Goal: Communication & Community: Answer question/provide support

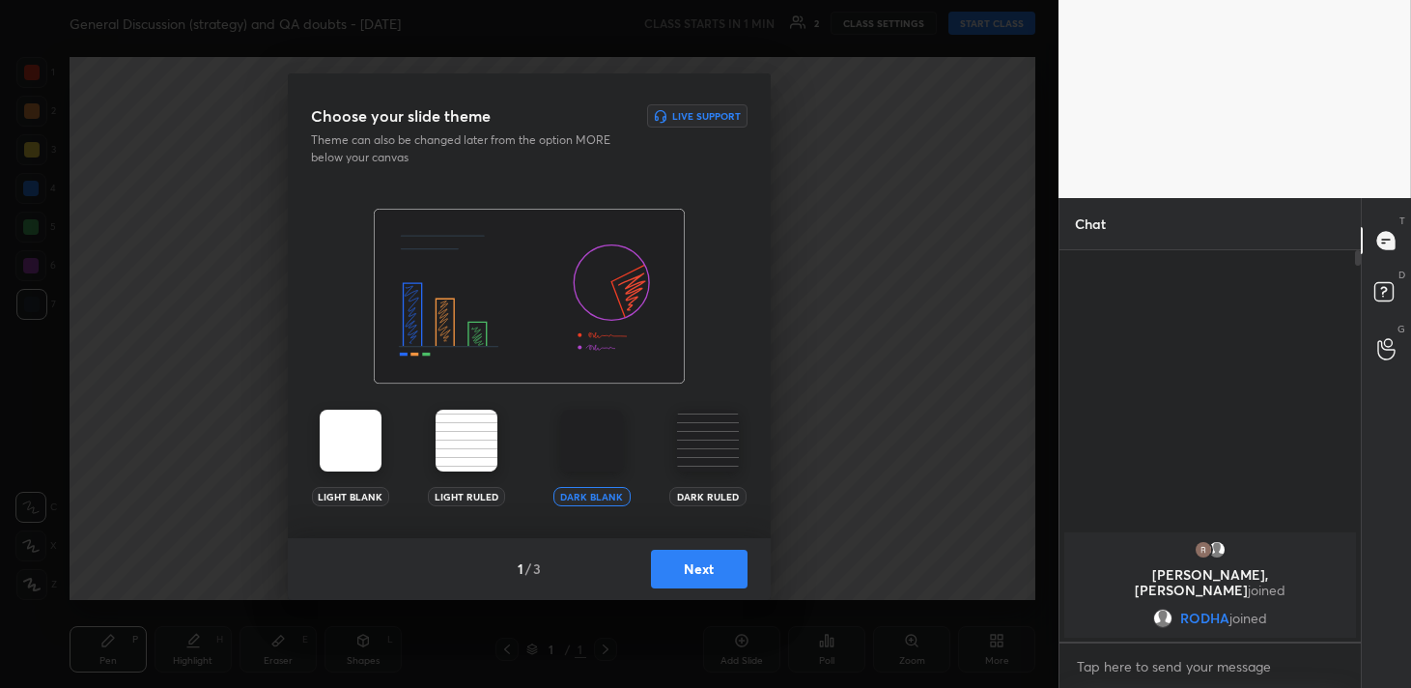
click at [716, 563] on button "Next" at bounding box center [699, 569] width 97 height 39
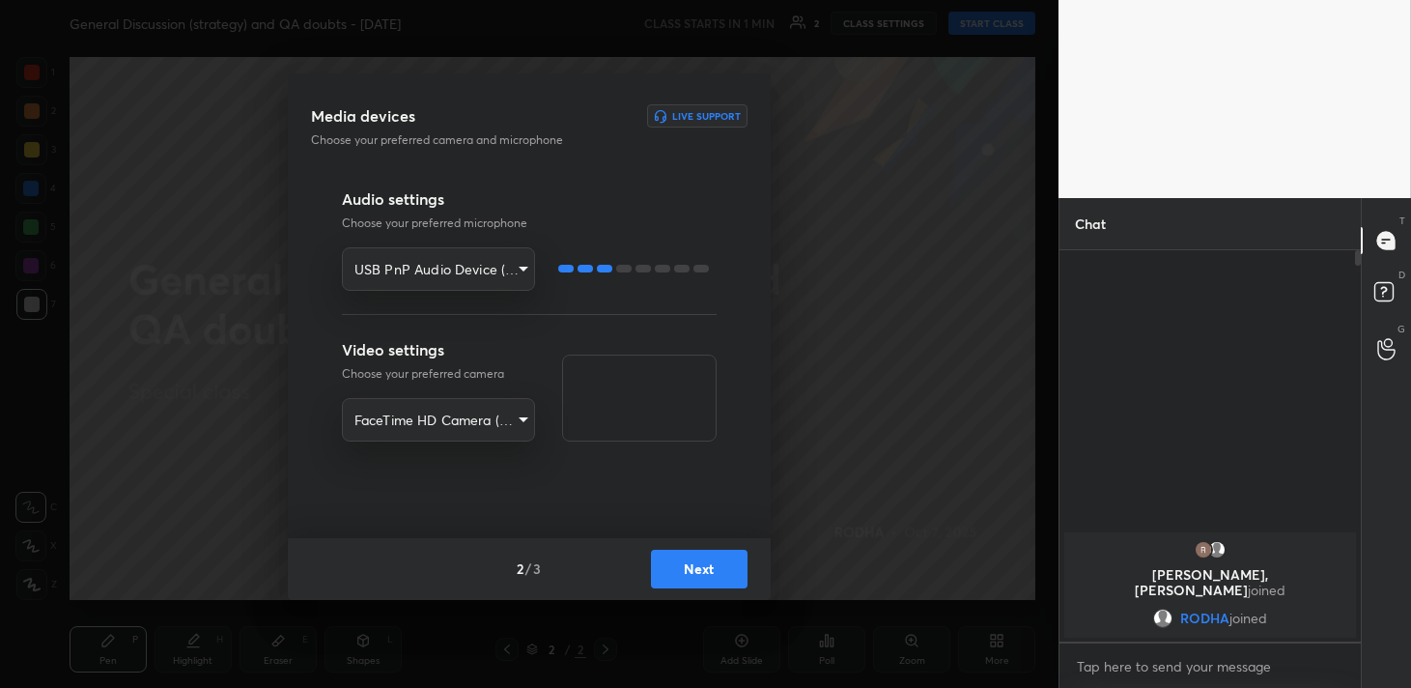
click at [706, 564] on button "Next" at bounding box center [699, 569] width 97 height 39
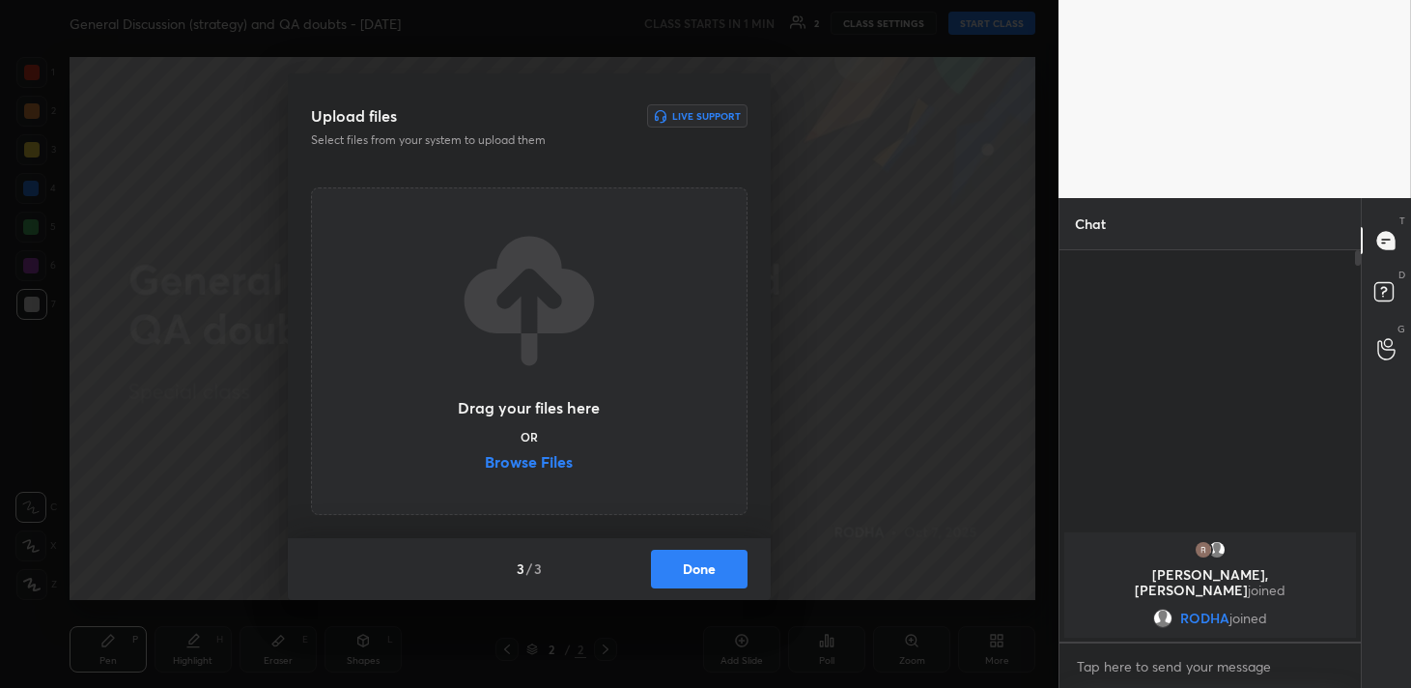
click at [706, 564] on button "Done" at bounding box center [699, 569] width 97 height 39
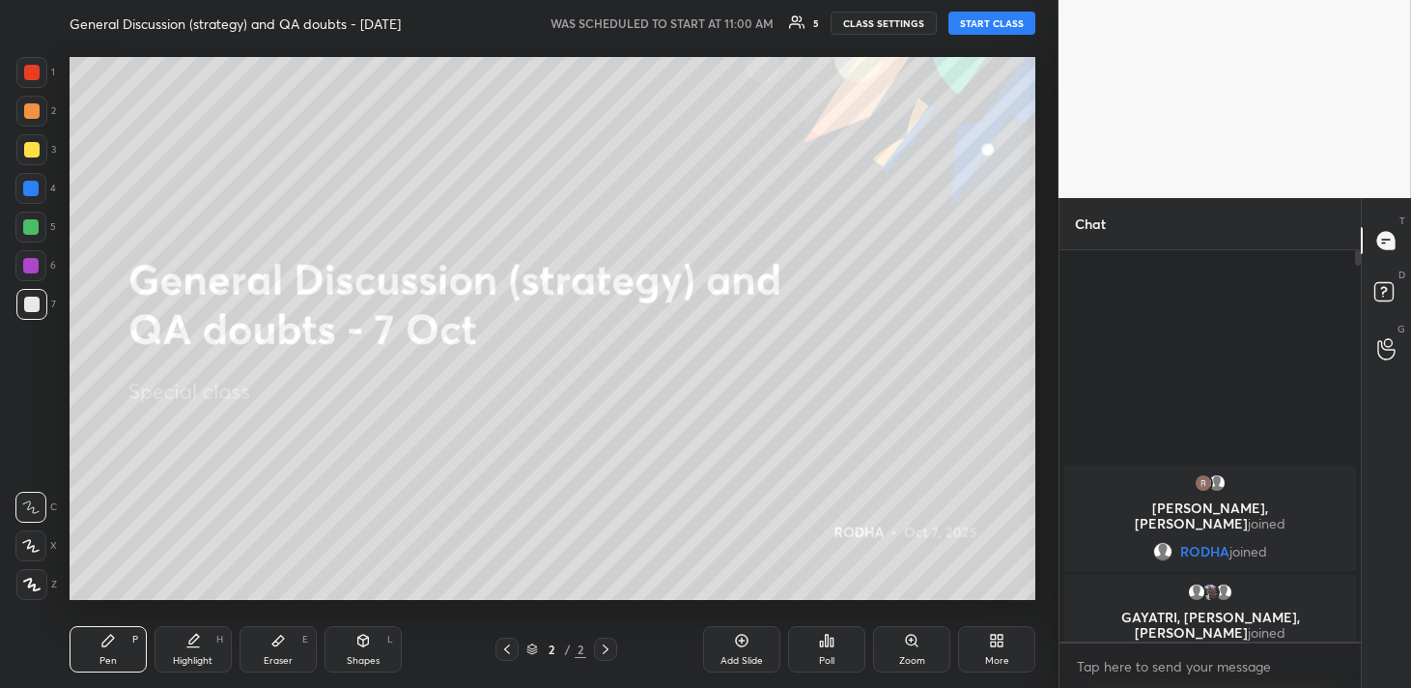
click at [1012, 23] on button "START CLASS" at bounding box center [991, 23] width 87 height 23
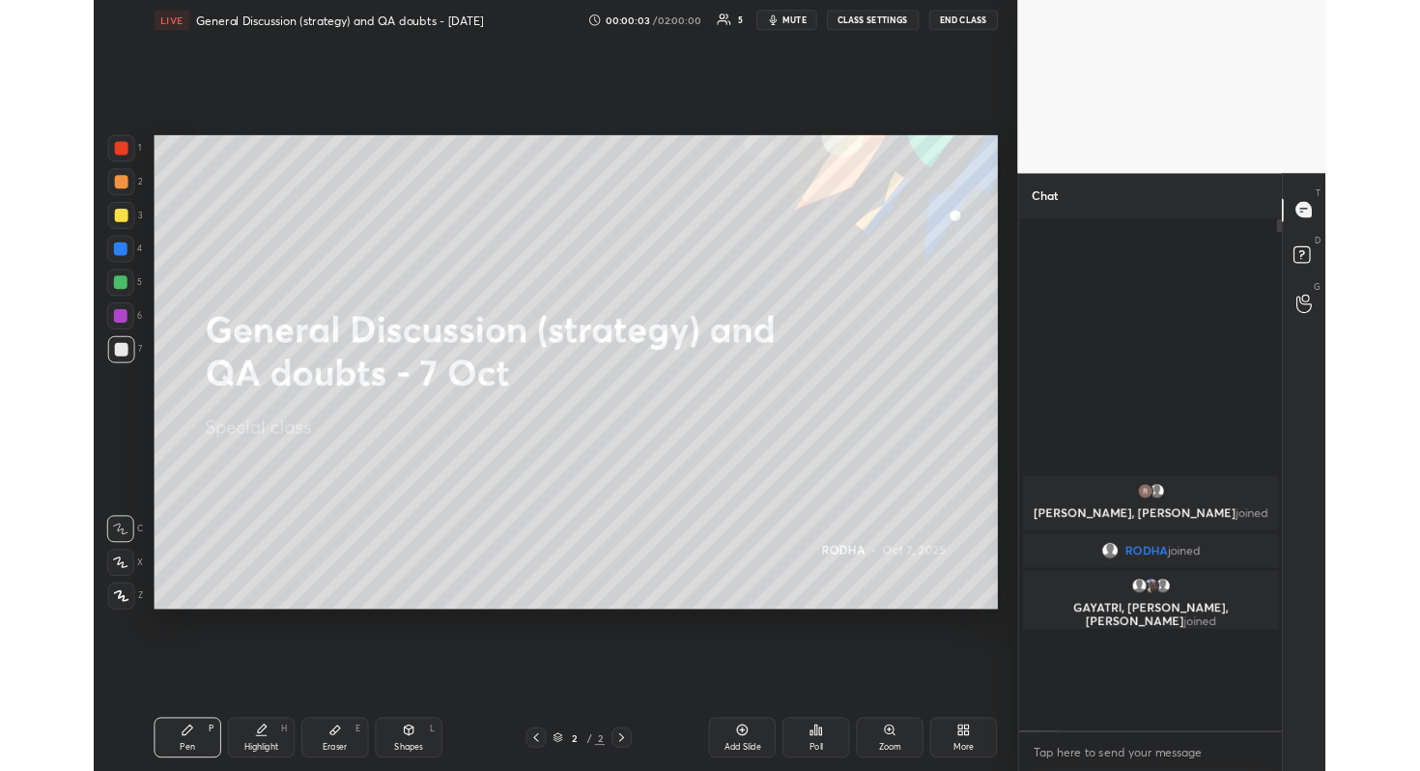
scroll to position [95935, 95594]
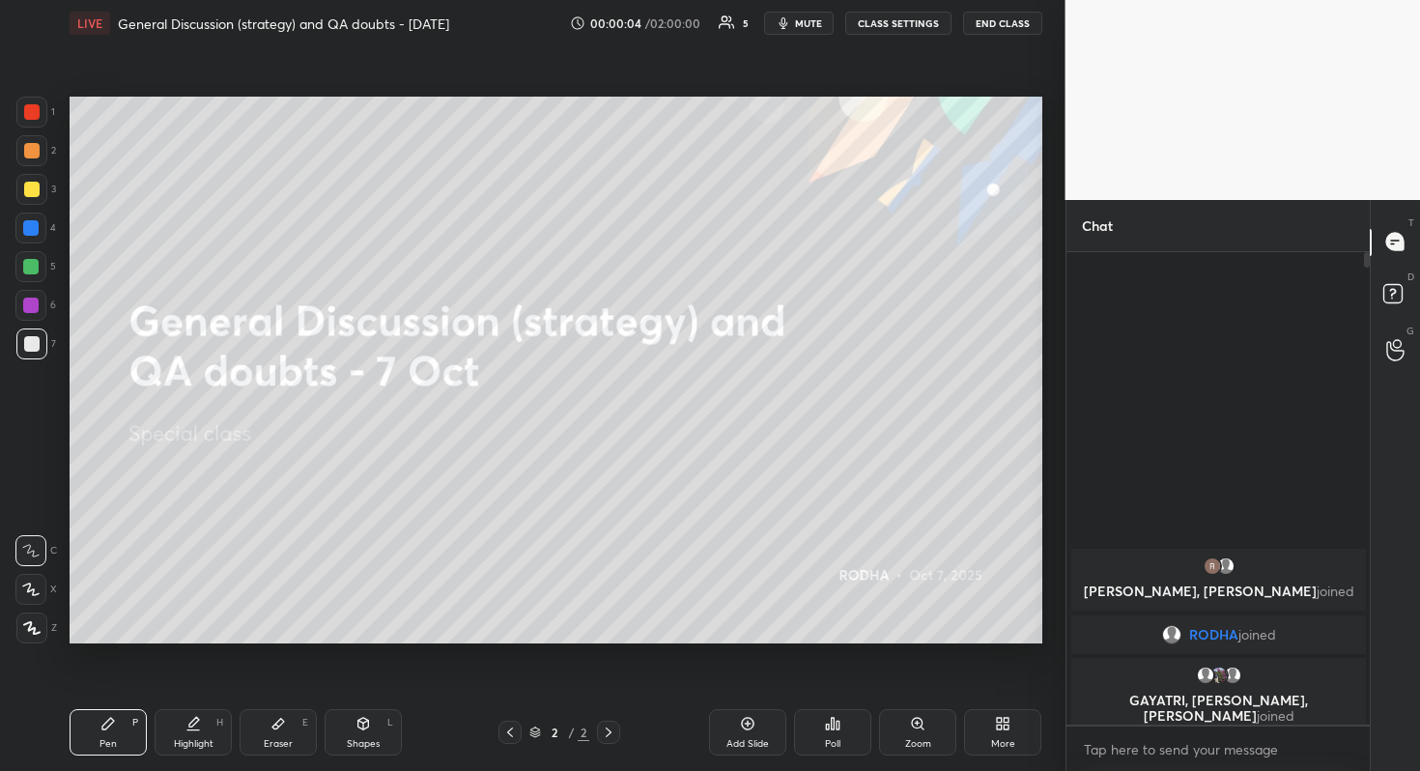
click at [34, 616] on div at bounding box center [31, 627] width 31 height 31
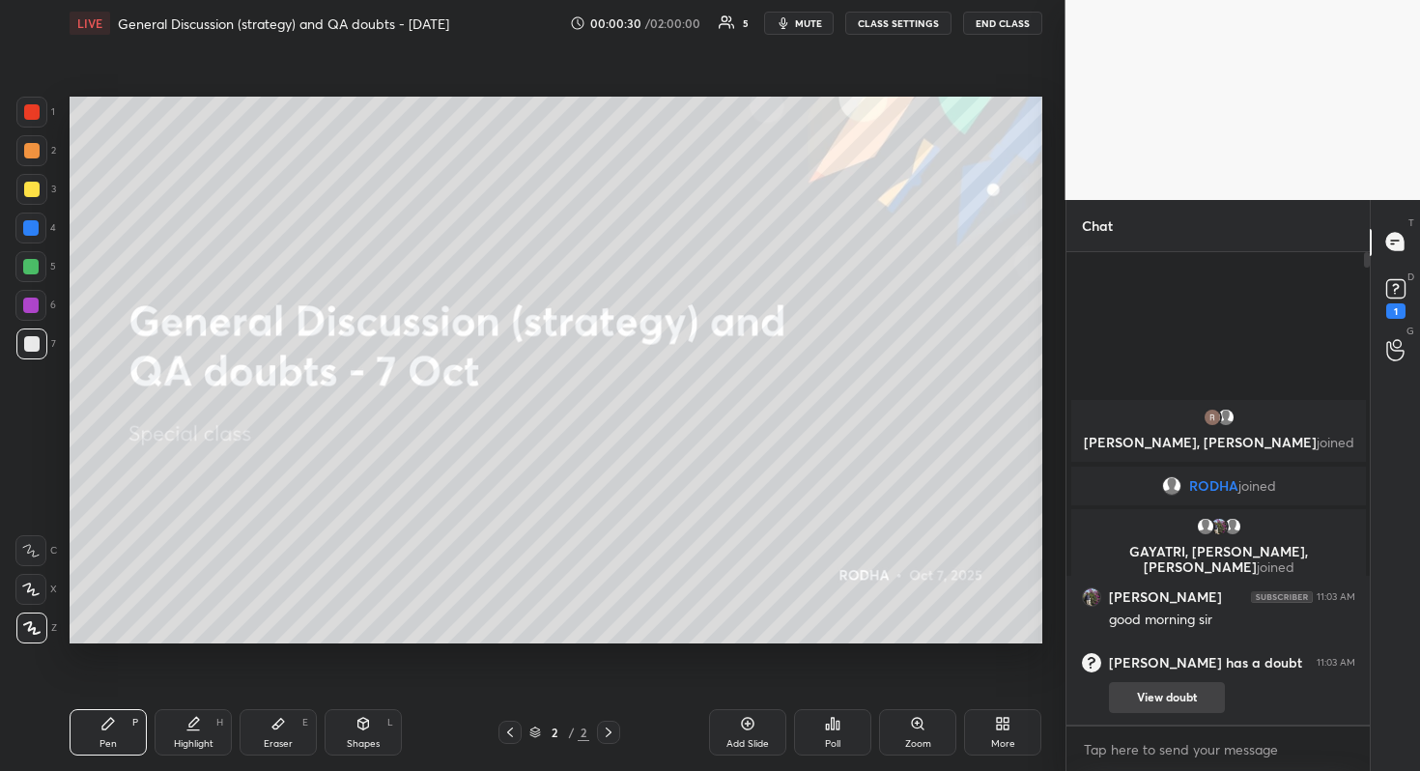
click at [1193, 687] on button "View doubt" at bounding box center [1167, 697] width 116 height 31
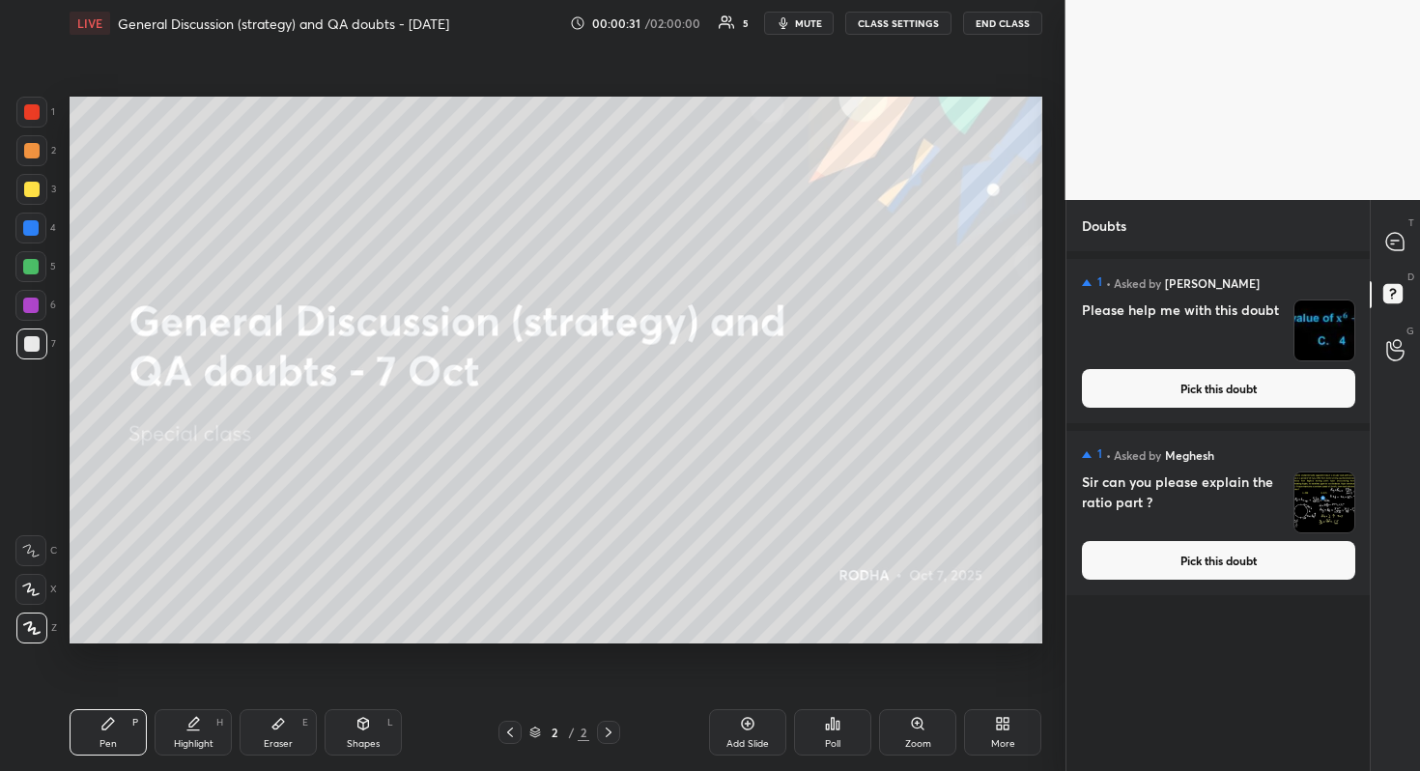
click at [1267, 382] on button "Pick this doubt" at bounding box center [1218, 388] width 273 height 39
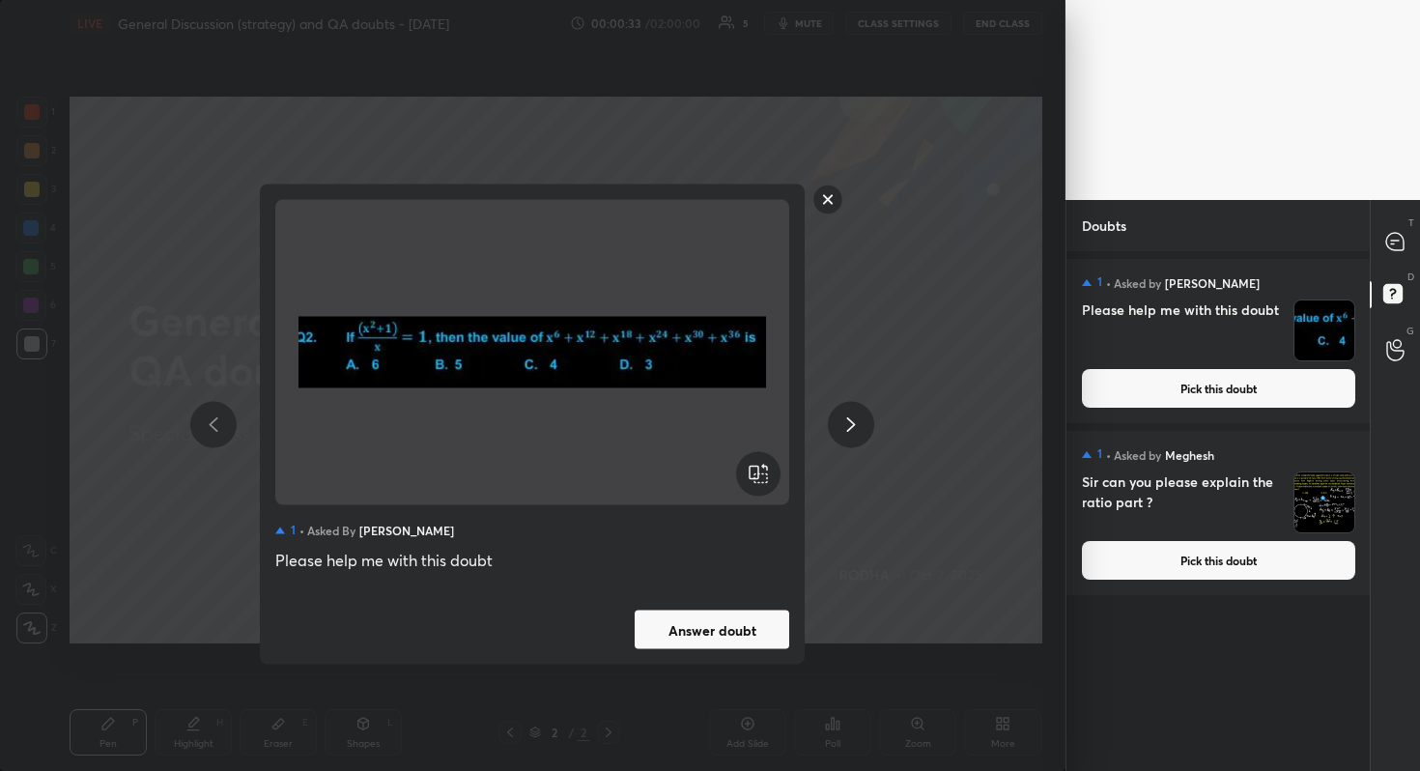
click at [1232, 557] on button "Pick this doubt" at bounding box center [1218, 560] width 273 height 39
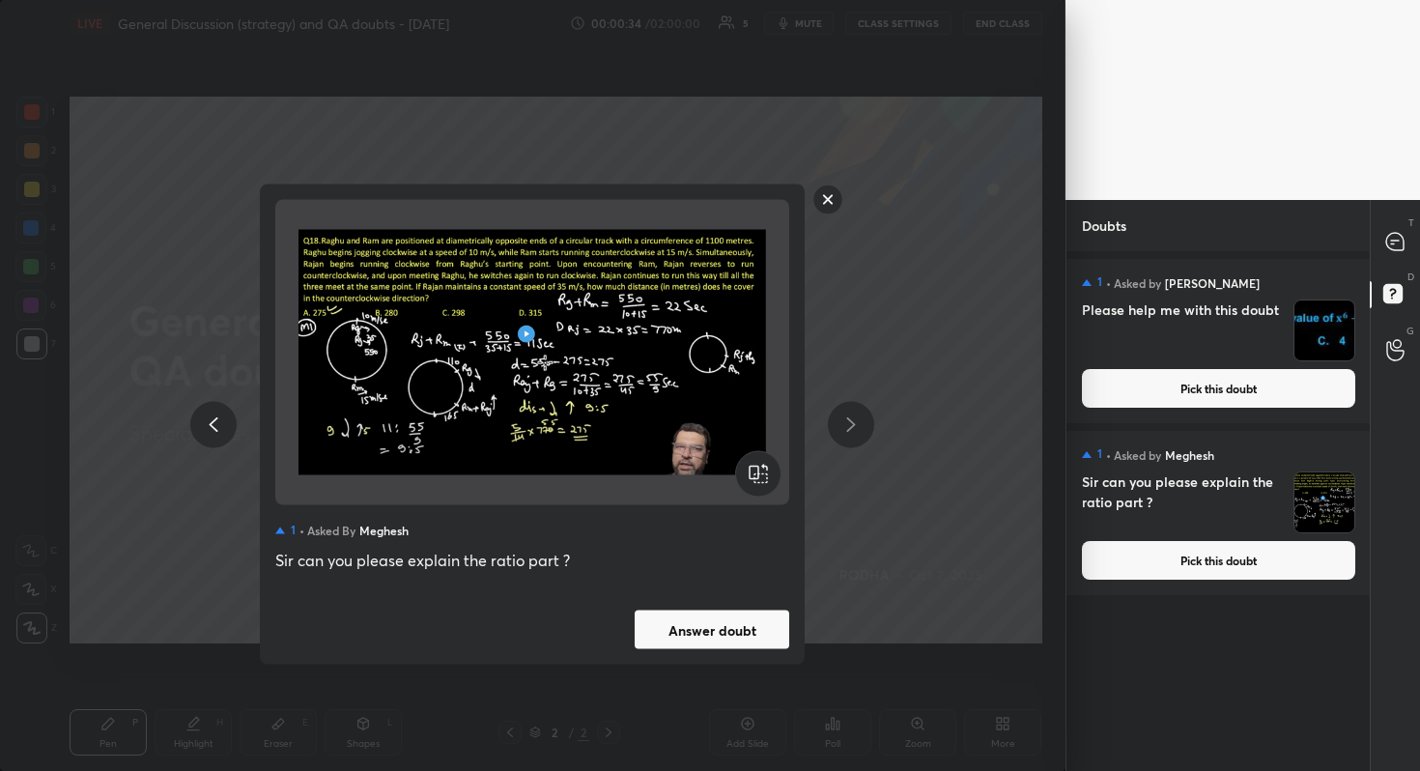
click at [711, 631] on button "Answer doubt" at bounding box center [712, 629] width 155 height 39
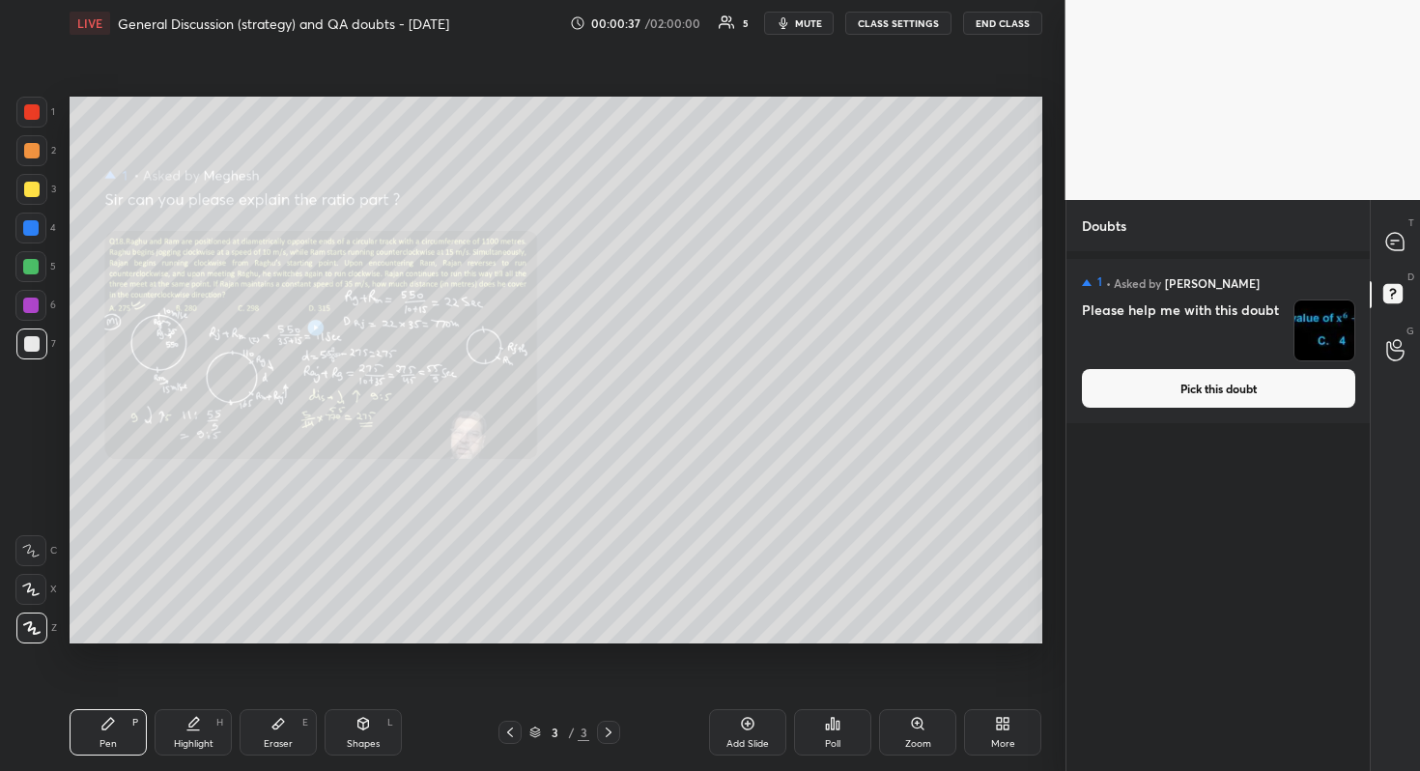
click at [1206, 390] on button "Pick this doubt" at bounding box center [1218, 388] width 273 height 39
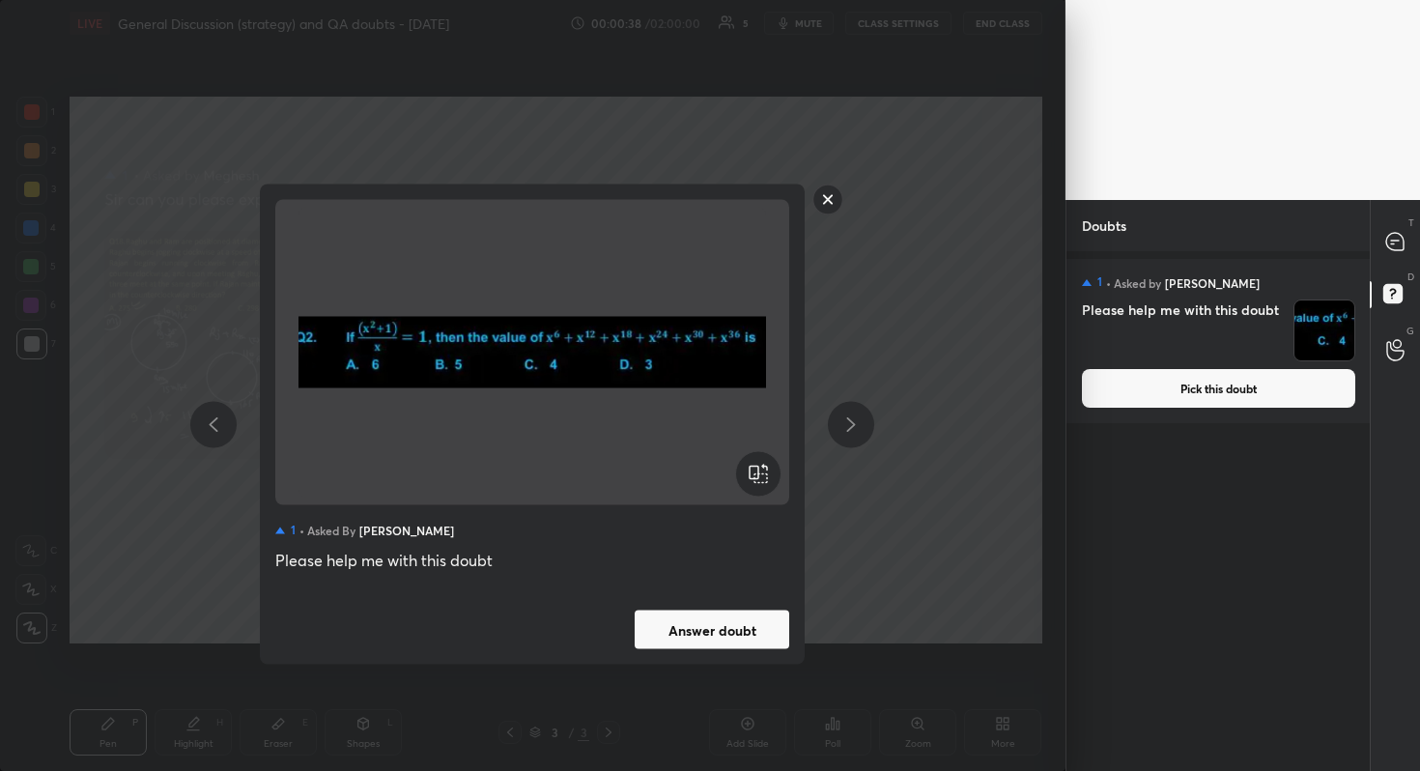
click at [742, 610] on button "Answer doubt" at bounding box center [712, 629] width 155 height 39
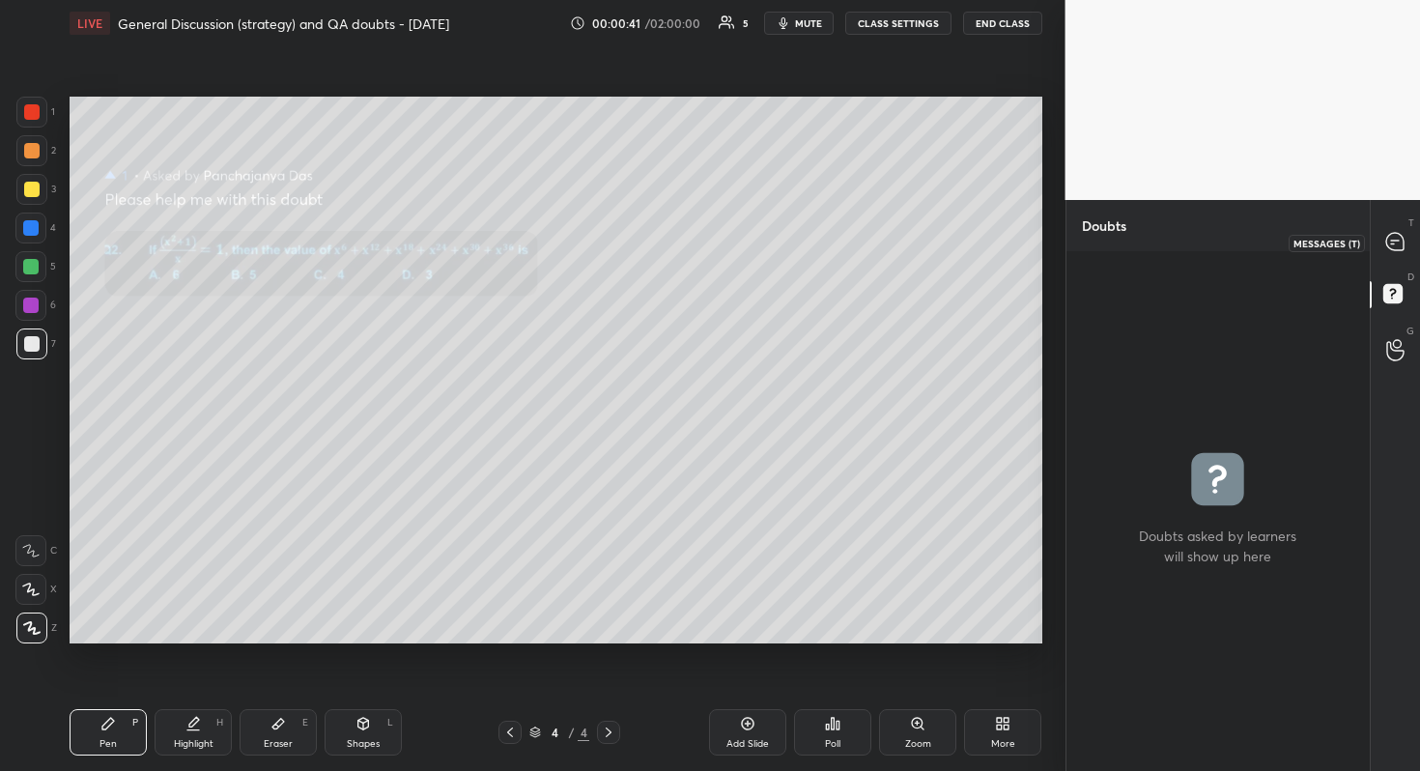
click at [1389, 237] on icon at bounding box center [1394, 241] width 17 height 17
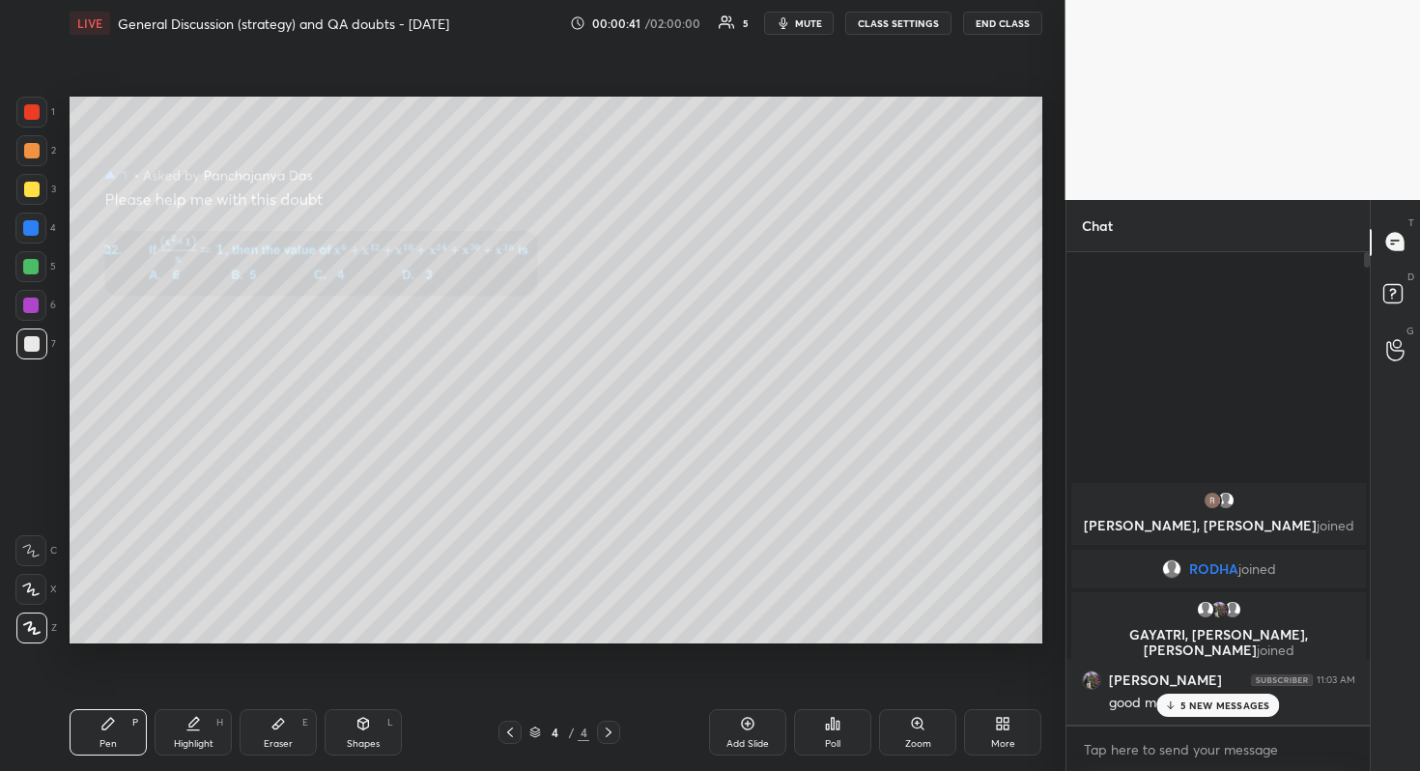
scroll to position [466, 297]
click at [1216, 687] on p "5 NEW MESSAGES" at bounding box center [1225, 705] width 90 height 12
click at [935, 687] on div "Zoom" at bounding box center [917, 732] width 77 height 46
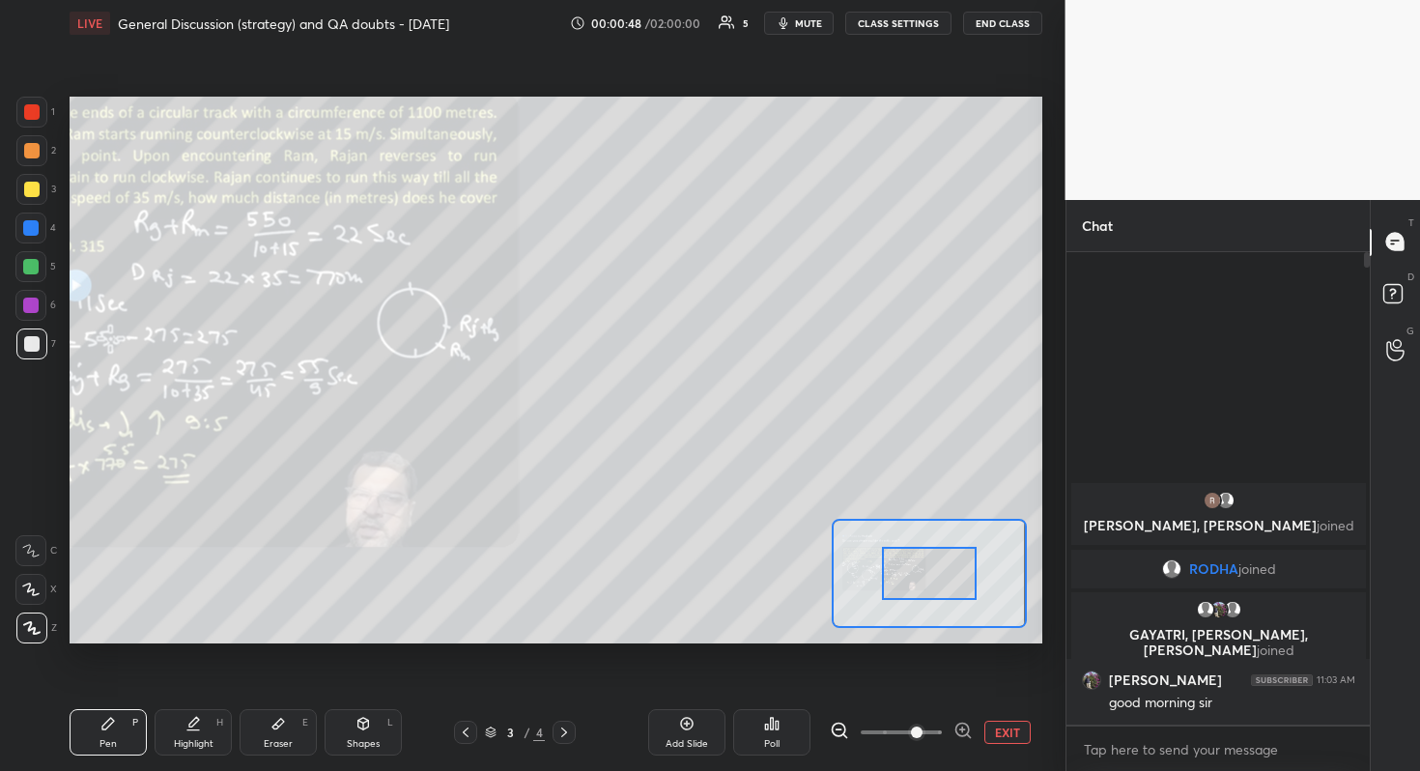
click at [911, 687] on span at bounding box center [917, 732] width 12 height 12
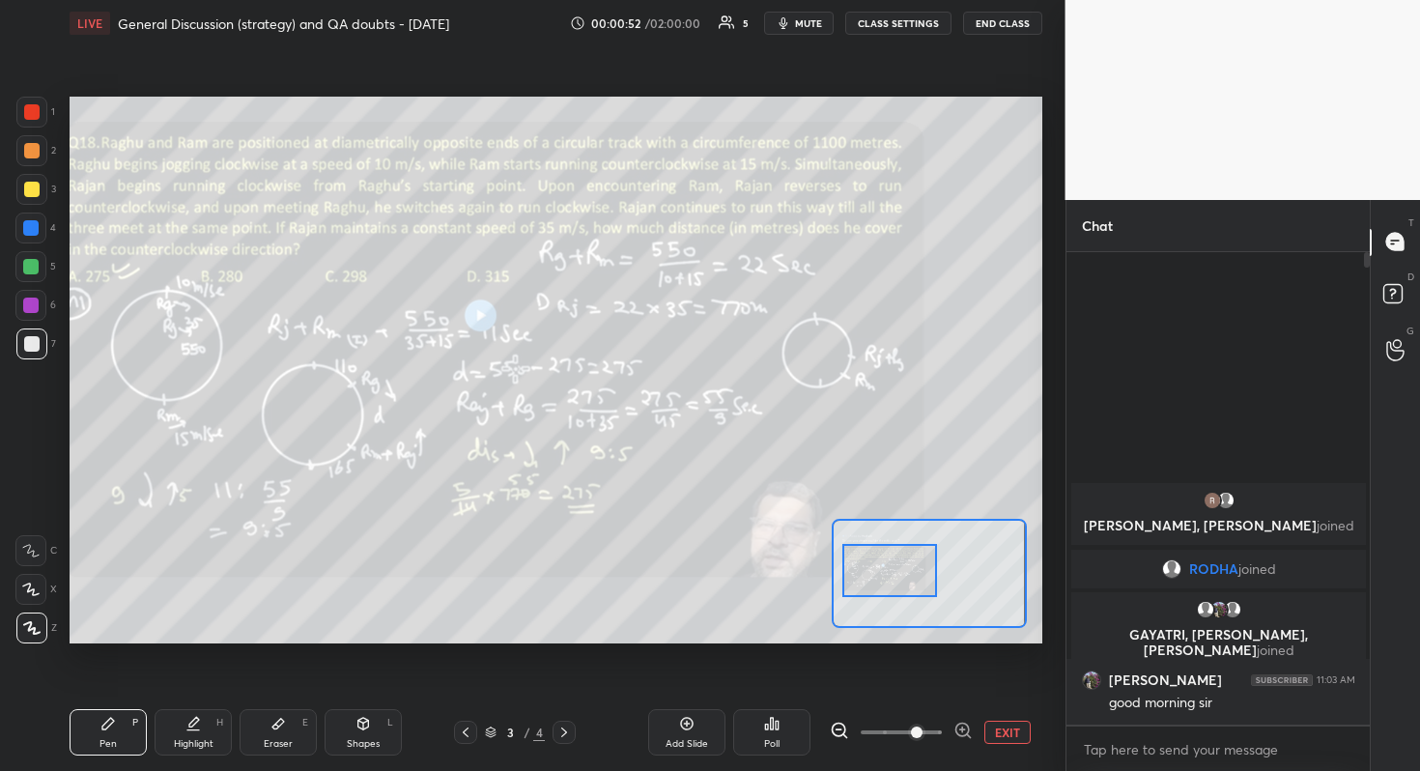
drag, startPoint x: 919, startPoint y: 579, endPoint x: 882, endPoint y: 579, distance: 37.7
click at [882, 579] on div at bounding box center [890, 570] width 96 height 53
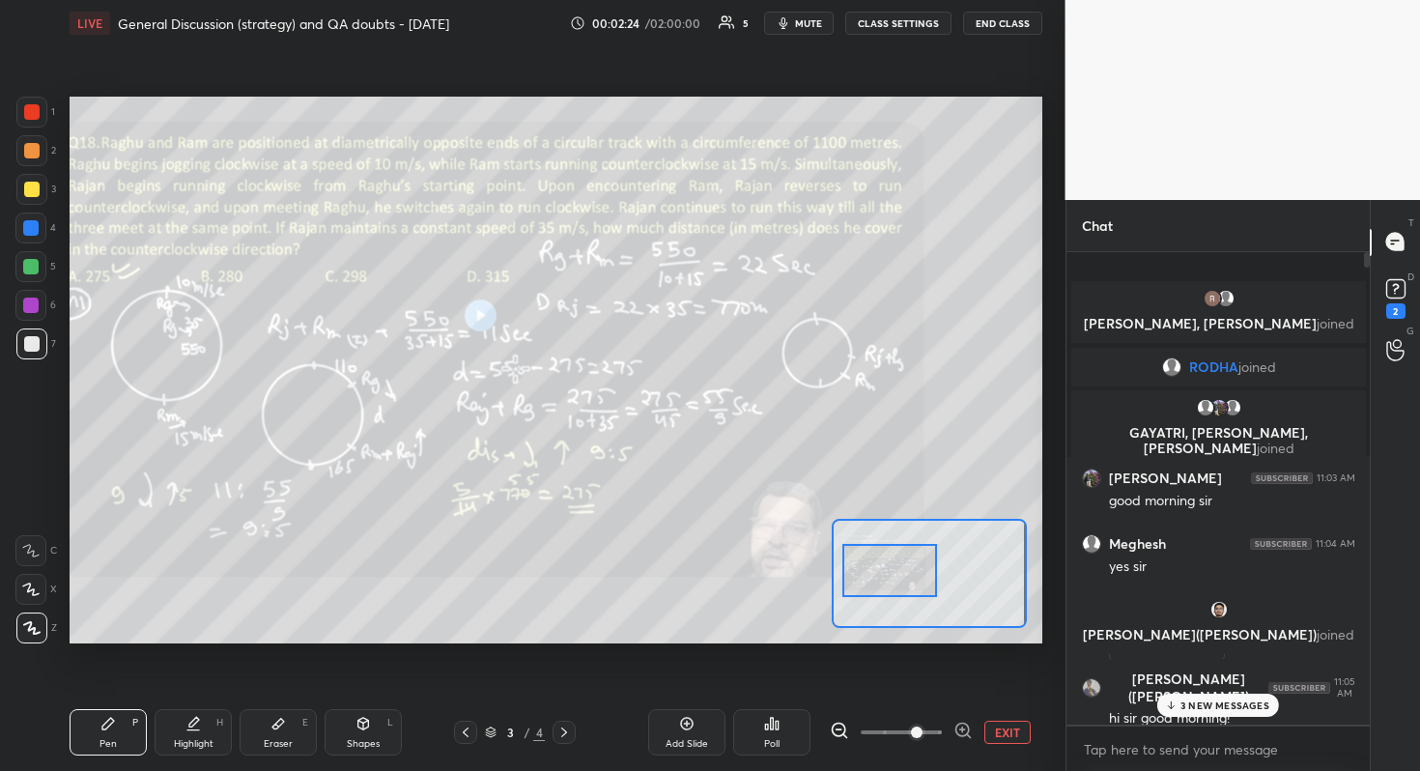
click at [1196, 687] on div "3 NEW MESSAGES" at bounding box center [1218, 704] width 122 height 23
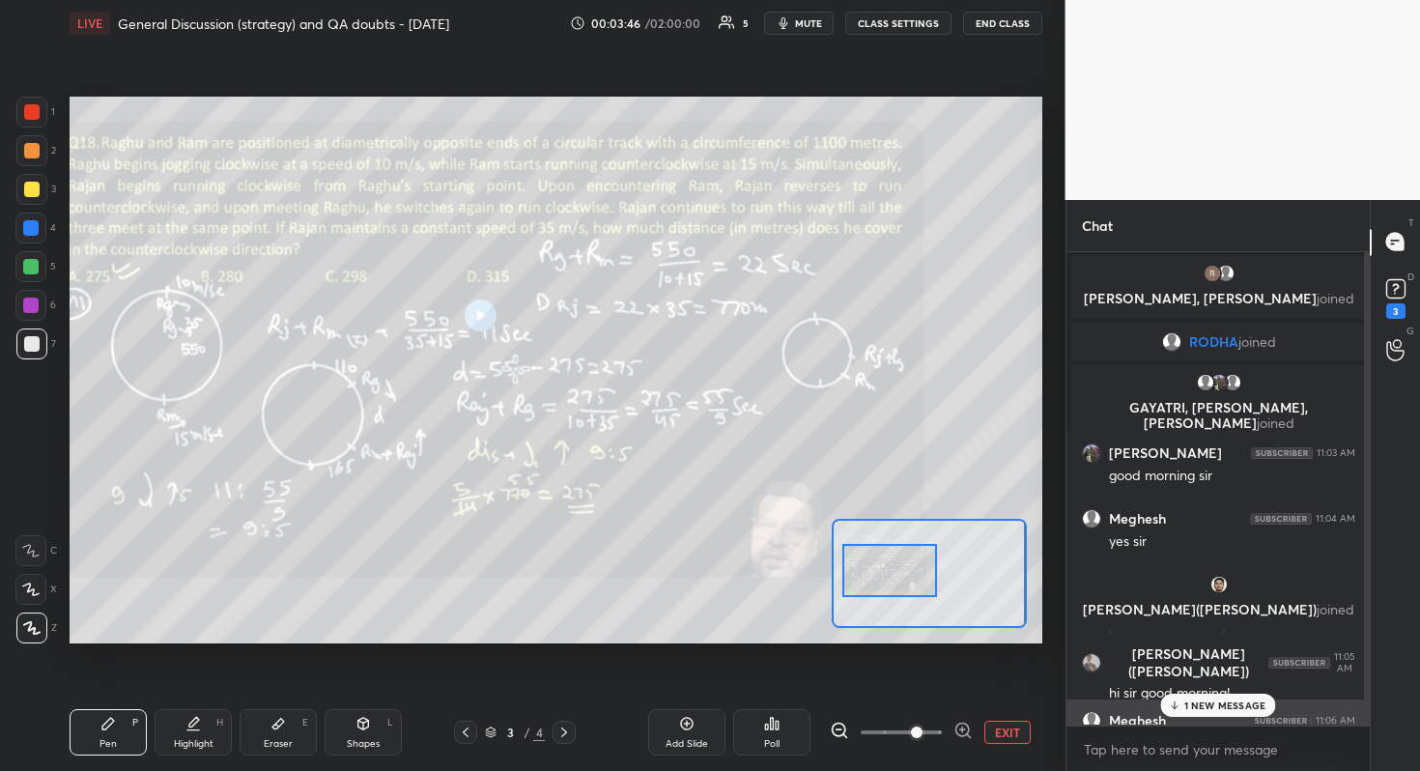
click at [1225, 687] on p "1 NEW MESSAGE" at bounding box center [1225, 705] width 82 height 12
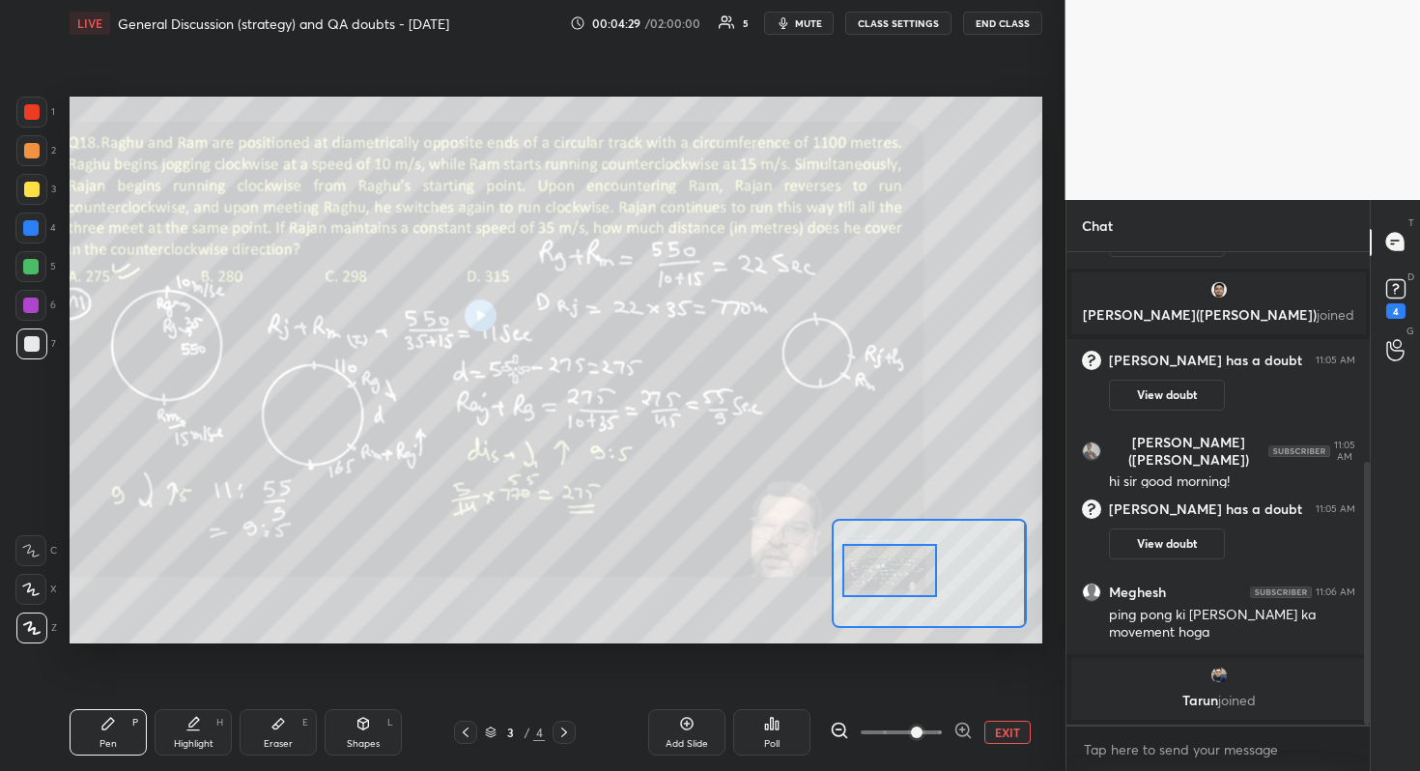
scroll to position [461, 0]
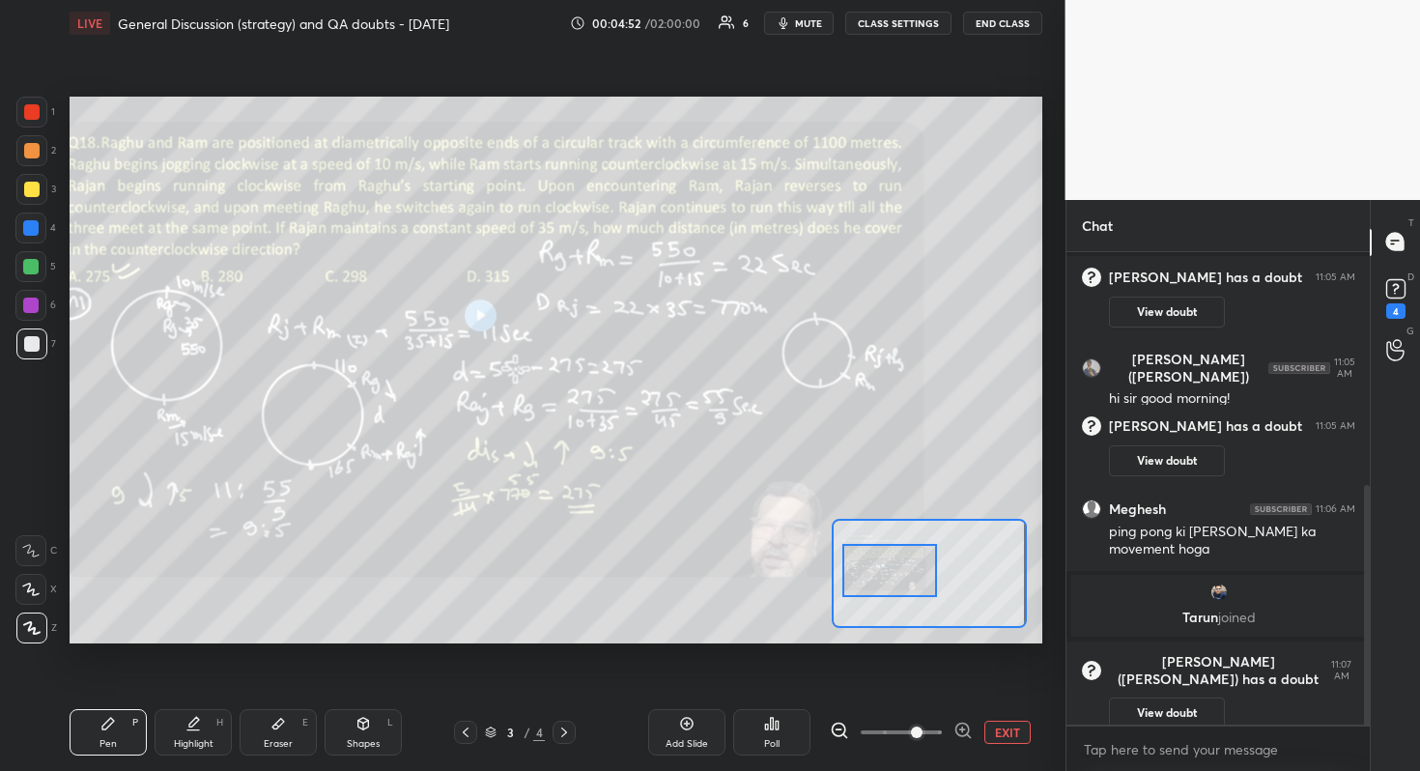
click at [482, 665] on div "Setting up your live class Poll for secs No correct answer Start poll" at bounding box center [556, 369] width 988 height 647
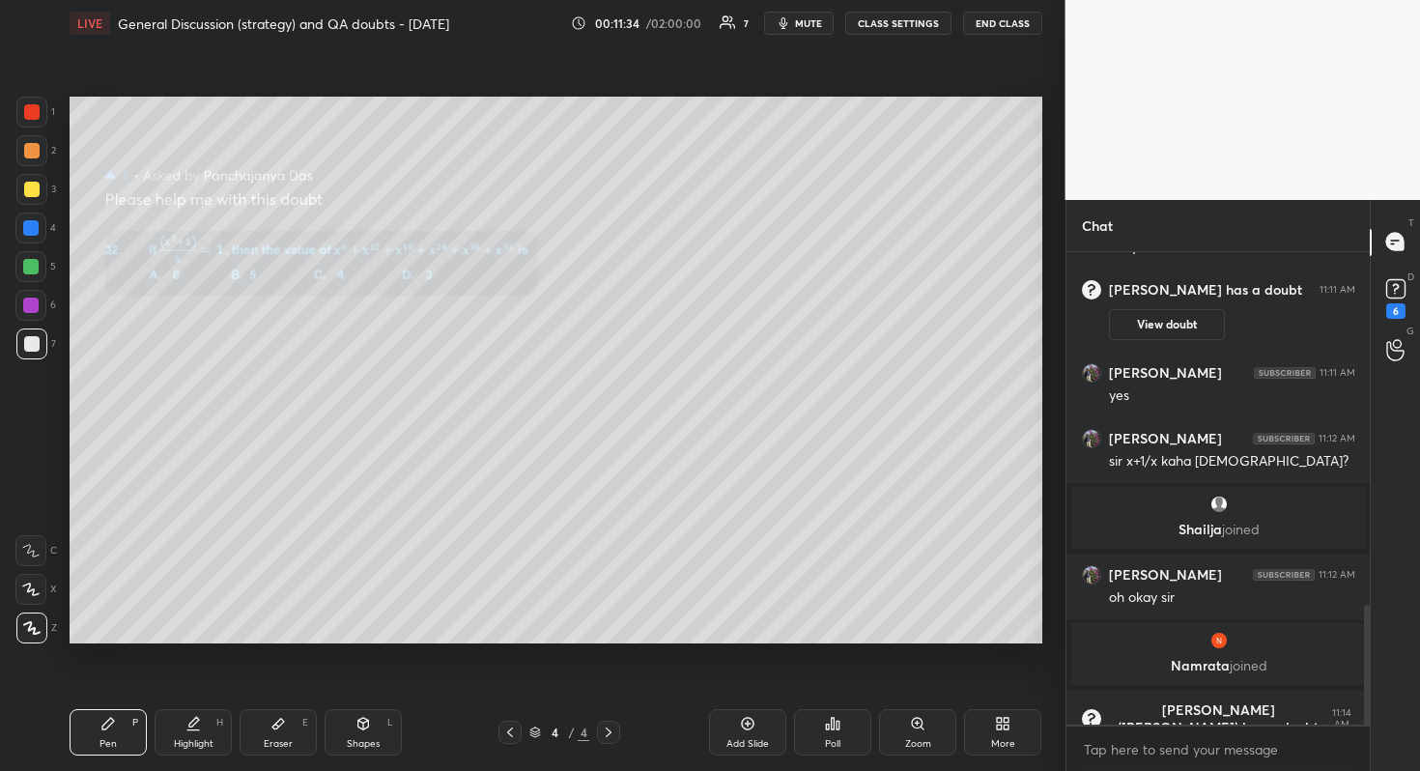
scroll to position [1394, 0]
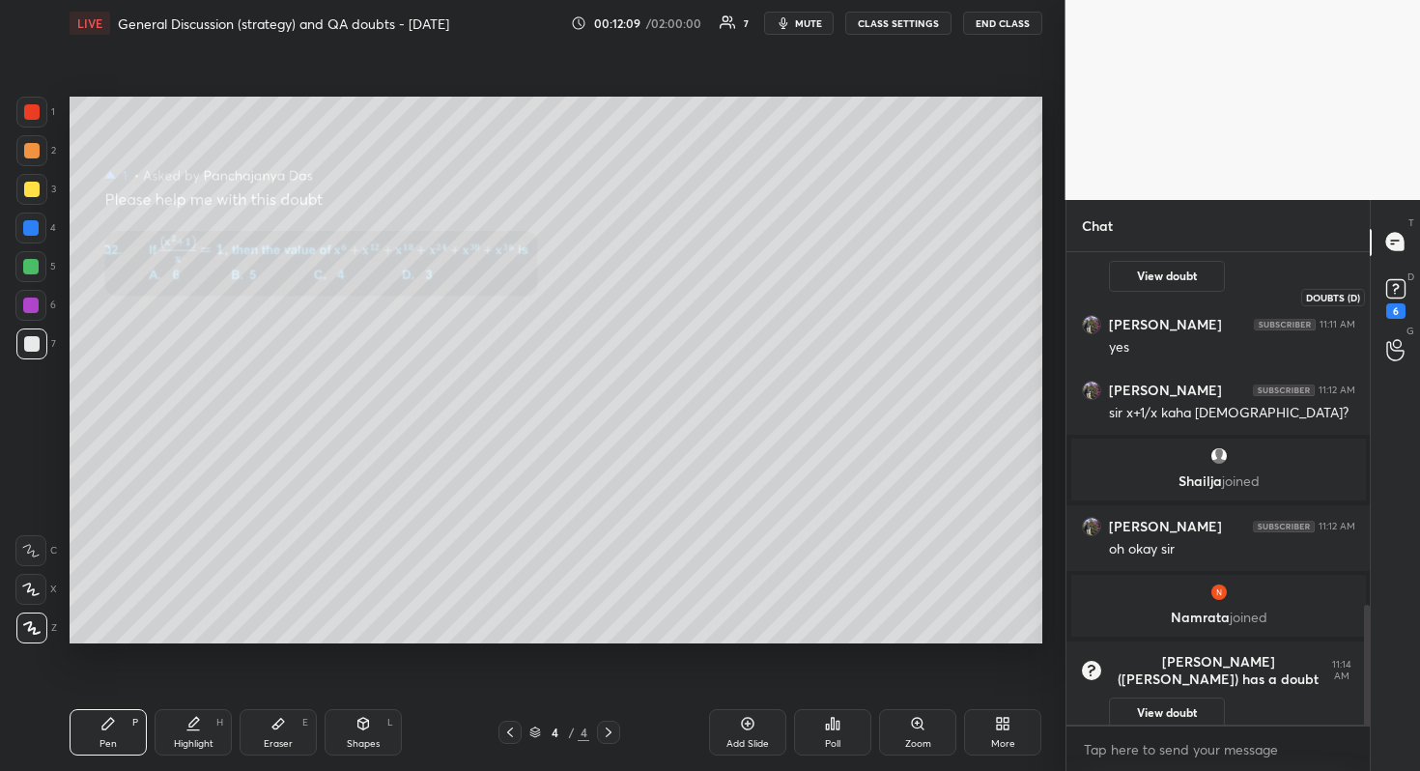
click at [1399, 288] on rect at bounding box center [1395, 288] width 18 height 18
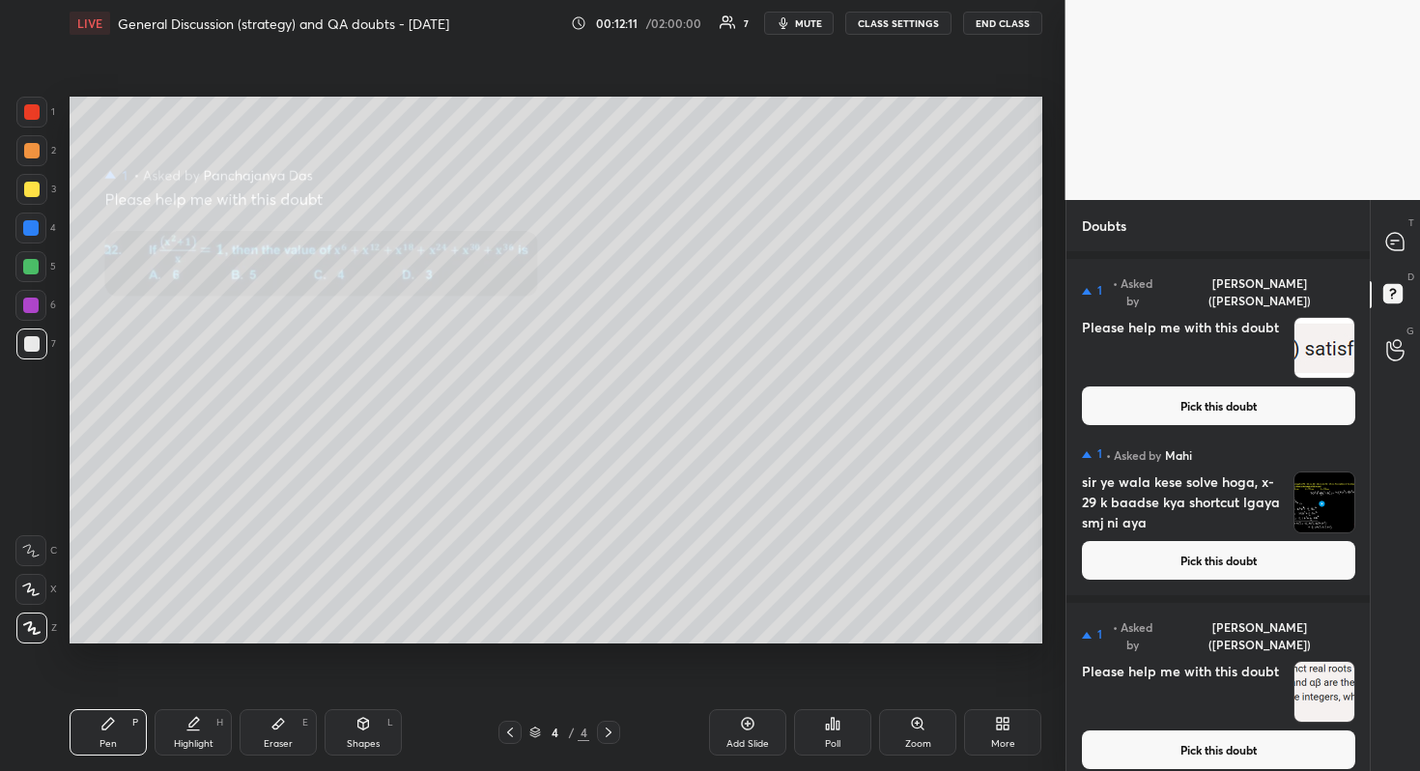
scroll to position [551, 0]
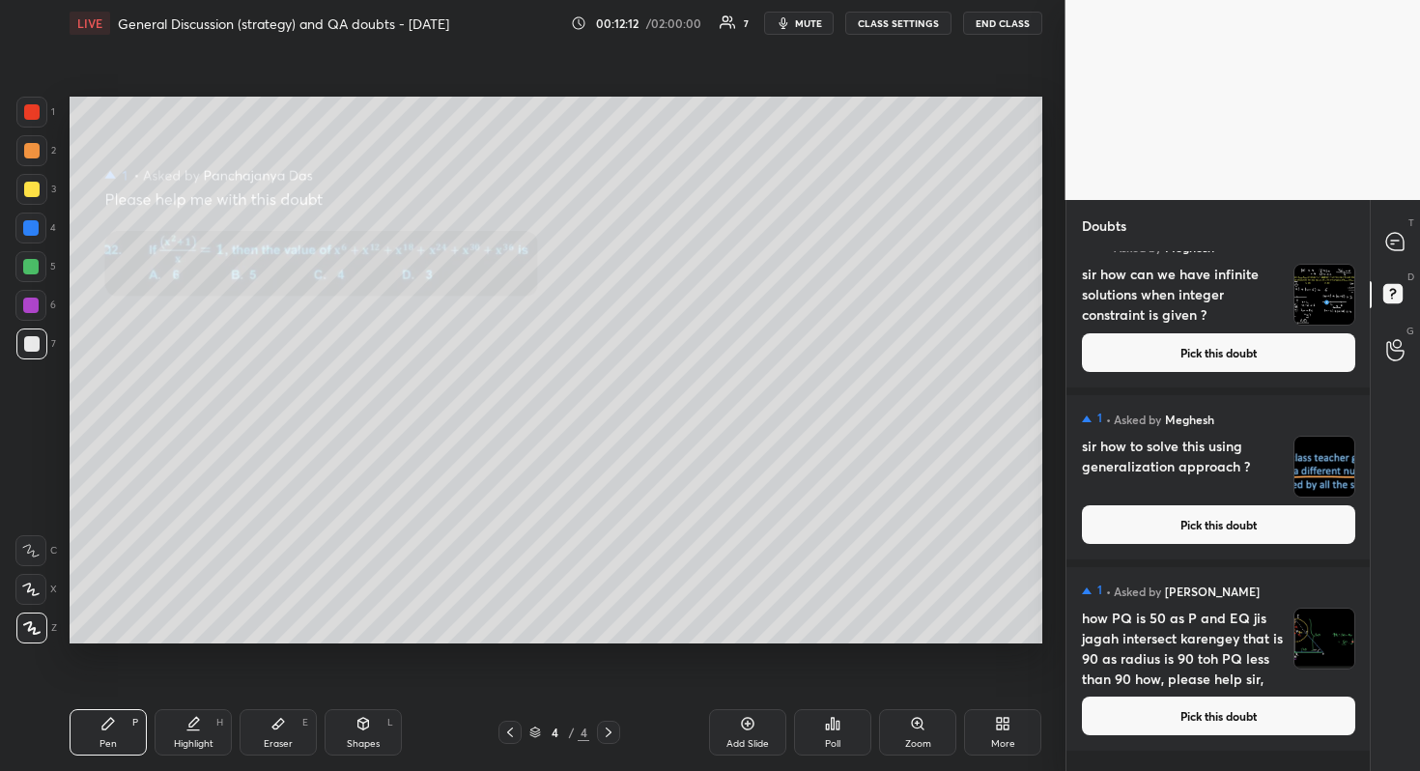
click at [1232, 687] on button "Pick this doubt" at bounding box center [1218, 715] width 273 height 39
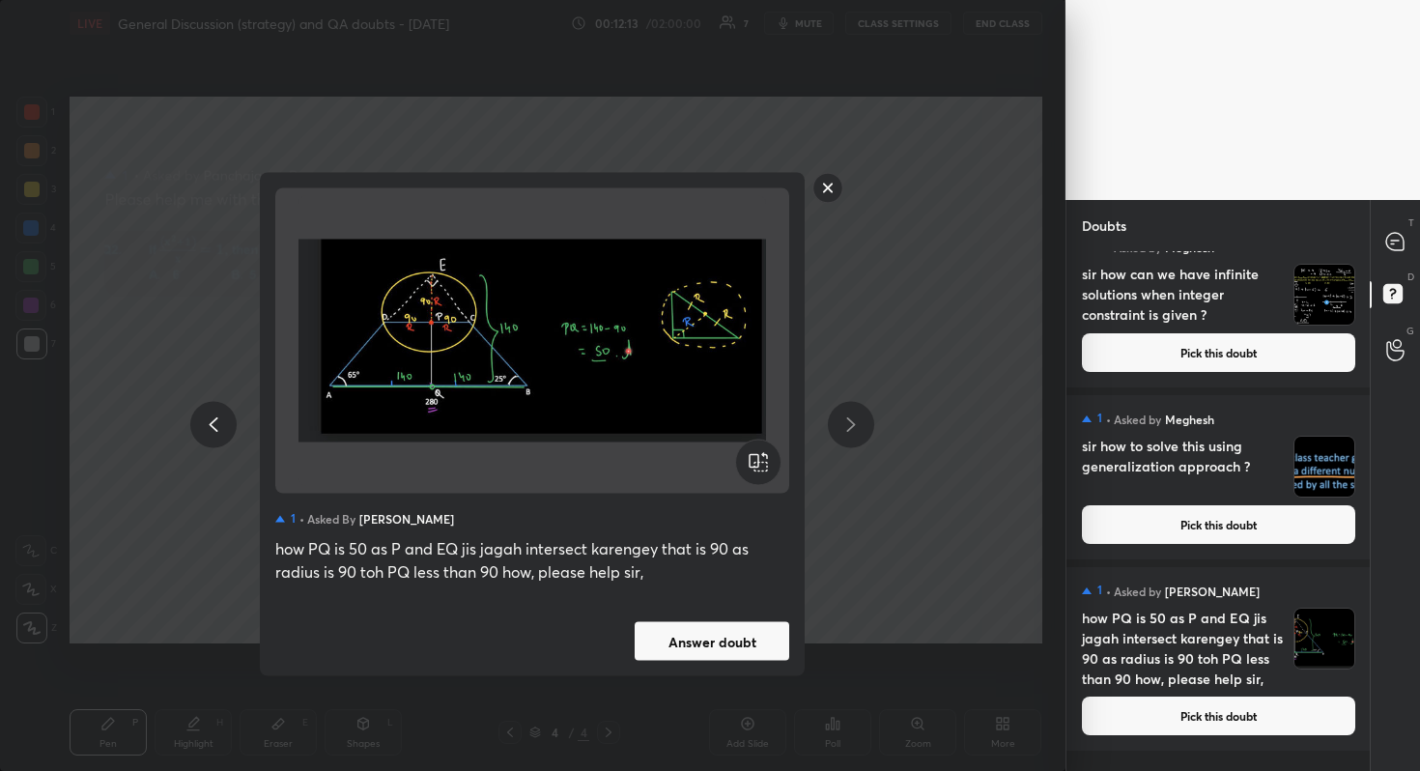
click at [759, 636] on button "Answer doubt" at bounding box center [712, 641] width 155 height 39
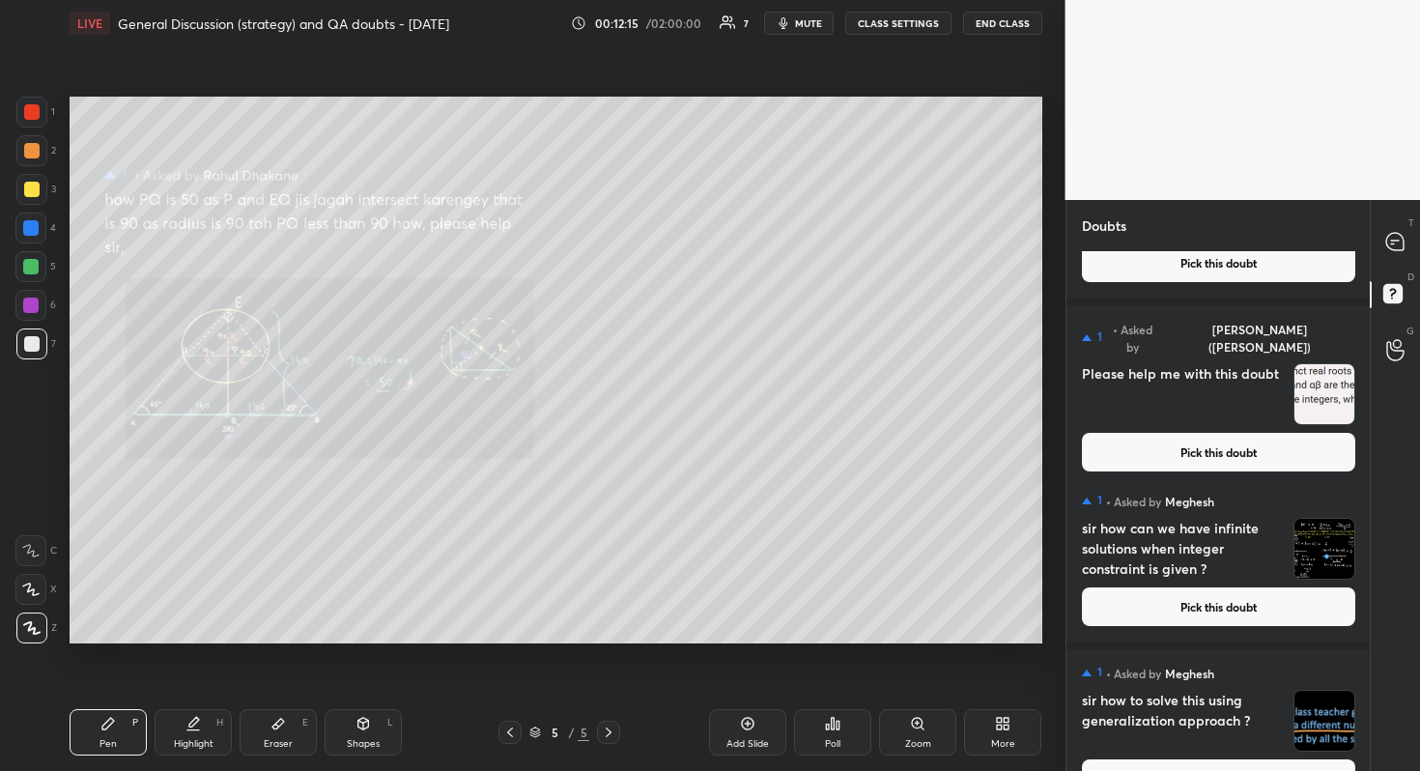
scroll to position [340, 0]
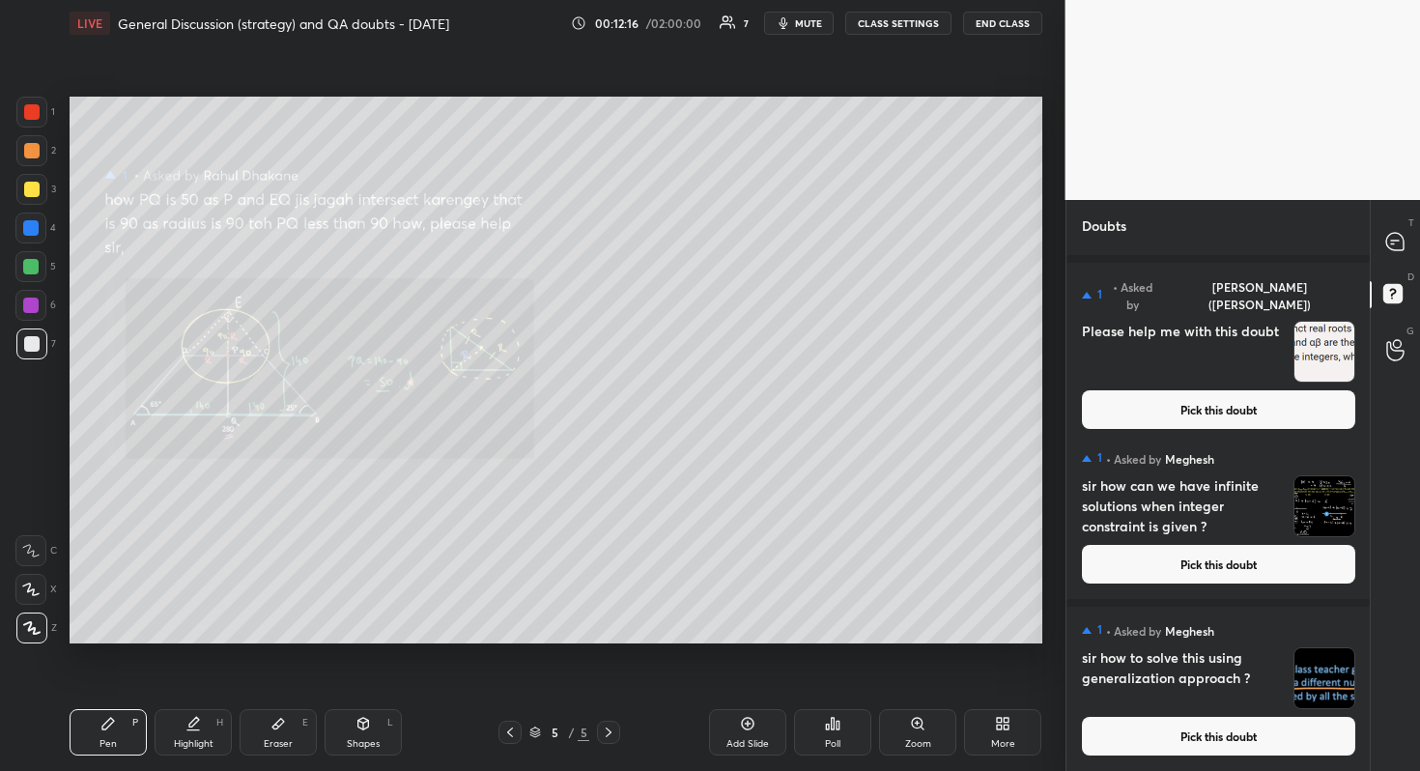
click at [1251, 687] on button "Pick this doubt" at bounding box center [1218, 736] width 273 height 39
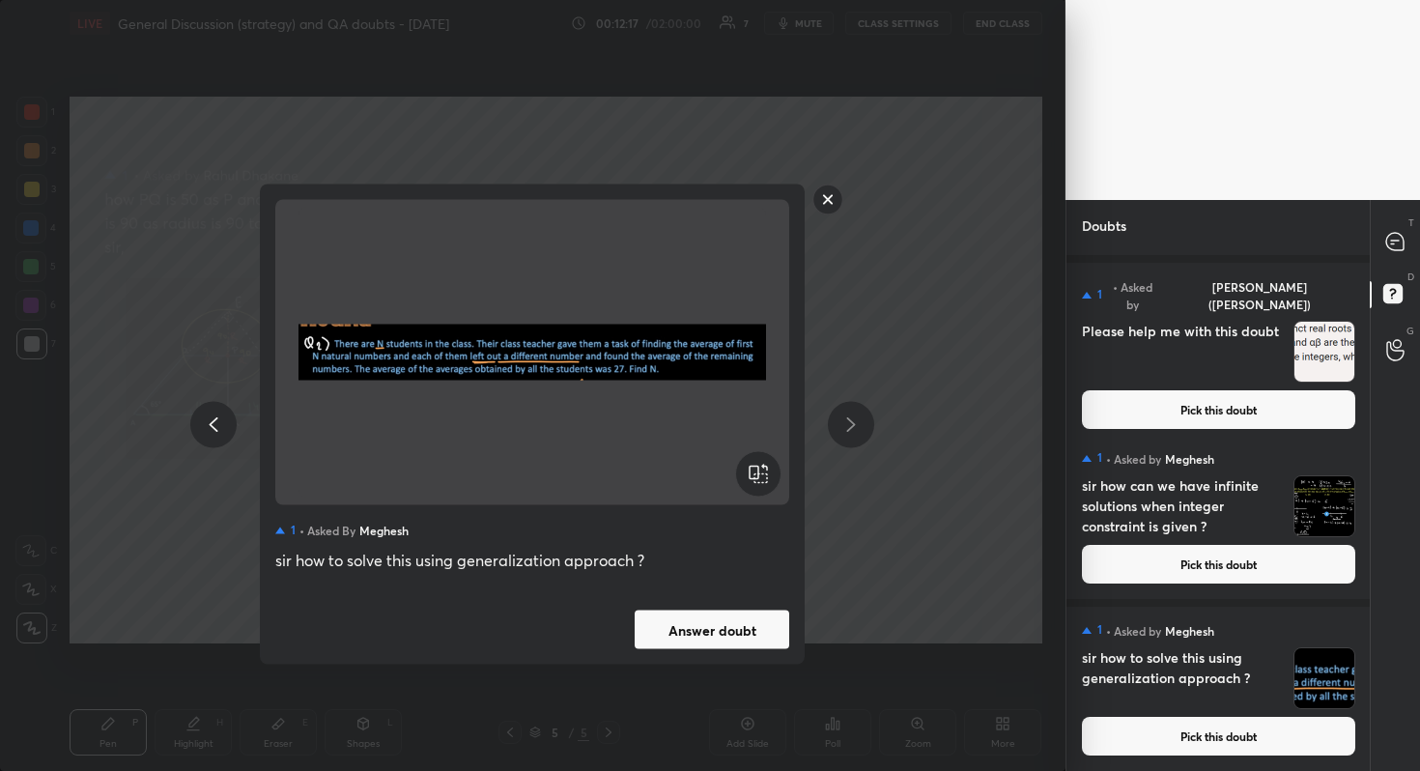
click at [734, 631] on button "Answer doubt" at bounding box center [712, 629] width 155 height 39
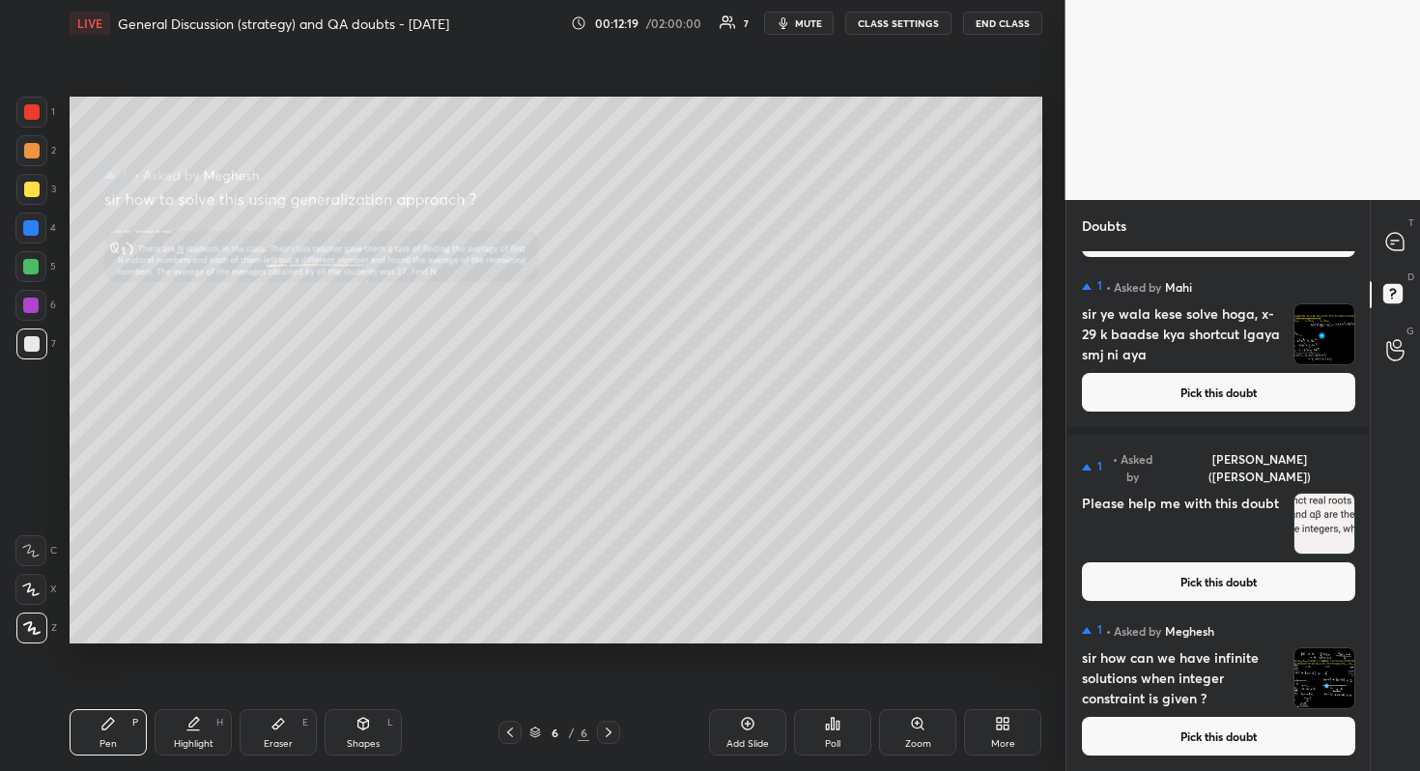
scroll to position [168, 0]
click at [1253, 687] on button "Pick this doubt" at bounding box center [1218, 736] width 273 height 39
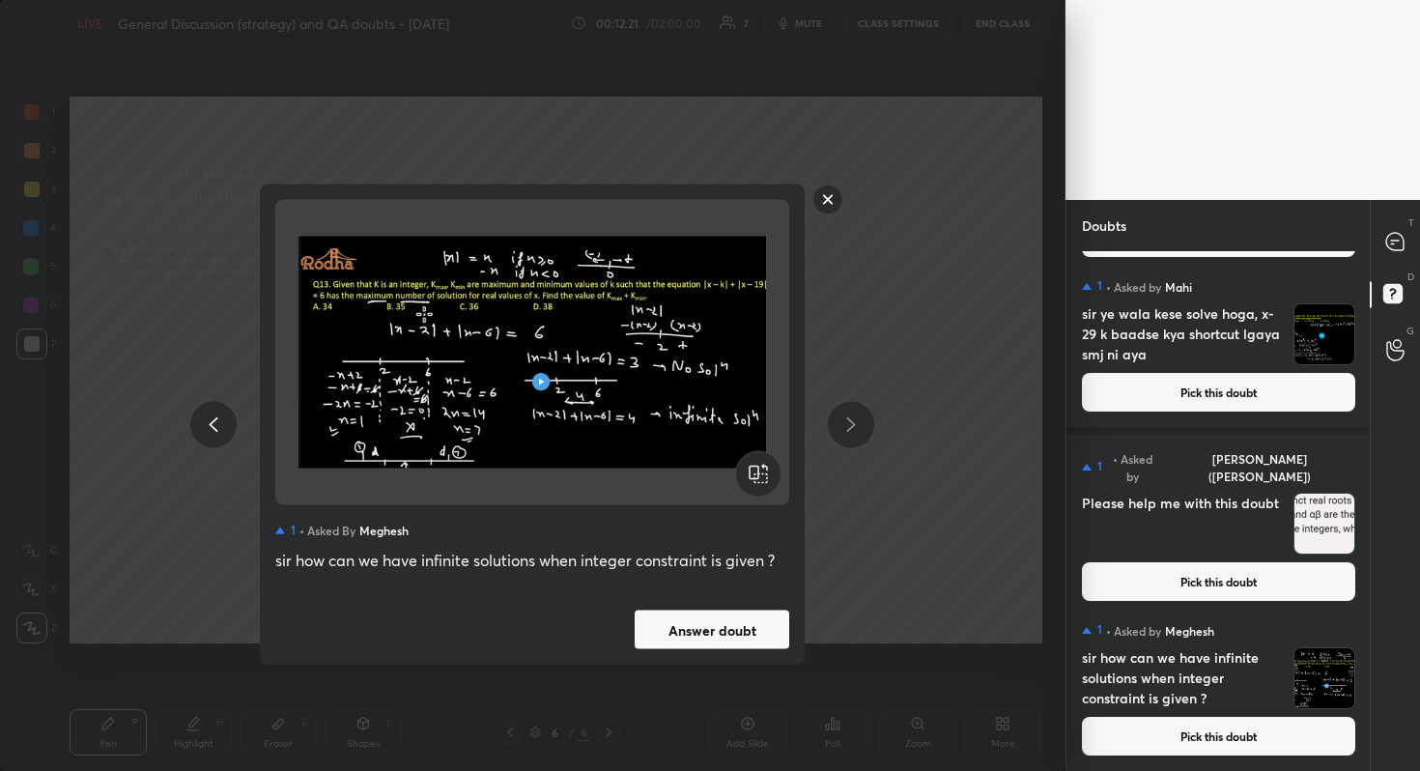
click at [726, 637] on button "Answer doubt" at bounding box center [712, 629] width 155 height 39
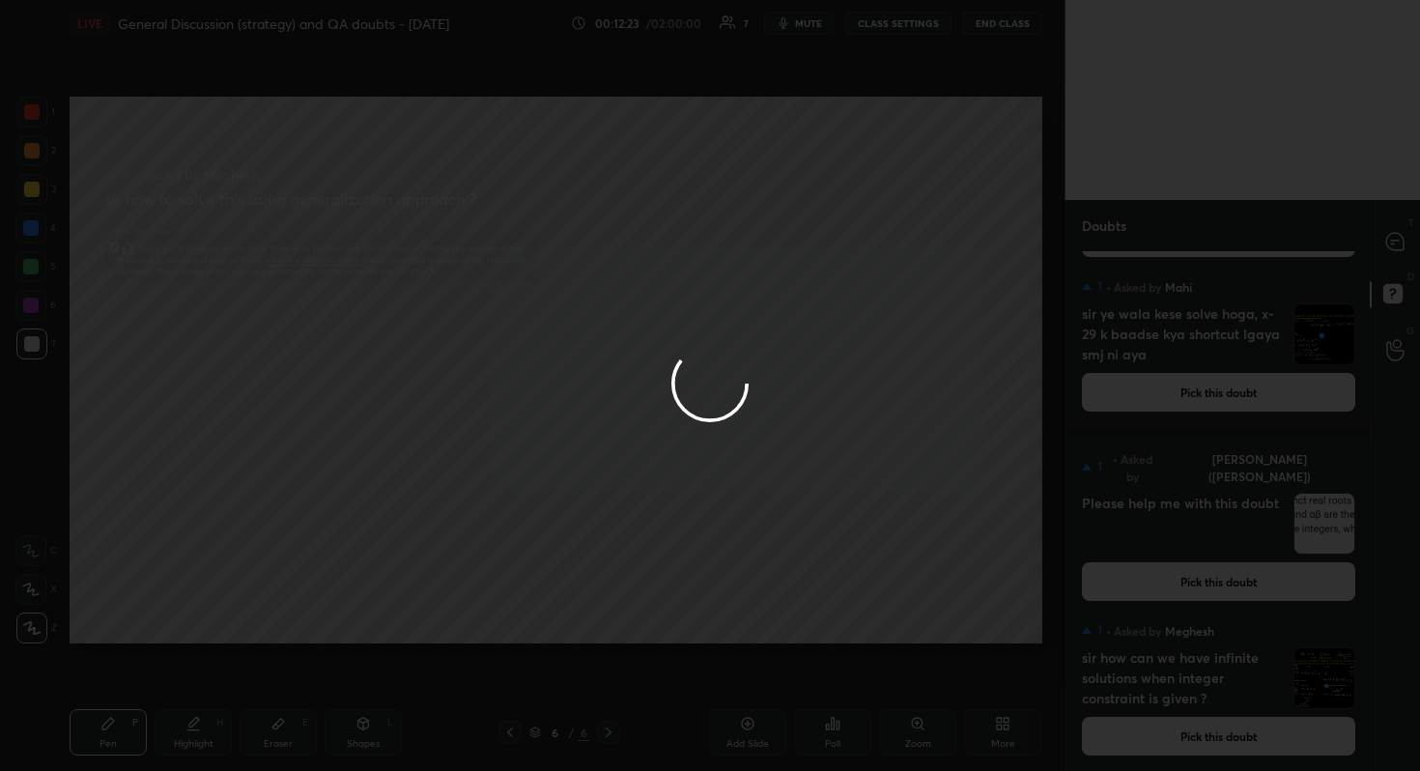
scroll to position [0, 0]
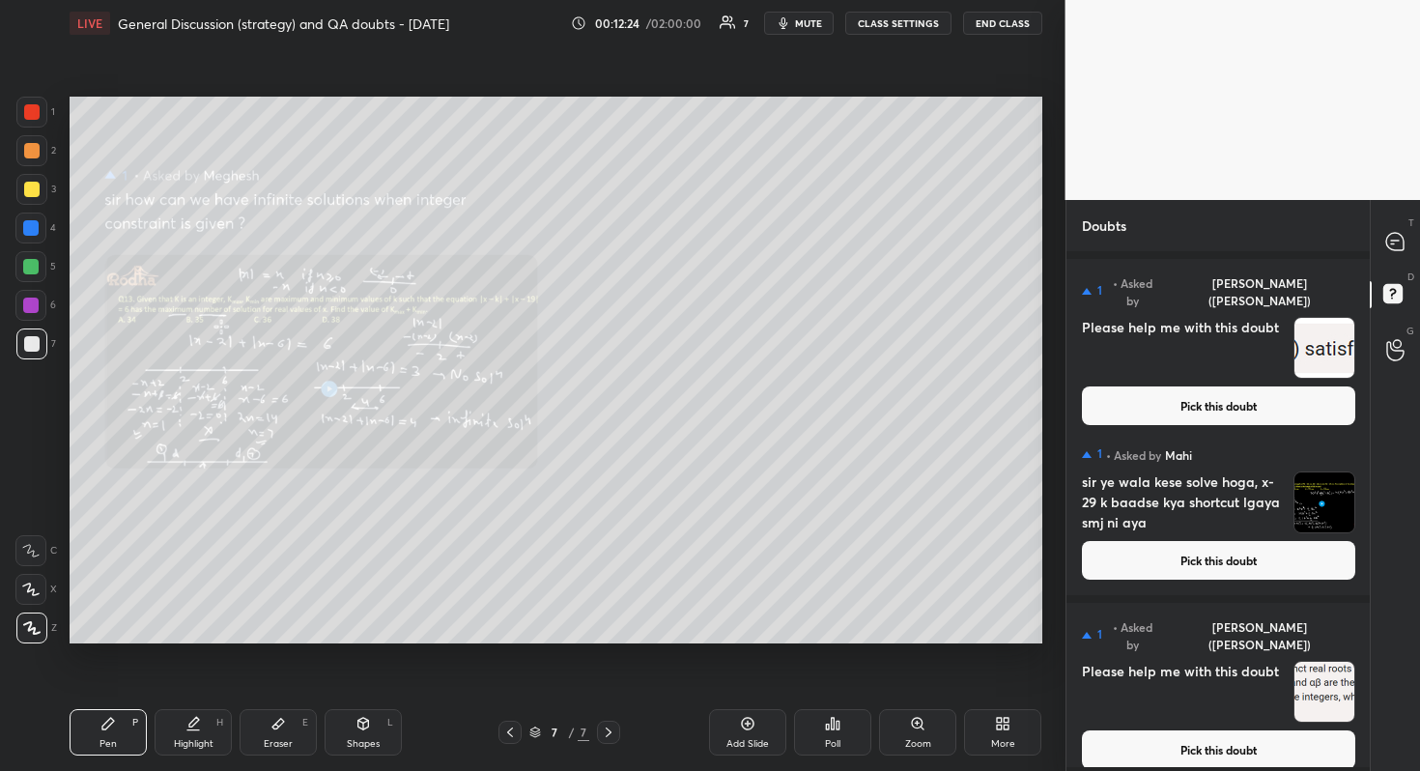
click at [1255, 687] on button "Pick this doubt" at bounding box center [1218, 749] width 273 height 39
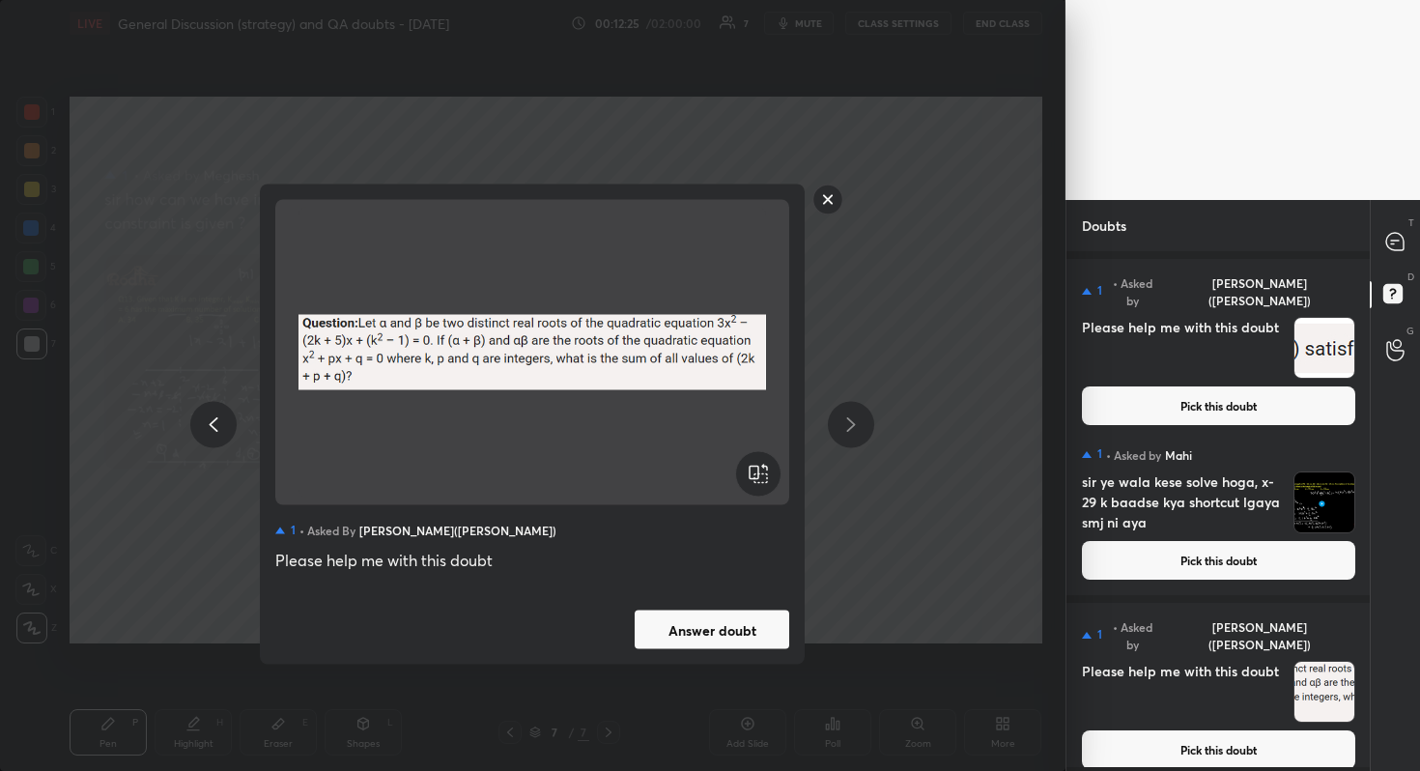
click at [723, 626] on button "Answer doubt" at bounding box center [712, 629] width 155 height 39
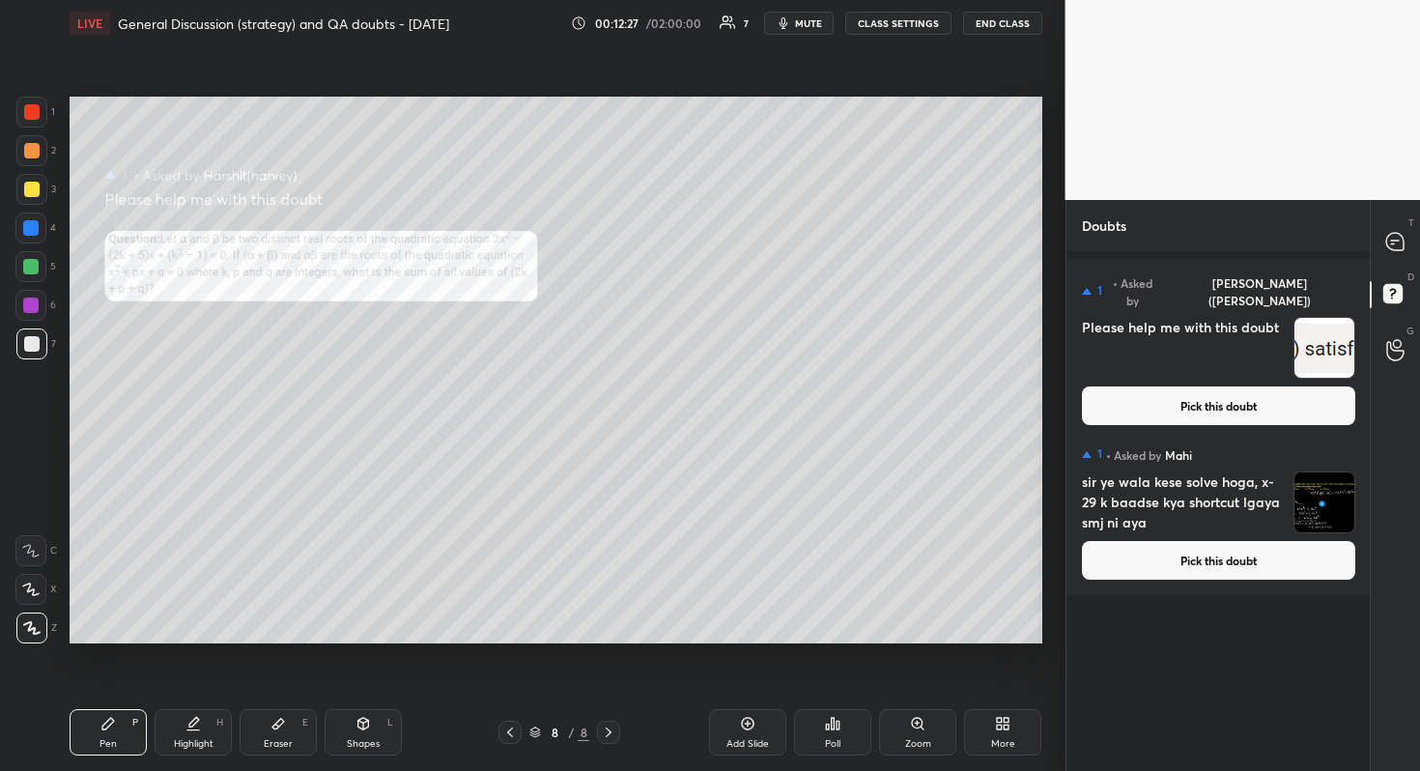
click at [1275, 564] on button "Pick this doubt" at bounding box center [1218, 560] width 273 height 39
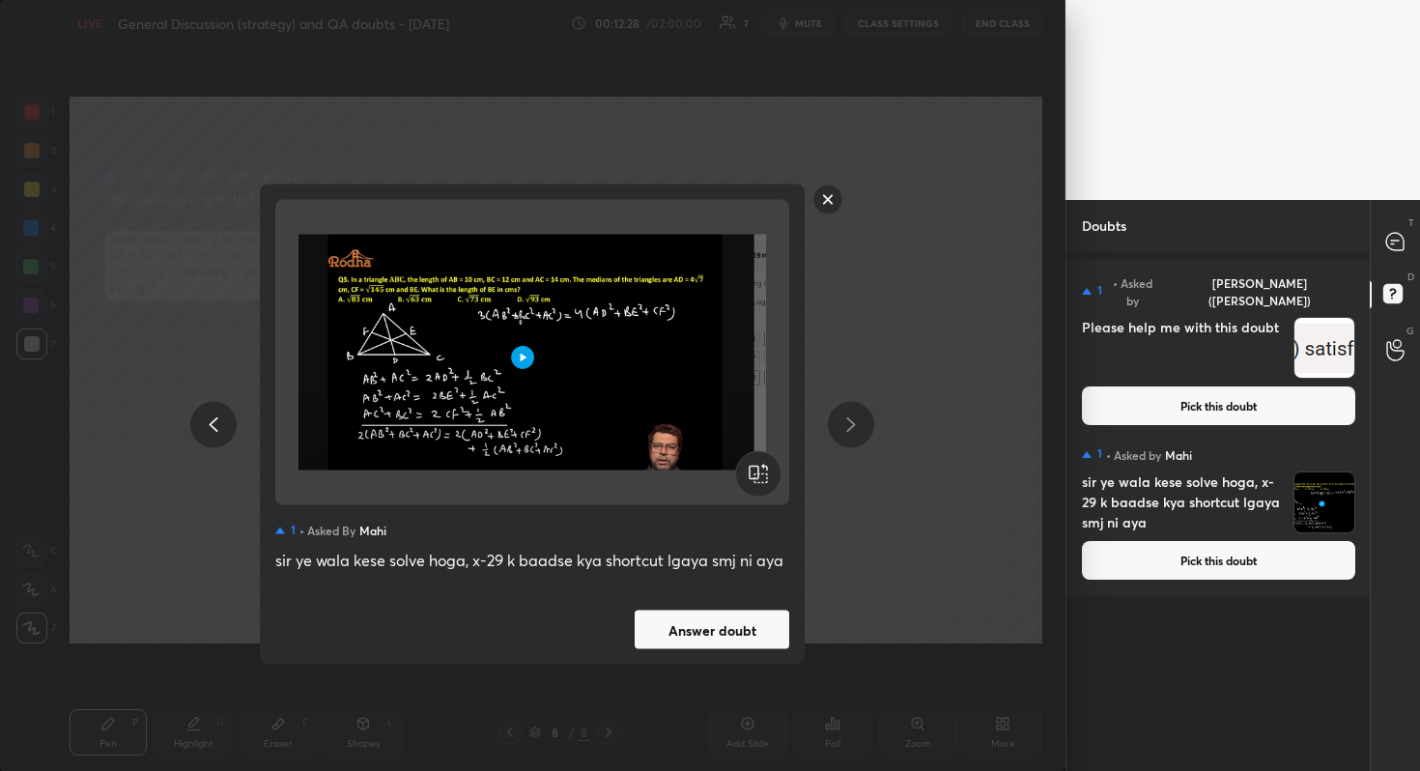
click at [709, 638] on button "Answer doubt" at bounding box center [712, 629] width 155 height 39
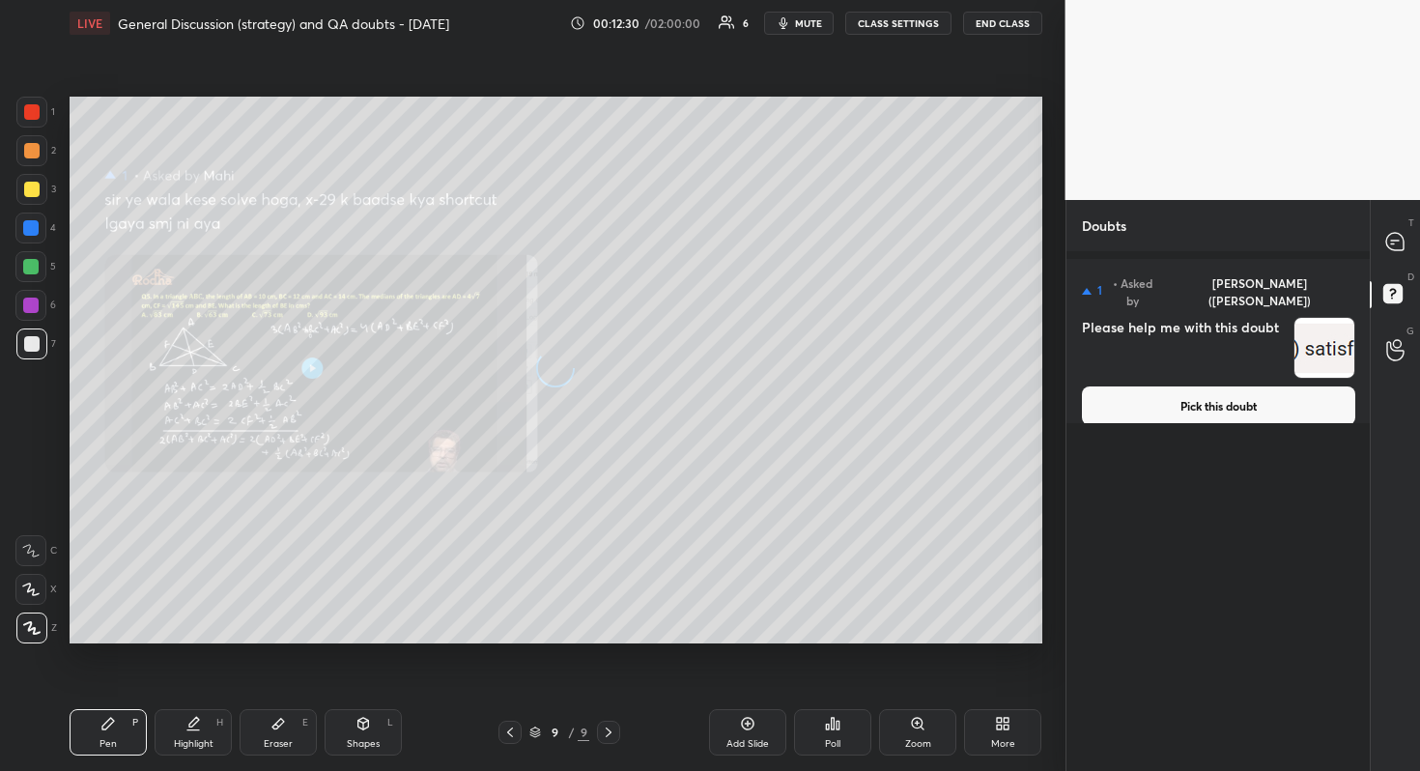
click at [1223, 386] on button "Pick this doubt" at bounding box center [1218, 405] width 273 height 39
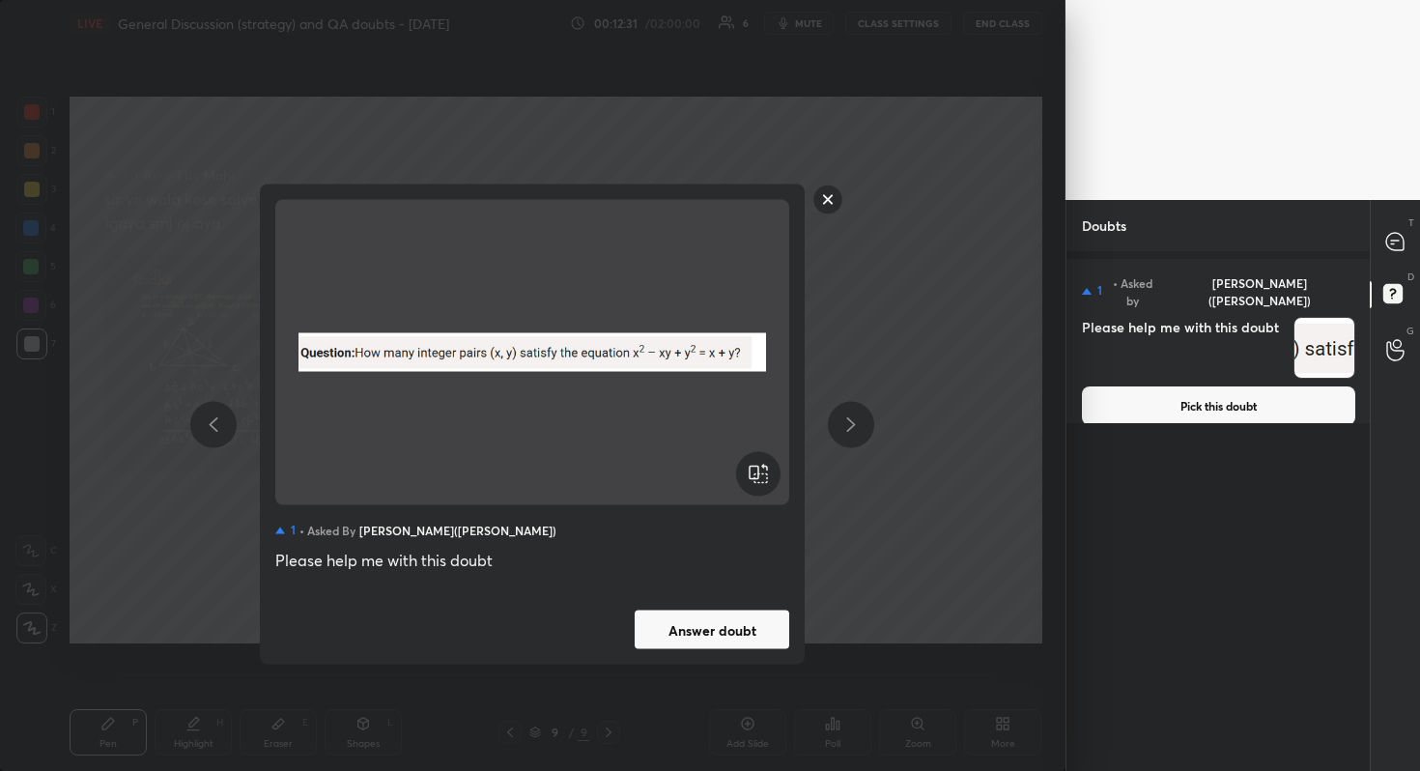
click at [737, 629] on button "Answer doubt" at bounding box center [712, 629] width 155 height 39
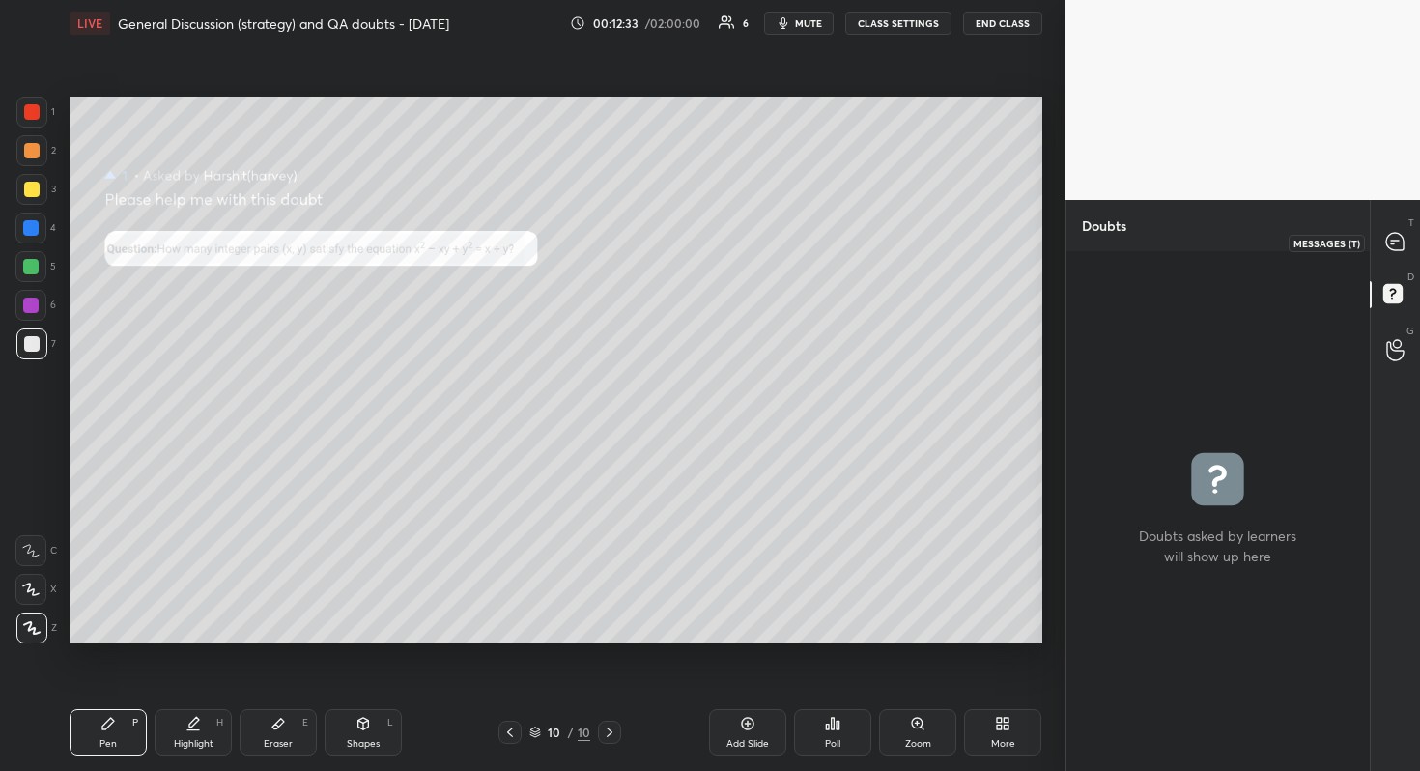
click at [1400, 242] on icon at bounding box center [1394, 241] width 17 height 17
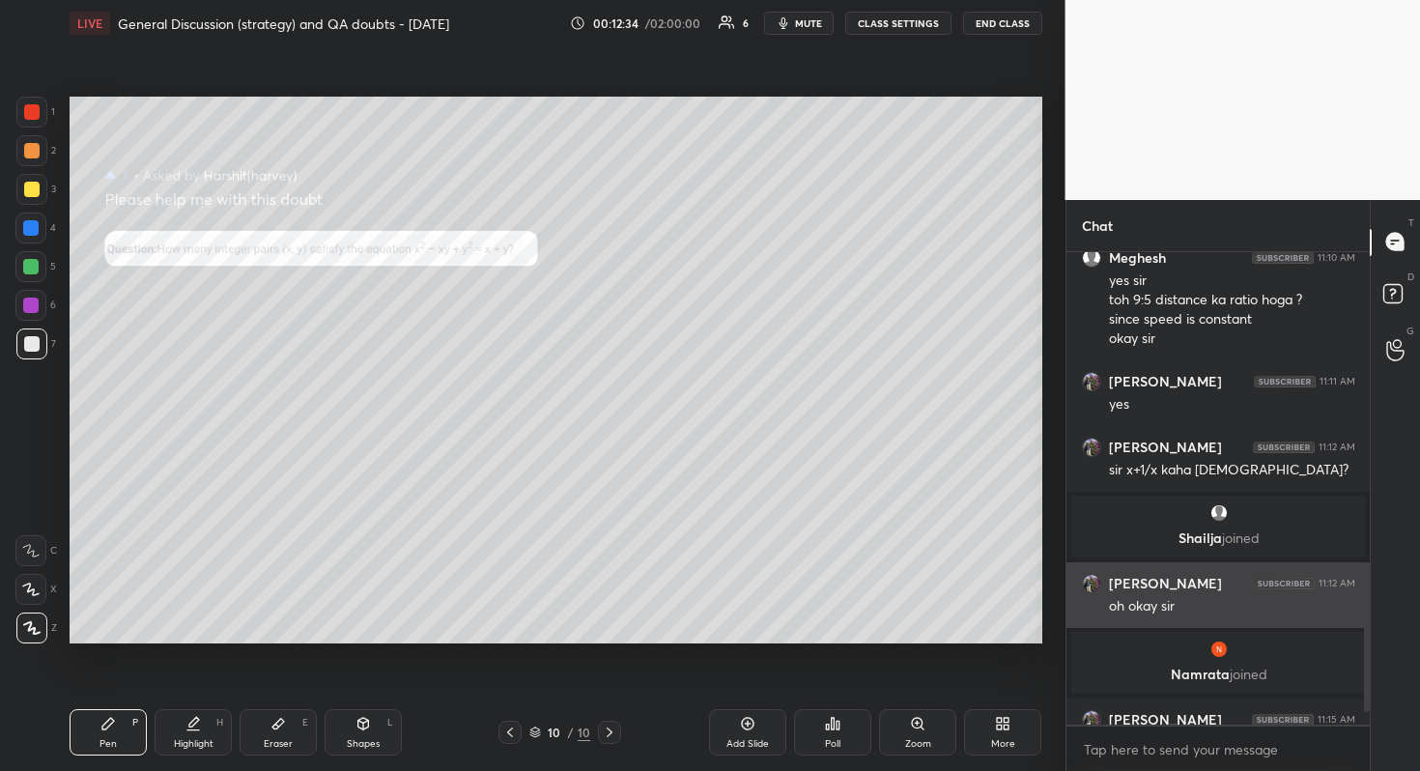
scroll to position [1031, 0]
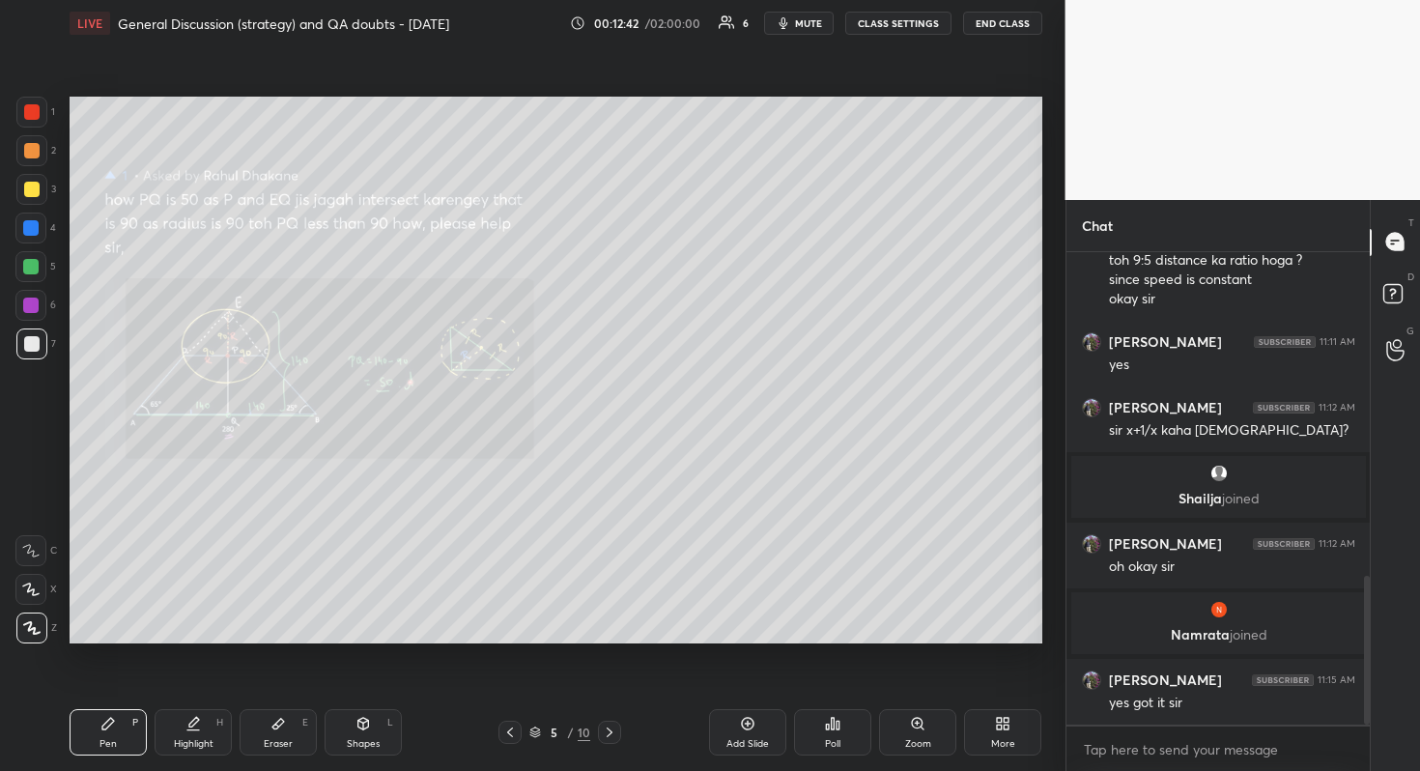
click at [910, 687] on div "Zoom" at bounding box center [917, 732] width 77 height 46
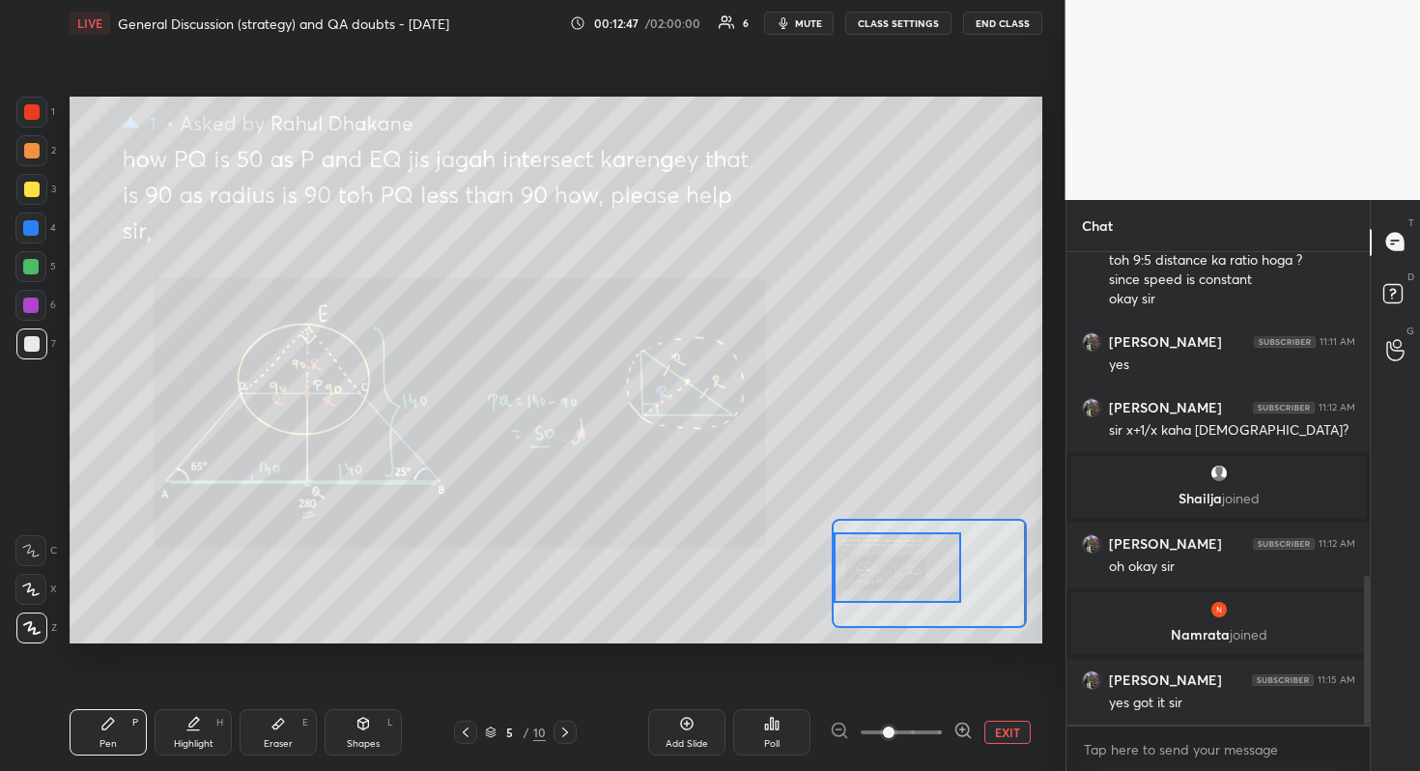
drag, startPoint x: 891, startPoint y: 579, endPoint x: 836, endPoint y: 574, distance: 55.4
click at [836, 574] on div at bounding box center [897, 567] width 127 height 71
click at [894, 687] on span at bounding box center [889, 732] width 12 height 12
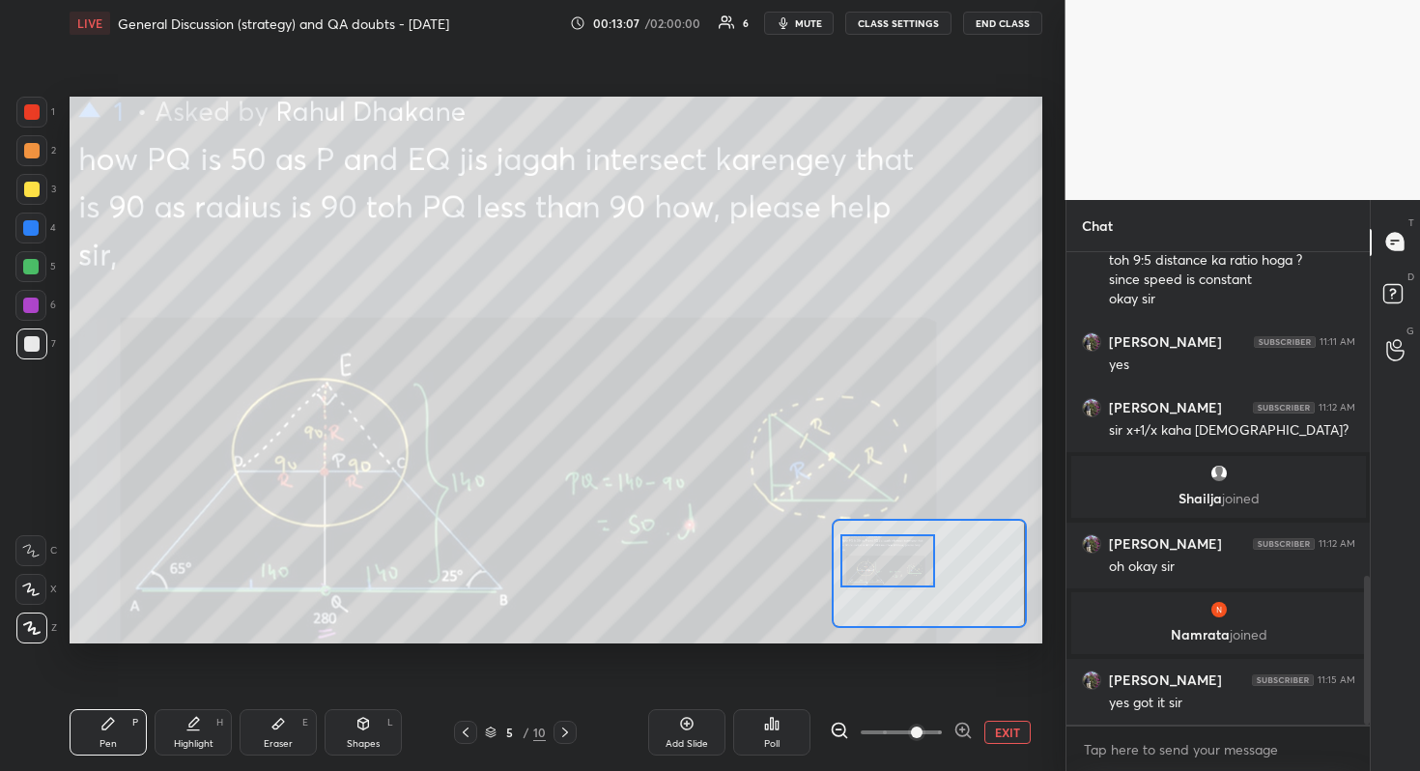
drag, startPoint x: 921, startPoint y: 558, endPoint x: 913, endPoint y: 551, distance: 11.0
click at [913, 551] on div at bounding box center [888, 560] width 96 height 53
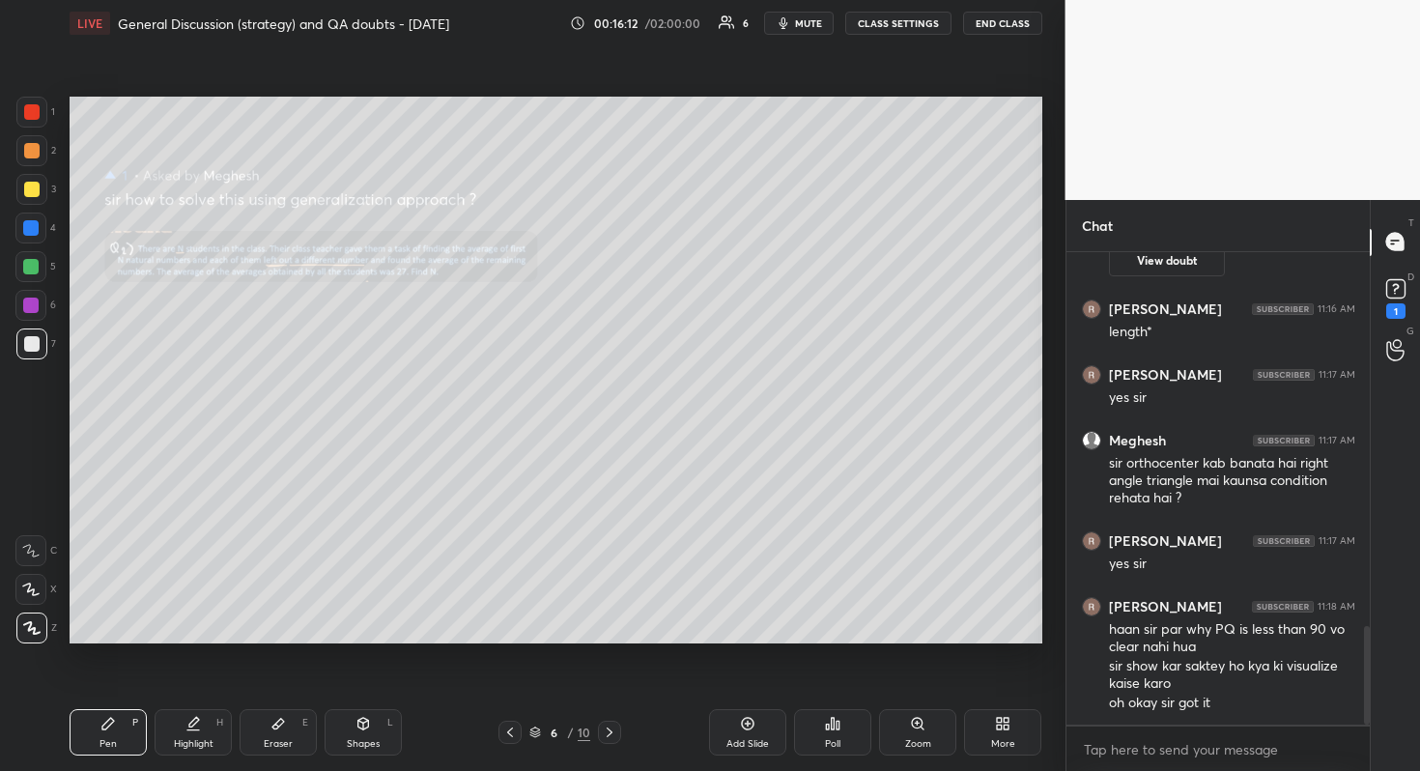
scroll to position [1803, 0]
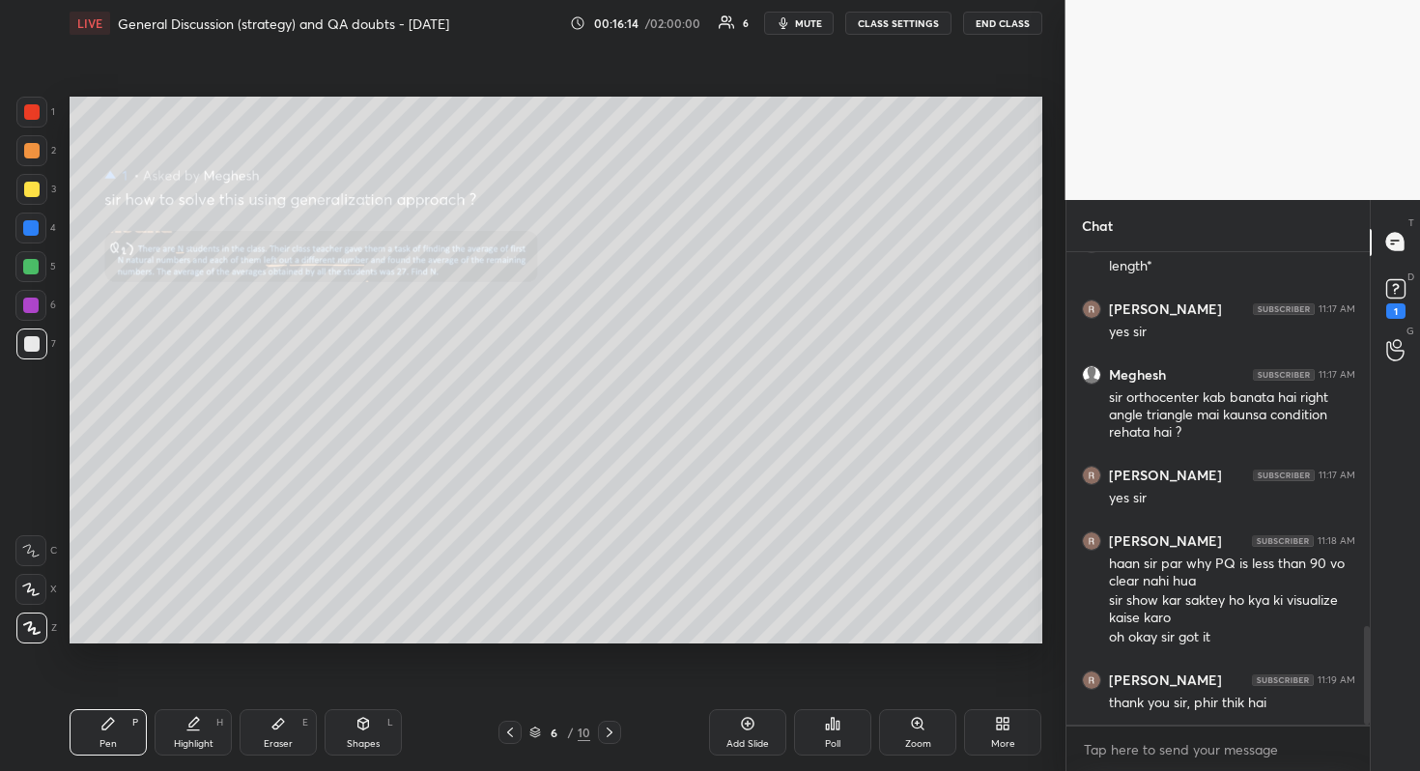
click at [913, 687] on div "Zoom" at bounding box center [917, 732] width 77 height 46
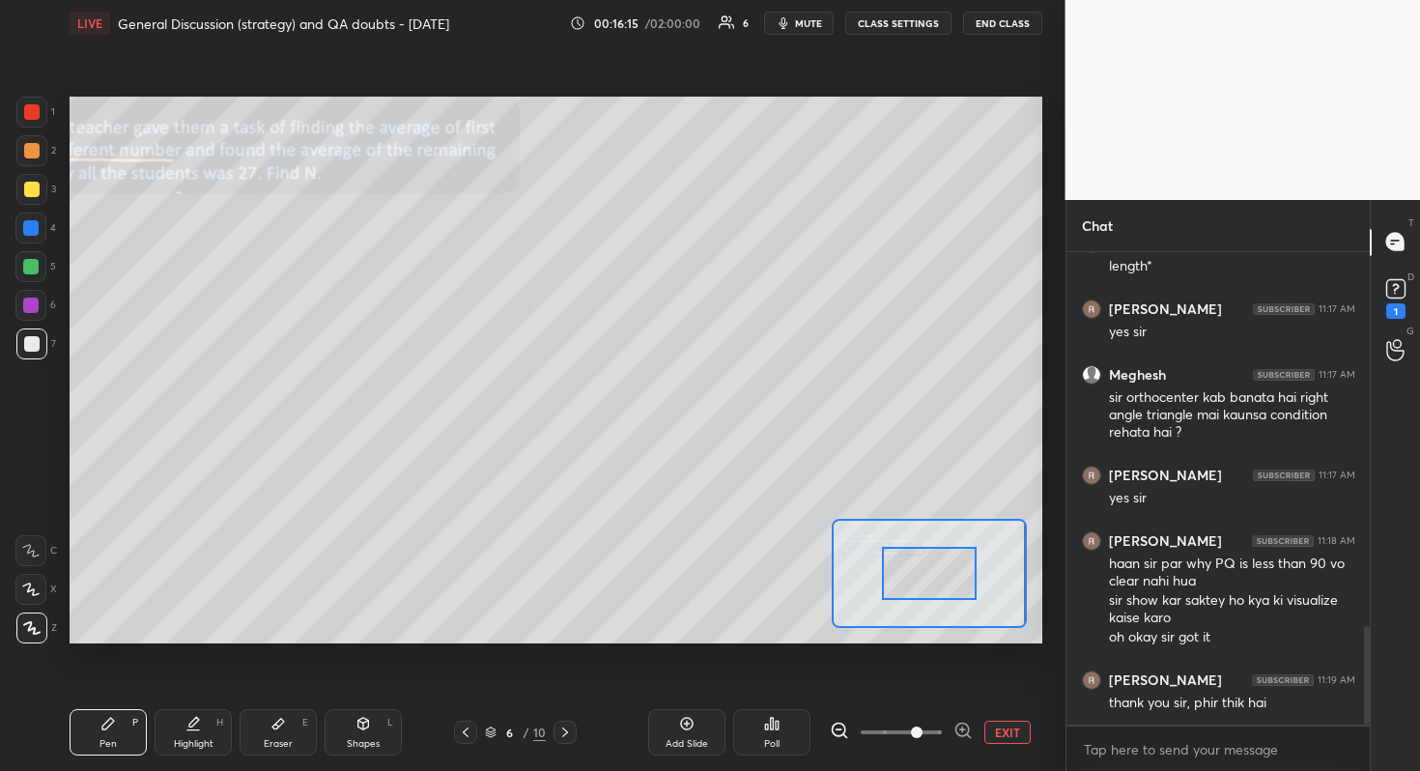
click at [912, 687] on span at bounding box center [901, 732] width 81 height 29
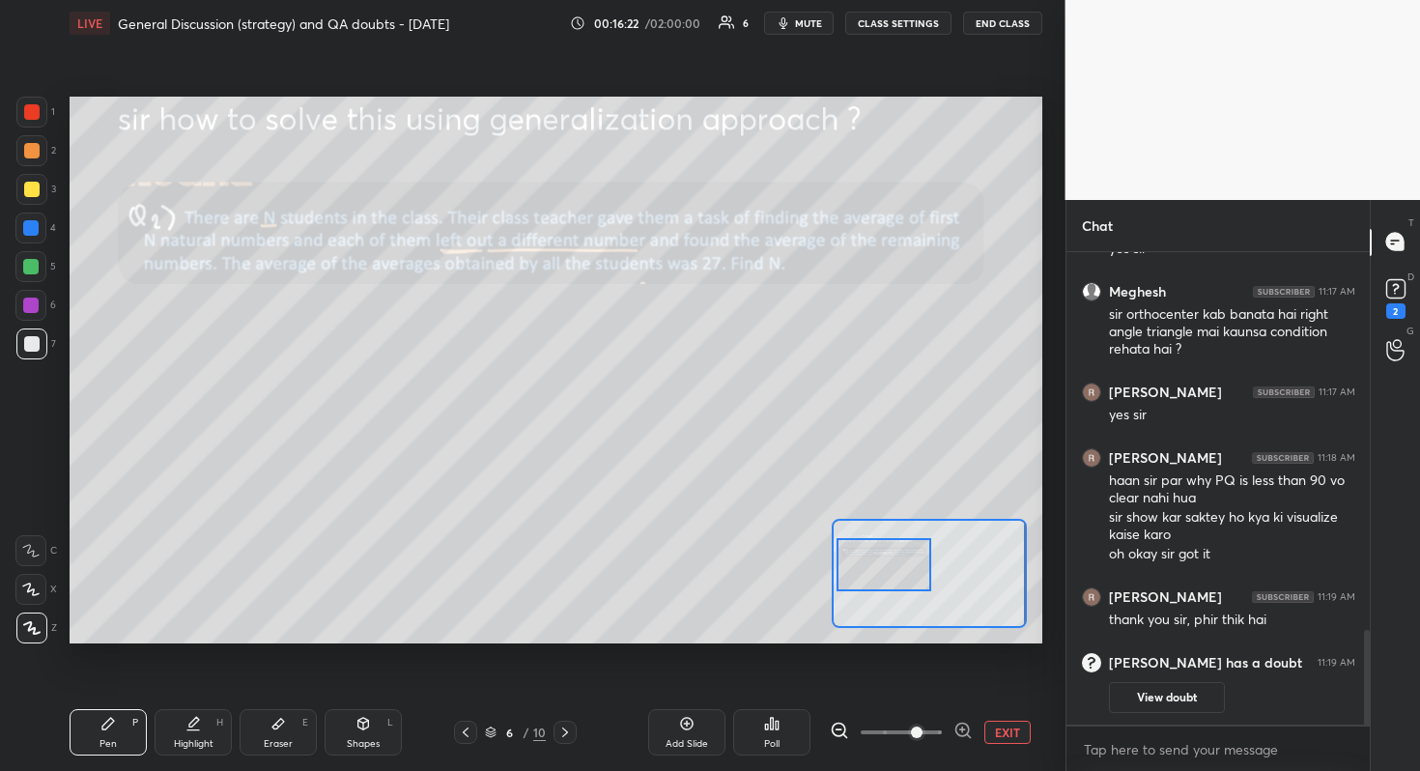
drag, startPoint x: 941, startPoint y: 579, endPoint x: 895, endPoint y: 570, distance: 46.2
click at [895, 570] on div at bounding box center [884, 564] width 96 height 53
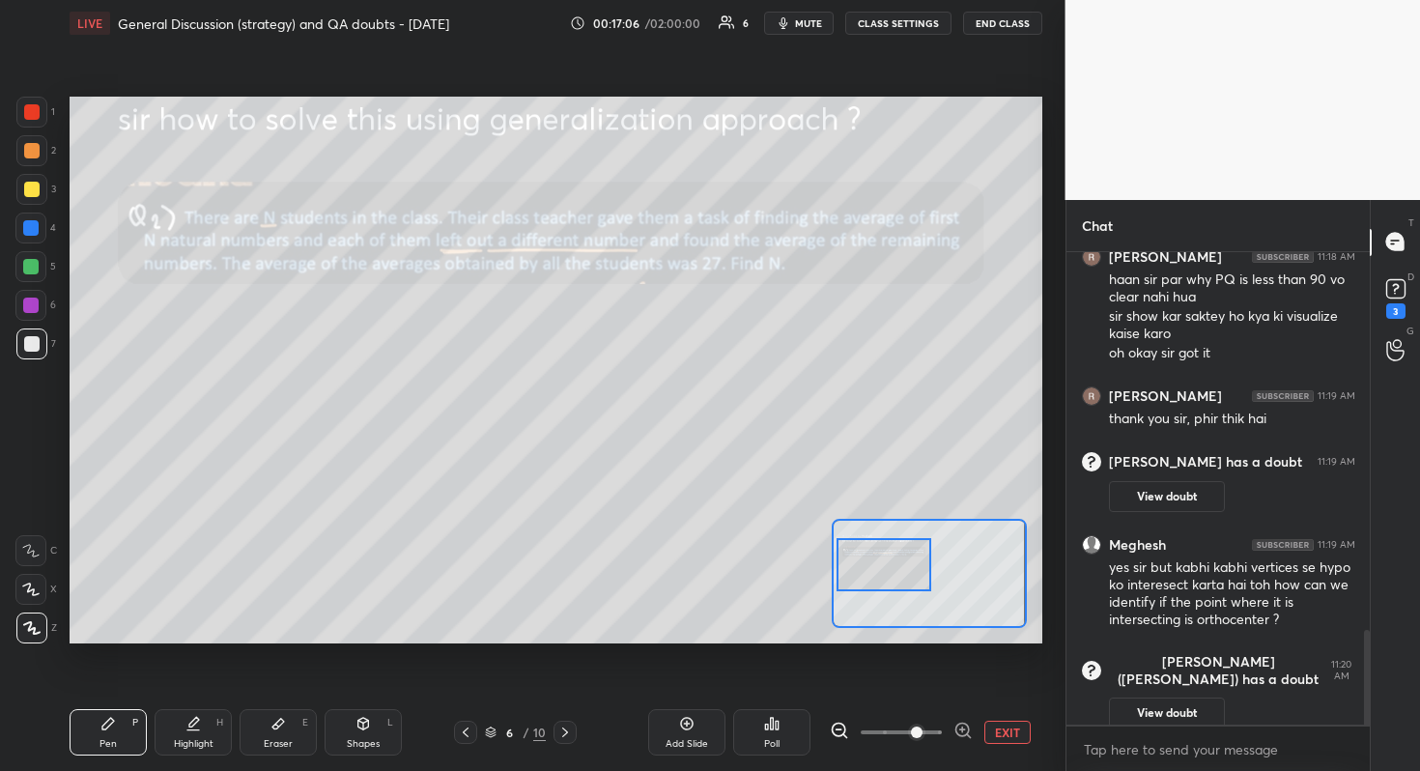
scroll to position [1852, 0]
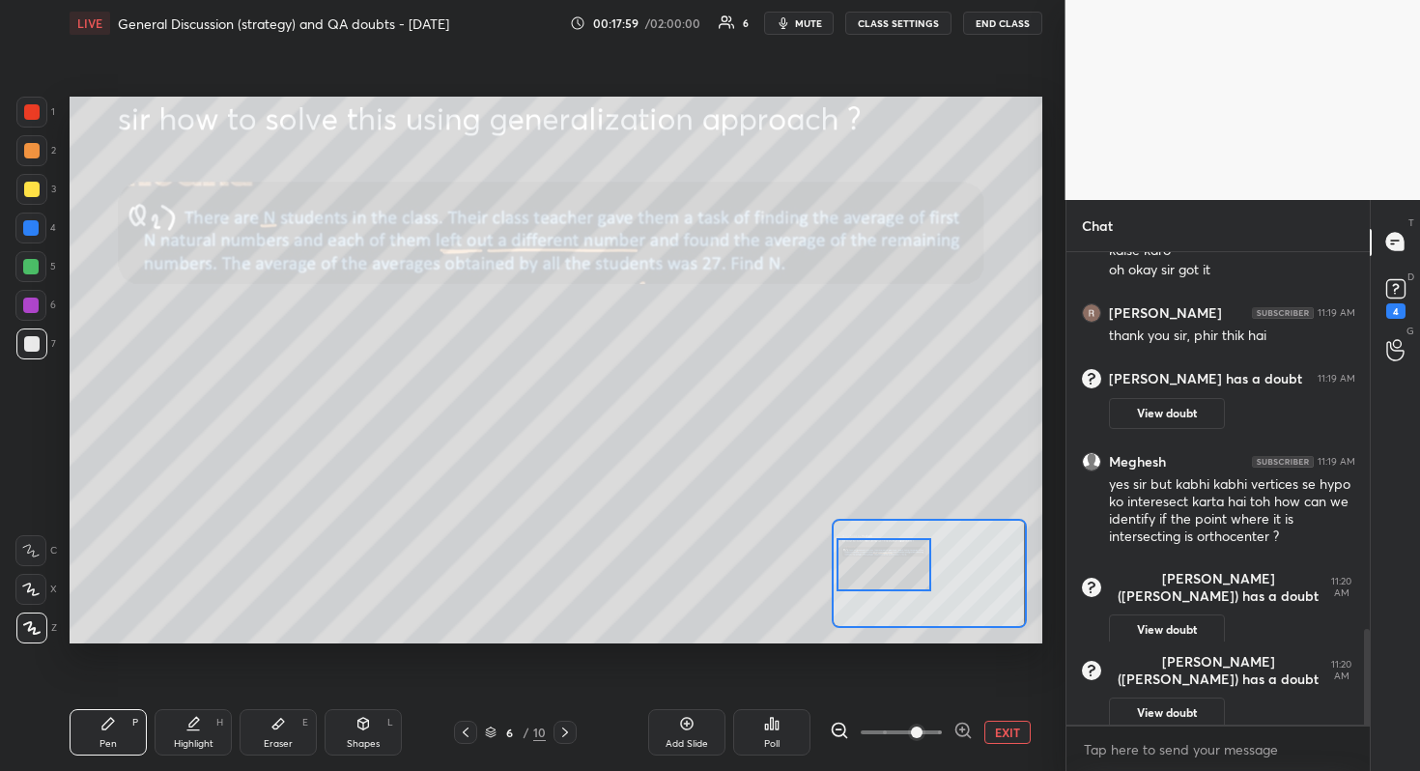
click at [215, 651] on div "Setting up your live class Poll for secs No correct answer Start poll" at bounding box center [556, 369] width 988 height 647
click at [223, 654] on div "Setting up your live class Poll for secs No correct answer Start poll" at bounding box center [556, 369] width 988 height 647
click at [220, 652] on div "Setting up your live class Poll for secs No correct answer Start poll" at bounding box center [556, 369] width 988 height 647
click at [878, 577] on div at bounding box center [882, 566] width 96 height 53
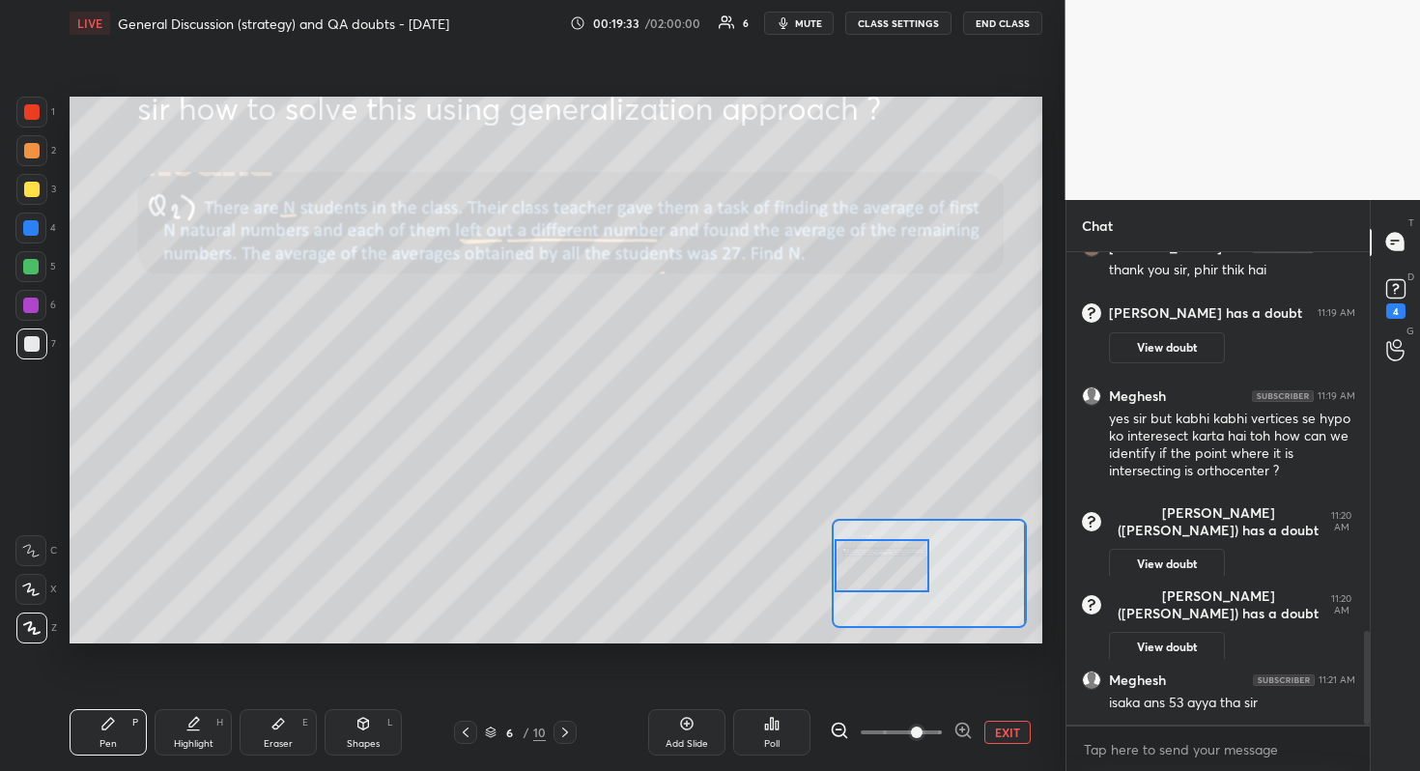
drag, startPoint x: 682, startPoint y: 733, endPoint x: 672, endPoint y: 727, distance: 11.3
click at [681, 687] on div "Add Slide" at bounding box center [686, 732] width 77 height 46
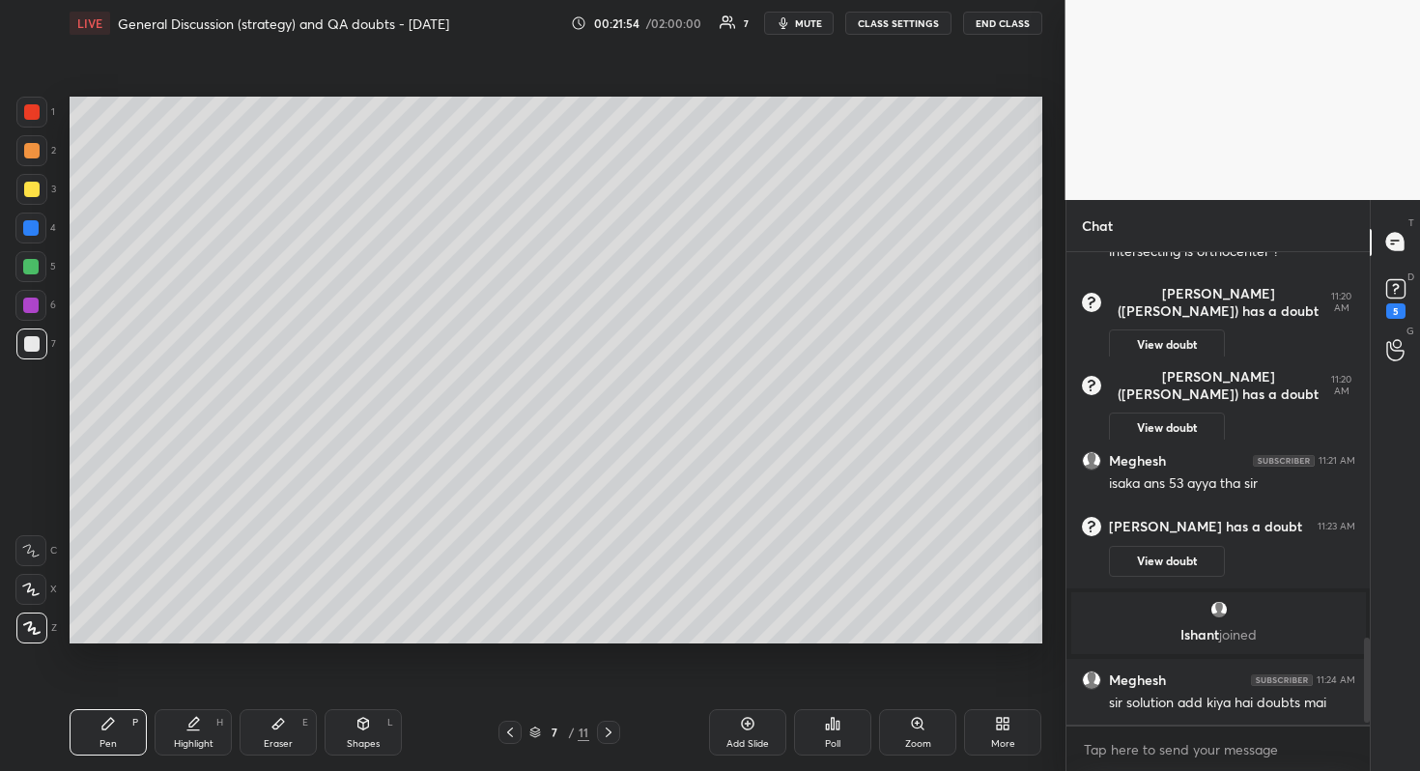
scroll to position [2163, 0]
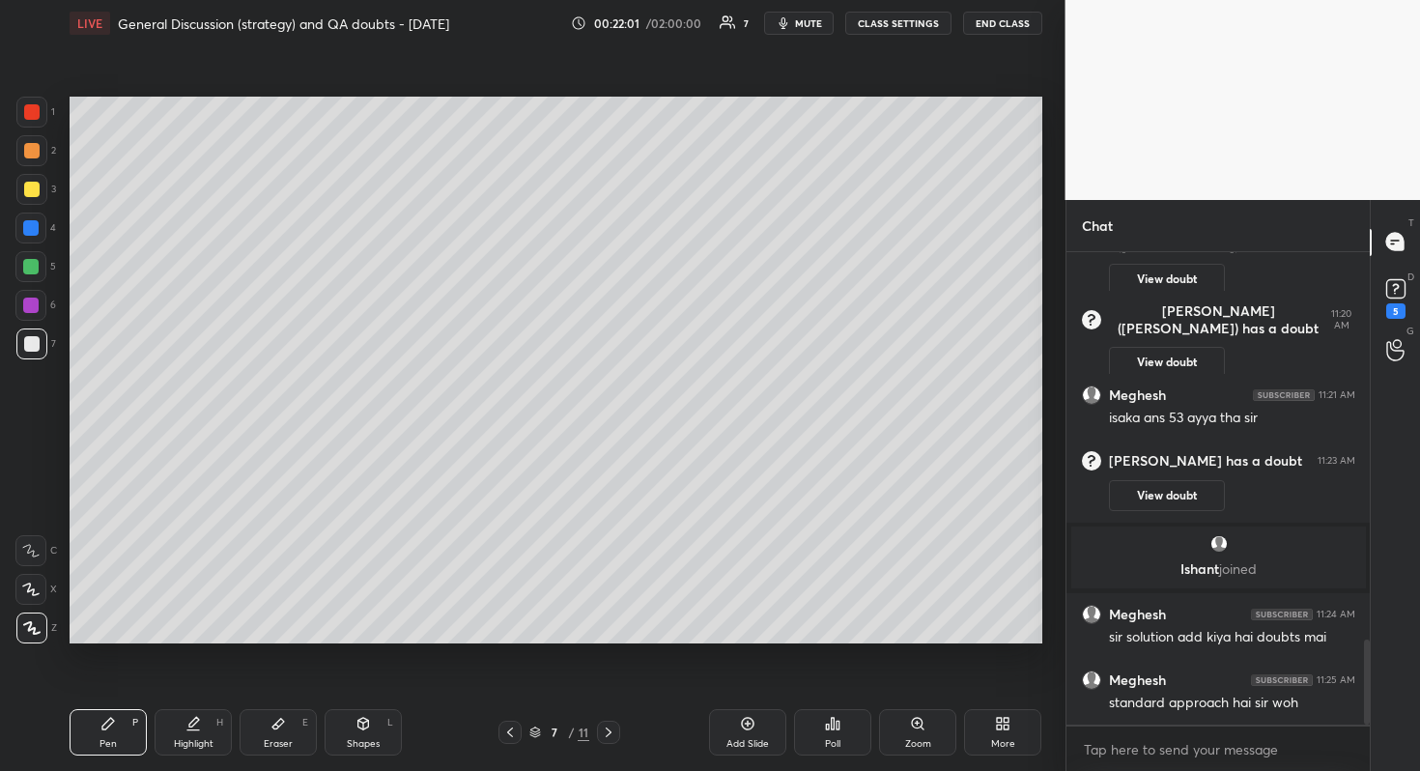
click at [750, 687] on div "Add Slide" at bounding box center [747, 732] width 77 height 46
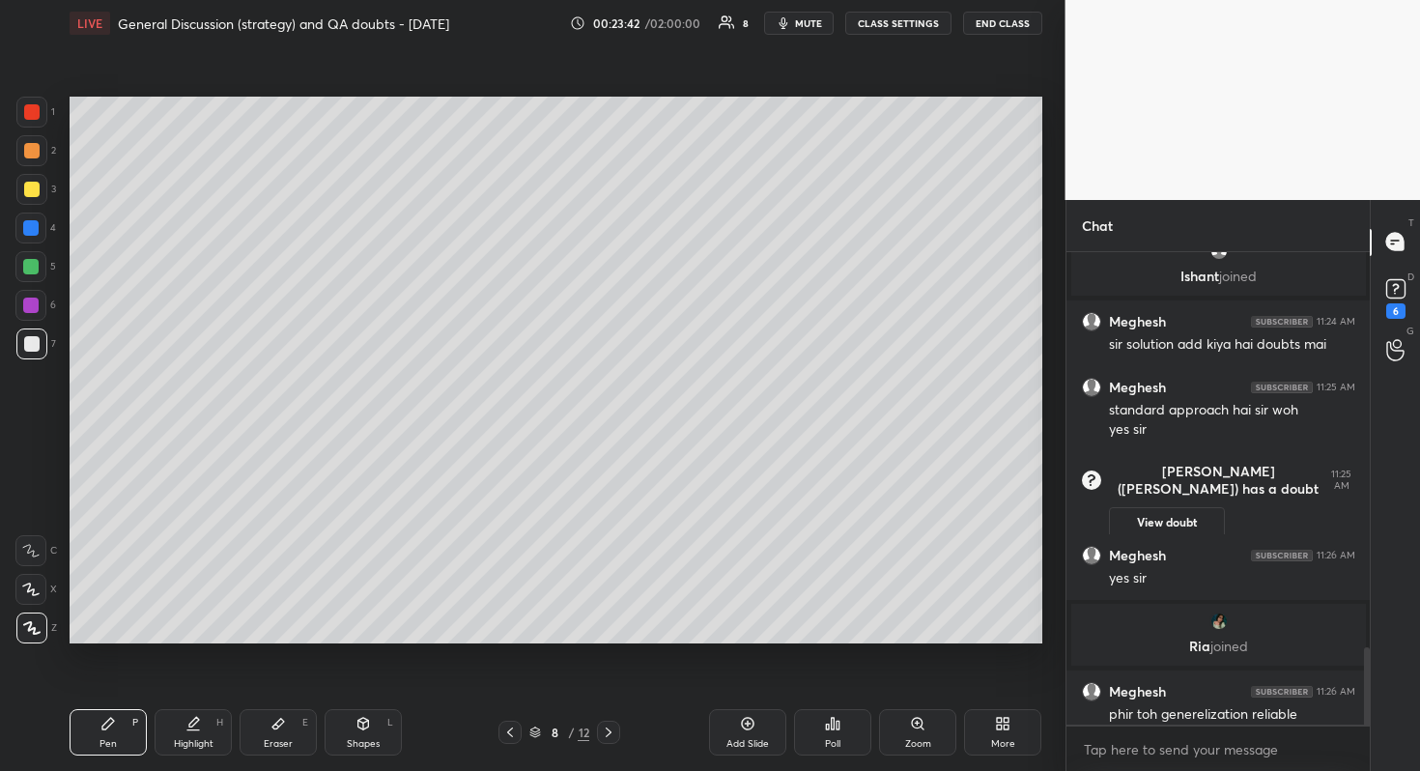
scroll to position [2409, 0]
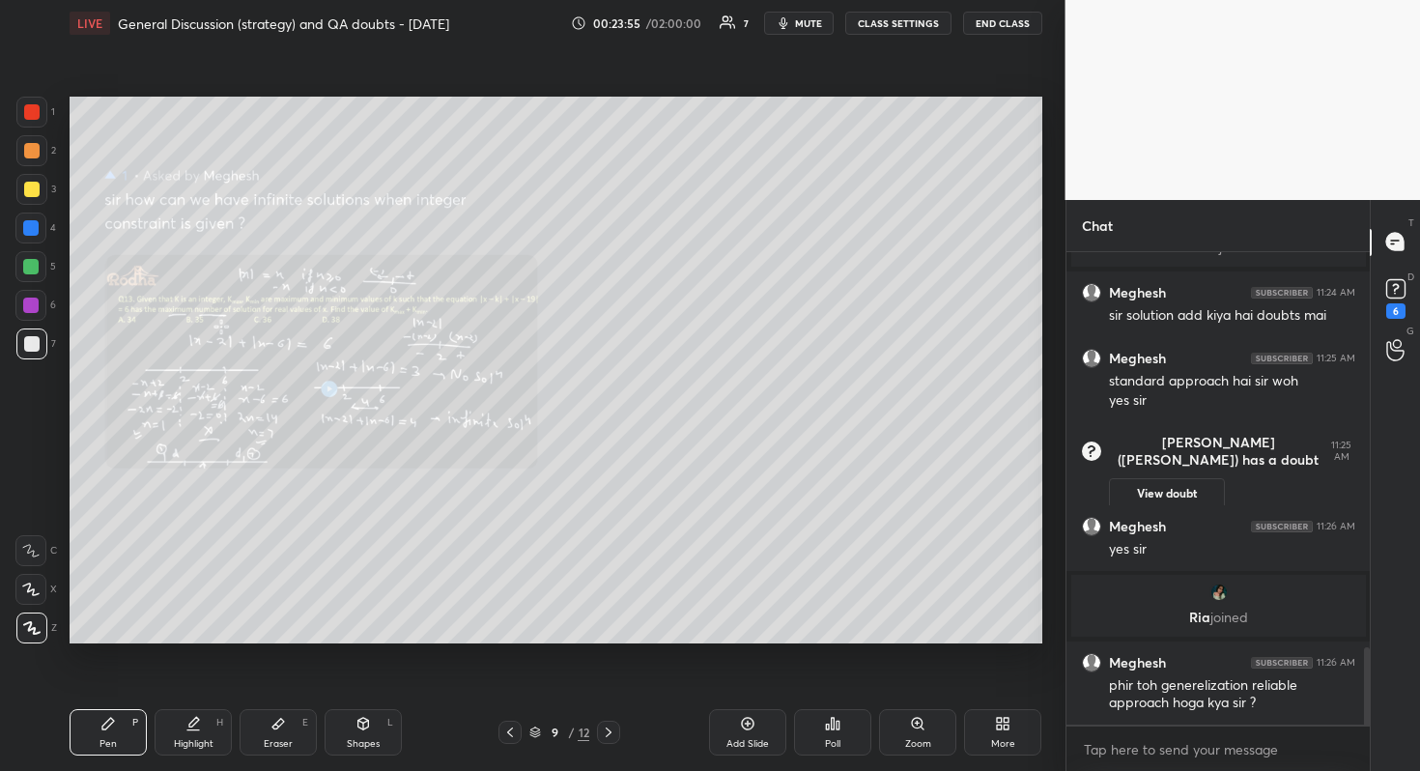
click at [912, 687] on div "Zoom" at bounding box center [917, 732] width 77 height 46
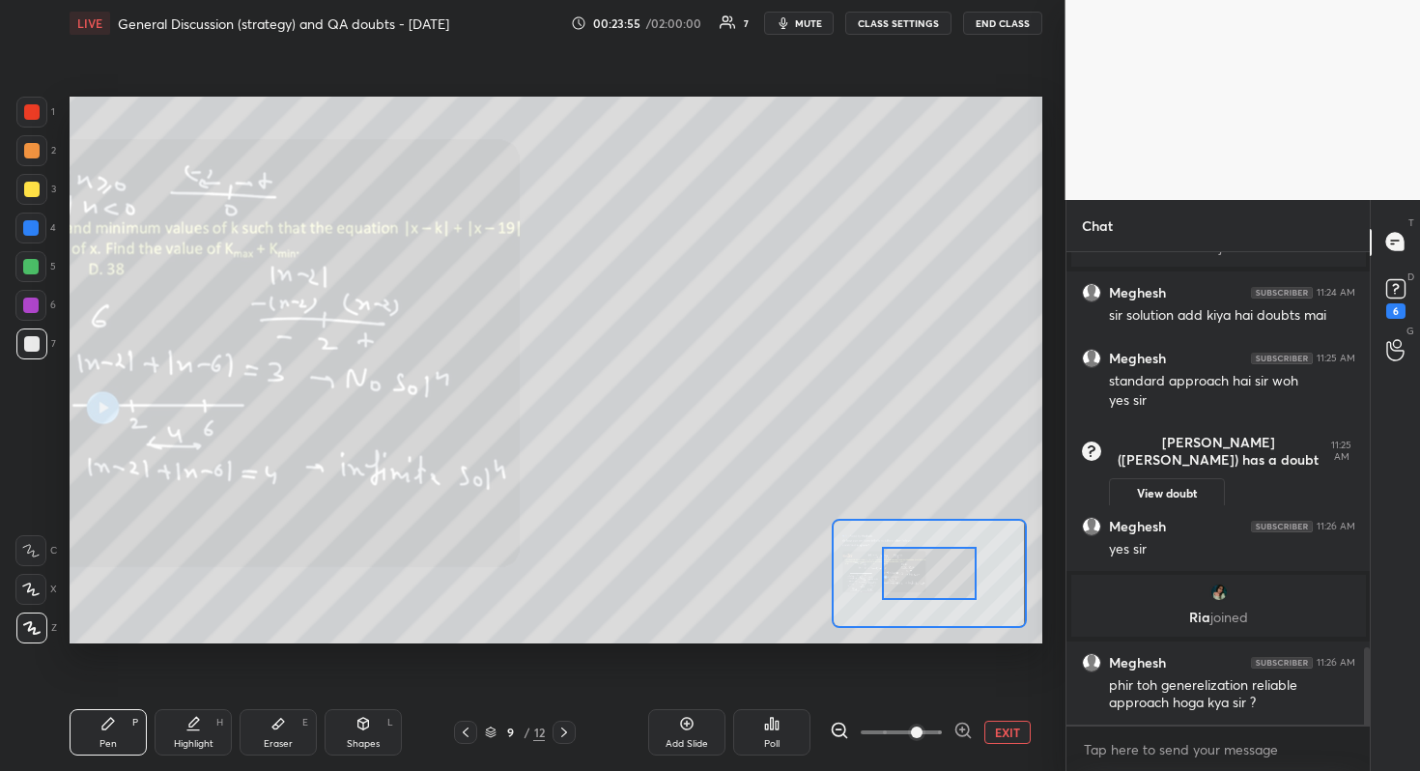
drag, startPoint x: 916, startPoint y: 731, endPoint x: 913, endPoint y: 721, distance: 10.1
click at [914, 687] on span at bounding box center [901, 732] width 81 height 29
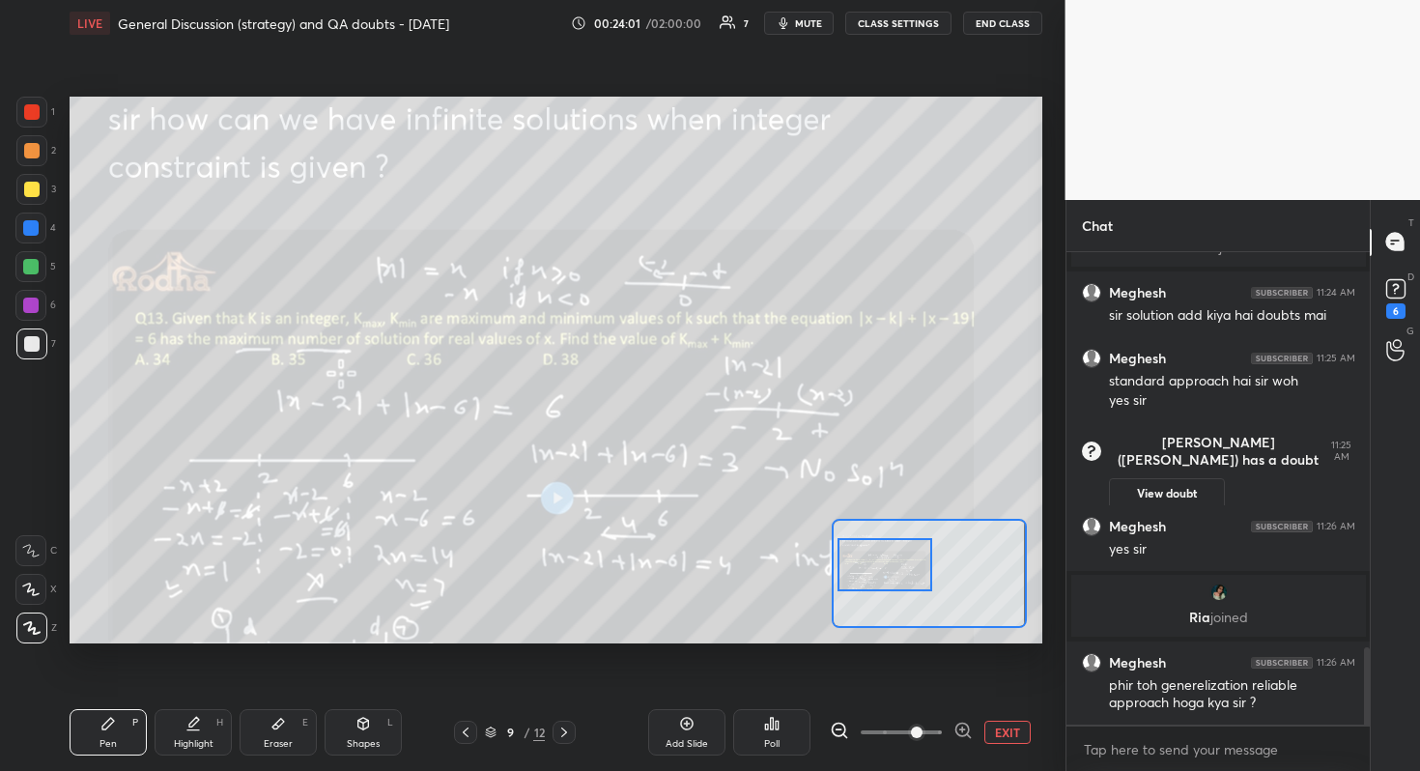
scroll to position [2474, 0]
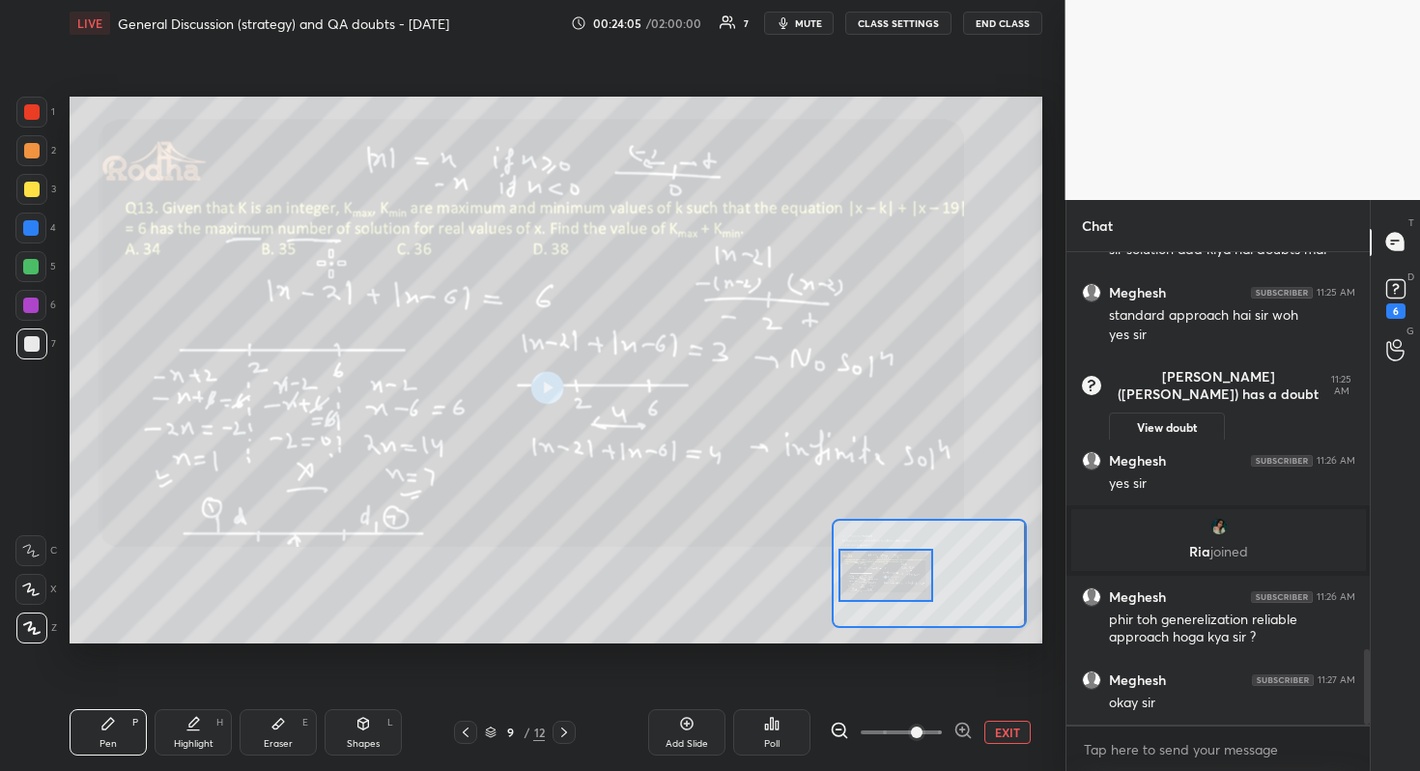
drag, startPoint x: 931, startPoint y: 588, endPoint x: 888, endPoint y: 591, distance: 43.6
click at [888, 591] on div at bounding box center [886, 575] width 96 height 53
click at [692, 687] on div "Add Slide" at bounding box center [686, 744] width 42 height 10
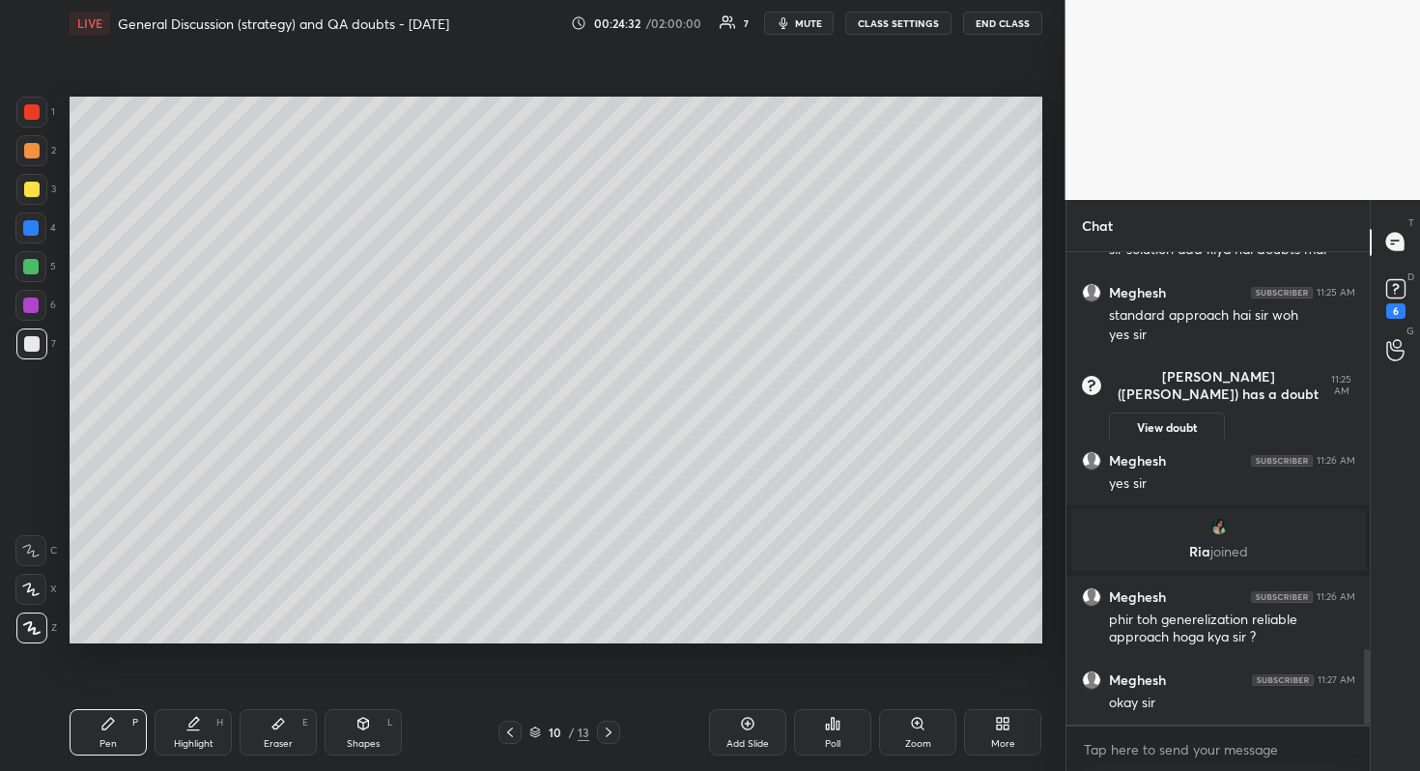
scroll to position [2494, 0]
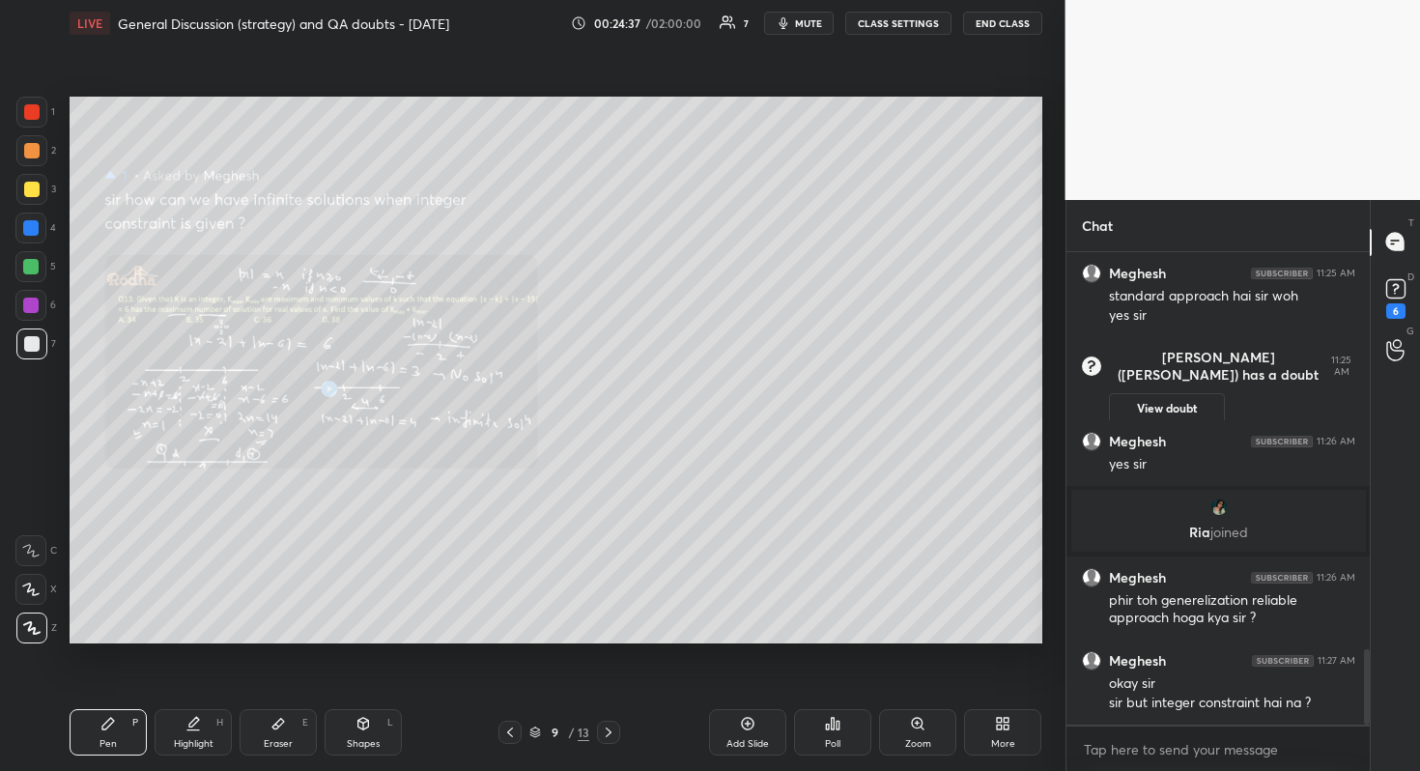
click at [850, 687] on div "Poll" at bounding box center [832, 732] width 77 height 46
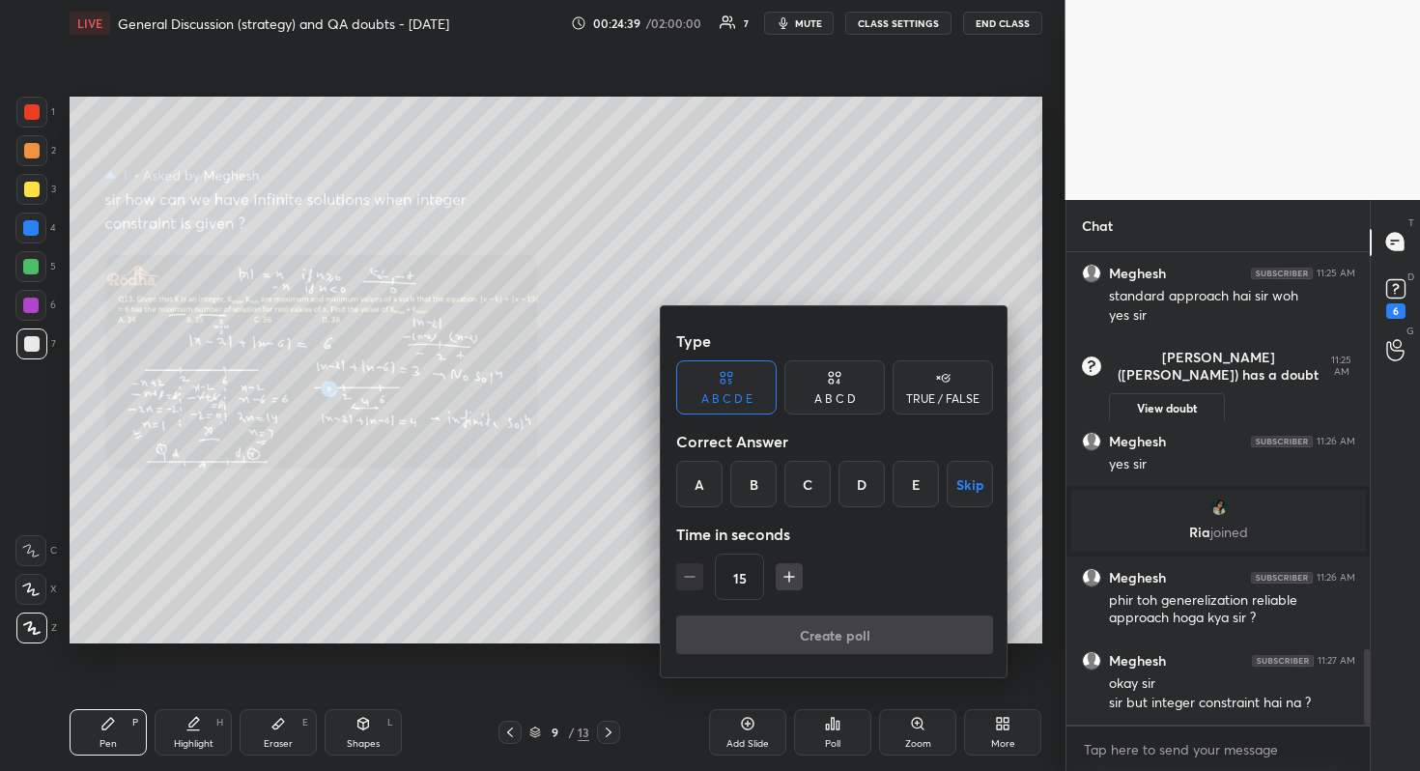
click at [909, 687] on div at bounding box center [710, 385] width 1420 height 771
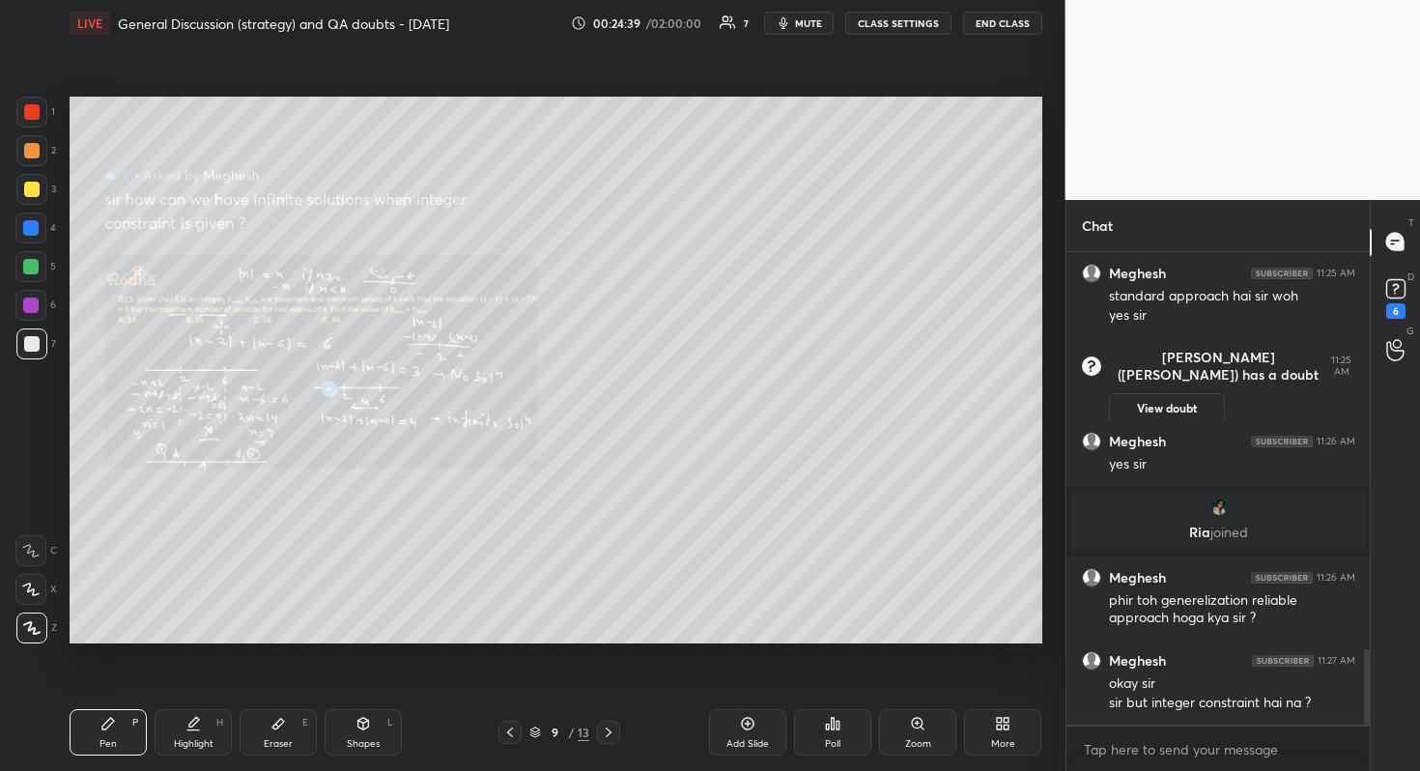
click at [924, 687] on div "Zoom" at bounding box center [918, 744] width 26 height 10
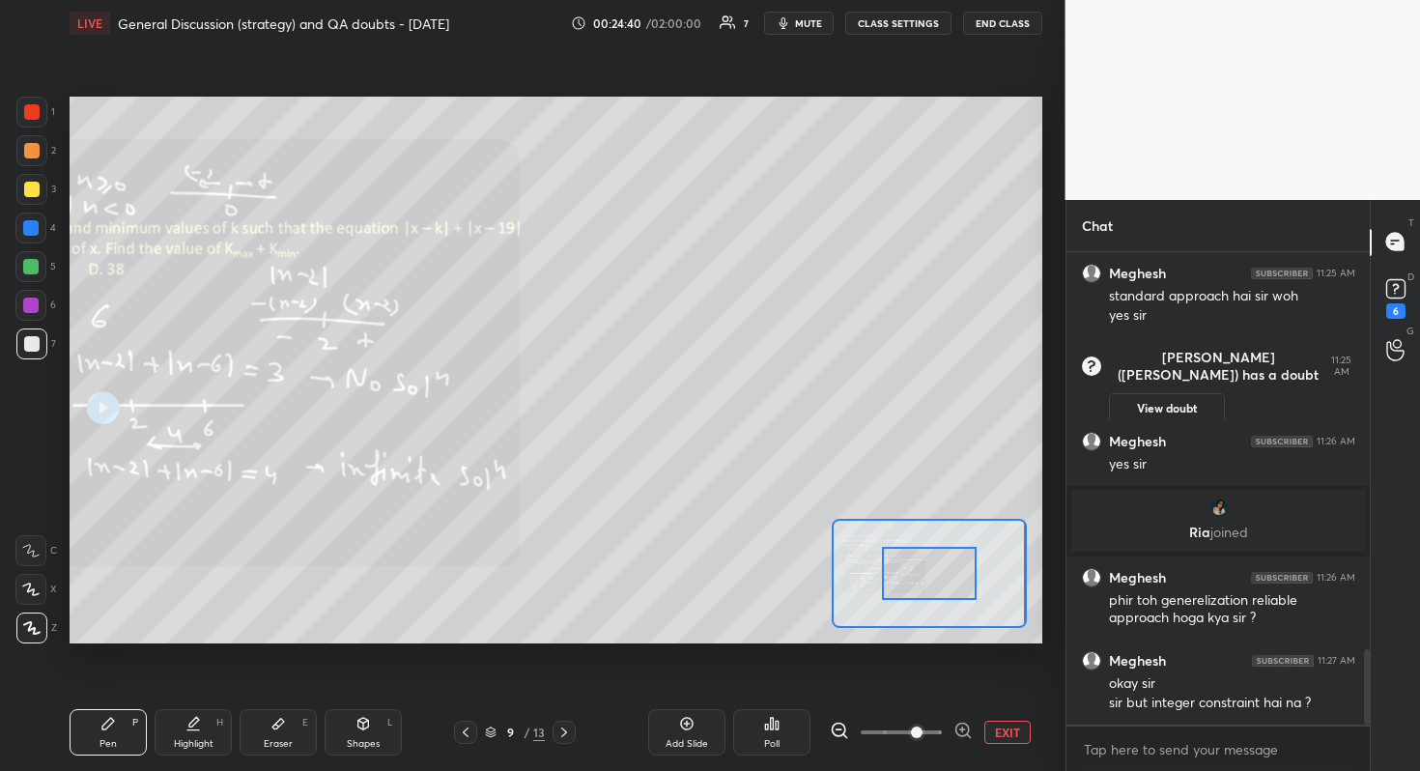
click at [911, 687] on span at bounding box center [917, 732] width 12 height 12
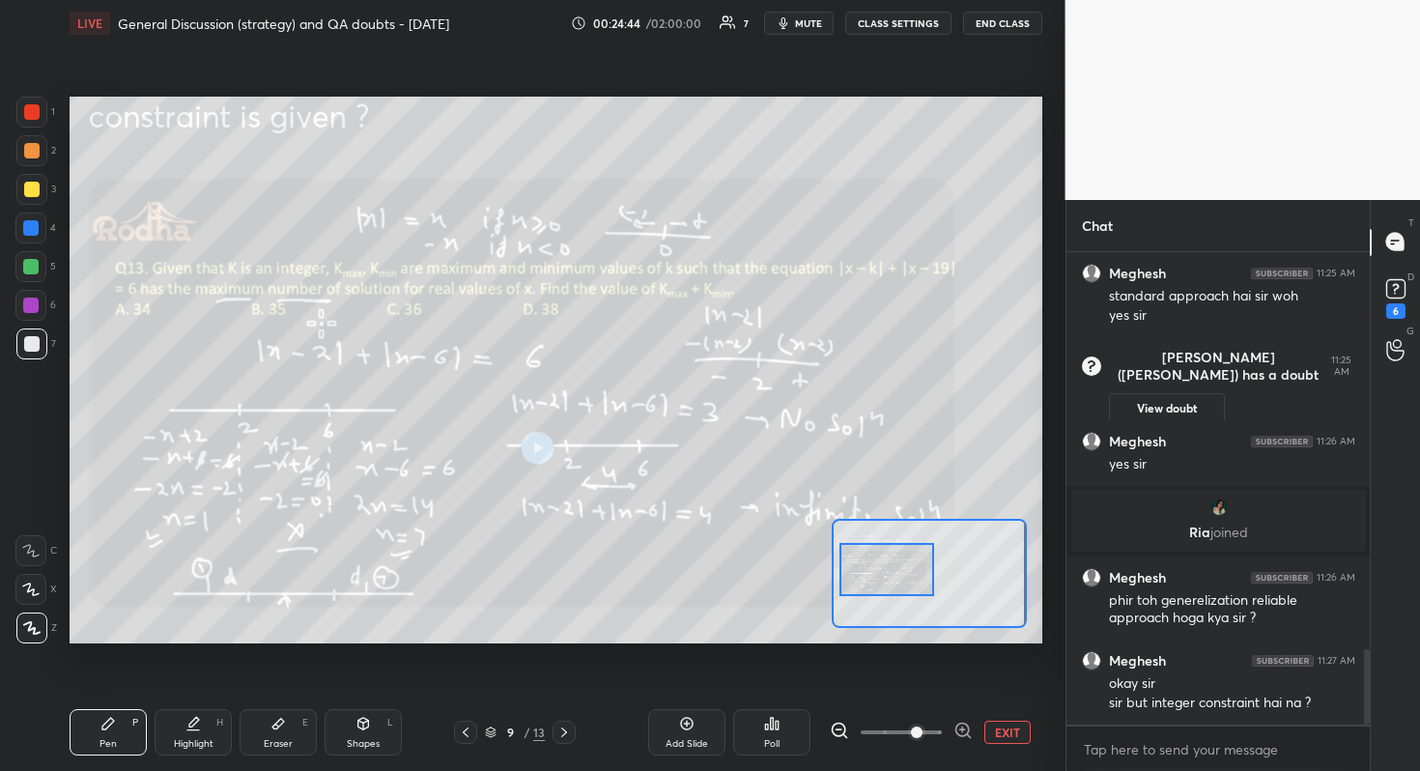
drag, startPoint x: 923, startPoint y: 555, endPoint x: 881, endPoint y: 551, distance: 42.7
click at [881, 551] on div at bounding box center [887, 569] width 96 height 53
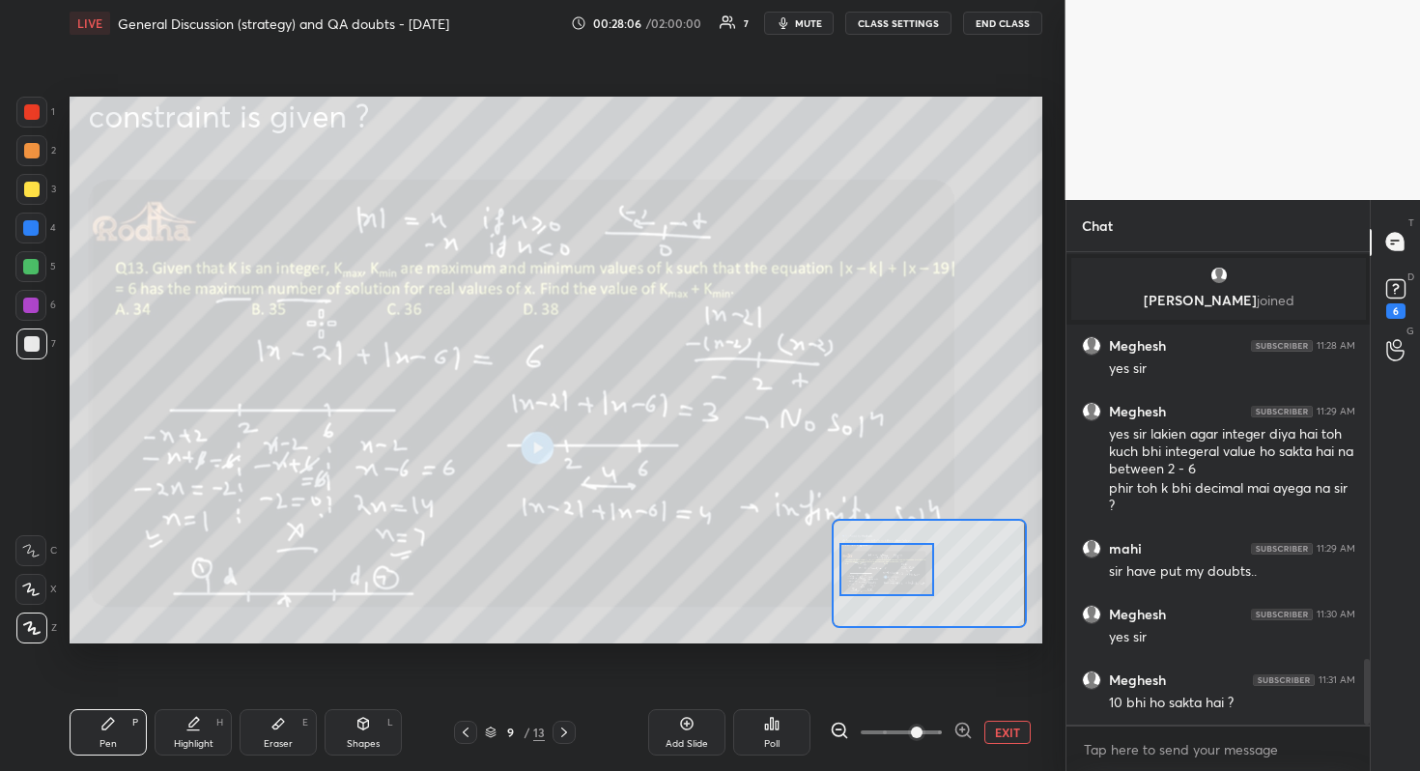
scroll to position [2934, 0]
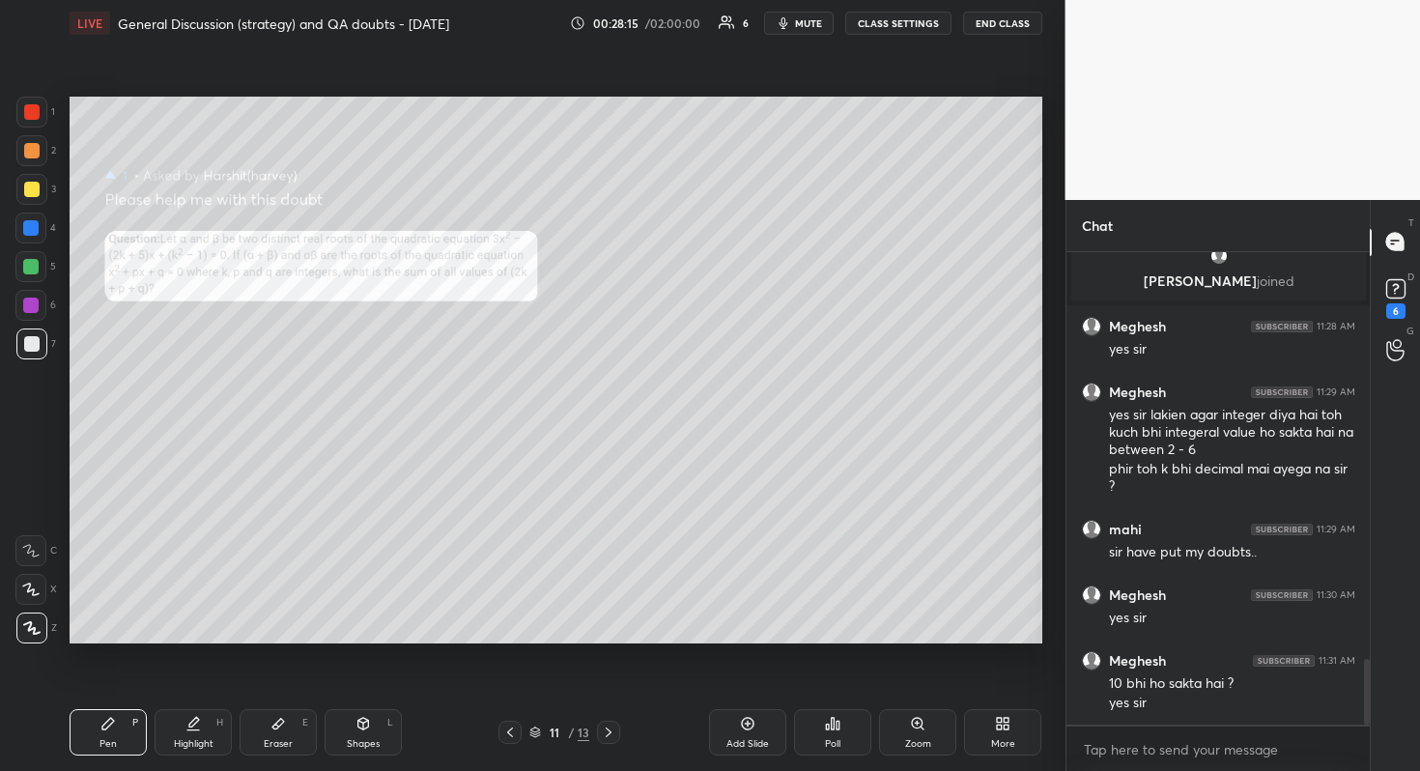
click at [928, 687] on div "Zoom" at bounding box center [917, 732] width 77 height 46
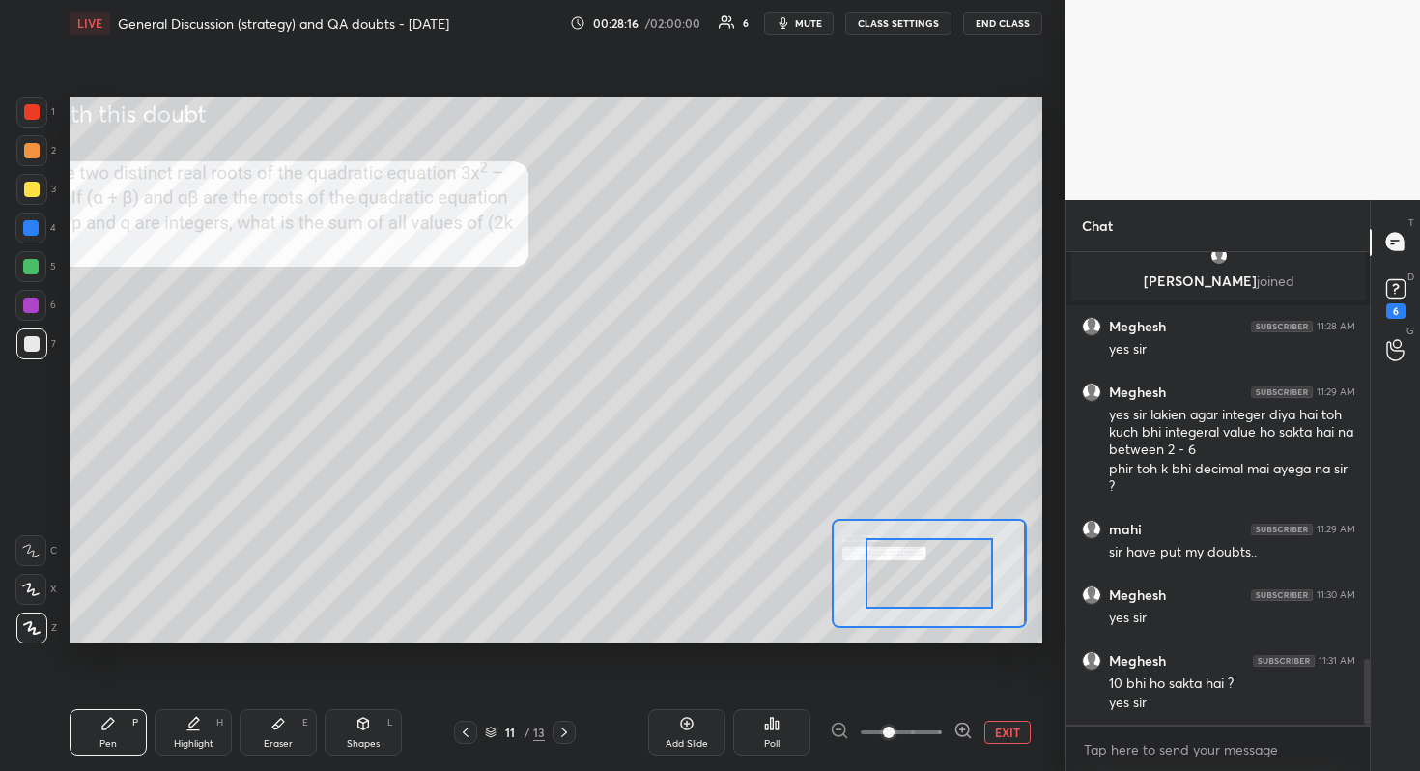
click at [894, 687] on span at bounding box center [889, 732] width 12 height 12
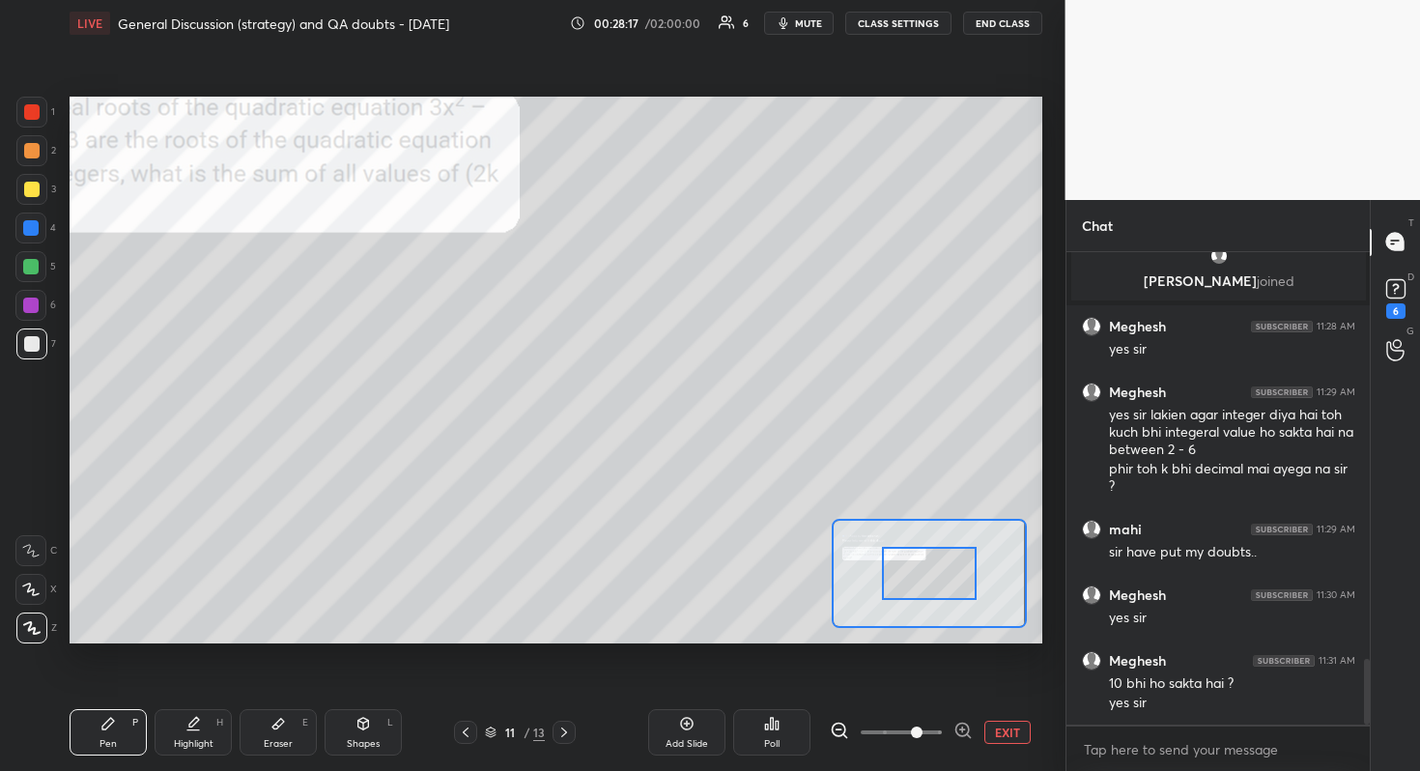
click at [909, 687] on span at bounding box center [901, 732] width 81 height 29
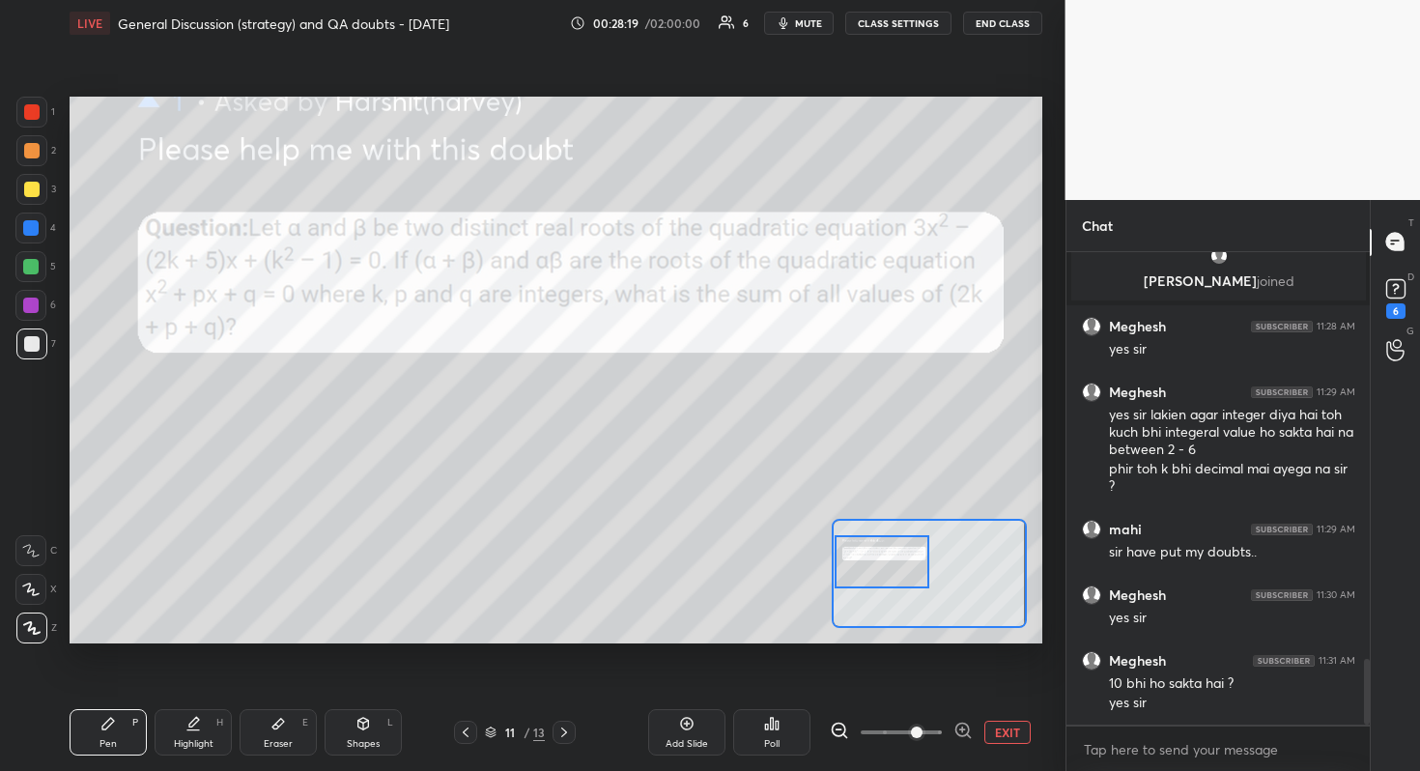
drag, startPoint x: 927, startPoint y: 573, endPoint x: 865, endPoint y: 561, distance: 62.9
click at [865, 561] on div at bounding box center [882, 561] width 96 height 53
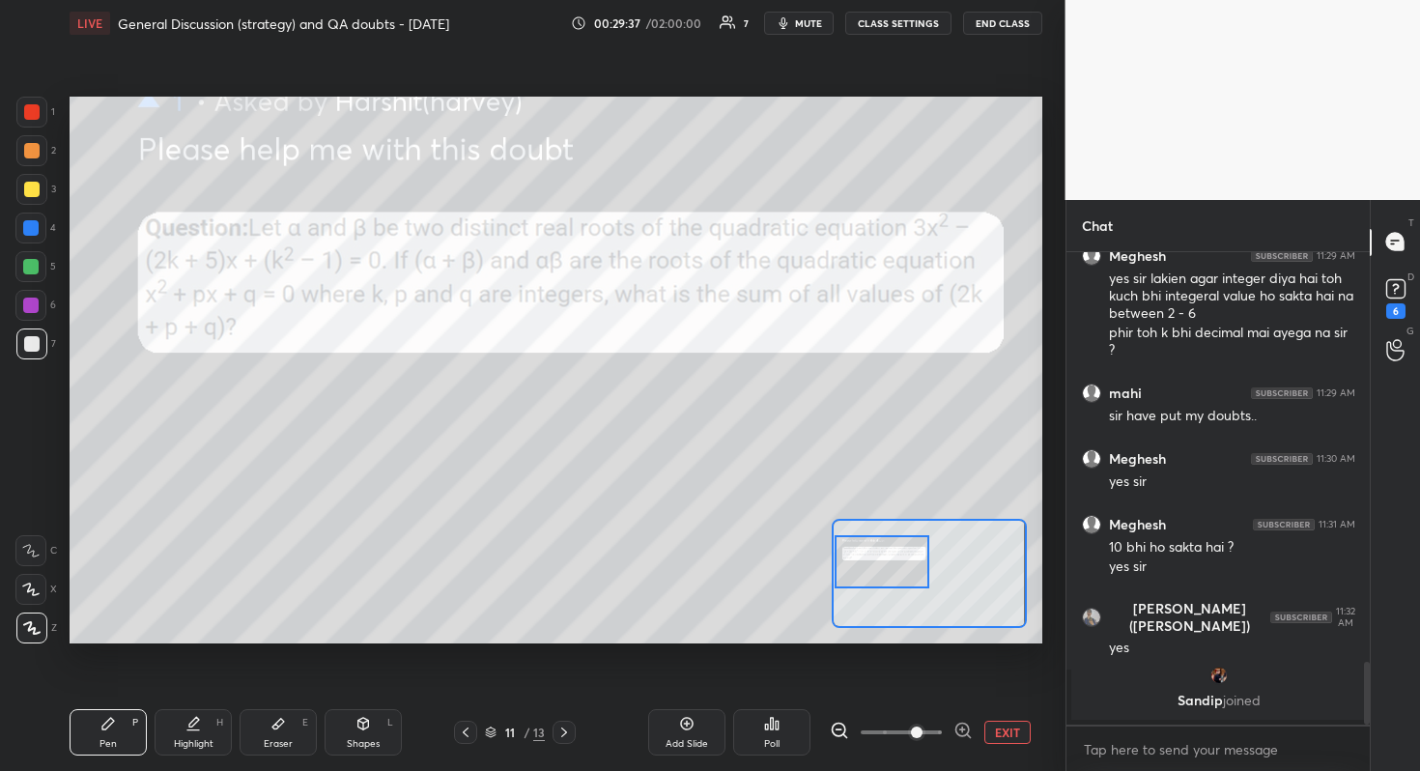
scroll to position [2784, 0]
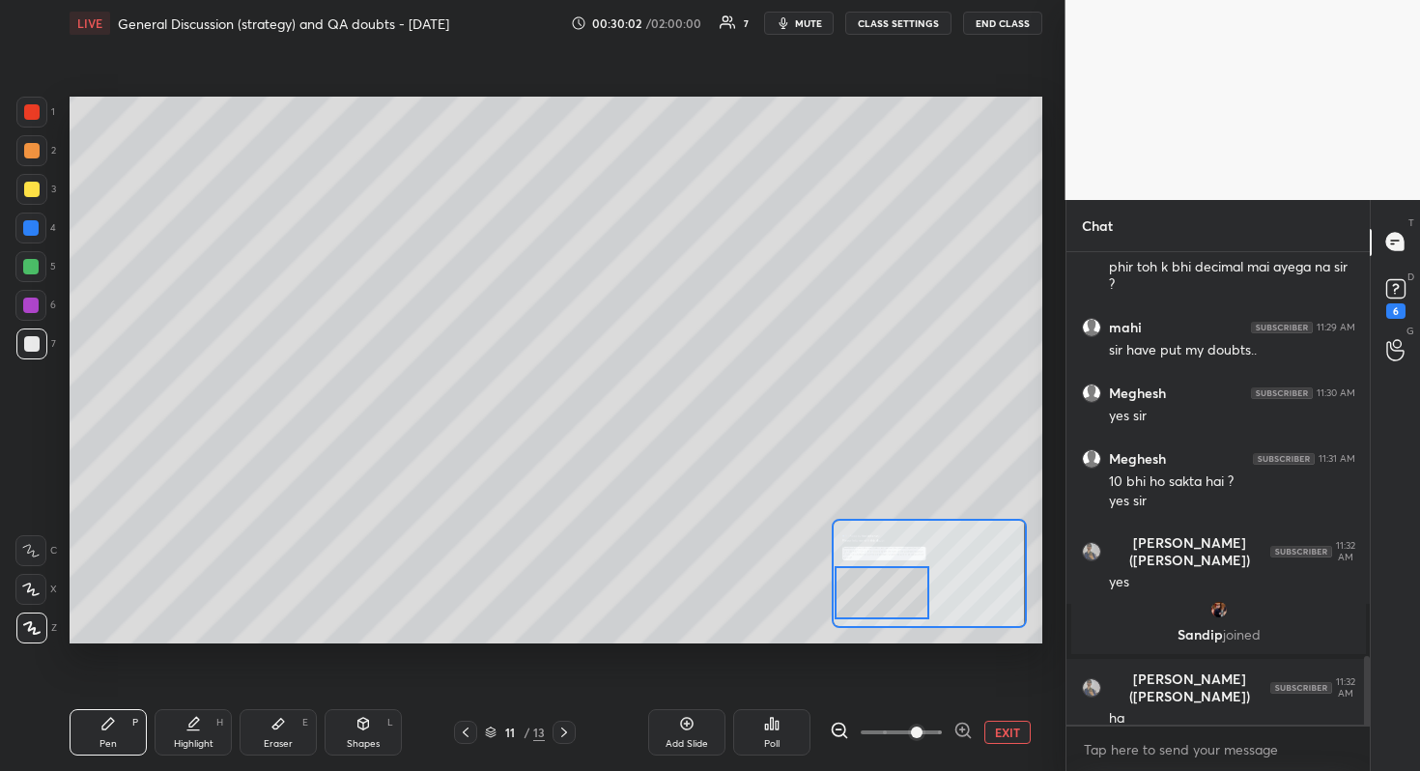
drag, startPoint x: 893, startPoint y: 582, endPoint x: 889, endPoint y: 609, distance: 27.5
click at [889, 609] on div at bounding box center [882, 592] width 96 height 53
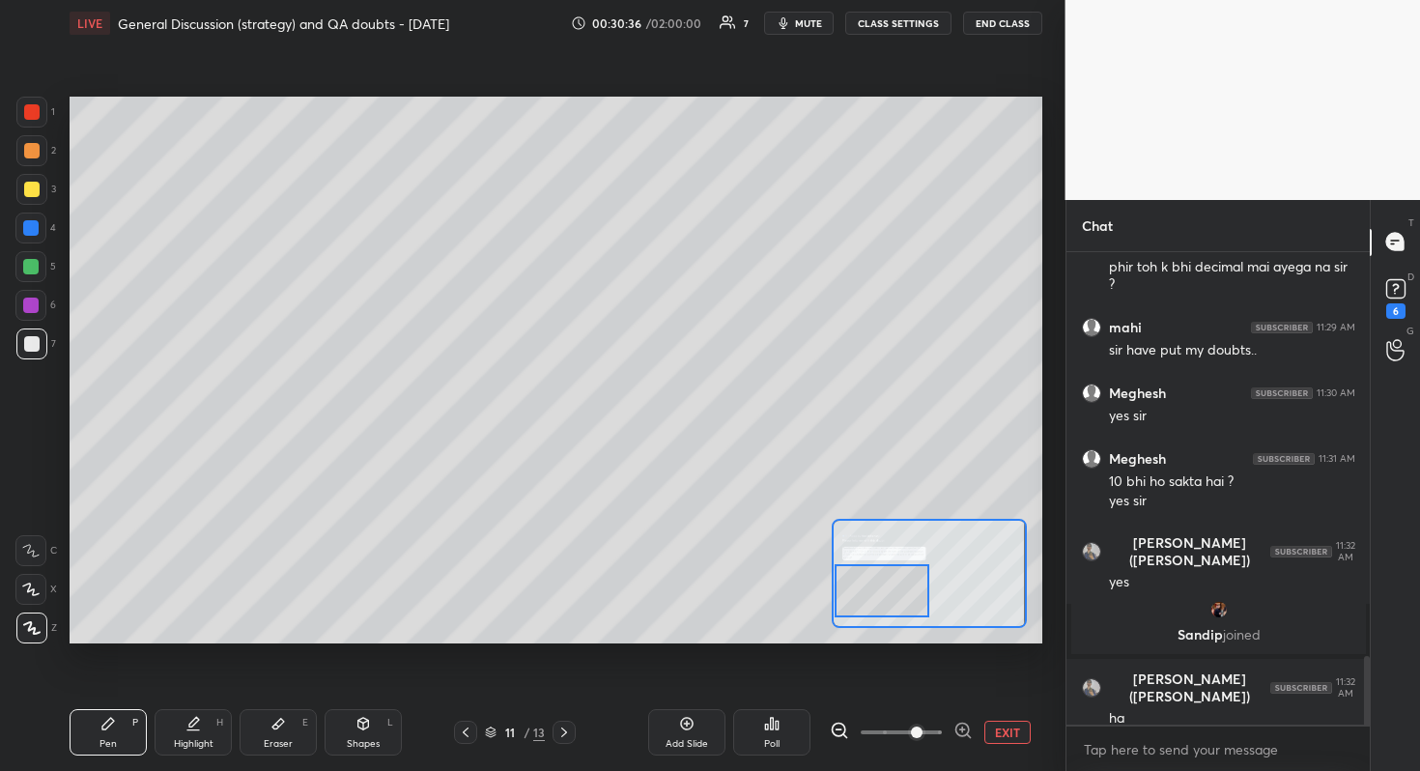
drag, startPoint x: 890, startPoint y: 572, endPoint x: 893, endPoint y: 585, distance: 13.8
click at [893, 585] on div at bounding box center [882, 590] width 96 height 53
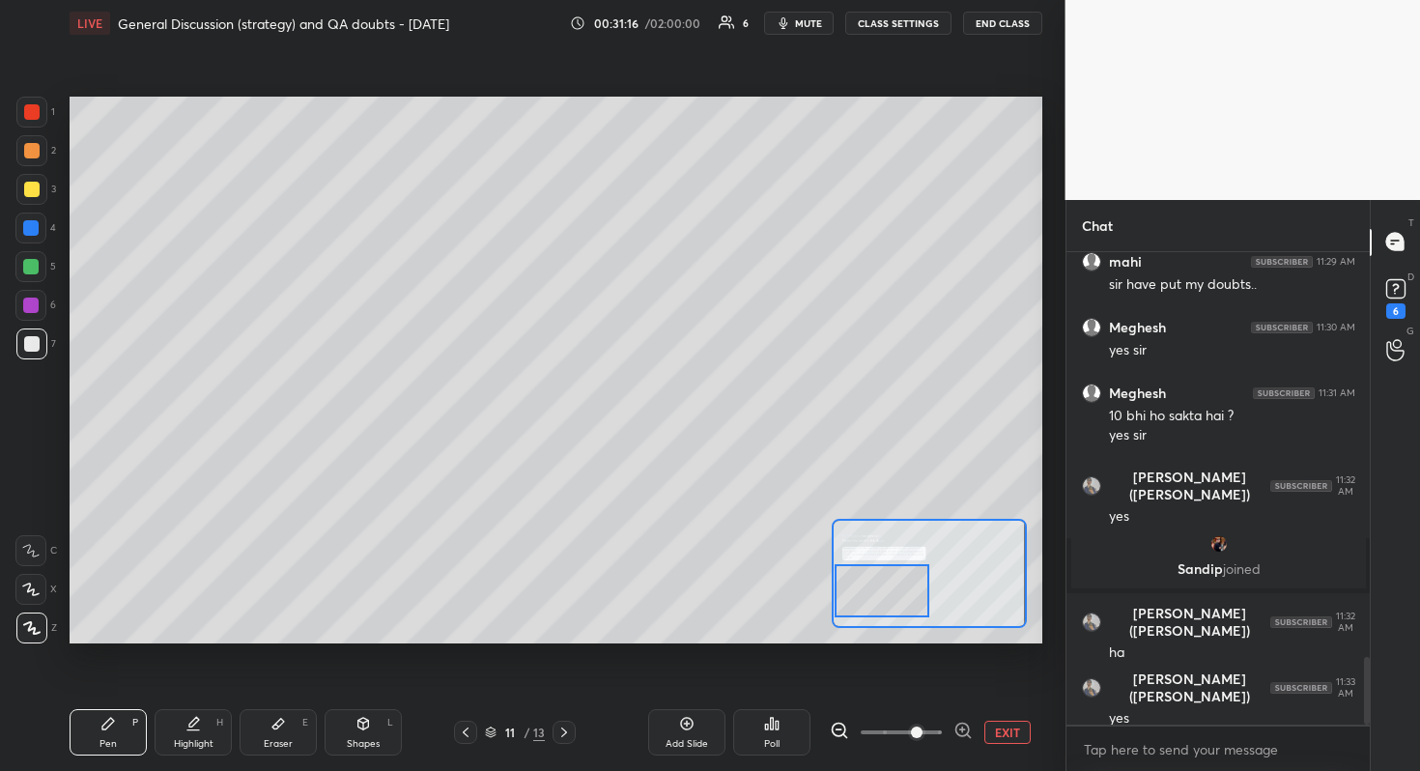
click at [993, 24] on button "END CLASS" at bounding box center [1002, 23] width 79 height 23
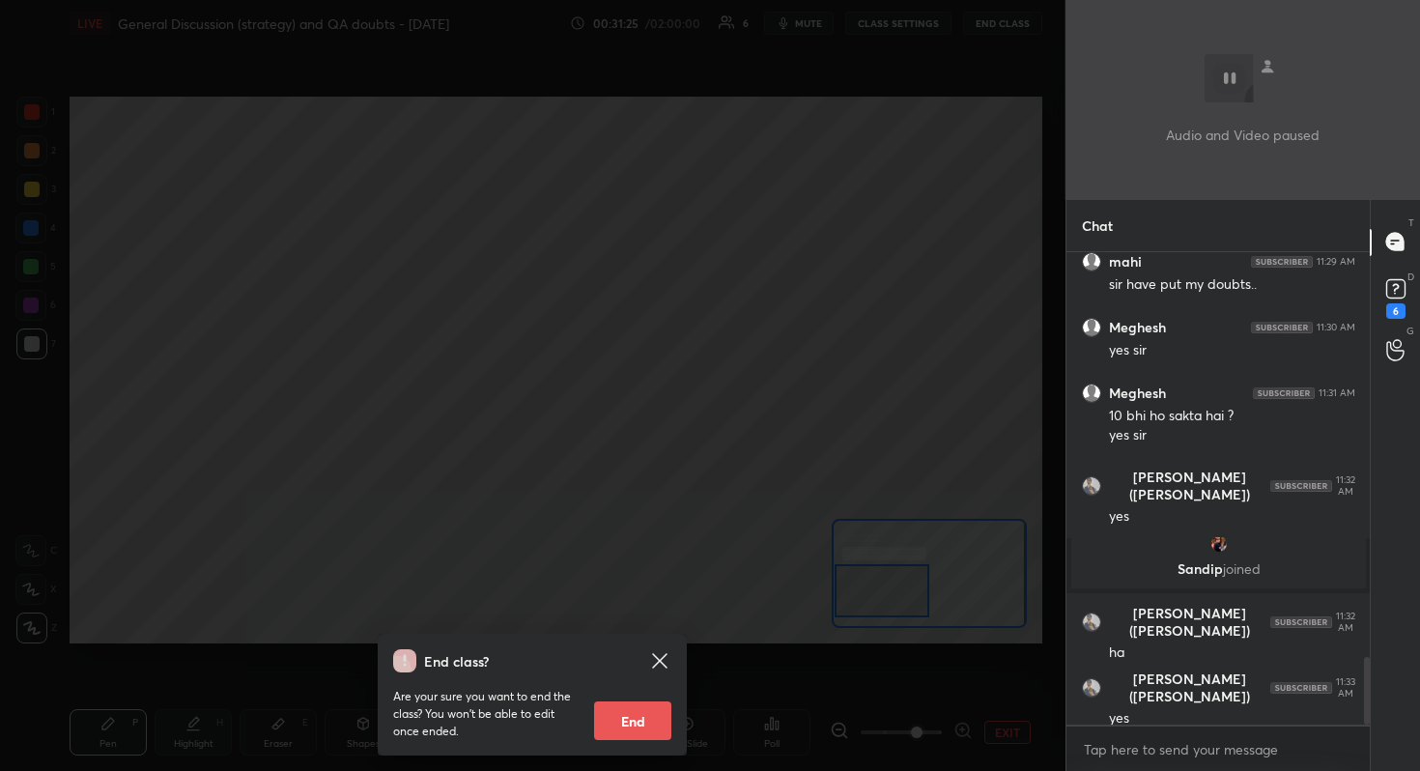
scroll to position [2916, 0]
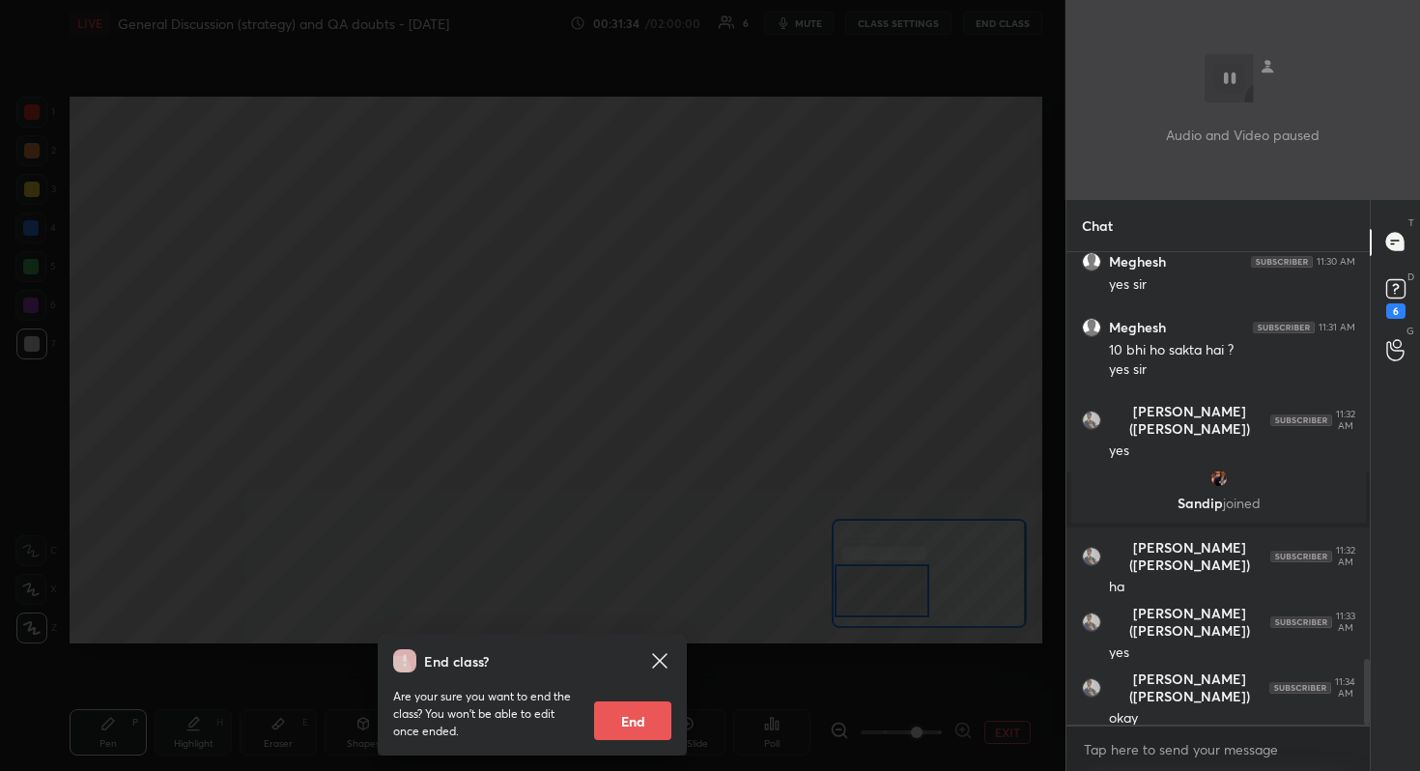
click at [661, 658] on icon at bounding box center [659, 660] width 14 height 14
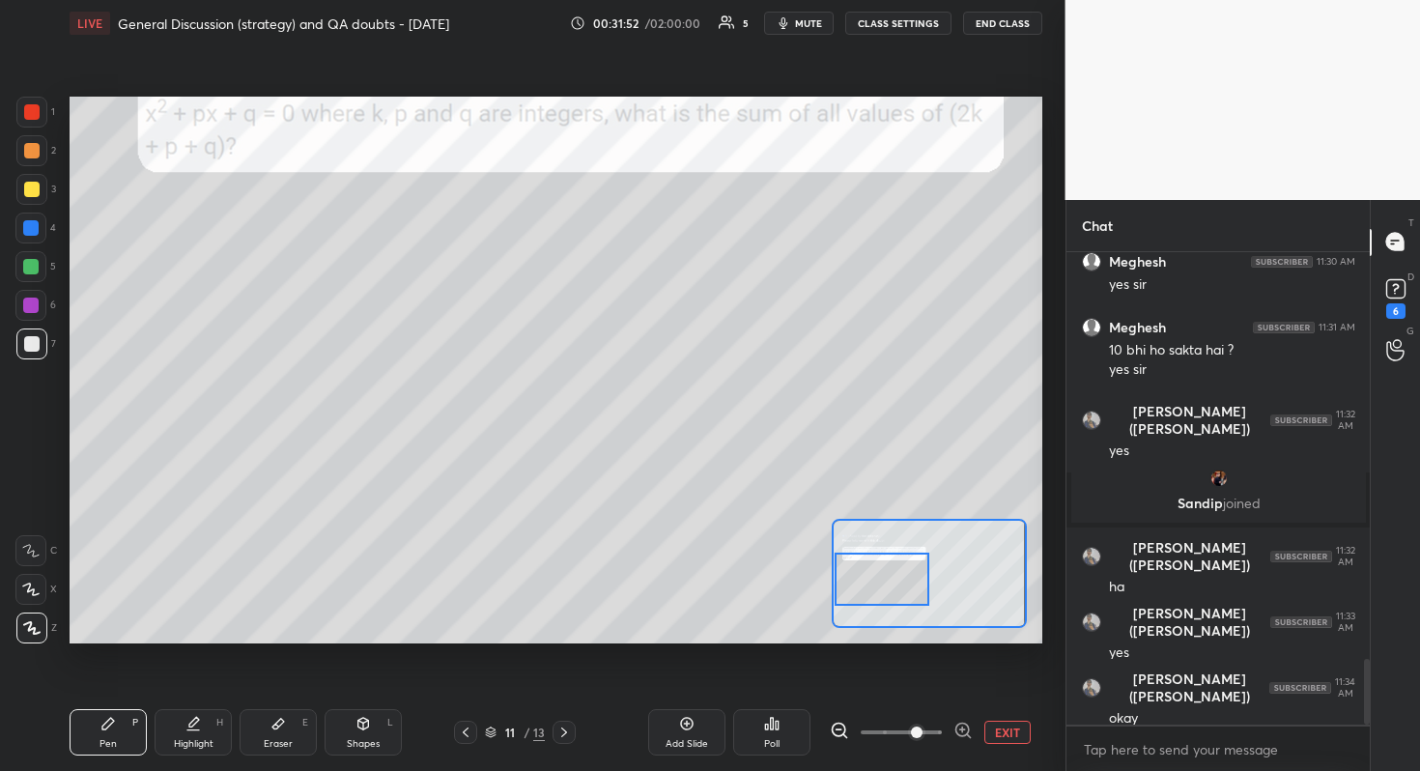
drag, startPoint x: 894, startPoint y: 587, endPoint x: 881, endPoint y: 574, distance: 19.1
click at [881, 574] on div at bounding box center [882, 578] width 96 height 53
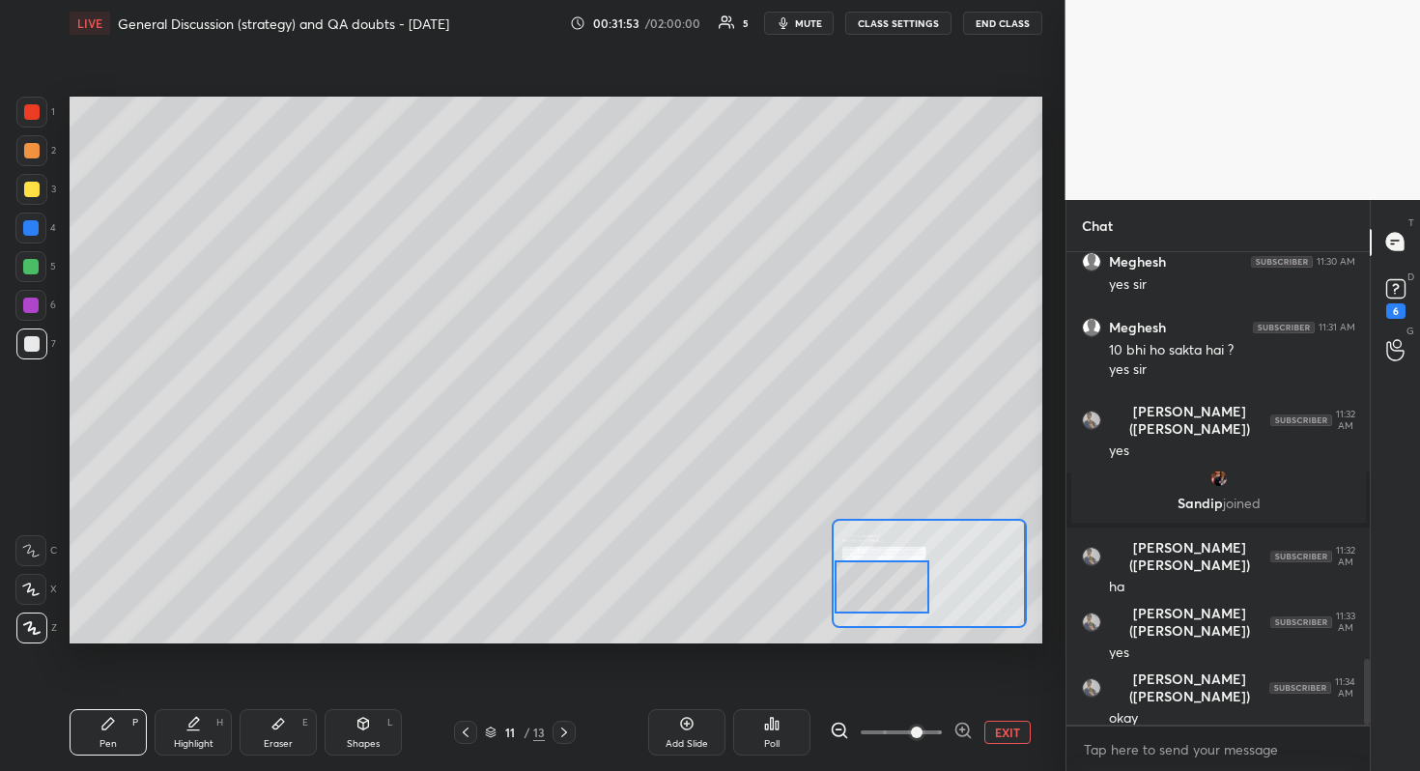
click at [880, 584] on div at bounding box center [882, 586] width 96 height 53
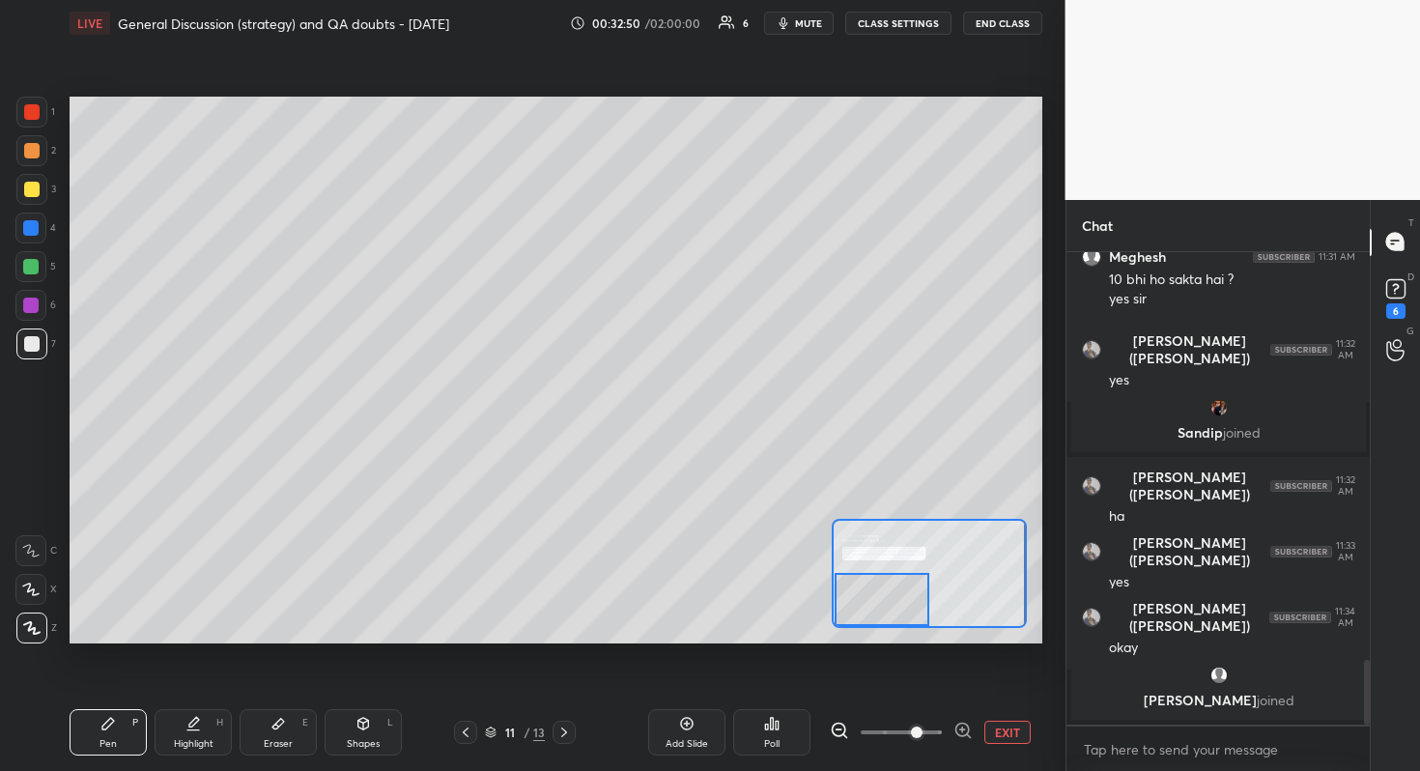
drag, startPoint x: 890, startPoint y: 603, endPoint x: 888, endPoint y: 619, distance: 16.5
click at [888, 619] on div at bounding box center [882, 599] width 96 height 53
drag, startPoint x: 890, startPoint y: 611, endPoint x: 869, endPoint y: 622, distance: 23.8
click at [874, 623] on div at bounding box center [882, 599] width 96 height 53
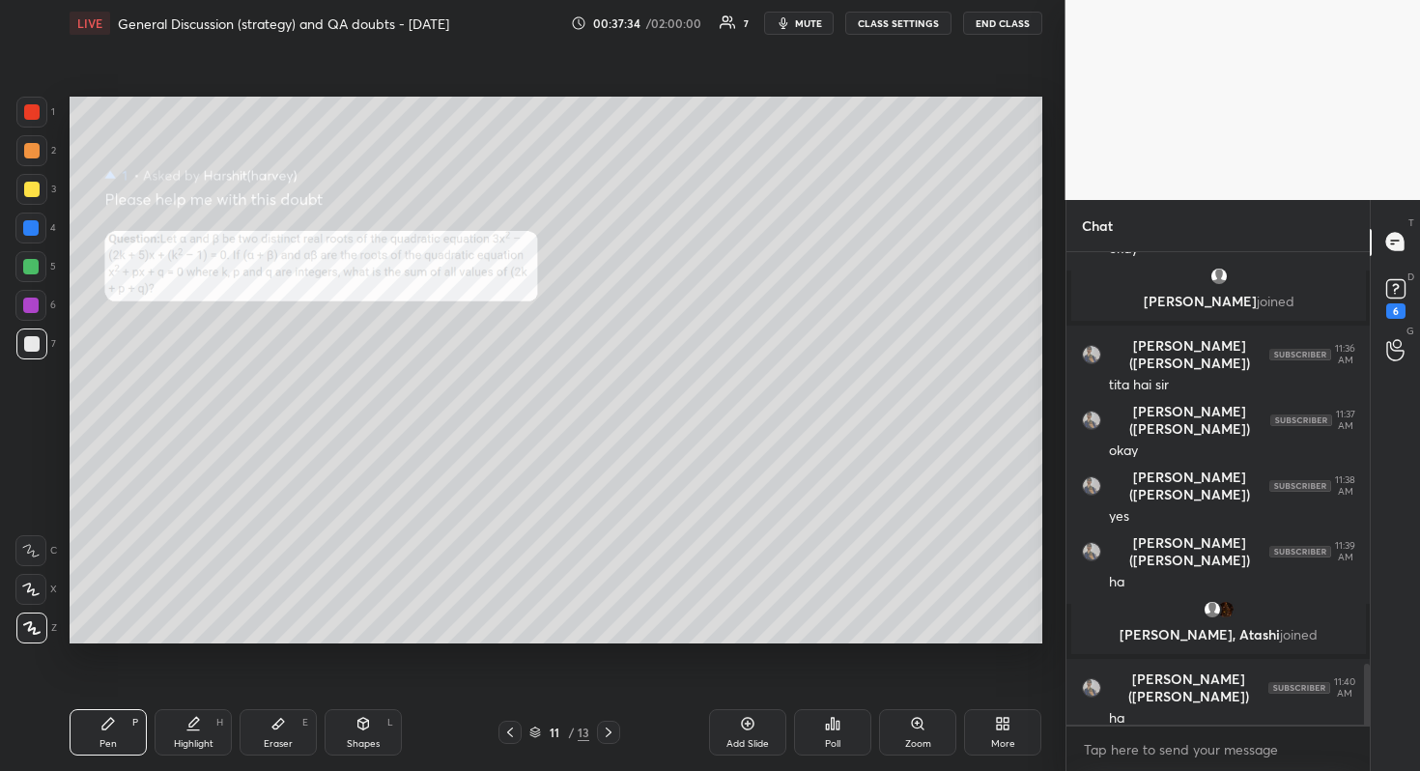
scroll to position [3258, 0]
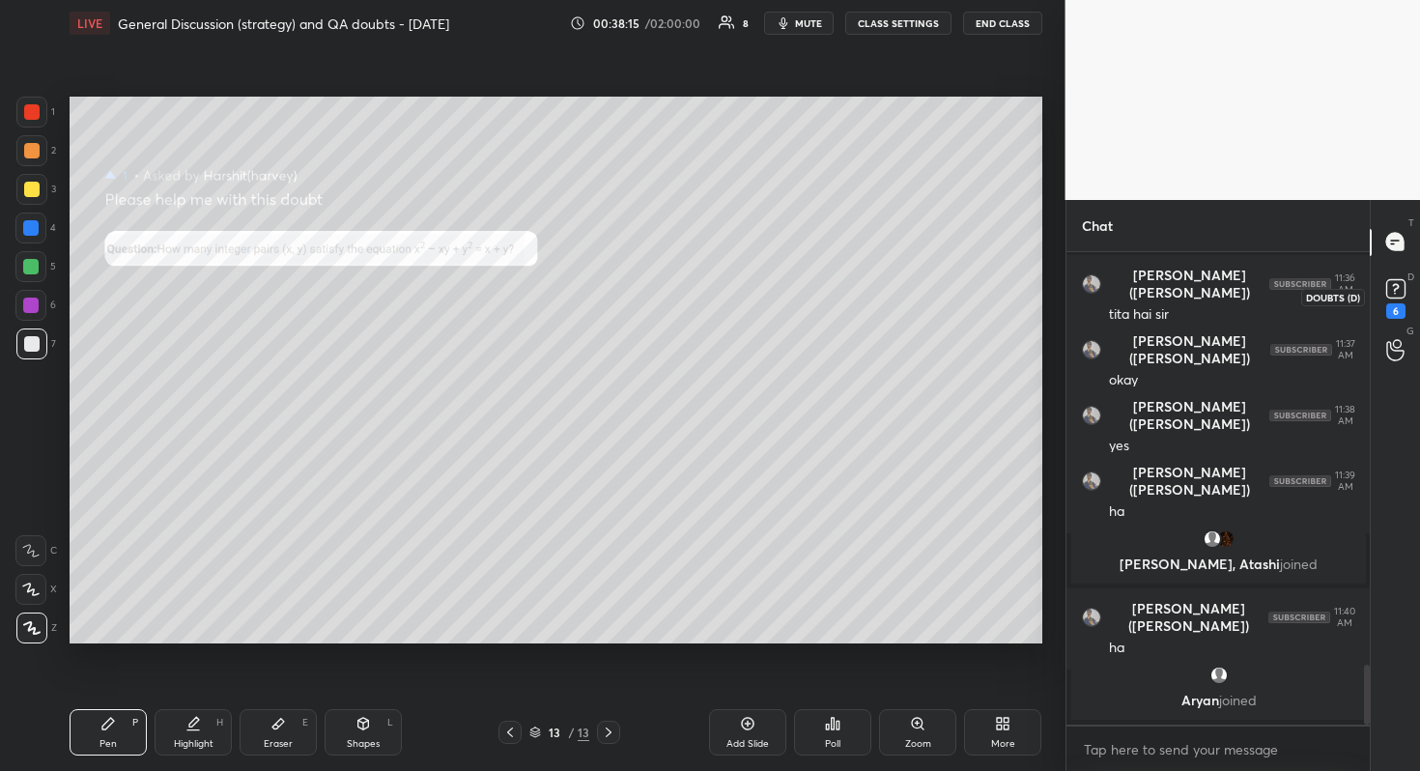
click at [1400, 288] on rect at bounding box center [1395, 288] width 18 height 18
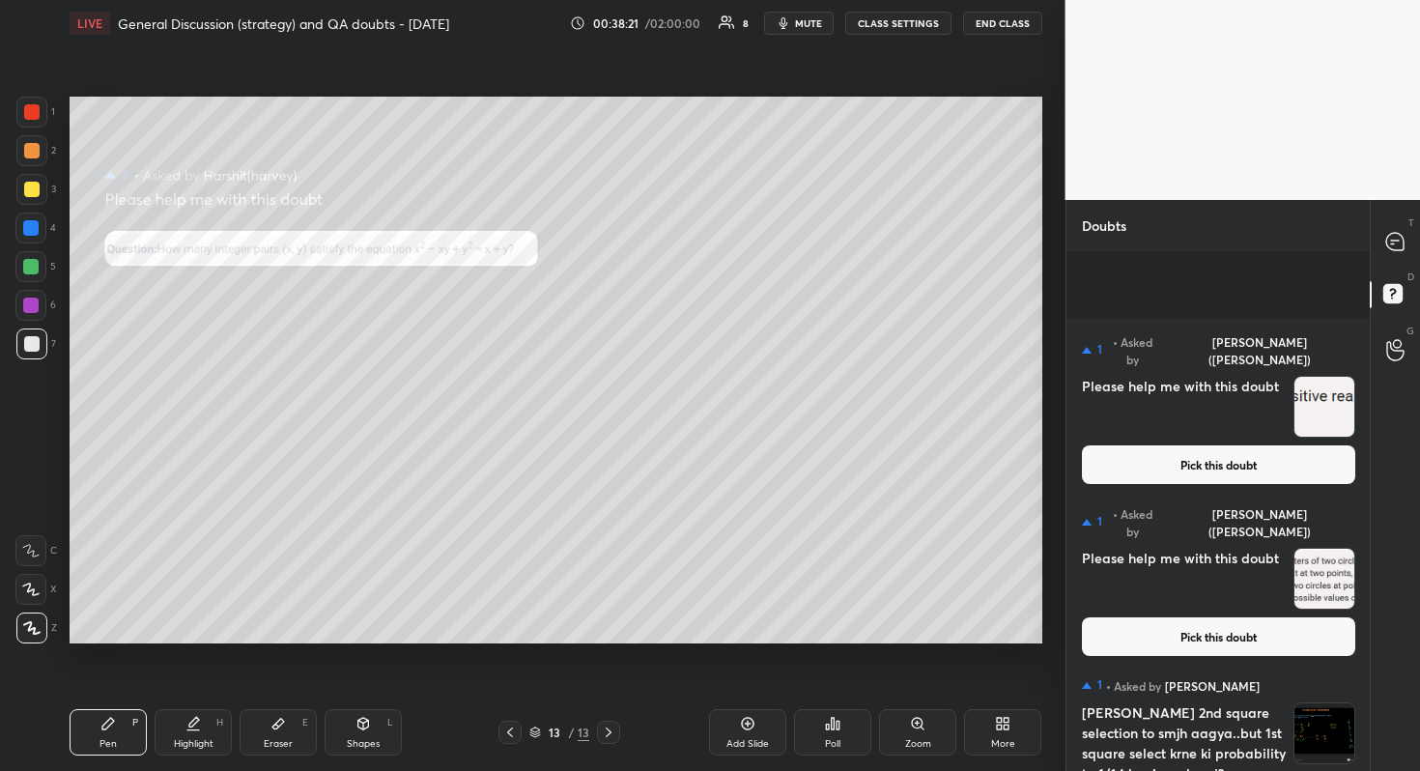
scroll to position [531, 0]
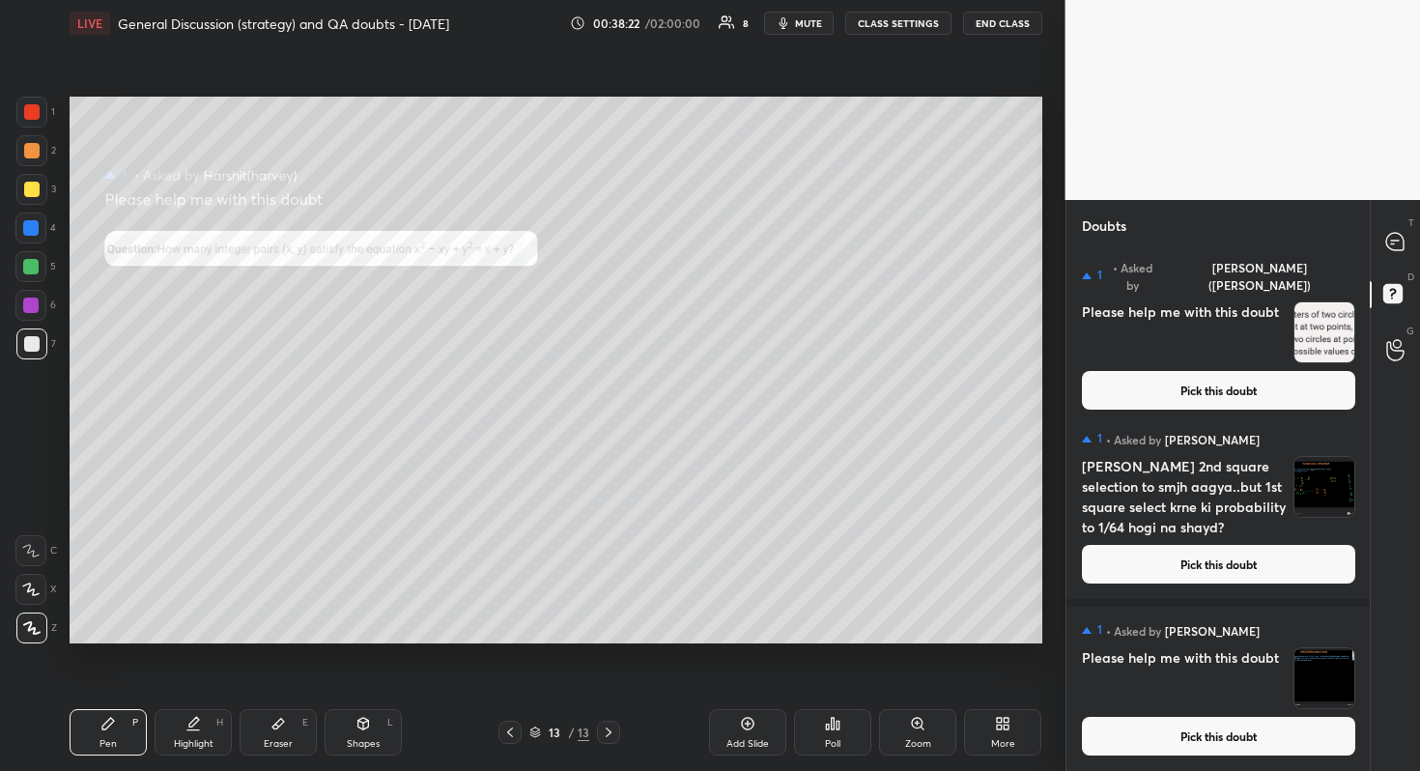
click at [1242, 687] on button "Pick this doubt" at bounding box center [1218, 736] width 273 height 39
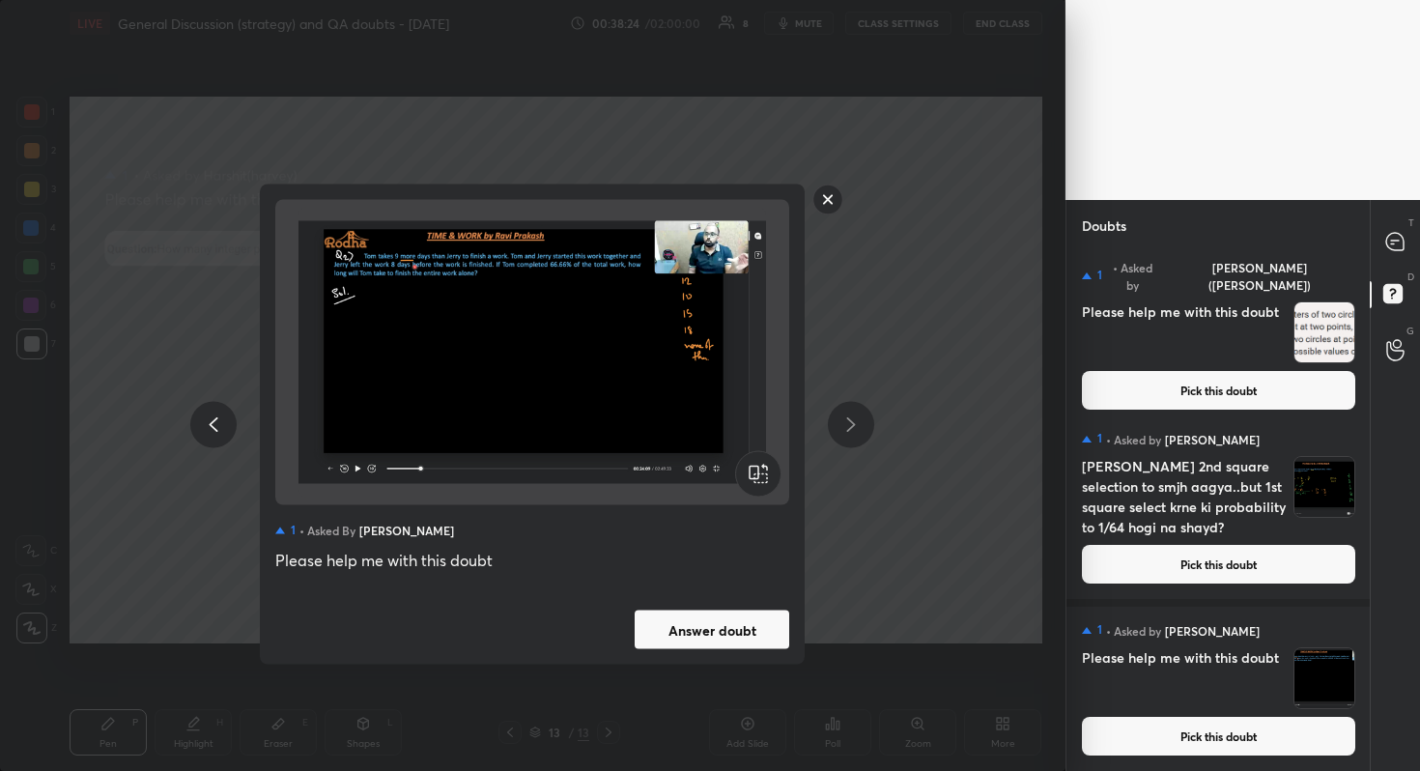
click at [758, 631] on button "Answer doubt" at bounding box center [712, 629] width 155 height 39
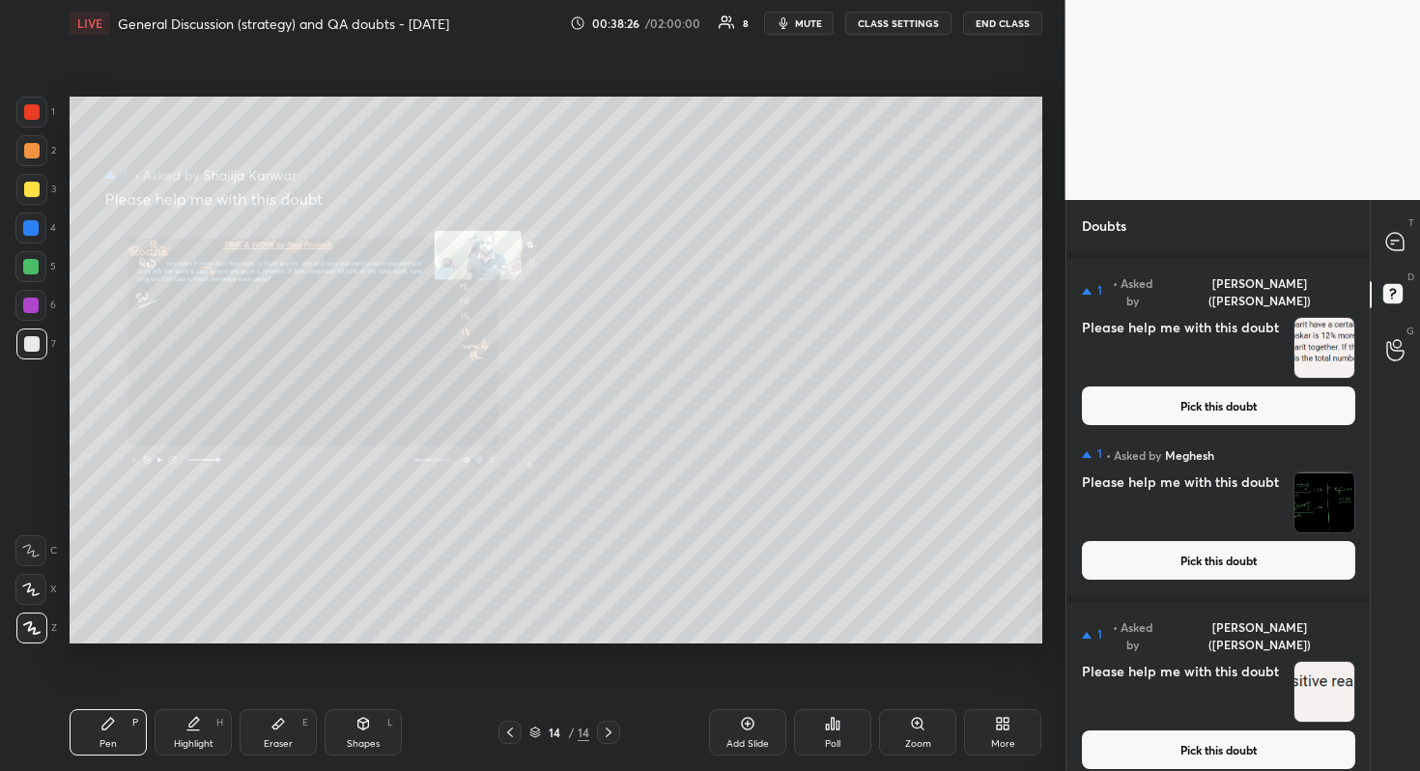
scroll to position [359, 0]
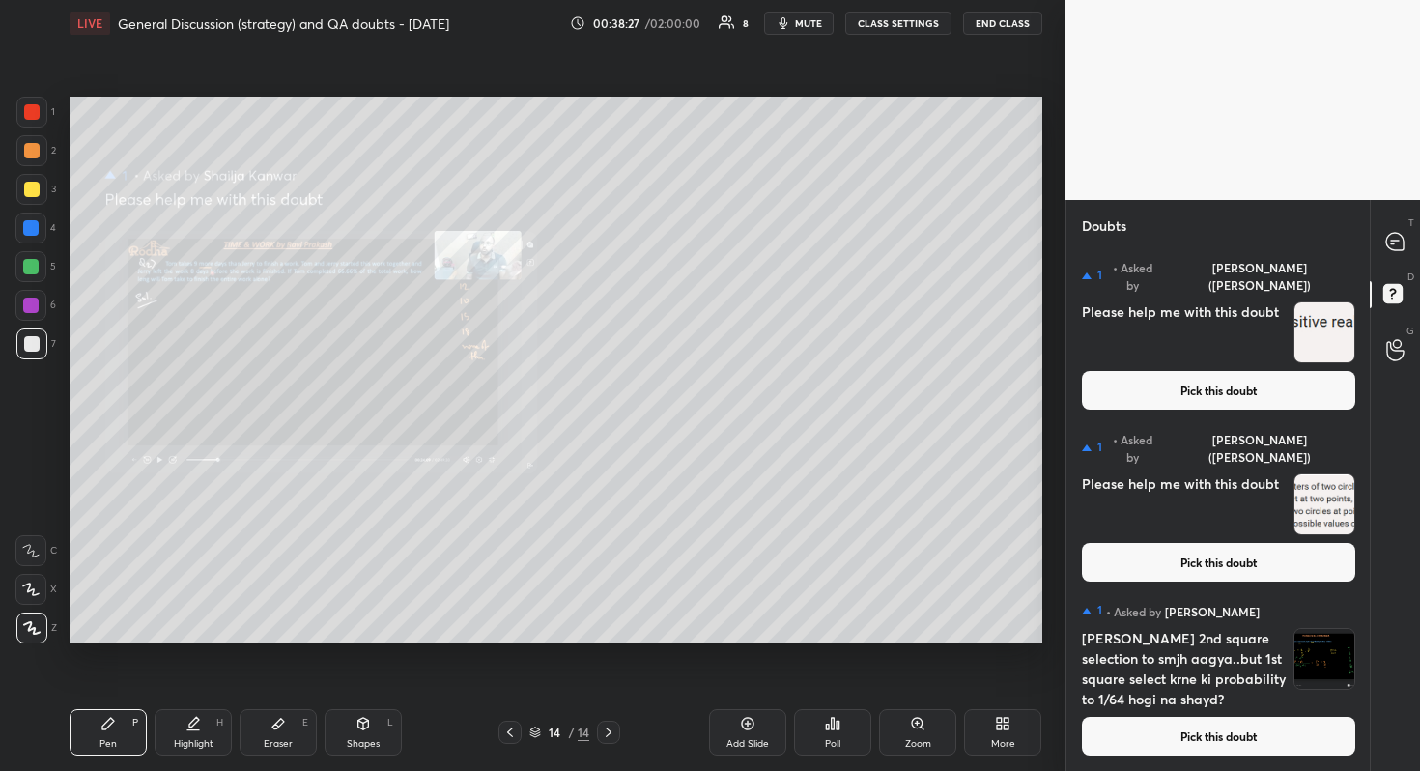
click at [1232, 687] on button "Pick this doubt" at bounding box center [1218, 736] width 273 height 39
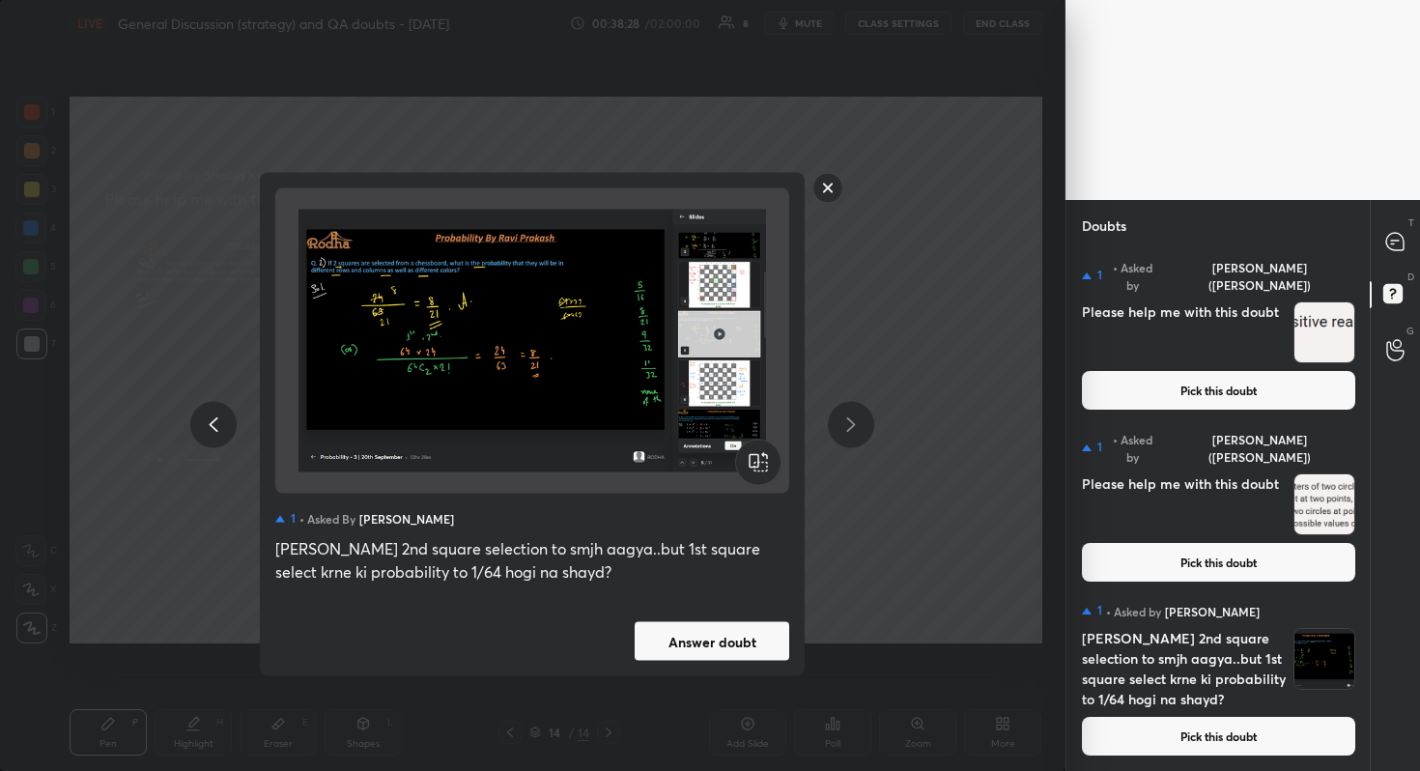
click at [736, 645] on button "Answer doubt" at bounding box center [712, 641] width 155 height 39
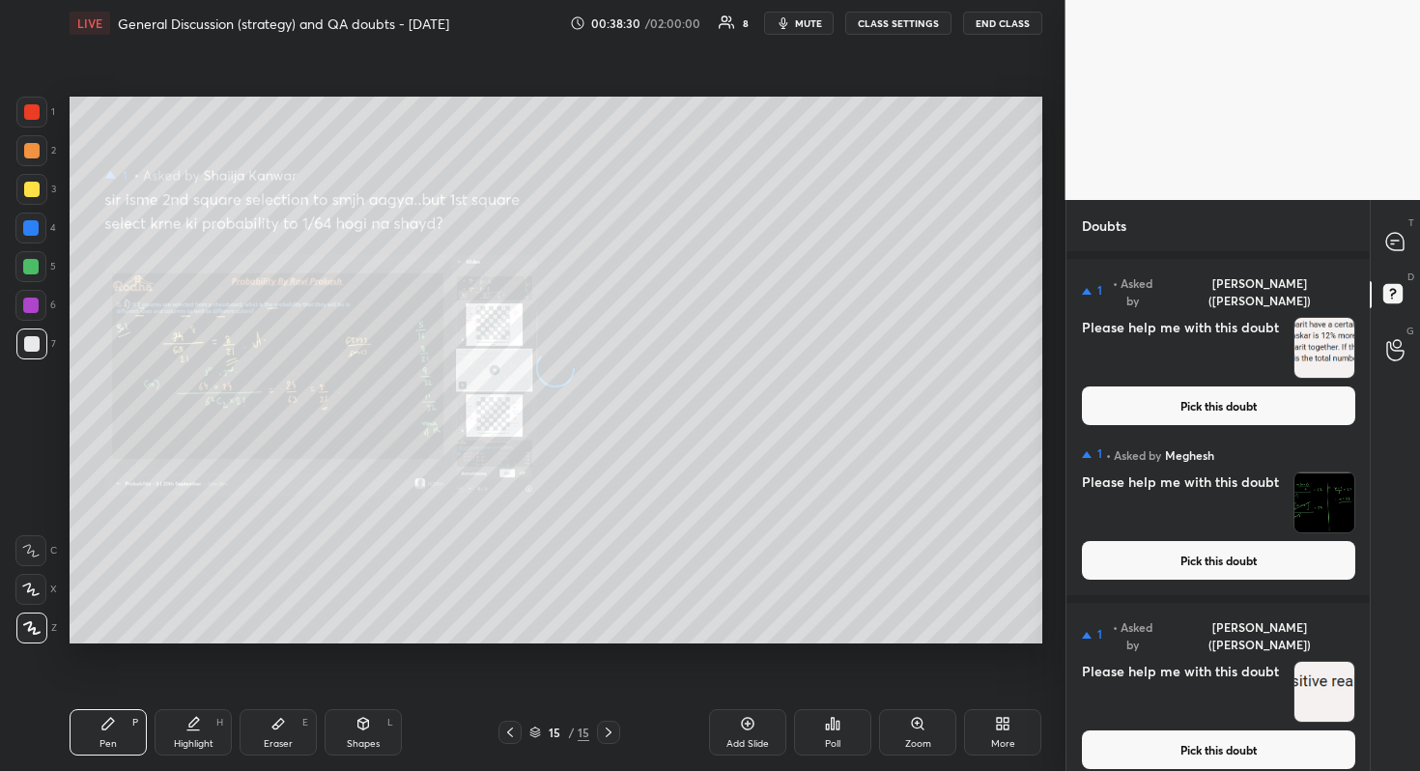
scroll to position [168, 0]
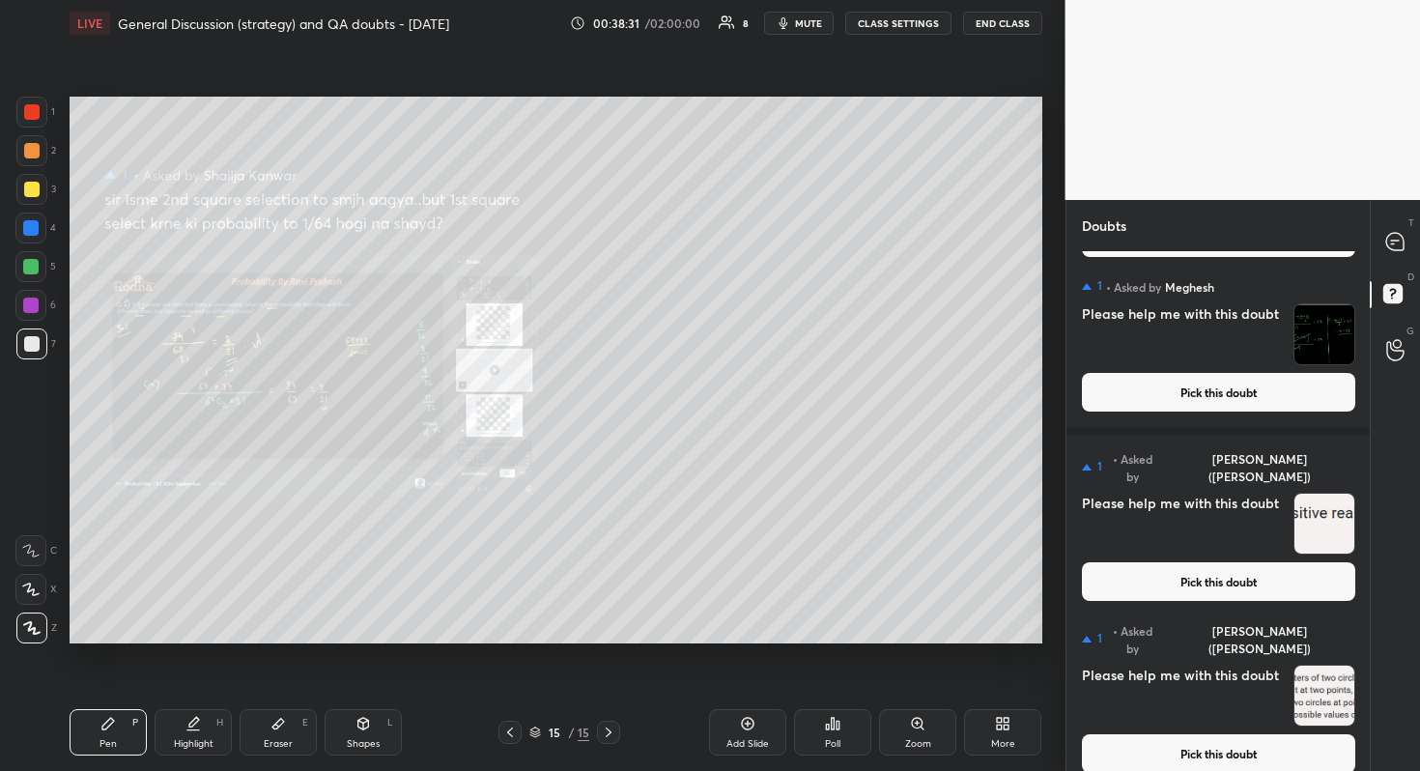
click at [1229, 687] on button "Pick this doubt" at bounding box center [1218, 753] width 273 height 39
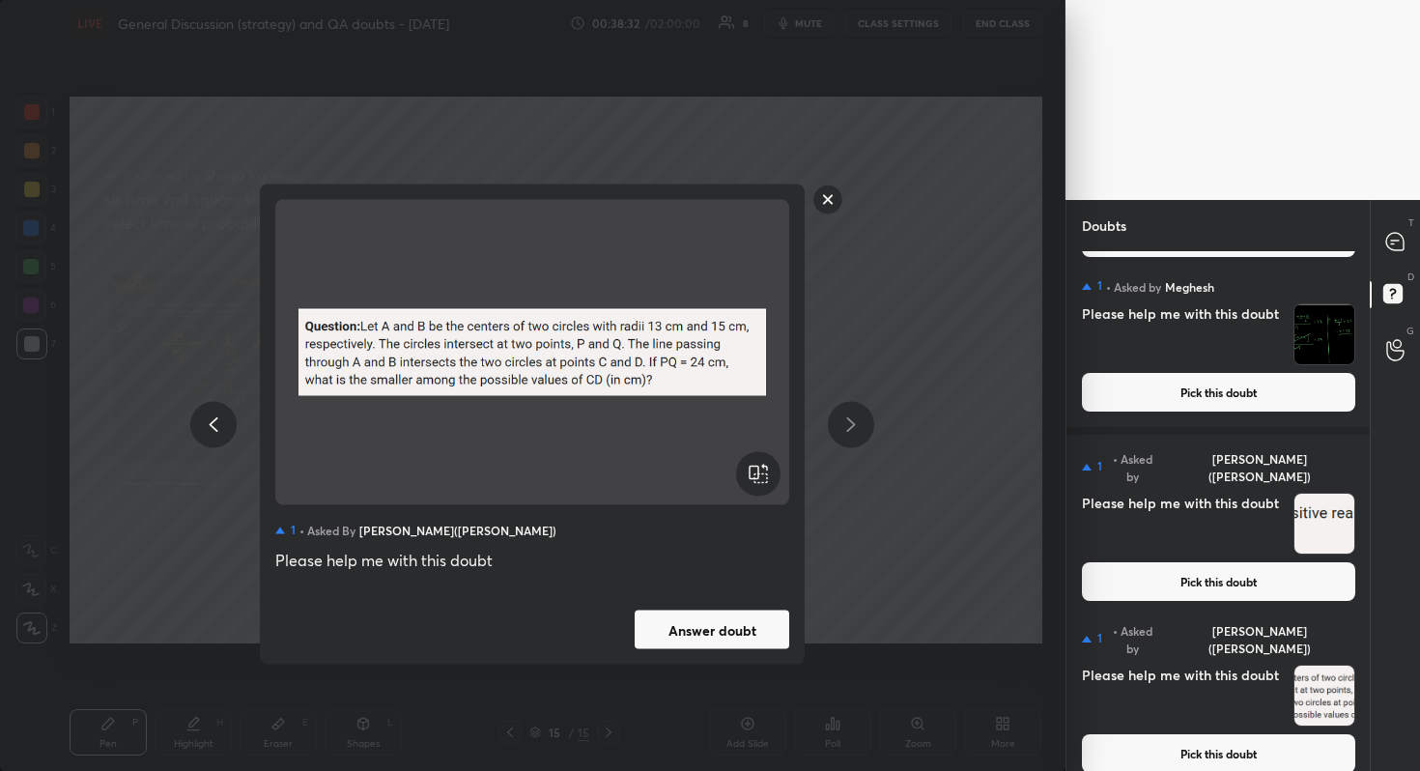
click at [759, 624] on button "Answer doubt" at bounding box center [712, 629] width 155 height 39
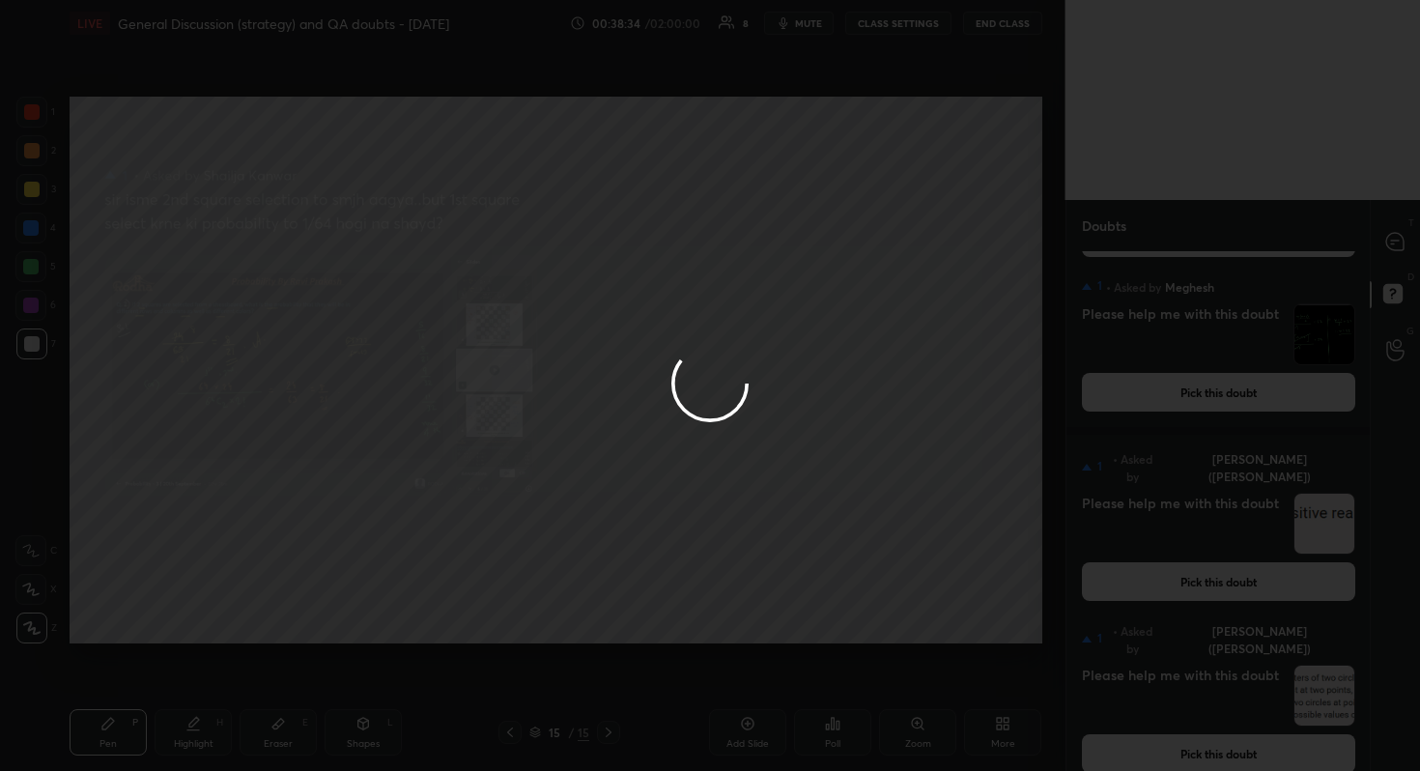
scroll to position [0, 0]
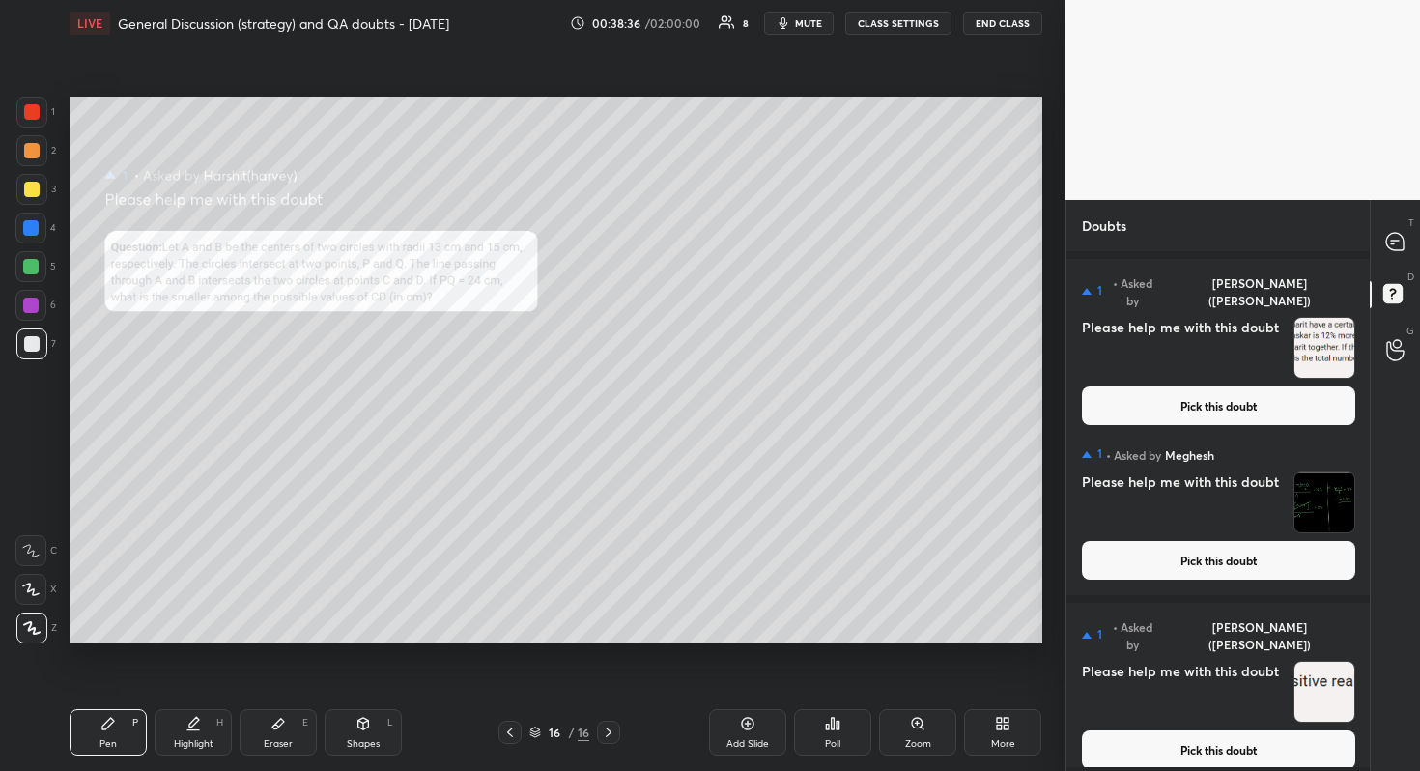
click at [1264, 687] on button "Pick this doubt" at bounding box center [1218, 749] width 273 height 39
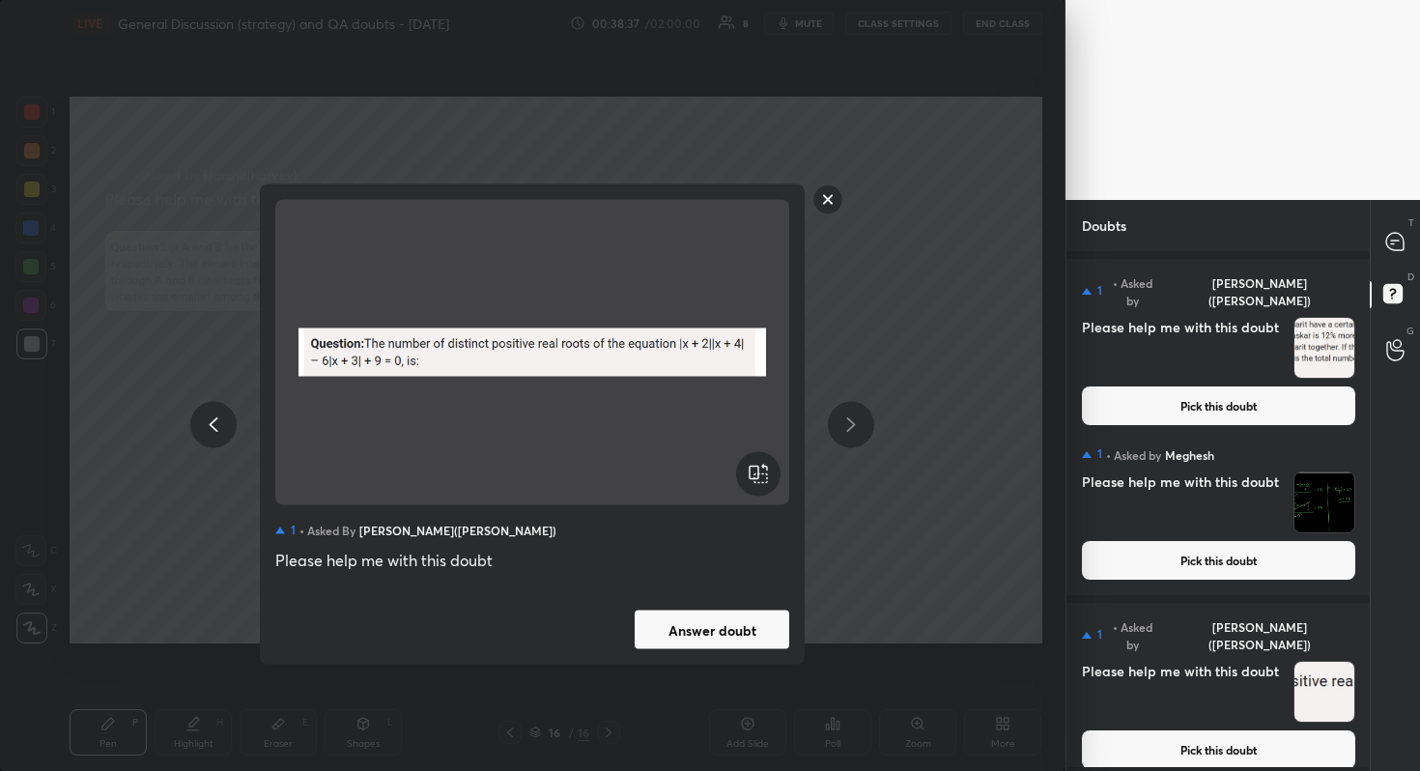
click at [751, 625] on button "Answer doubt" at bounding box center [712, 629] width 155 height 39
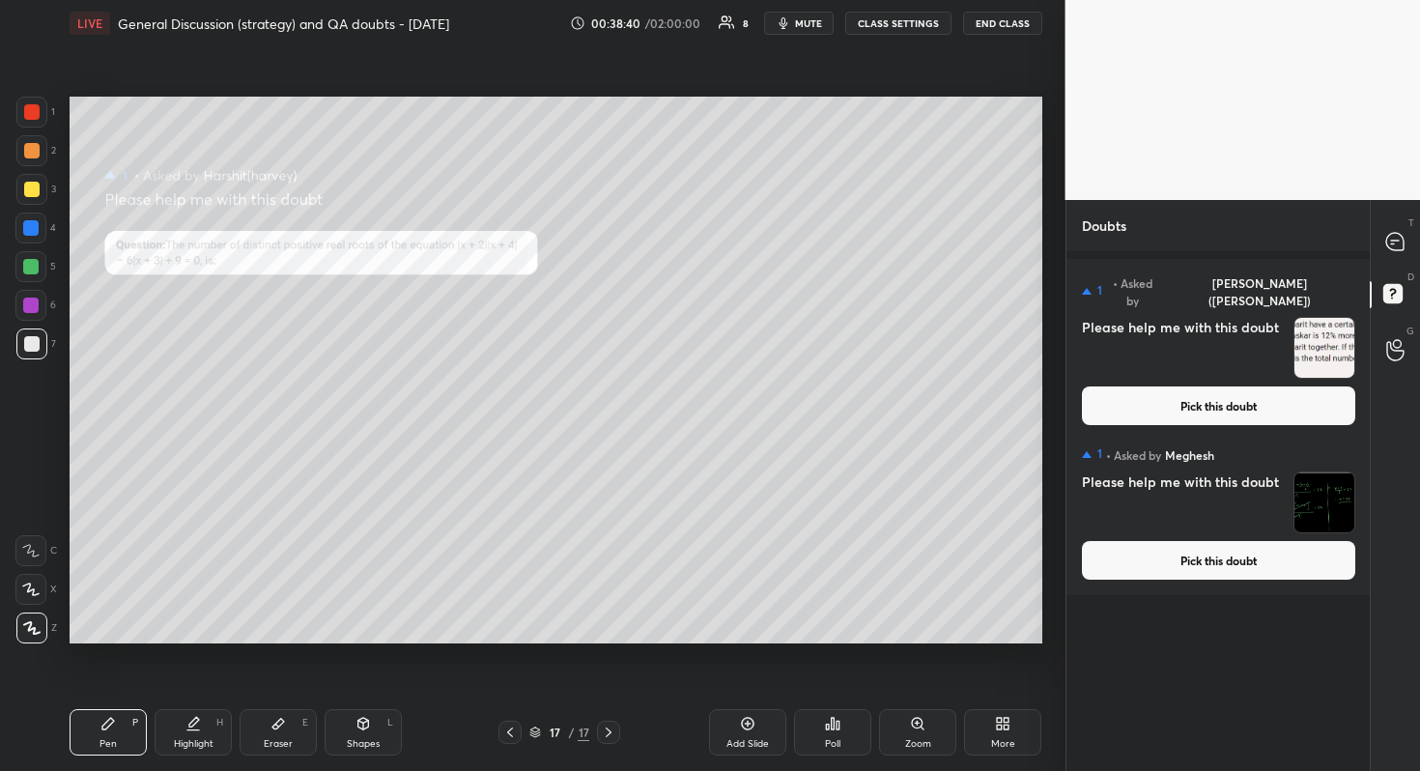
click at [1258, 566] on button "Pick this doubt" at bounding box center [1218, 560] width 273 height 39
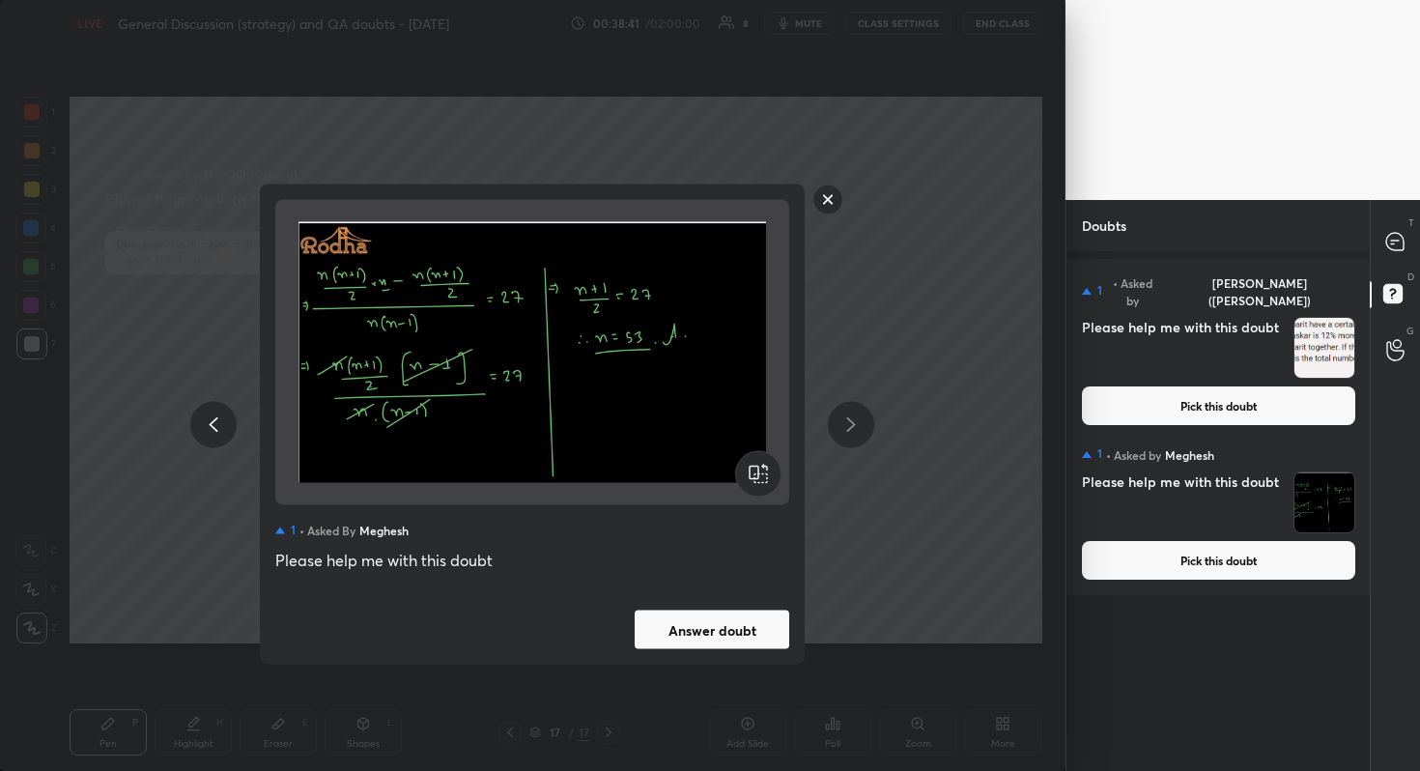
click at [719, 628] on button "Answer doubt" at bounding box center [712, 629] width 155 height 39
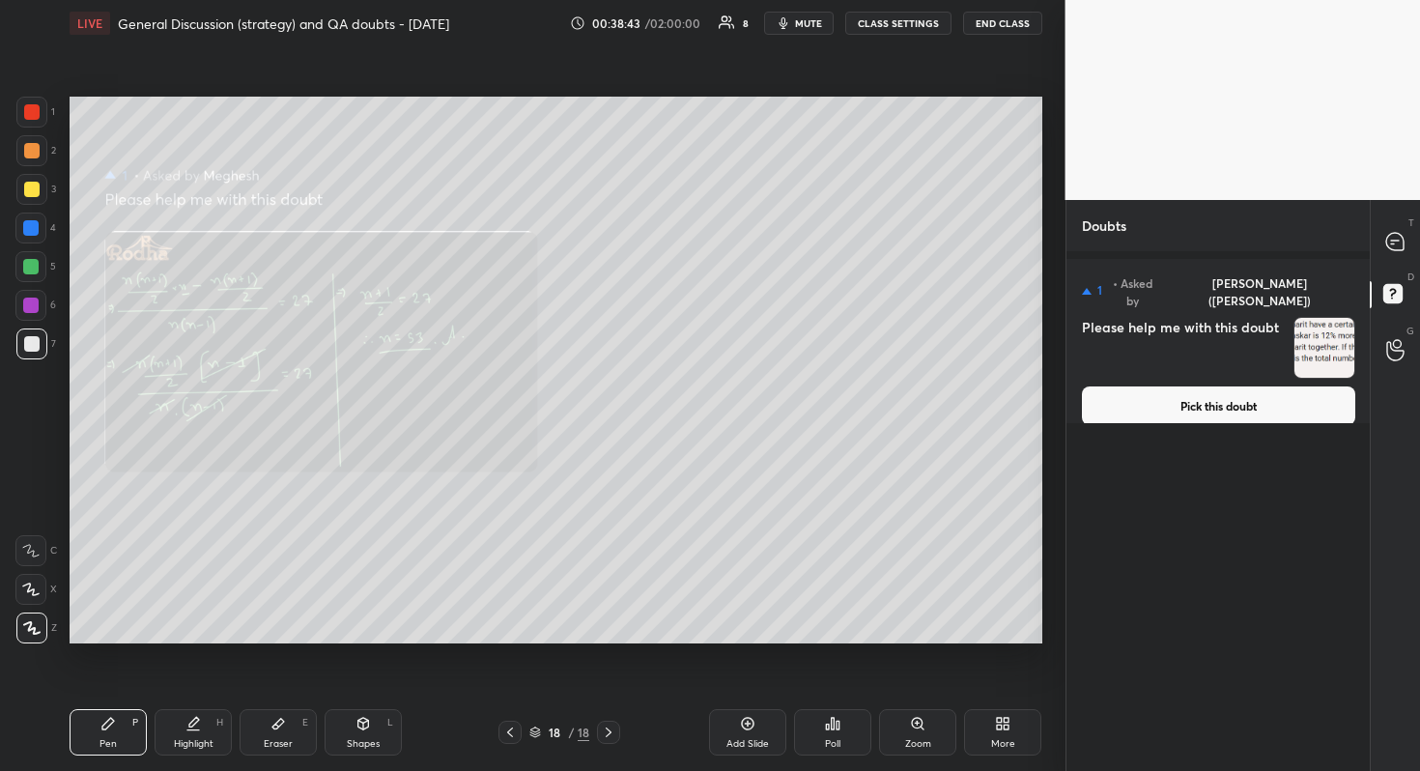
click at [1211, 396] on button "Pick this doubt" at bounding box center [1218, 405] width 273 height 39
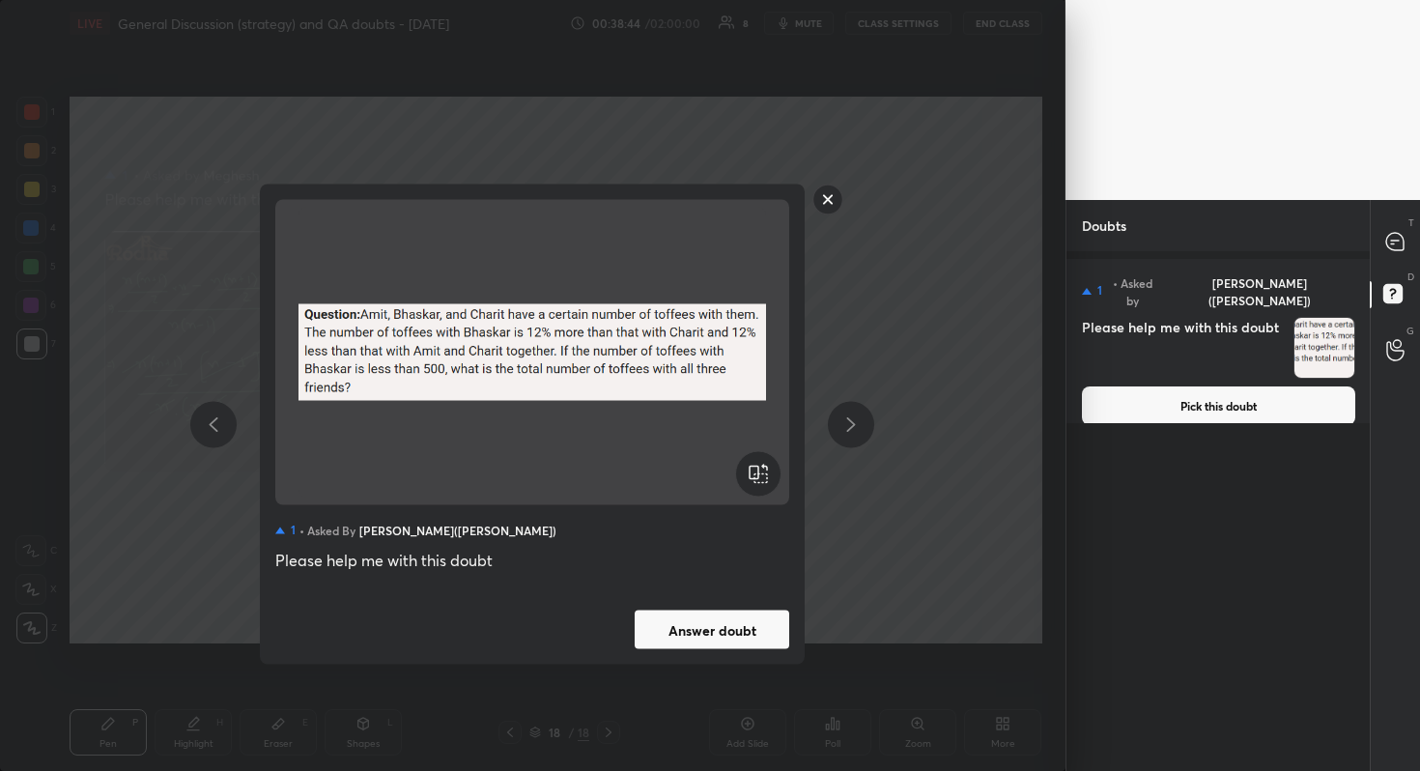
click at [686, 630] on button "Answer doubt" at bounding box center [712, 629] width 155 height 39
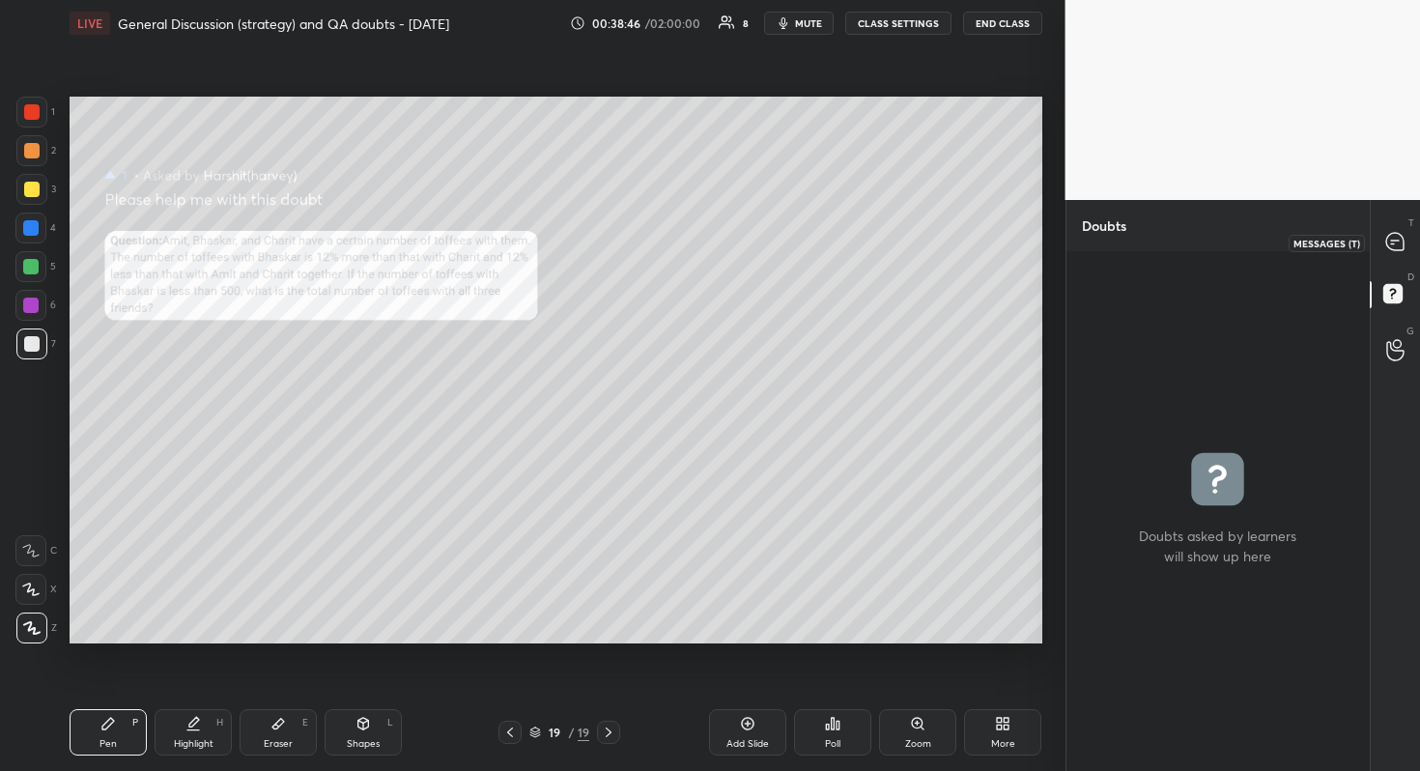
click at [1400, 246] on icon at bounding box center [1394, 241] width 17 height 17
type textarea "x"
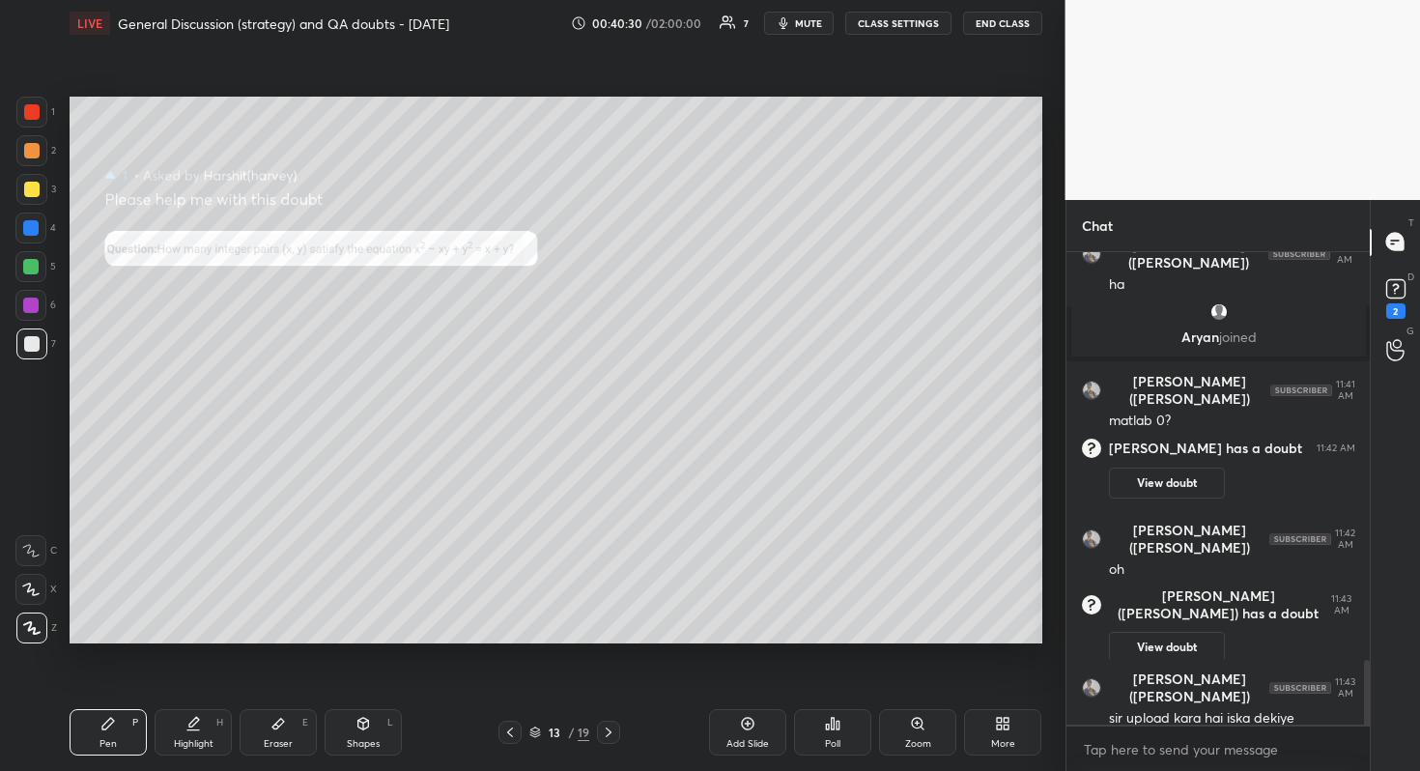
scroll to position [2991, 0]
click at [1184, 636] on button "View doubt" at bounding box center [1167, 647] width 116 height 31
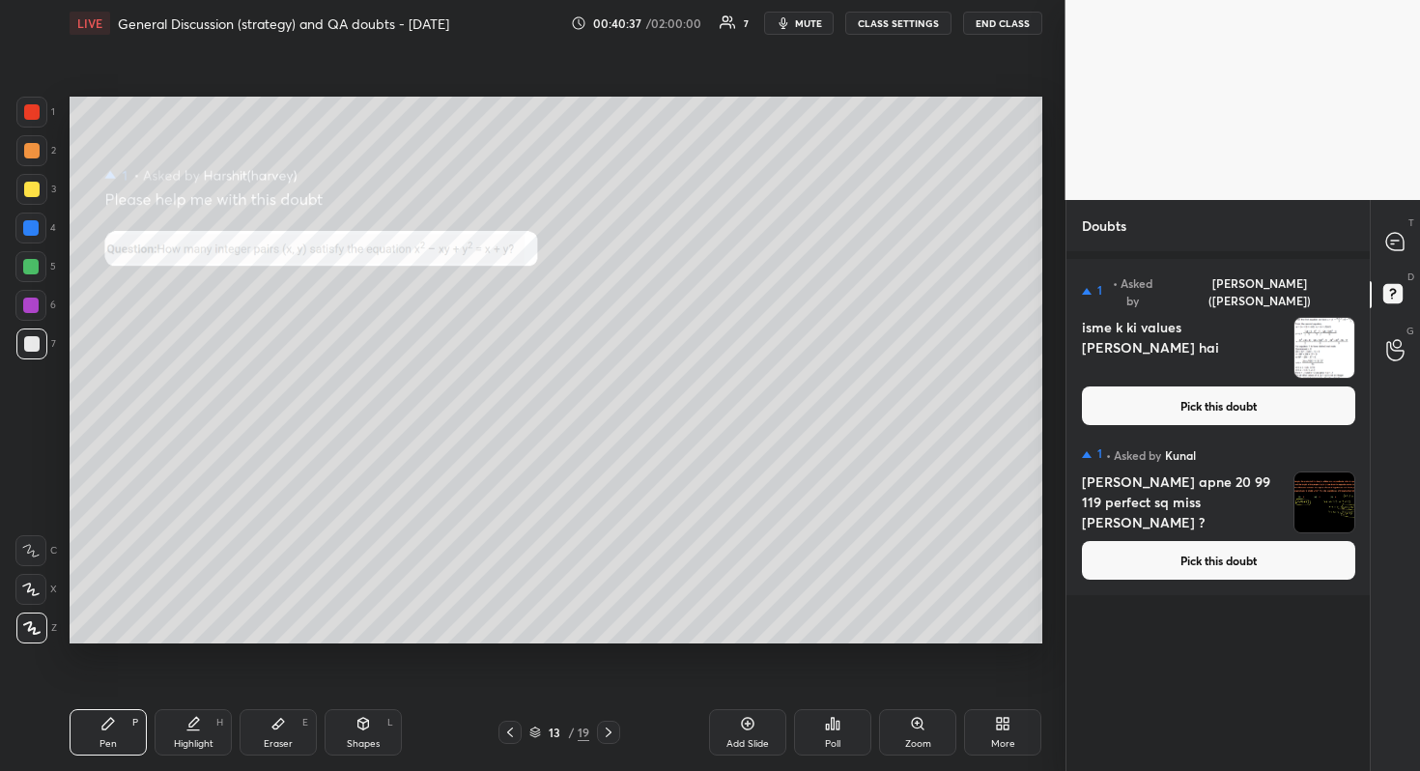
click at [1229, 386] on button "Pick this doubt" at bounding box center [1218, 405] width 273 height 39
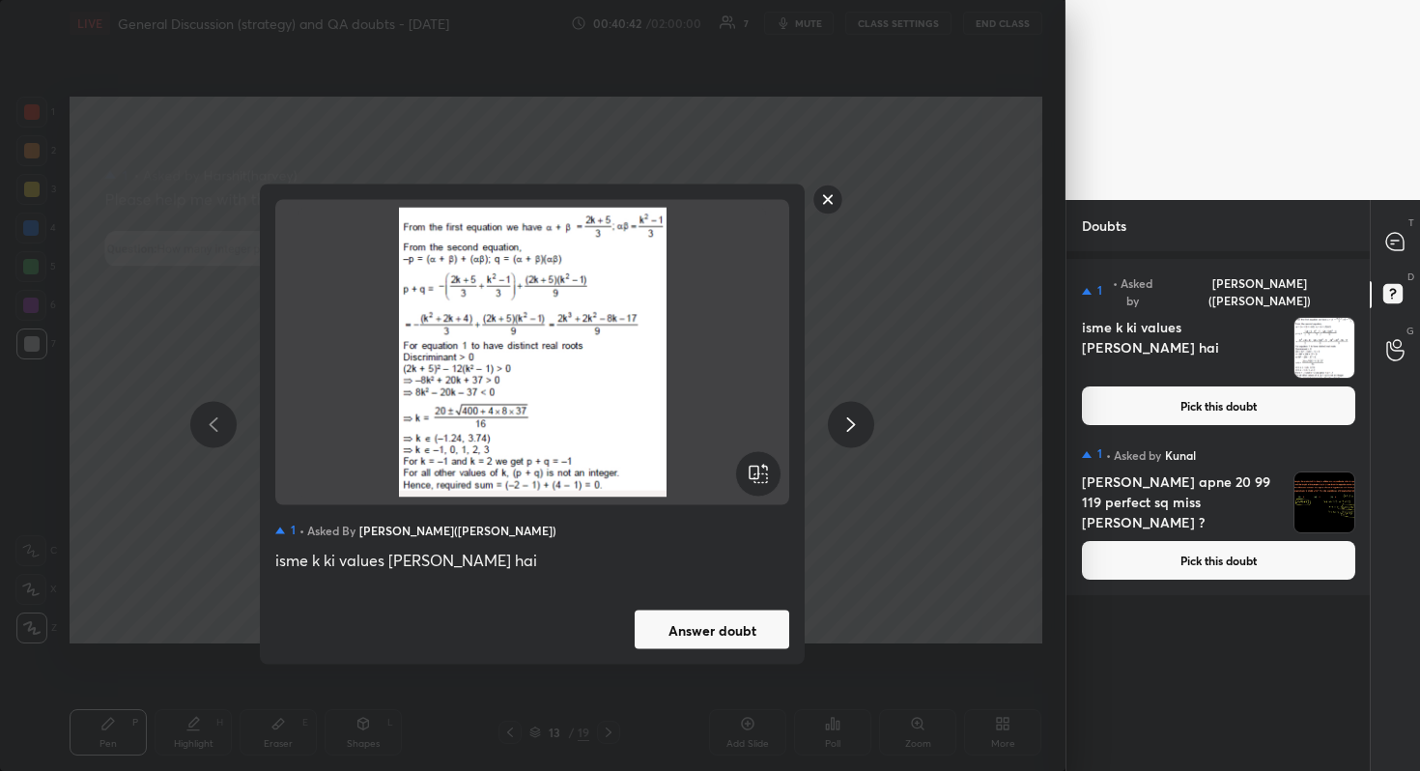
click at [710, 631] on button "Answer doubt" at bounding box center [712, 629] width 155 height 39
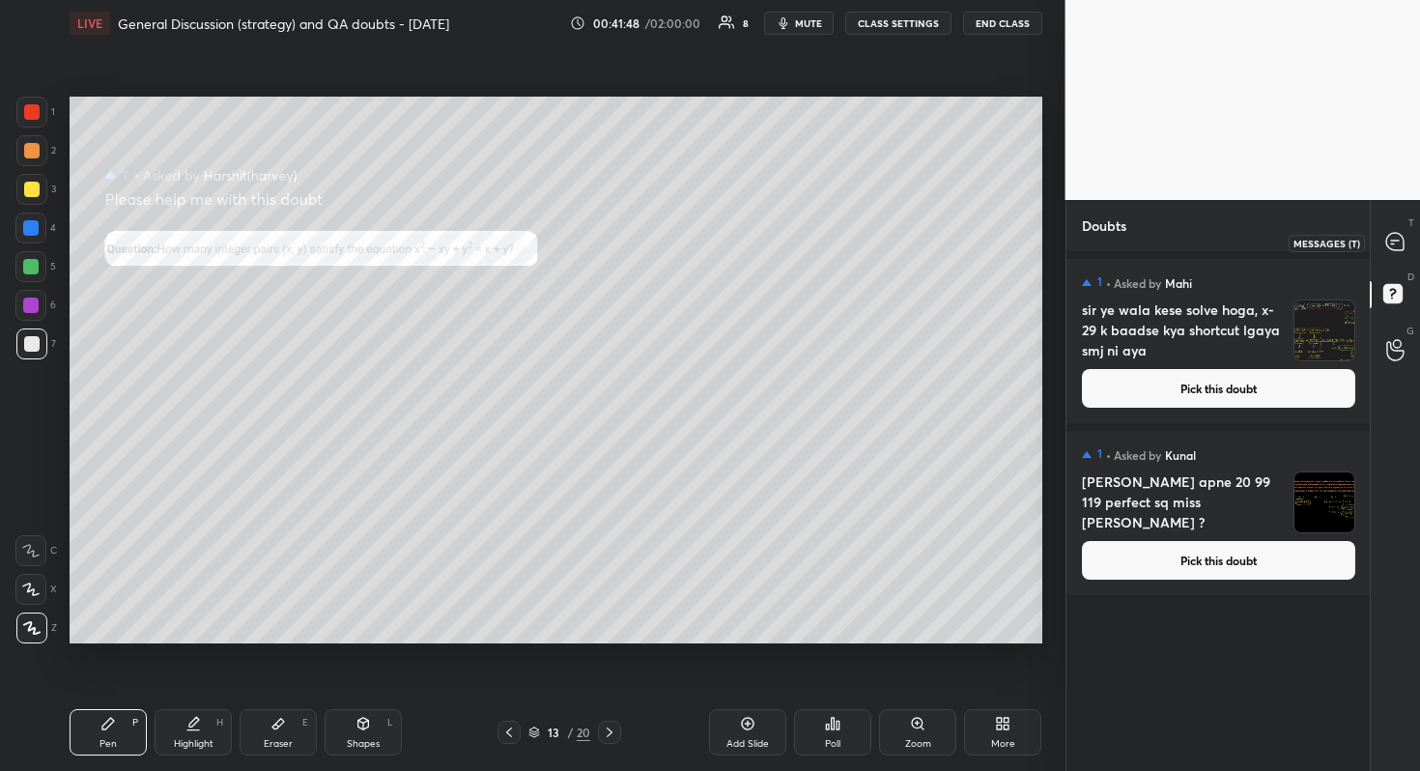
click at [1406, 237] on div at bounding box center [1395, 242] width 39 height 35
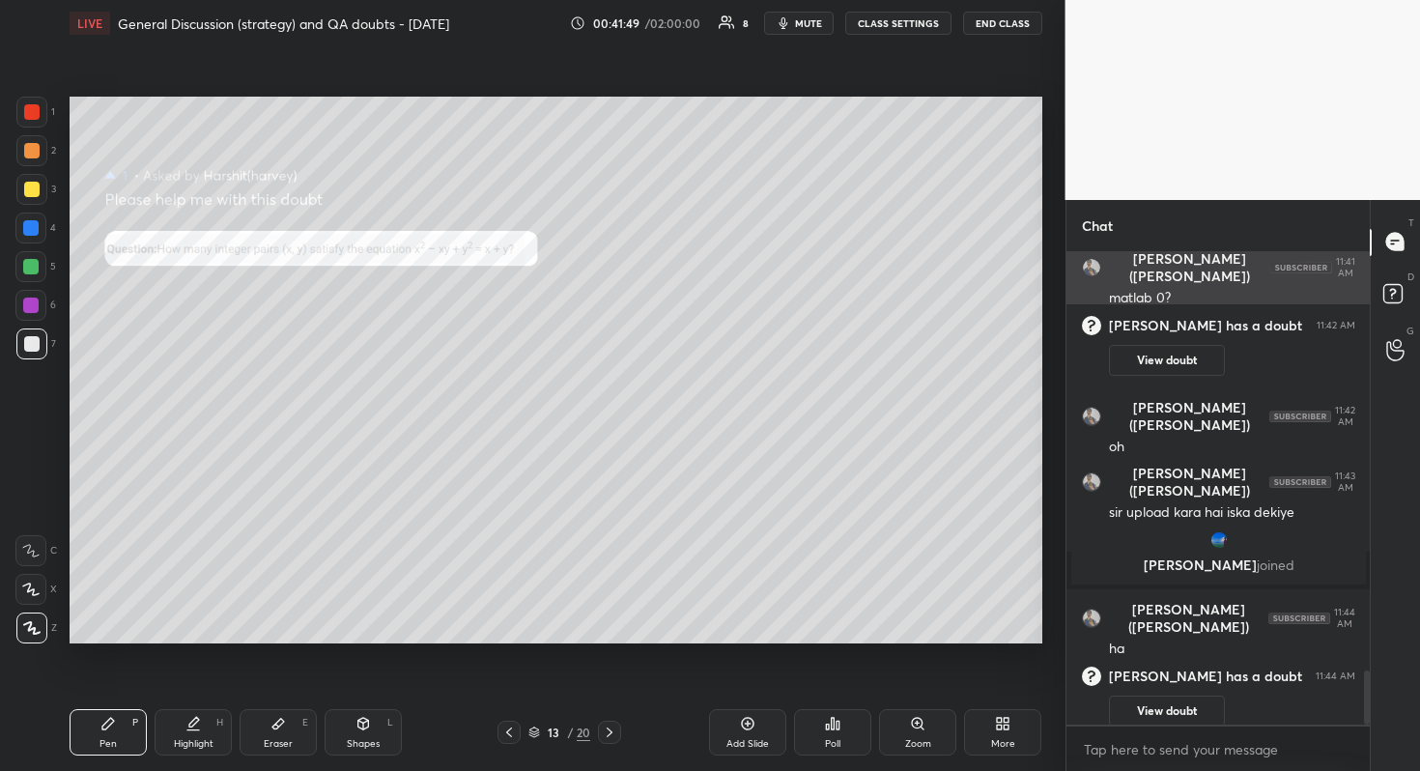
scroll to position [3664, 0]
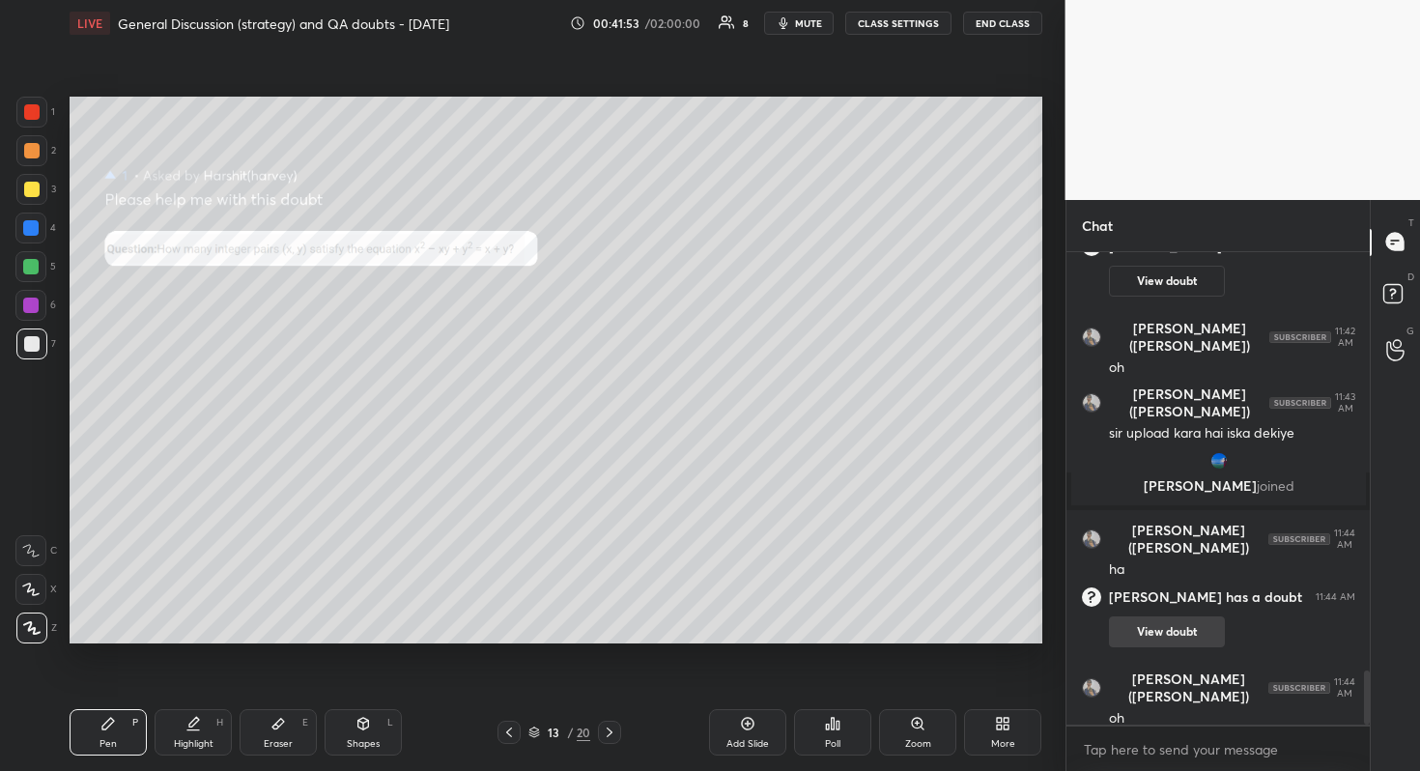
click at [1143, 633] on button "View doubt" at bounding box center [1167, 631] width 116 height 31
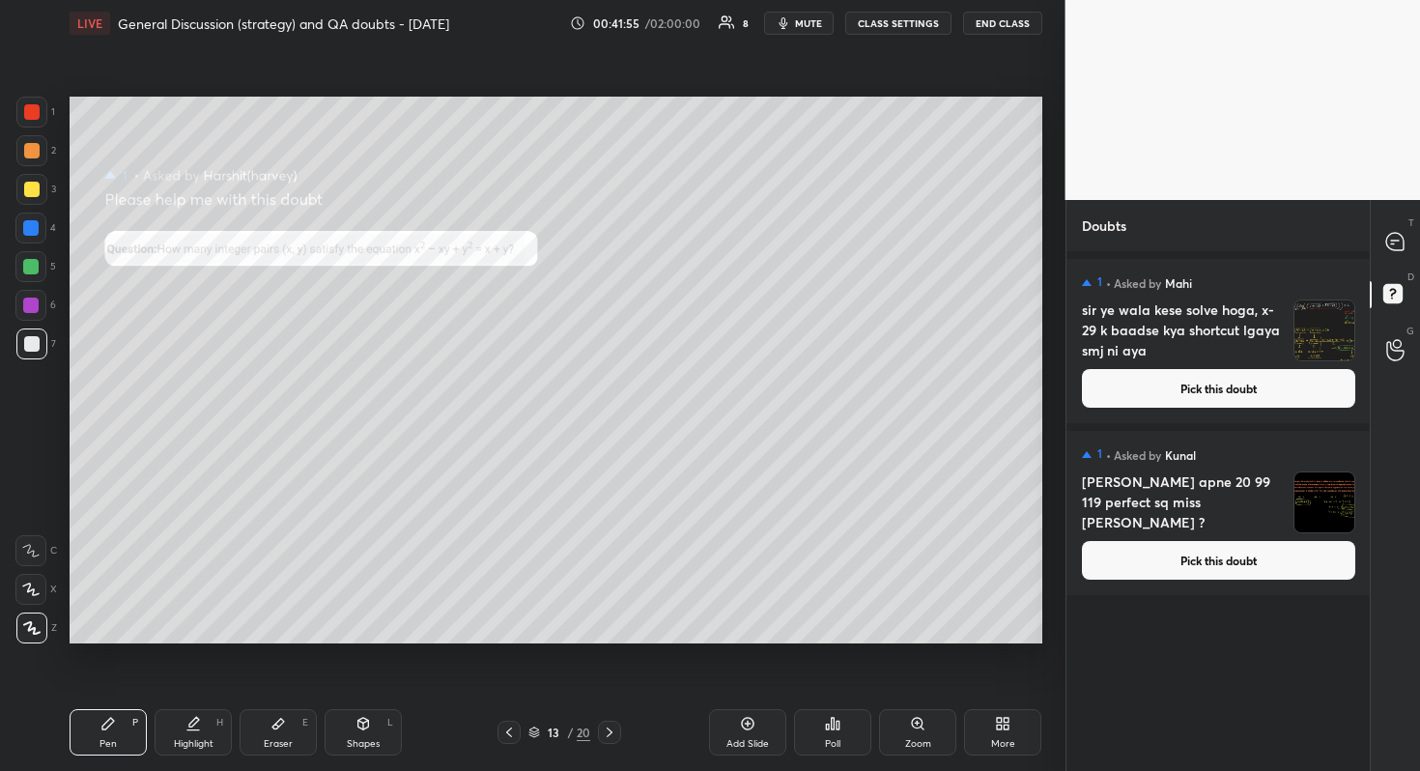
click at [1161, 391] on button "Pick this doubt" at bounding box center [1218, 388] width 273 height 39
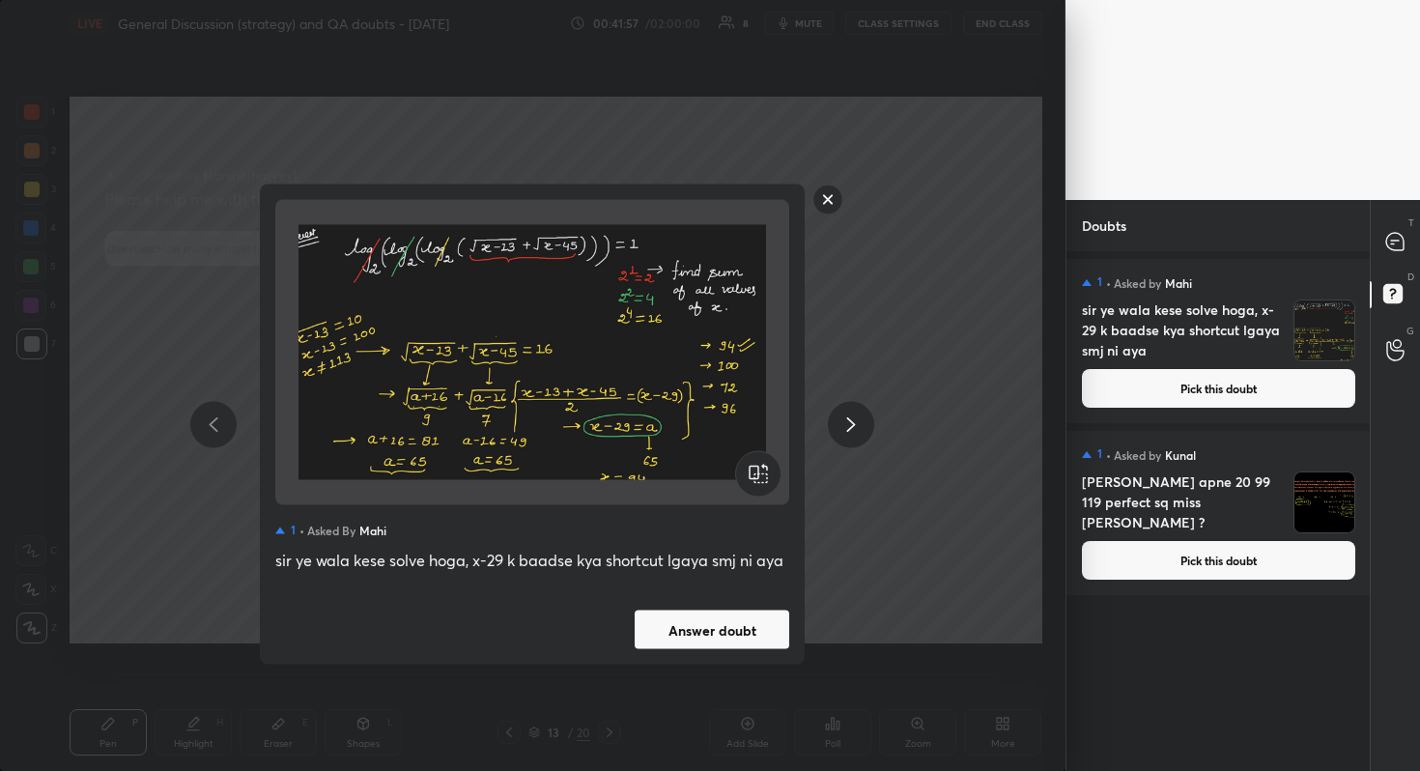
click at [756, 629] on button "Answer doubt" at bounding box center [712, 629] width 155 height 39
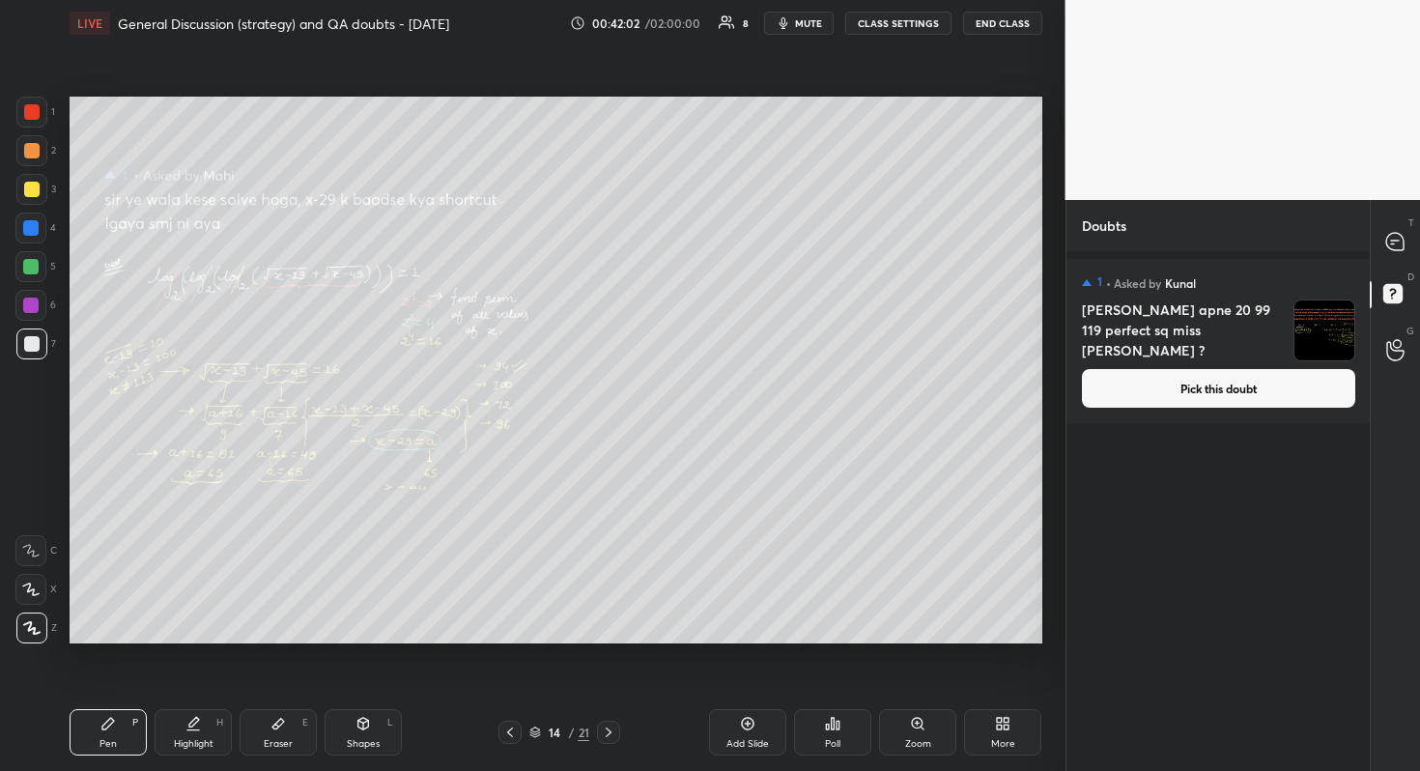
click at [916, 687] on div "Zoom" at bounding box center [917, 732] width 77 height 46
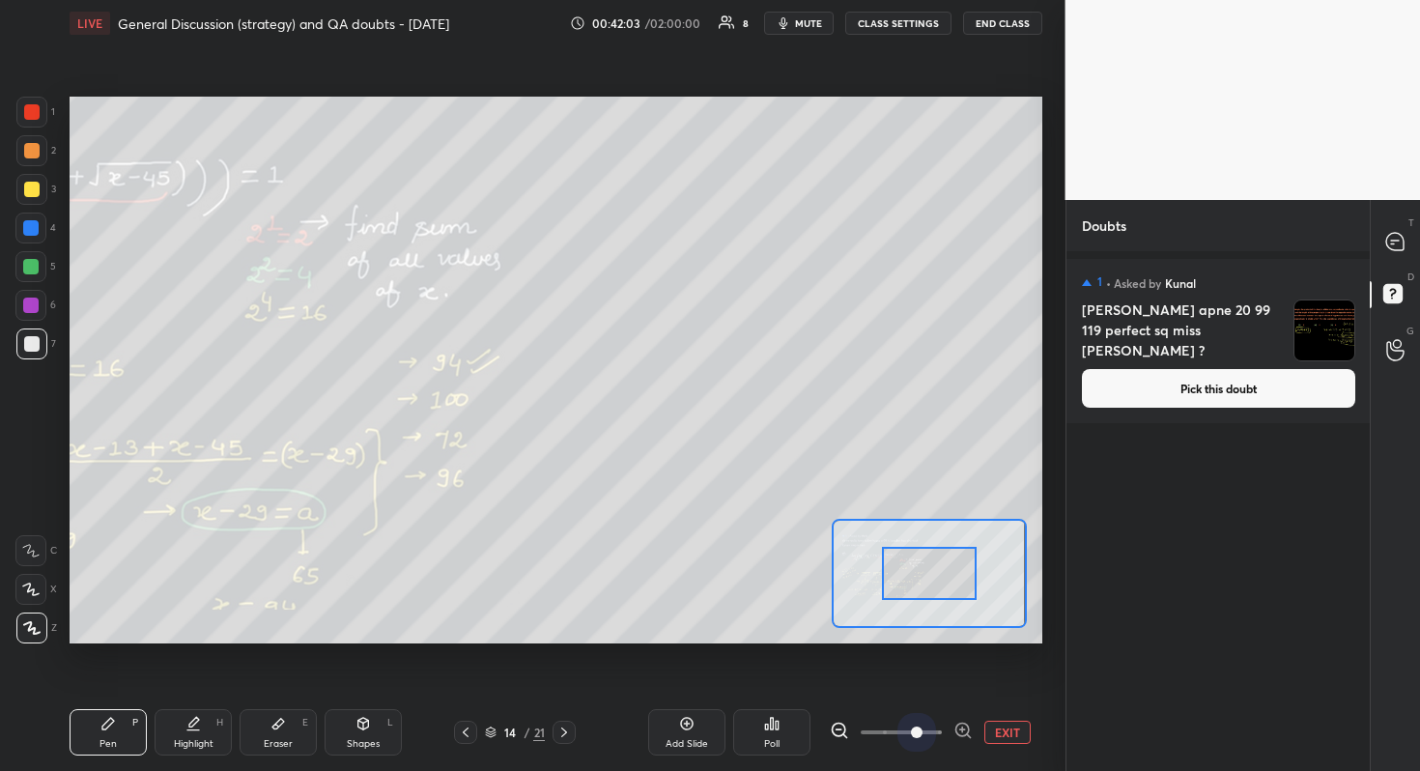
drag, startPoint x: 906, startPoint y: 728, endPoint x: 908, endPoint y: 681, distance: 47.4
click at [906, 687] on div "Add Slide Poll EXIT" at bounding box center [812, 732] width 458 height 46
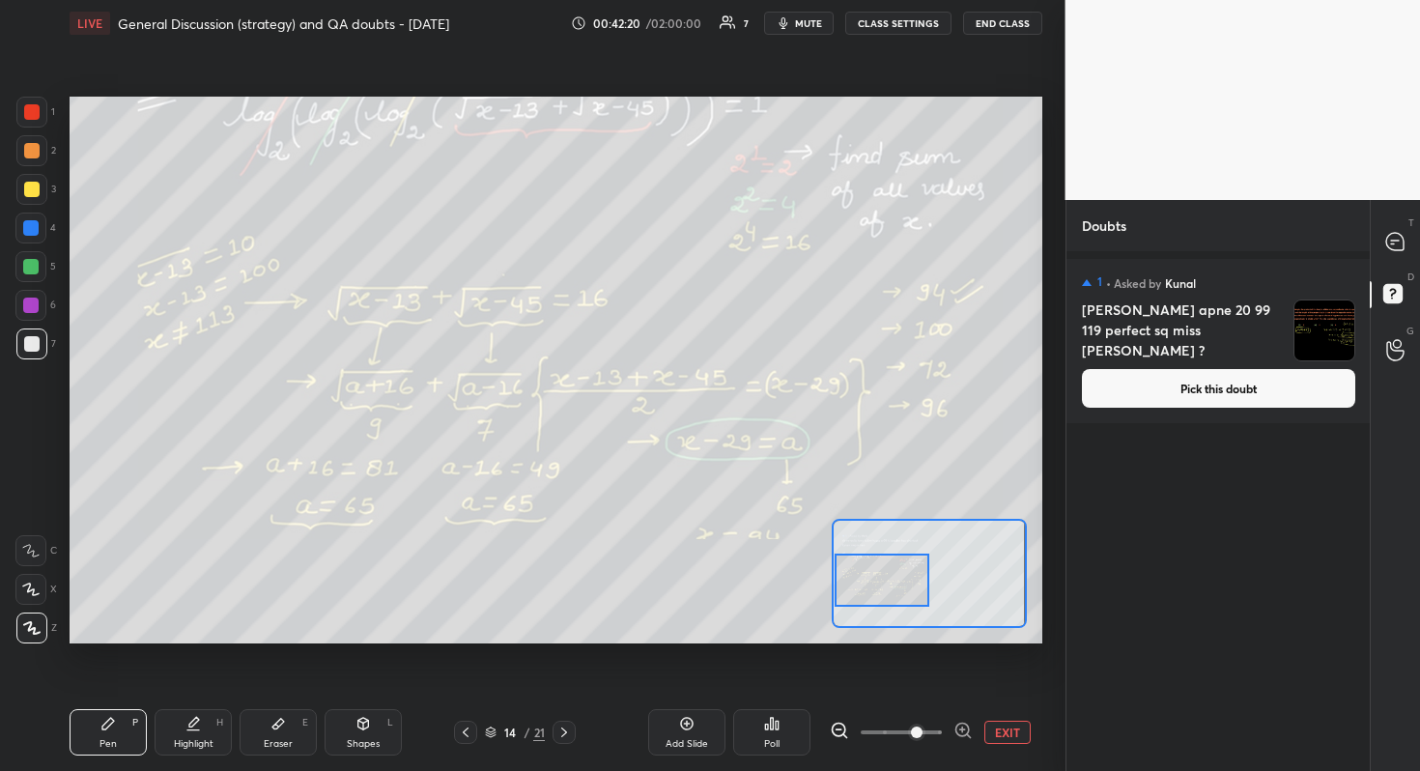
drag, startPoint x: 925, startPoint y: 584, endPoint x: 876, endPoint y: 591, distance: 49.7
click at [876, 591] on div at bounding box center [882, 579] width 96 height 53
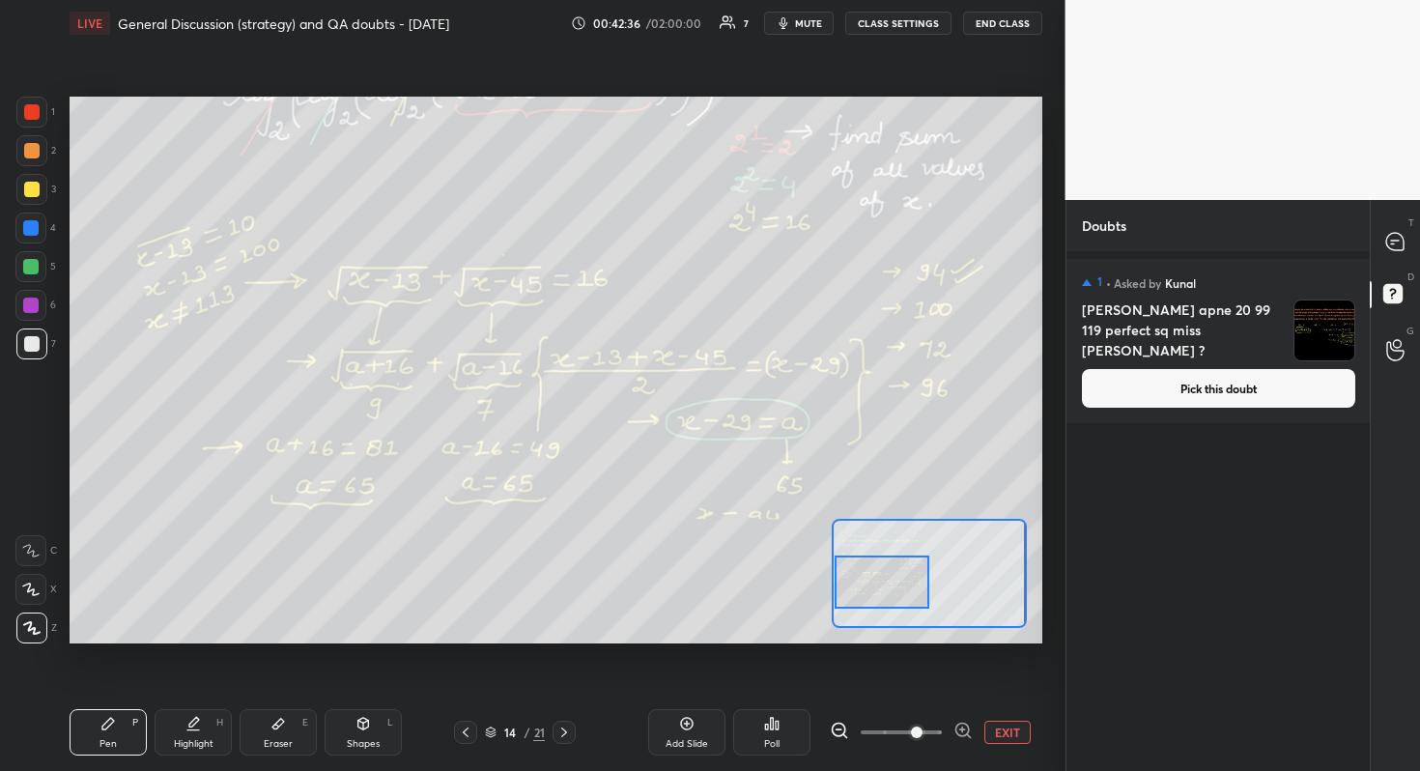
click at [880, 593] on div at bounding box center [882, 581] width 96 height 53
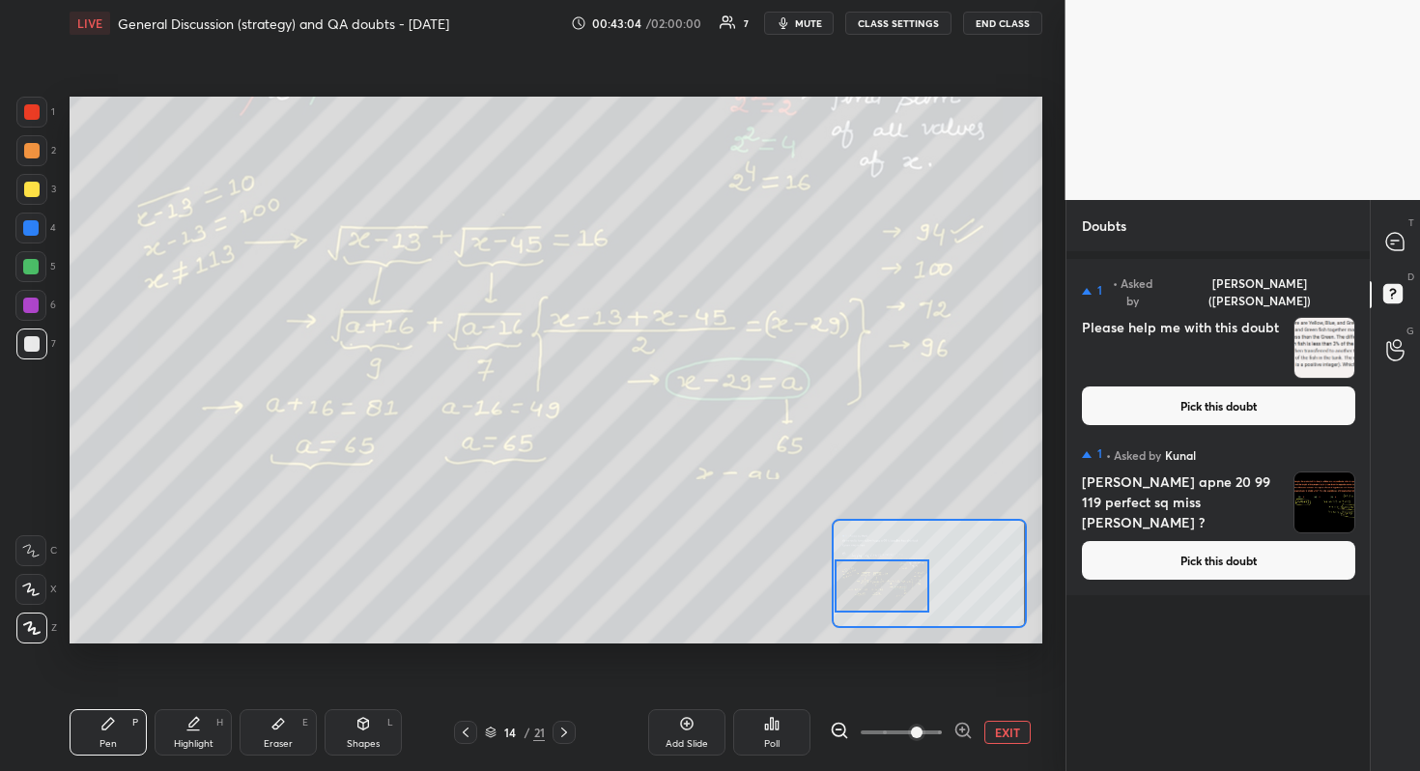
drag, startPoint x: 874, startPoint y: 596, endPoint x: 861, endPoint y: 602, distance: 14.7
click at [863, 604] on div at bounding box center [882, 585] width 96 height 53
drag, startPoint x: 1395, startPoint y: 247, endPoint x: 1378, endPoint y: 256, distance: 18.6
click at [1390, 249] on icon at bounding box center [1394, 241] width 17 height 17
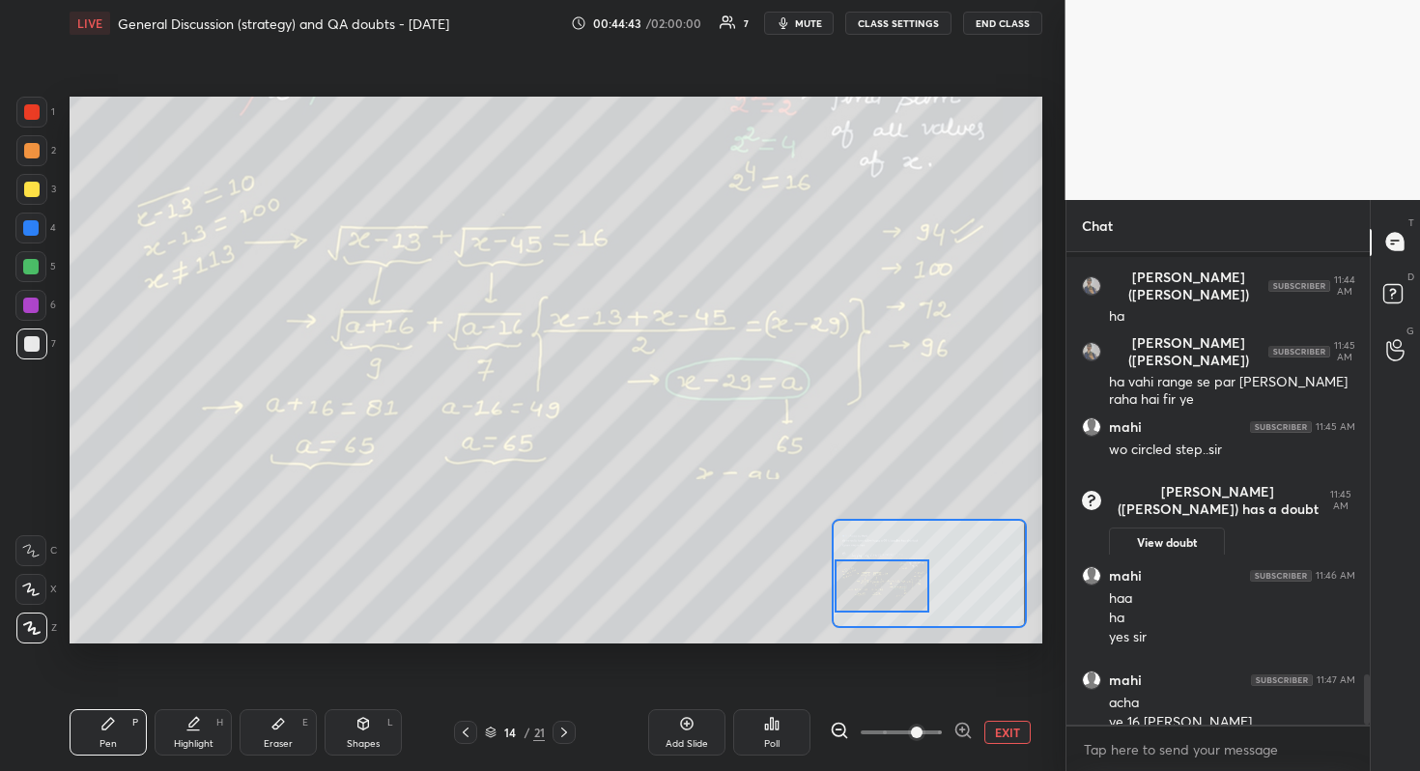
scroll to position [3937, 0]
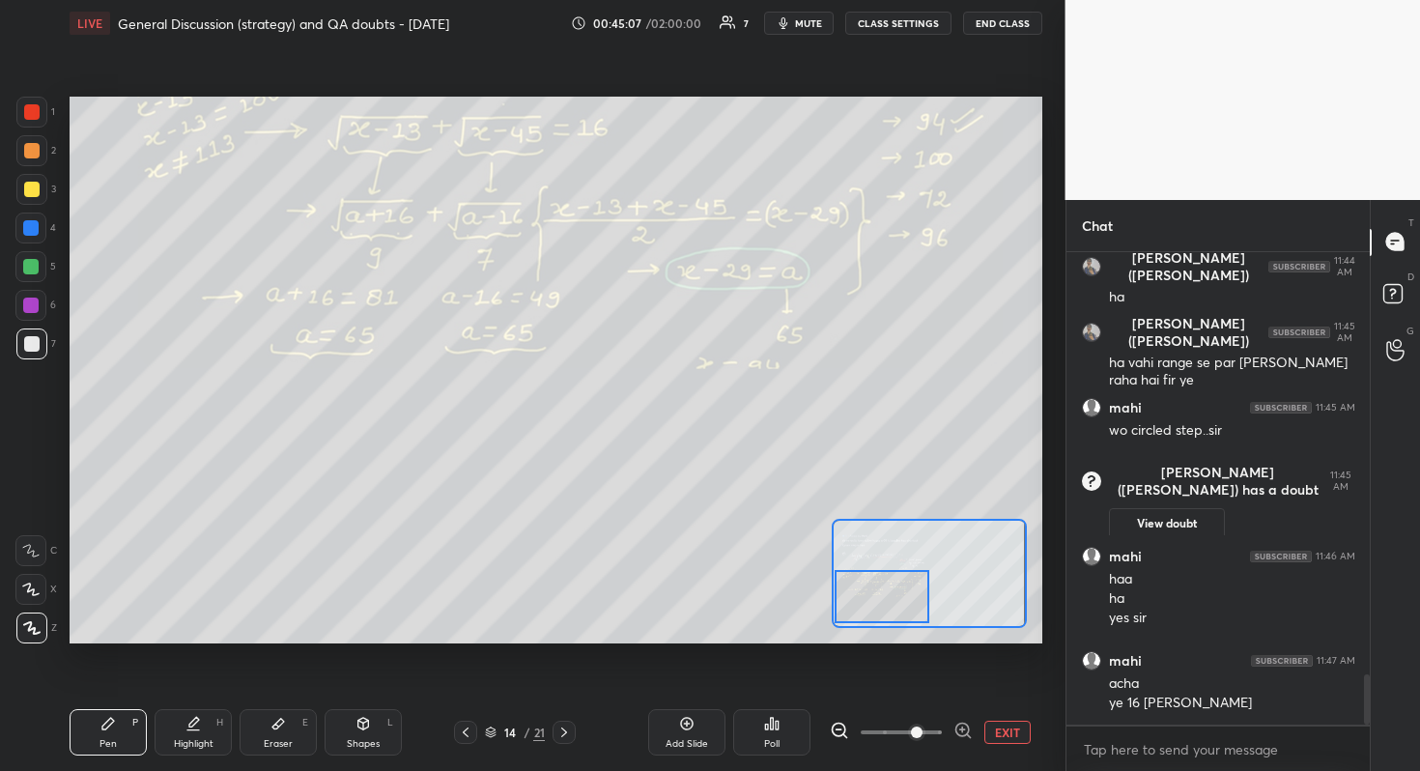
drag, startPoint x: 885, startPoint y: 588, endPoint x: 884, endPoint y: 604, distance: 15.5
click at [884, 604] on div at bounding box center [882, 596] width 96 height 53
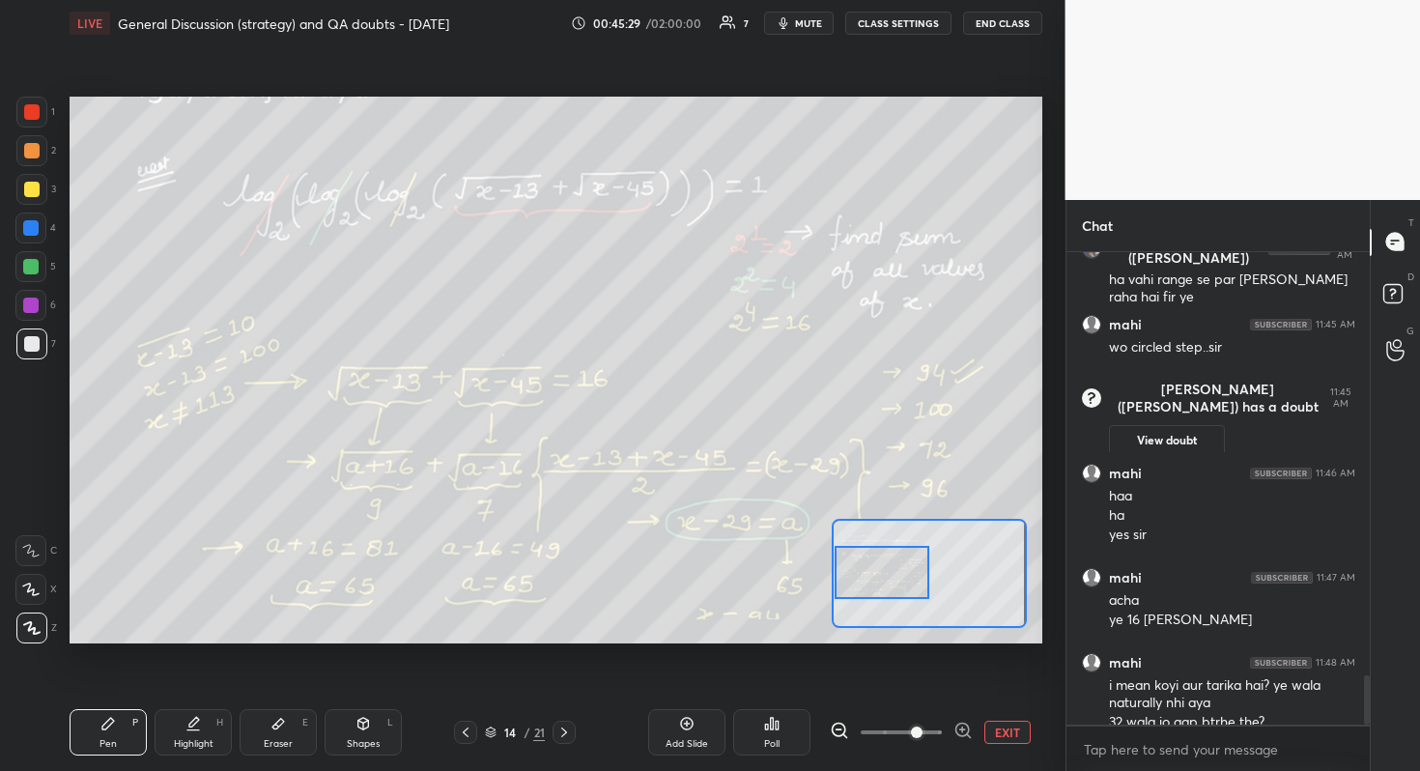
scroll to position [4039, 0]
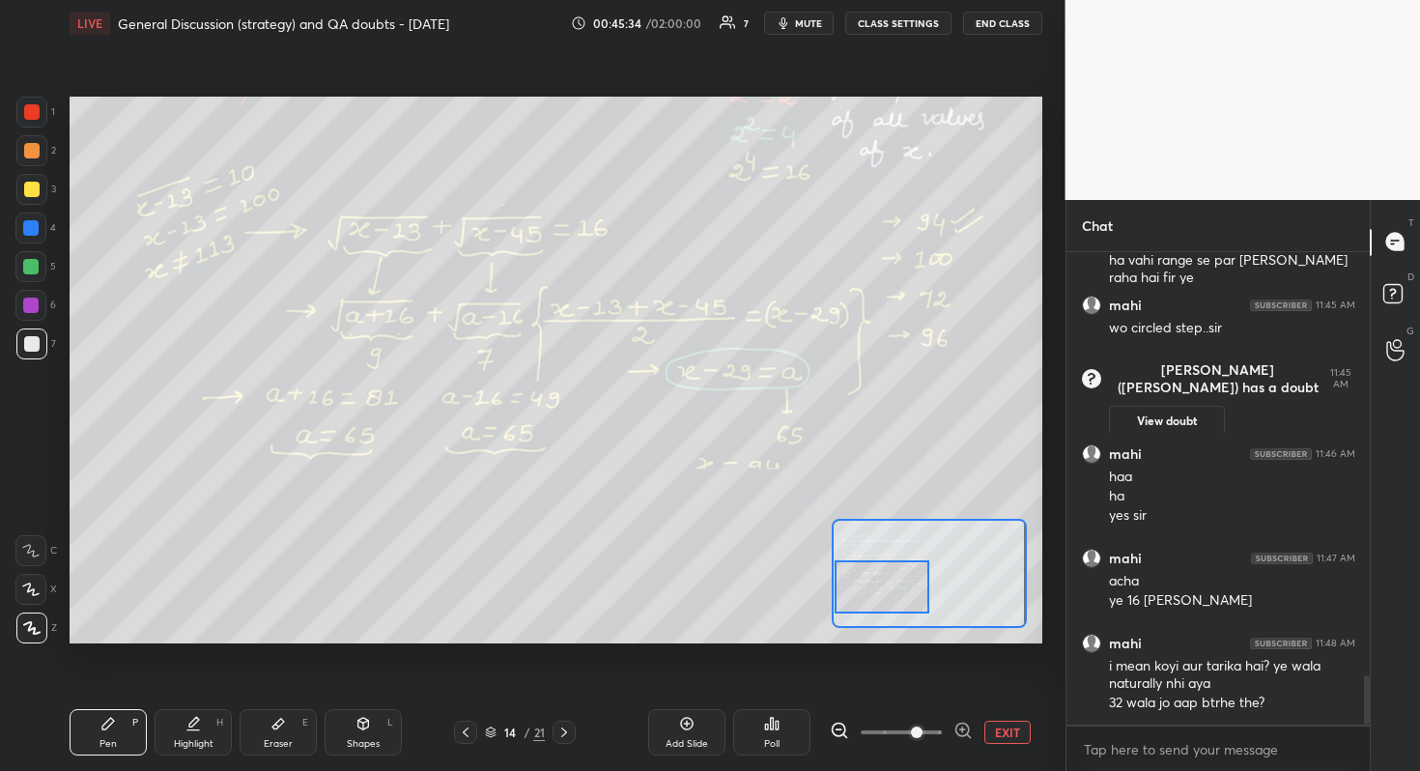
drag, startPoint x: 878, startPoint y: 586, endPoint x: 871, endPoint y: 594, distance: 10.3
click at [871, 594] on div at bounding box center [882, 586] width 96 height 53
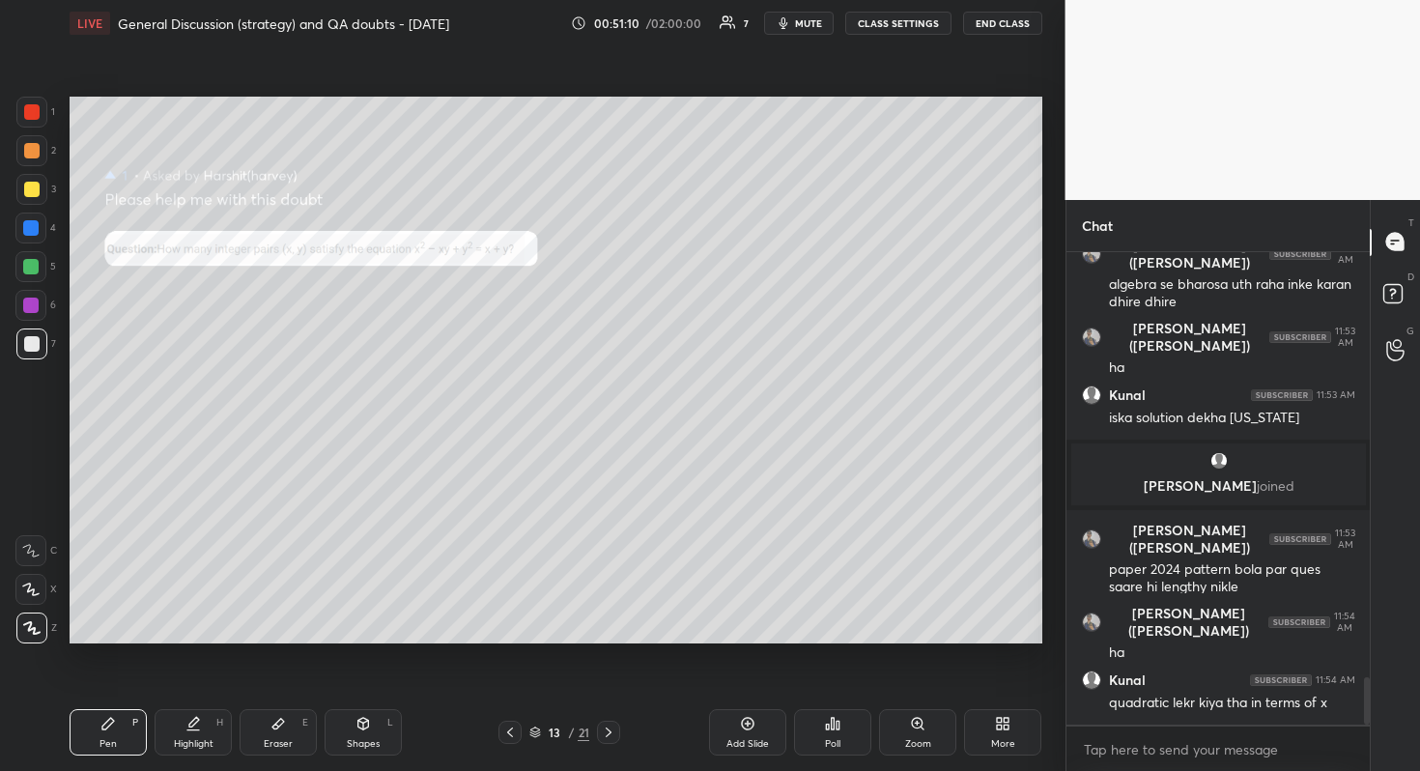
scroll to position [4347, 0]
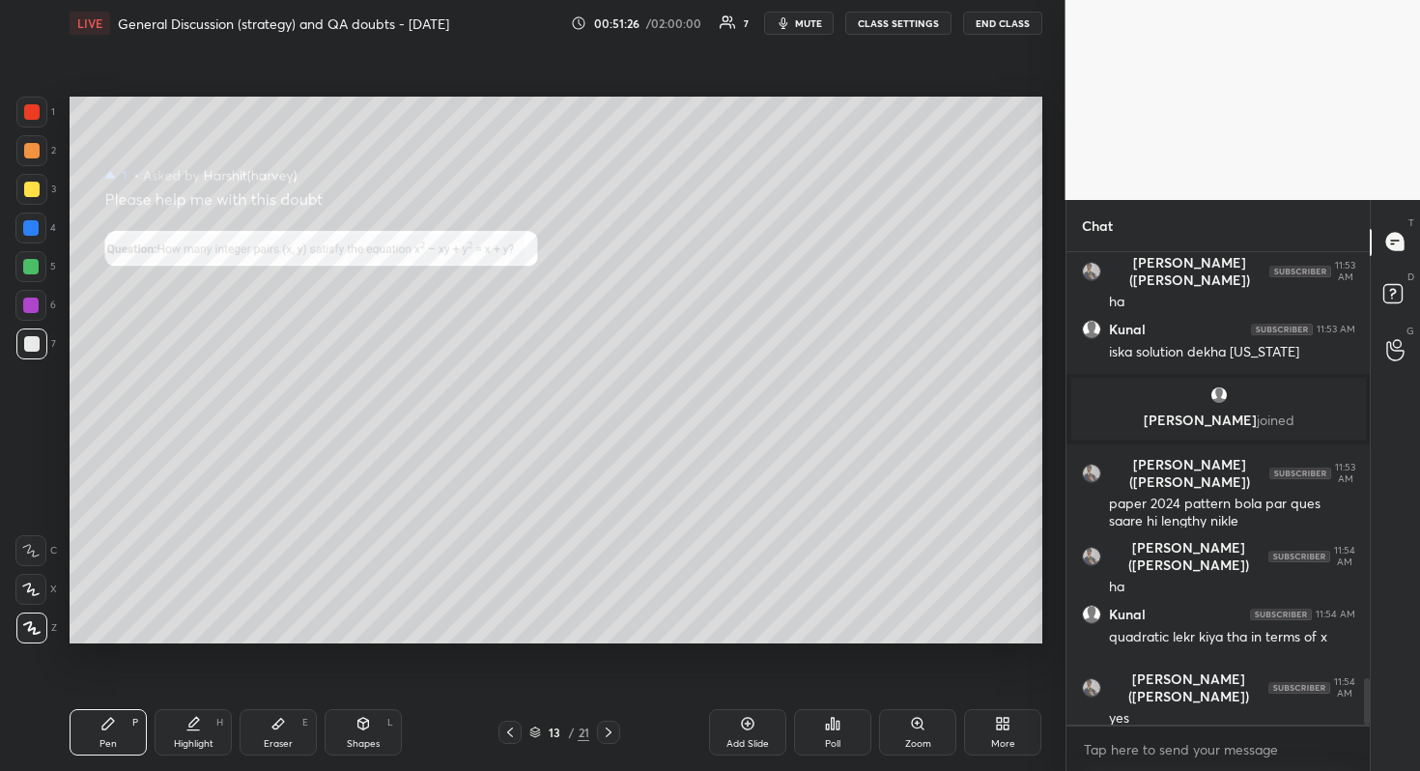
click at [290, 687] on div "Eraser E" at bounding box center [278, 732] width 77 height 46
click at [110, 687] on div "Pen P" at bounding box center [108, 732] width 77 height 46
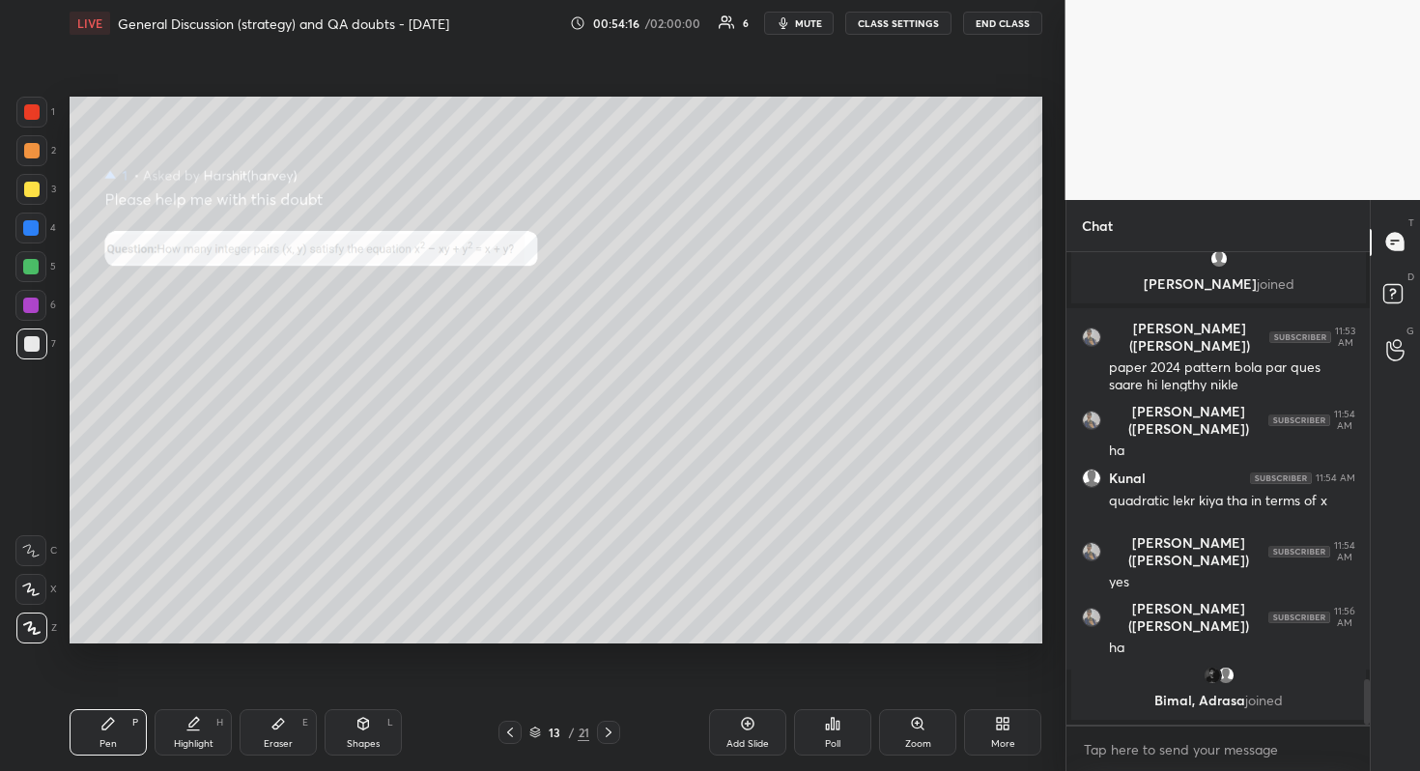
scroll to position [4455, 0]
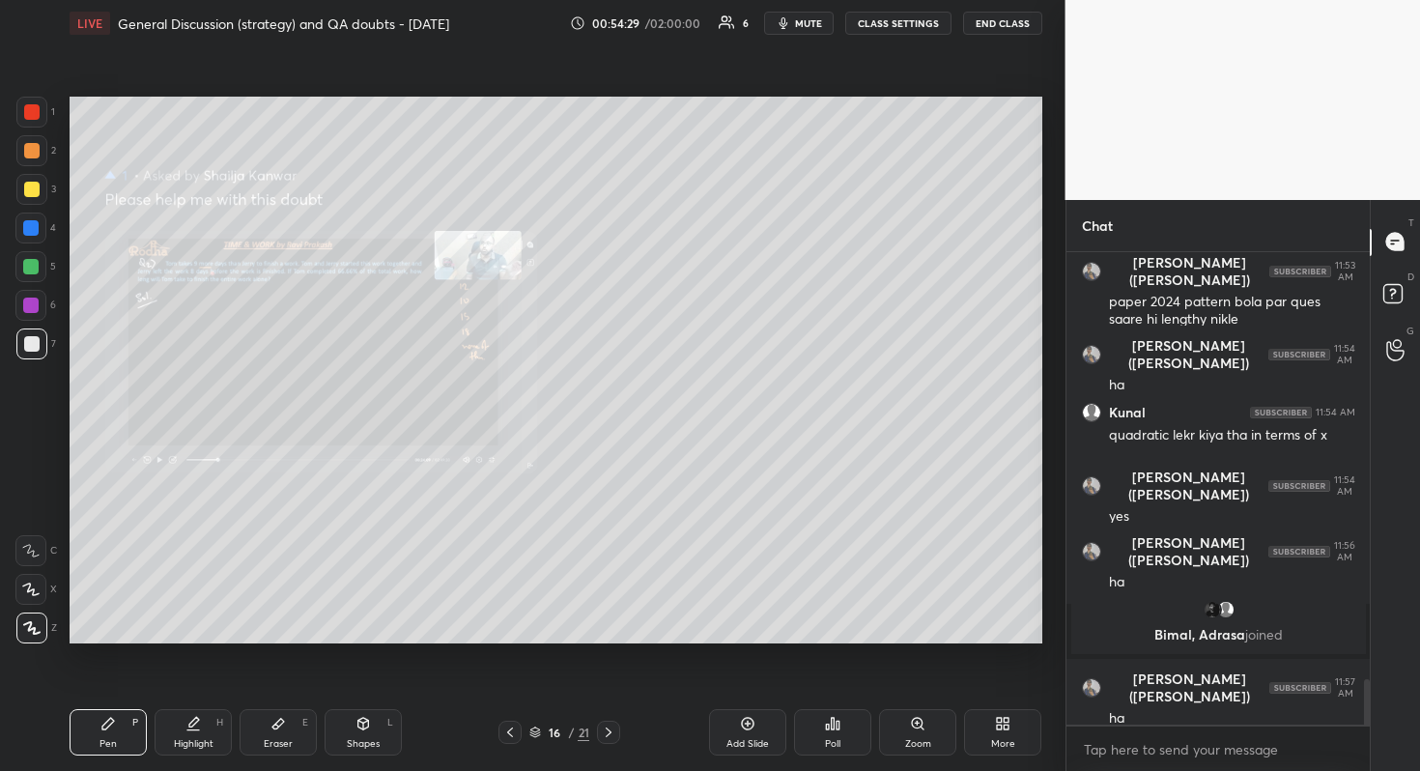
click at [928, 687] on div "Zoom" at bounding box center [917, 732] width 77 height 46
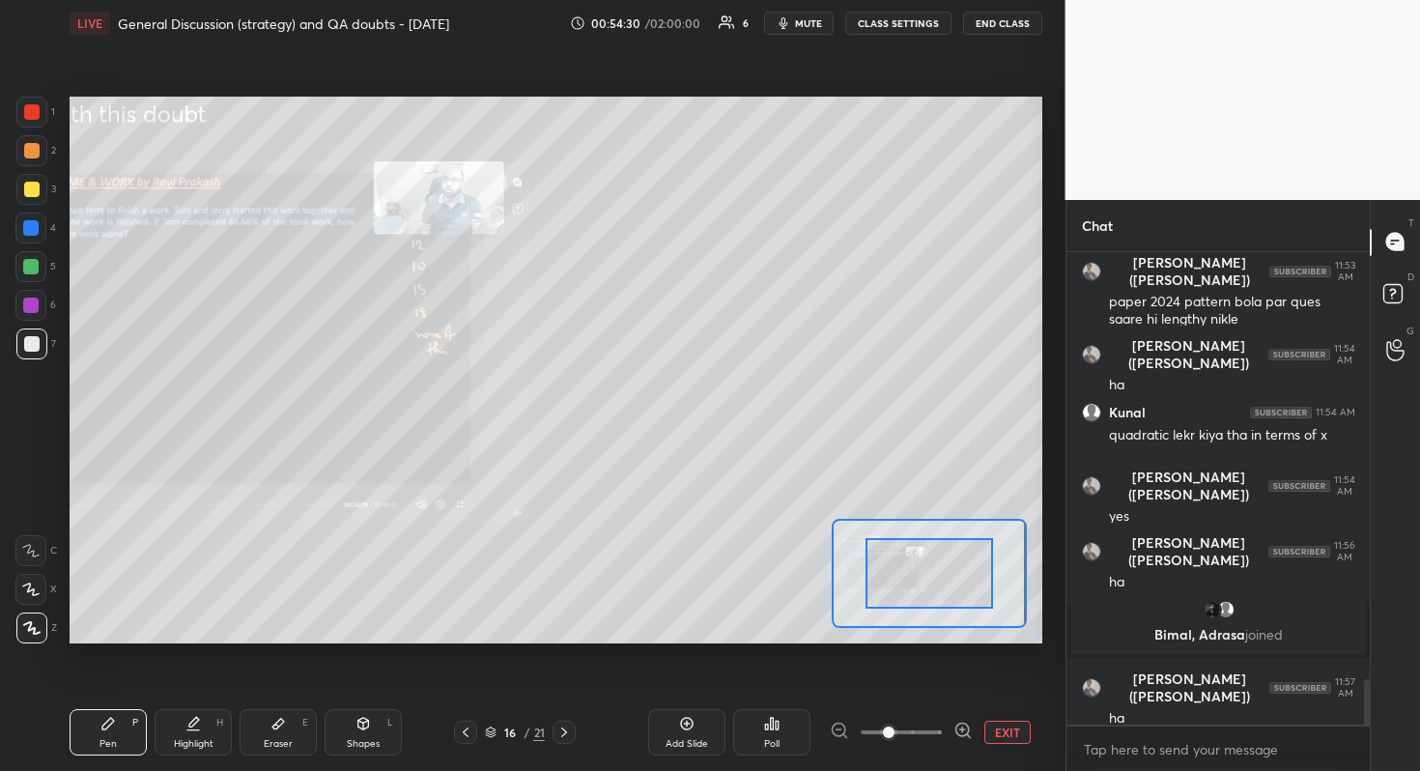
click at [912, 687] on span at bounding box center [901, 732] width 81 height 29
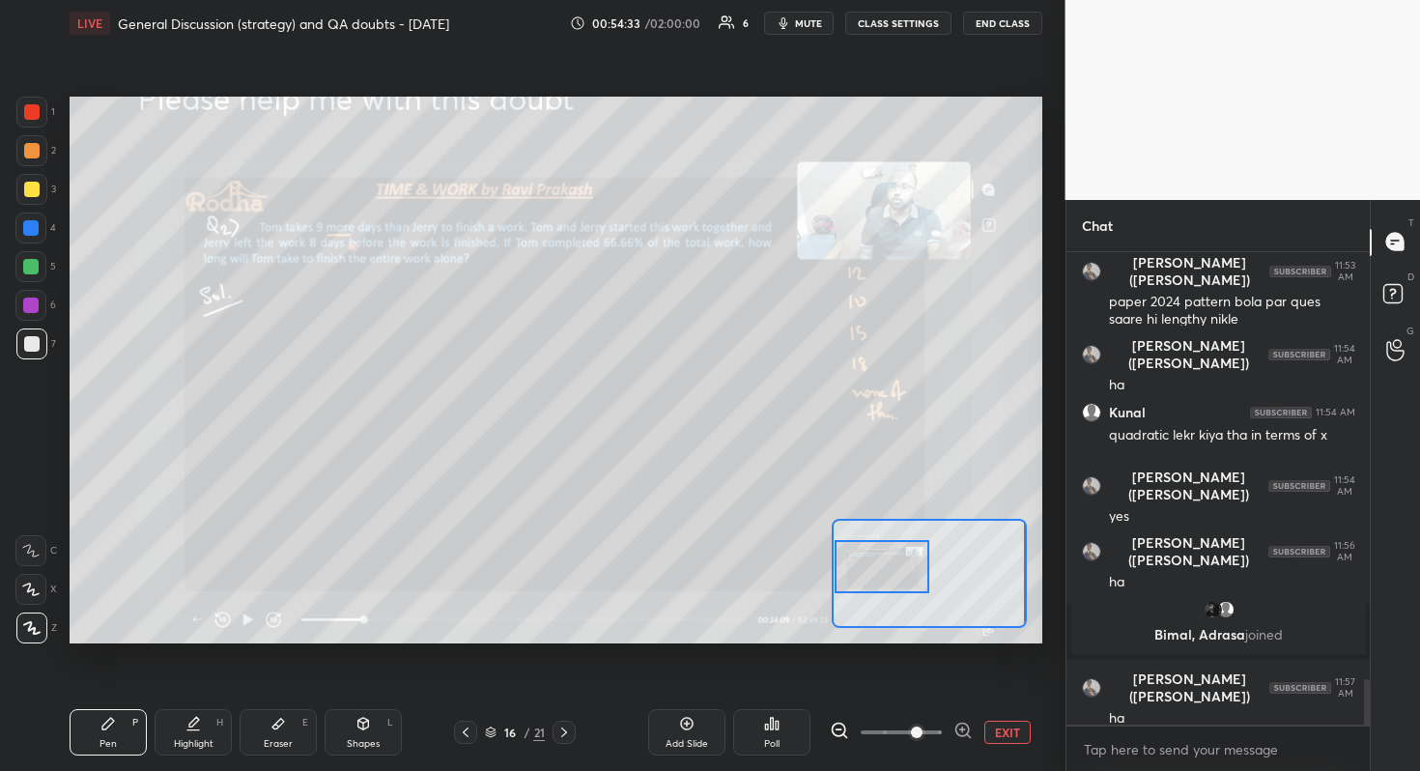
drag, startPoint x: 928, startPoint y: 575, endPoint x: 847, endPoint y: 568, distance: 81.4
click at [847, 568] on div at bounding box center [882, 566] width 96 height 53
click at [1392, 299] on rect at bounding box center [1392, 293] width 18 height 18
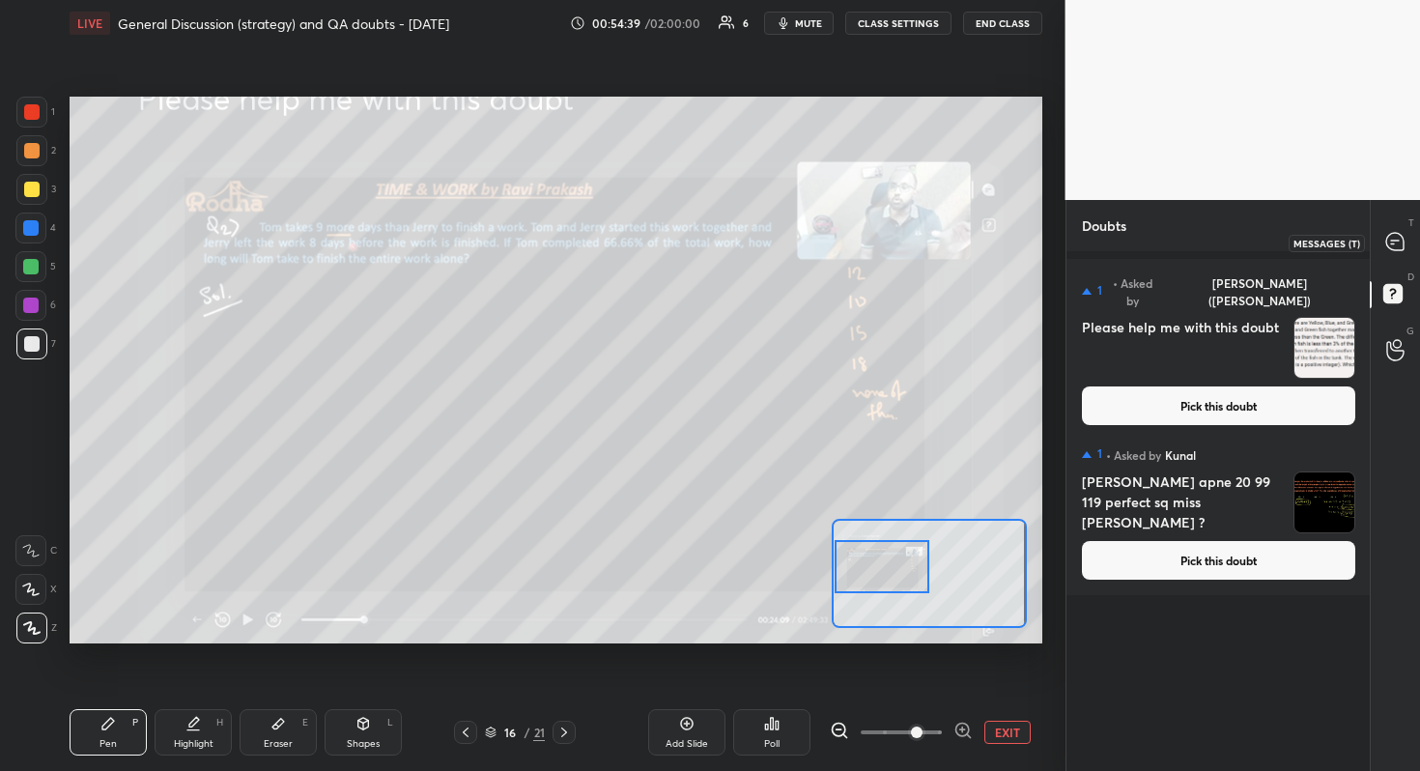
click at [1406, 246] on div at bounding box center [1395, 242] width 39 height 35
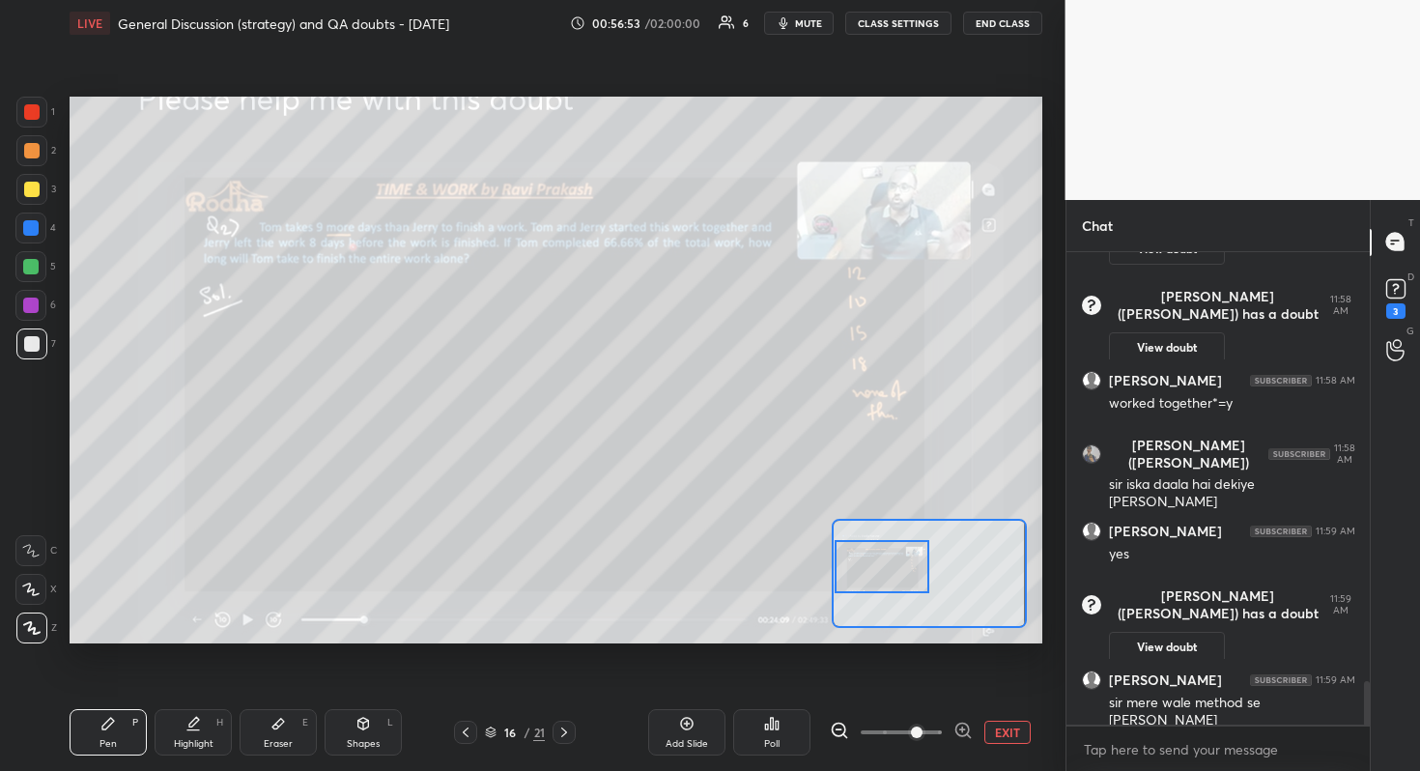
scroll to position [4728, 0]
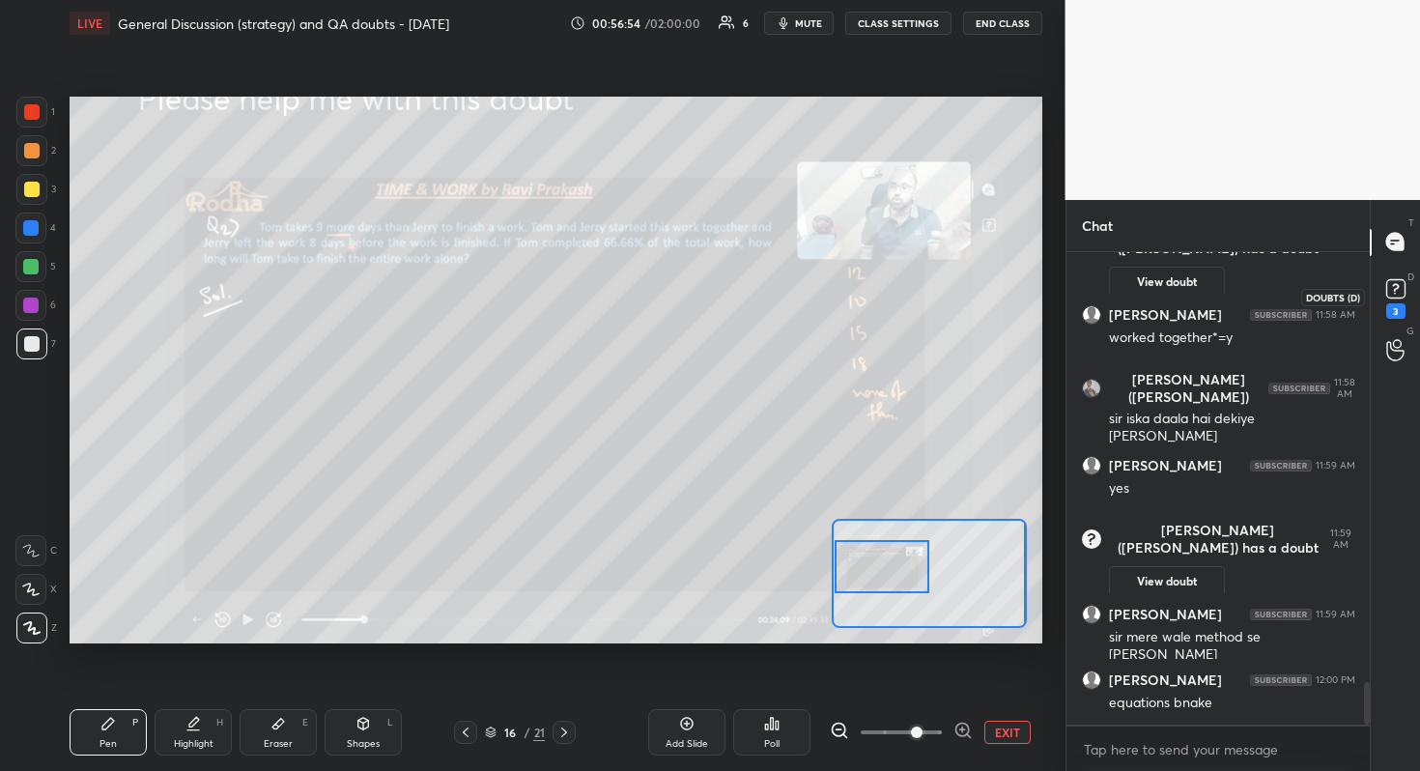
click at [1400, 292] on rect at bounding box center [1395, 288] width 18 height 18
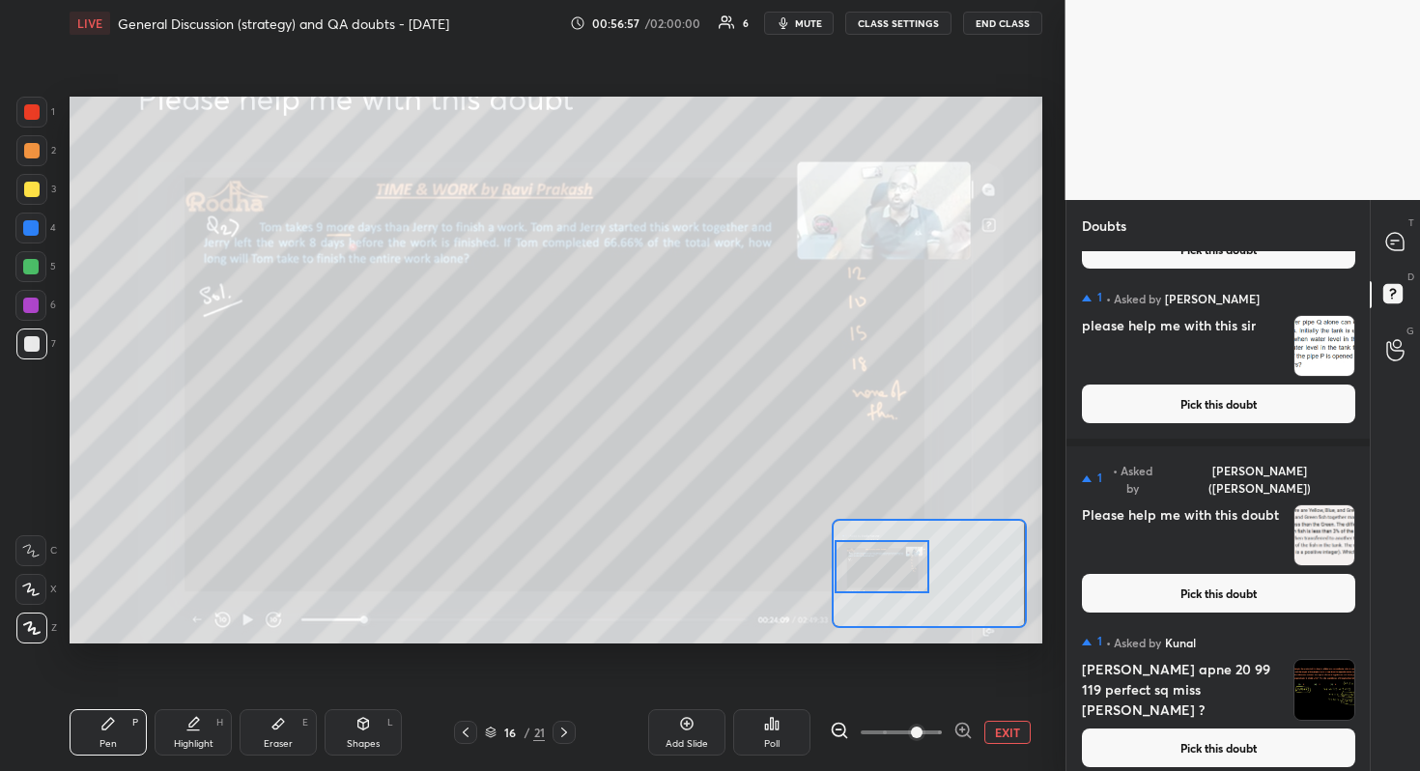
scroll to position [340, 0]
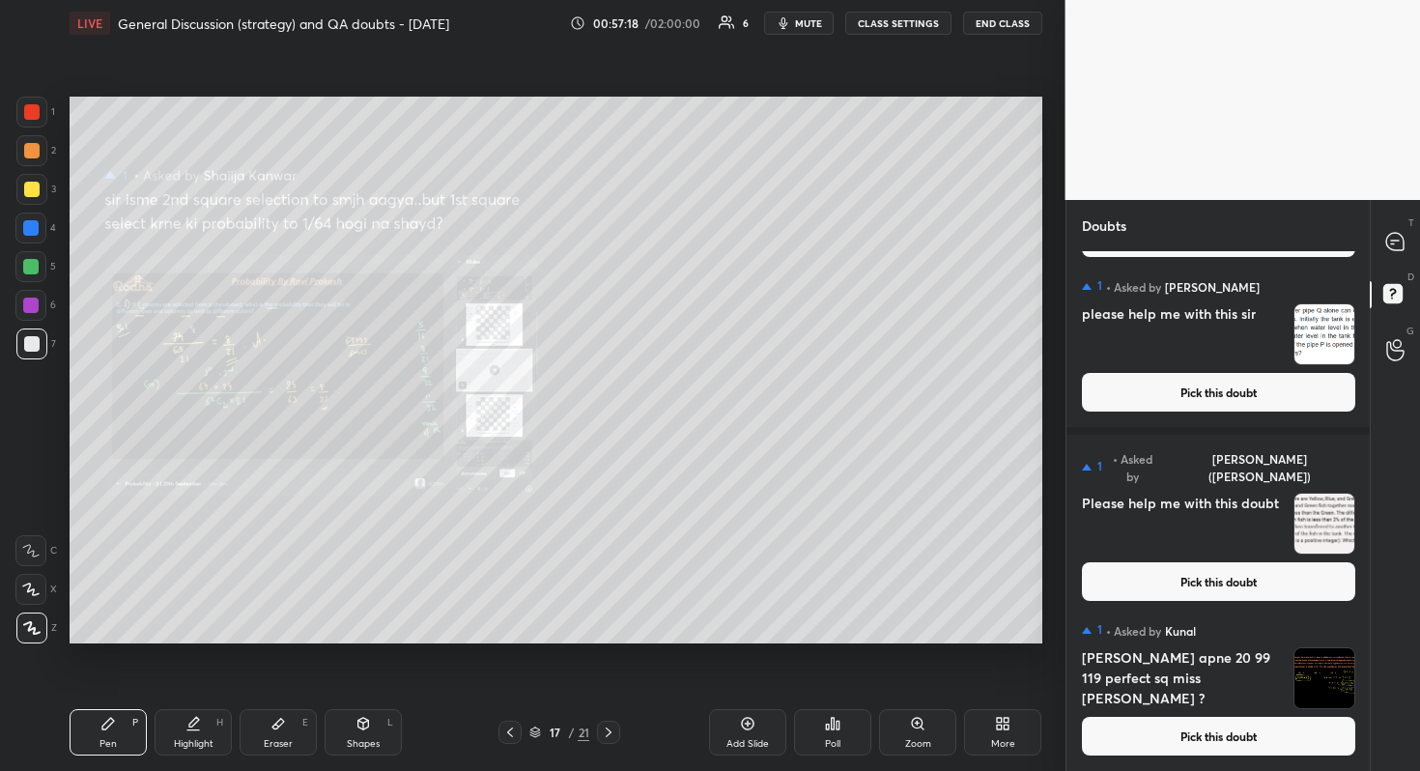
click at [931, 687] on div "Zoom" at bounding box center [917, 732] width 77 height 46
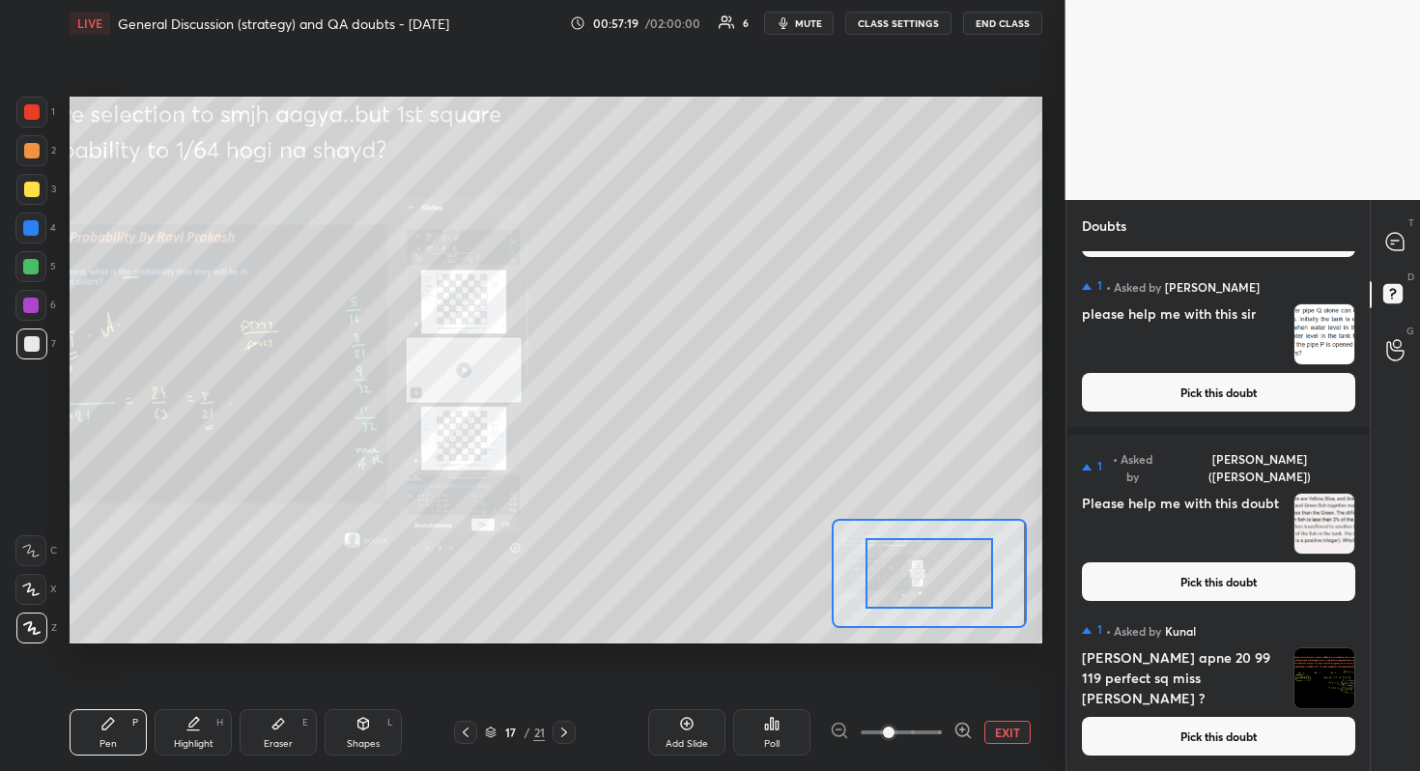
click at [911, 687] on span at bounding box center [901, 732] width 81 height 29
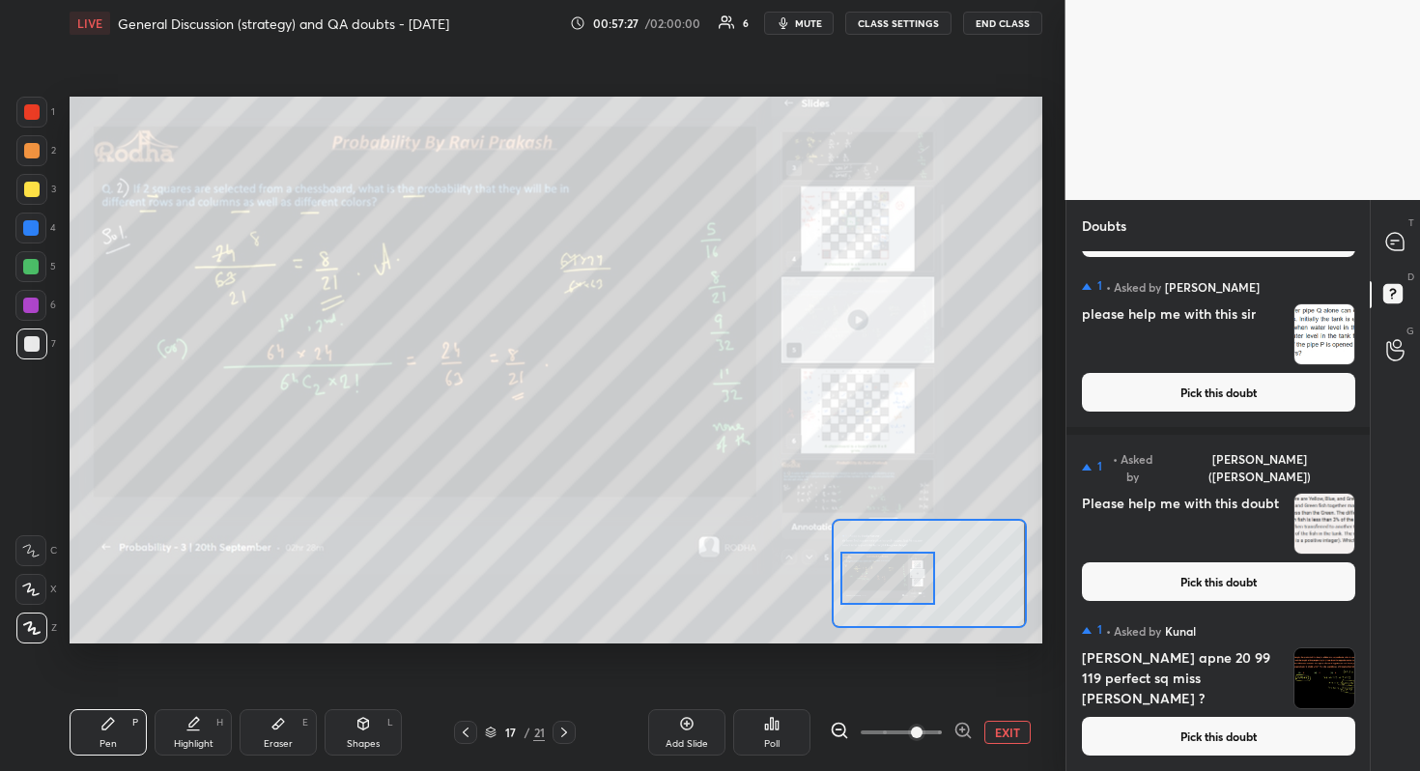
drag, startPoint x: 935, startPoint y: 590, endPoint x: 893, endPoint y: 595, distance: 41.8
click at [893, 595] on div at bounding box center [888, 577] width 96 height 53
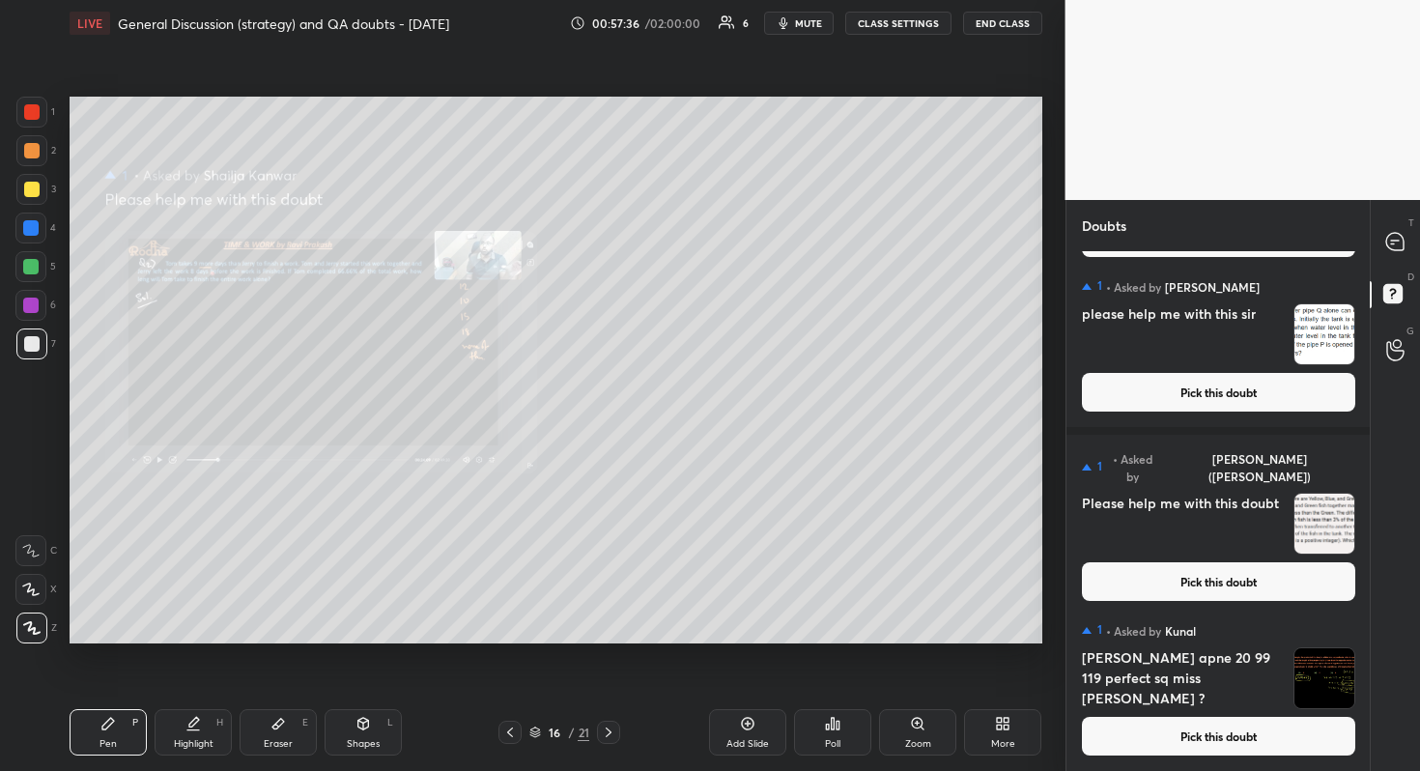
click at [923, 687] on icon at bounding box center [917, 723] width 15 height 15
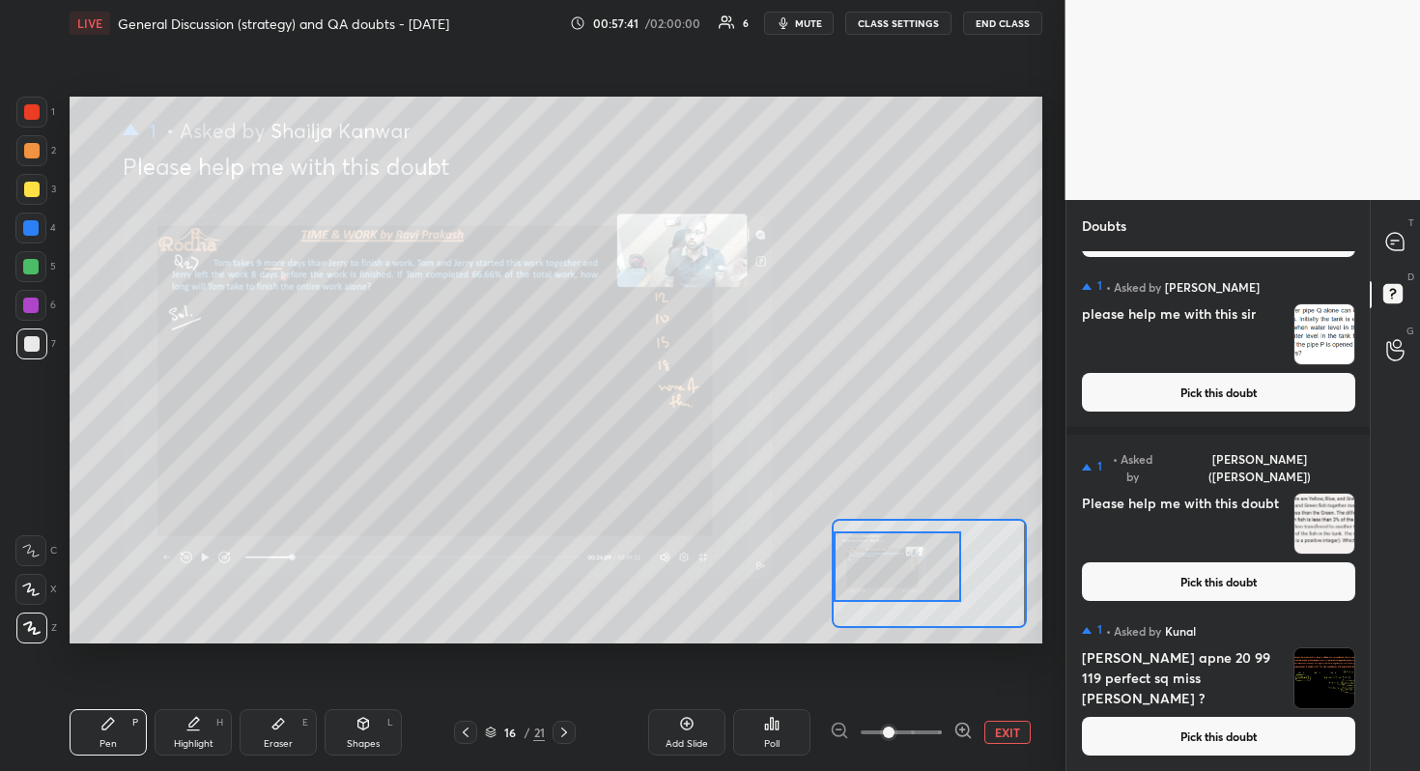
drag, startPoint x: 895, startPoint y: 564, endPoint x: 832, endPoint y: 557, distance: 64.1
click at [832, 557] on div at bounding box center [929, 573] width 194 height 109
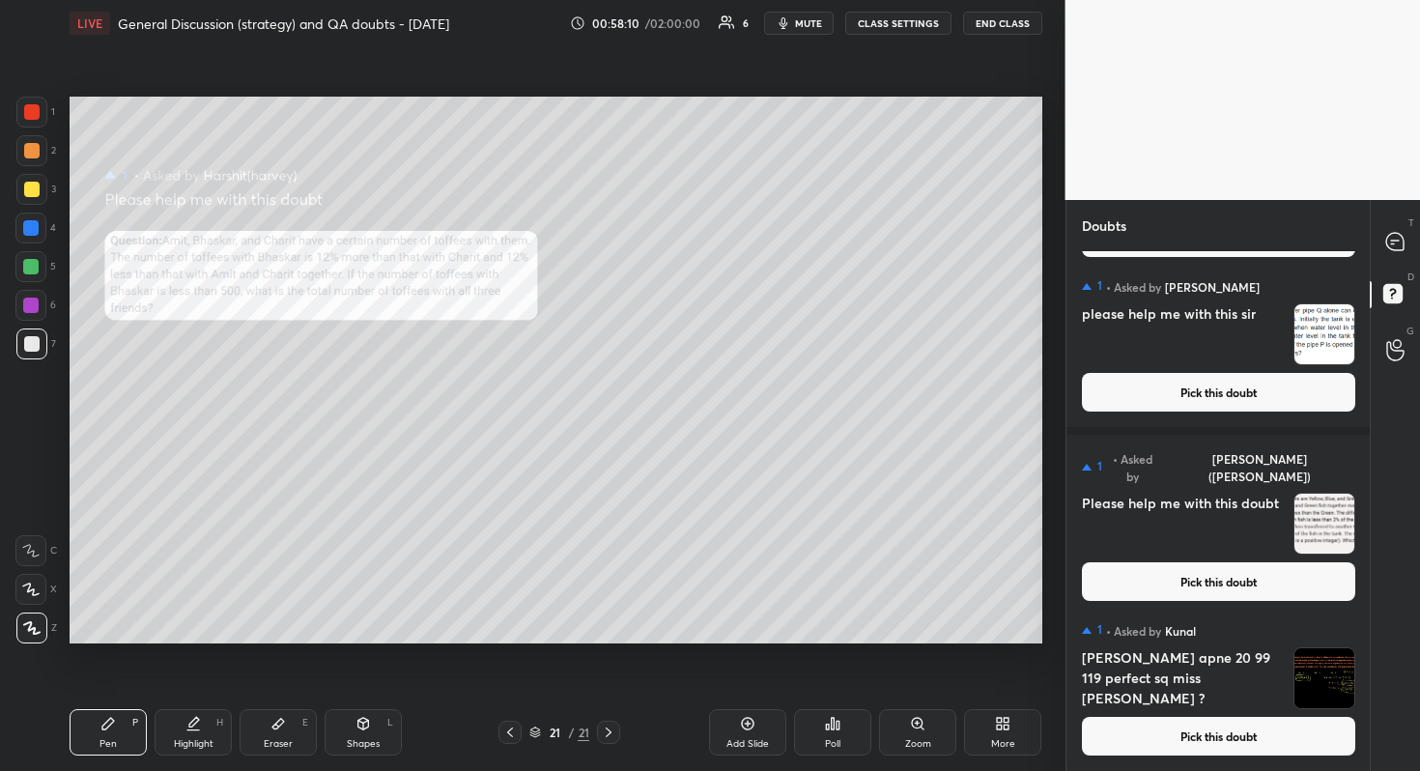
click at [1220, 687] on button "Pick this doubt" at bounding box center [1218, 736] width 273 height 39
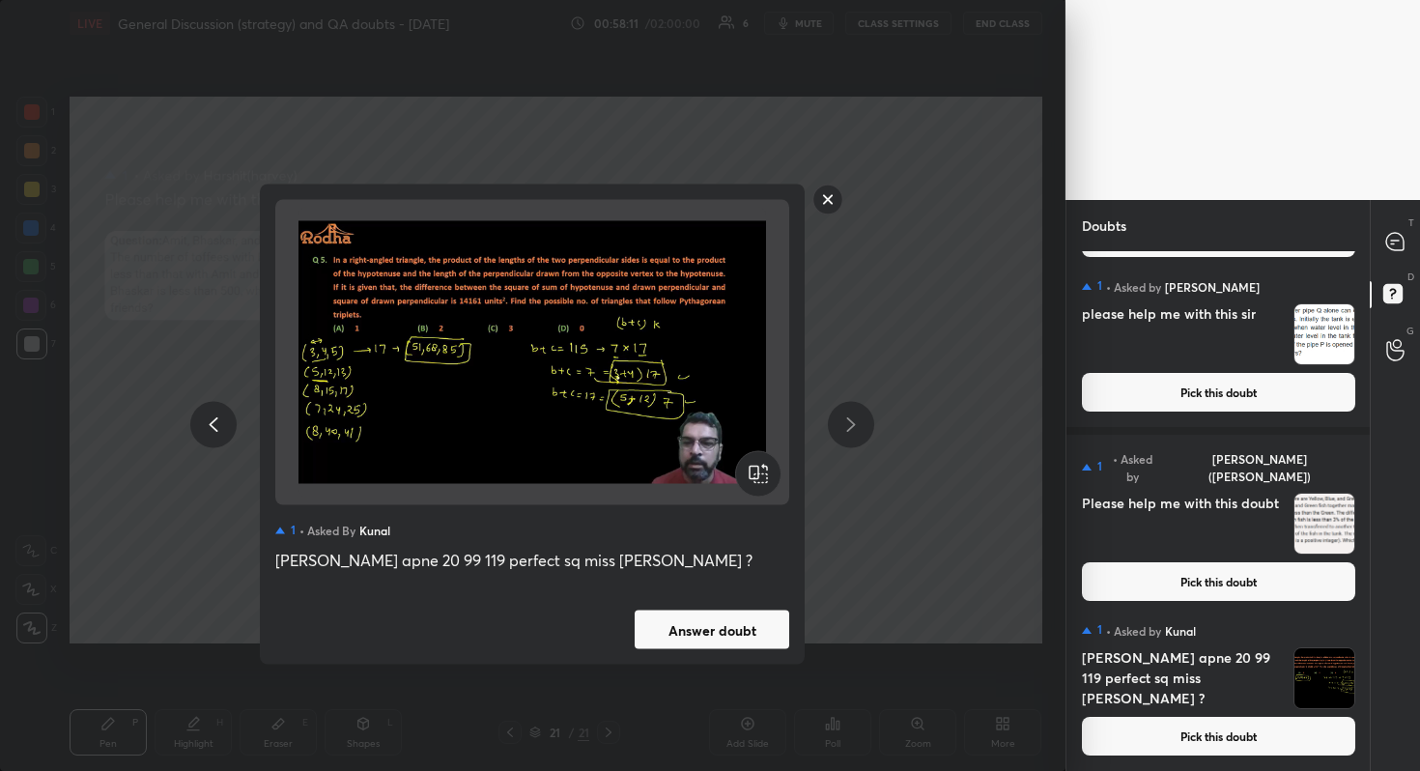
click at [731, 635] on button "Answer doubt" at bounding box center [712, 629] width 155 height 39
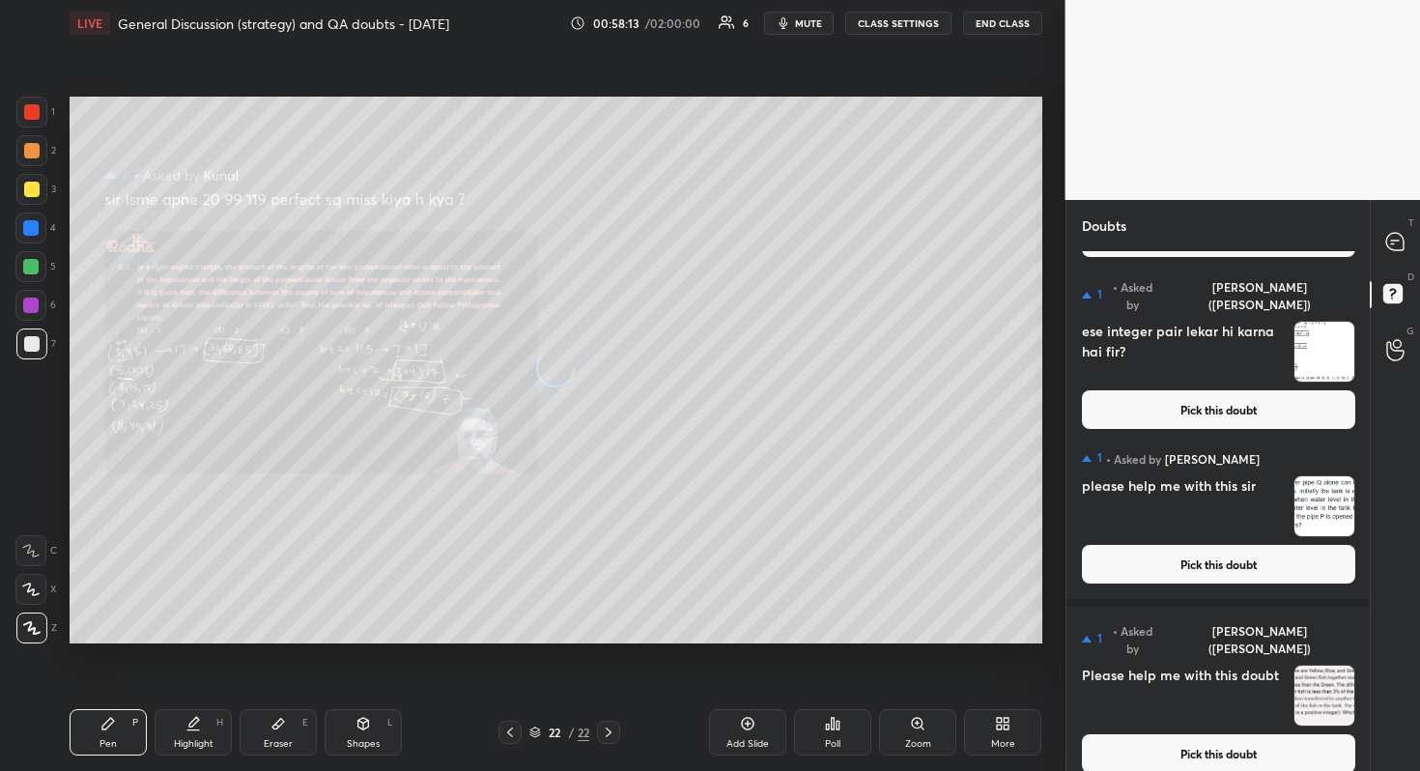
scroll to position [168, 0]
click at [1201, 687] on button "Pick this doubt" at bounding box center [1218, 753] width 273 height 39
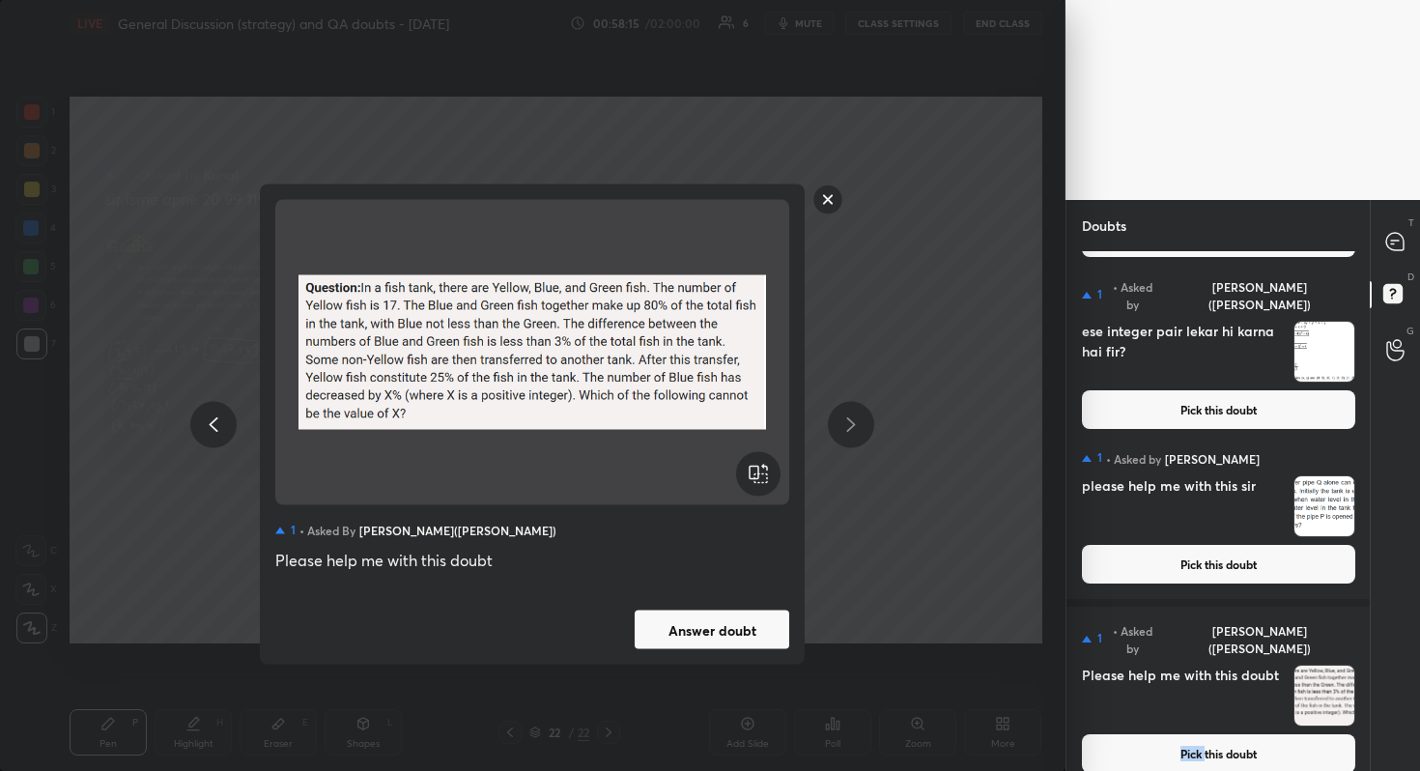
click at [752, 630] on button "Answer doubt" at bounding box center [712, 629] width 155 height 39
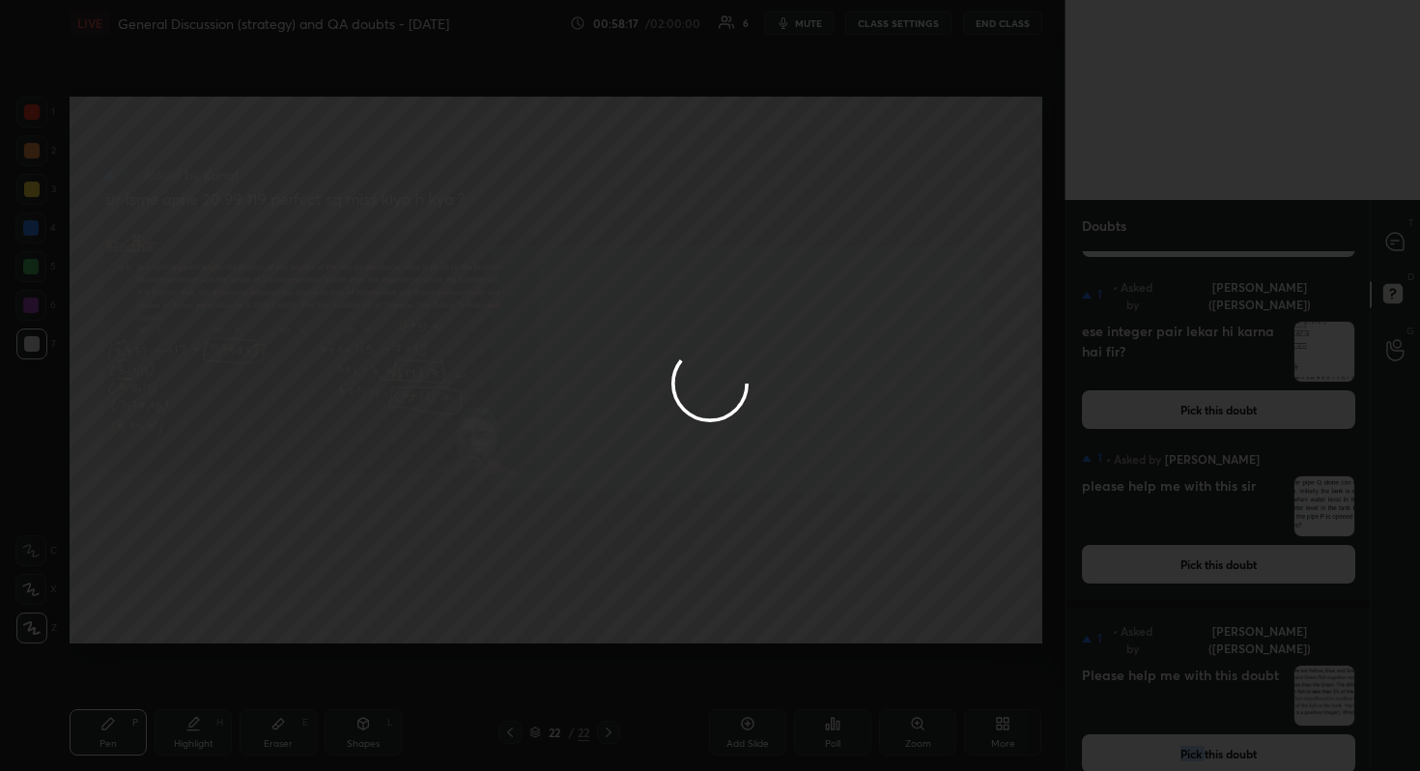
scroll to position [0, 0]
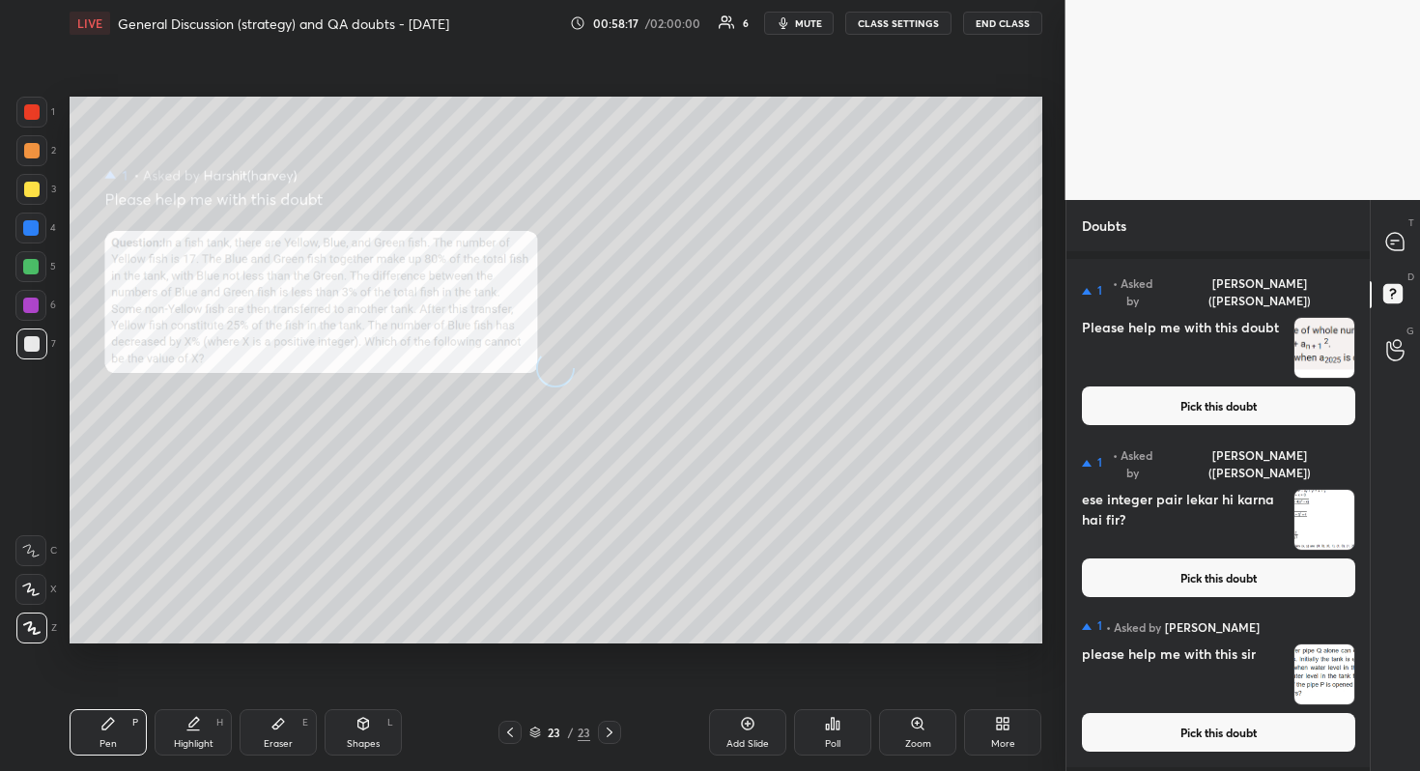
click at [1201, 570] on button "Pick this doubt" at bounding box center [1218, 577] width 273 height 39
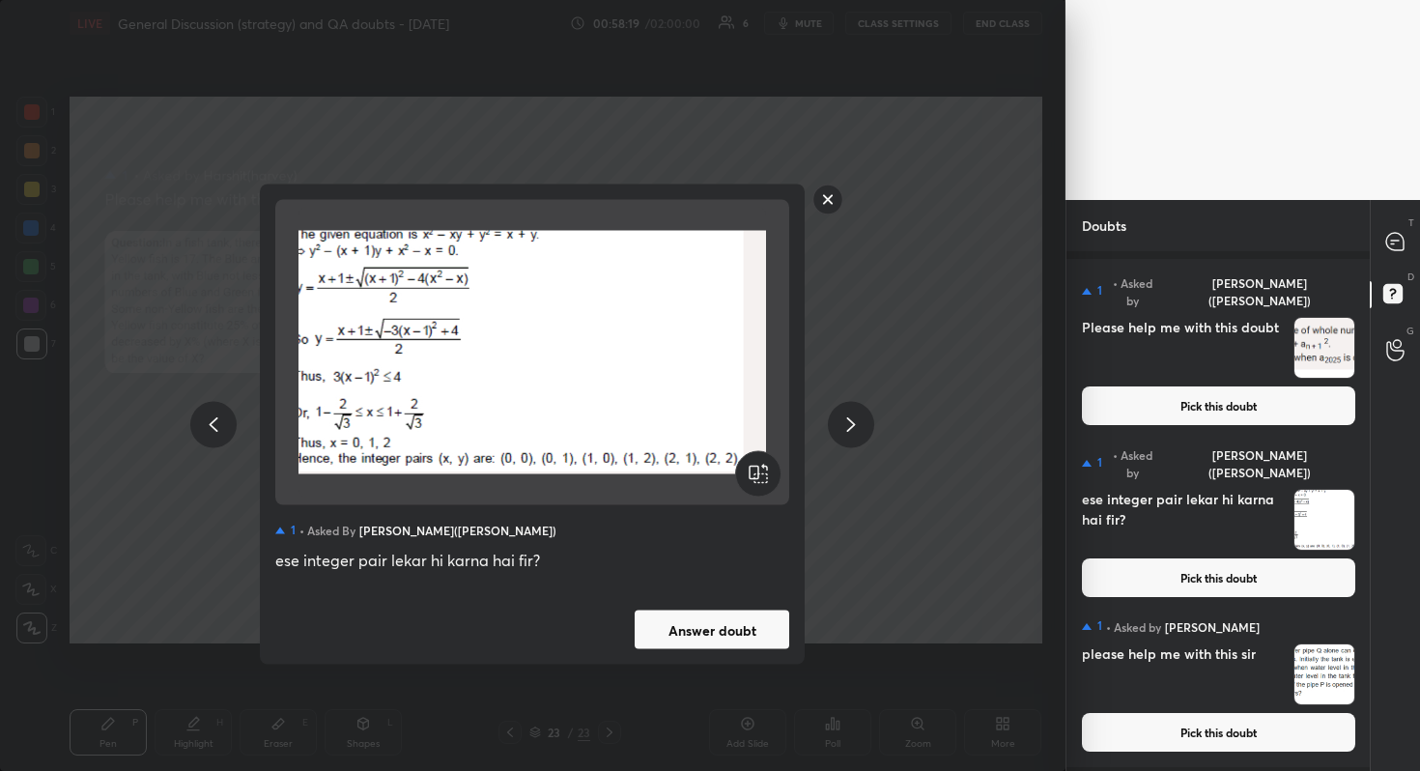
click at [709, 620] on button "Answer doubt" at bounding box center [712, 629] width 155 height 39
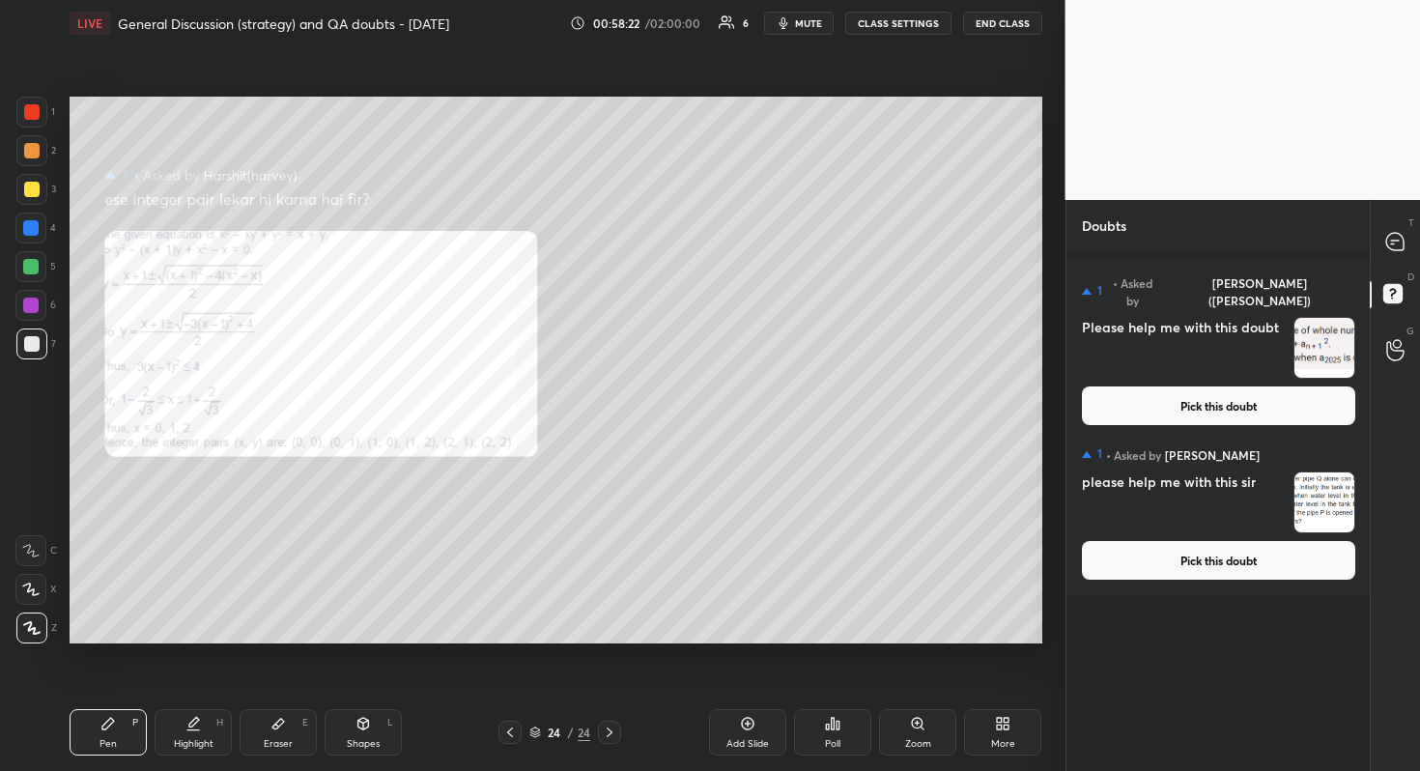
click at [1206, 687] on div "1 • Asked by [PERSON_NAME]([PERSON_NAME]) Please help me with this doubt Pick t…" at bounding box center [1218, 511] width 304 height 520
click at [1260, 563] on button "Pick this doubt" at bounding box center [1218, 560] width 273 height 39
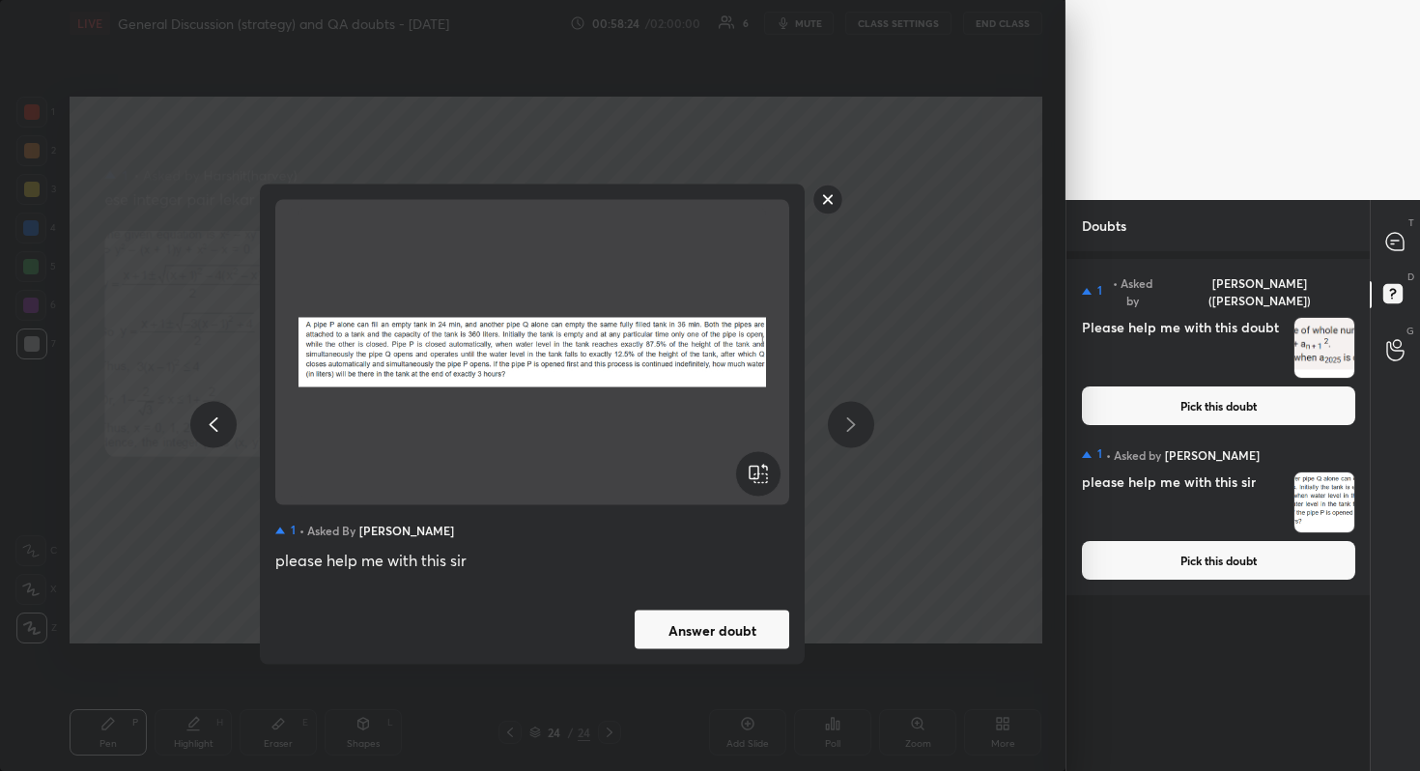
click at [733, 645] on button "Answer doubt" at bounding box center [712, 629] width 155 height 39
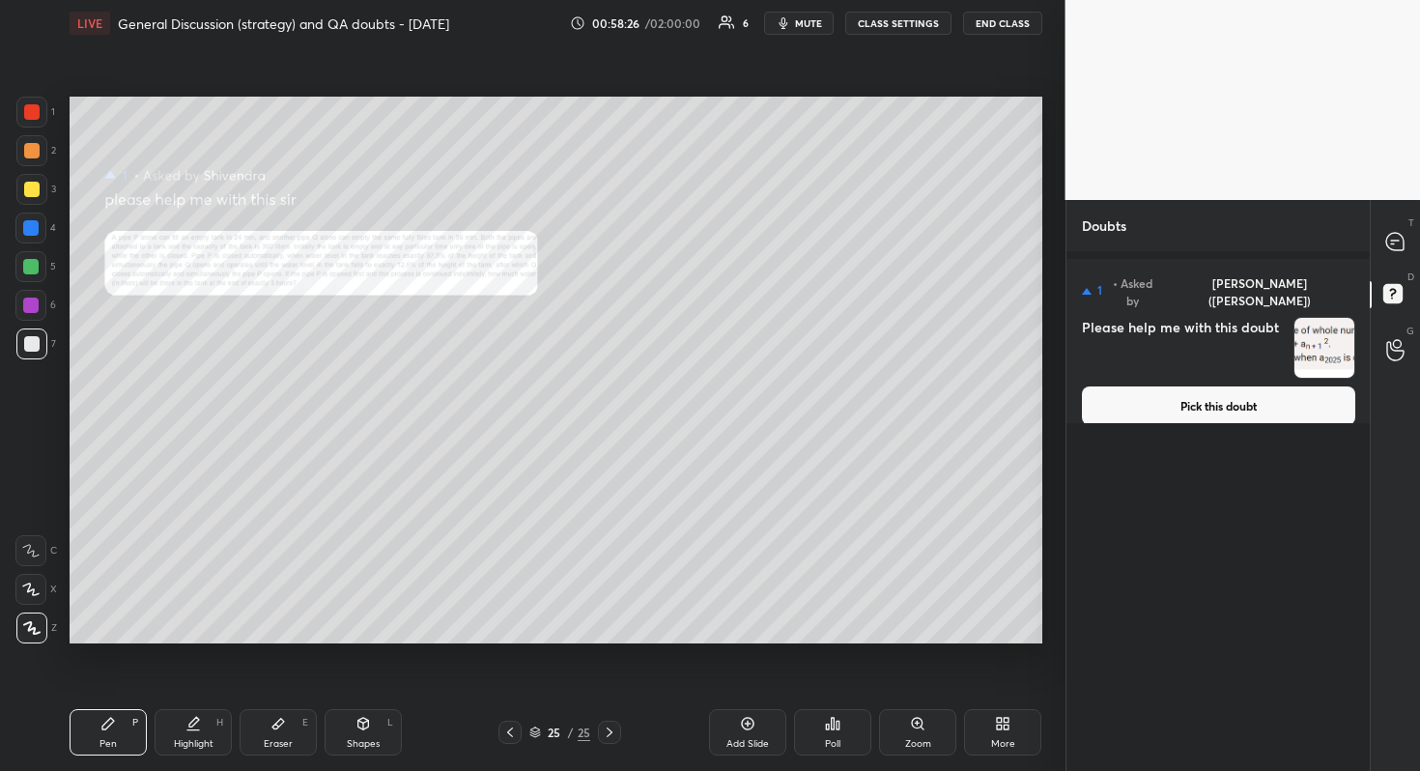
click at [1235, 393] on button "Pick this doubt" at bounding box center [1218, 405] width 273 height 39
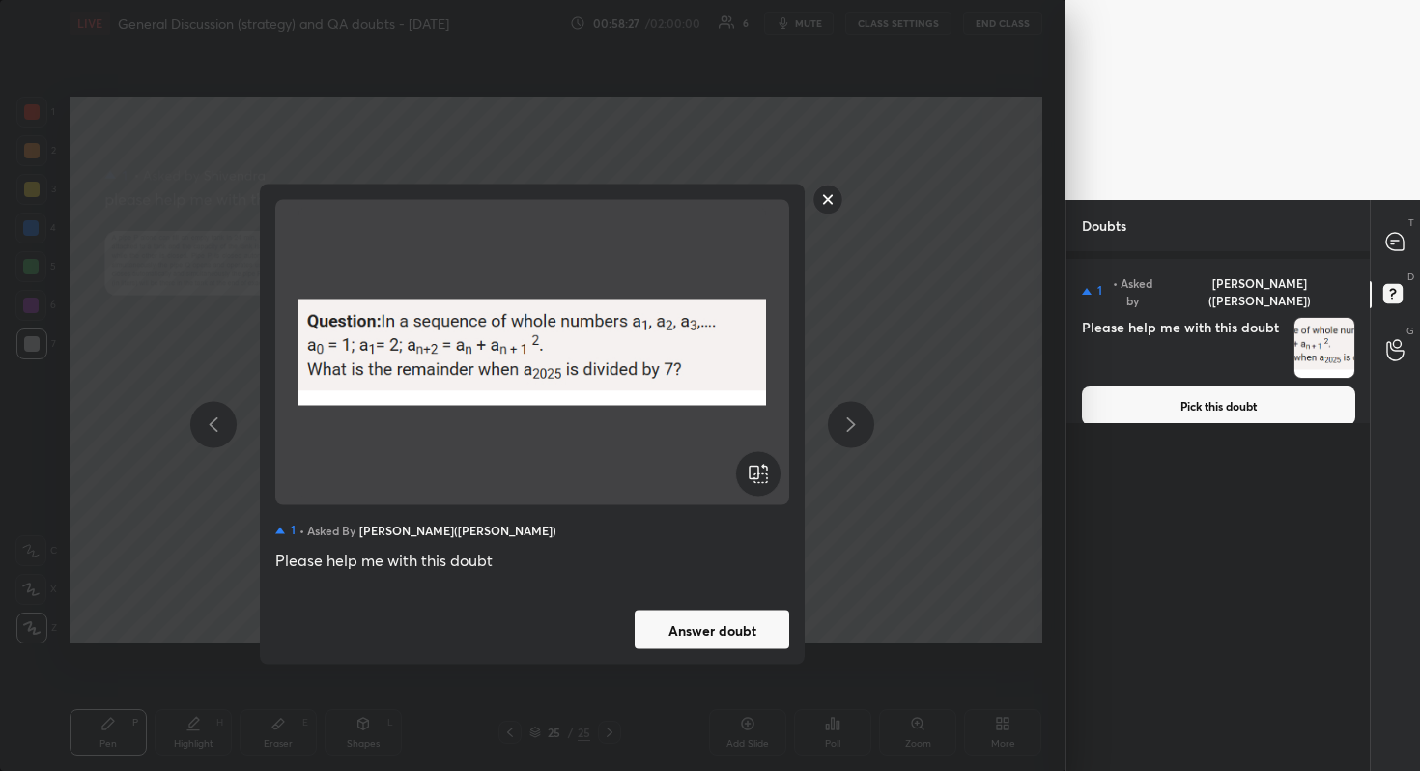
click at [713, 635] on button "Answer doubt" at bounding box center [712, 629] width 155 height 39
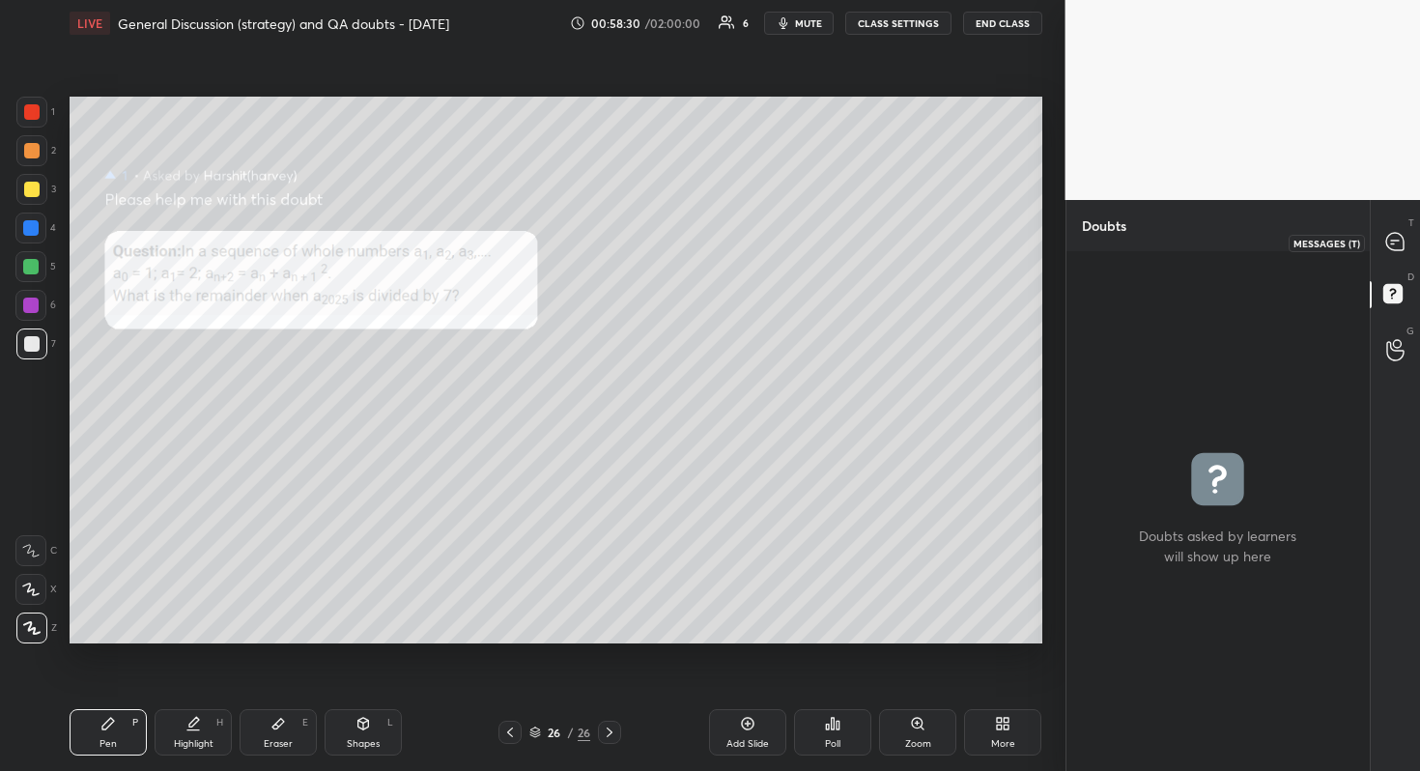
click at [1388, 236] on icon at bounding box center [1394, 241] width 17 height 17
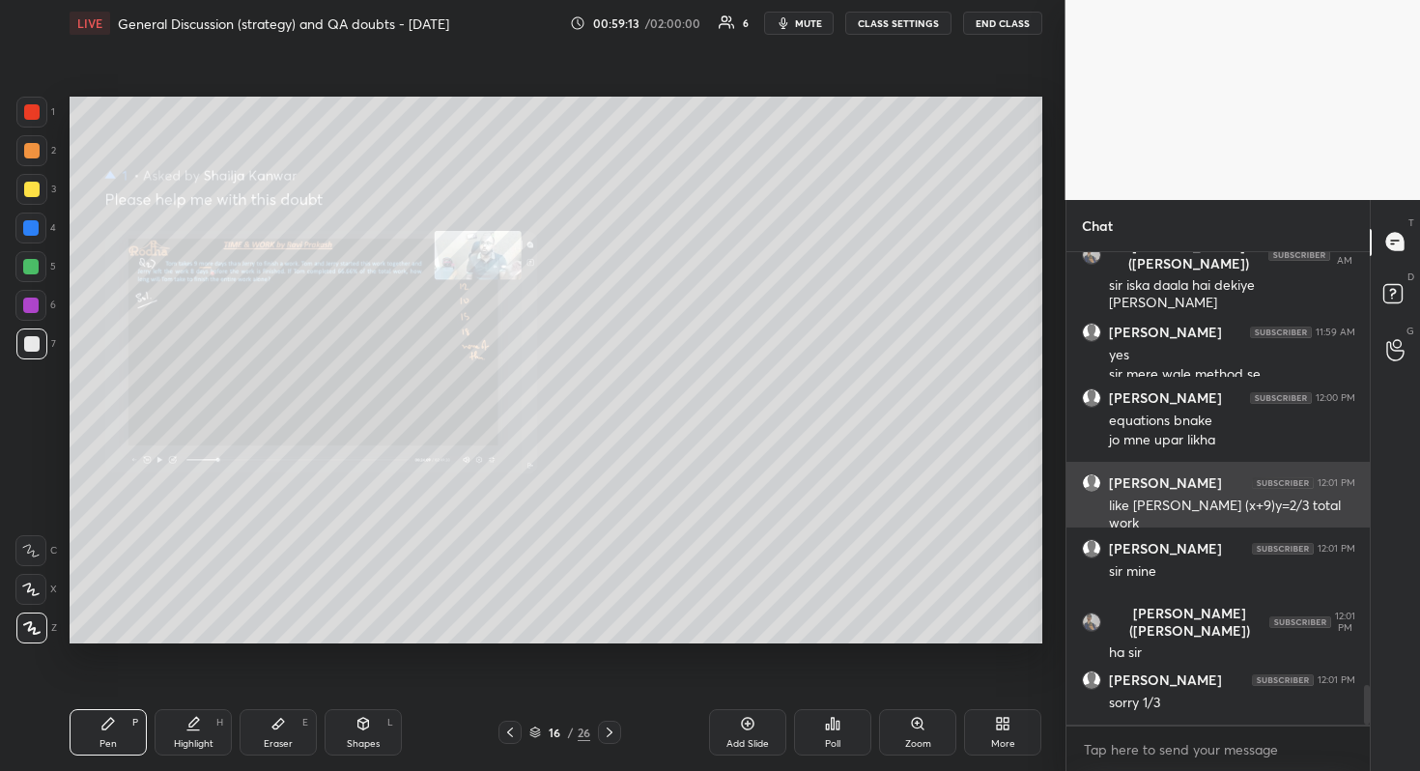
scroll to position [5170, 0]
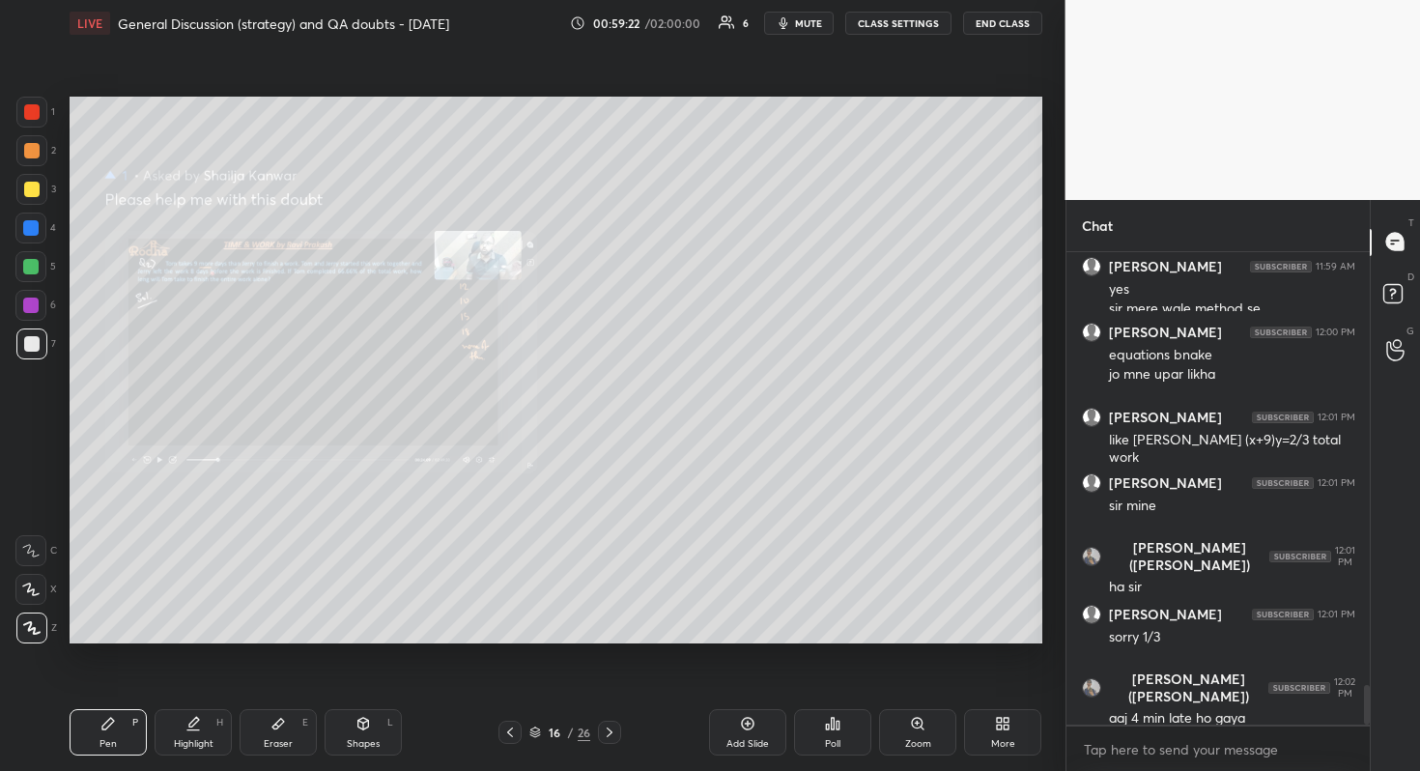
click at [757, 687] on div "Add Slide" at bounding box center [747, 744] width 42 height 10
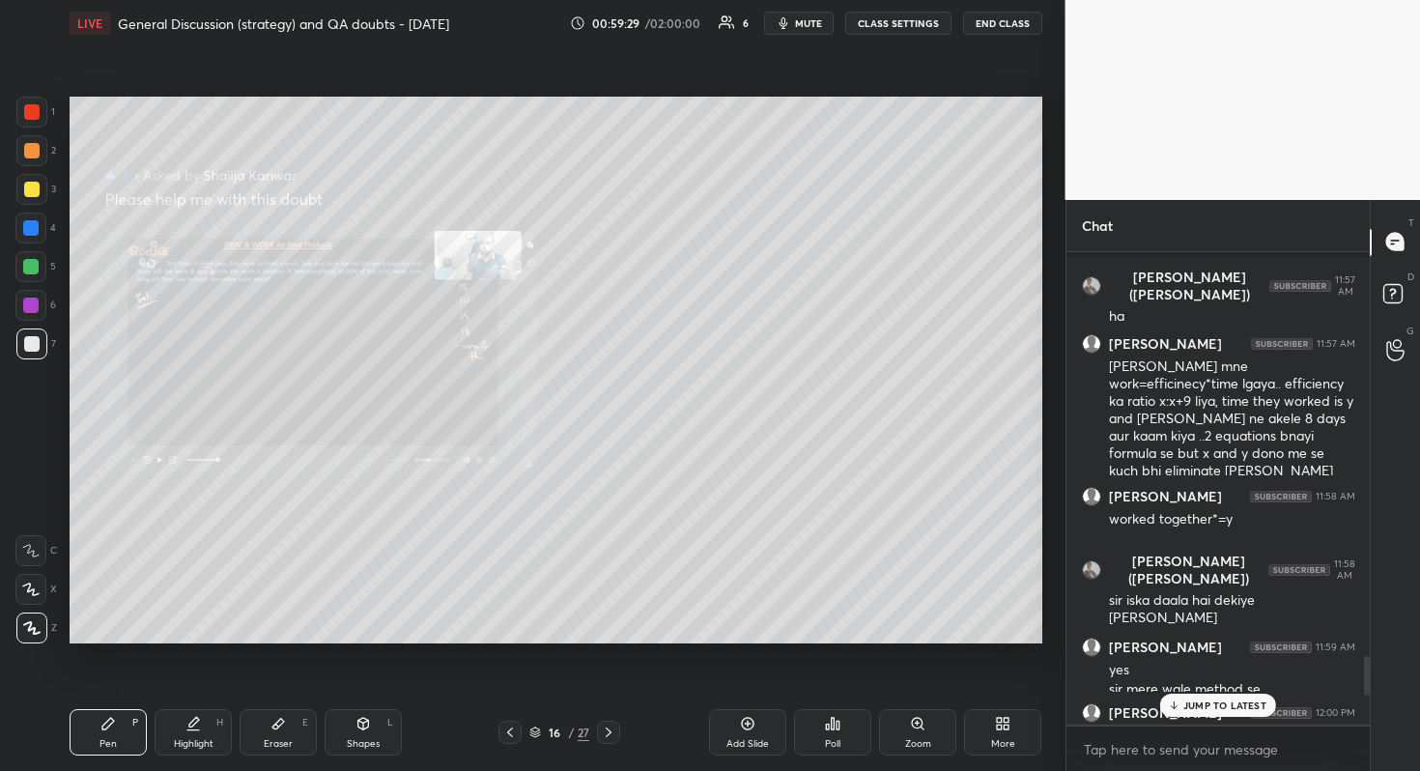
scroll to position [4788, 0]
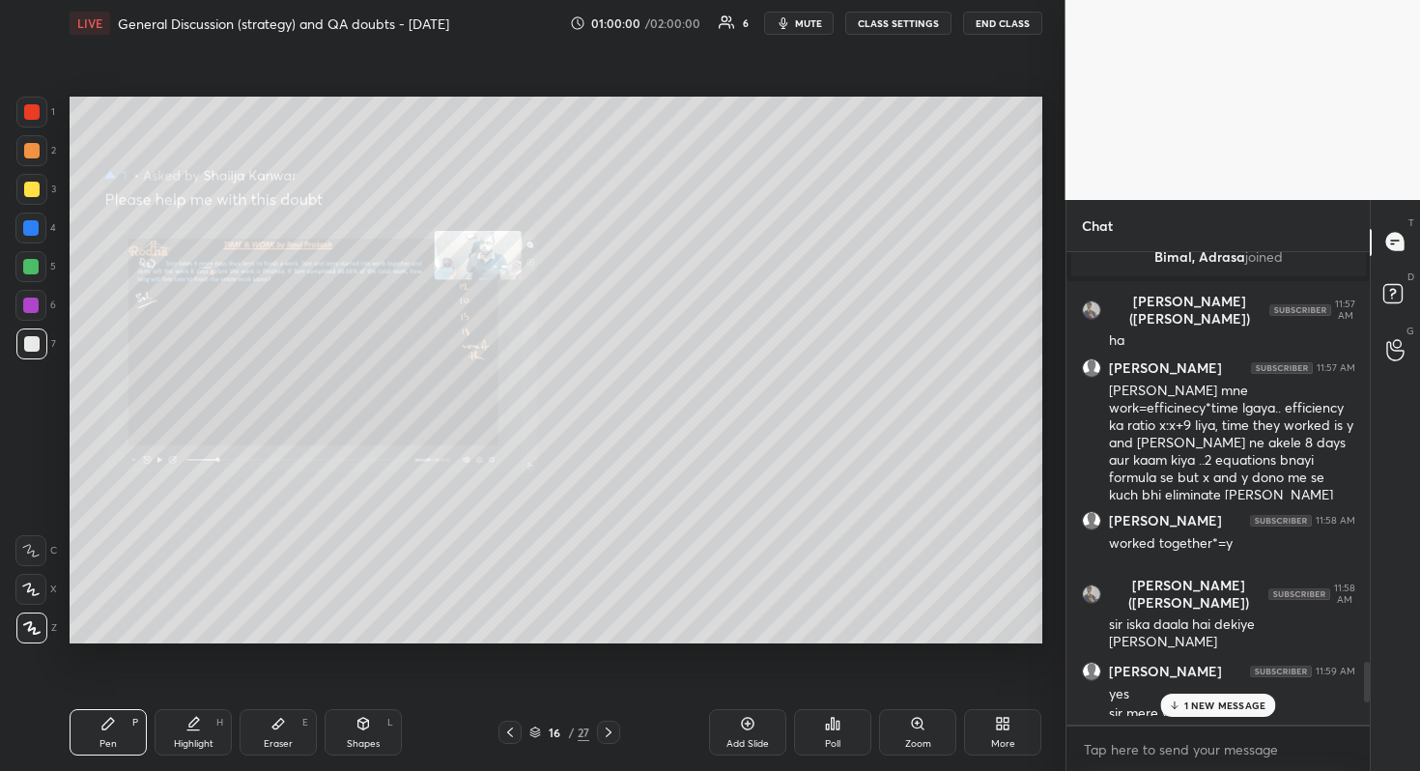
click at [1216, 687] on p "1 NEW MESSAGE" at bounding box center [1225, 705] width 82 height 12
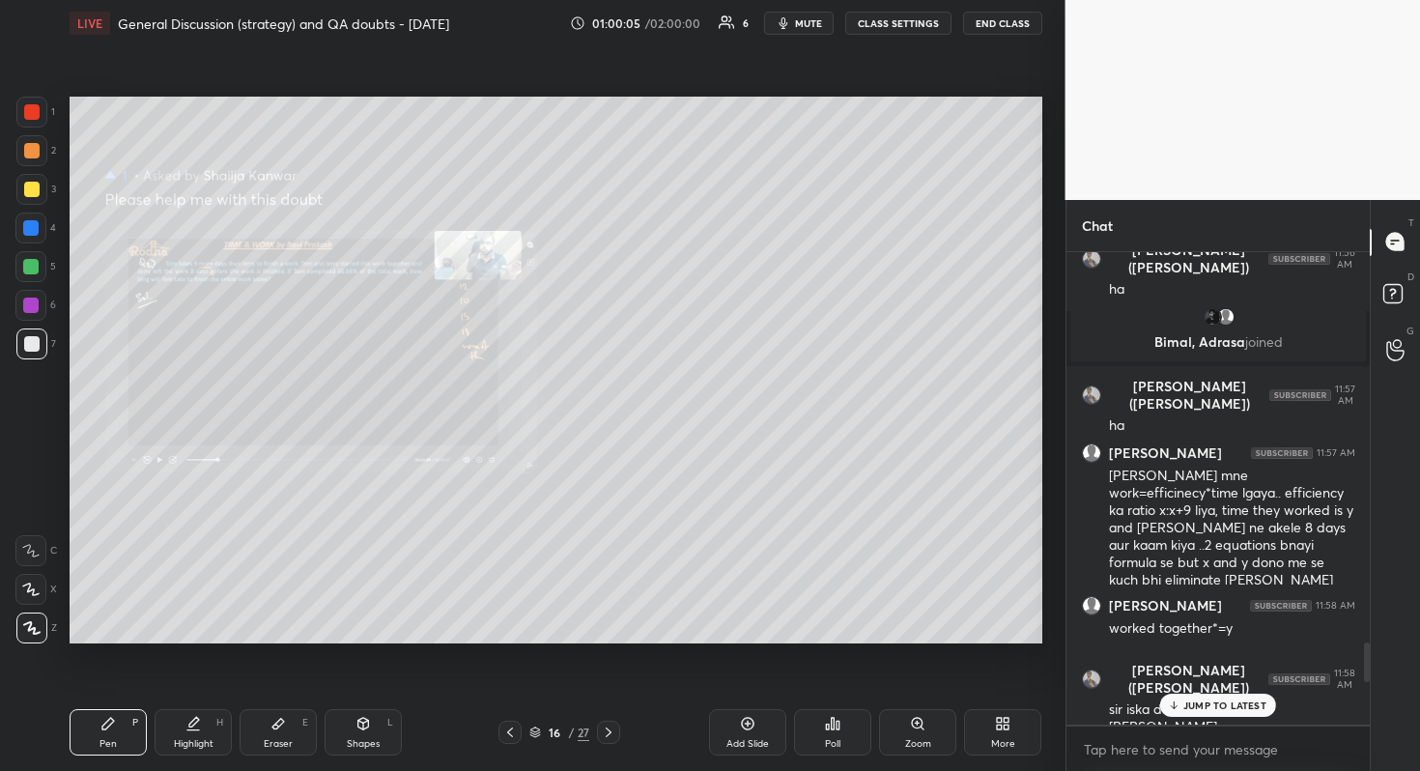
scroll to position [4754, 0]
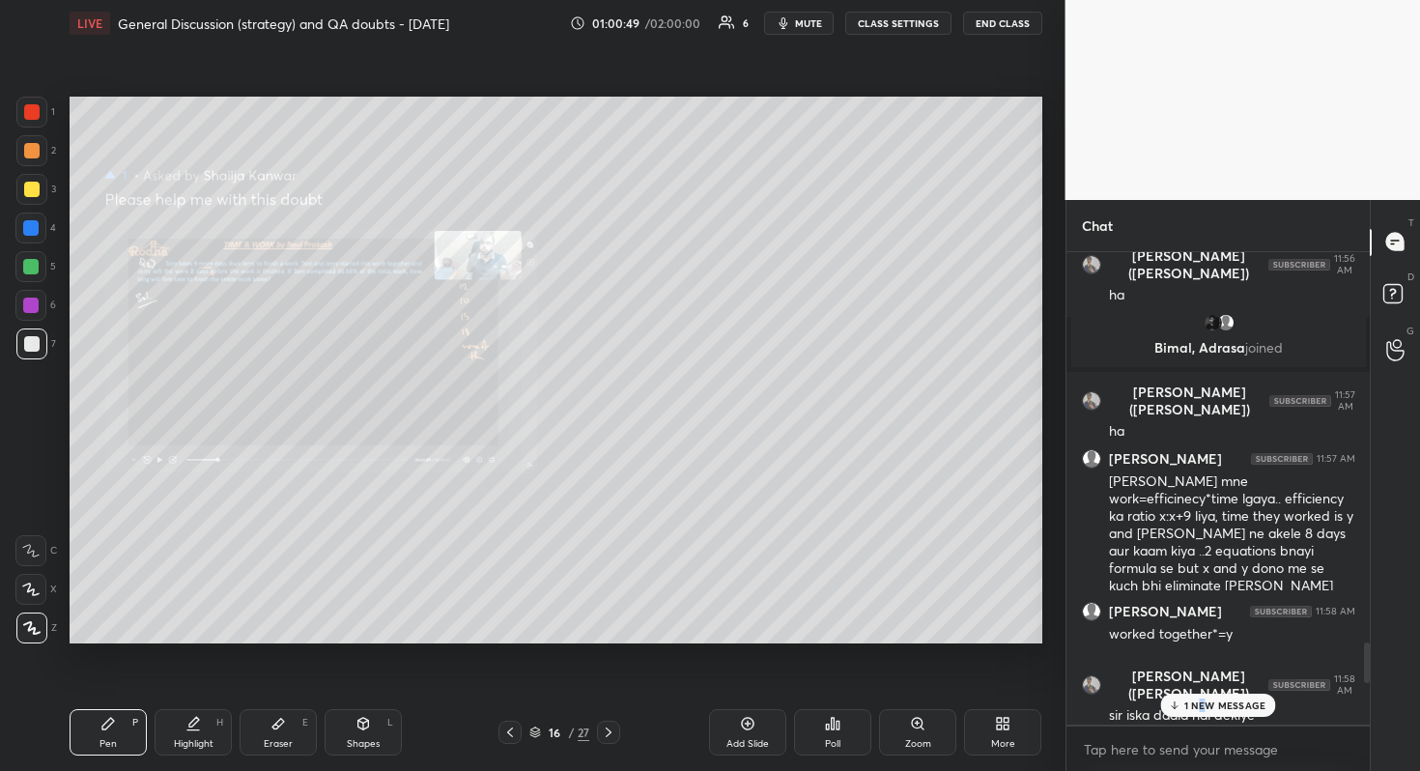
click at [1201, 687] on p "1 NEW MESSAGE" at bounding box center [1225, 705] width 82 height 12
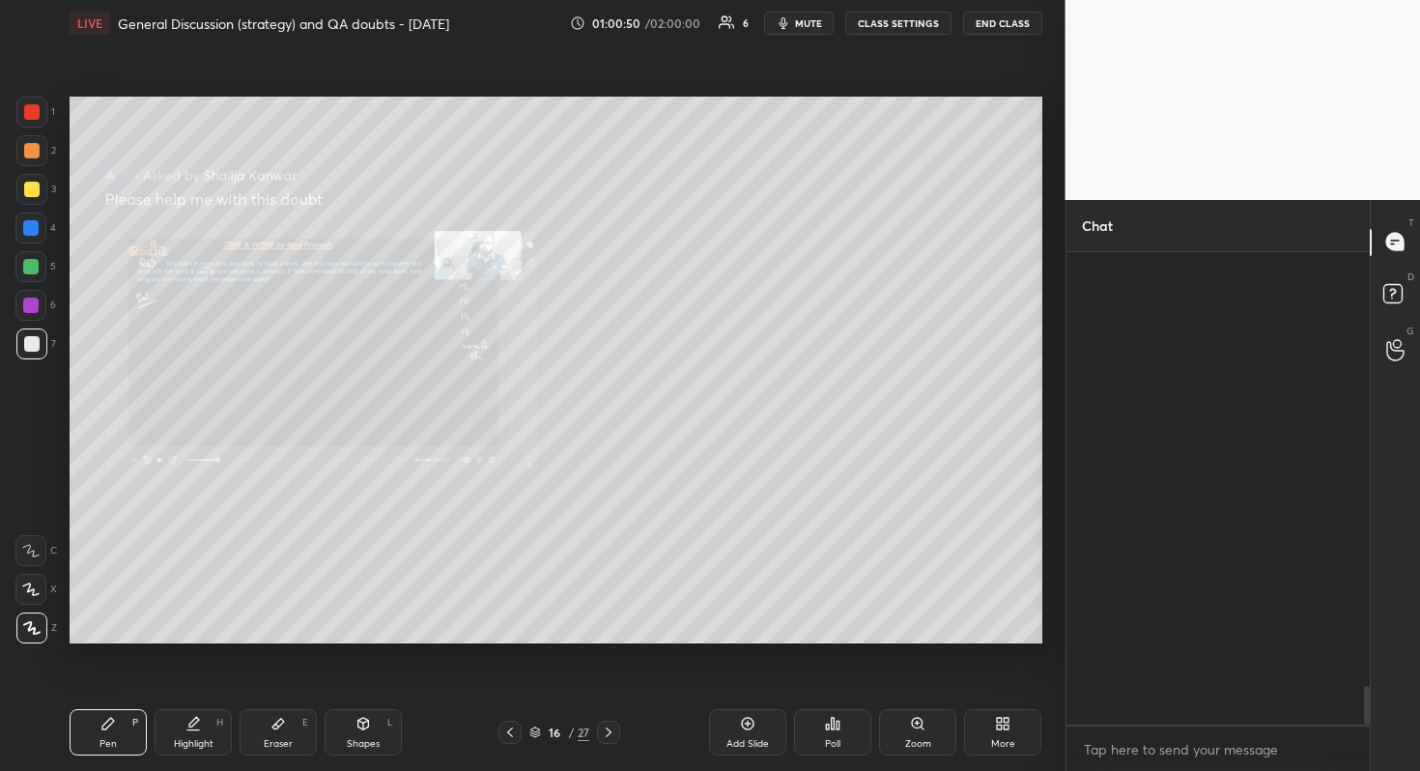
scroll to position [5352, 0]
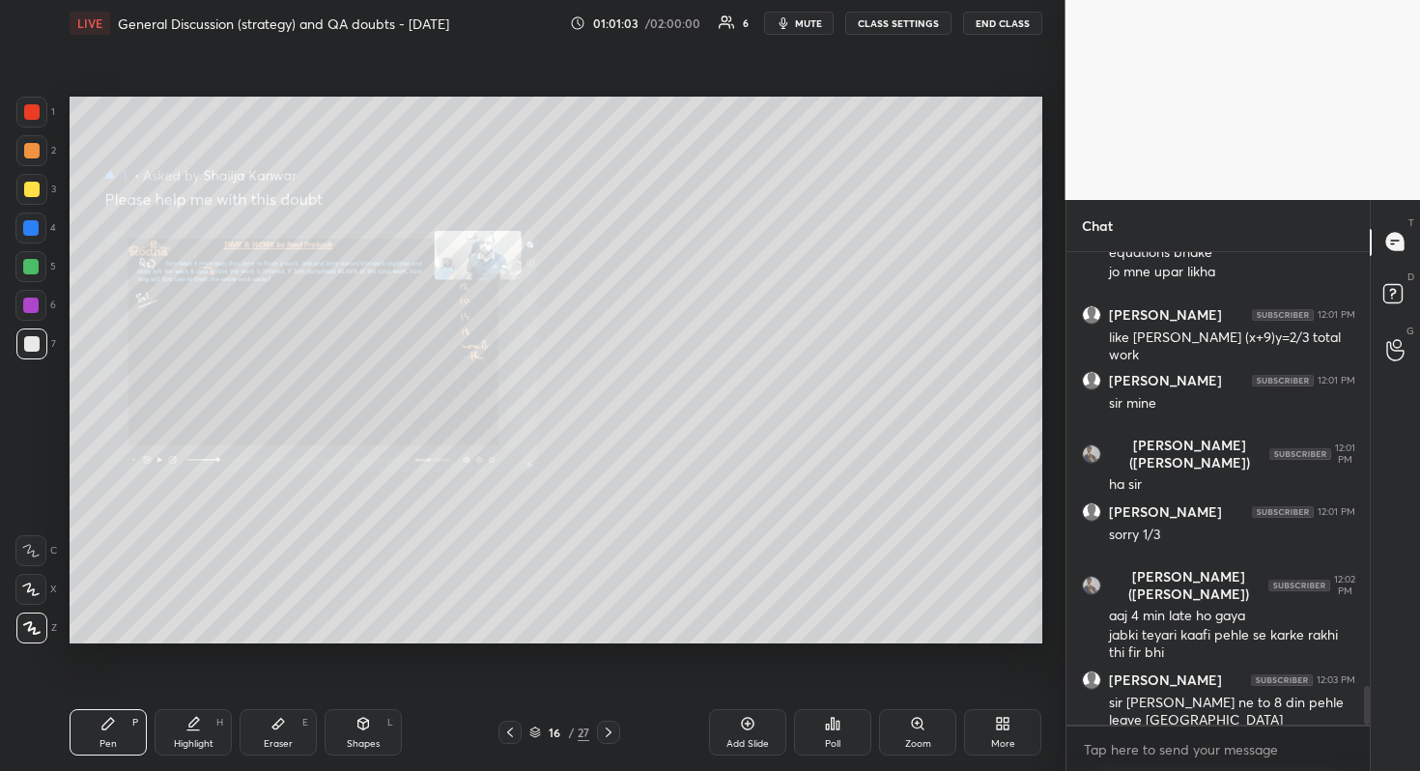
click at [908, 687] on div "Zoom" at bounding box center [917, 732] width 77 height 46
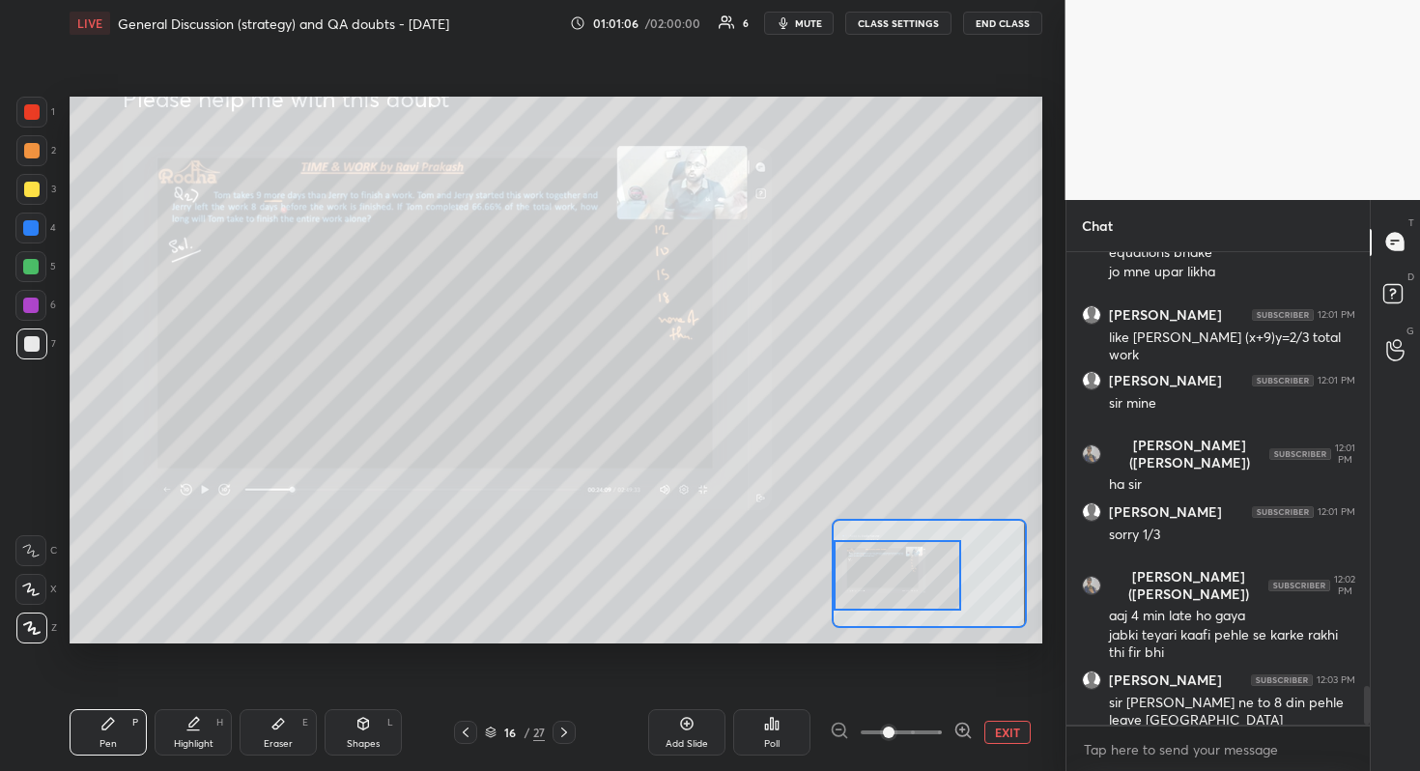
click at [817, 571] on div "Setting up your live class Poll for secs No correct answer Start poll" at bounding box center [556, 370] width 973 height 547
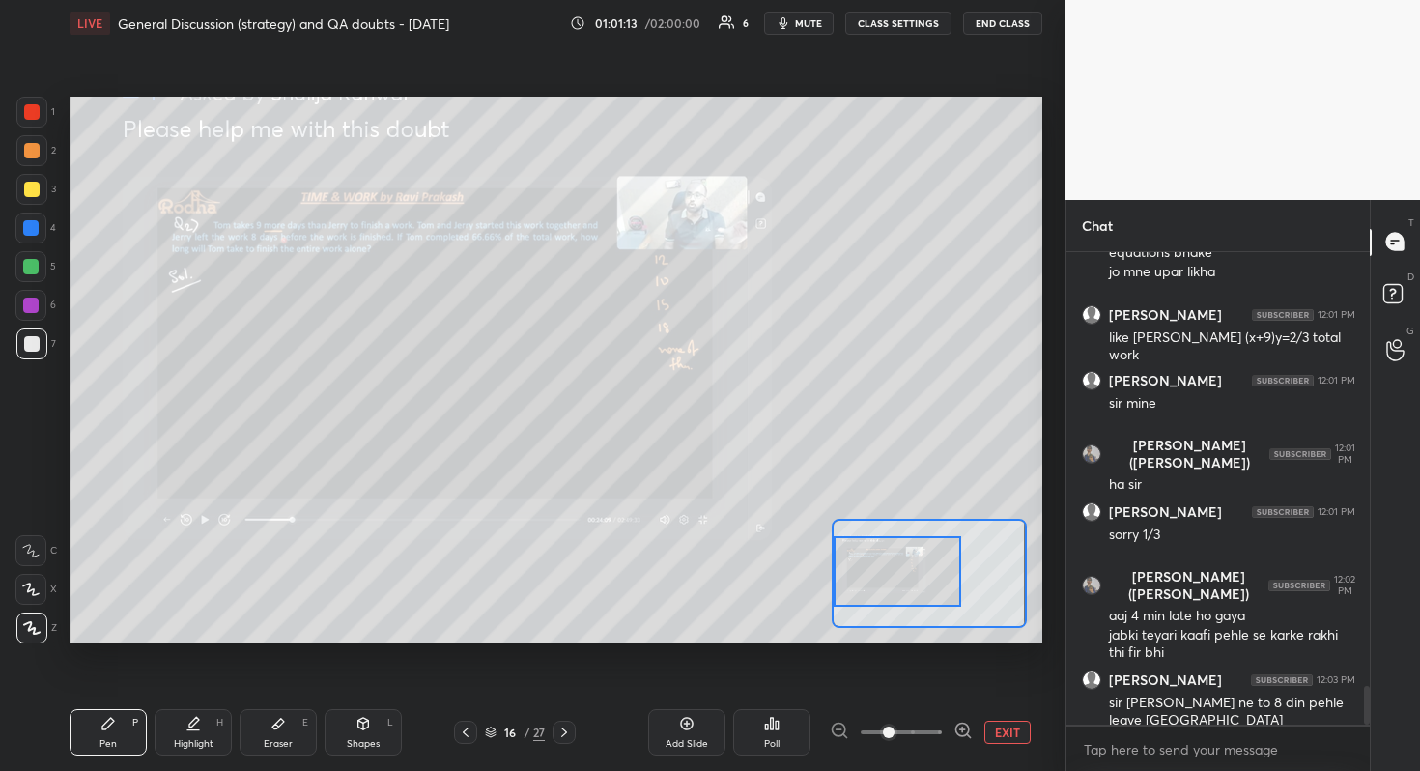
drag, startPoint x: 284, startPoint y: 732, endPoint x: 303, endPoint y: 644, distance: 90.0
click at [283, 687] on div "Eraser E" at bounding box center [278, 732] width 77 height 46
drag, startPoint x: 108, startPoint y: 728, endPoint x: 116, endPoint y: 720, distance: 11.6
click at [110, 687] on icon at bounding box center [107, 723] width 15 height 15
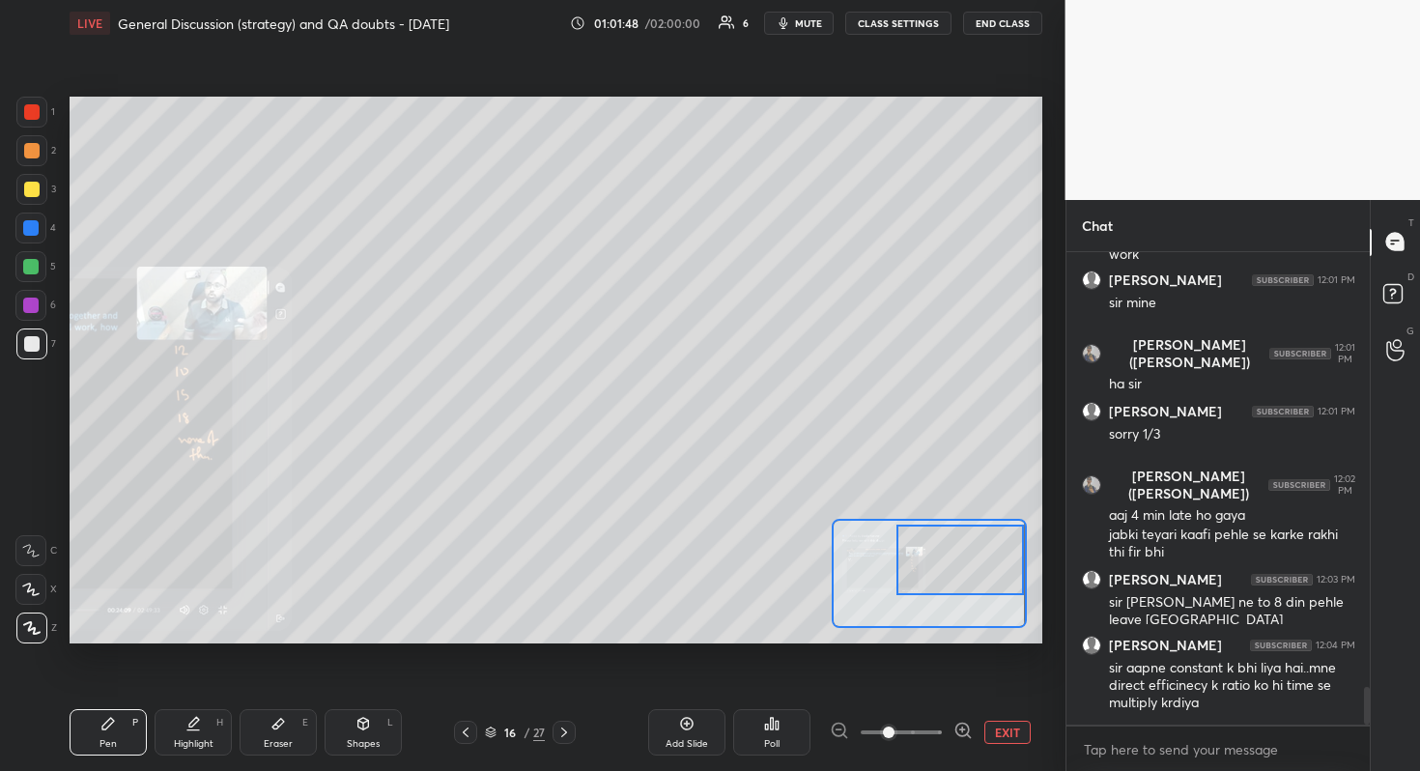
drag, startPoint x: 926, startPoint y: 598, endPoint x: 958, endPoint y: 593, distance: 32.2
click at [986, 585] on div at bounding box center [959, 559] width 127 height 71
drag, startPoint x: 293, startPoint y: 723, endPoint x: 316, endPoint y: 704, distance: 30.2
click at [297, 687] on div "Eraser E" at bounding box center [278, 732] width 77 height 46
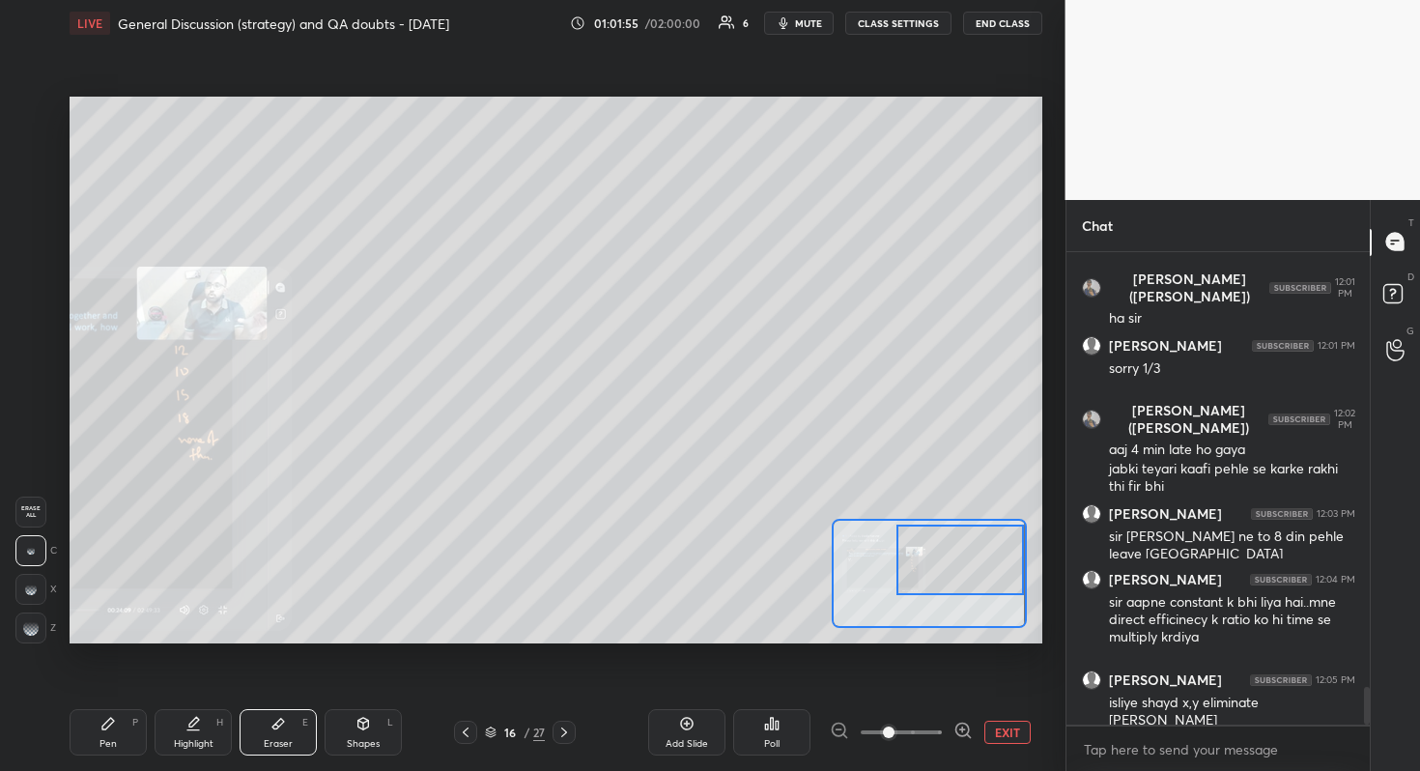
click at [119, 687] on div "Pen P" at bounding box center [108, 732] width 77 height 46
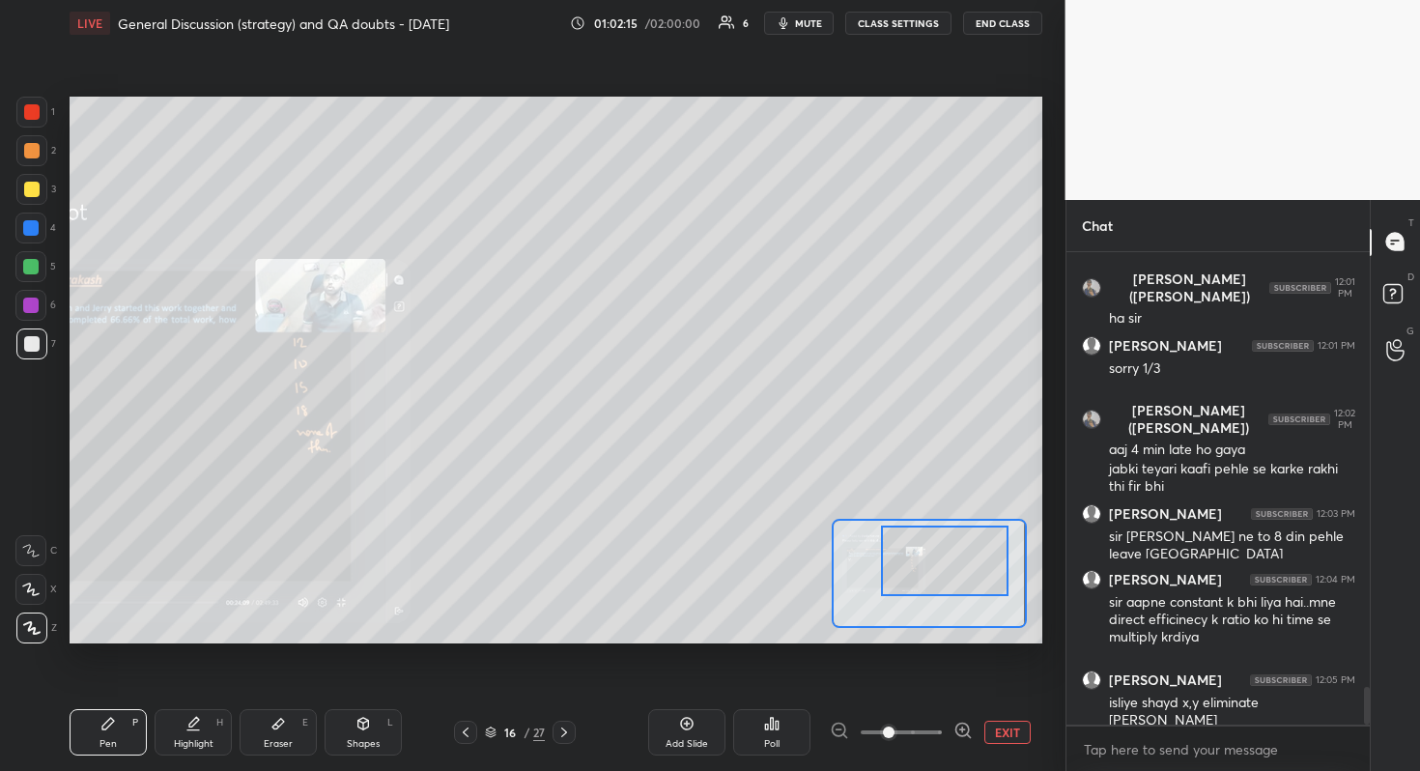
scroll to position [5588, 0]
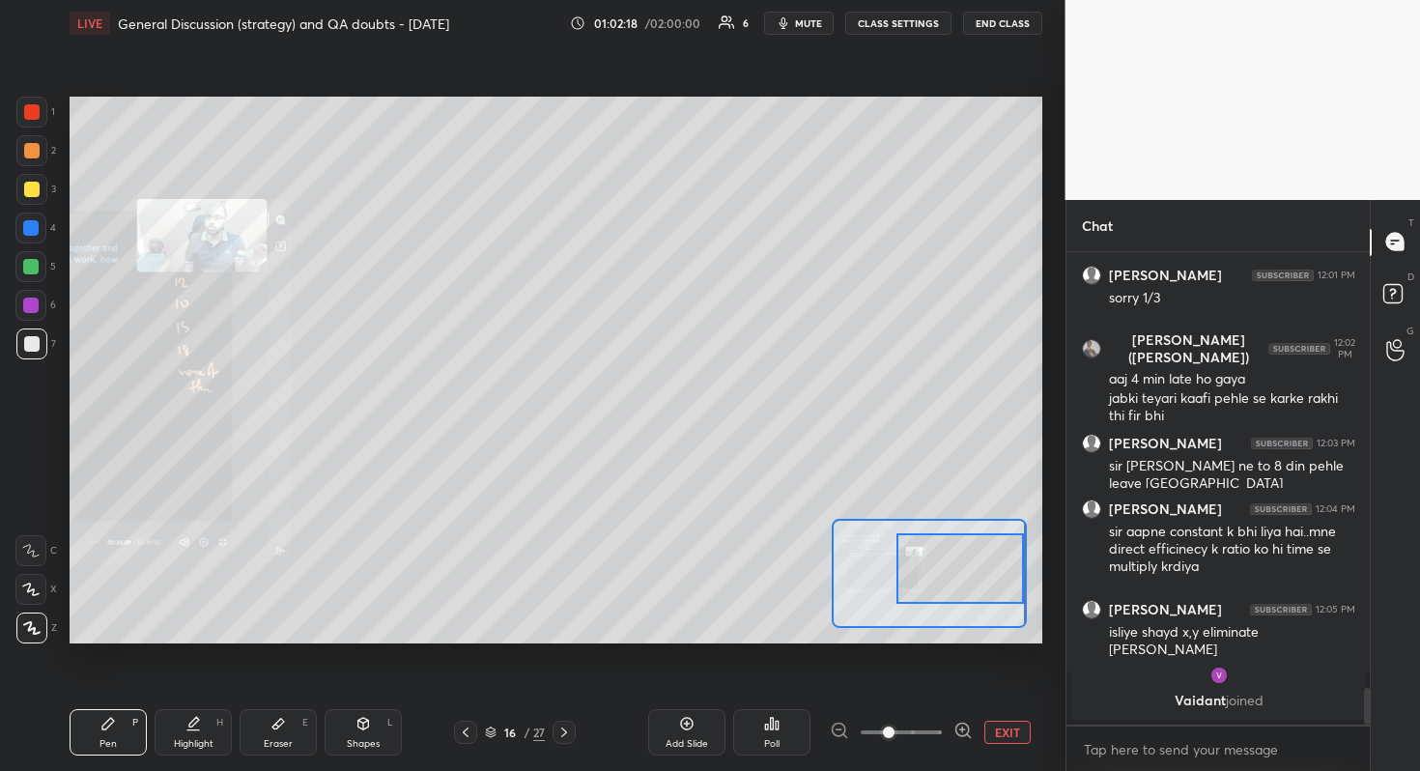
drag, startPoint x: 945, startPoint y: 562, endPoint x: 1000, endPoint y: 567, distance: 55.3
click at [1002, 570] on div at bounding box center [959, 568] width 127 height 71
drag, startPoint x: 923, startPoint y: 569, endPoint x: 976, endPoint y: 563, distance: 53.4
click at [984, 565] on div at bounding box center [959, 562] width 127 height 71
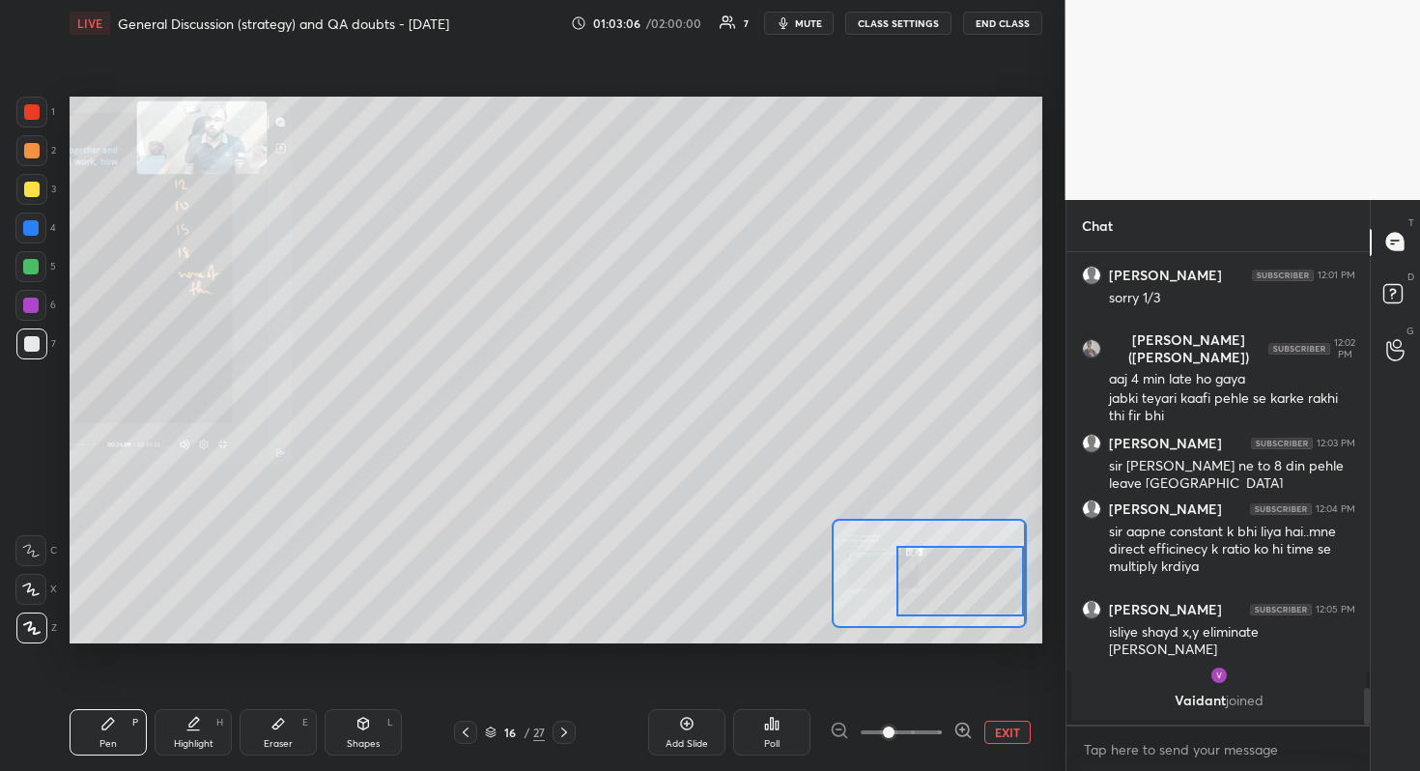
drag, startPoint x: 951, startPoint y: 595, endPoint x: 952, endPoint y: 611, distance: 16.4
click at [952, 611] on div at bounding box center [959, 581] width 127 height 71
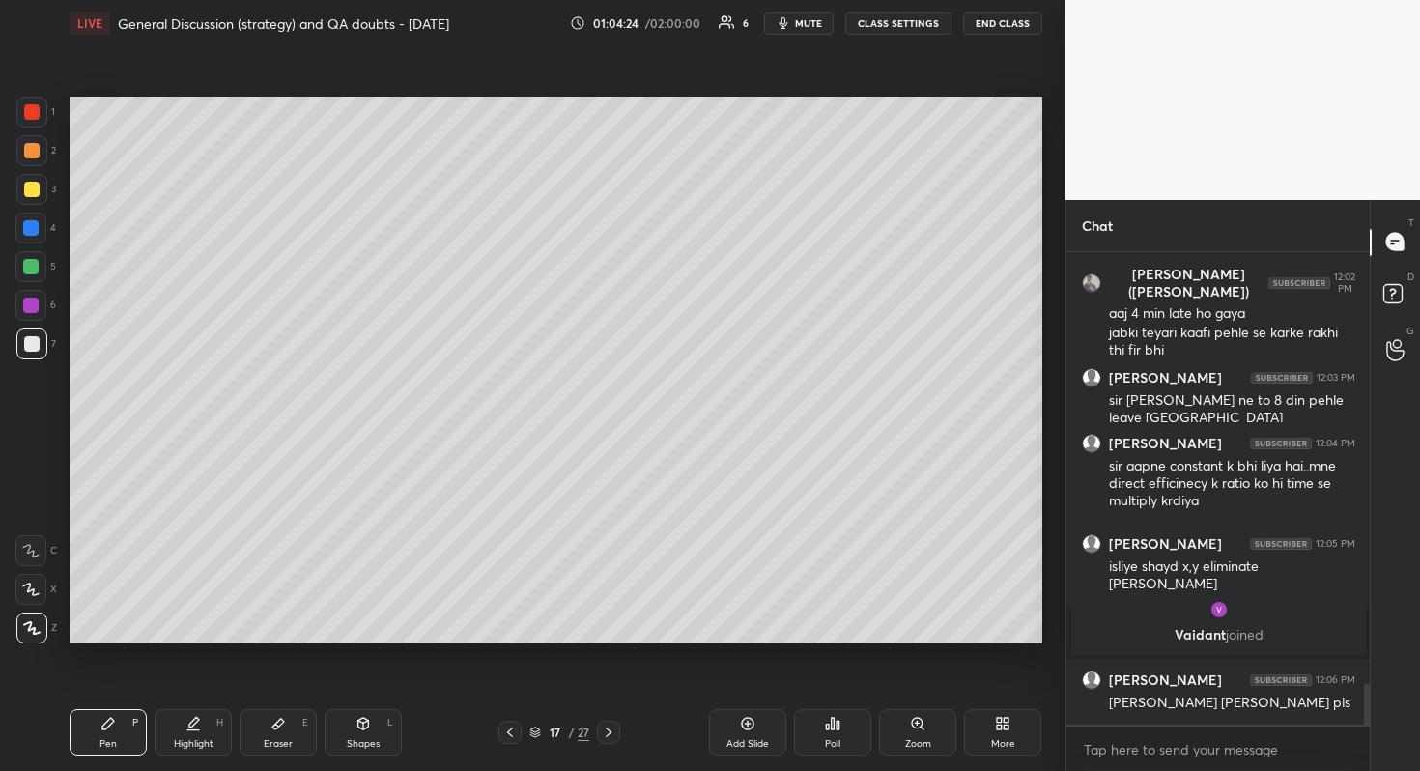
scroll to position [5062, 0]
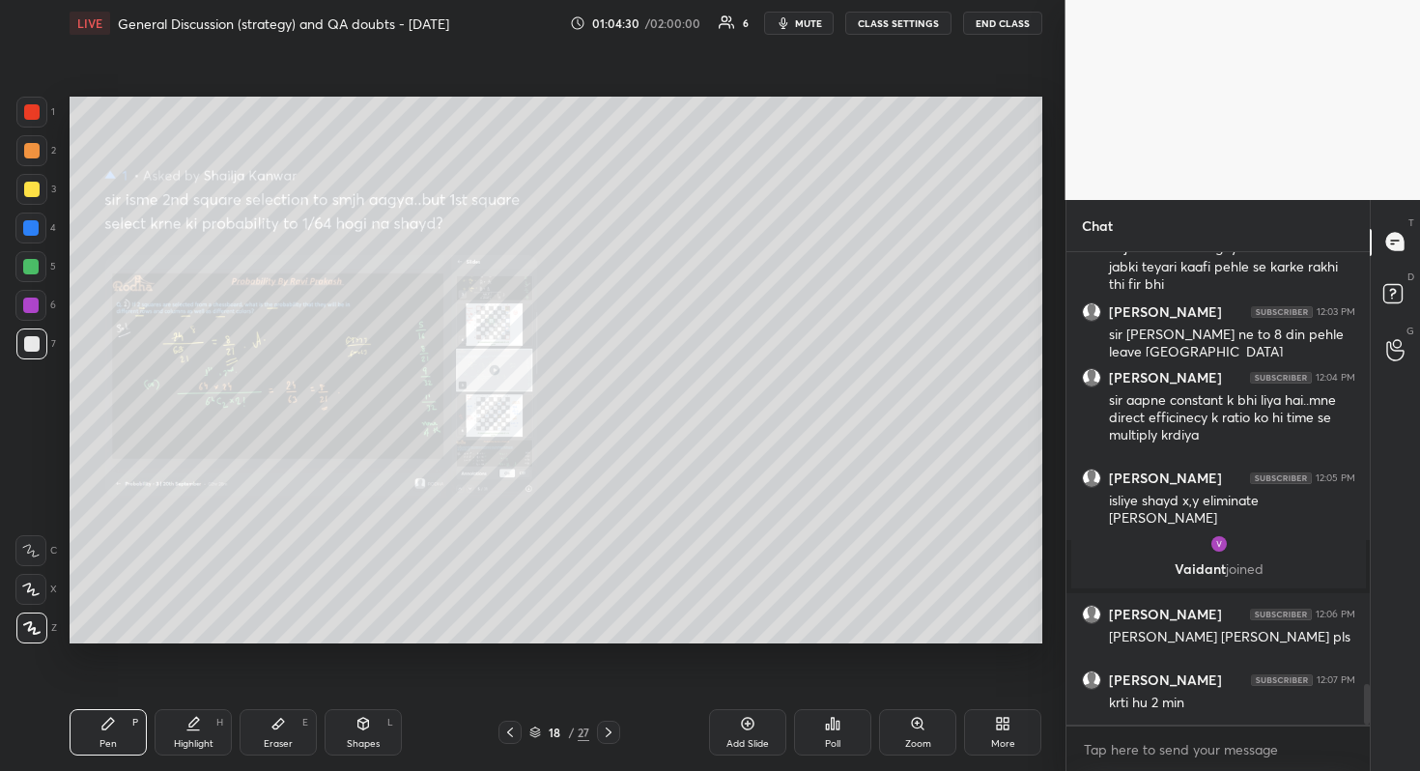
click at [918, 687] on div "Zoom" at bounding box center [917, 732] width 77 height 46
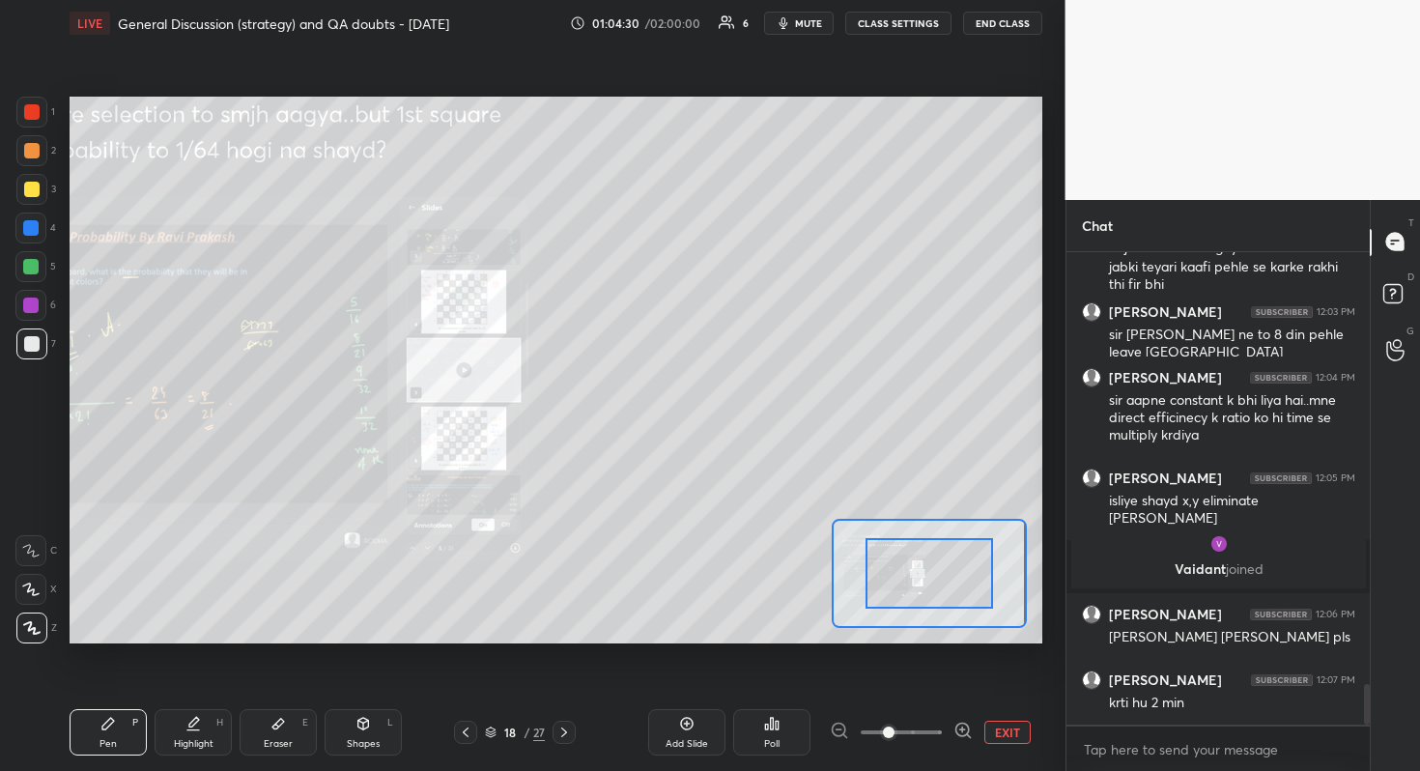
drag, startPoint x: 905, startPoint y: 731, endPoint x: 904, endPoint y: 690, distance: 41.5
click at [894, 687] on span at bounding box center [889, 732] width 12 height 12
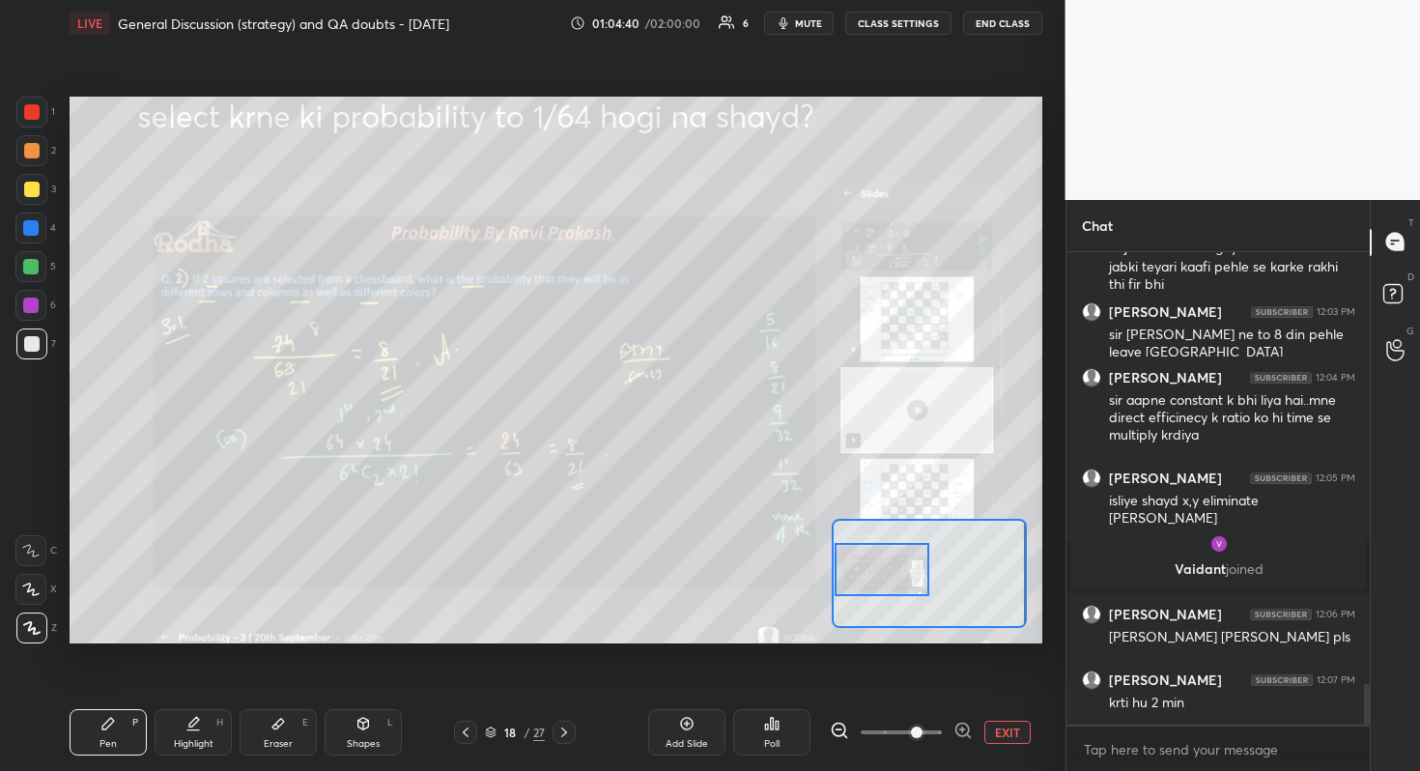
drag, startPoint x: 924, startPoint y: 578, endPoint x: 877, endPoint y: 574, distance: 47.5
click at [877, 574] on div at bounding box center [882, 569] width 96 height 53
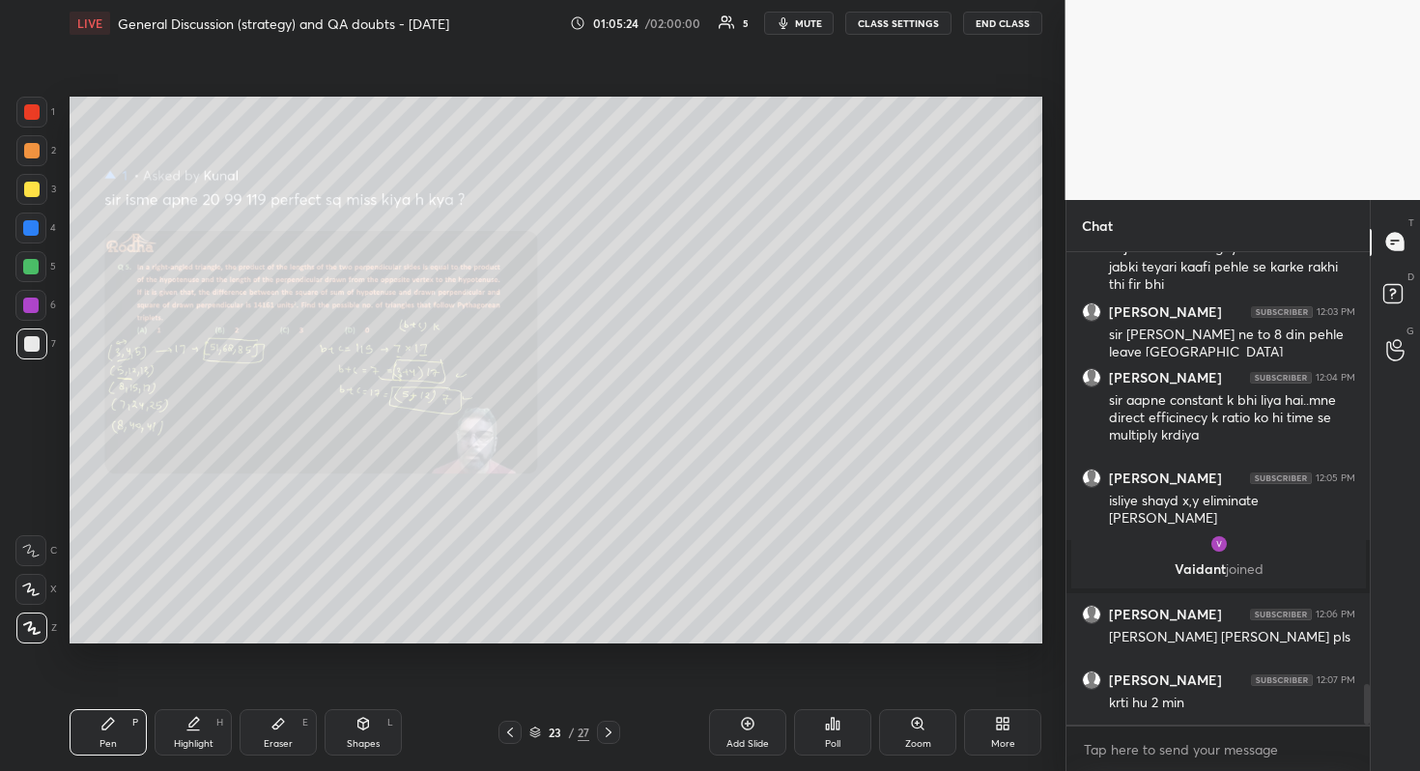
click at [936, 687] on div "Zoom" at bounding box center [917, 732] width 77 height 46
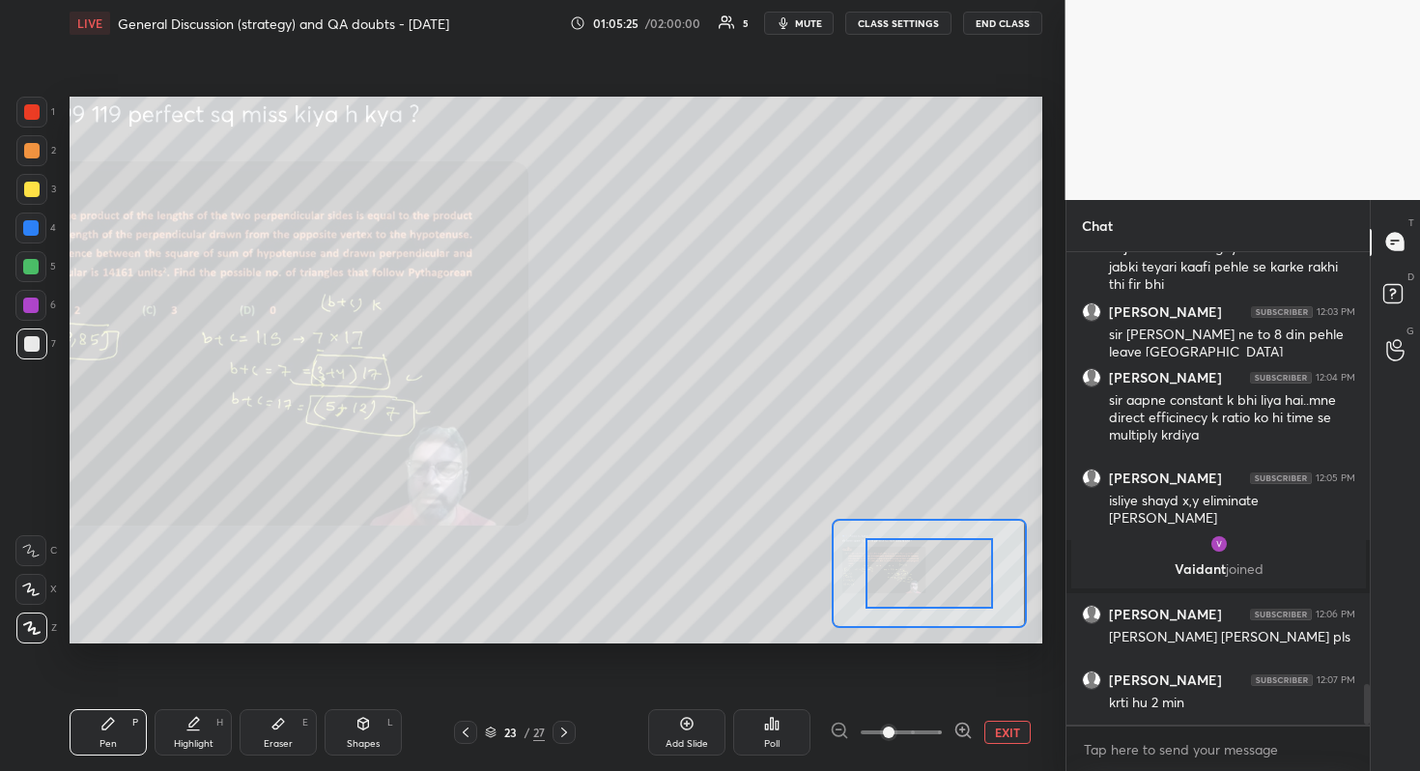
click at [910, 687] on span at bounding box center [901, 732] width 81 height 29
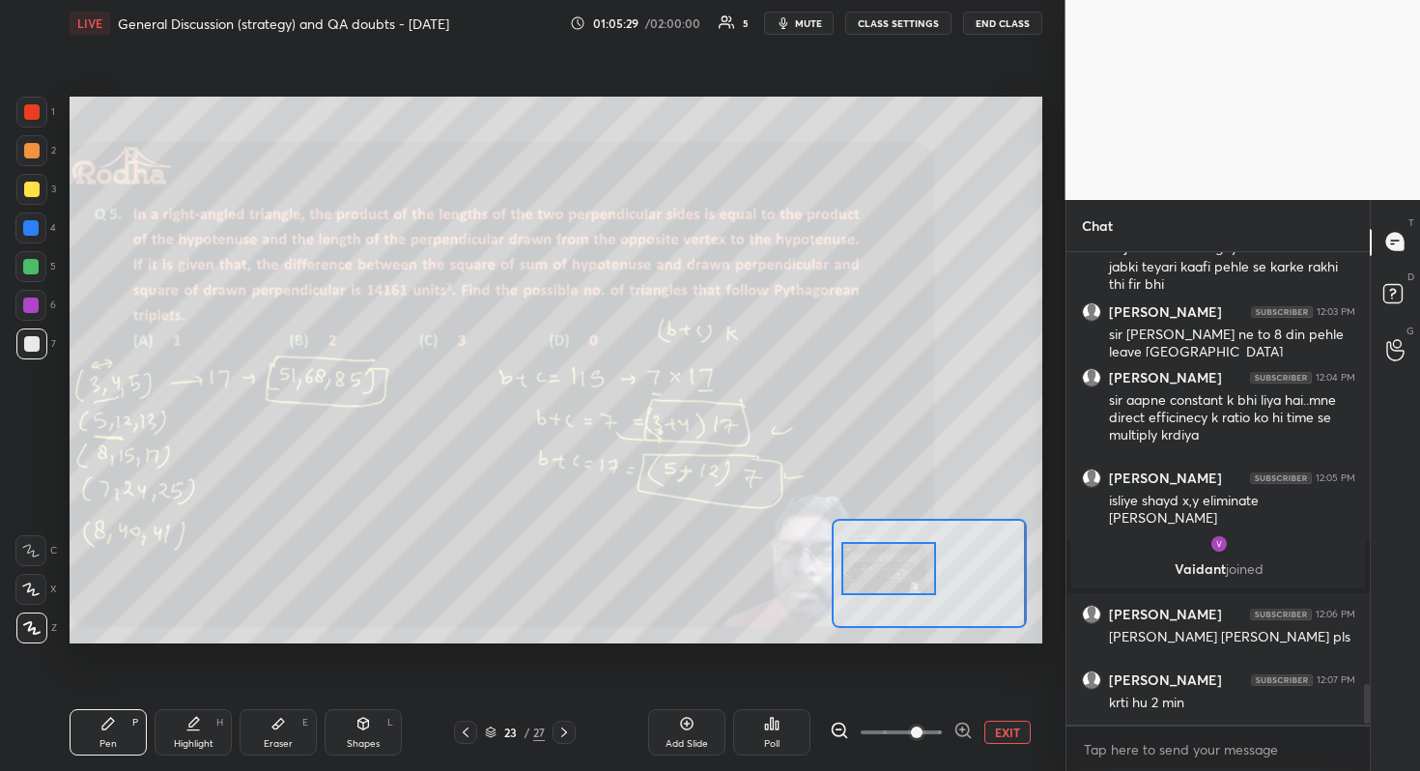
scroll to position [5145, 0]
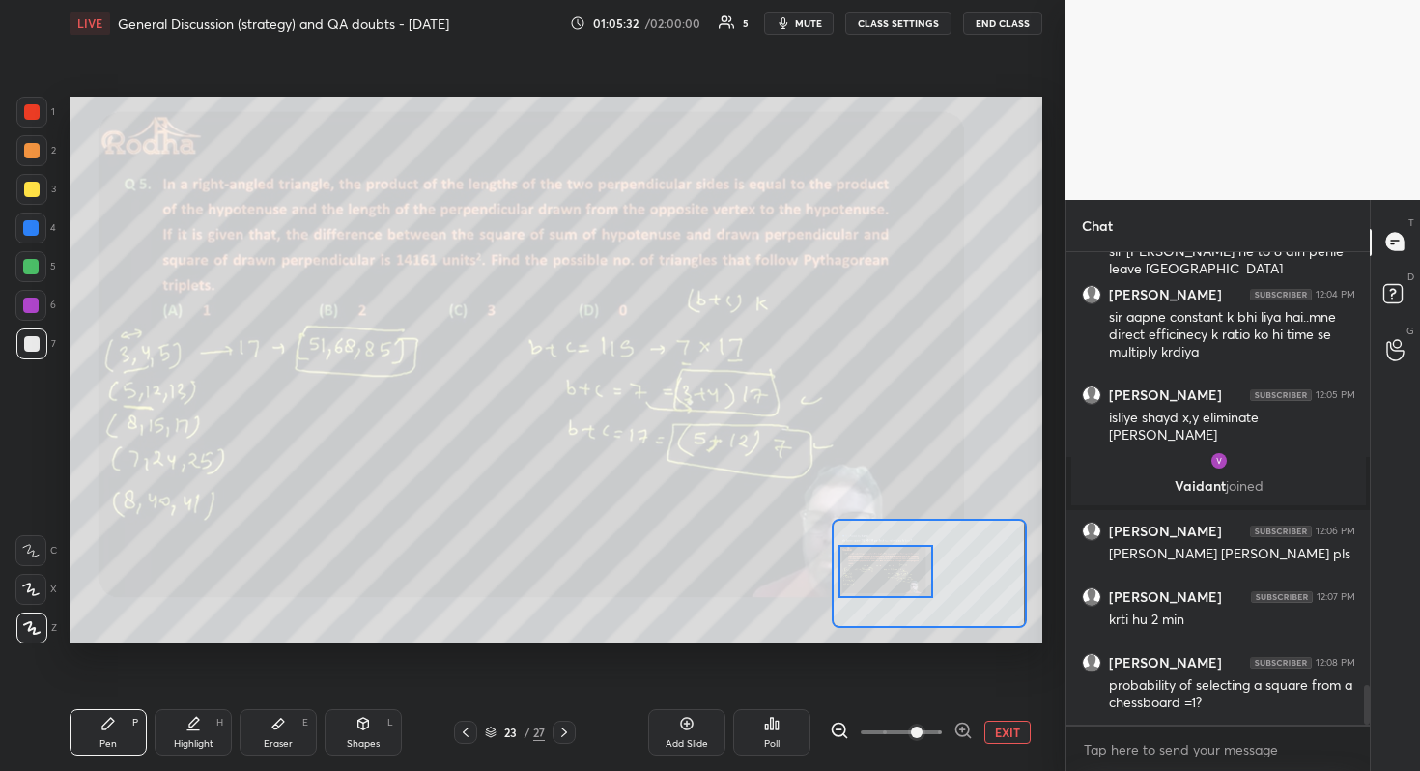
drag, startPoint x: 957, startPoint y: 573, endPoint x: 914, endPoint y: 571, distance: 43.5
click at [914, 571] on div at bounding box center [886, 571] width 96 height 53
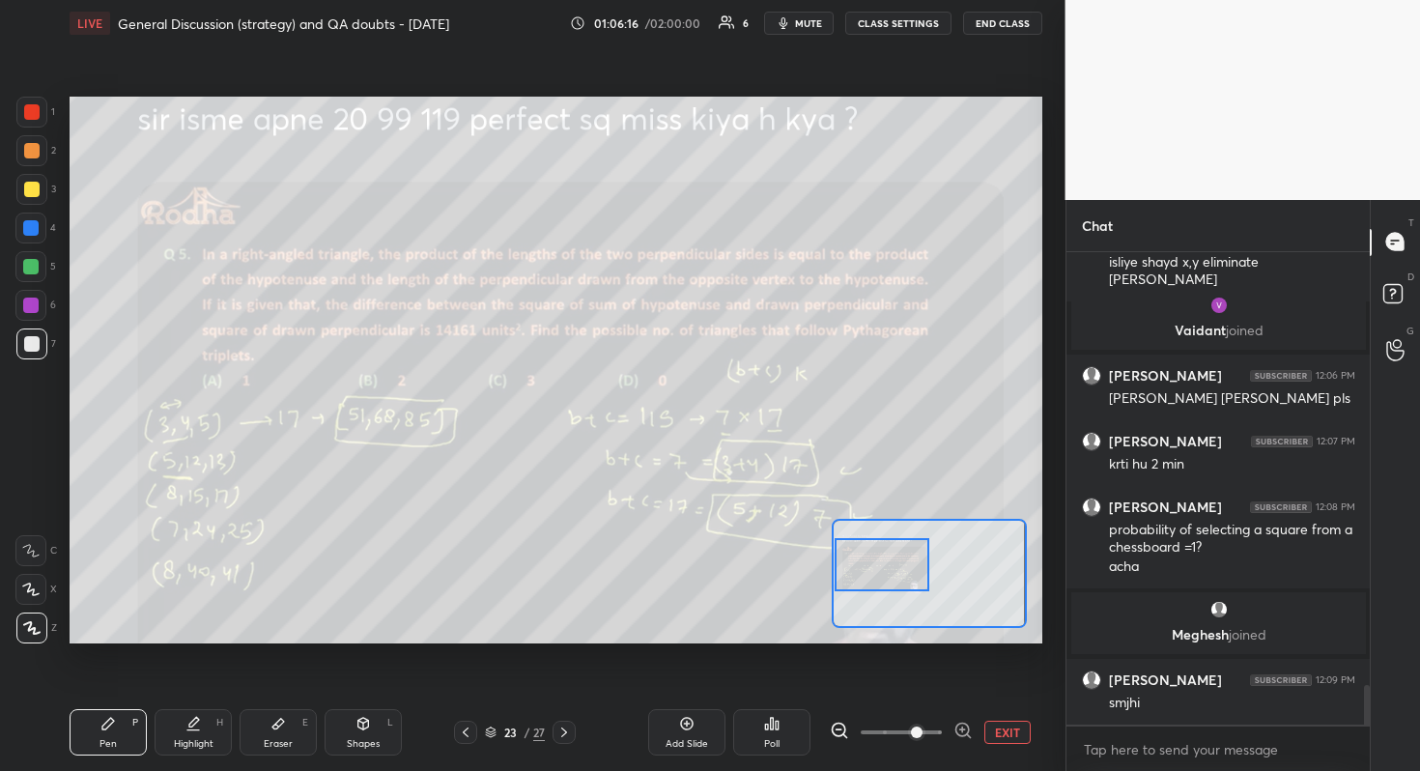
scroll to position [5314, 0]
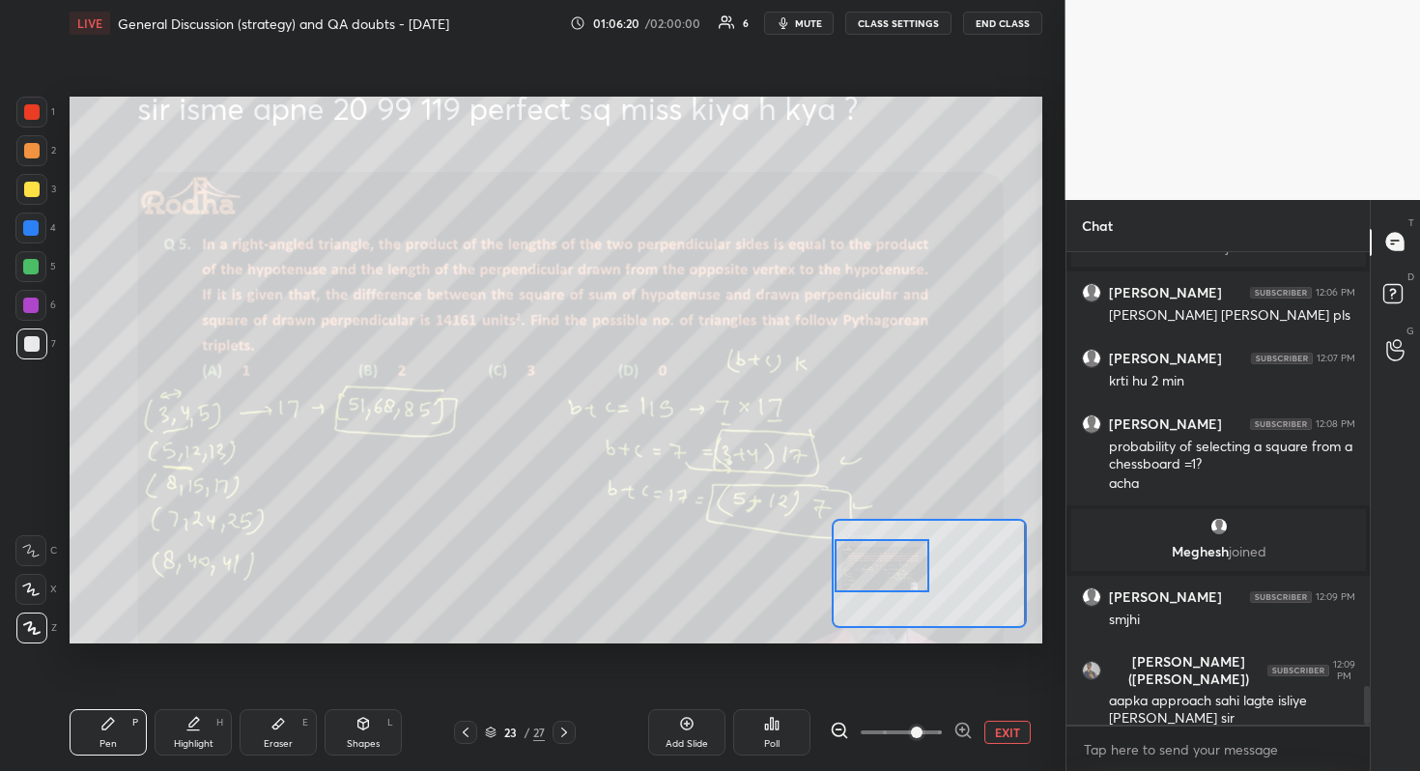
drag, startPoint x: 871, startPoint y: 576, endPoint x: 845, endPoint y: 574, distance: 26.1
click at [845, 574] on div at bounding box center [882, 565] width 96 height 53
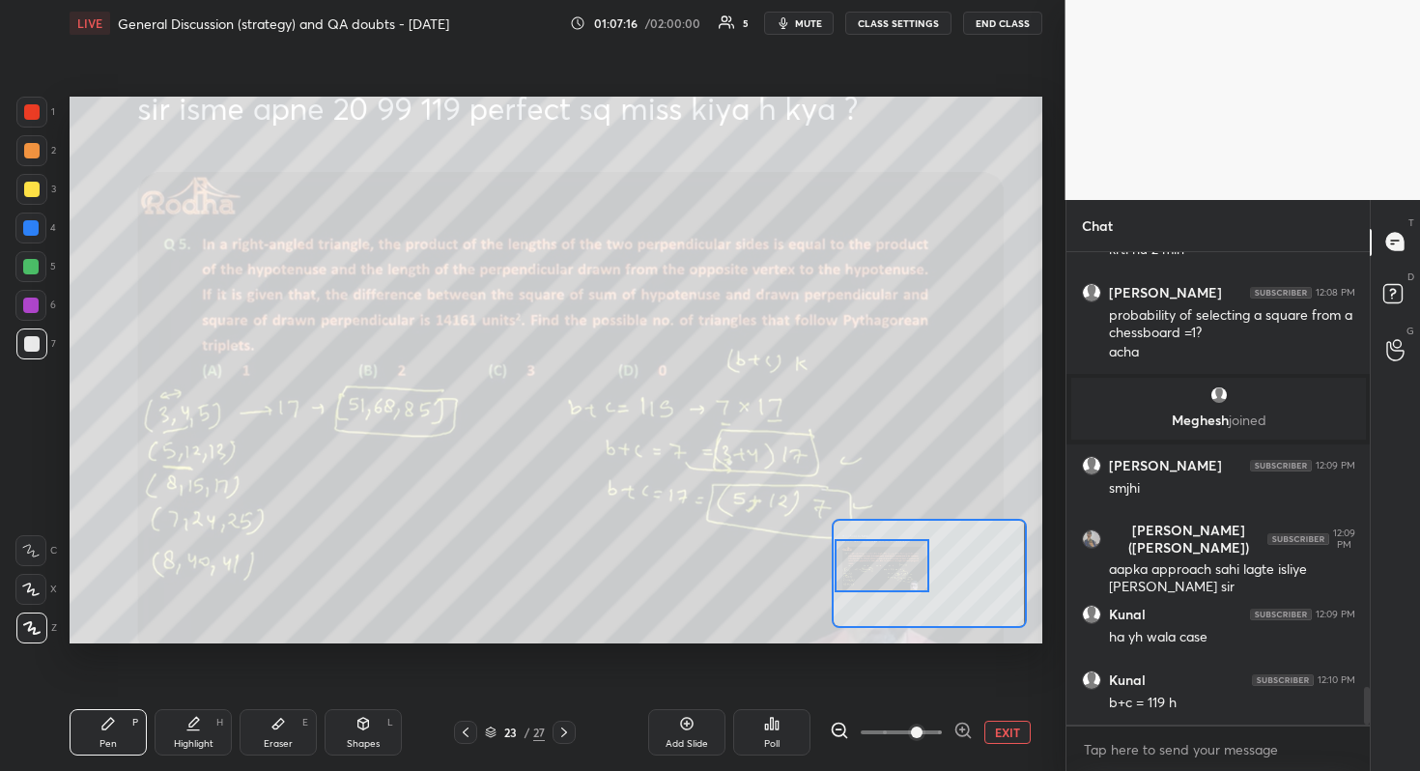
scroll to position [5465, 0]
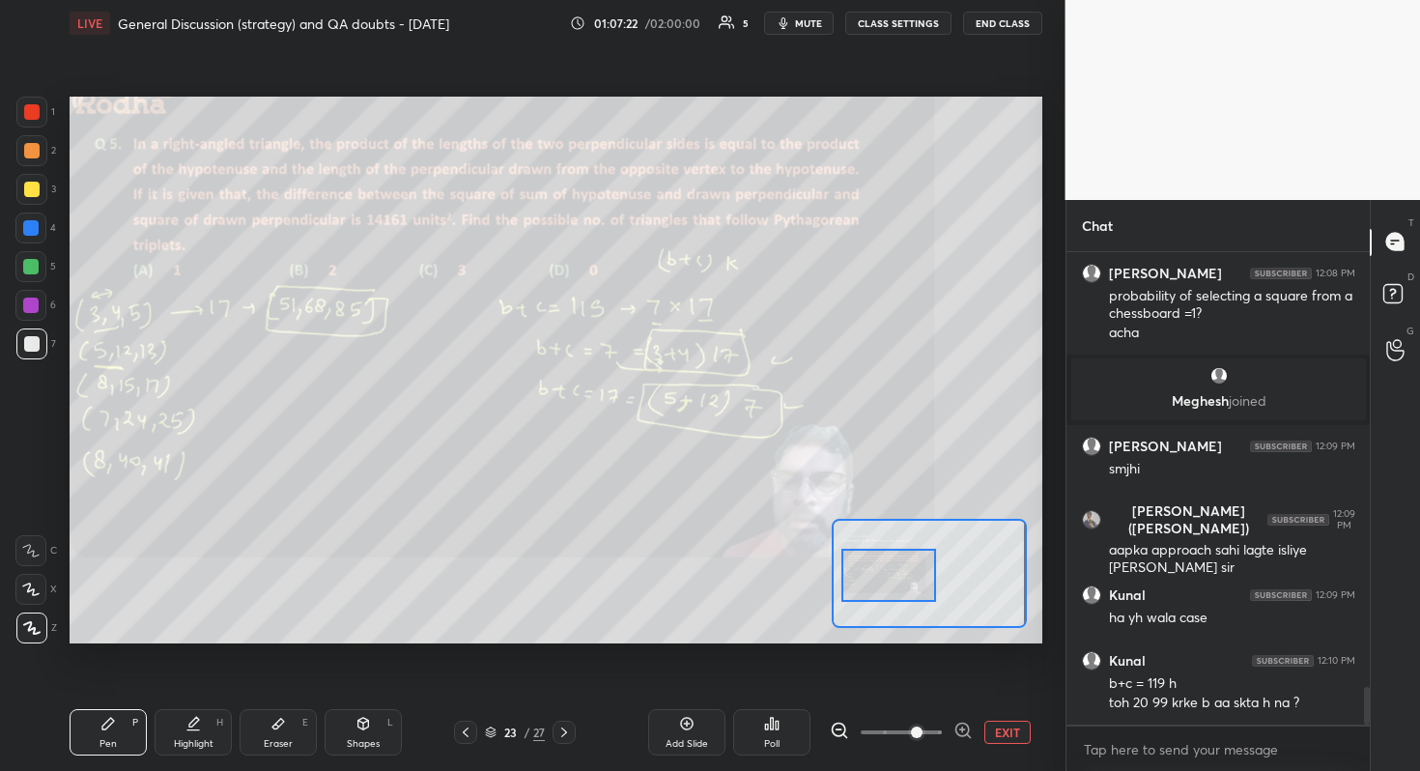
click at [912, 596] on div at bounding box center [889, 575] width 96 height 53
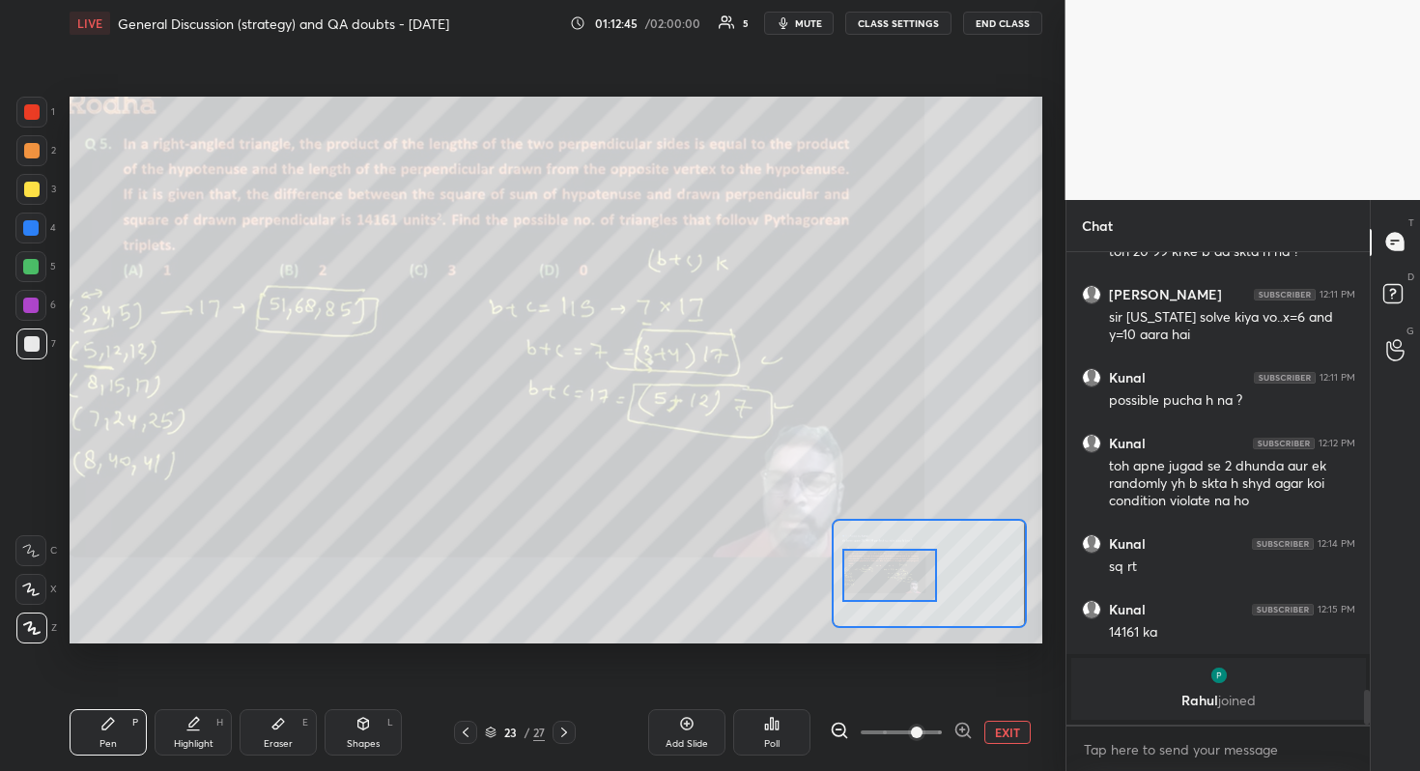
scroll to position [5658, 0]
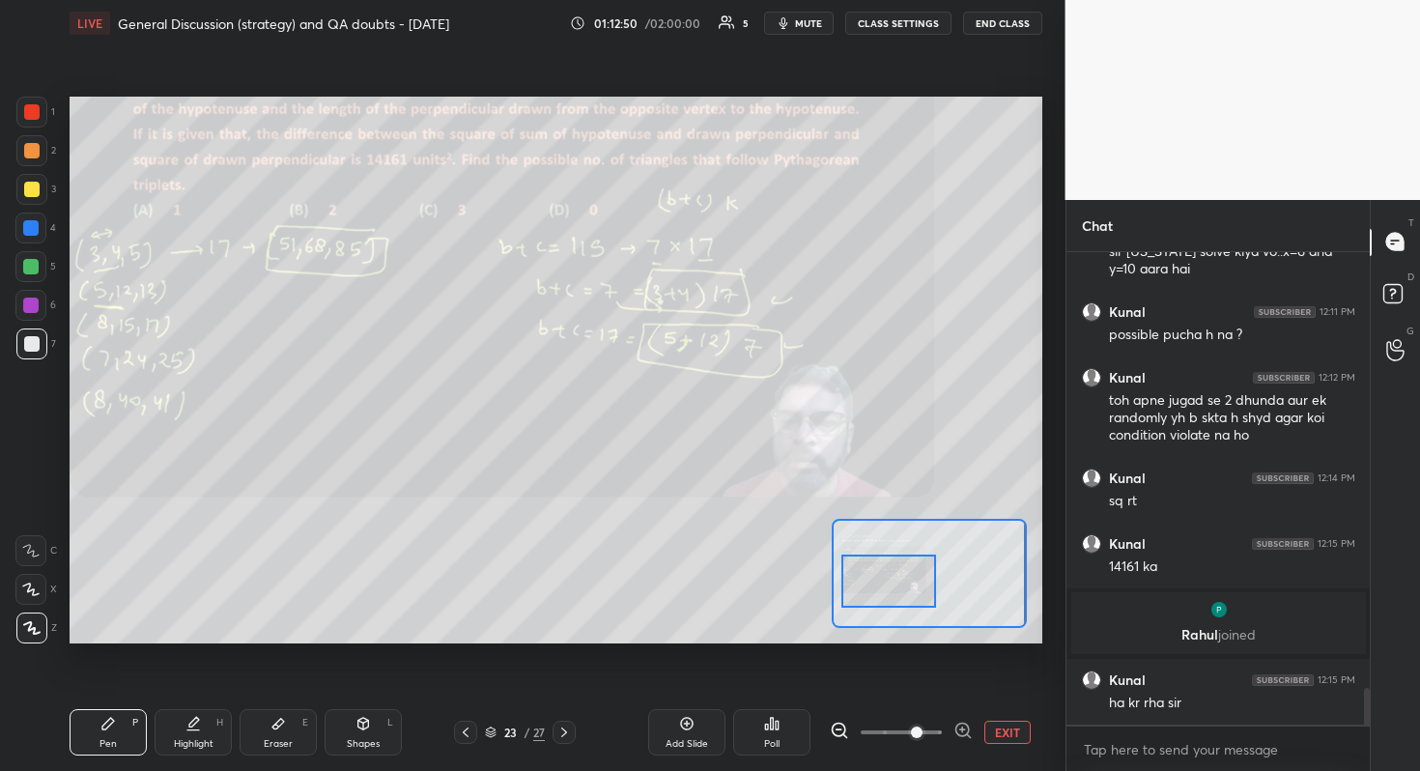
click at [884, 595] on div at bounding box center [889, 580] width 96 height 53
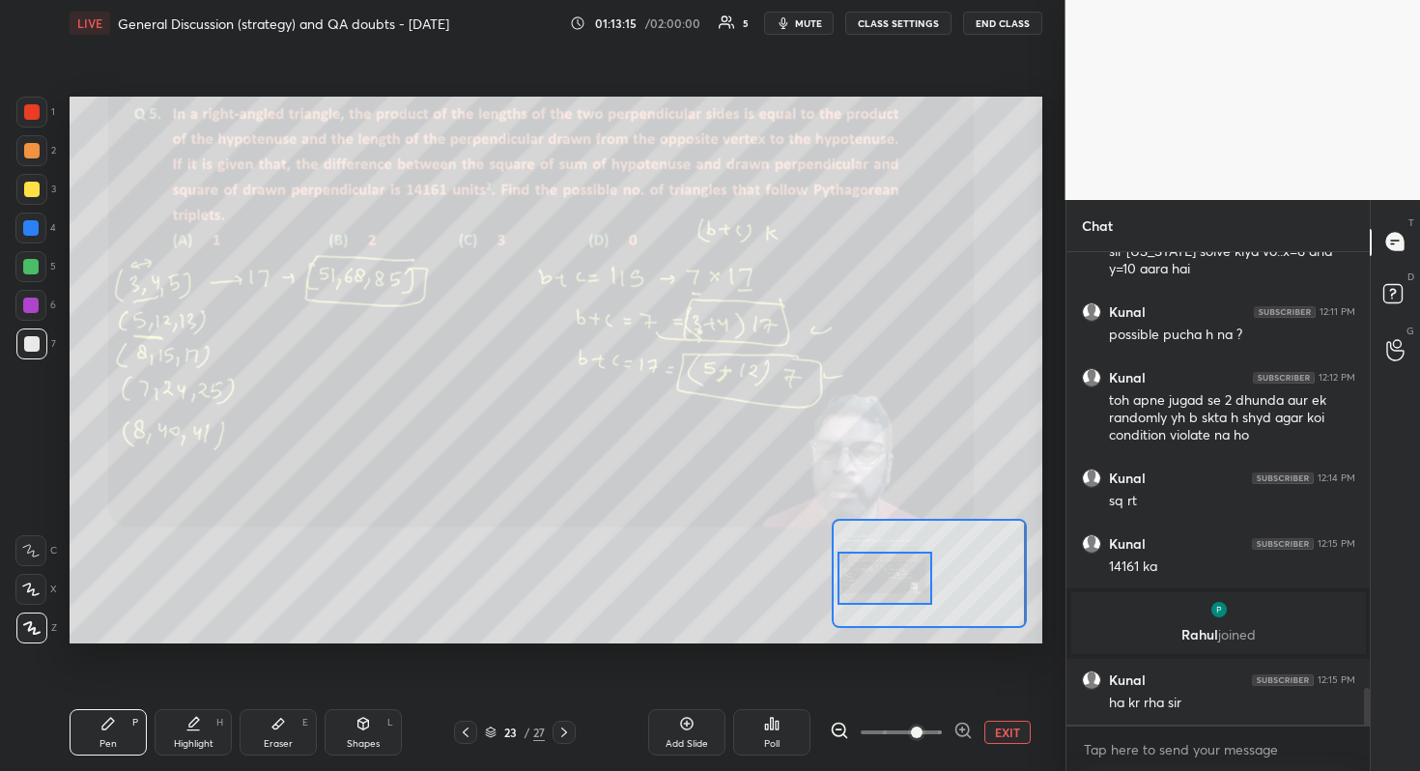
click at [881, 579] on div at bounding box center [885, 577] width 96 height 53
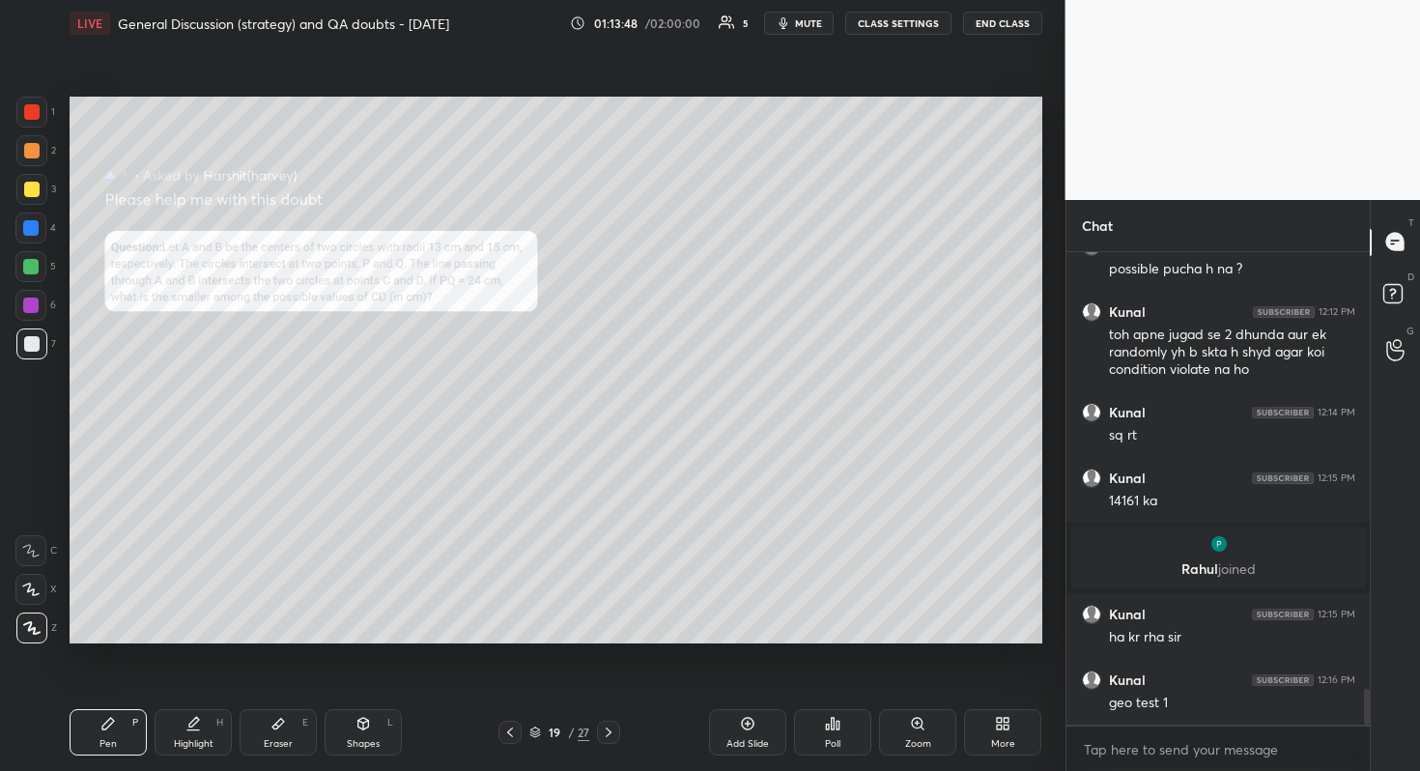
click at [918, 687] on icon at bounding box center [917, 723] width 11 height 11
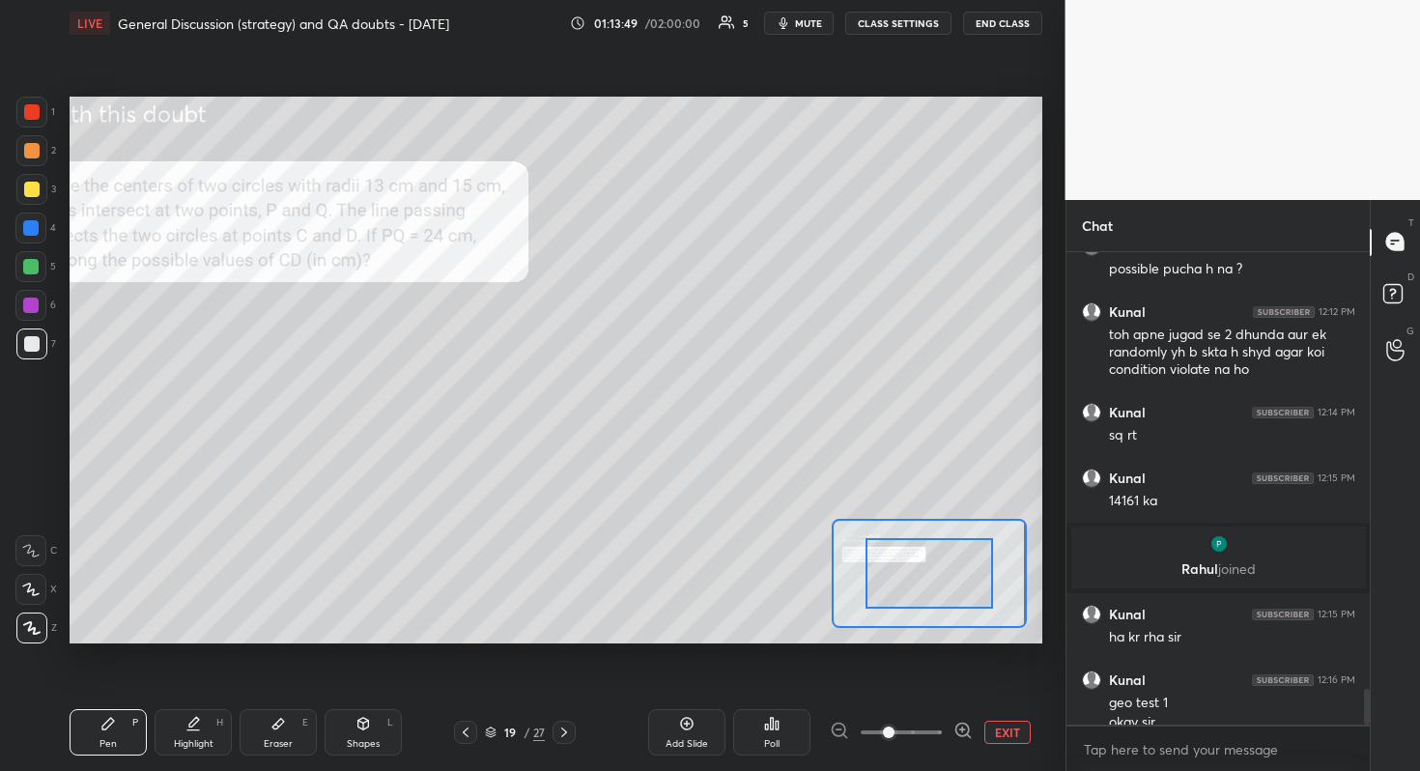
scroll to position [5743, 0]
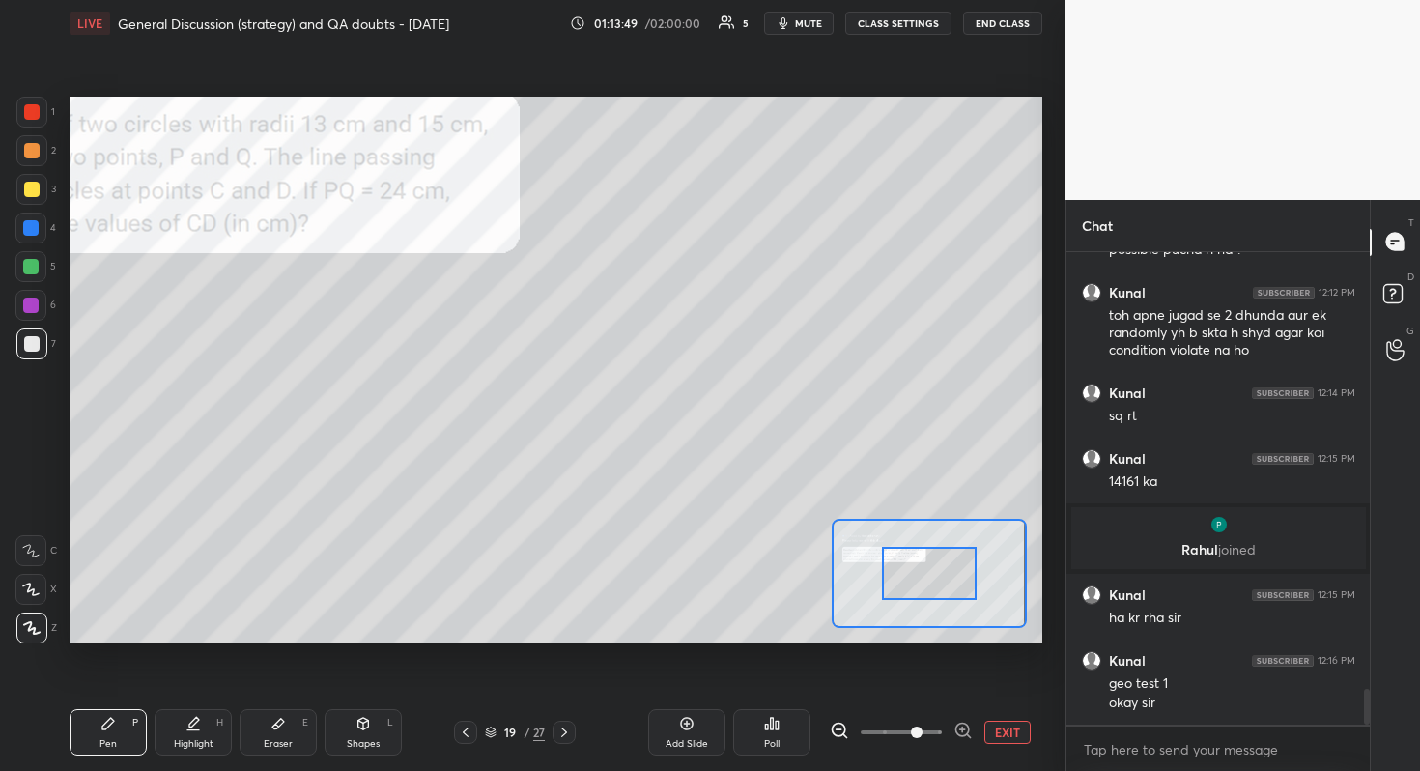
click at [915, 687] on span at bounding box center [901, 732] width 81 height 29
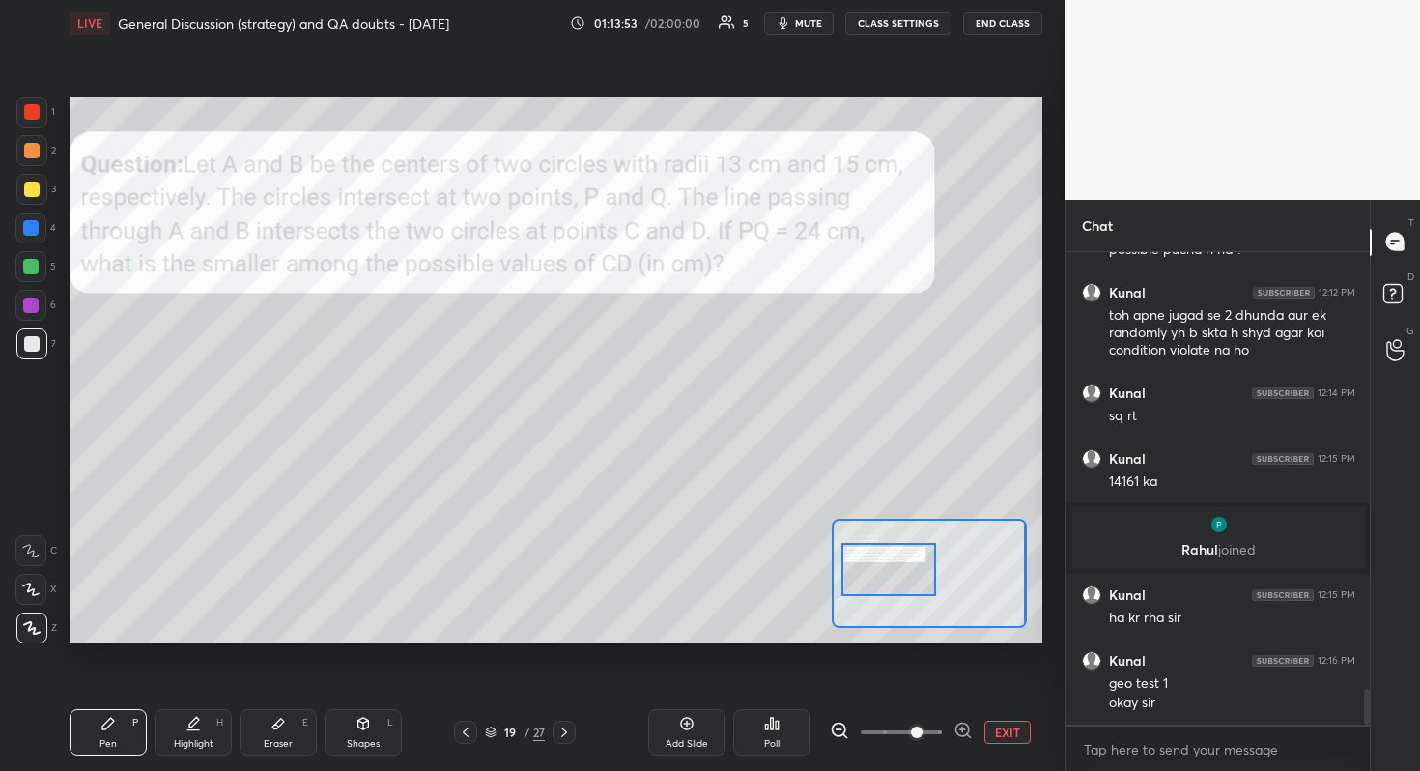
drag, startPoint x: 936, startPoint y: 574, endPoint x: 895, endPoint y: 570, distance: 40.7
click at [895, 570] on div at bounding box center [889, 569] width 96 height 53
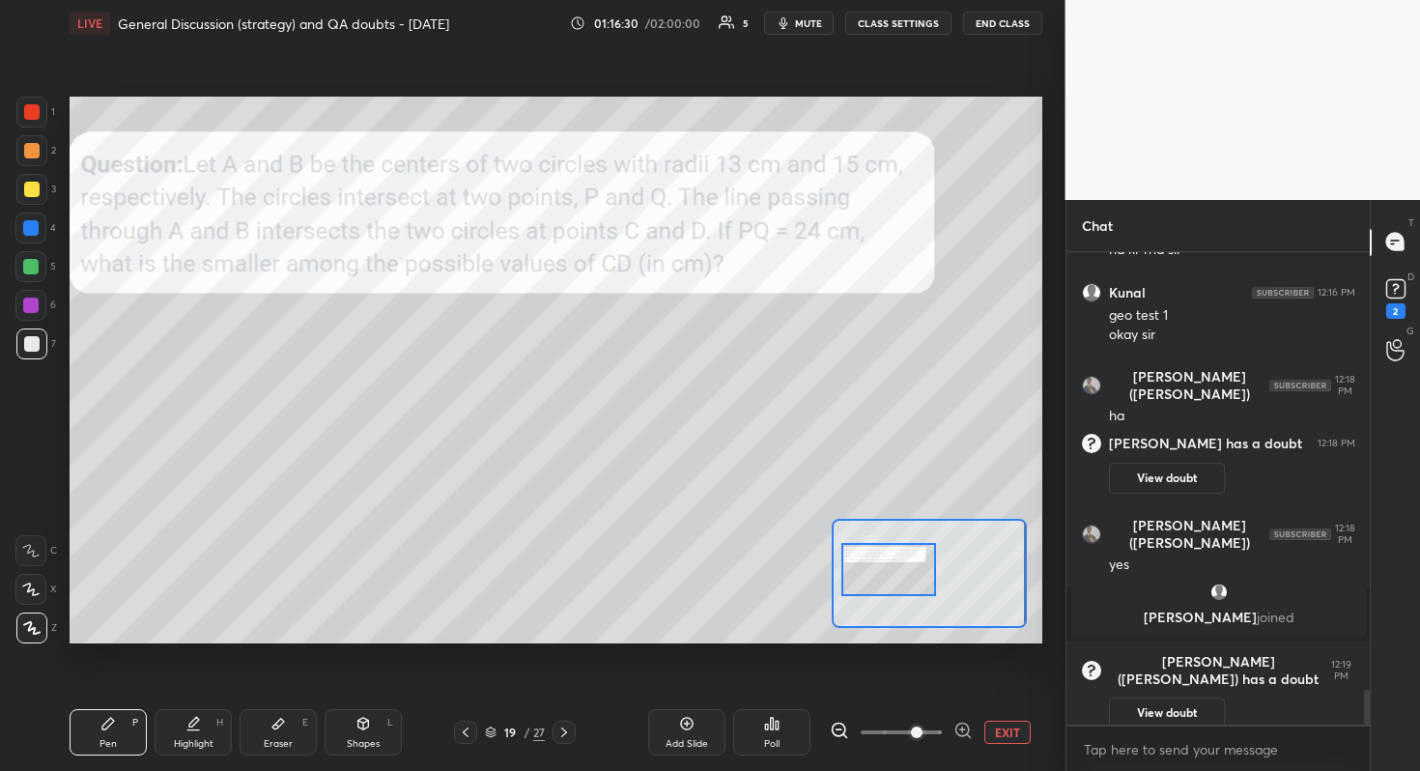
scroll to position [5996, 0]
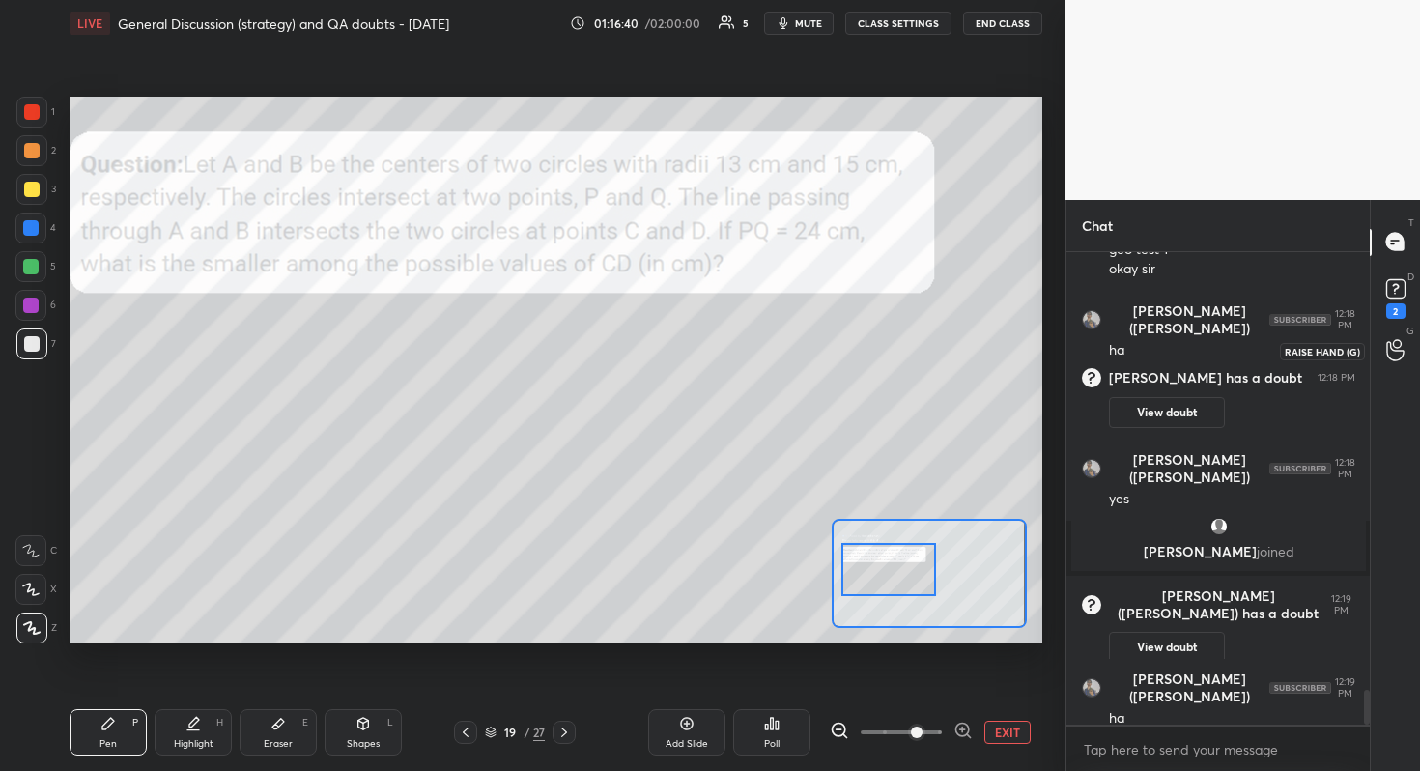
click at [1396, 348] on circle at bounding box center [1397, 344] width 8 height 8
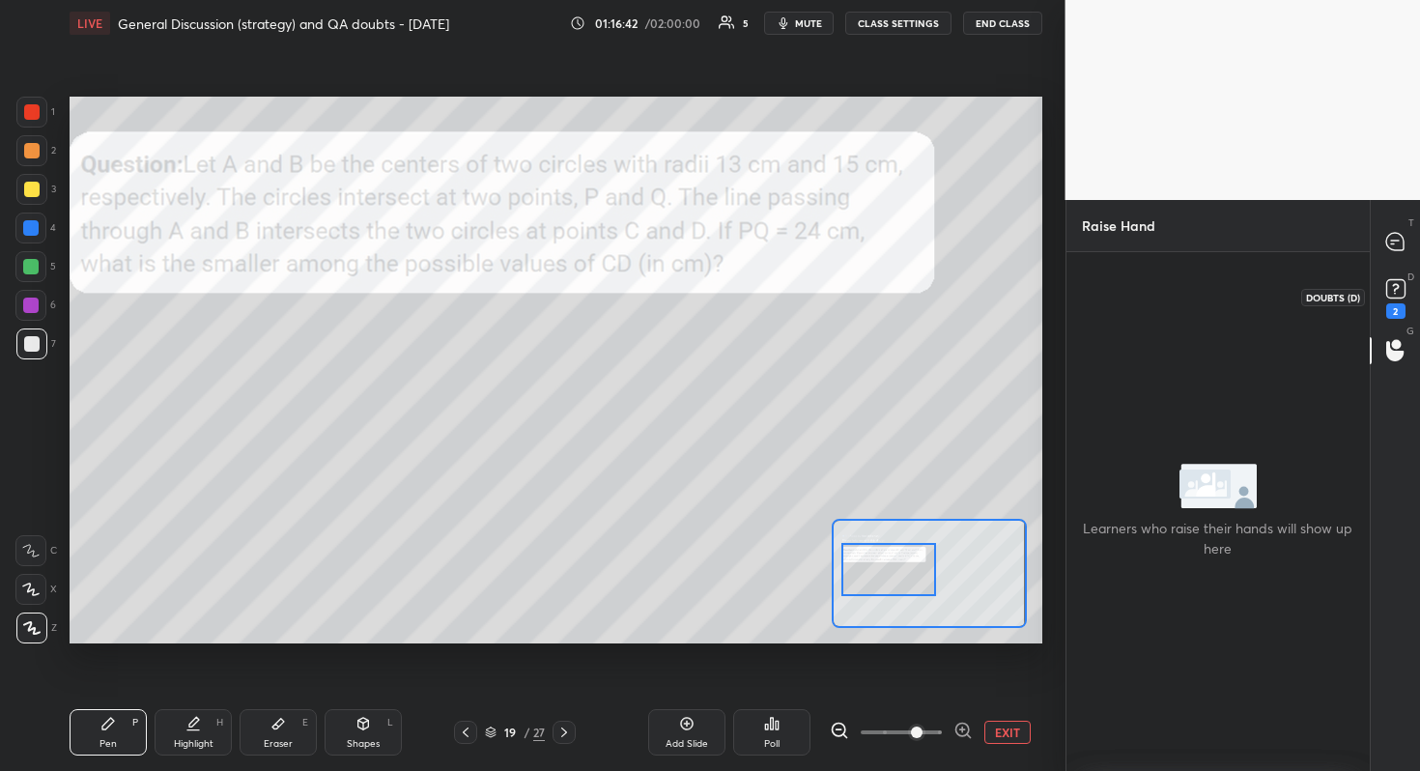
click at [1395, 288] on icon at bounding box center [1395, 288] width 29 height 29
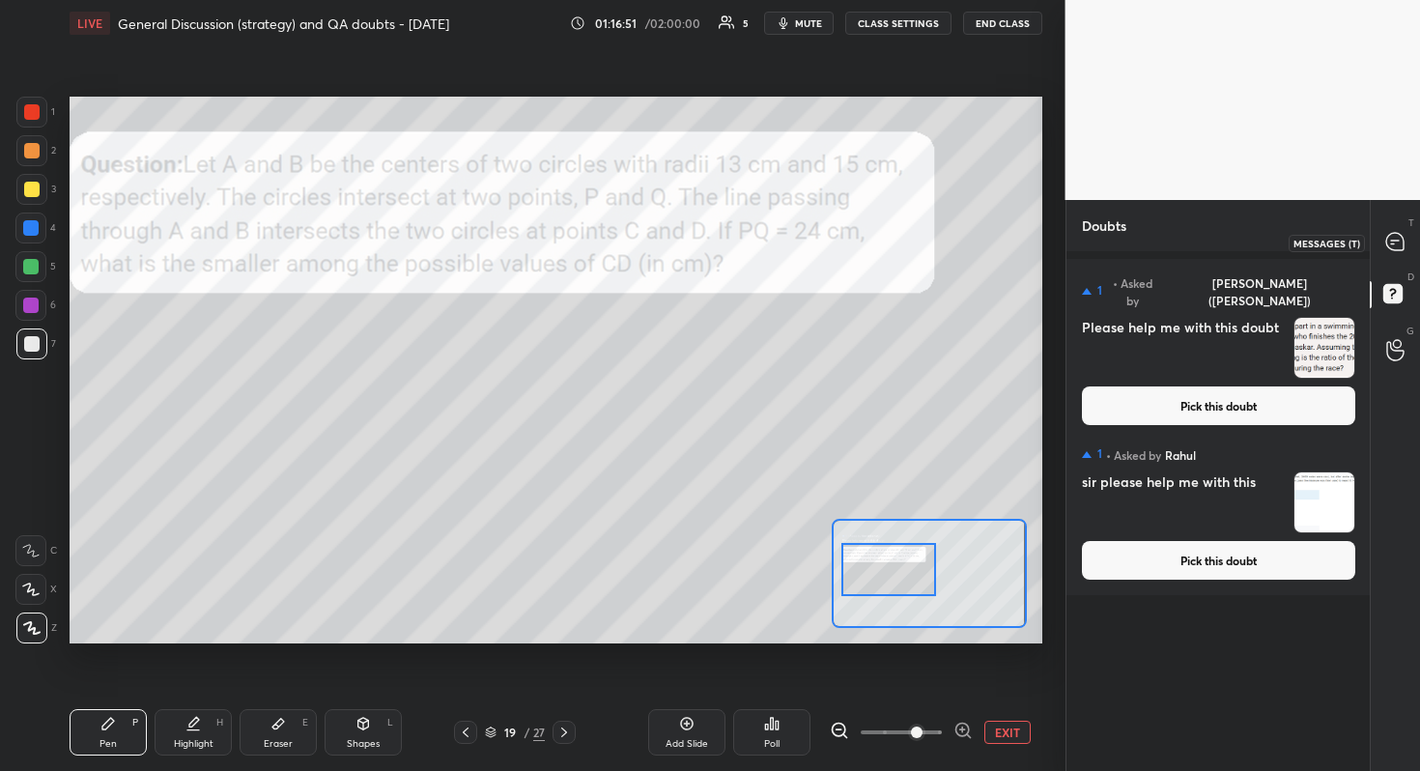
click at [1408, 233] on div at bounding box center [1395, 242] width 39 height 35
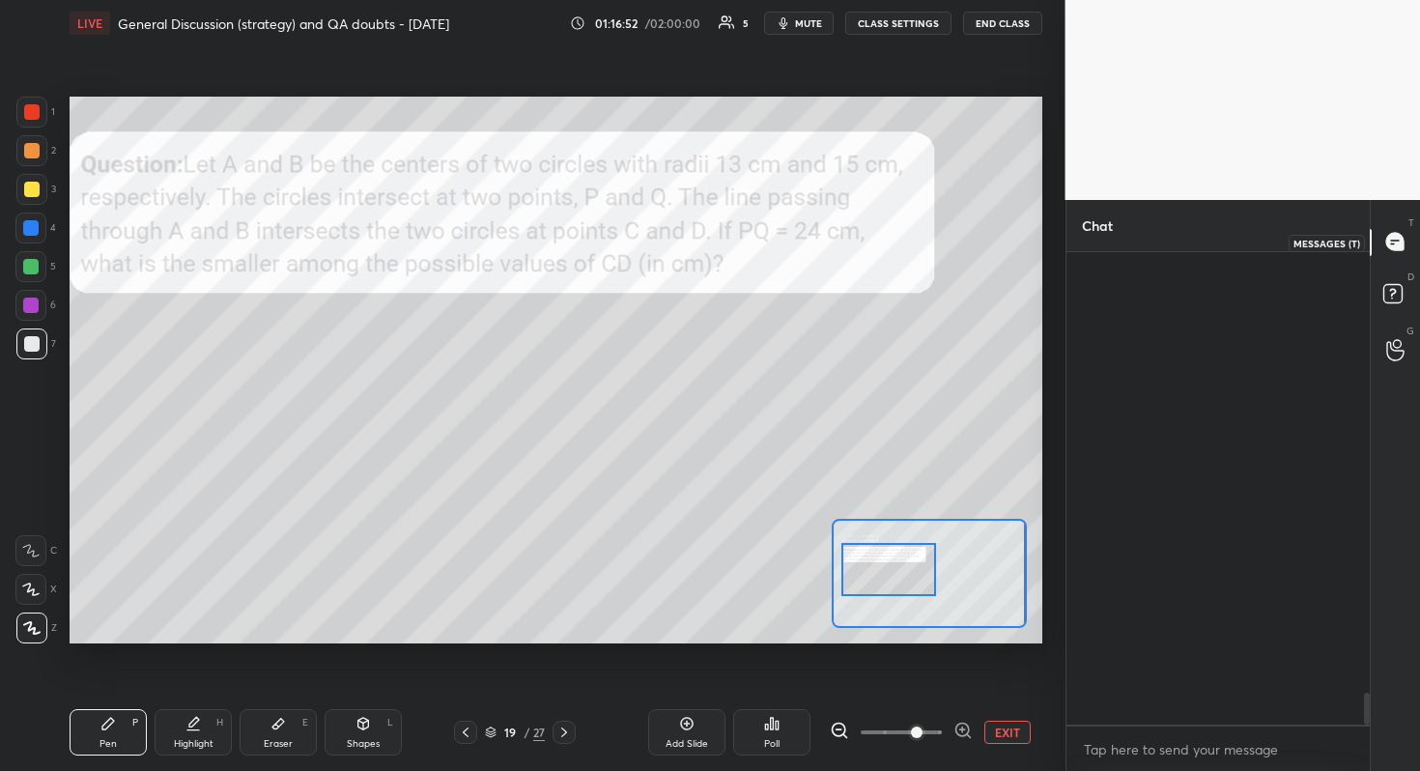
scroll to position [466, 297]
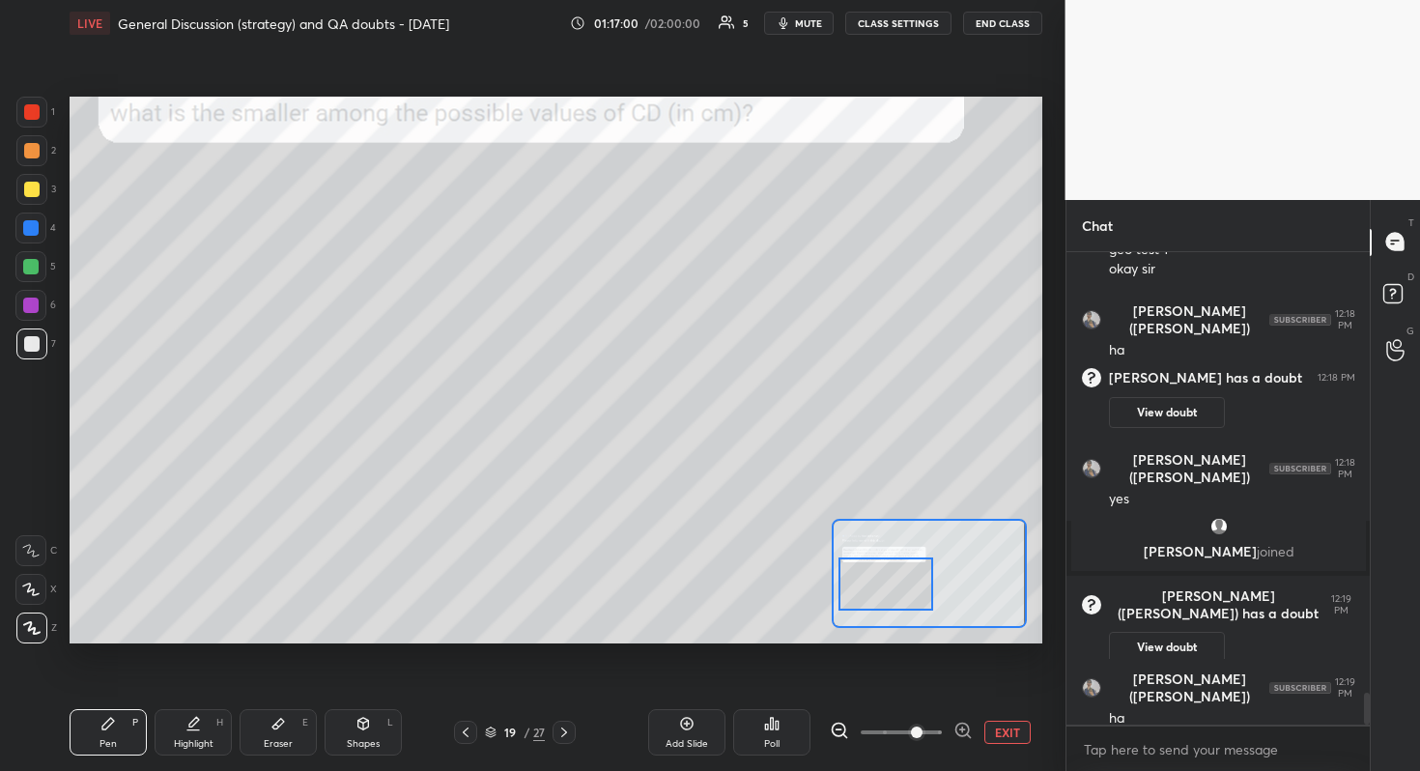
drag, startPoint x: 897, startPoint y: 580, endPoint x: 894, endPoint y: 594, distance: 13.8
click at [894, 594] on div at bounding box center [886, 583] width 96 height 53
click at [811, 23] on span "mute" at bounding box center [808, 23] width 27 height 14
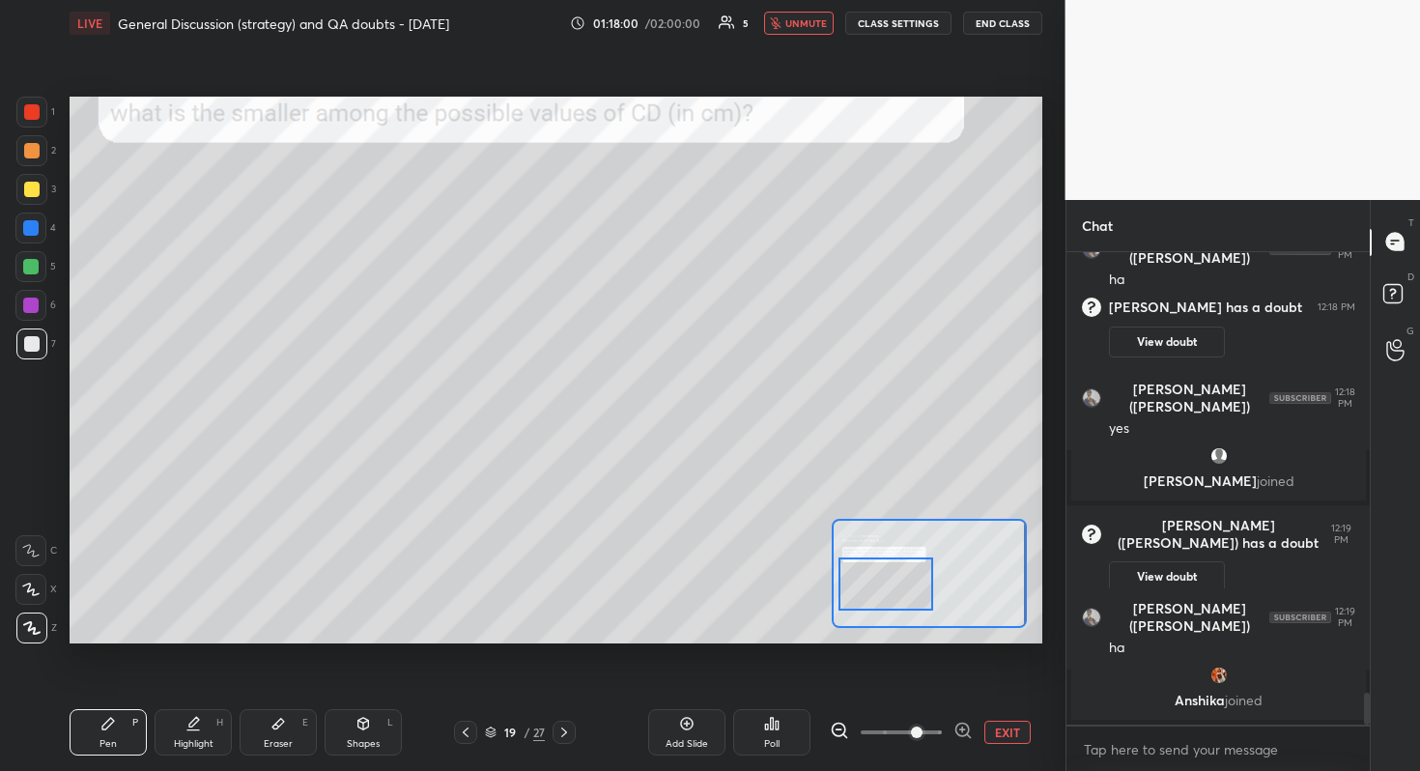
scroll to position [6043, 0]
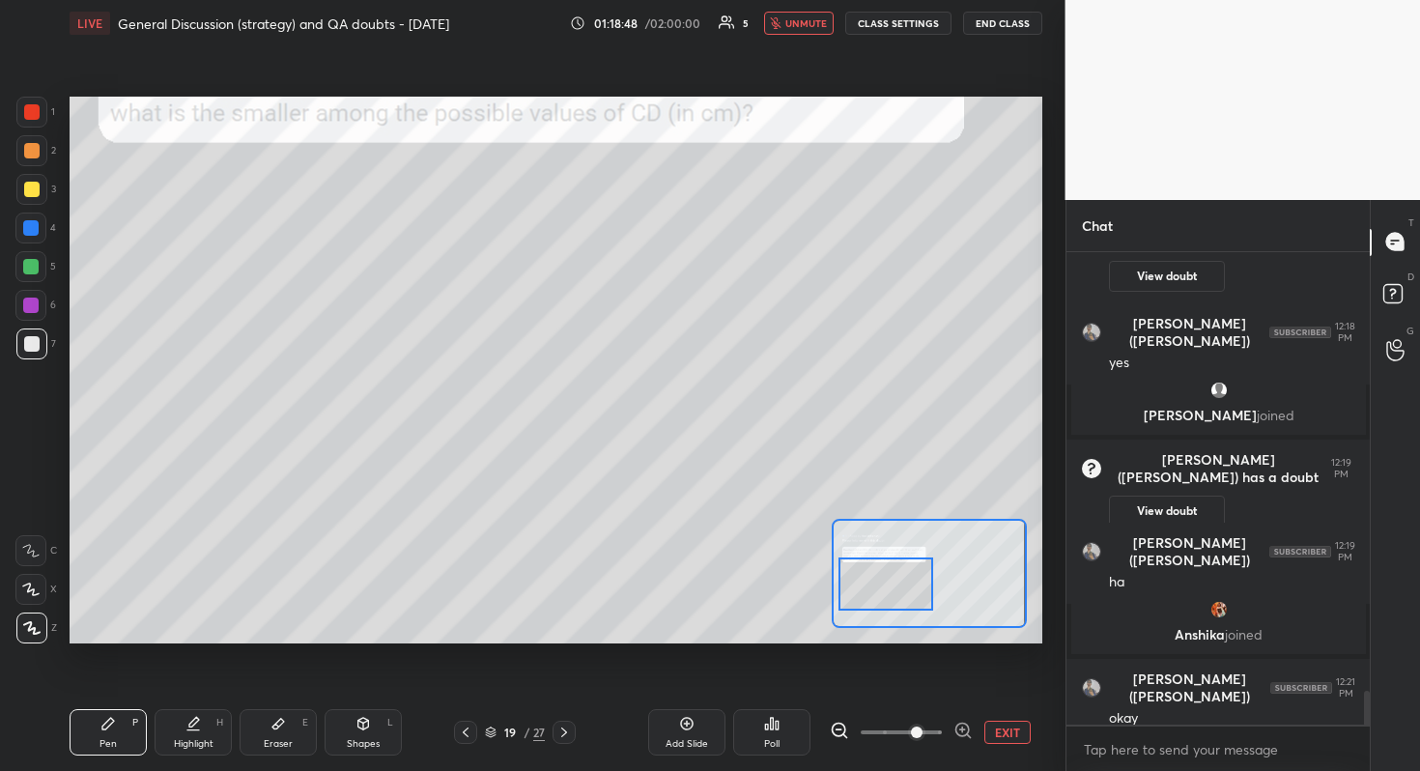
click at [802, 26] on span "unmute" at bounding box center [806, 23] width 42 height 14
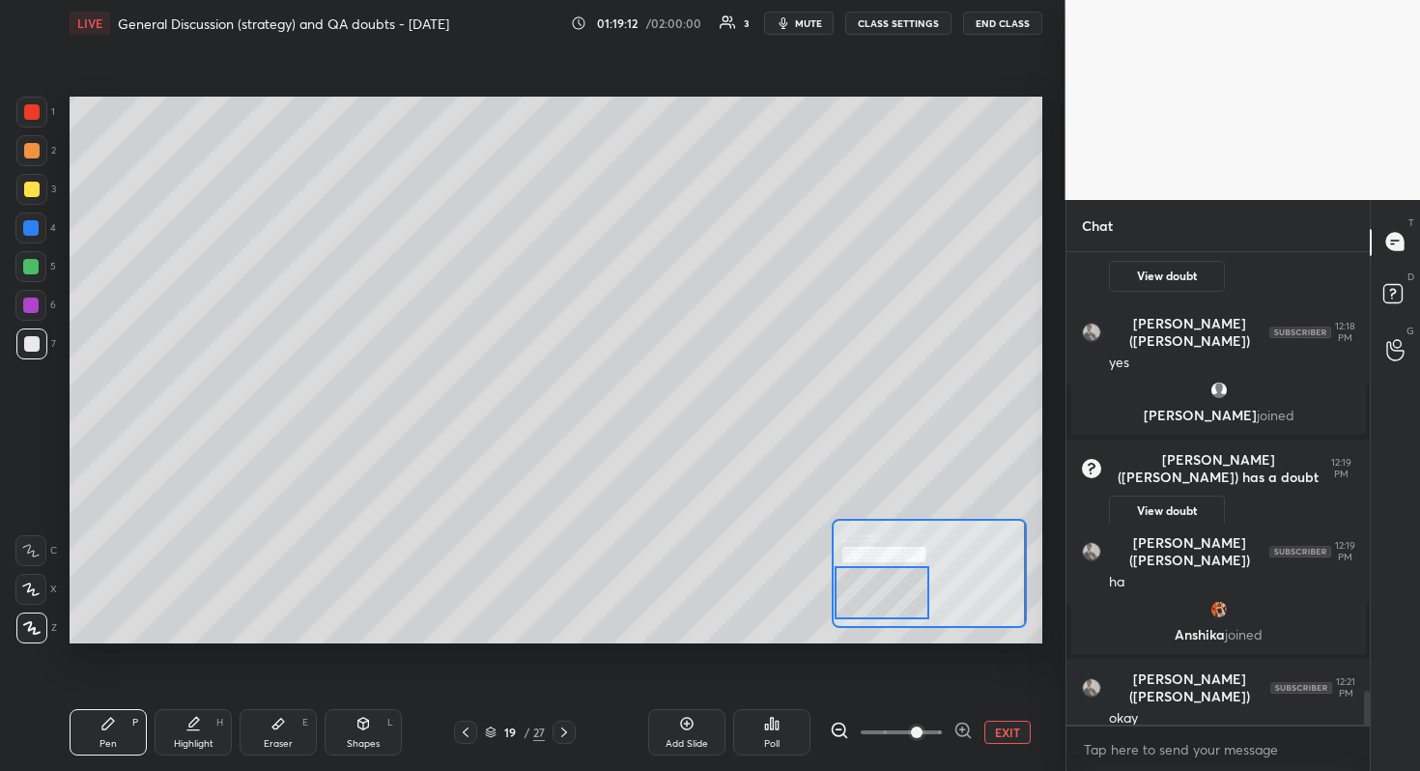
drag, startPoint x: 894, startPoint y: 572, endPoint x: 890, endPoint y: 586, distance: 15.0
click at [891, 587] on div at bounding box center [882, 592] width 96 height 53
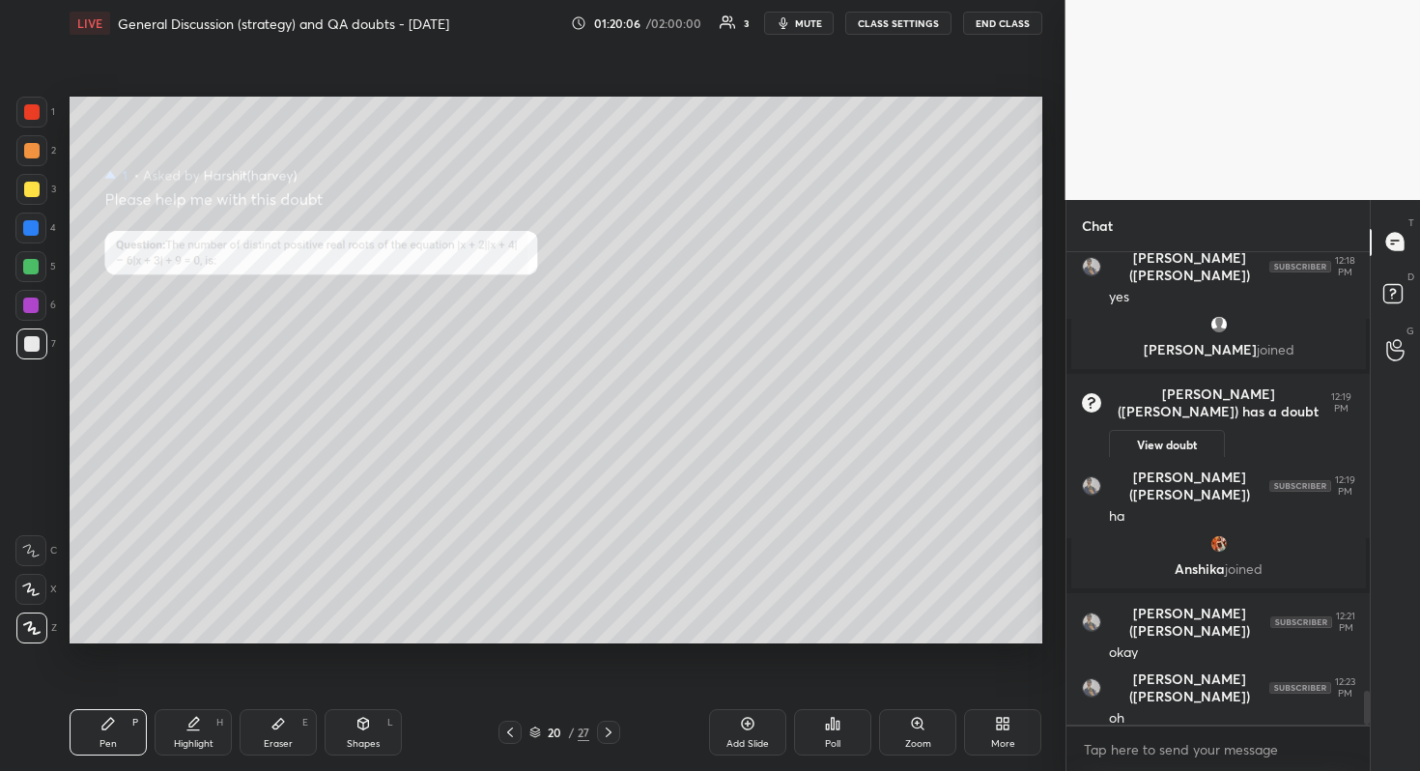
click at [927, 687] on div "Zoom" at bounding box center [917, 732] width 77 height 46
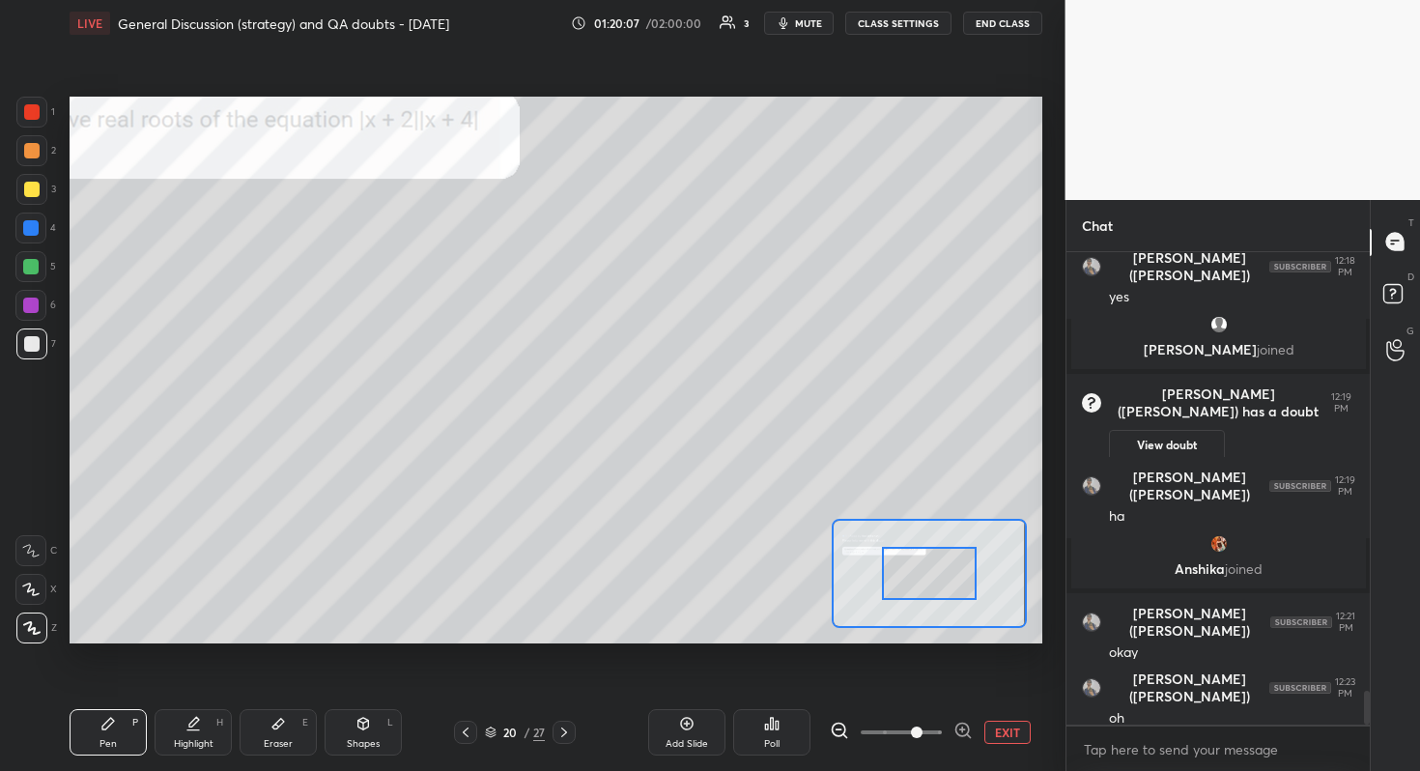
click at [916, 687] on span at bounding box center [901, 732] width 81 height 29
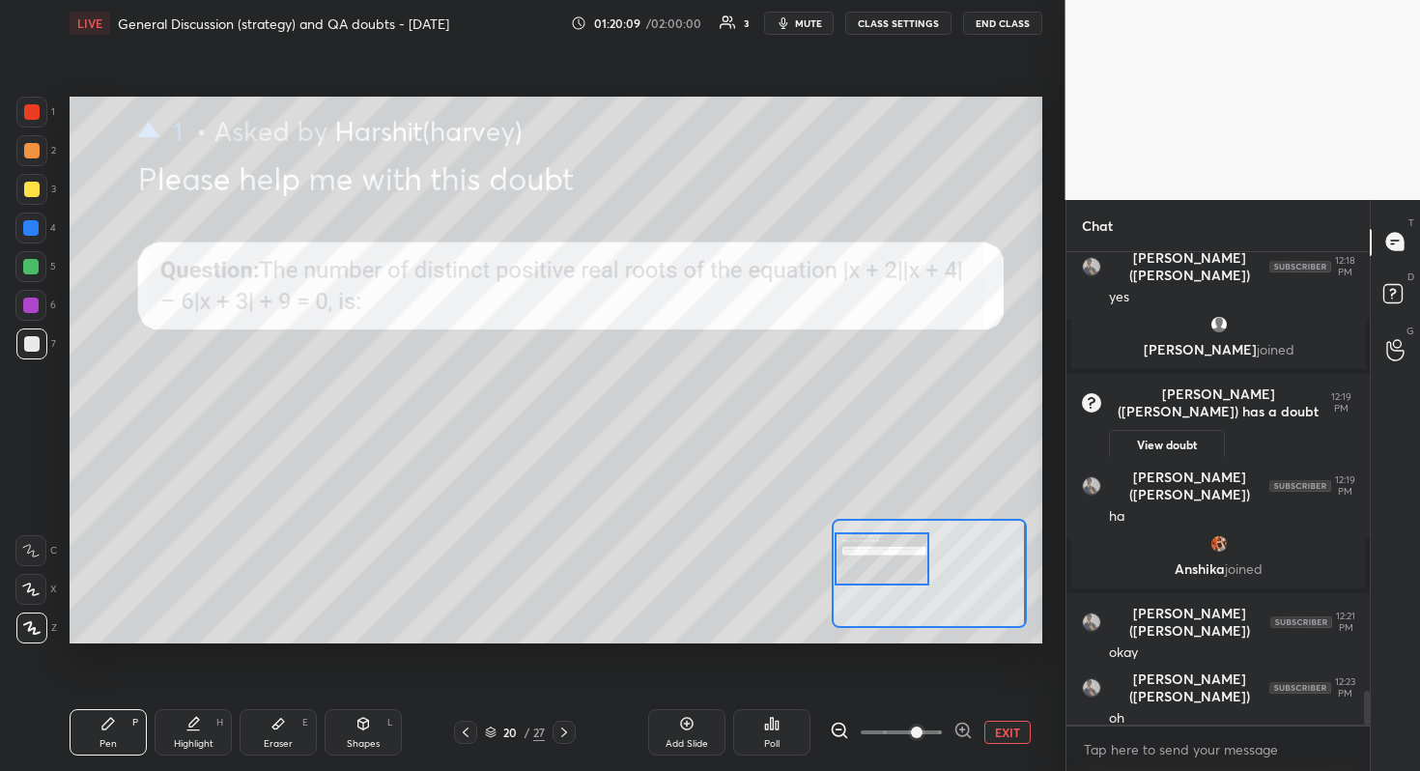
scroll to position [6128, 0]
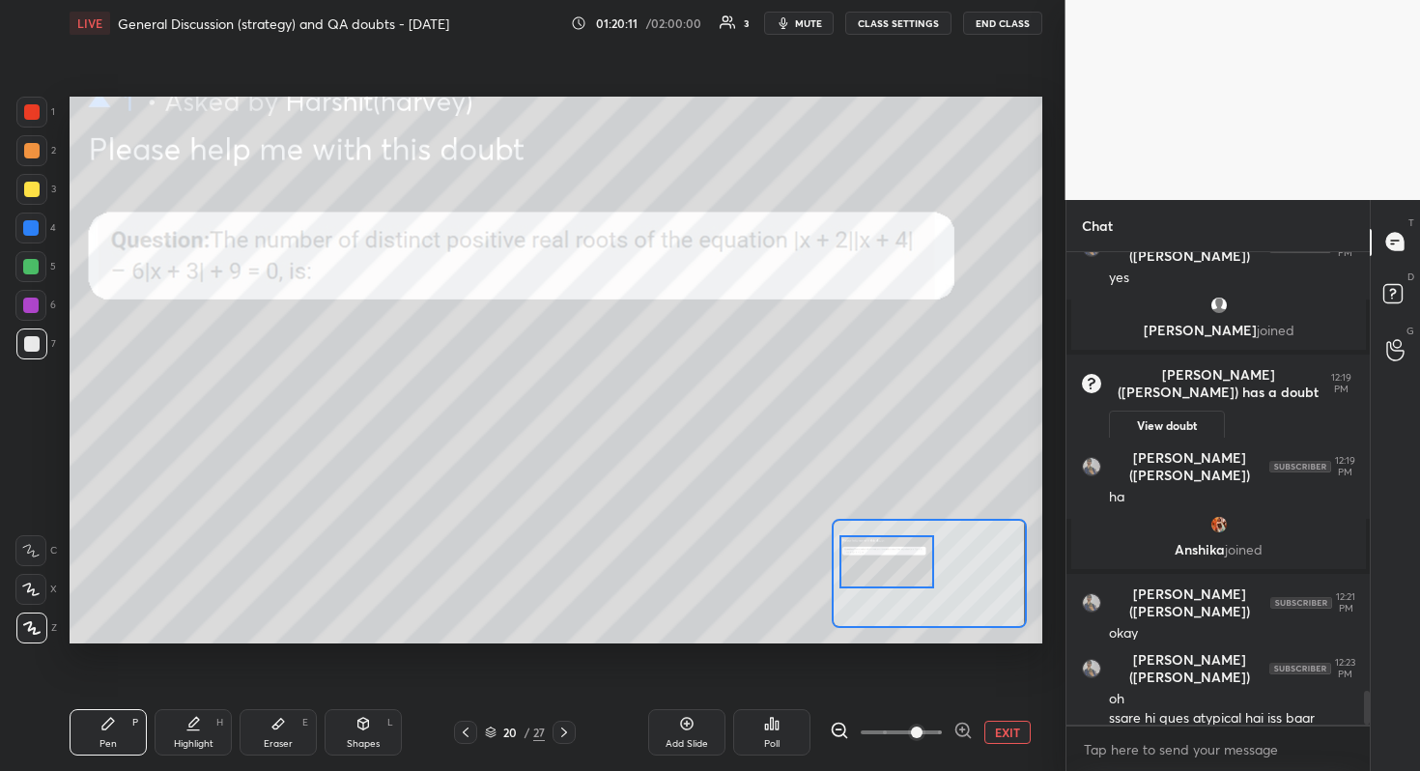
drag, startPoint x: 938, startPoint y: 585, endPoint x: 895, endPoint y: 574, distance: 44.0
click at [895, 574] on div at bounding box center [887, 561] width 96 height 53
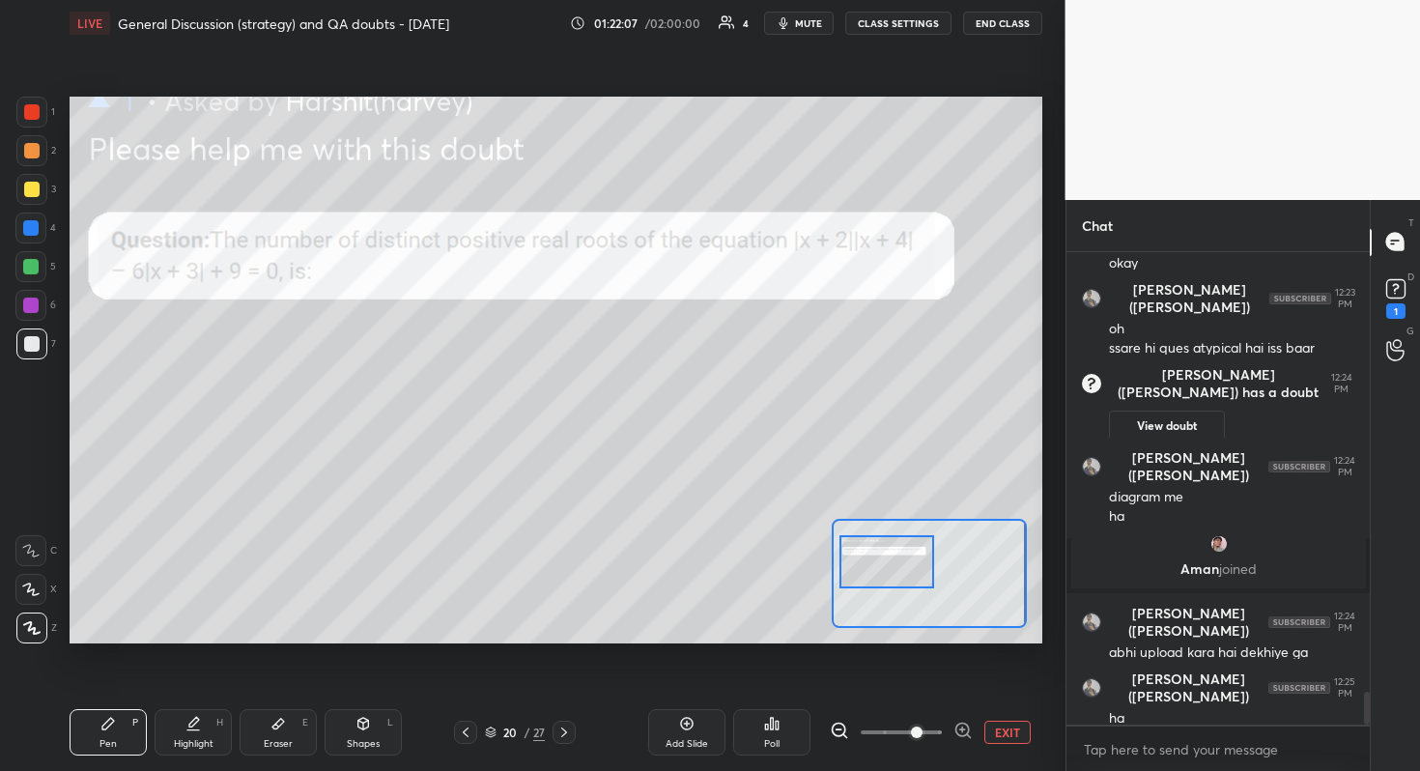
scroll to position [6418, 0]
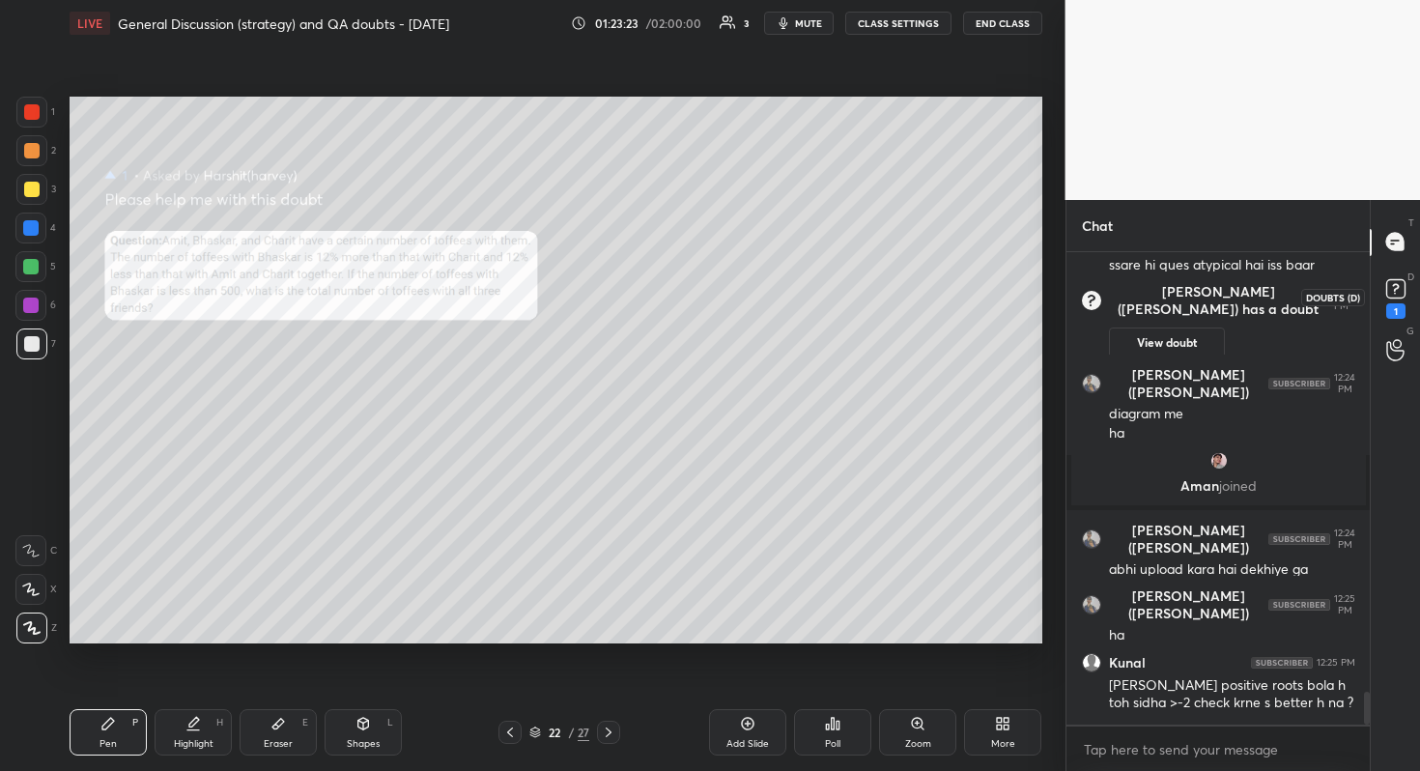
click at [1399, 286] on rect at bounding box center [1395, 288] width 18 height 18
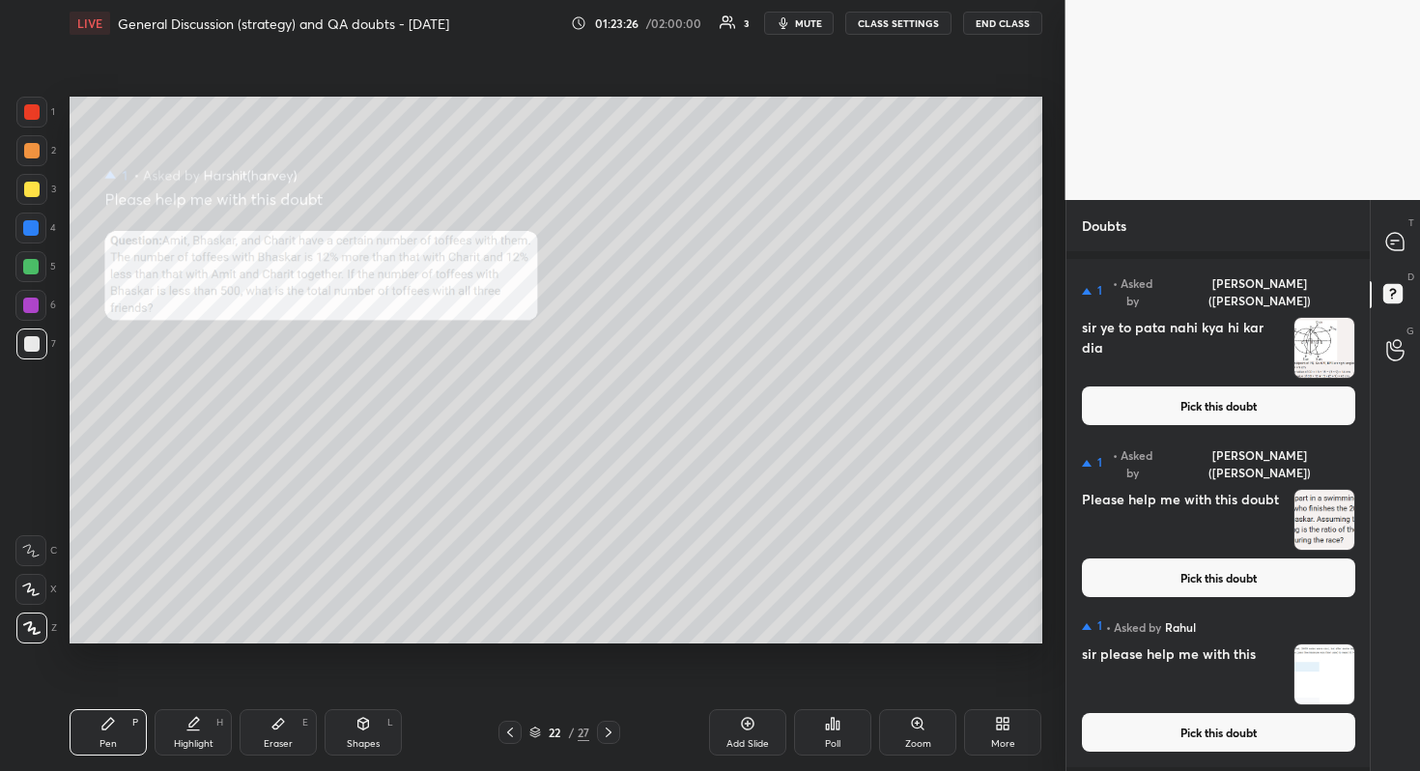
click at [1232, 687] on button "Pick this doubt" at bounding box center [1218, 732] width 273 height 39
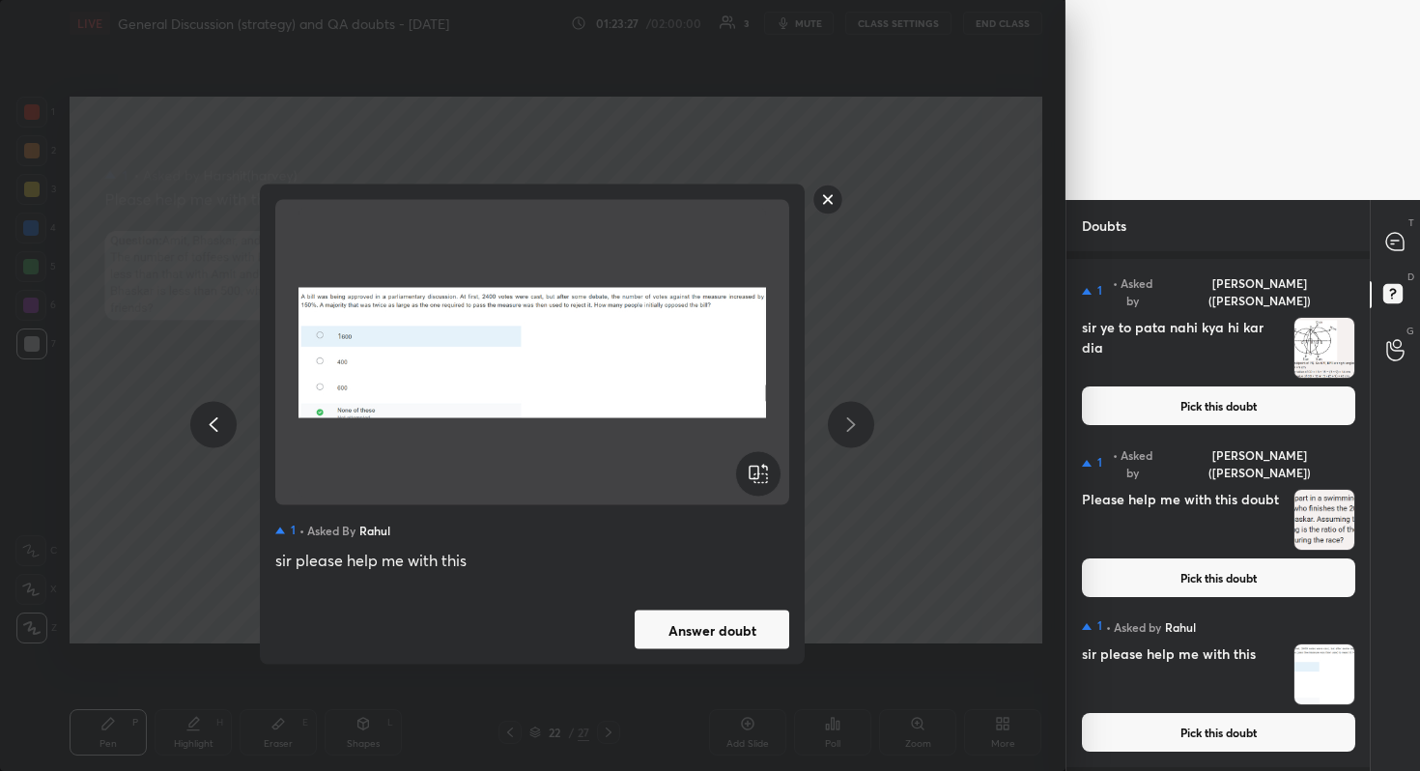
click at [748, 636] on button "Answer doubt" at bounding box center [712, 629] width 155 height 39
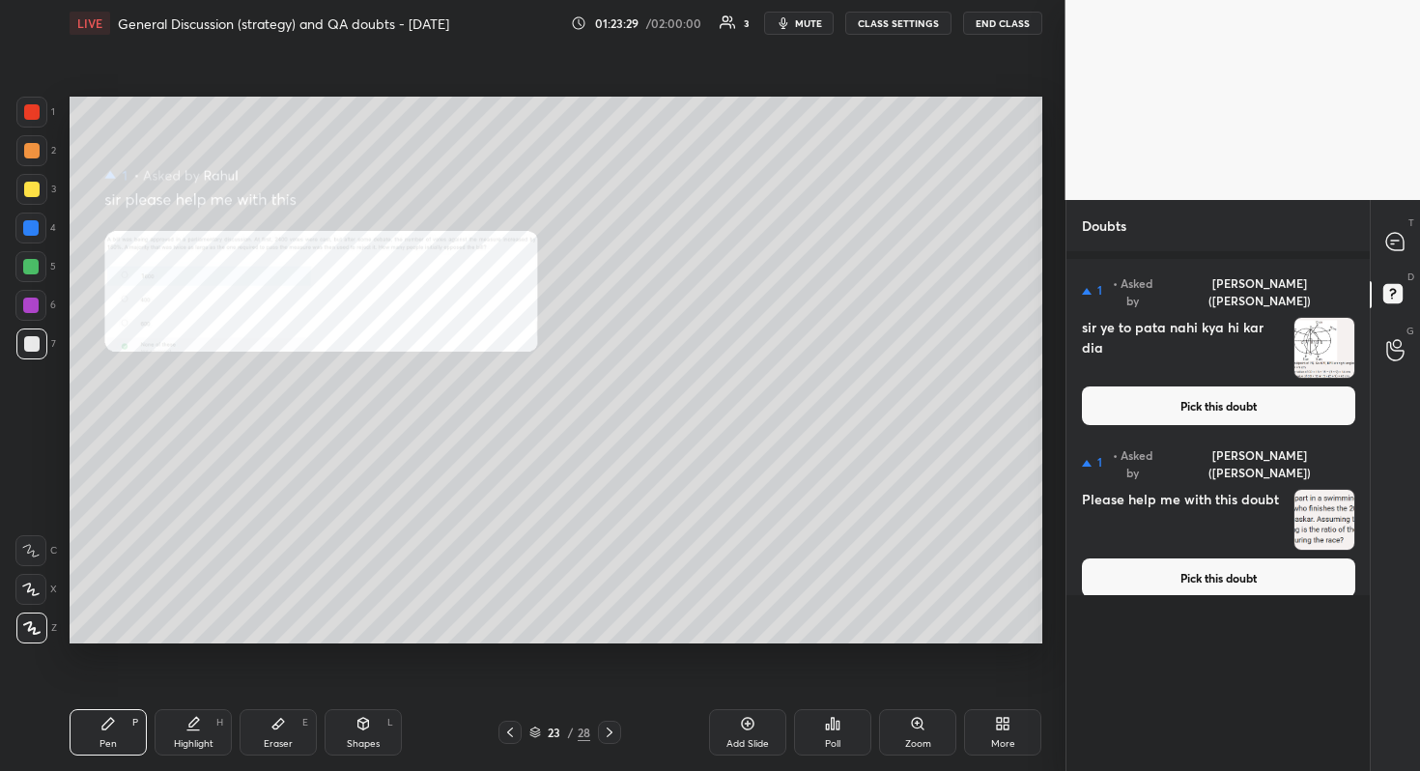
click at [1246, 569] on button "Pick this doubt" at bounding box center [1218, 577] width 273 height 39
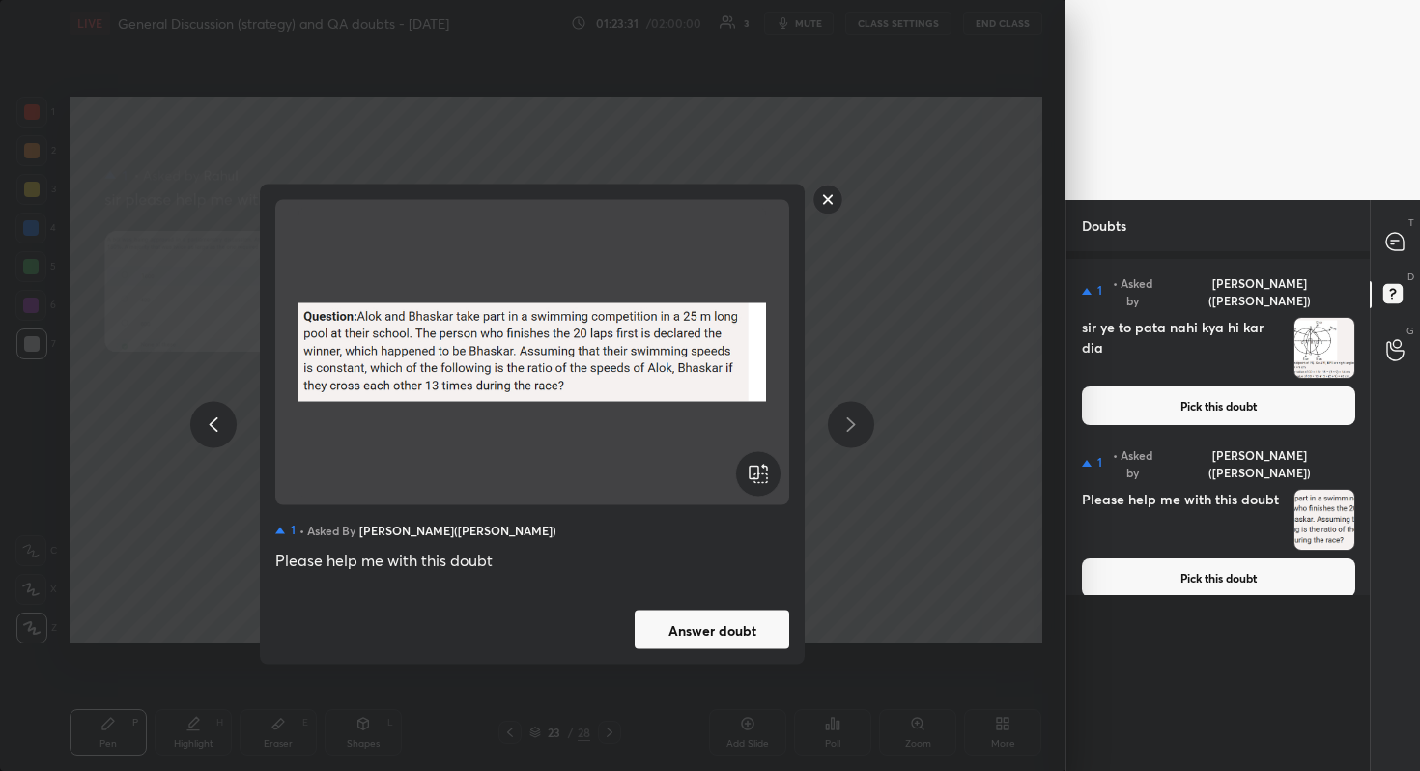
click at [735, 634] on button "Answer doubt" at bounding box center [712, 629] width 155 height 39
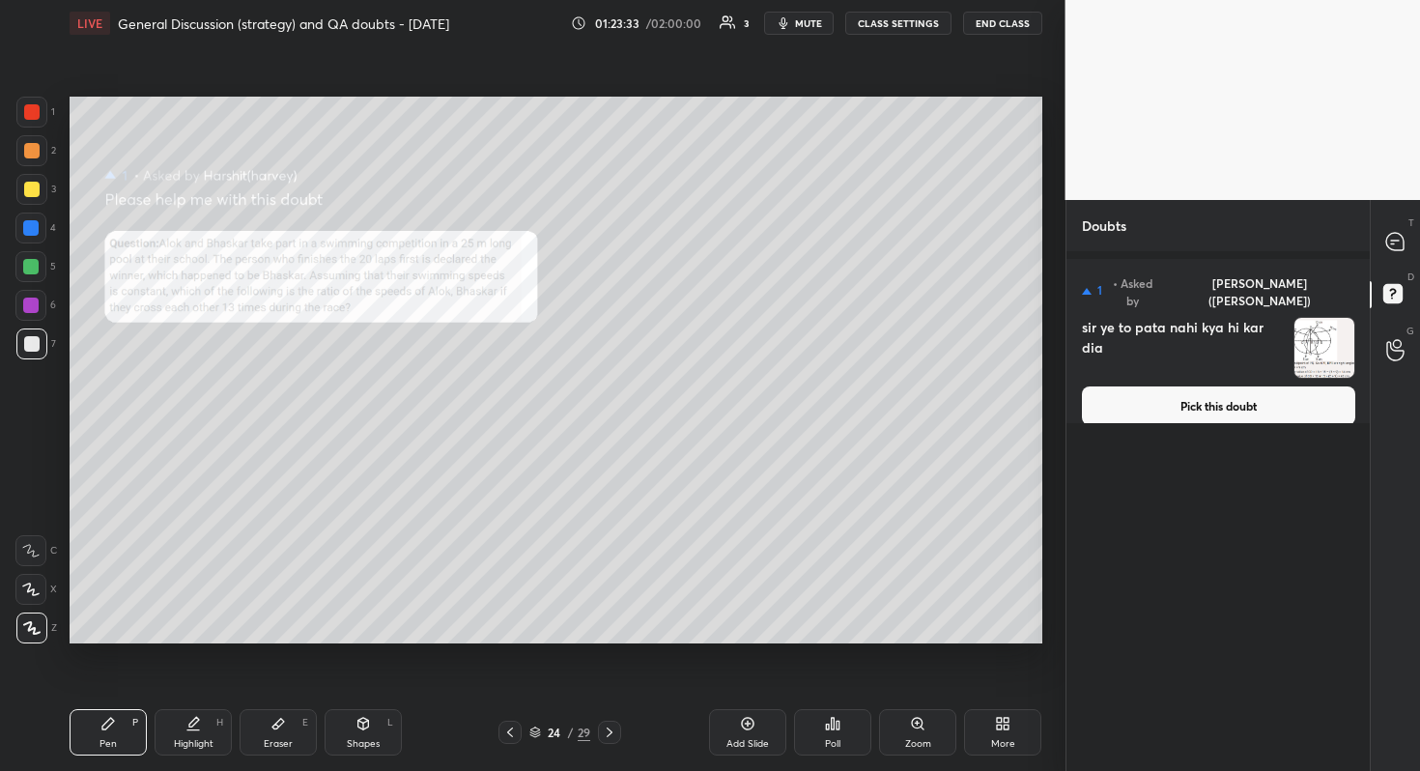
click at [1246, 391] on button "Pick this doubt" at bounding box center [1218, 405] width 273 height 39
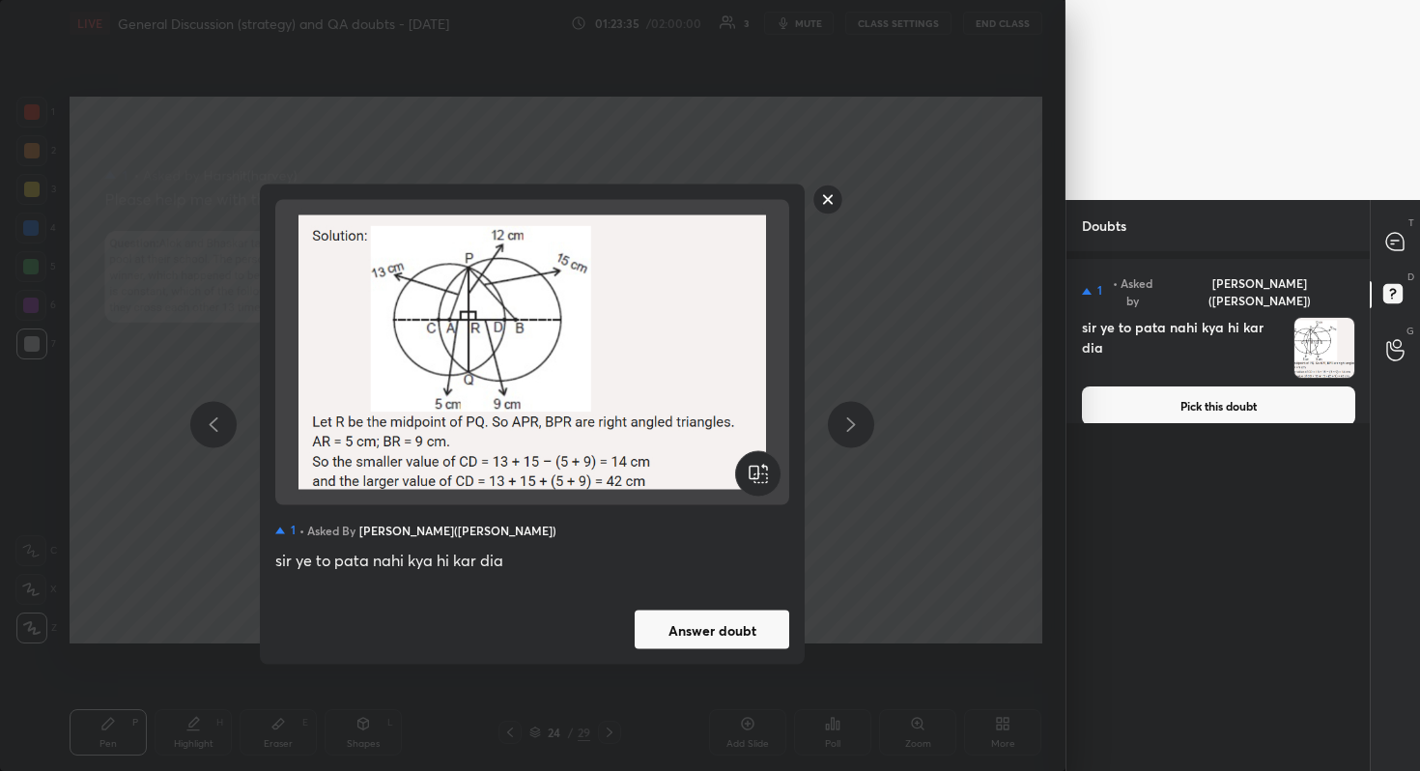
click at [703, 630] on button "Answer doubt" at bounding box center [712, 629] width 155 height 39
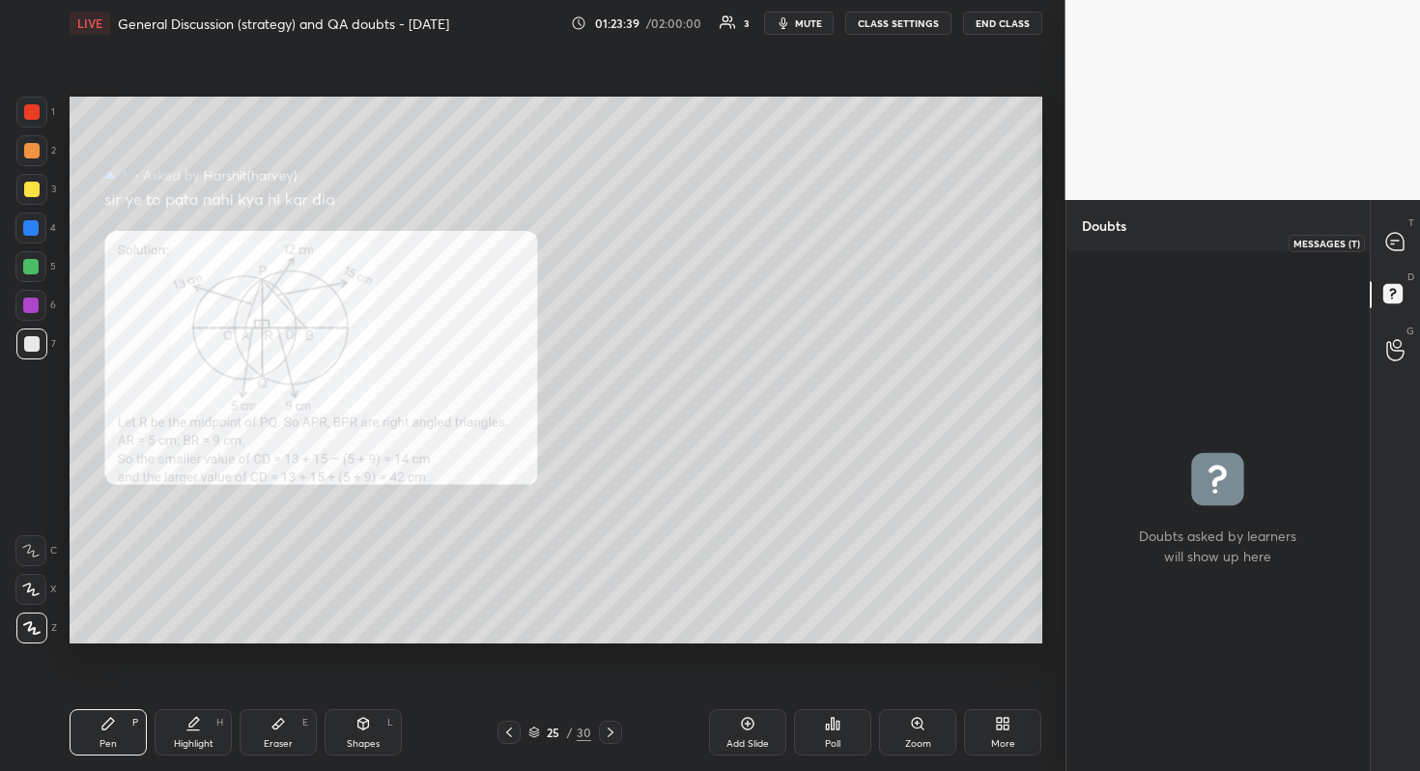
click at [1408, 232] on div at bounding box center [1395, 242] width 39 height 35
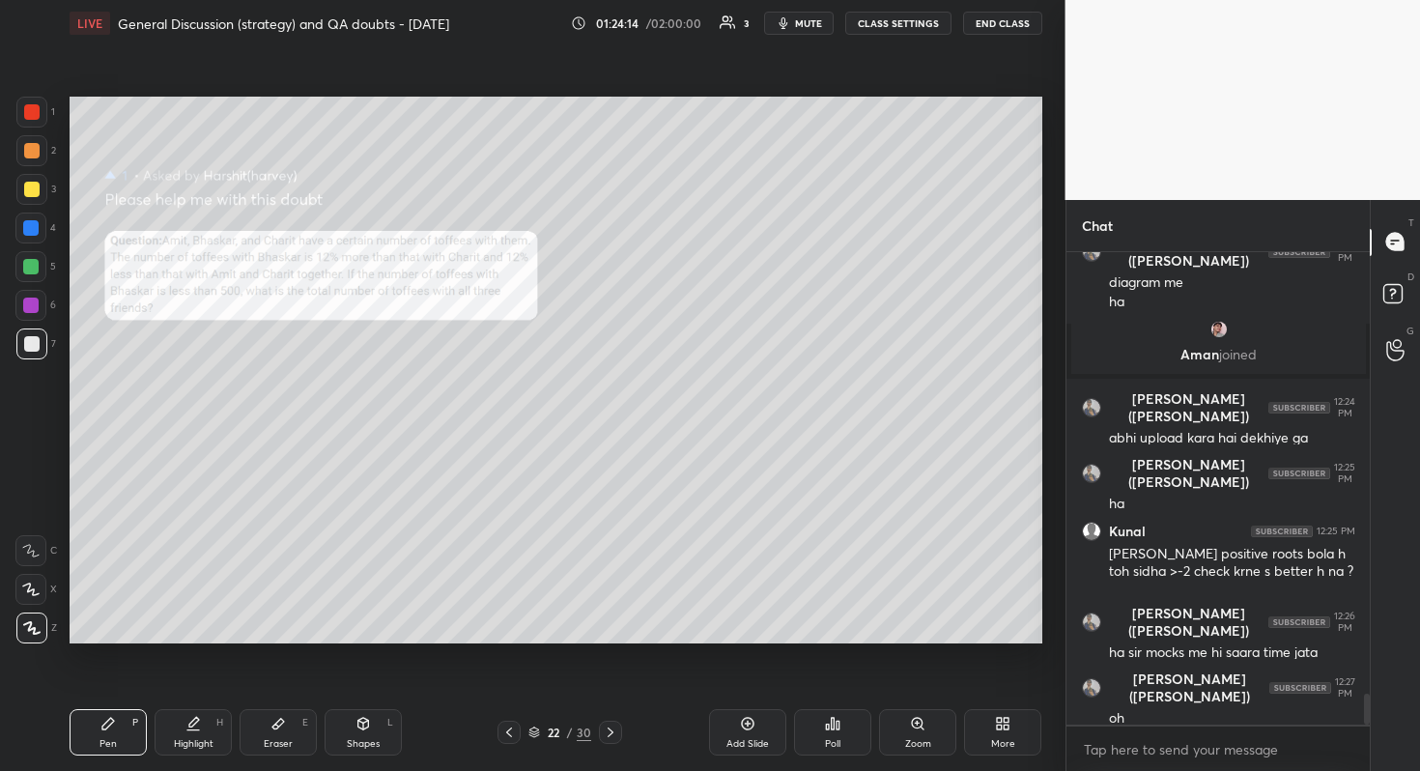
scroll to position [6703, 0]
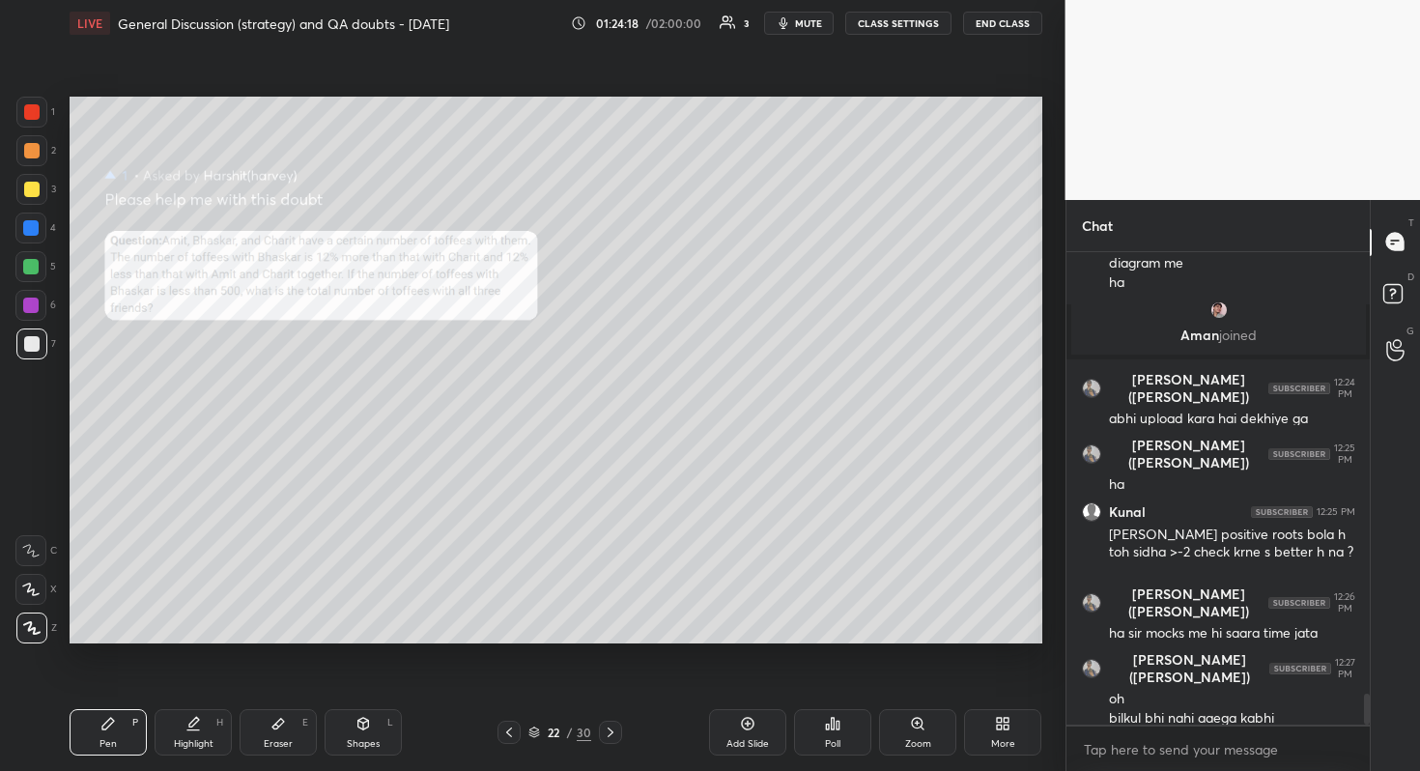
click at [925, 687] on div "Zoom" at bounding box center [918, 744] width 26 height 10
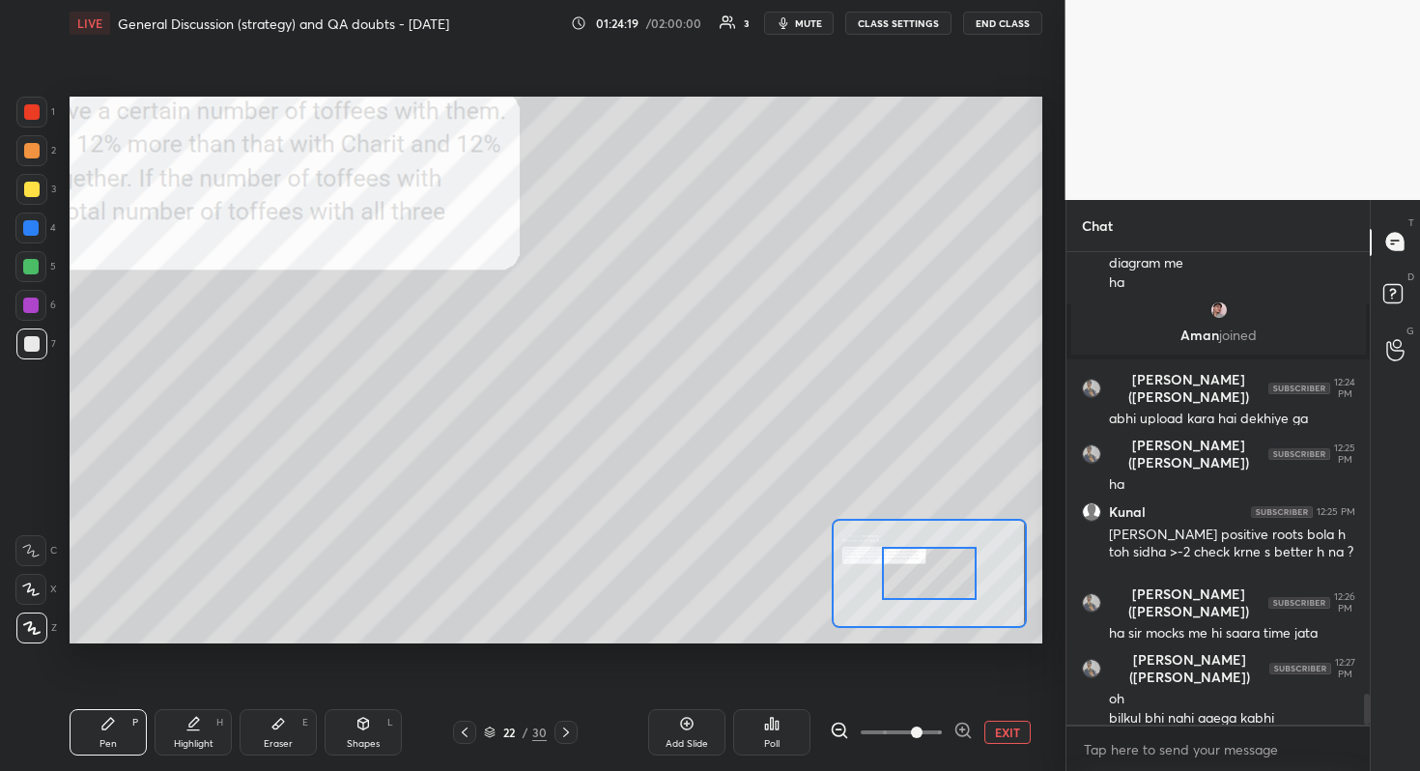
click at [913, 687] on span at bounding box center [901, 732] width 81 height 29
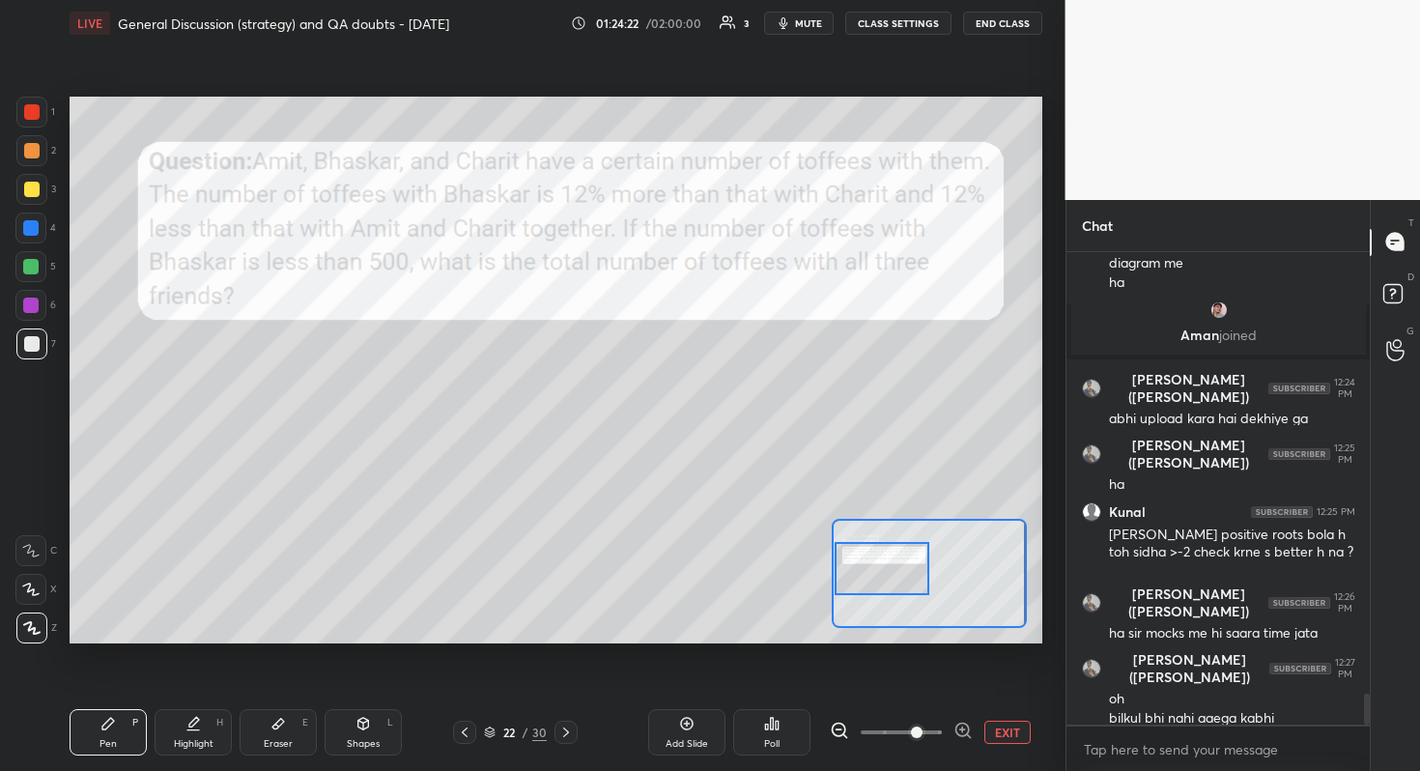
click at [827, 570] on div "Setting up your live class Poll for secs No correct answer Start poll" at bounding box center [556, 370] width 973 height 547
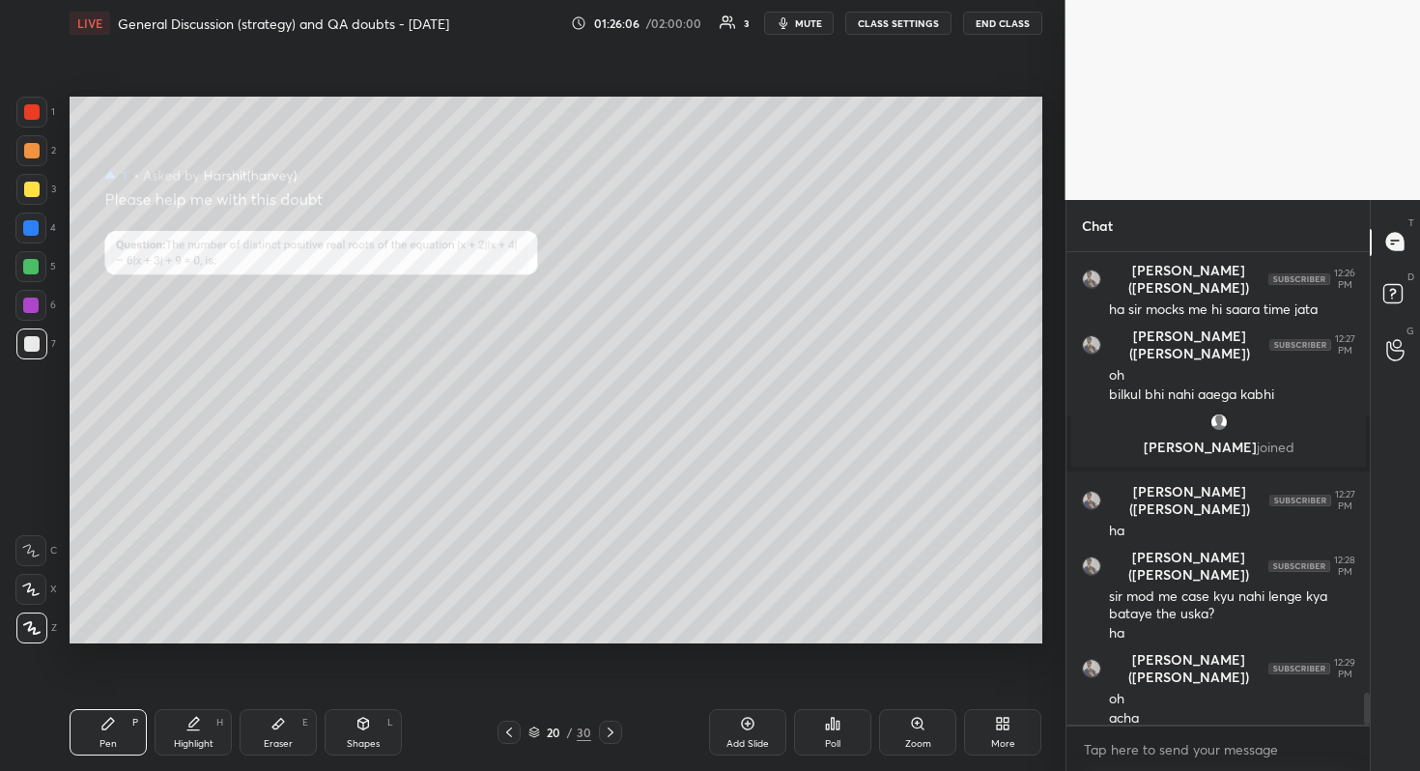
scroll to position [6546, 0]
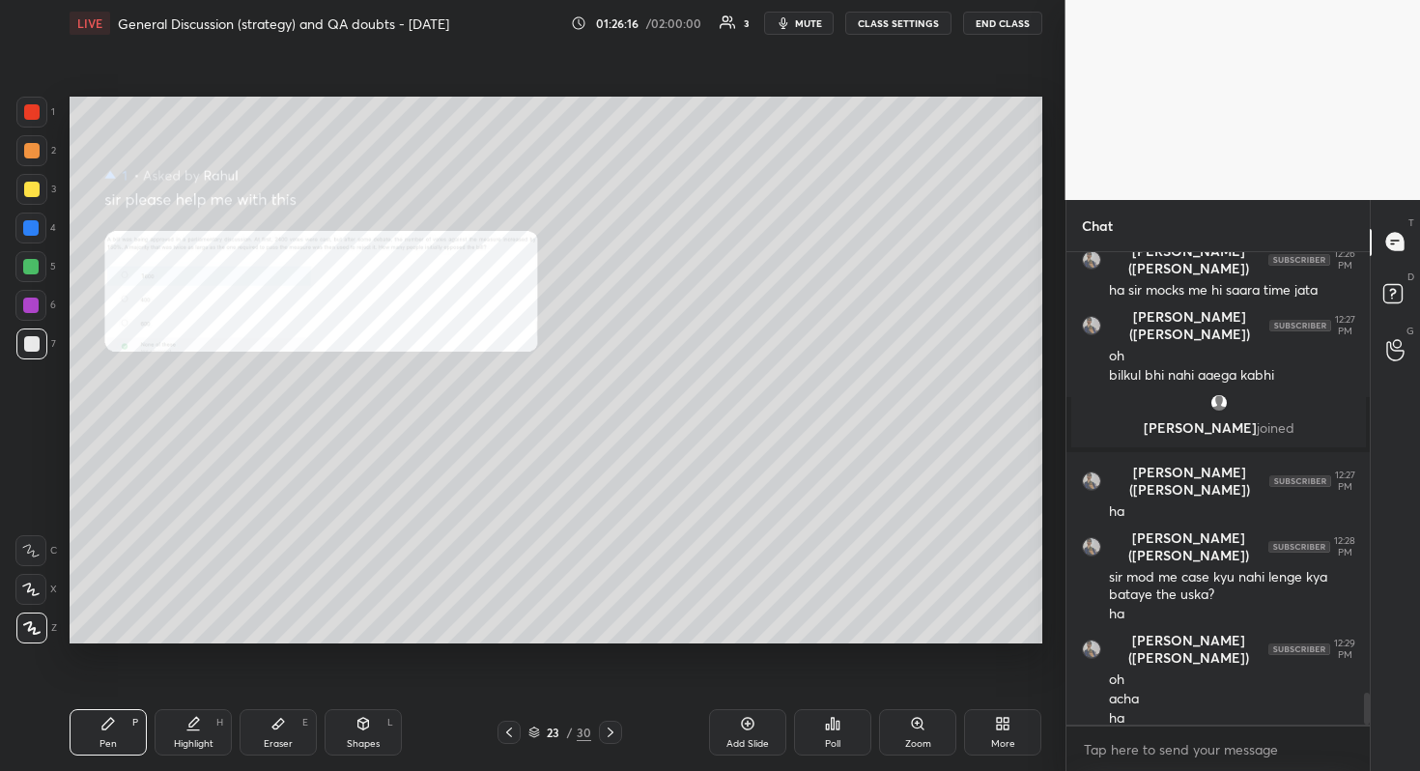
click at [915, 687] on div "Zoom" at bounding box center [918, 744] width 26 height 10
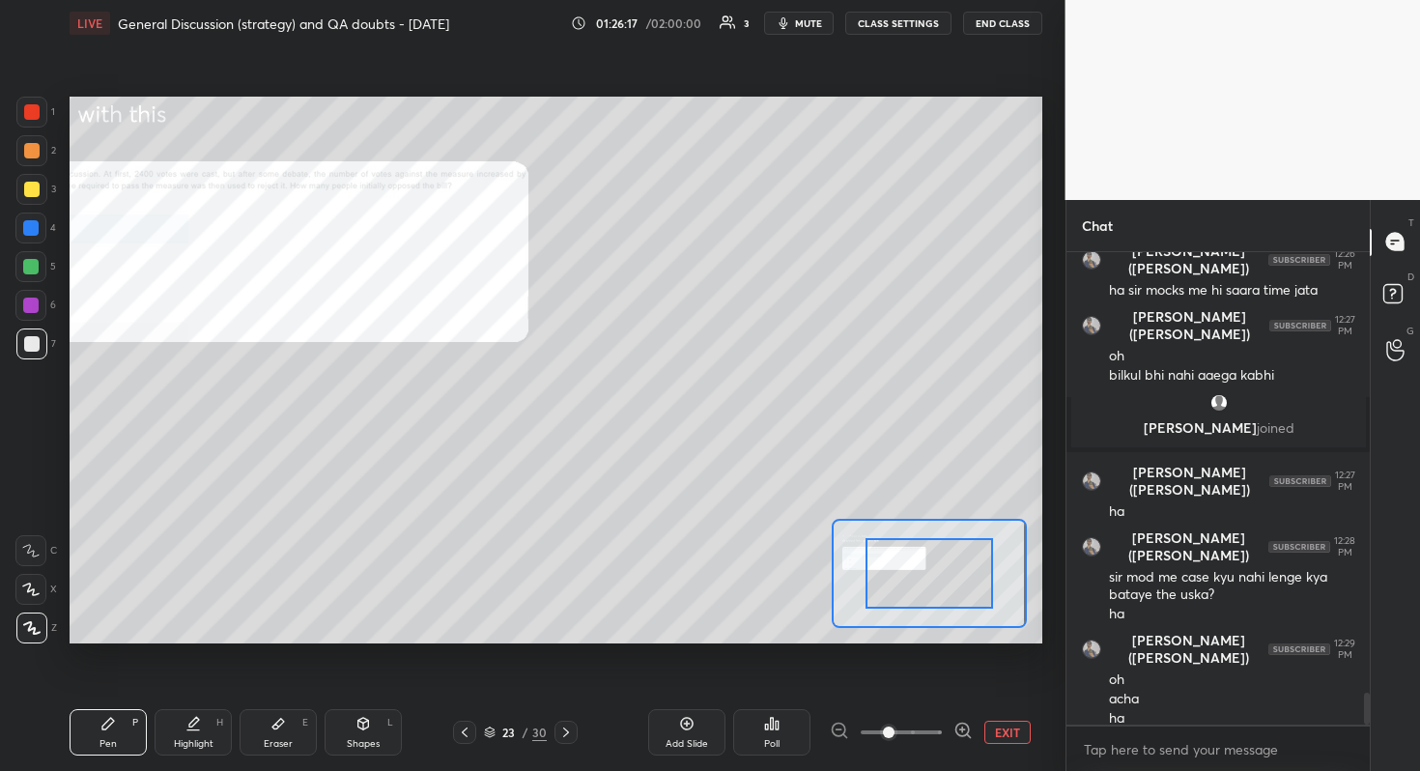
scroll to position [6566, 0]
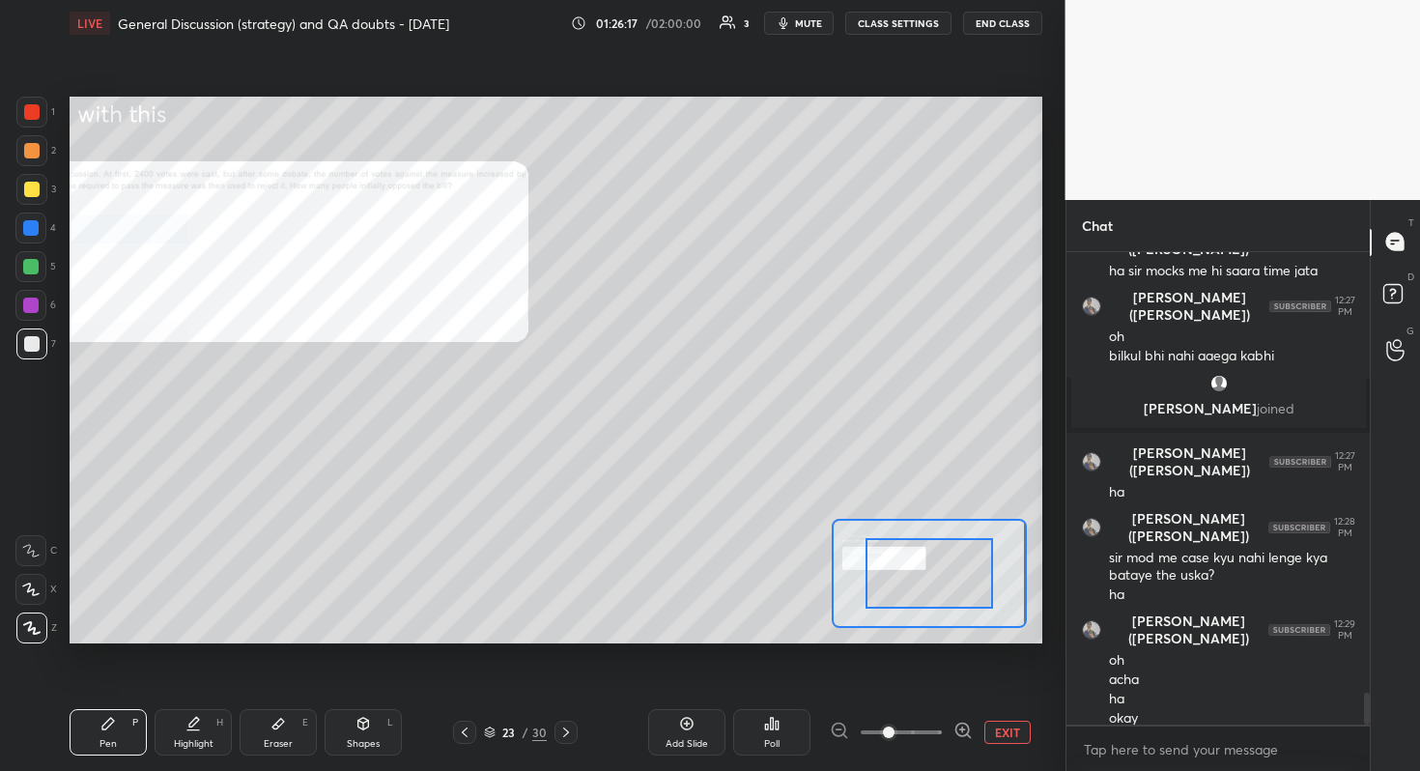
click at [915, 687] on span at bounding box center [901, 732] width 81 height 29
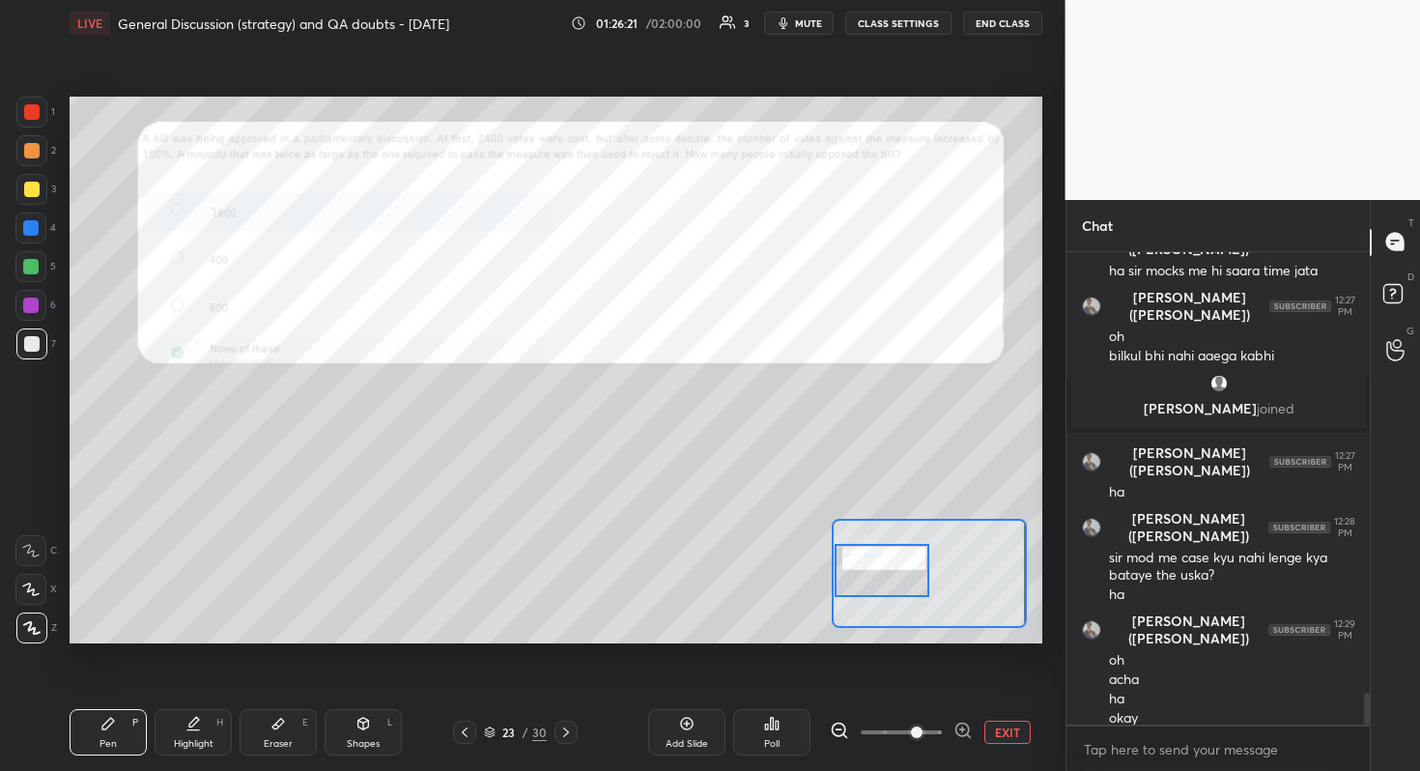
drag, startPoint x: 921, startPoint y: 578, endPoint x: 857, endPoint y: 575, distance: 64.8
click at [857, 575] on div at bounding box center [882, 570] width 96 height 53
click at [878, 578] on div at bounding box center [882, 570] width 96 height 53
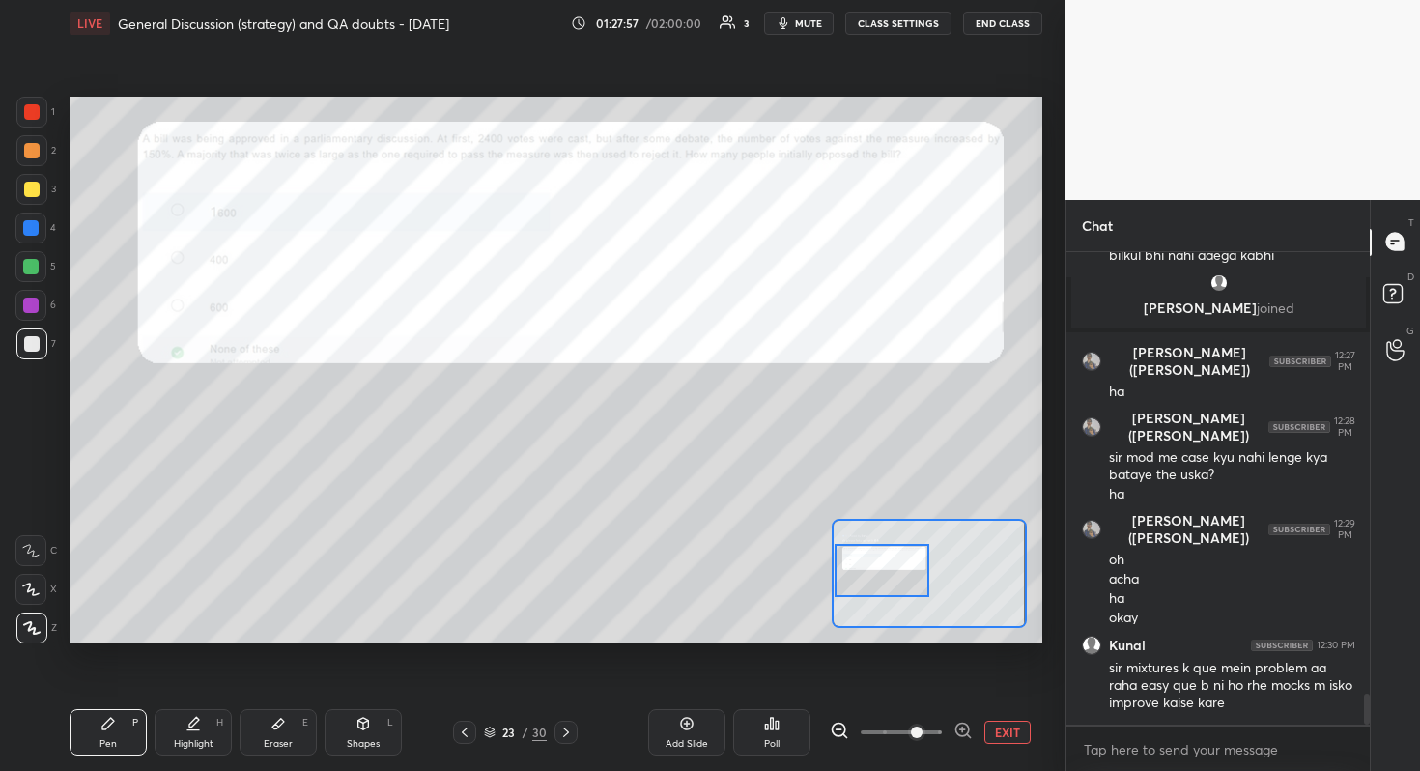
scroll to position [6749, 0]
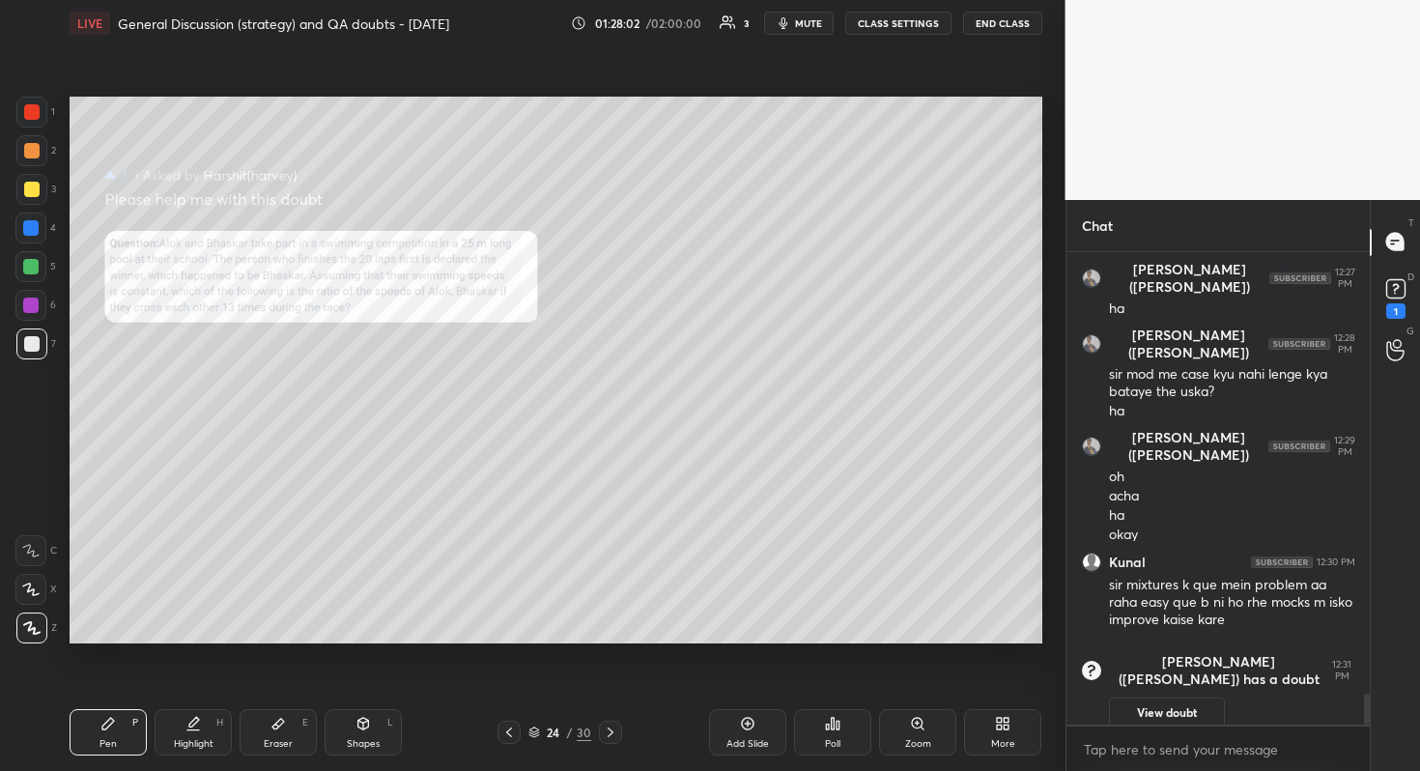
click at [852, 687] on div "Poll" at bounding box center [832, 732] width 77 height 46
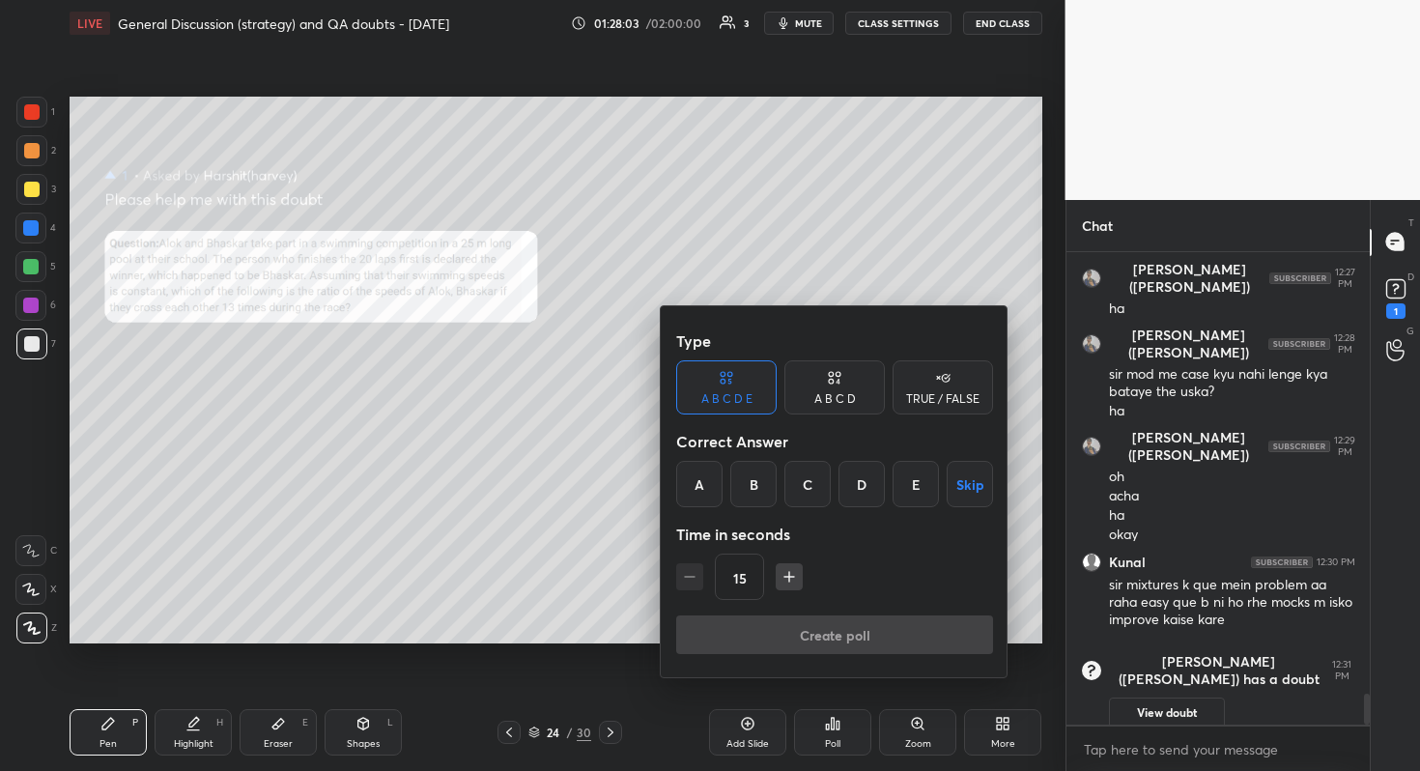
click at [939, 687] on div at bounding box center [710, 385] width 1420 height 771
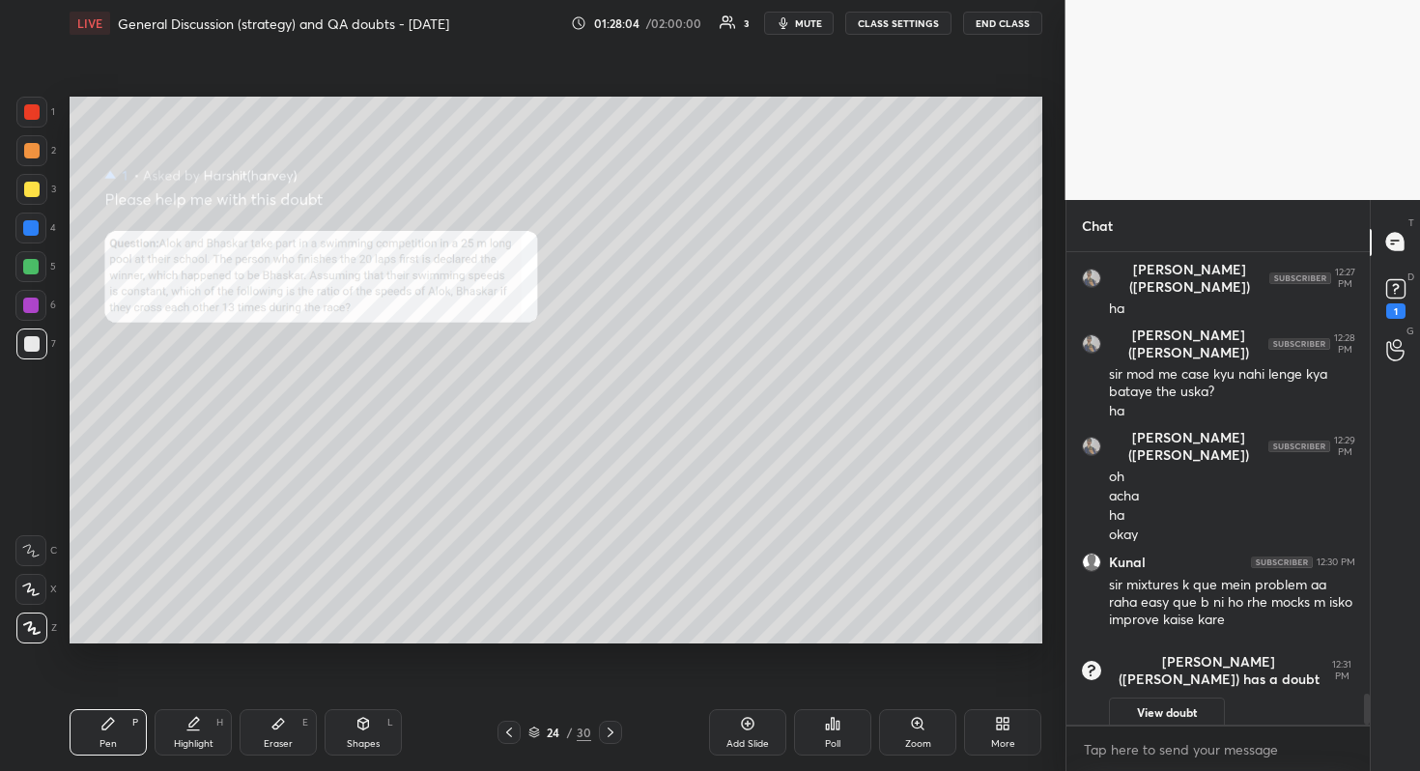
click at [938, 687] on div "Zoom" at bounding box center [917, 732] width 77 height 46
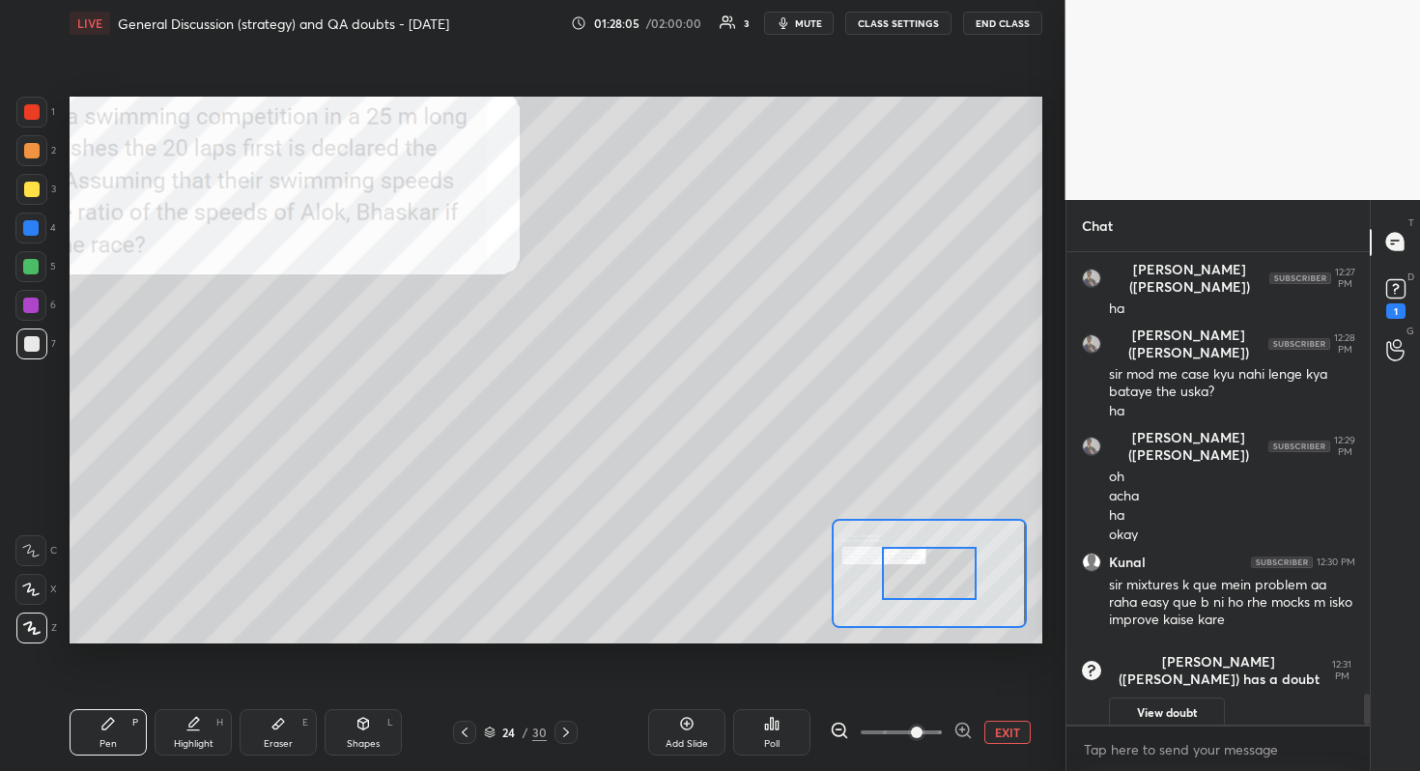
click at [911, 687] on span at bounding box center [917, 732] width 12 height 12
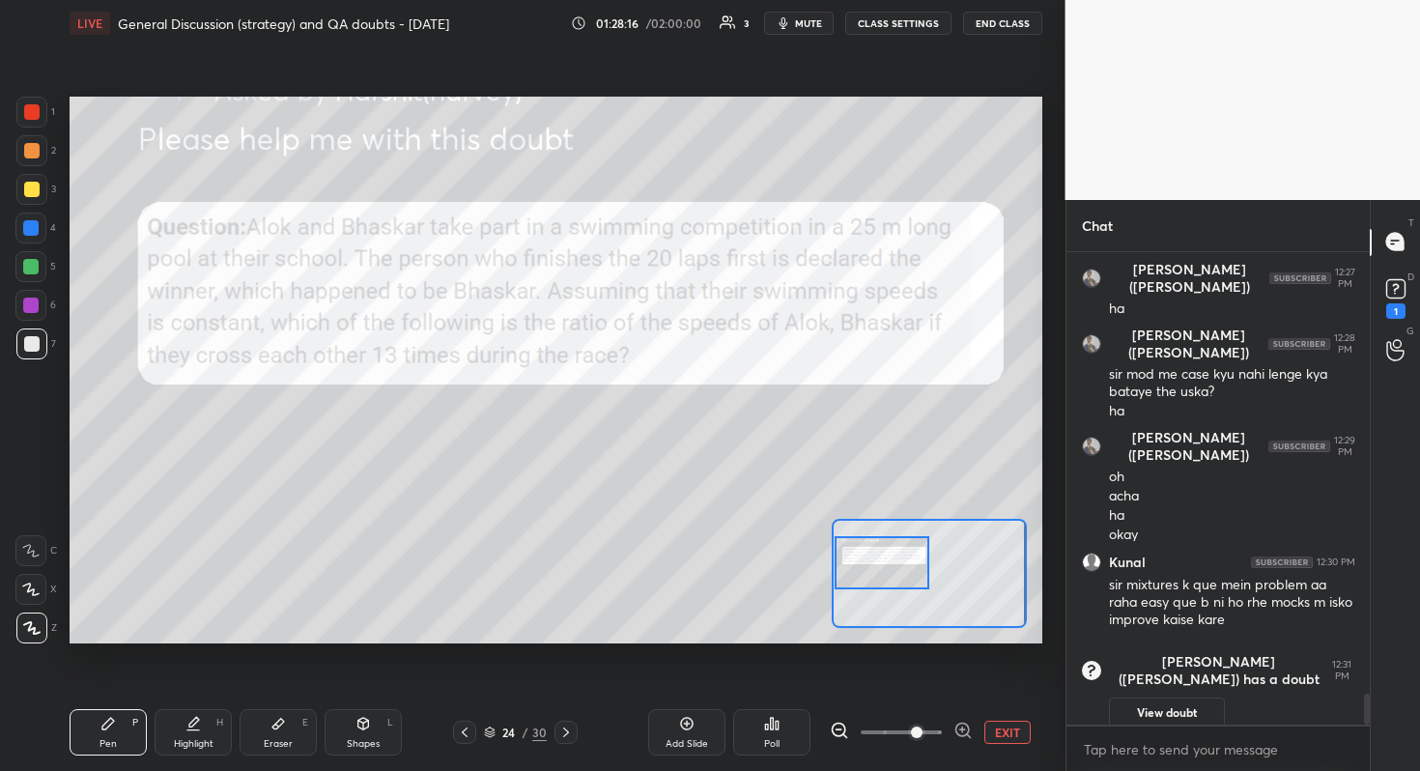
drag, startPoint x: 918, startPoint y: 573, endPoint x: 866, endPoint y: 562, distance: 53.2
click at [866, 562] on div at bounding box center [882, 562] width 96 height 53
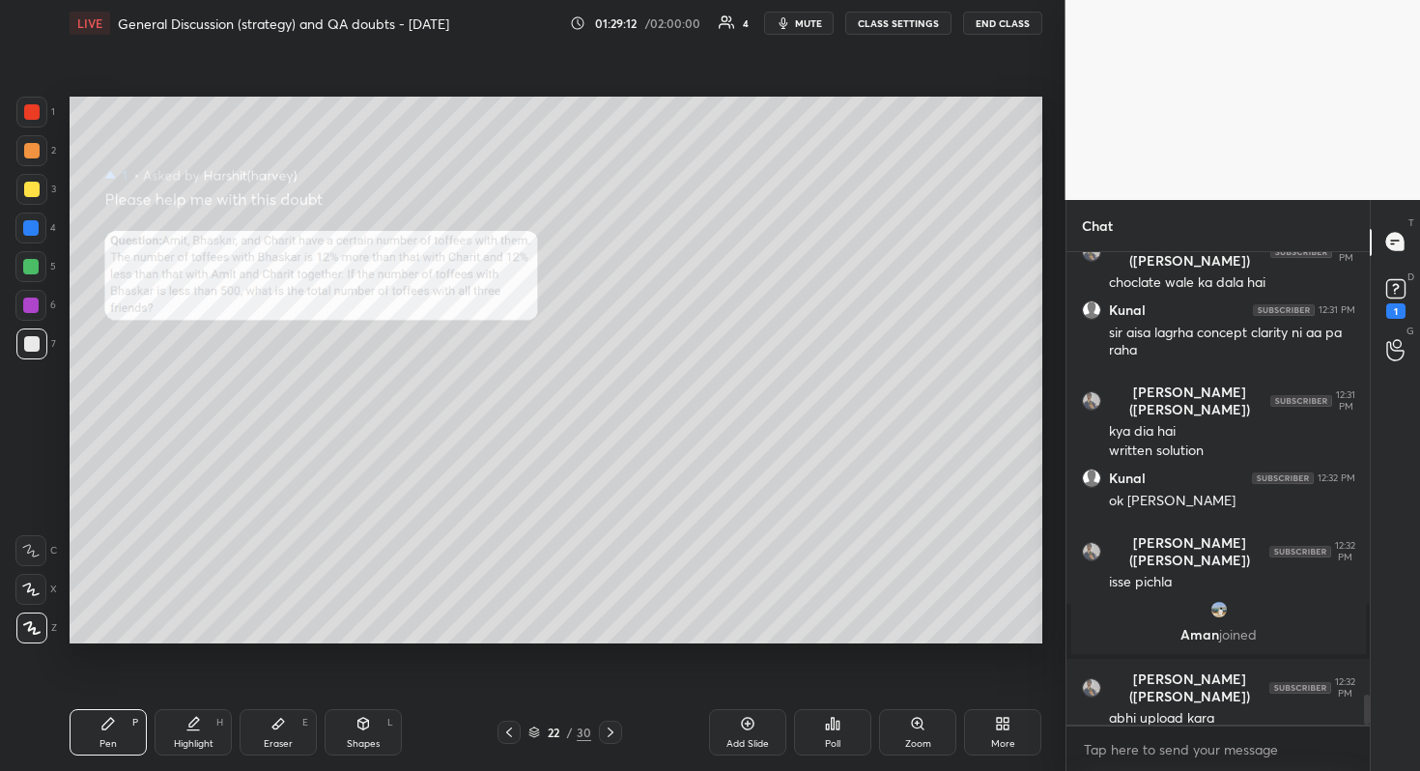
scroll to position [7006, 0]
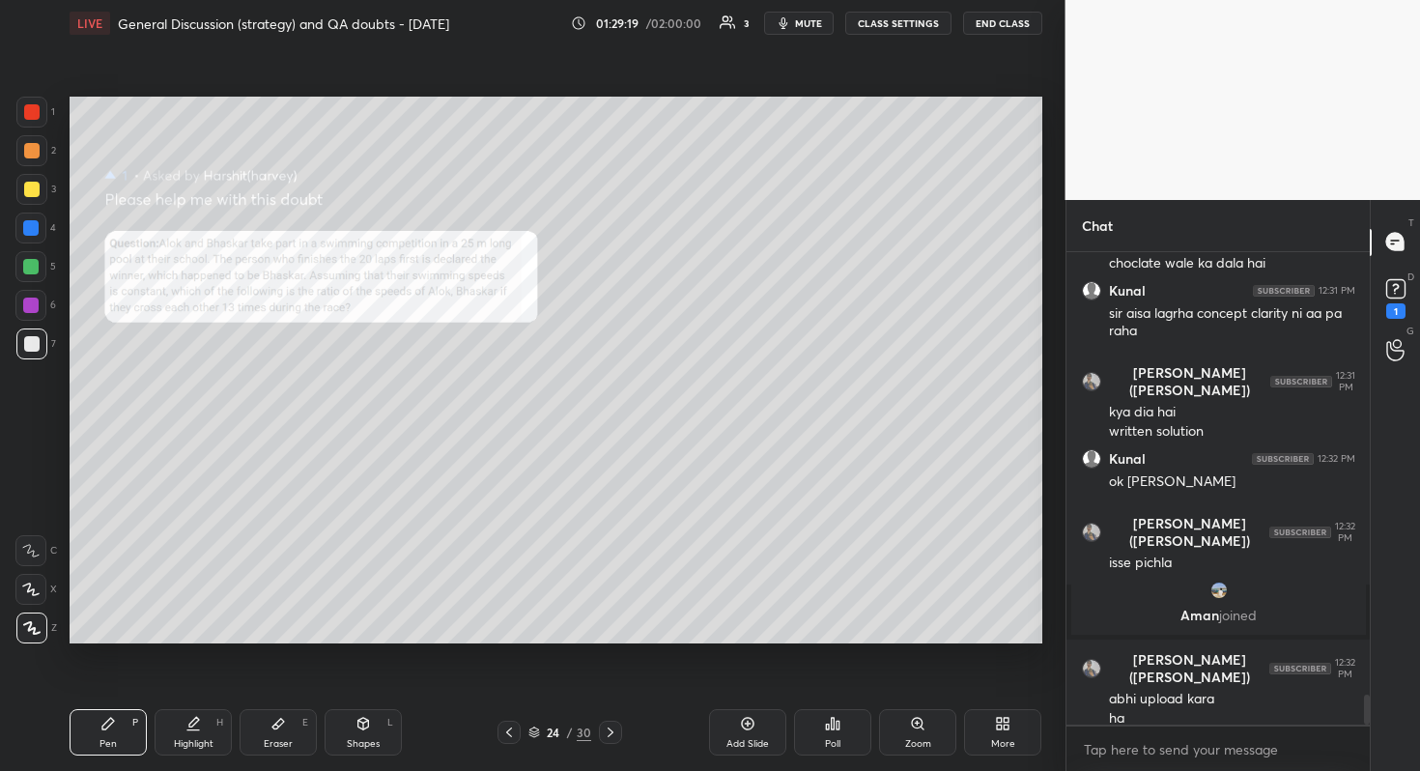
click at [918, 687] on div "Zoom" at bounding box center [918, 744] width 26 height 10
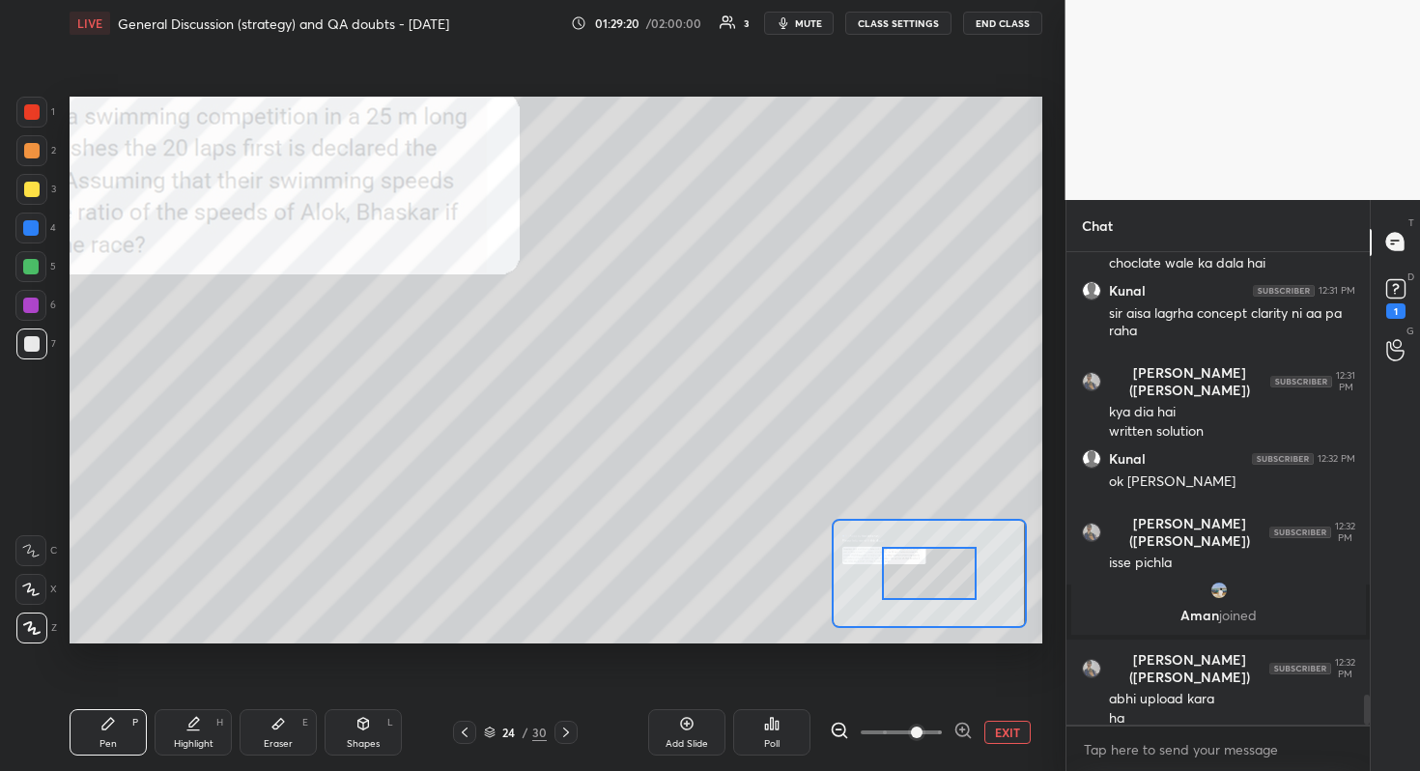
click at [911, 687] on span at bounding box center [917, 732] width 12 height 12
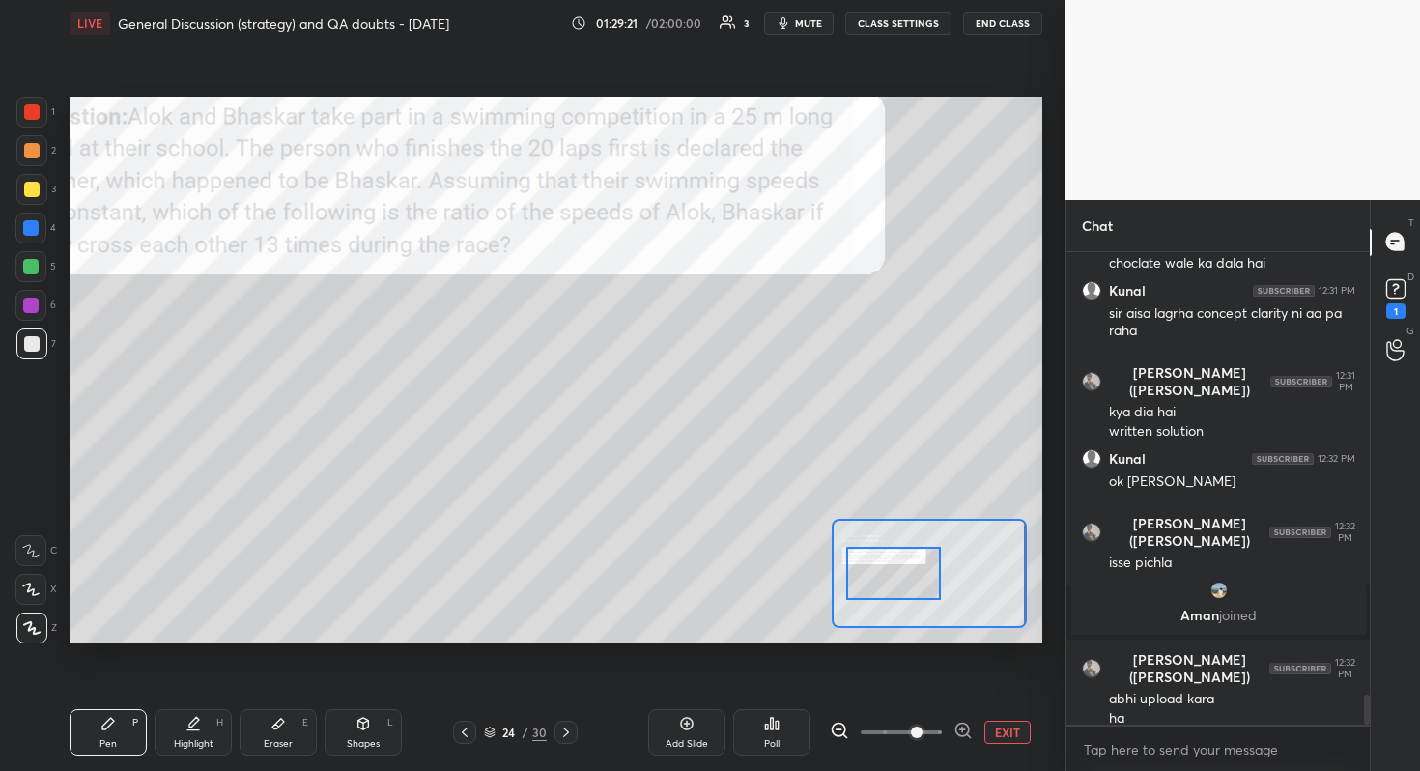
scroll to position [7025, 0]
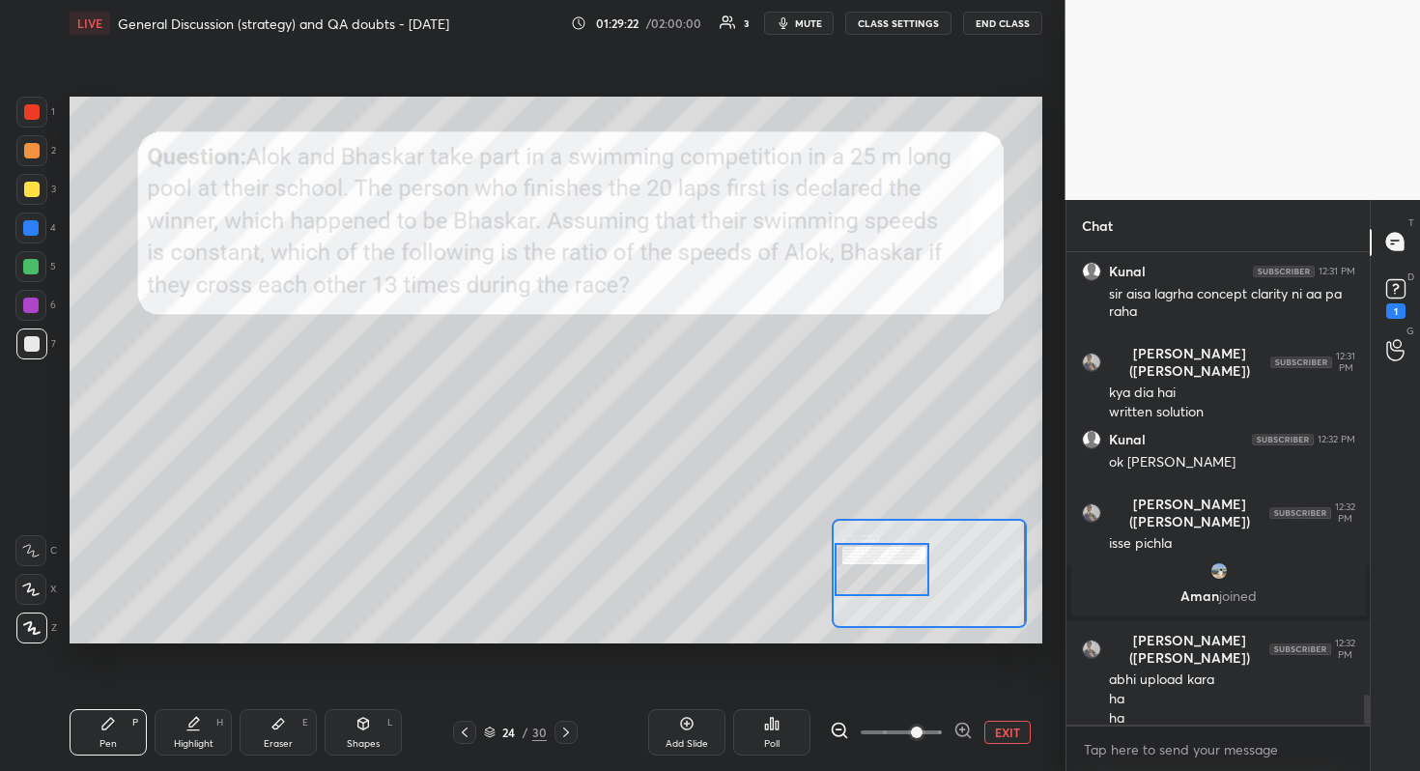
drag, startPoint x: 922, startPoint y: 583, endPoint x: 865, endPoint y: 579, distance: 57.1
click at [865, 579] on div at bounding box center [882, 569] width 96 height 53
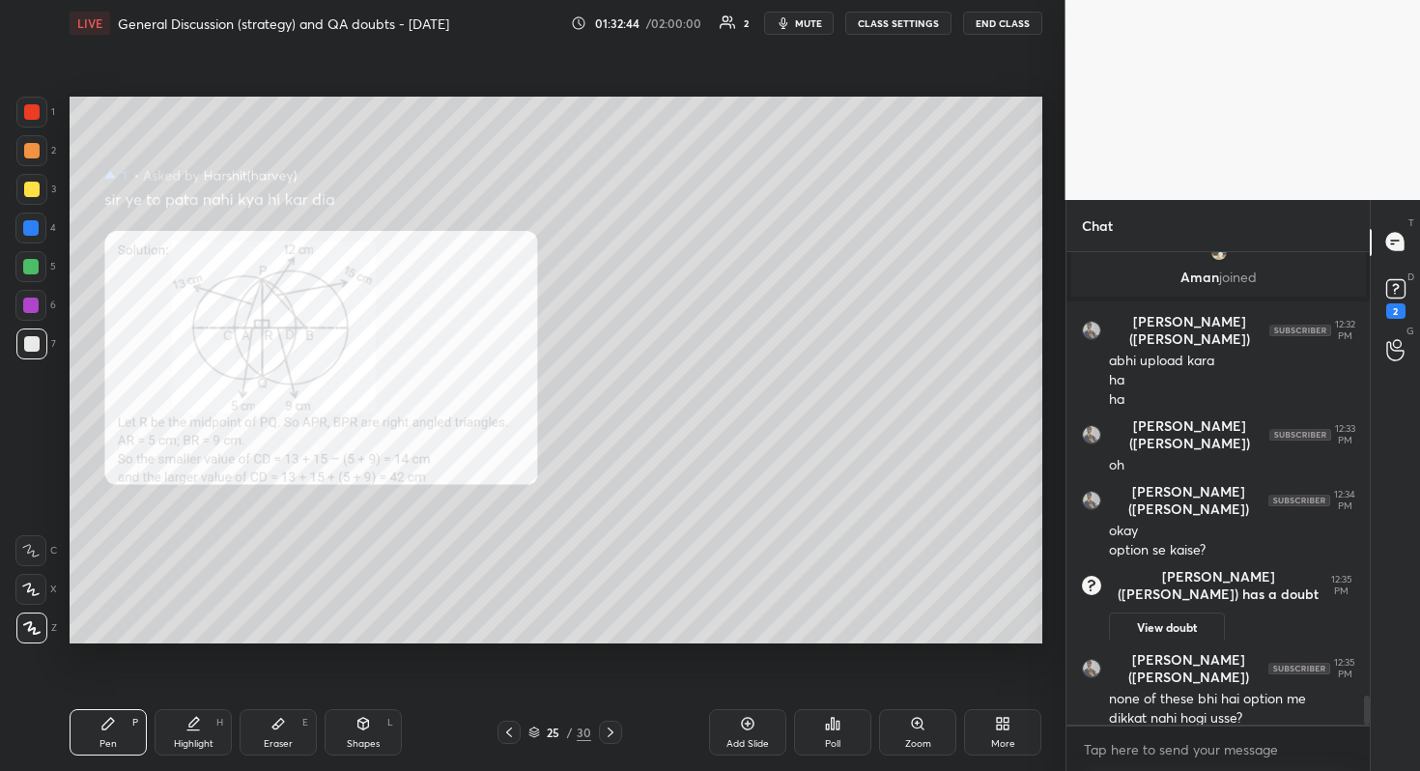
scroll to position [7305, 0]
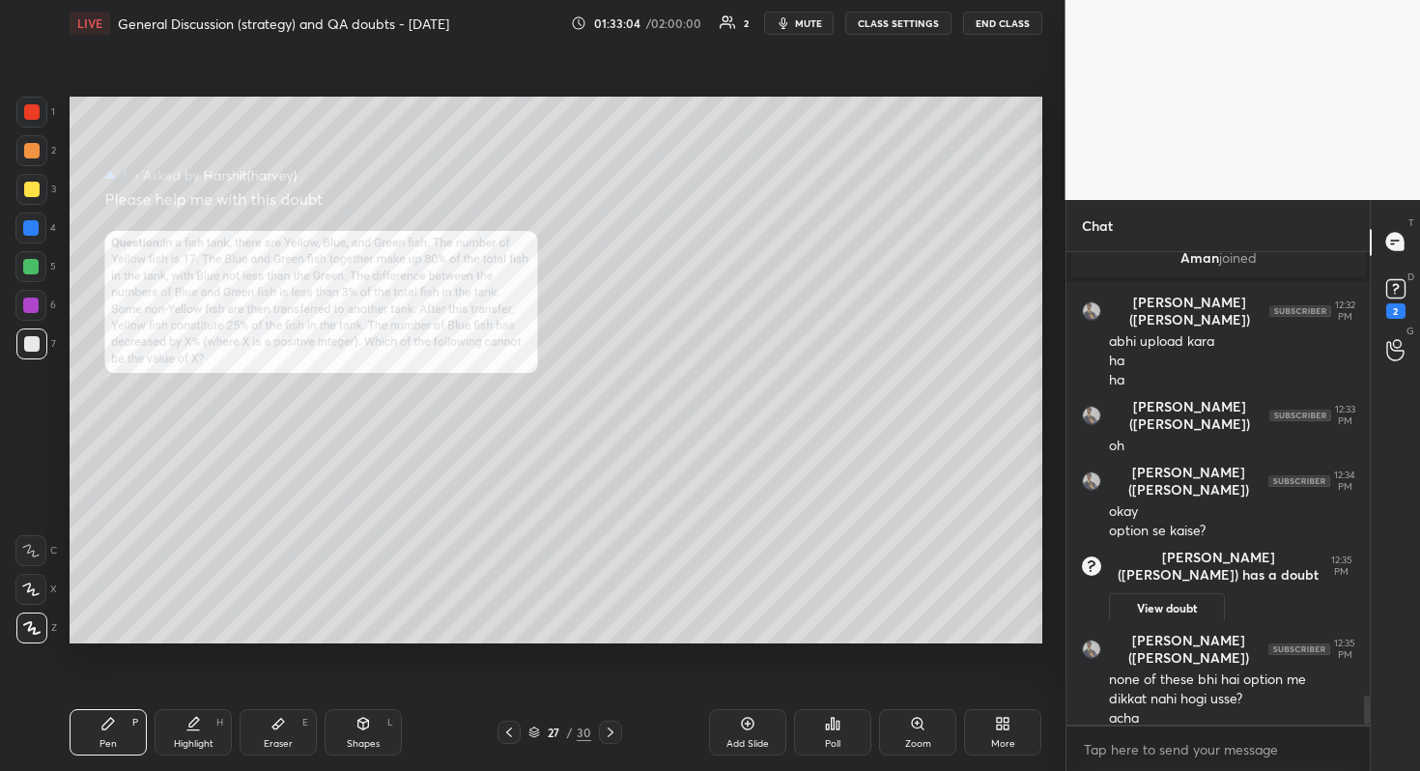
click at [918, 687] on div "Zoom" at bounding box center [917, 732] width 77 height 46
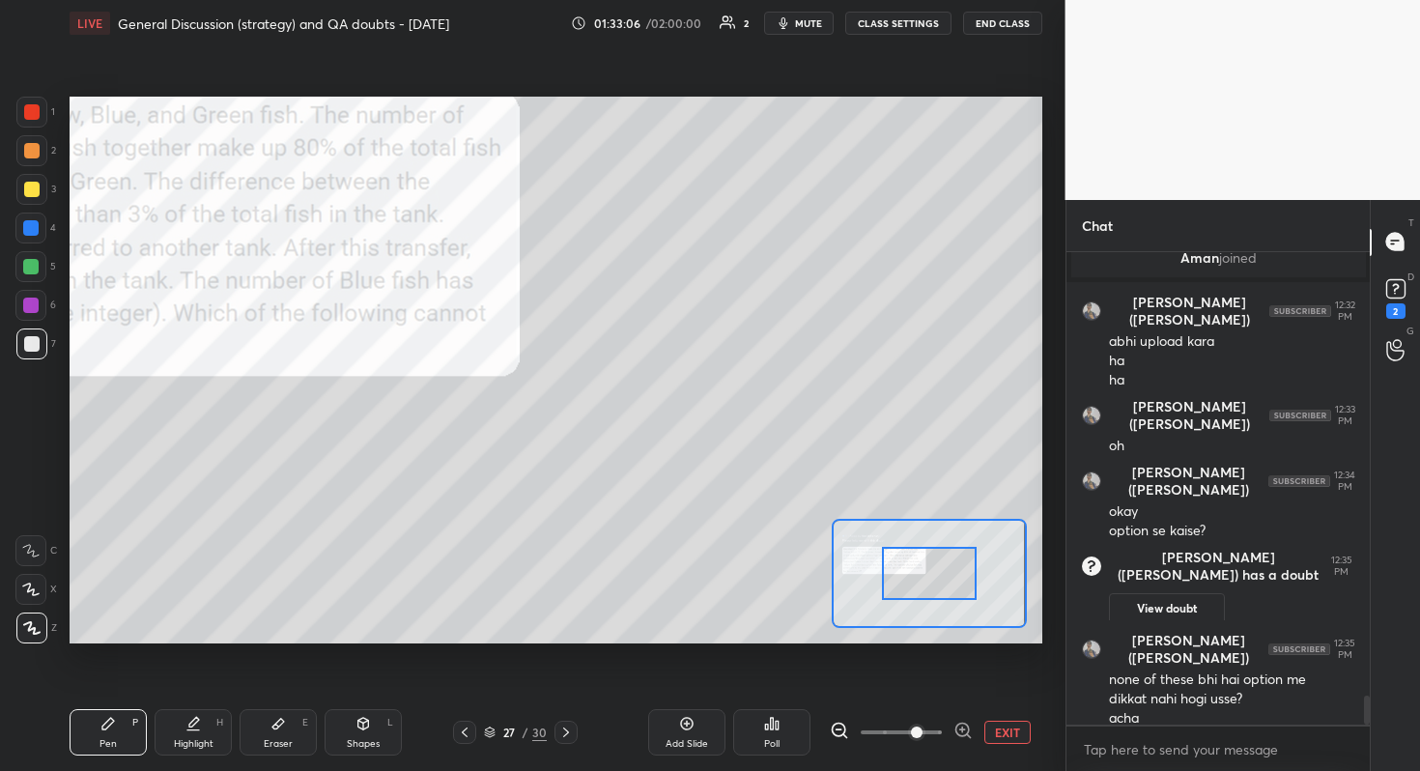
click at [911, 687] on span at bounding box center [917, 732] width 12 height 12
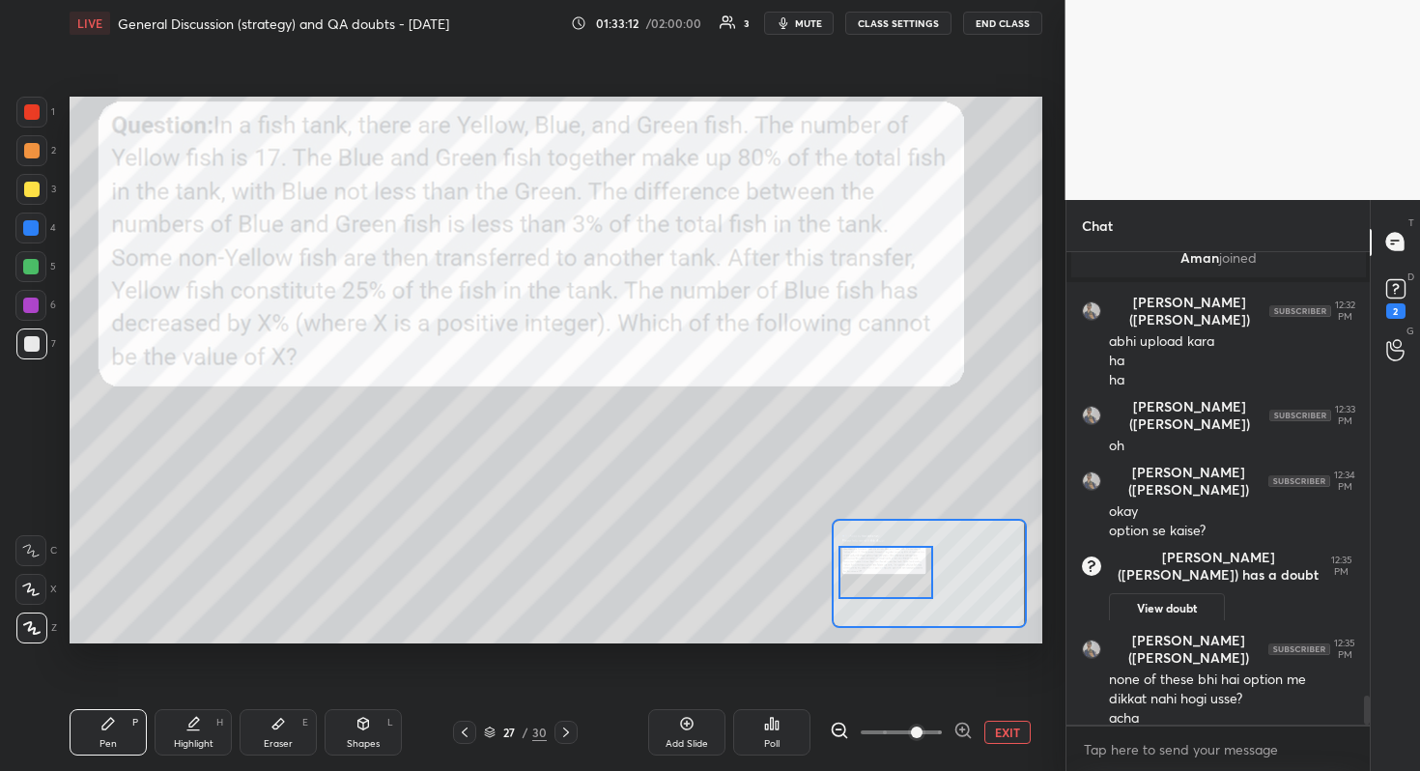
drag, startPoint x: 938, startPoint y: 574, endPoint x: 895, endPoint y: 573, distance: 42.5
click at [895, 573] on div at bounding box center [886, 572] width 96 height 53
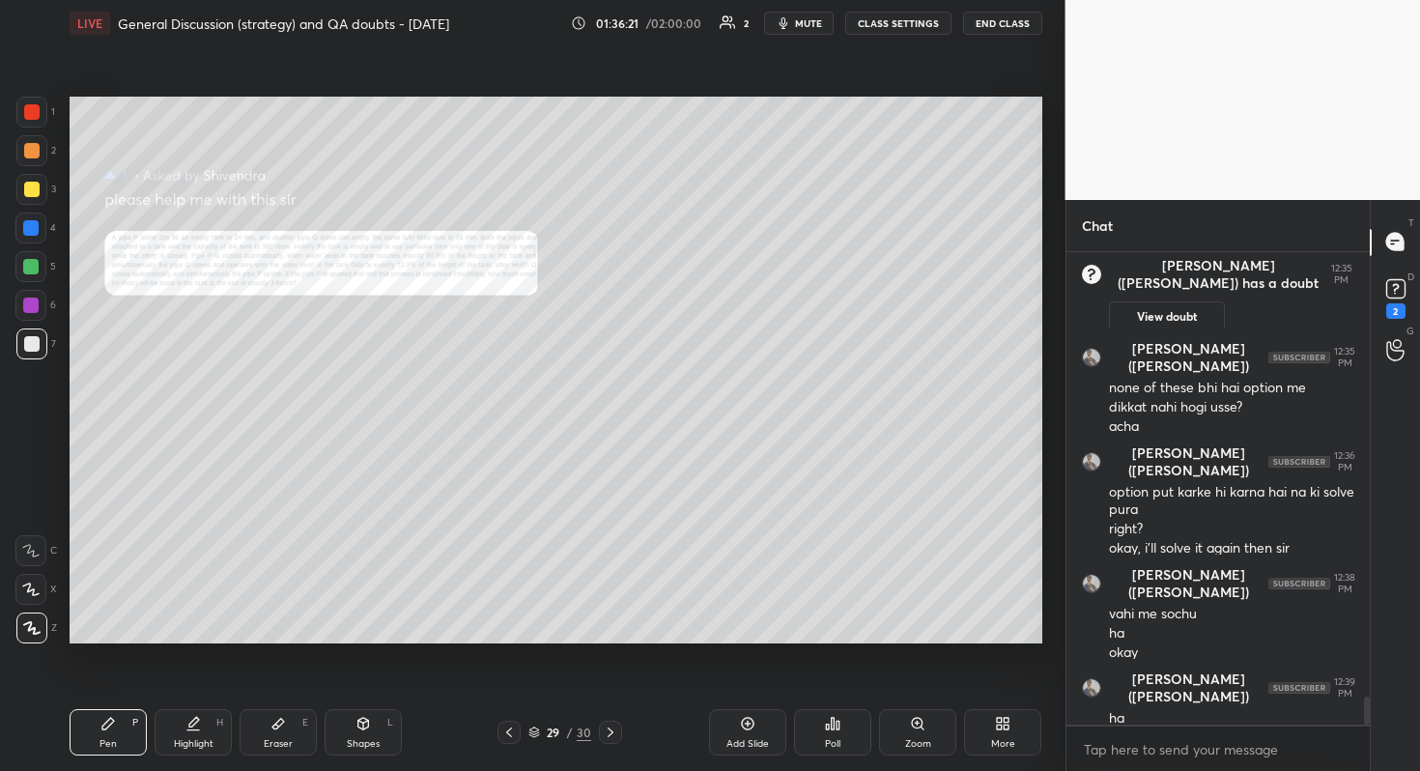
scroll to position [7616, 0]
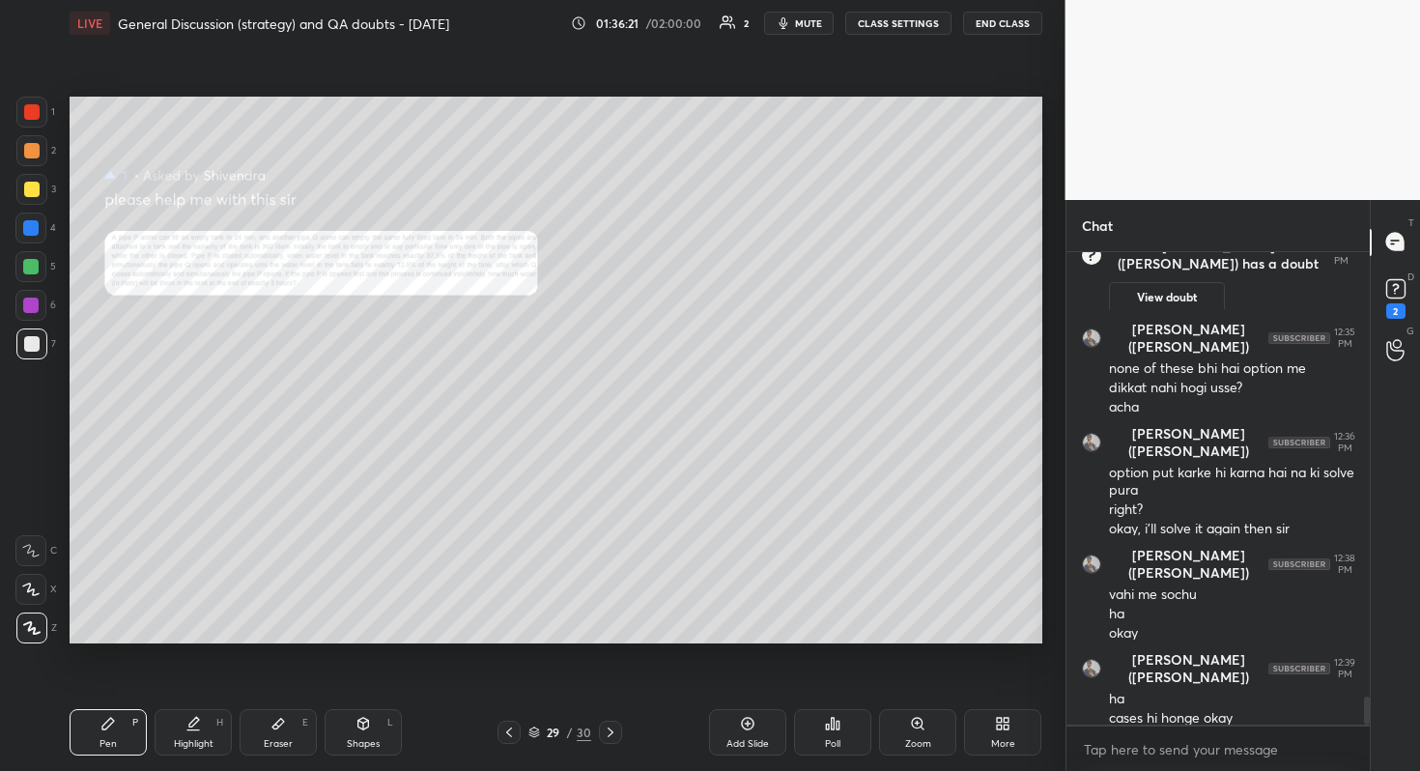
click at [918, 687] on div "Zoom" at bounding box center [918, 744] width 26 height 10
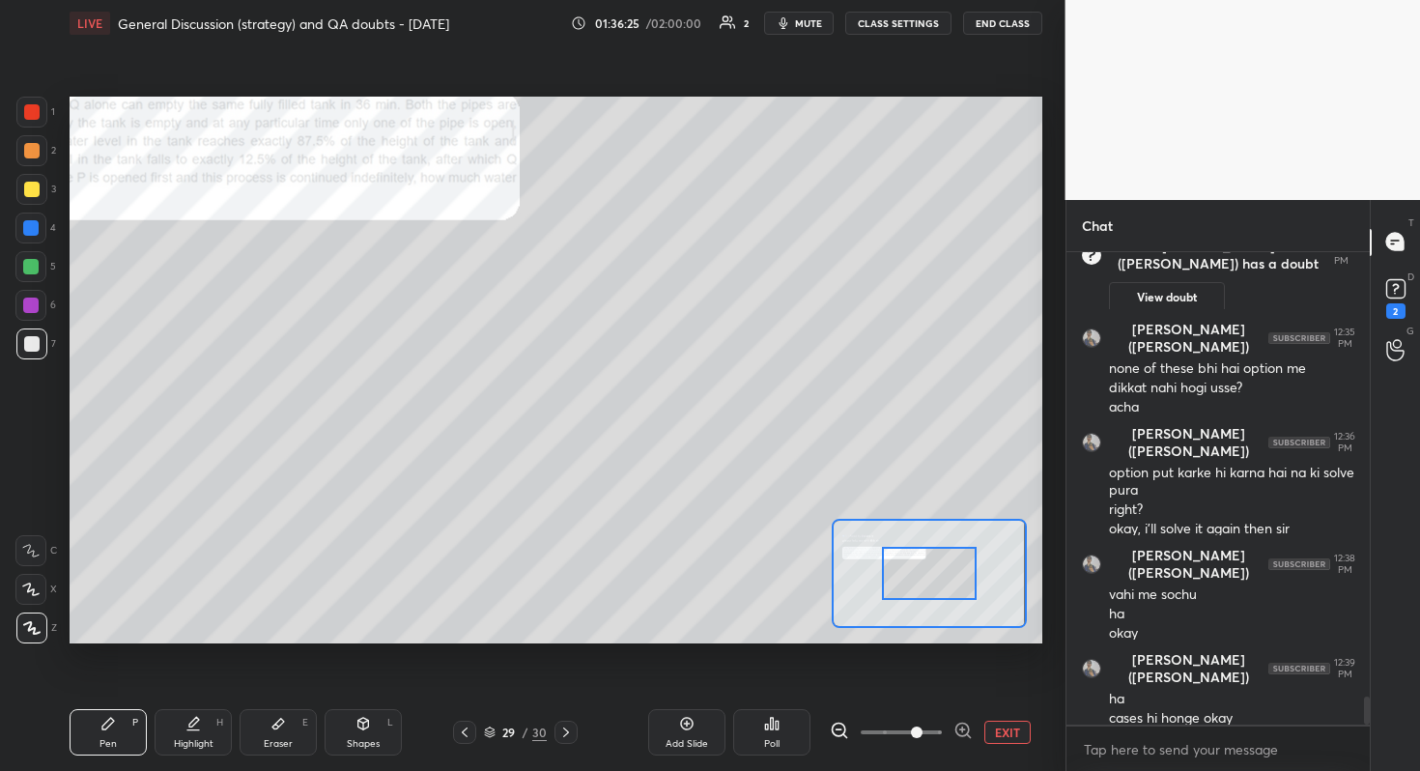
click at [914, 687] on span at bounding box center [901, 732] width 81 height 29
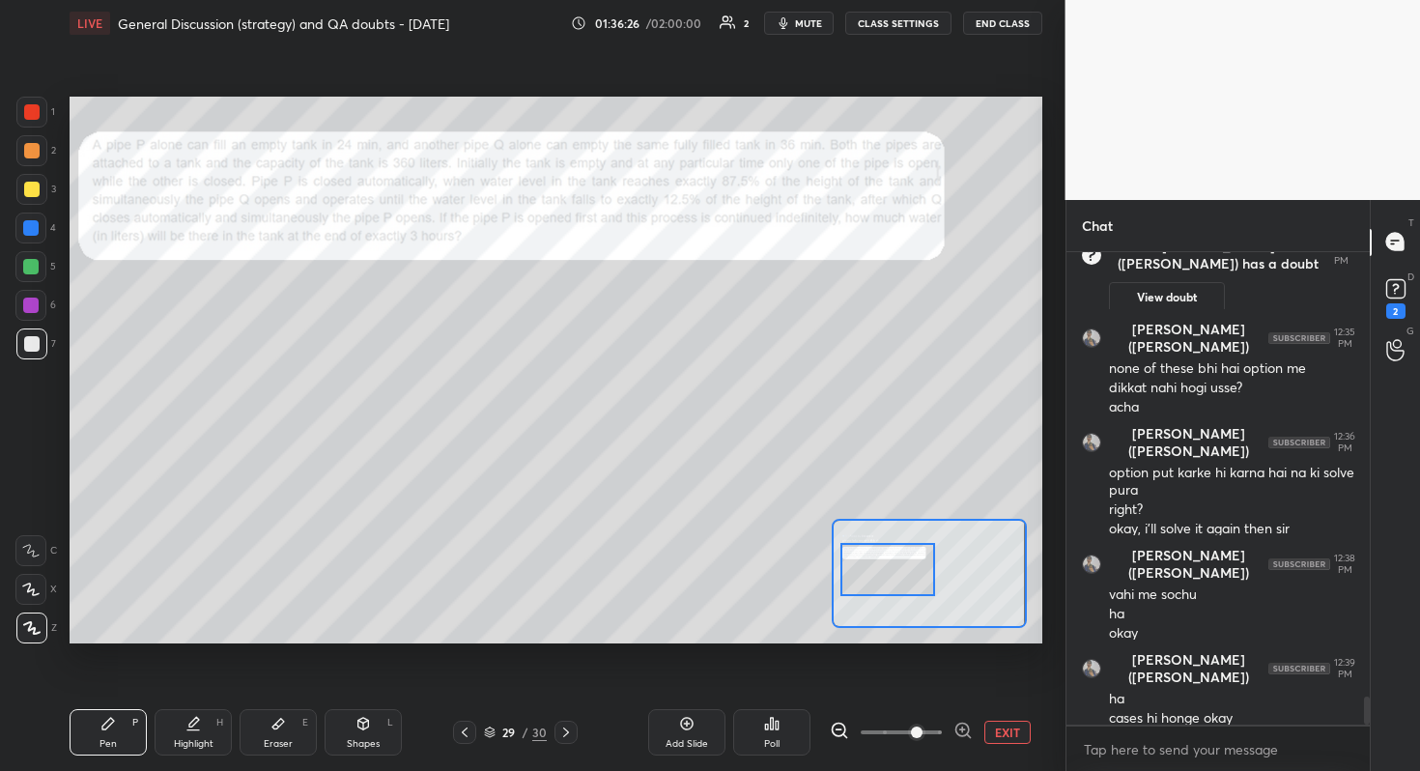
drag, startPoint x: 918, startPoint y: 576, endPoint x: 877, endPoint y: 572, distance: 41.7
click at [877, 572] on div at bounding box center [888, 569] width 96 height 53
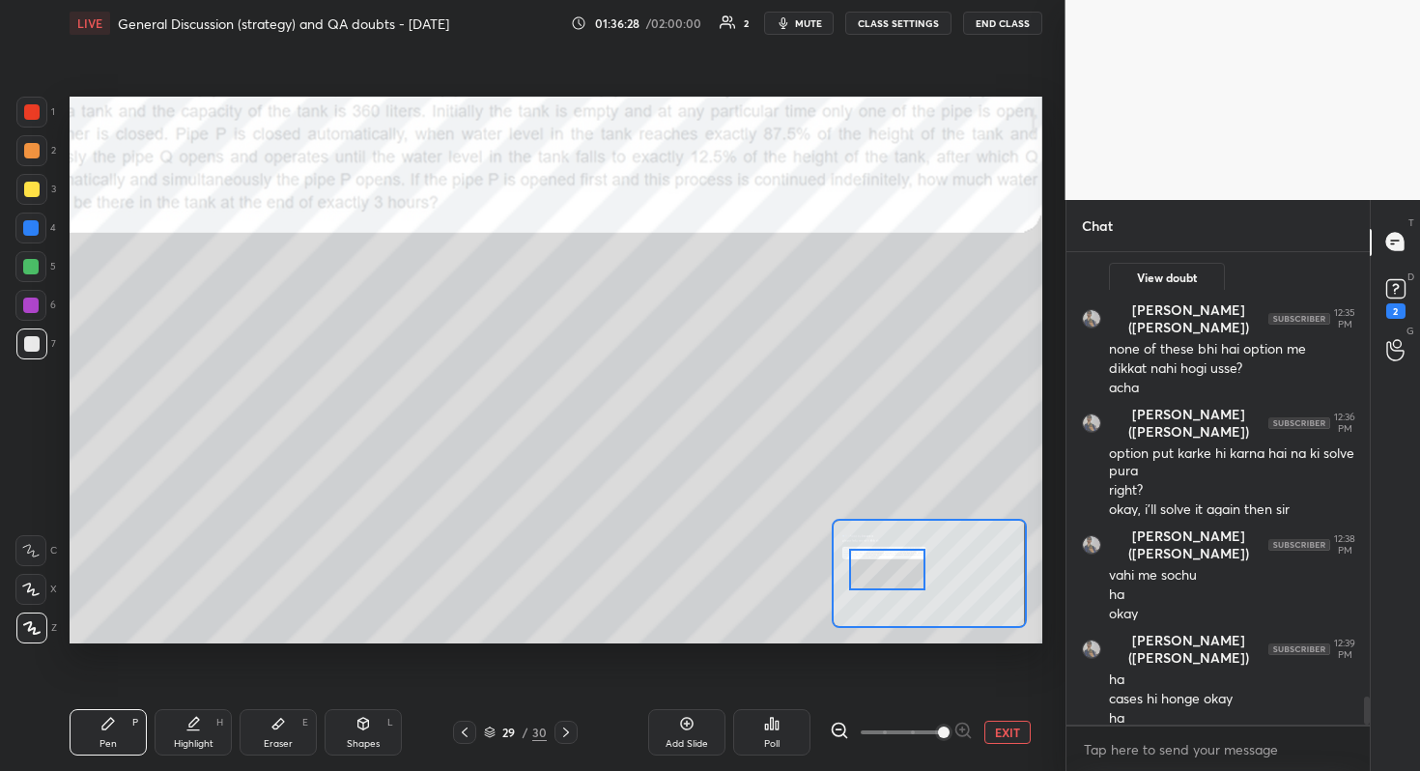
click at [938, 687] on span at bounding box center [944, 732] width 12 height 12
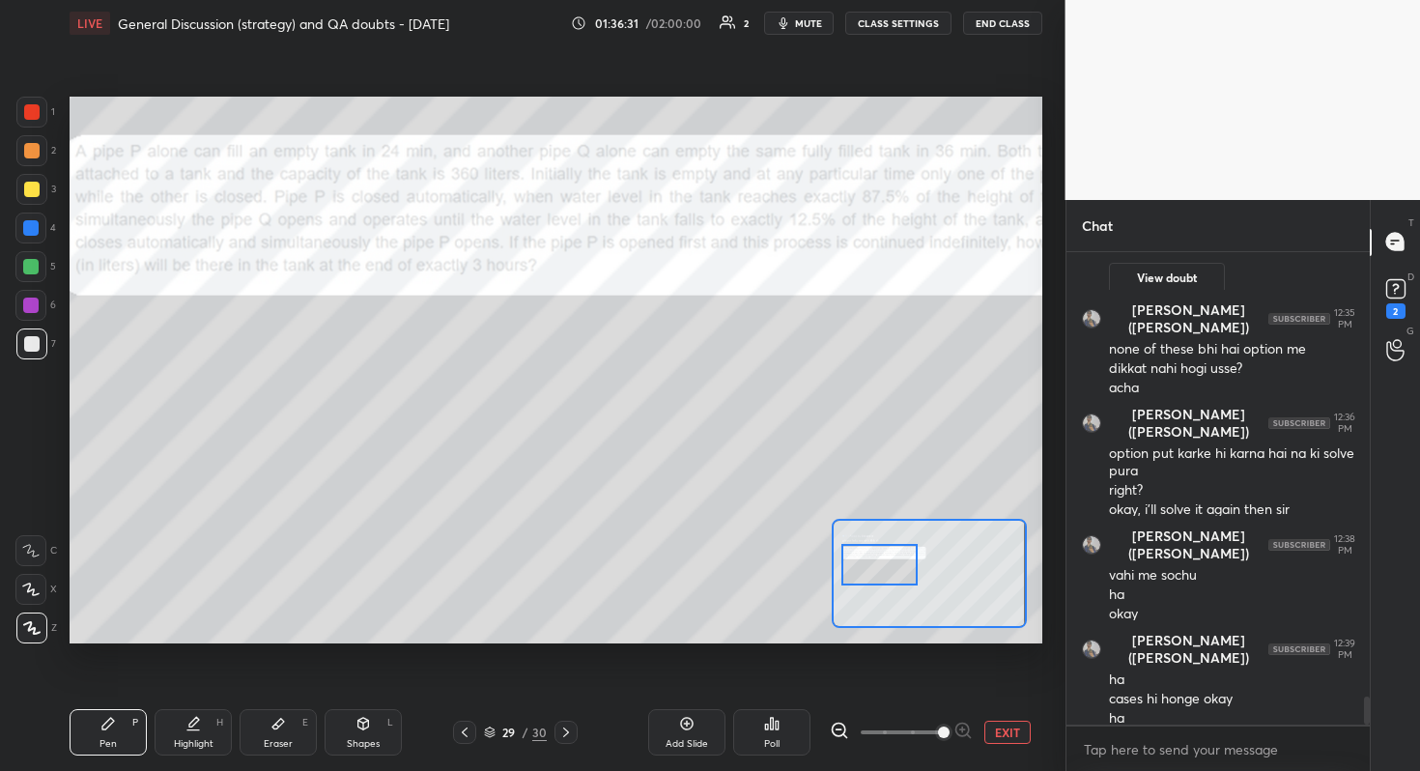
click at [881, 573] on div at bounding box center [879, 565] width 76 height 42
click at [837, 687] on icon at bounding box center [839, 730] width 19 height 19
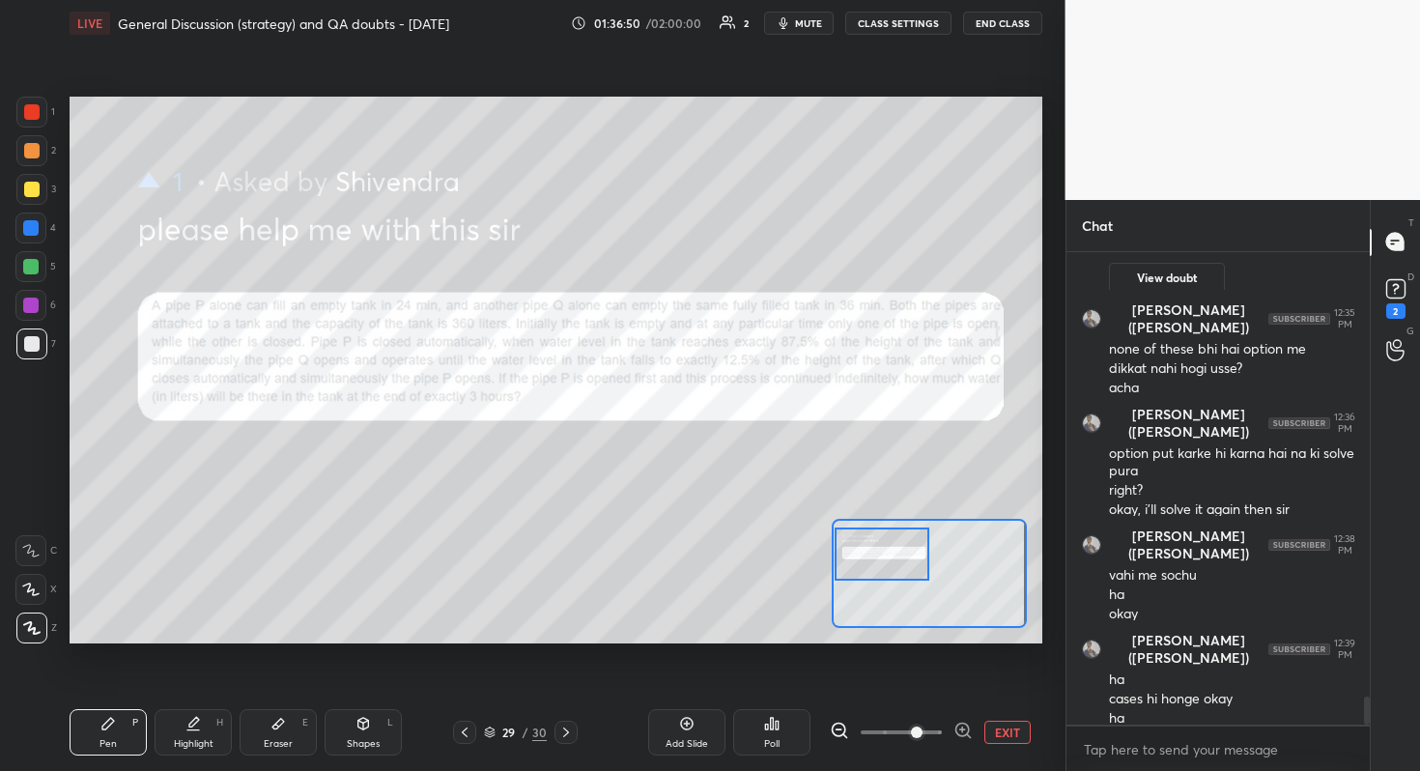
scroll to position [7654, 0]
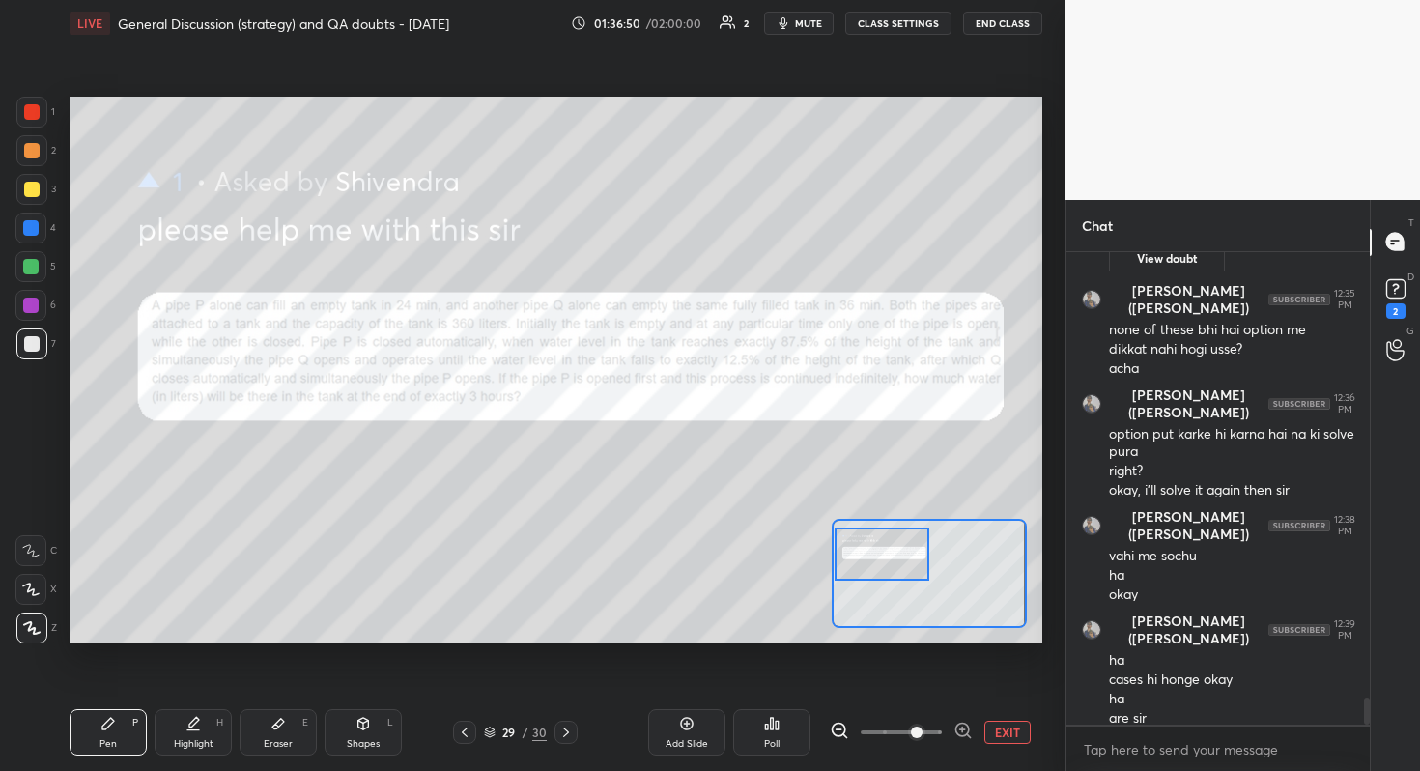
drag, startPoint x: 913, startPoint y: 575, endPoint x: 859, endPoint y: 566, distance: 54.8
click at [859, 566] on div at bounding box center [882, 553] width 96 height 53
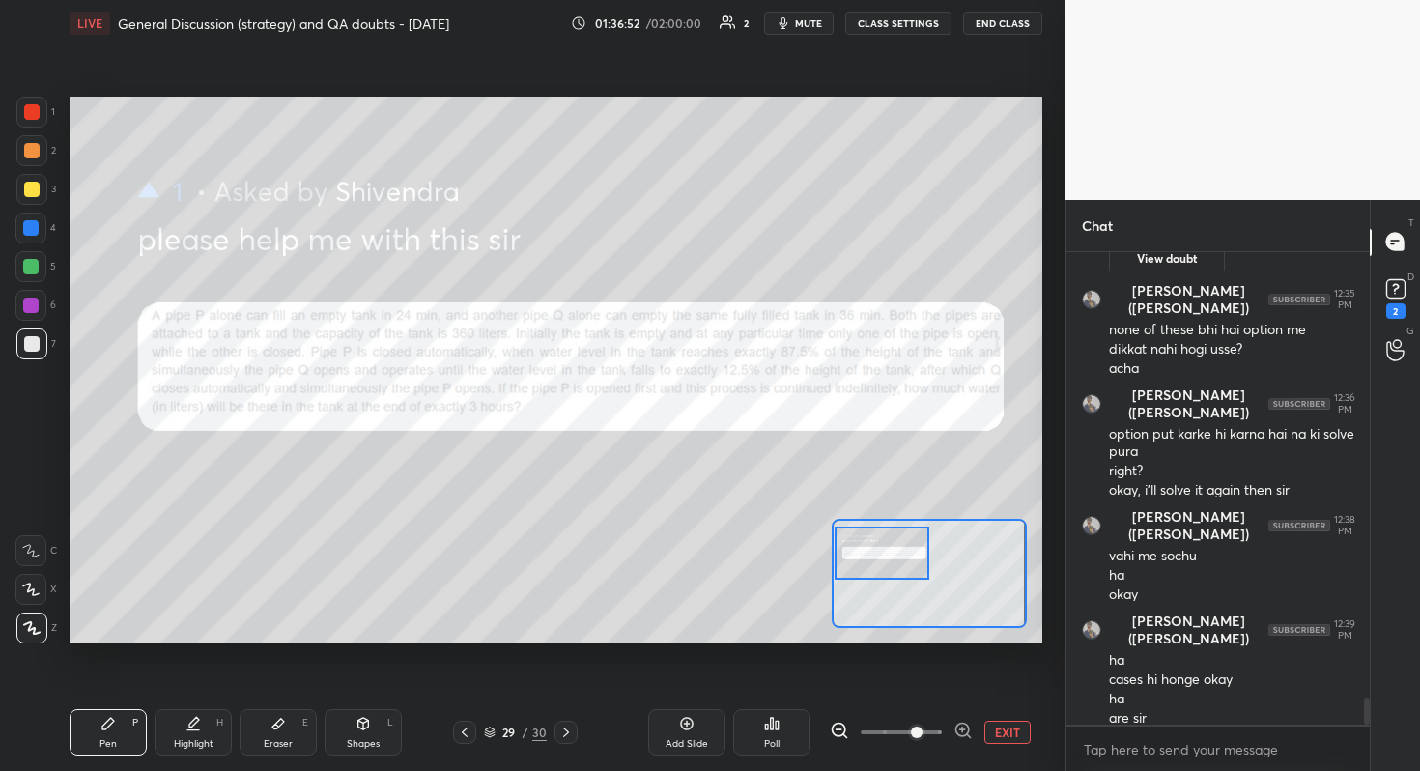
click at [859, 566] on div at bounding box center [882, 552] width 96 height 53
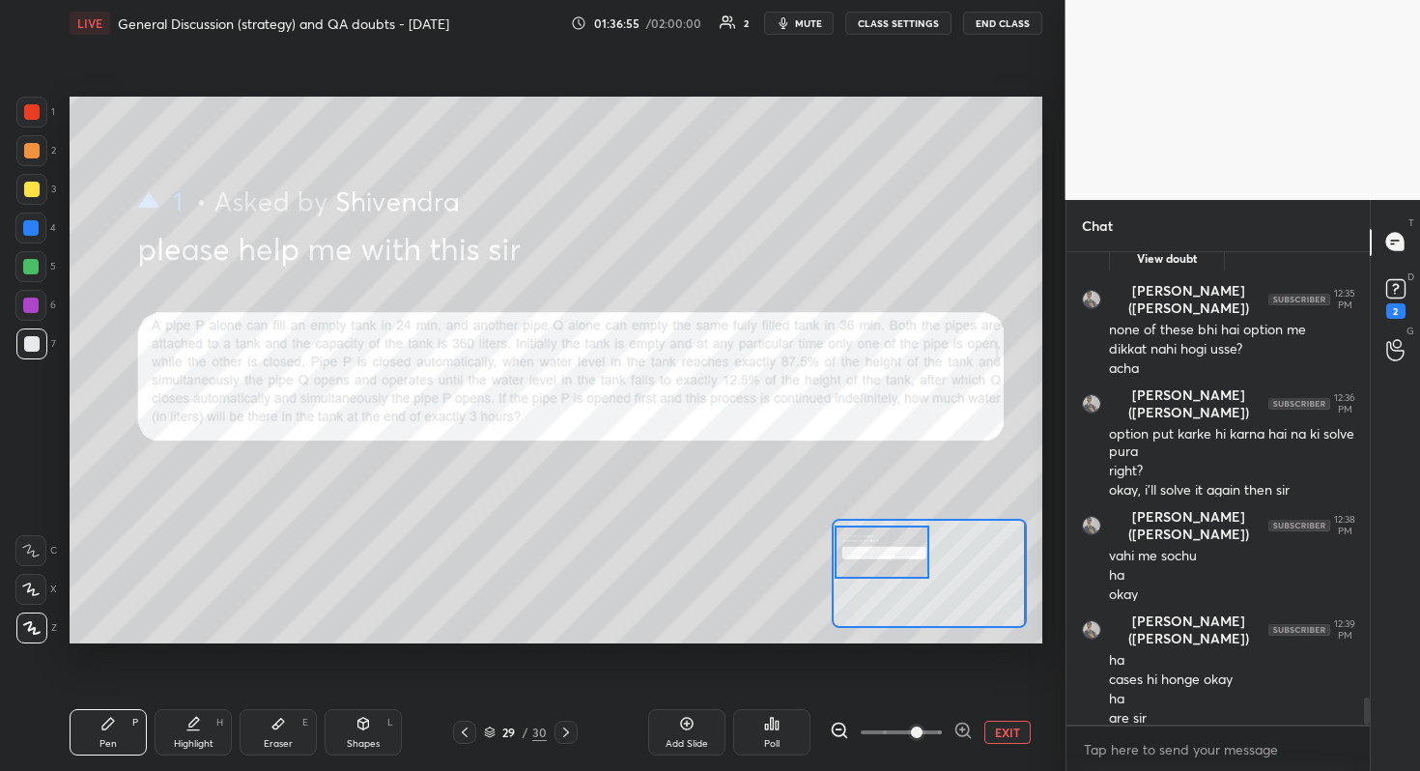
click at [855, 564] on div at bounding box center [882, 551] width 96 height 53
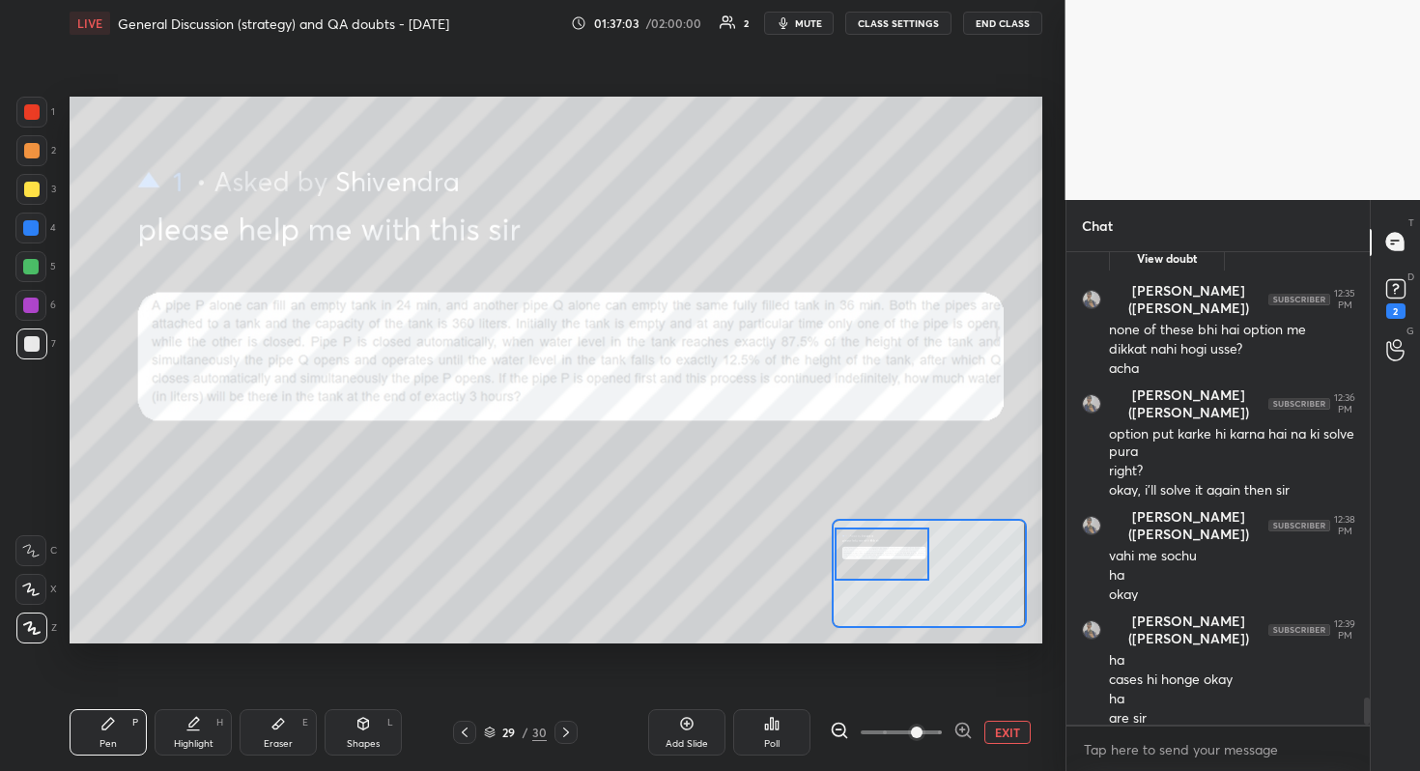
click at [850, 568] on div at bounding box center [882, 553] width 96 height 53
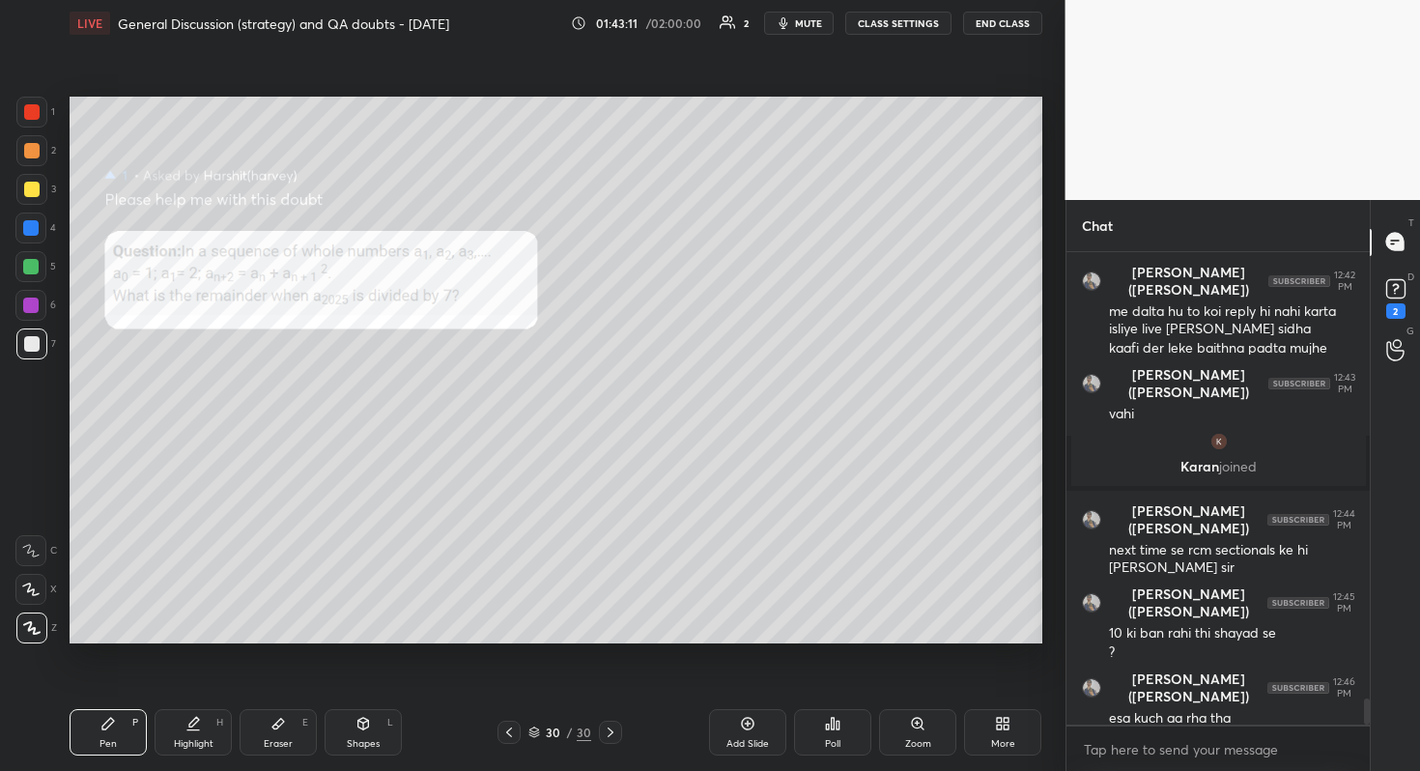
scroll to position [8167, 0]
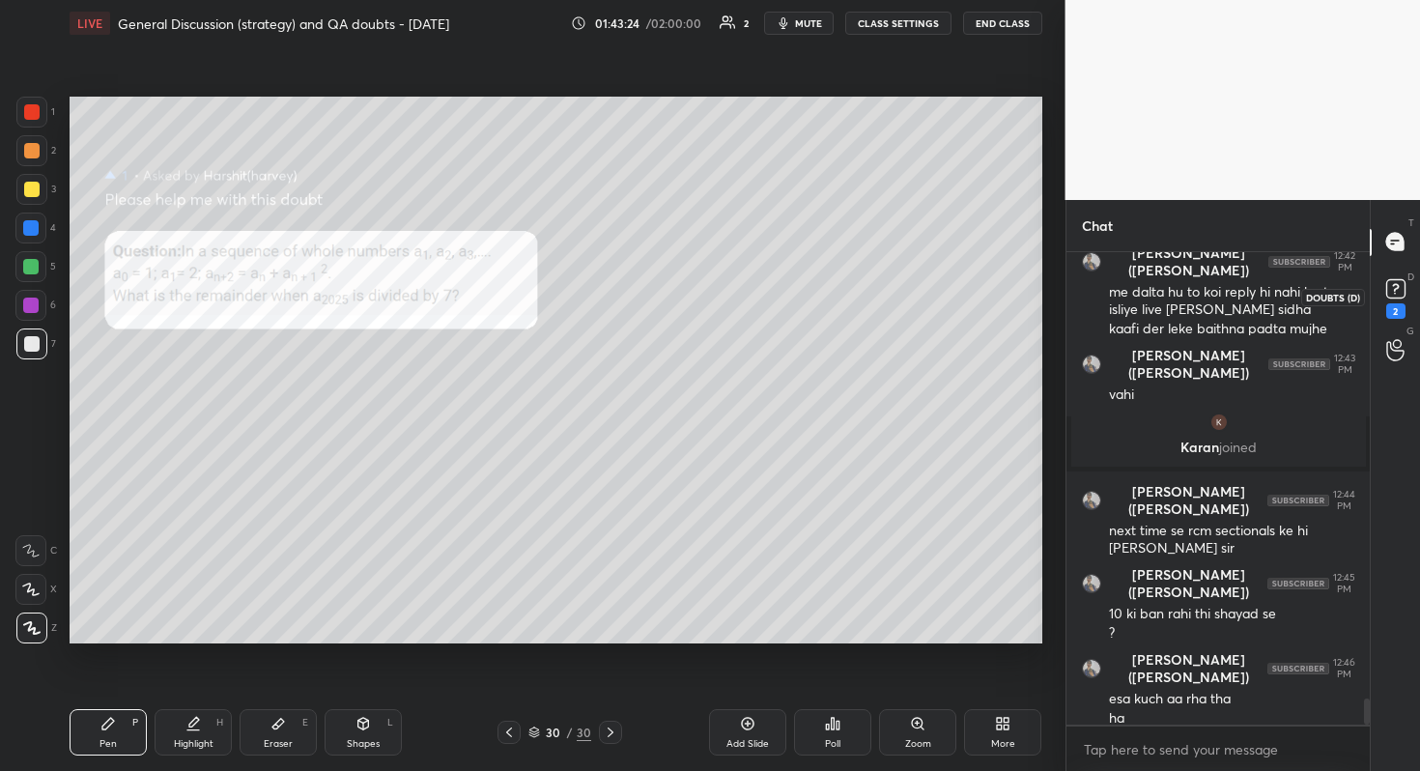
click at [1396, 293] on rect at bounding box center [1395, 288] width 18 height 18
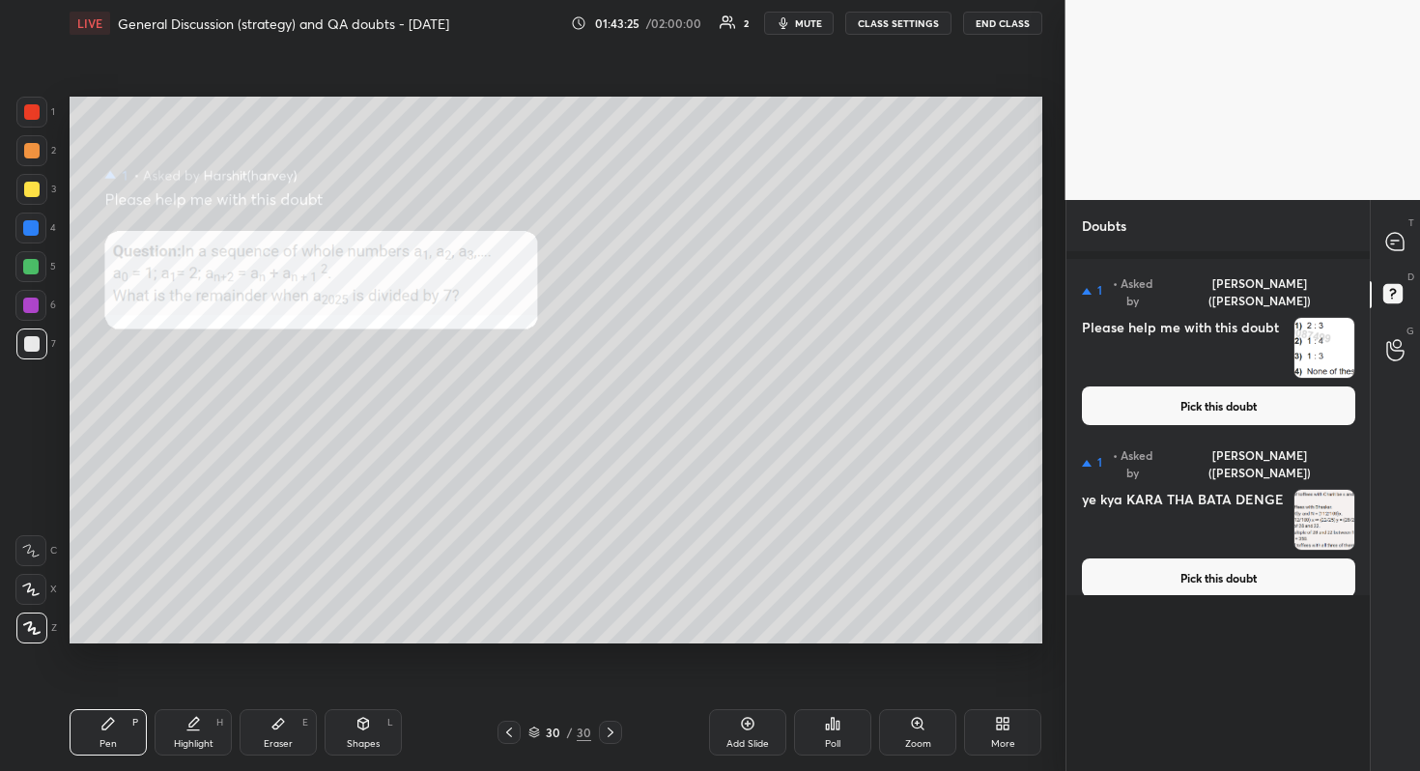
click at [1234, 561] on button "Pick this doubt" at bounding box center [1218, 577] width 273 height 39
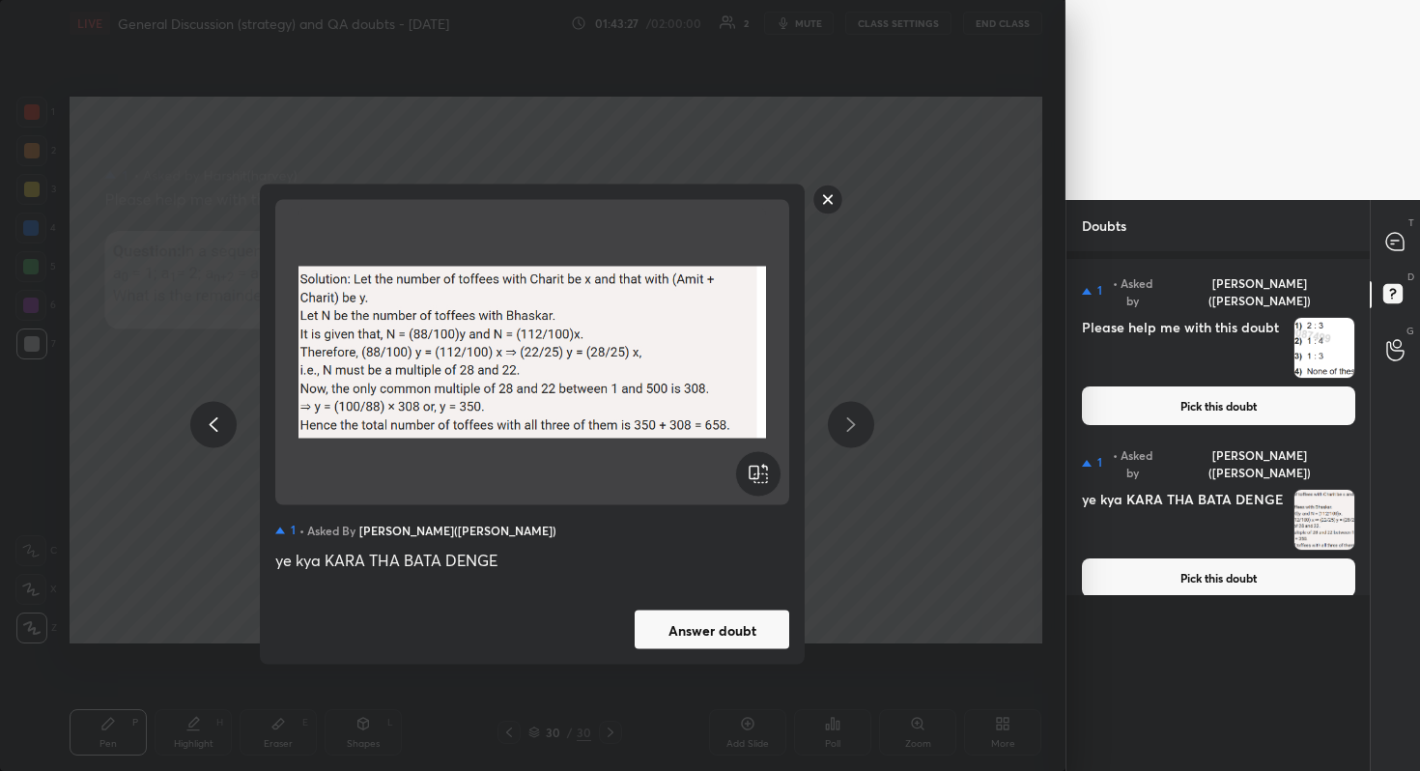
click at [764, 635] on button "Answer doubt" at bounding box center [712, 629] width 155 height 39
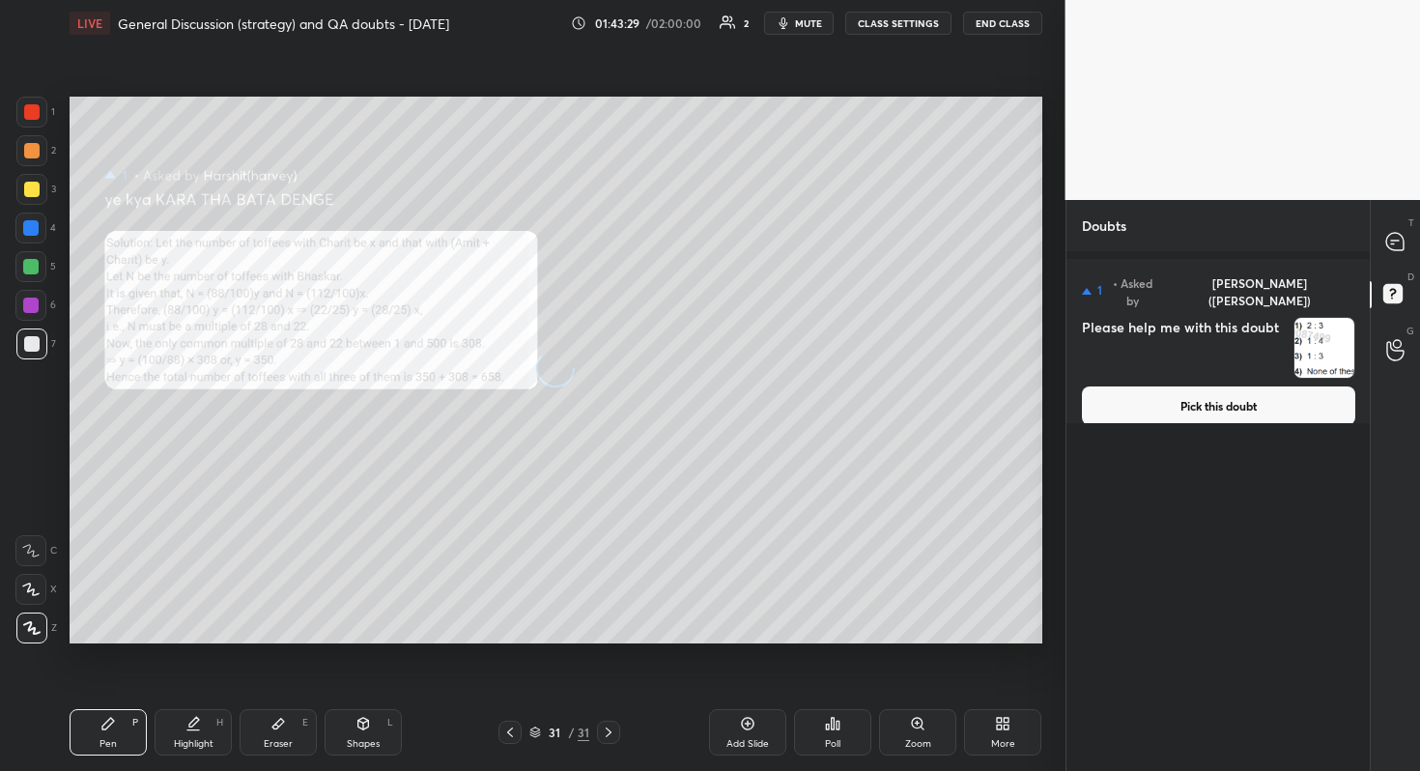
click at [1217, 390] on button "Pick this doubt" at bounding box center [1218, 405] width 273 height 39
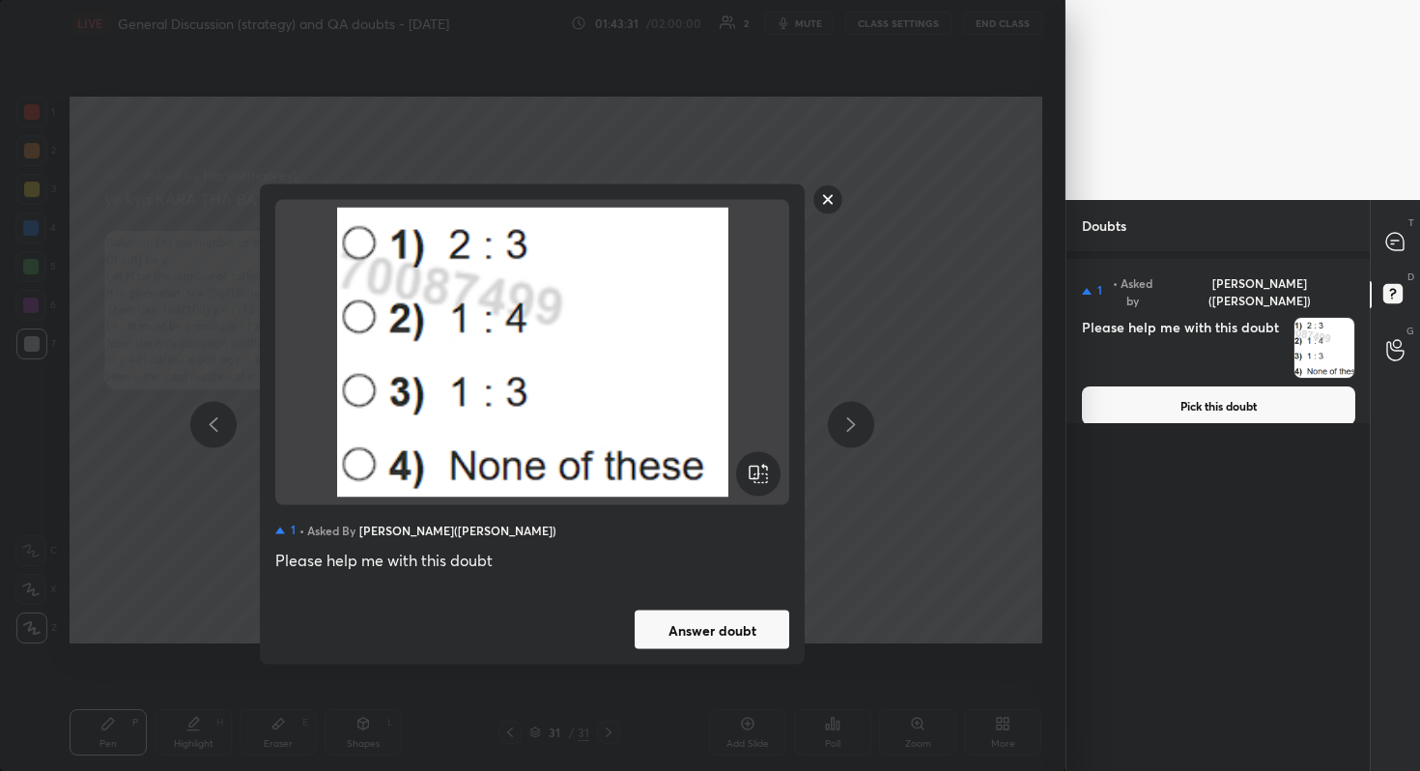
click at [740, 635] on button "Answer doubt" at bounding box center [712, 629] width 155 height 39
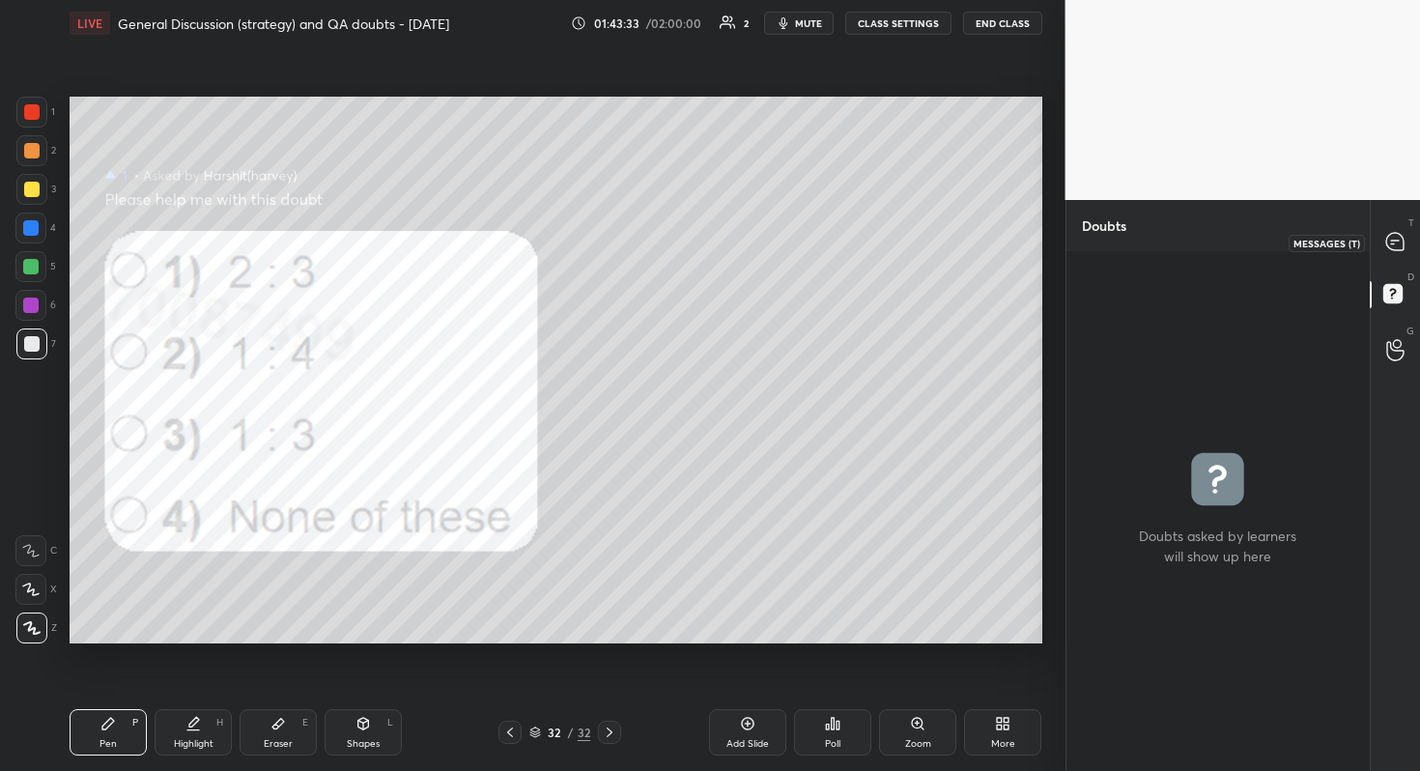
click at [1396, 237] on icon at bounding box center [1394, 241] width 17 height 17
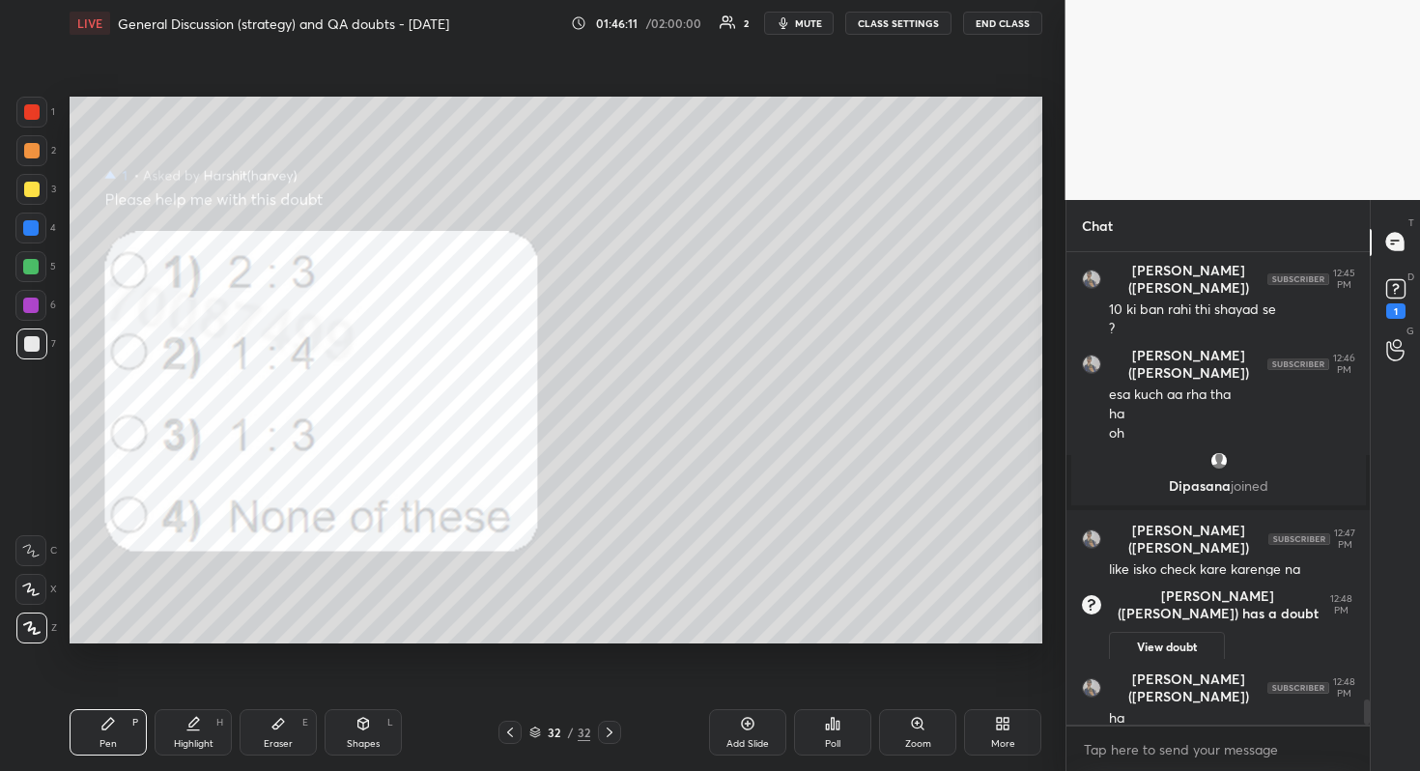
scroll to position [8334, 0]
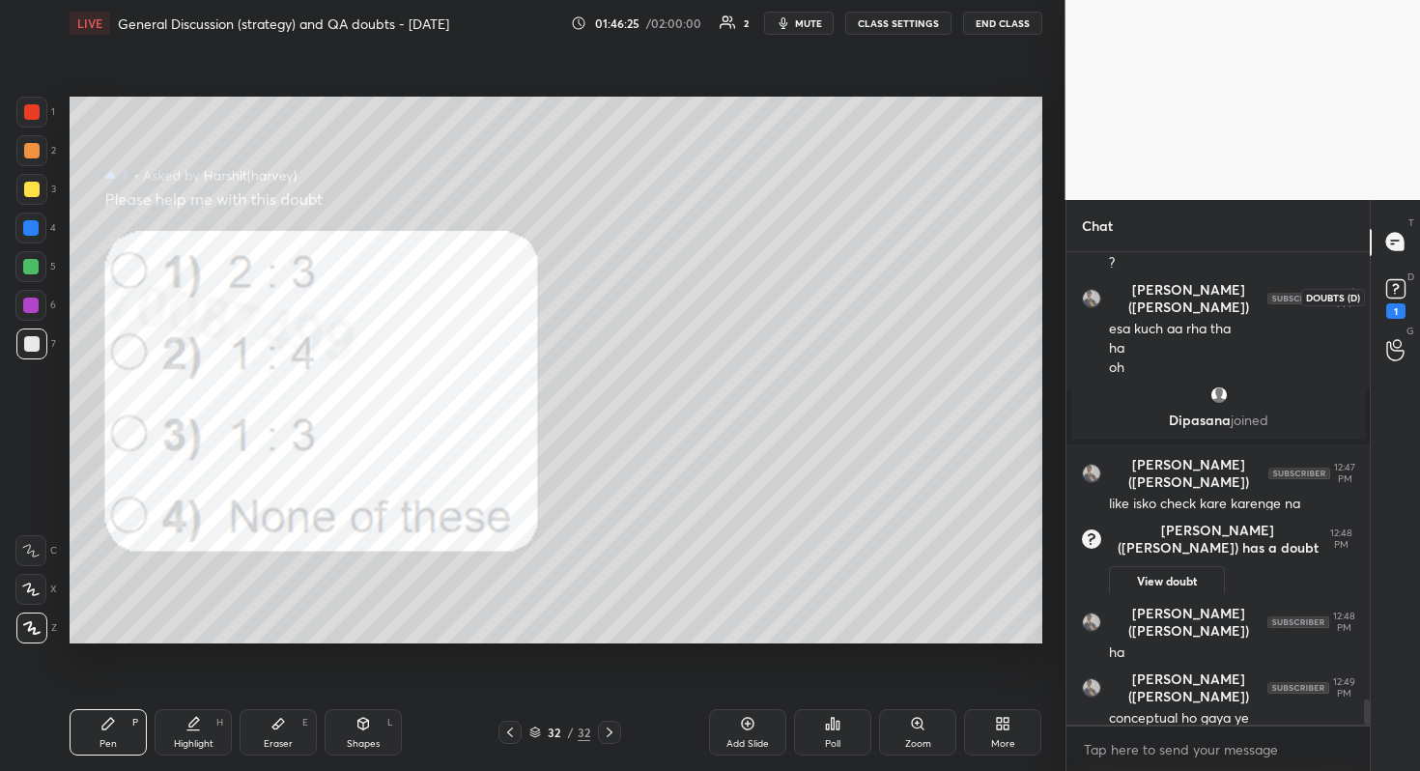
click at [1399, 287] on rect at bounding box center [1395, 288] width 18 height 18
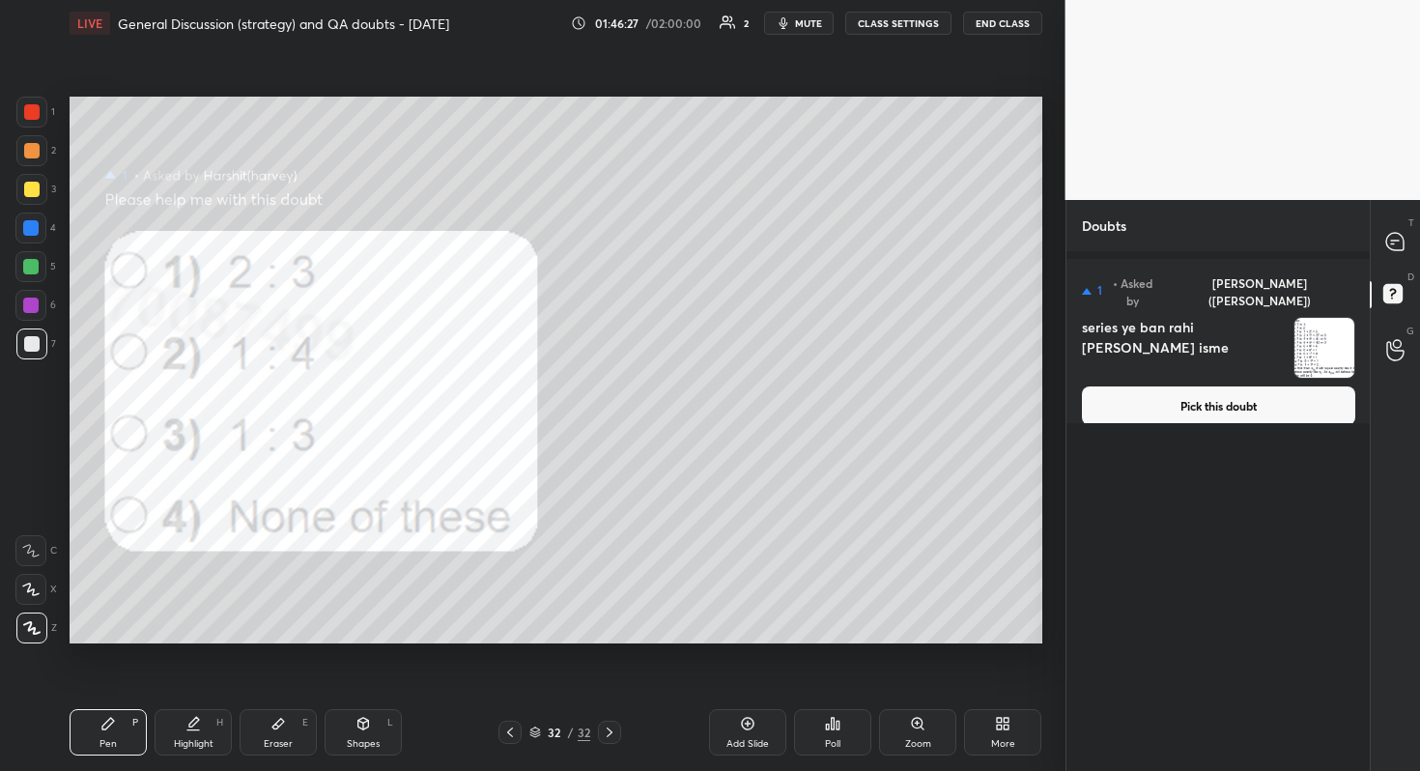
click at [1216, 392] on button "Pick this doubt" at bounding box center [1218, 405] width 273 height 39
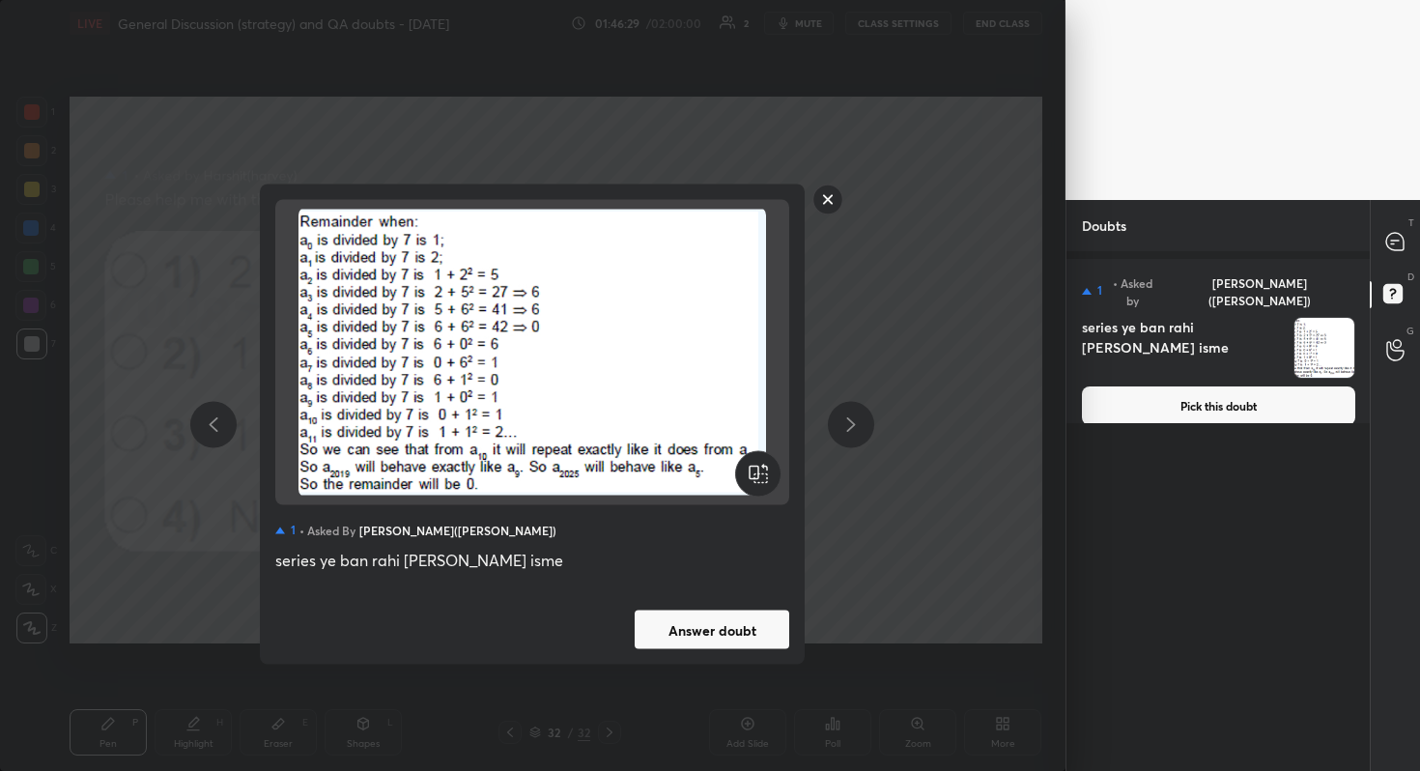
click at [738, 611] on button "Answer doubt" at bounding box center [712, 629] width 155 height 39
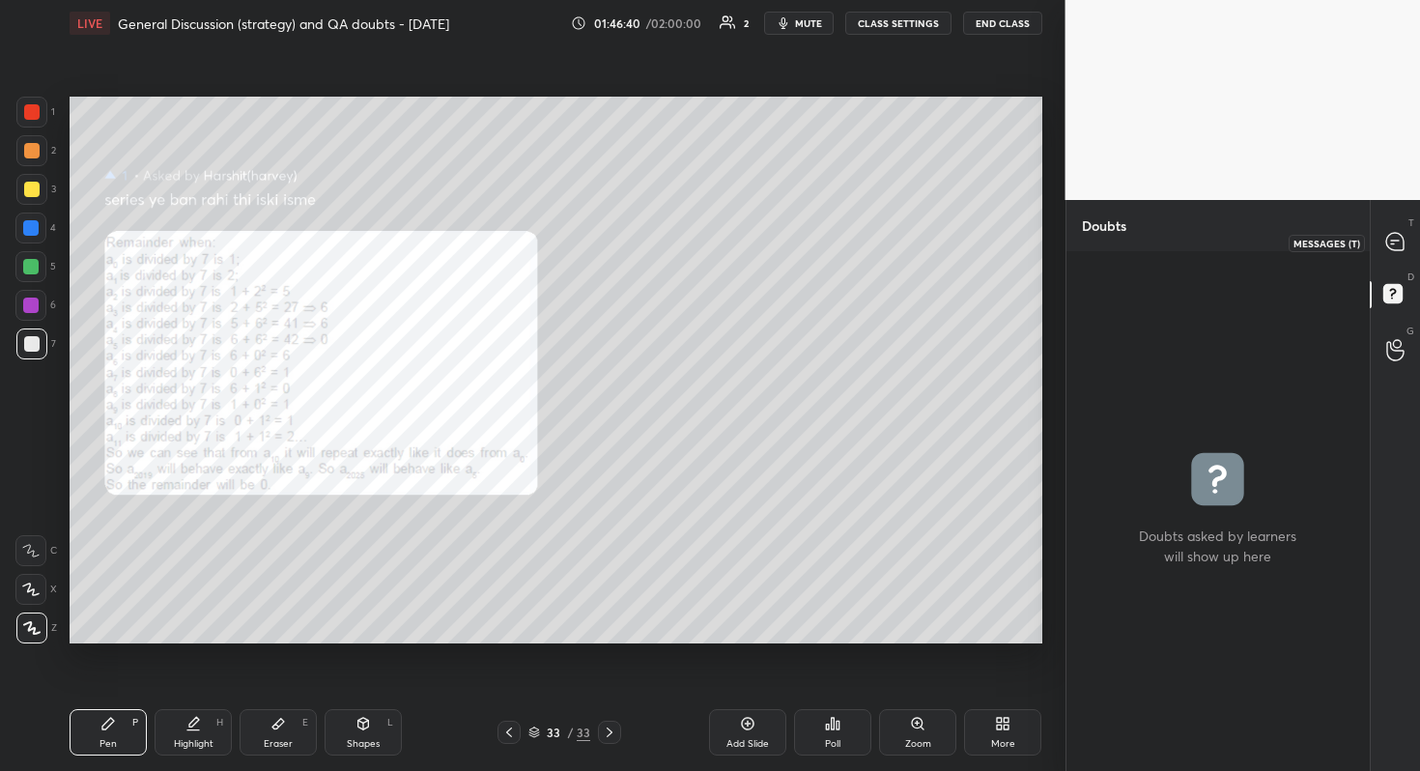
click at [1397, 240] on icon at bounding box center [1395, 240] width 8 height 0
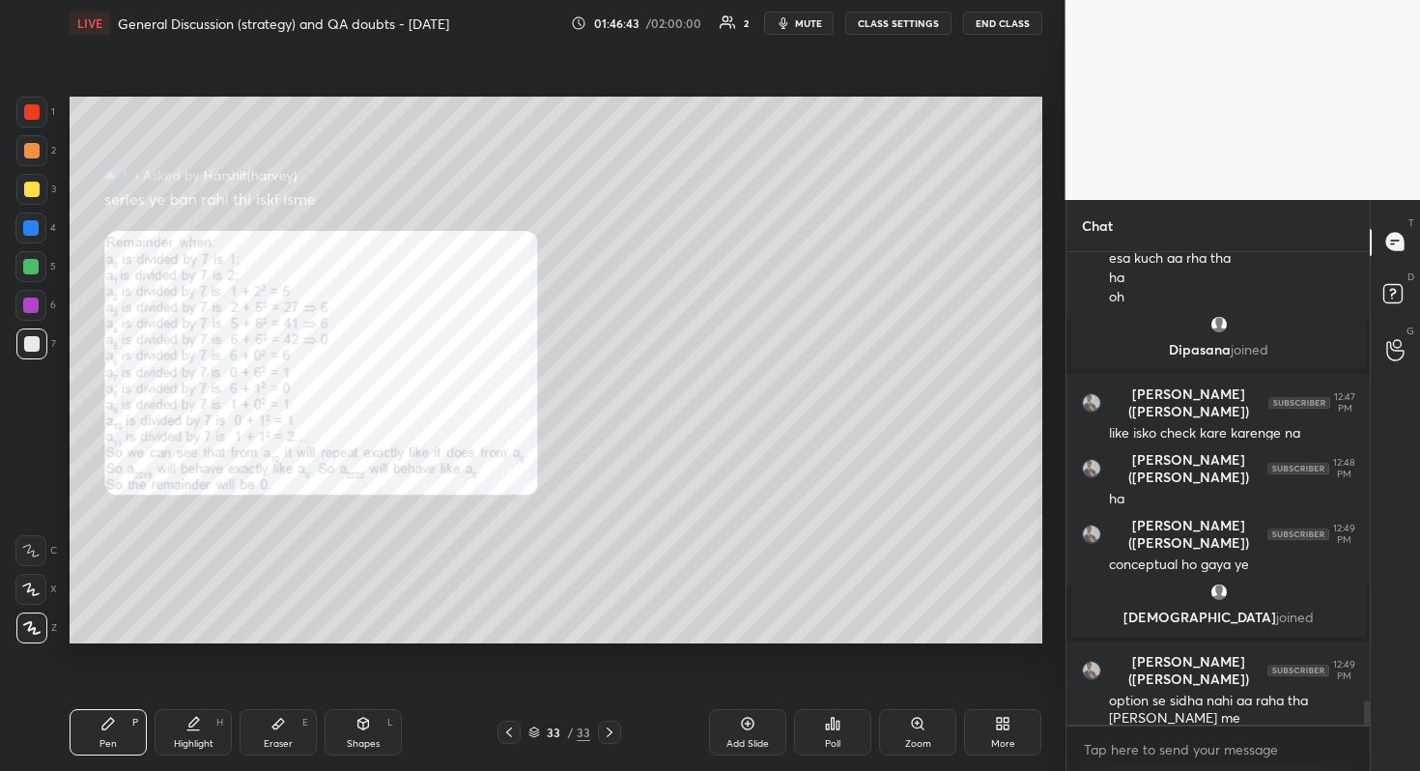
scroll to position [8895, 0]
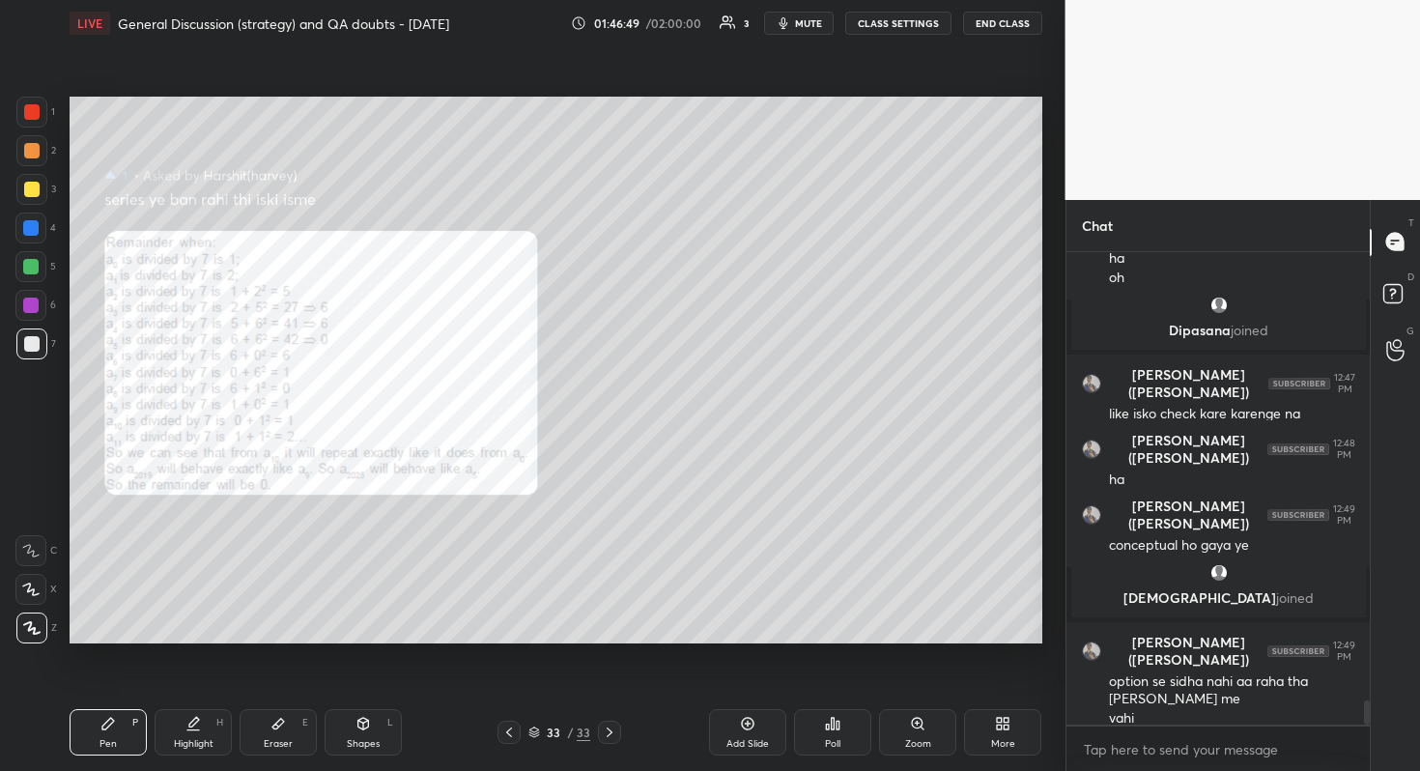
click at [27, 308] on div at bounding box center [30, 304] width 15 height 15
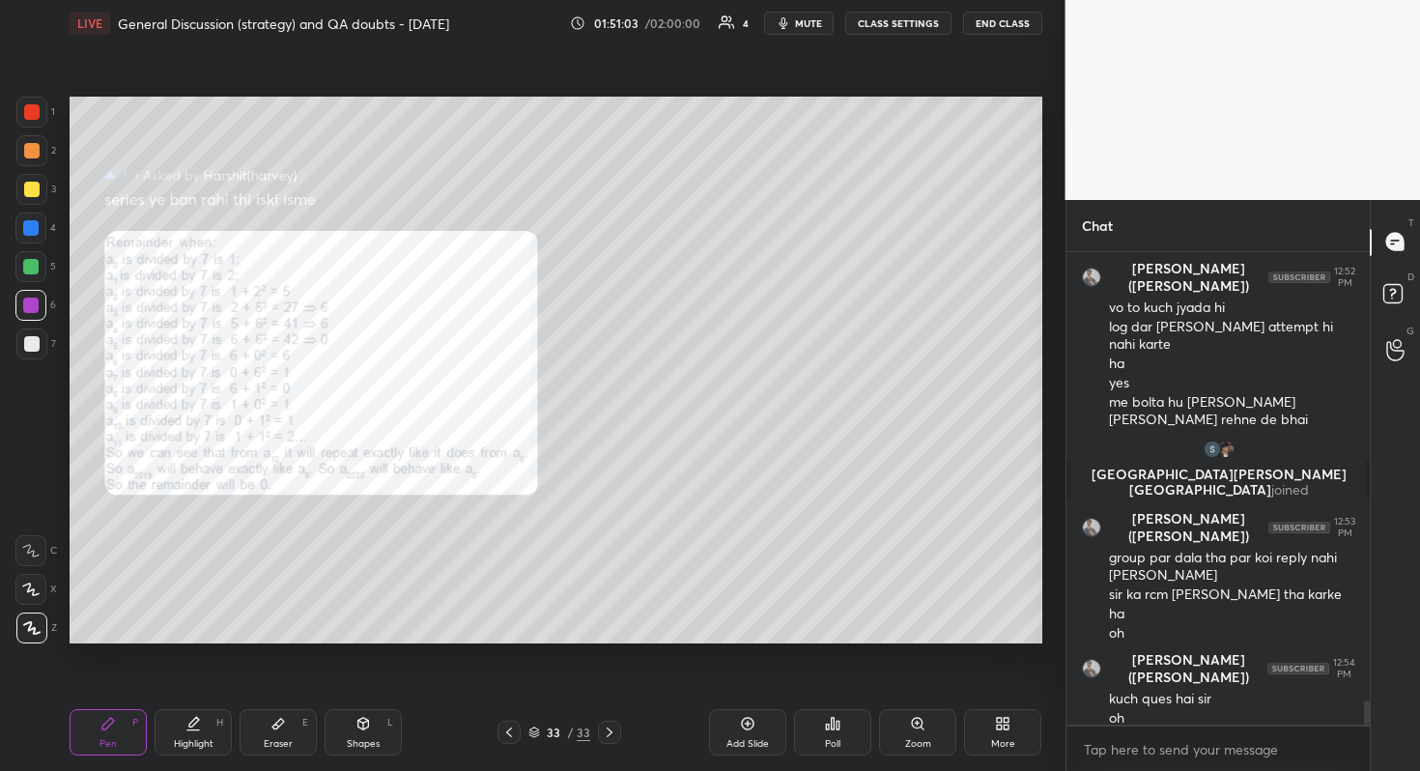
scroll to position [8718, 0]
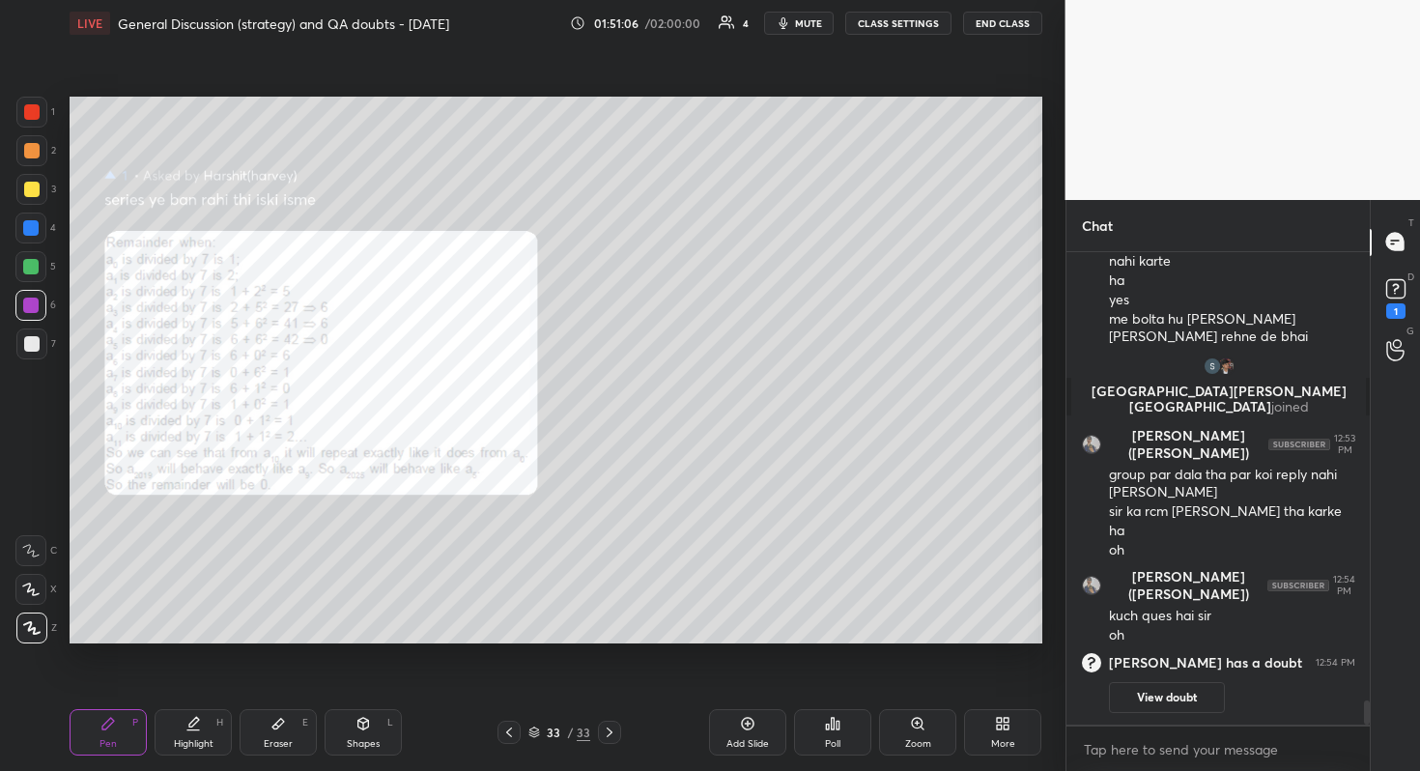
click at [1158, 687] on button "View doubt" at bounding box center [1167, 697] width 116 height 31
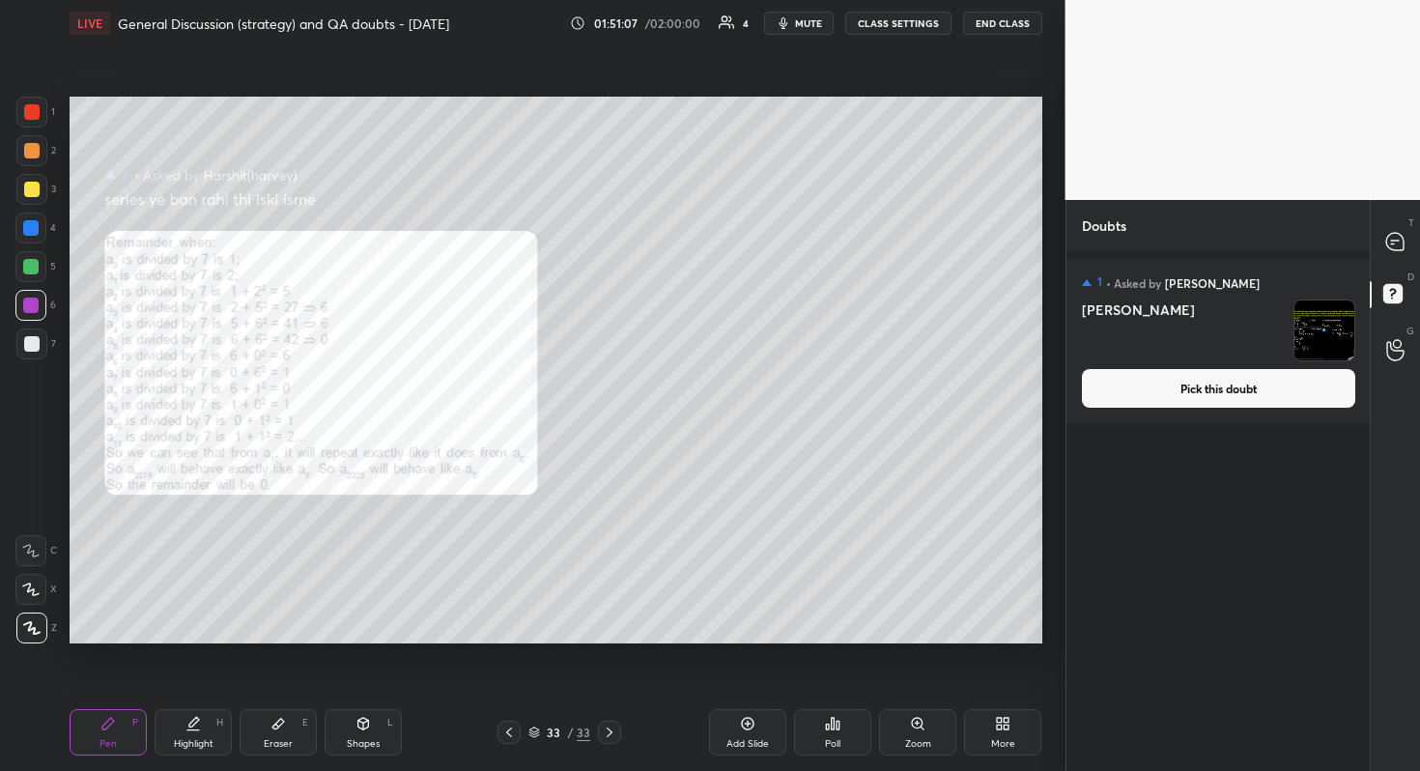
click at [1167, 383] on button "Pick this doubt" at bounding box center [1218, 388] width 273 height 39
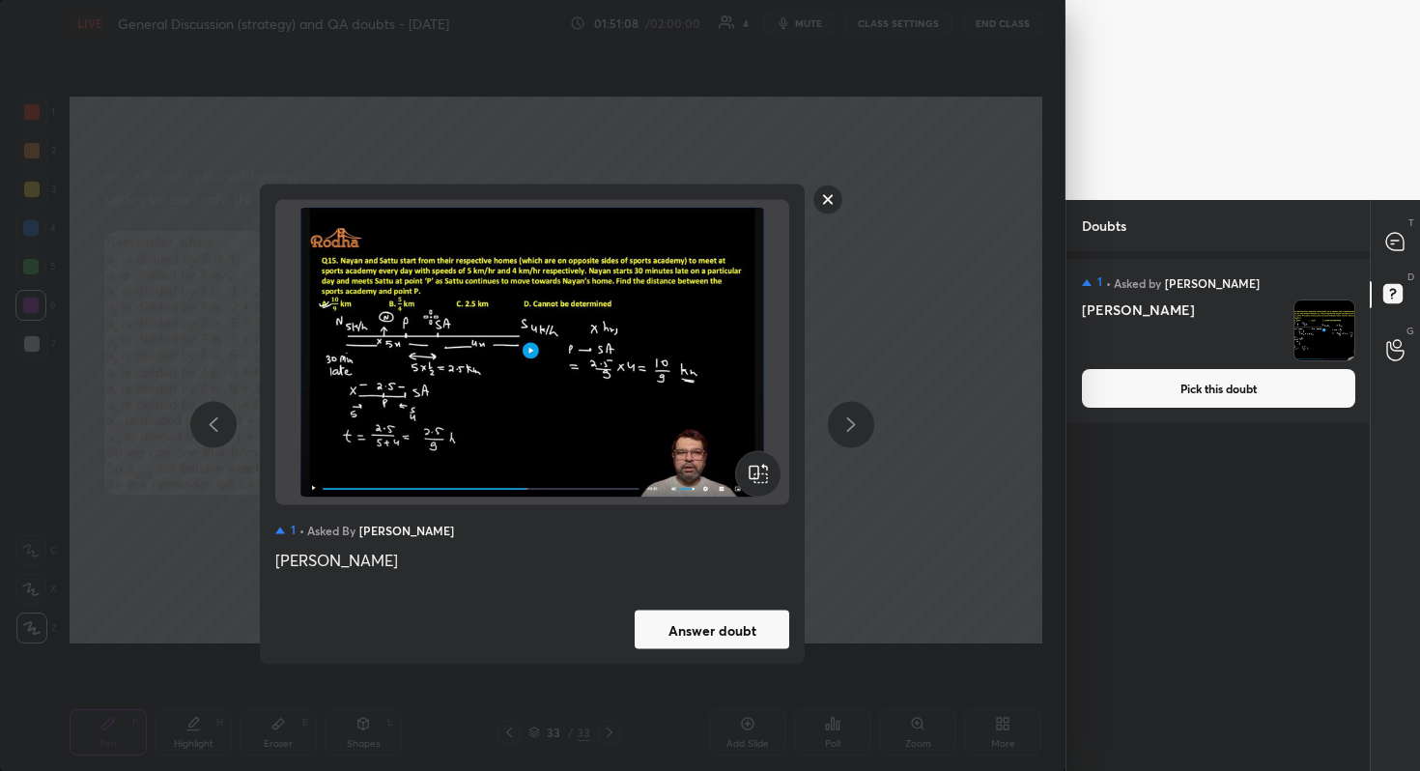
click at [755, 633] on button "Answer doubt" at bounding box center [712, 629] width 155 height 39
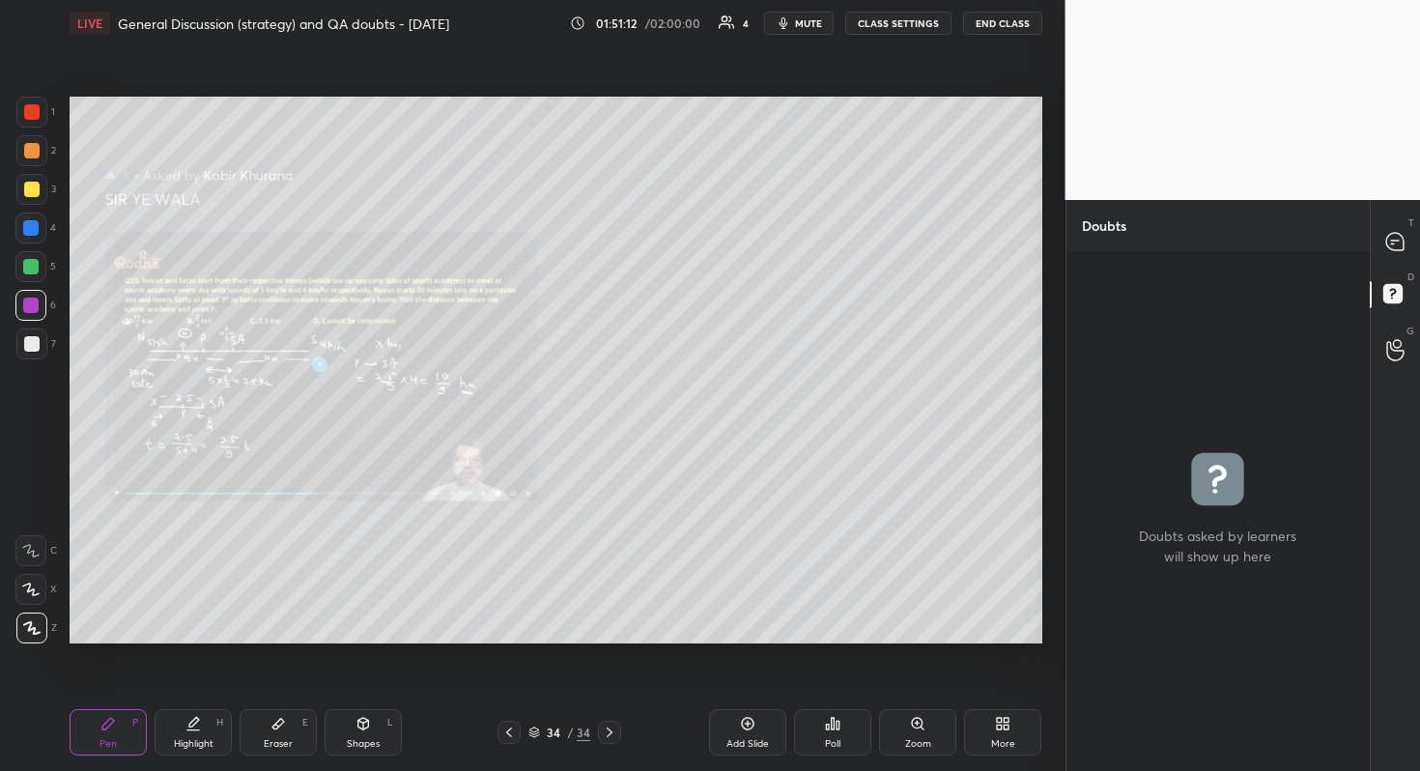
click at [922, 687] on div "Zoom" at bounding box center [917, 732] width 77 height 46
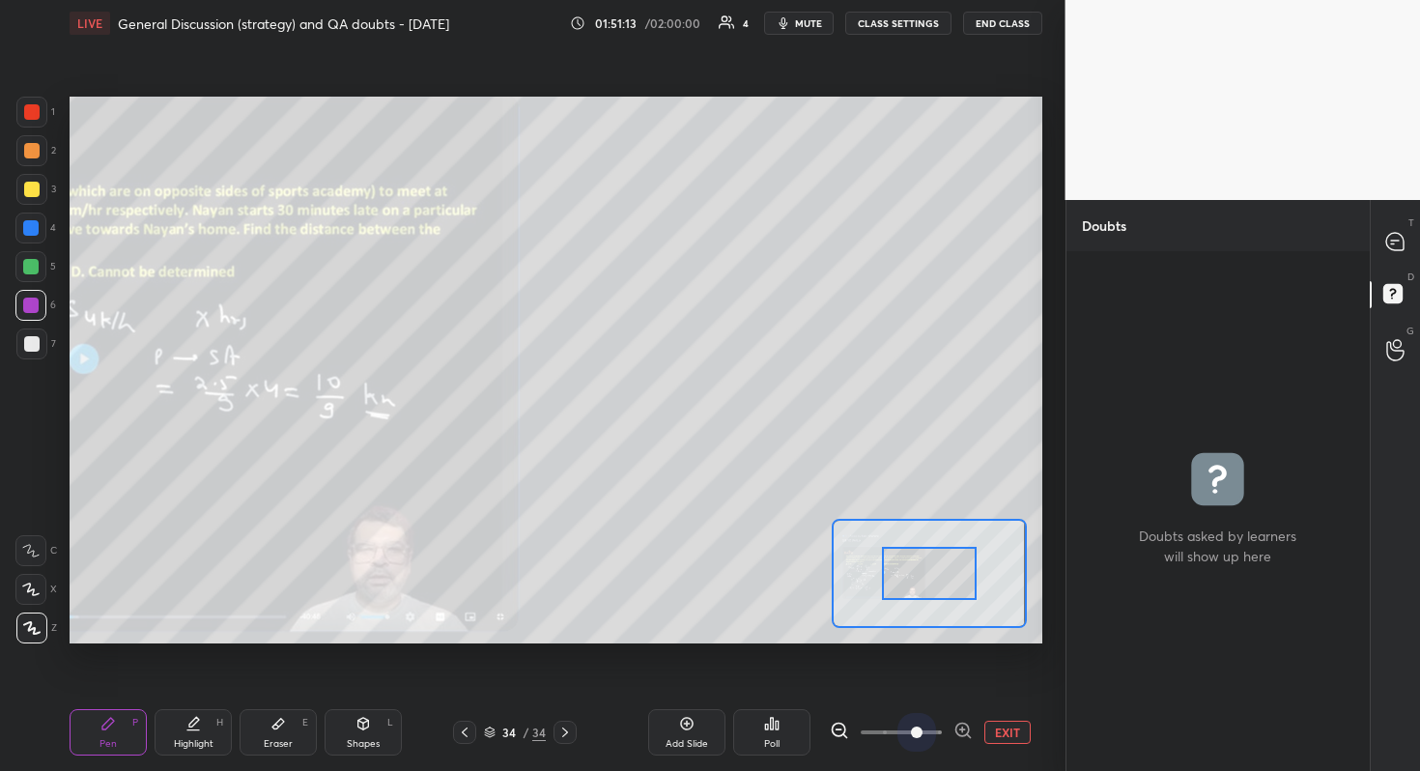
drag, startPoint x: 909, startPoint y: 729, endPoint x: 908, endPoint y: 704, distance: 25.1
click at [911, 687] on span at bounding box center [917, 732] width 12 height 12
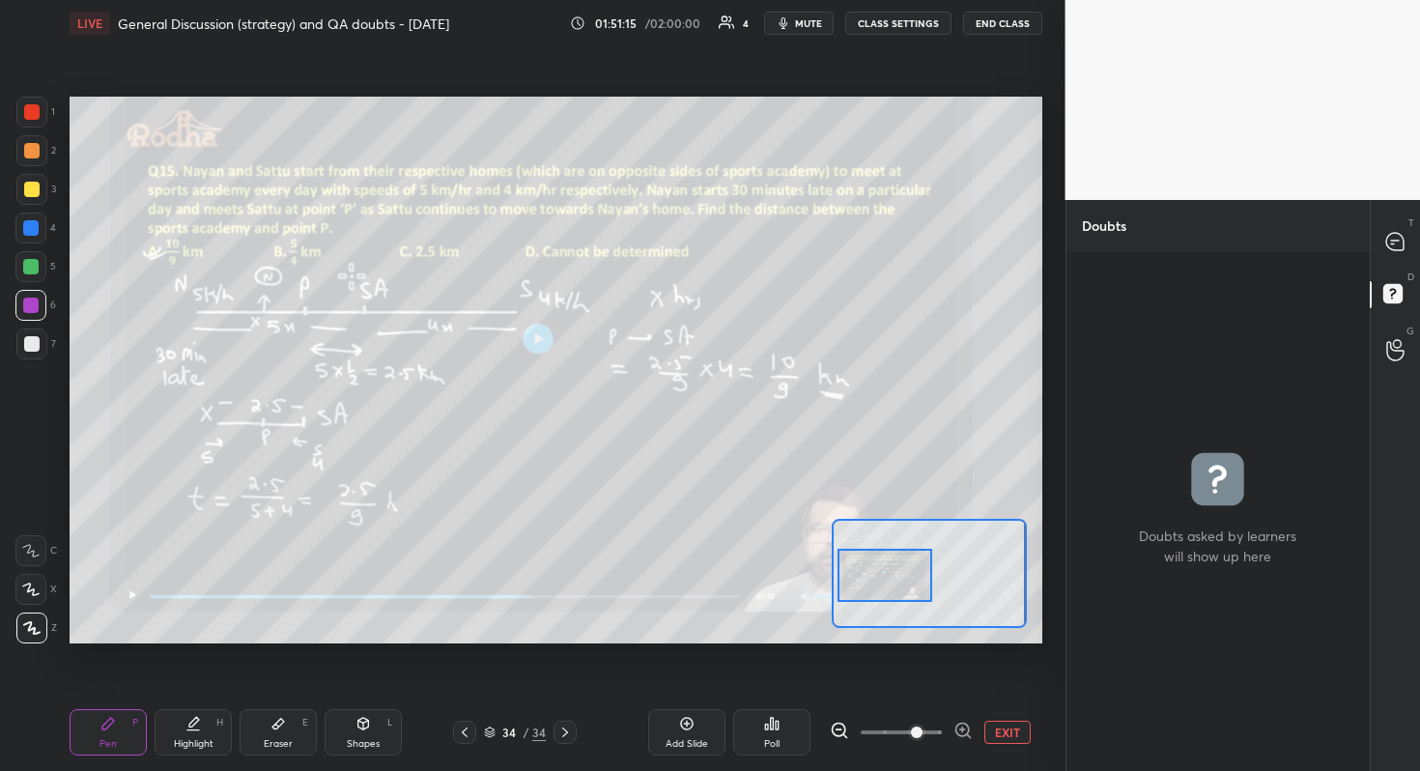
drag, startPoint x: 914, startPoint y: 578, endPoint x: 871, endPoint y: 579, distance: 42.5
click at [871, 579] on div at bounding box center [885, 575] width 96 height 53
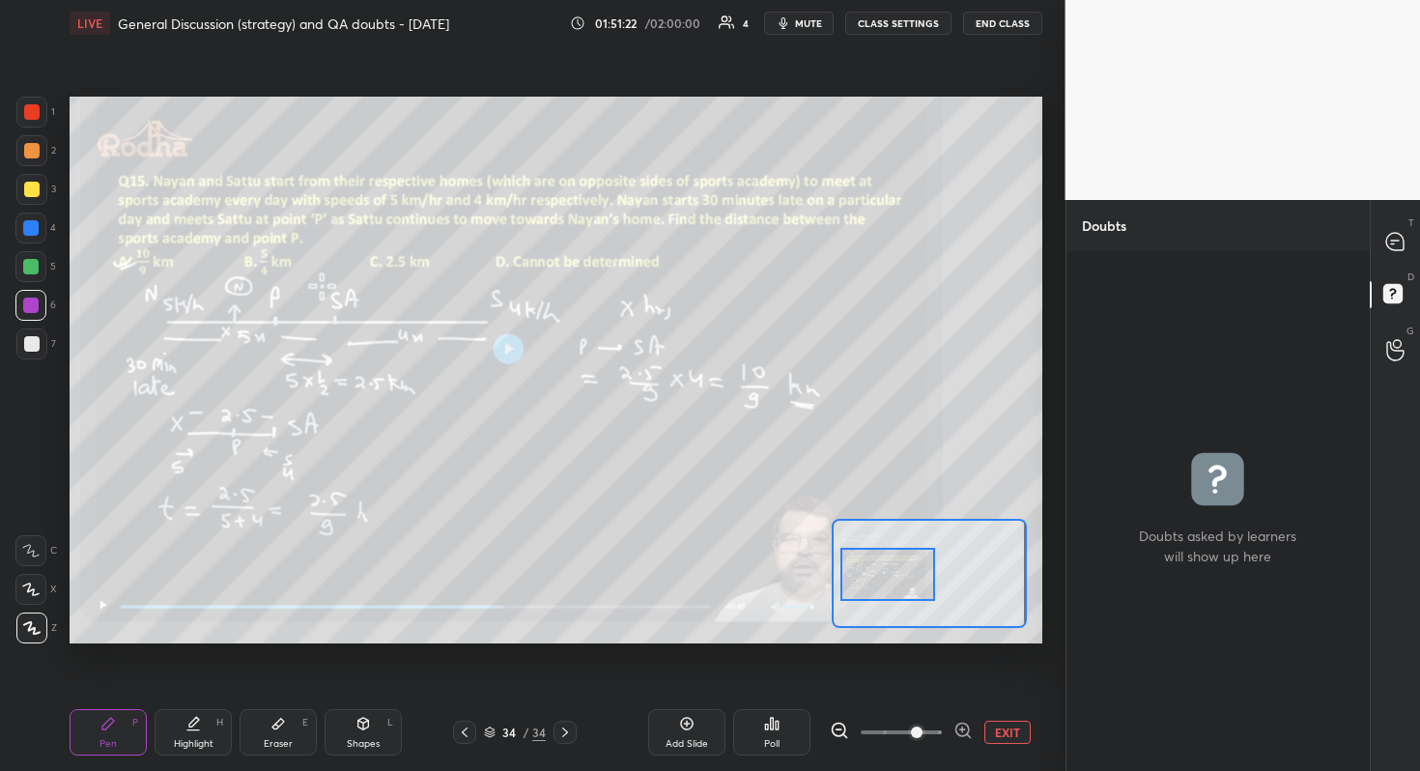
click at [904, 577] on div at bounding box center [888, 574] width 96 height 53
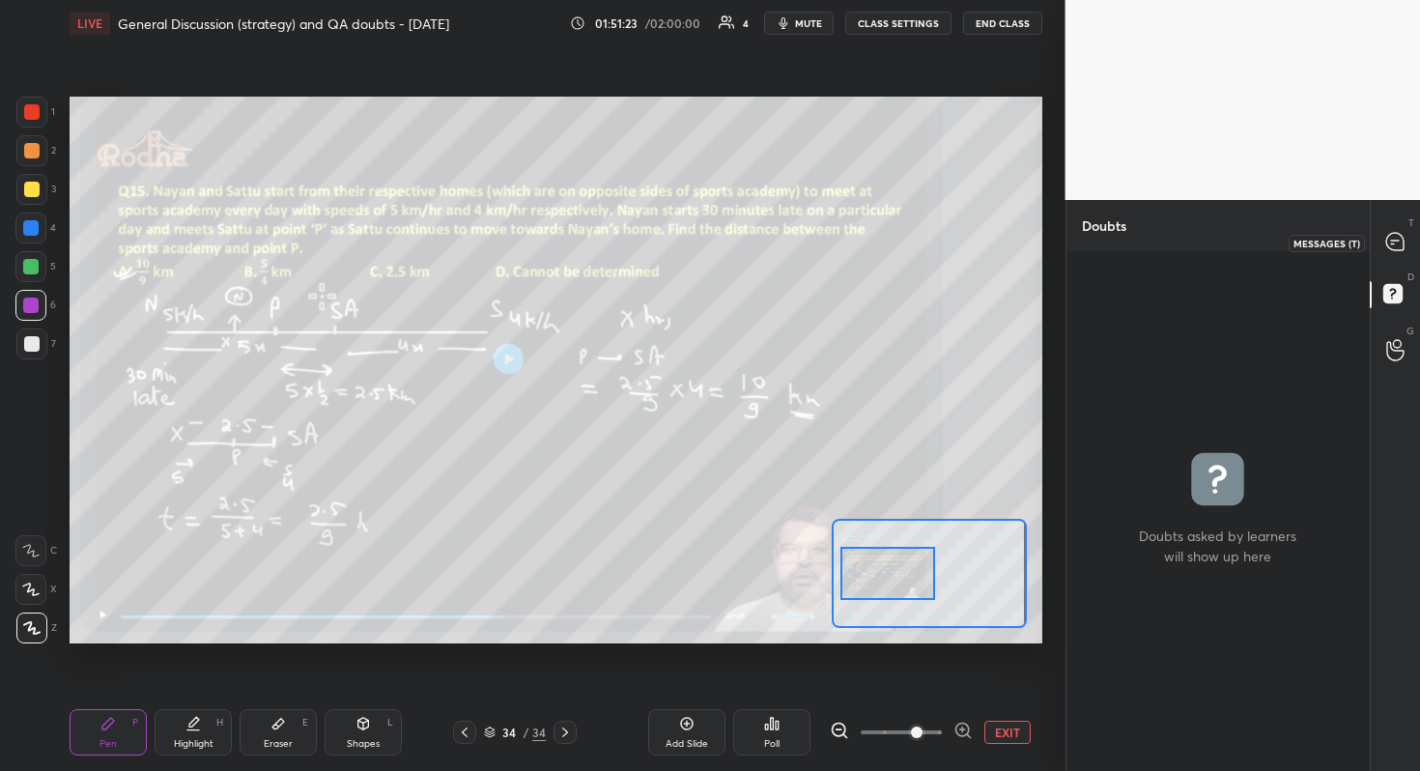
drag, startPoint x: 1397, startPoint y: 242, endPoint x: 1380, endPoint y: 253, distance: 19.6
click at [1395, 243] on icon at bounding box center [1394, 241] width 17 height 17
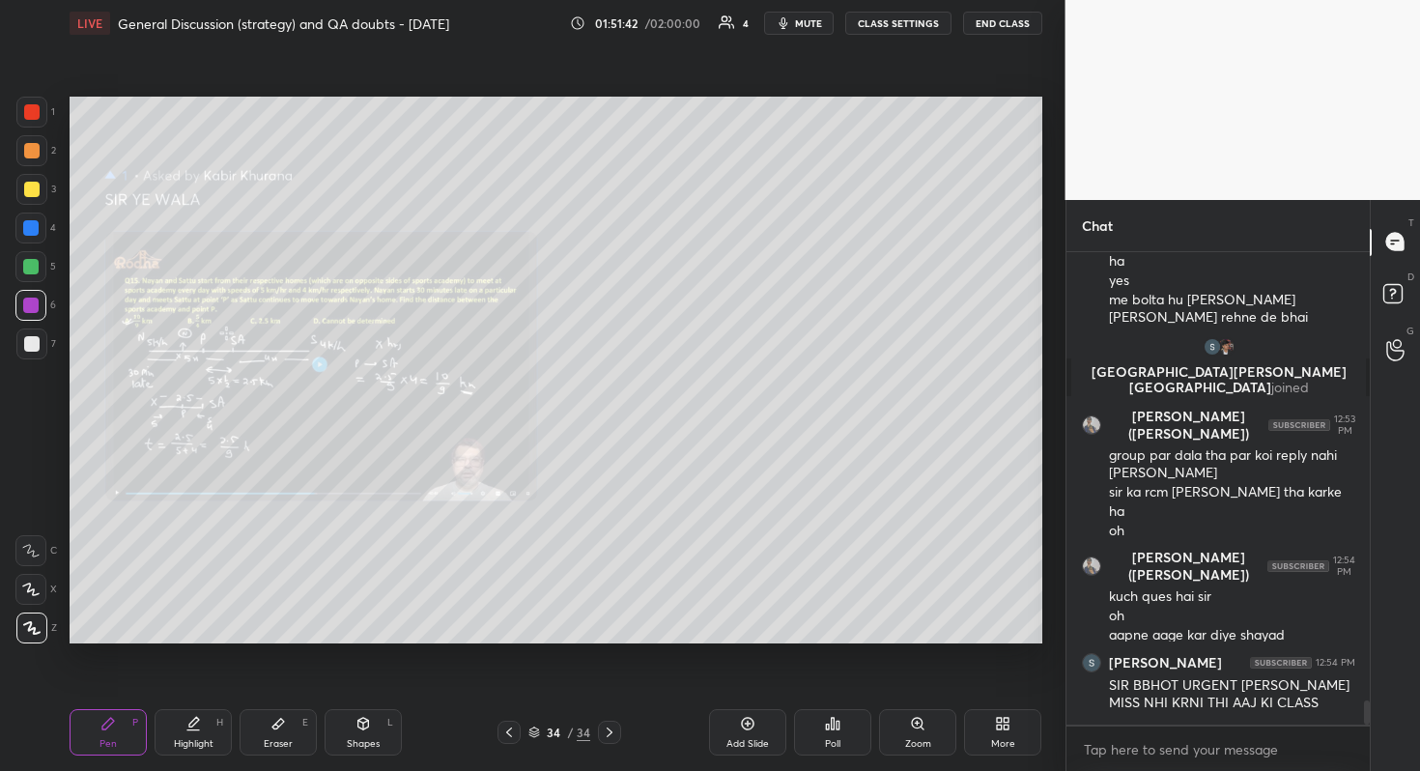
scroll to position [8861, 0]
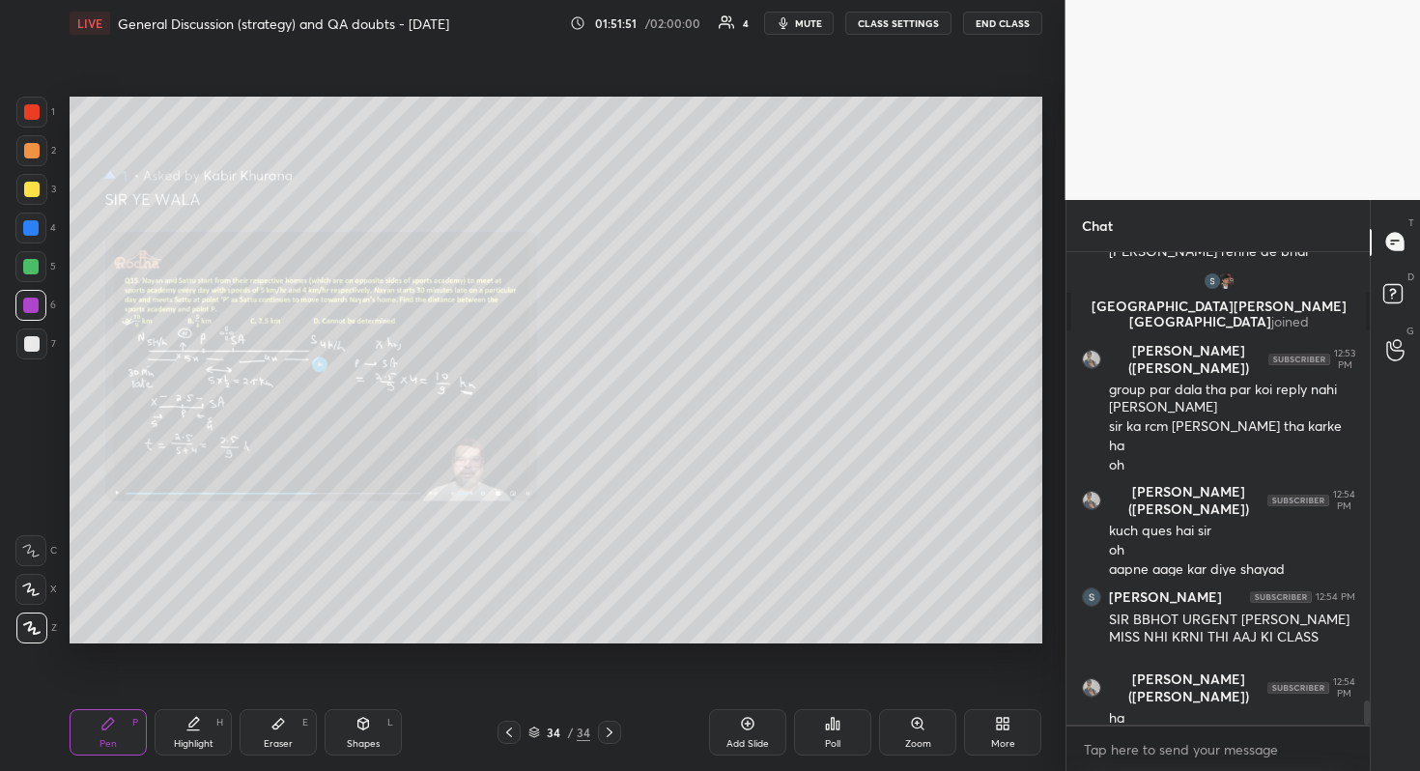
click at [919, 687] on div "Zoom" at bounding box center [918, 744] width 26 height 10
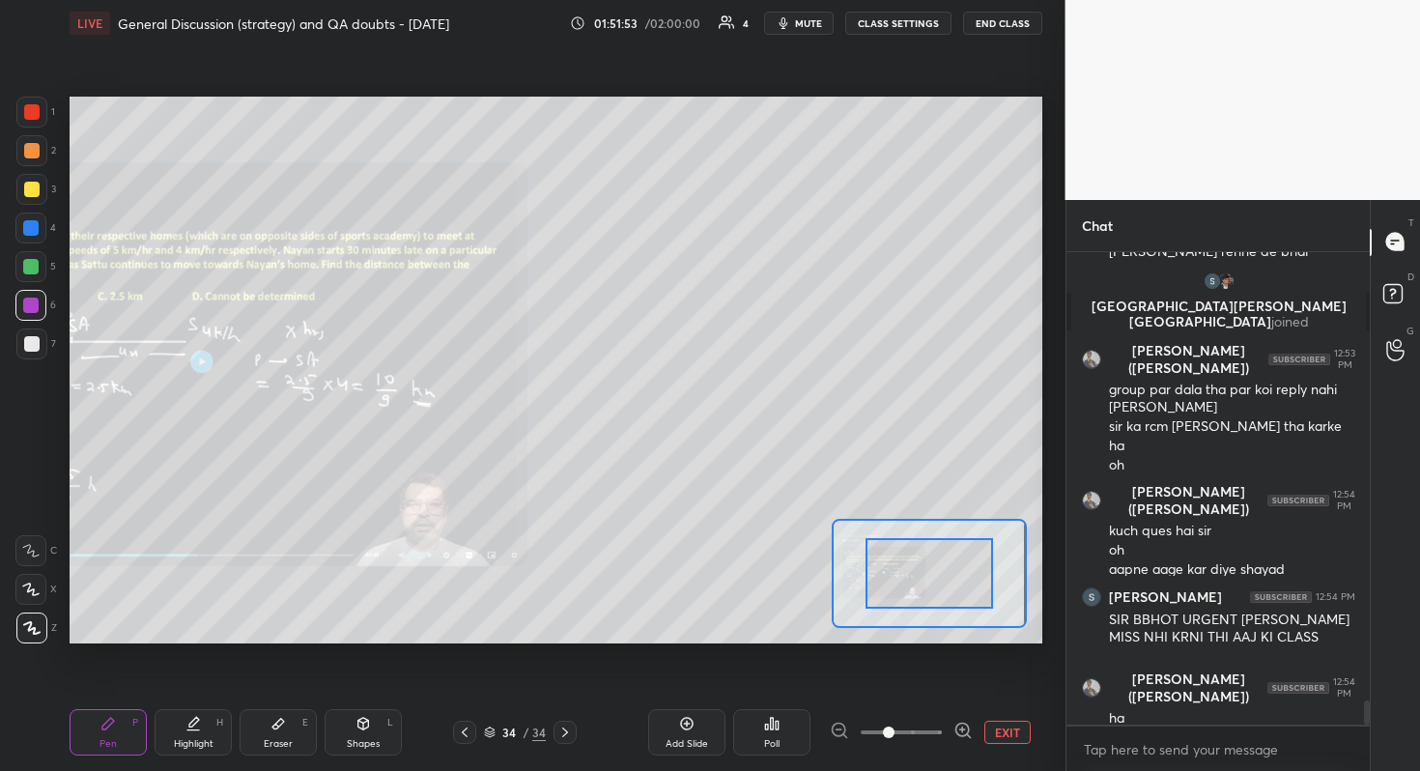
drag, startPoint x: 898, startPoint y: 731, endPoint x: 907, endPoint y: 660, distance: 72.0
click at [894, 687] on span at bounding box center [889, 732] width 12 height 12
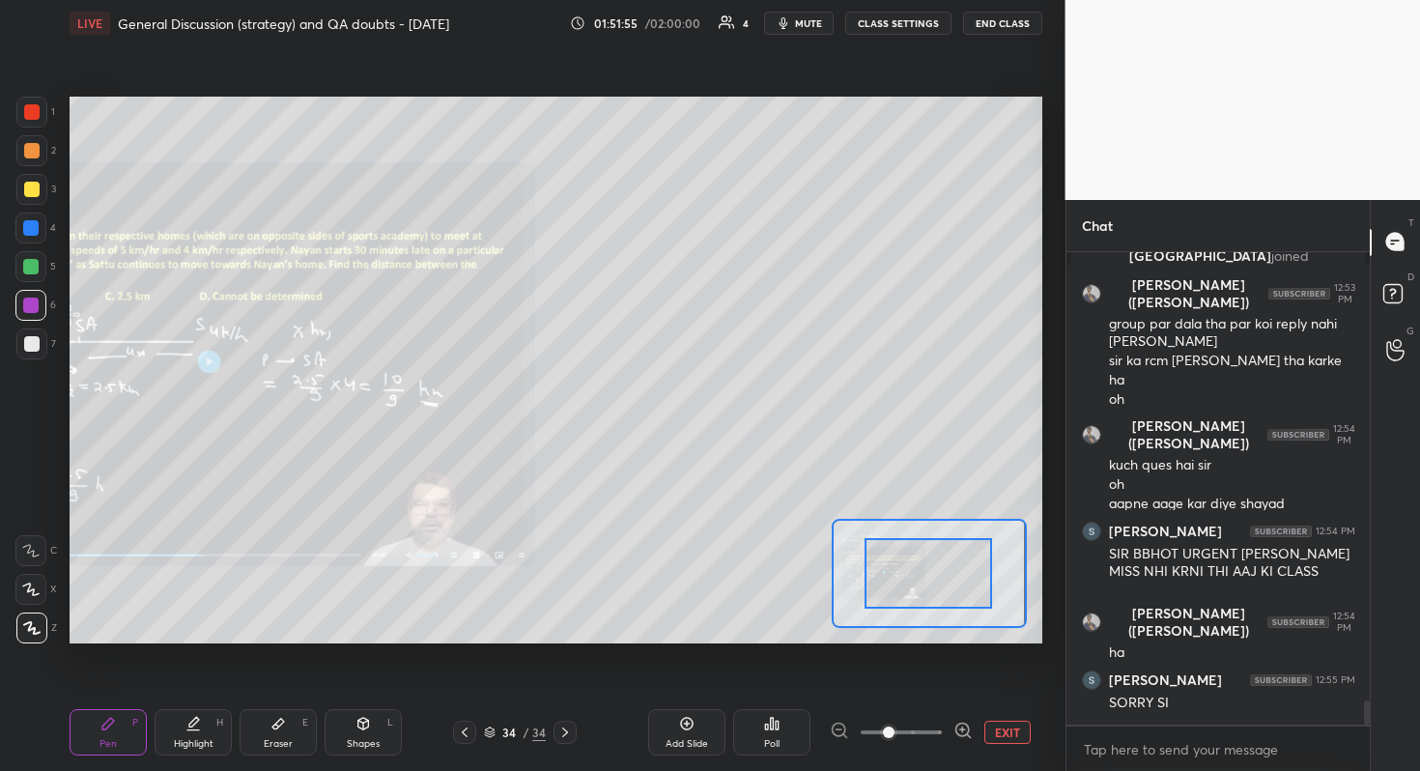
drag, startPoint x: 929, startPoint y: 581, endPoint x: 884, endPoint y: 589, distance: 46.0
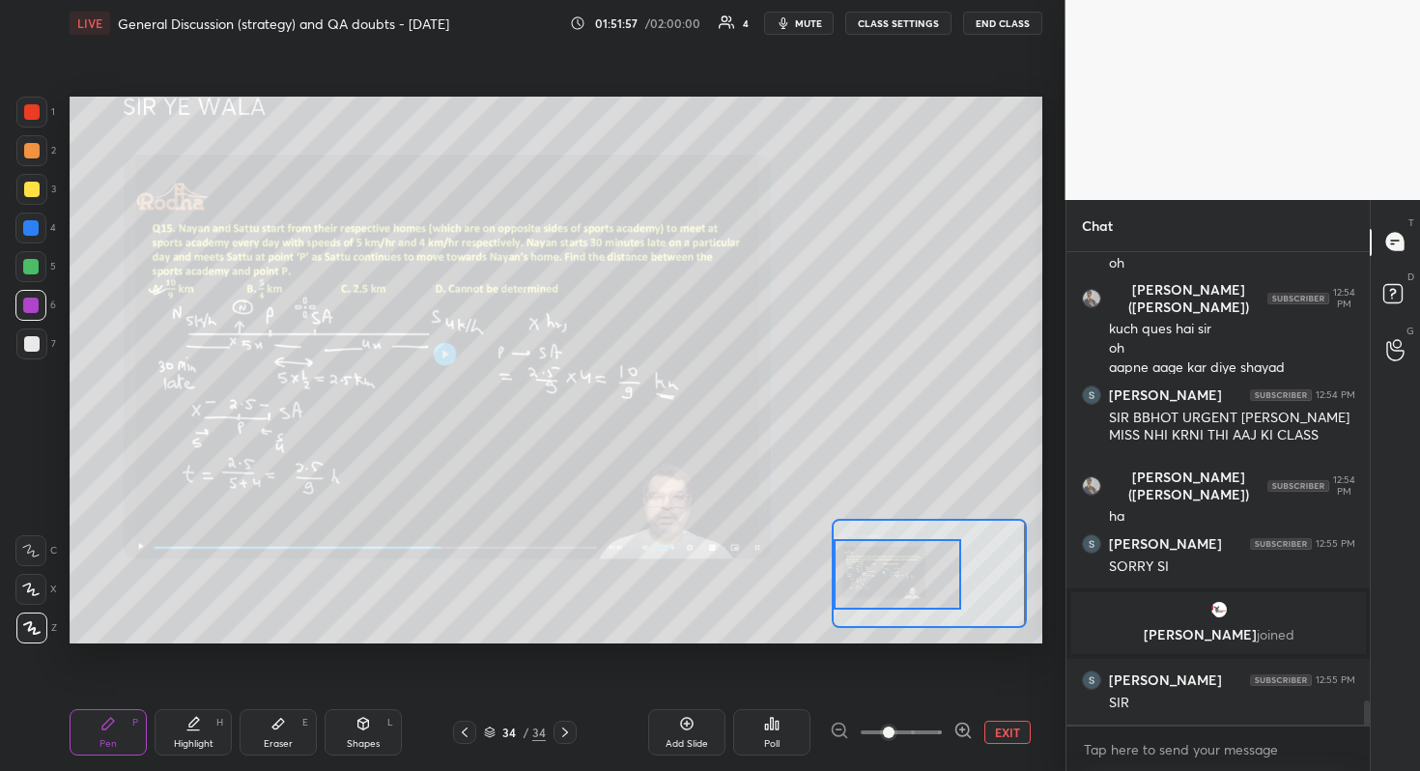
scroll to position [8912, 0]
drag, startPoint x: 890, startPoint y: 589, endPoint x: 852, endPoint y: 591, distance: 38.7
click at [852, 591] on div at bounding box center [897, 575] width 127 height 71
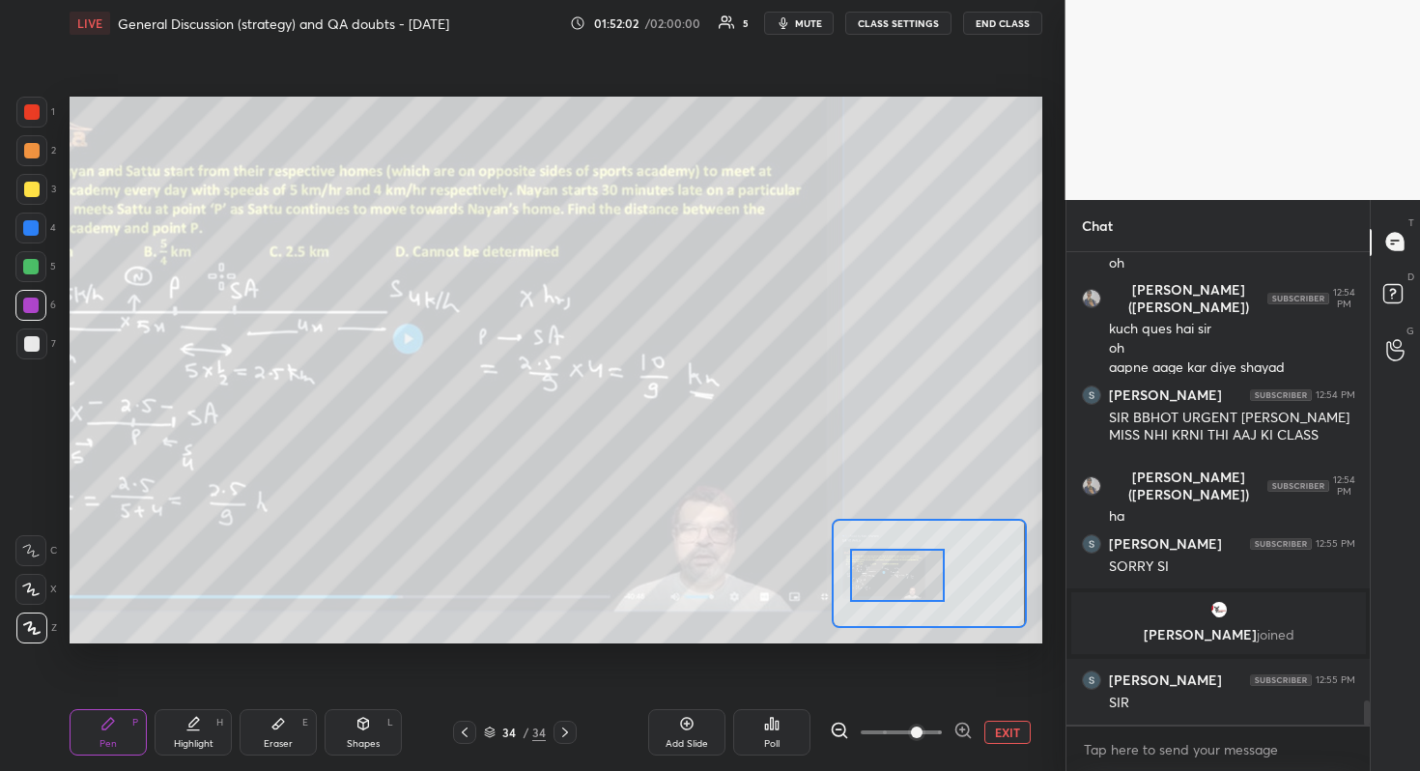
click at [911, 687] on span at bounding box center [917, 732] width 12 height 12
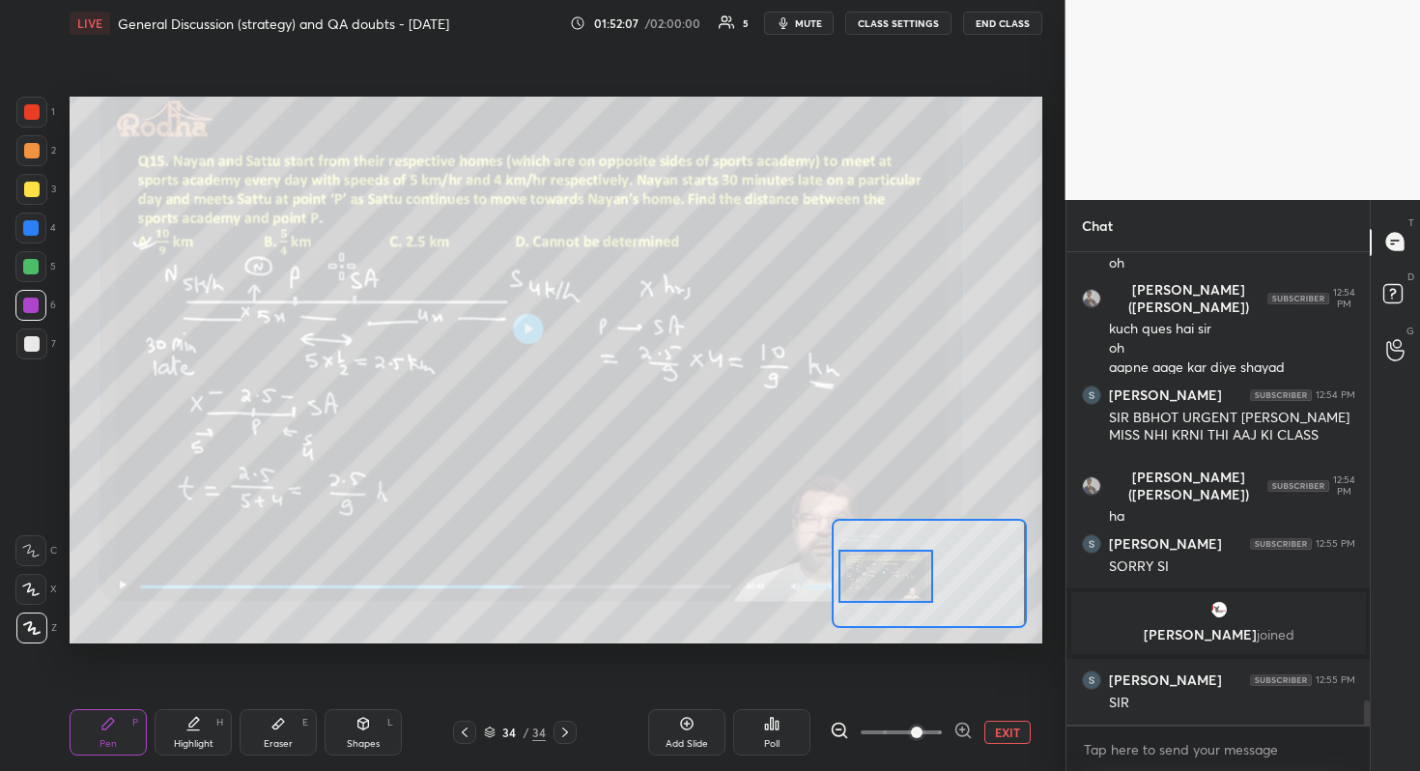
drag, startPoint x: 903, startPoint y: 569, endPoint x: 891, endPoint y: 570, distance: 11.6
click at [891, 570] on div at bounding box center [886, 576] width 96 height 53
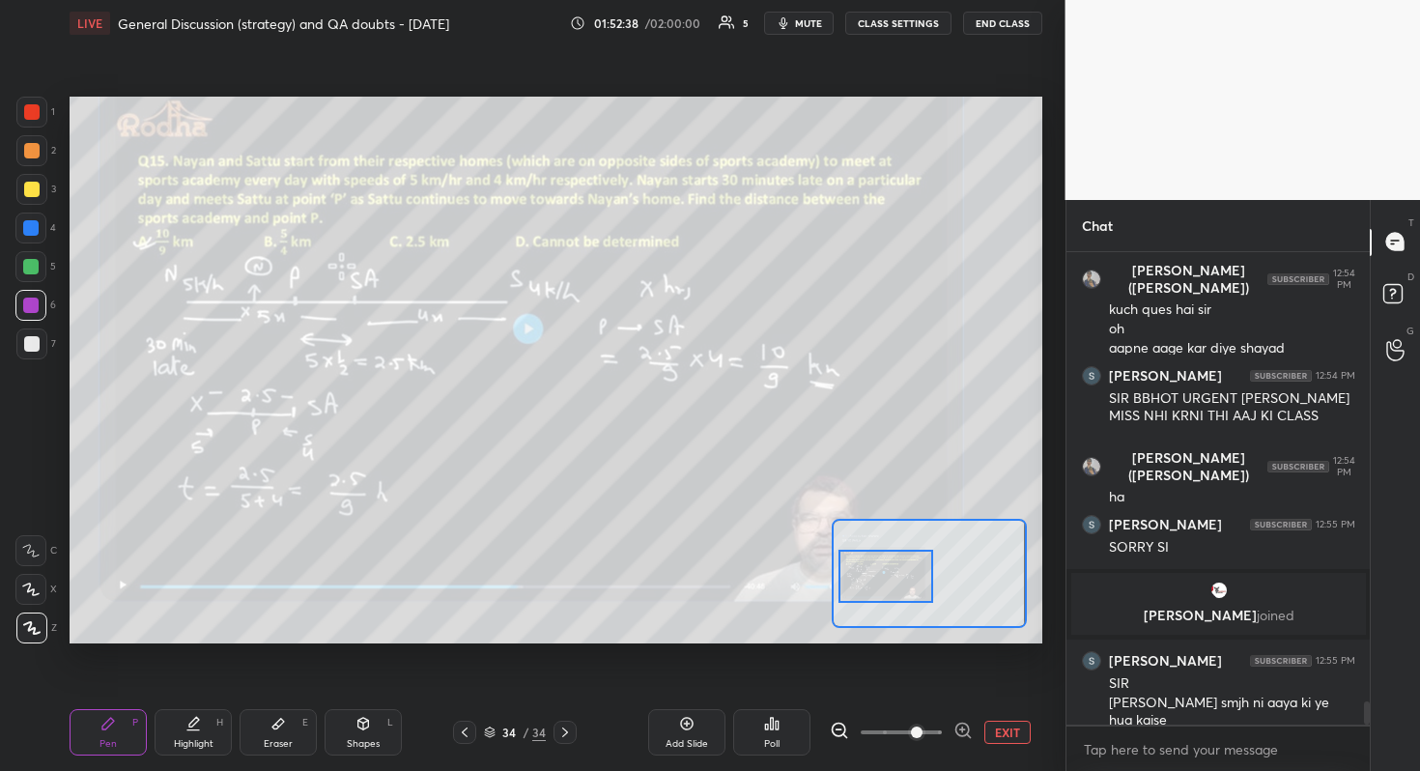
scroll to position [9001, 0]
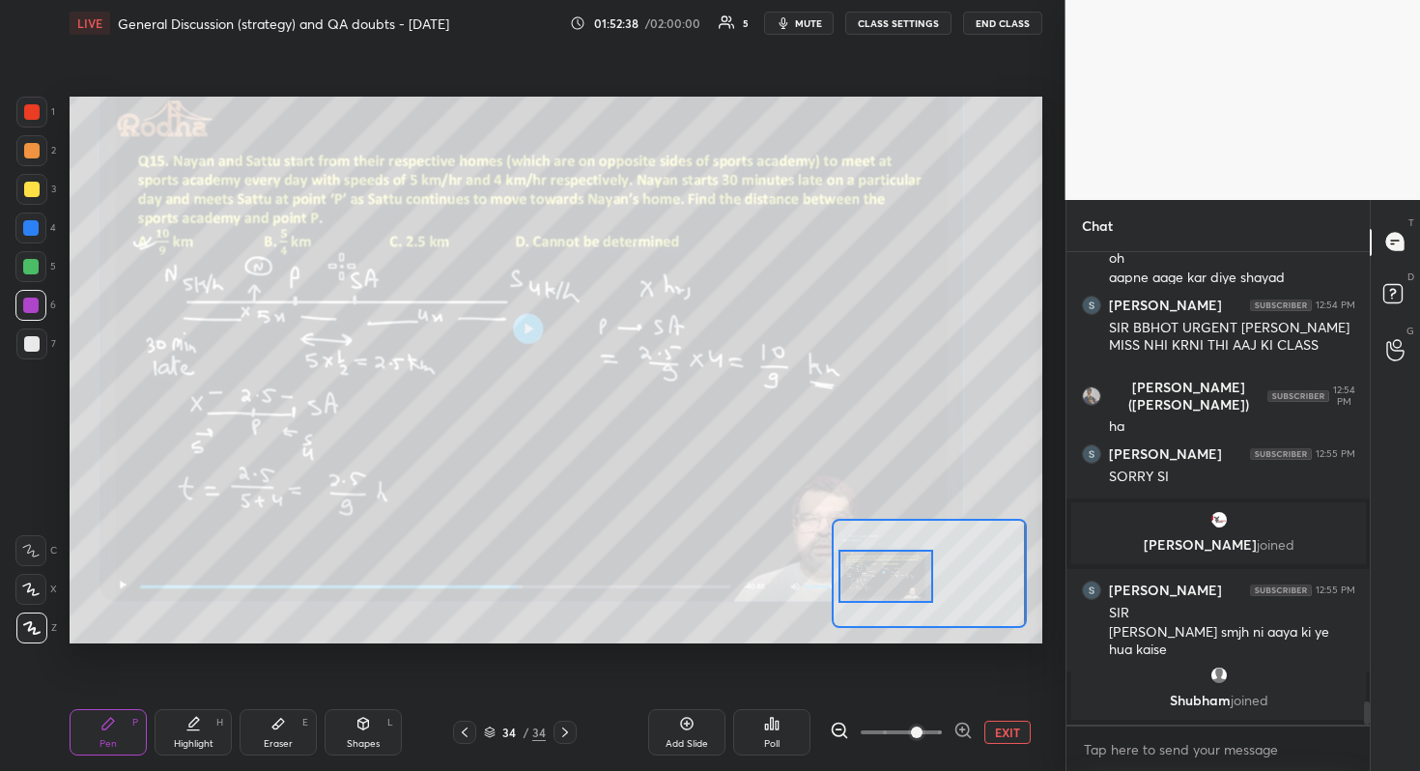
click at [33, 346] on div at bounding box center [31, 343] width 15 height 15
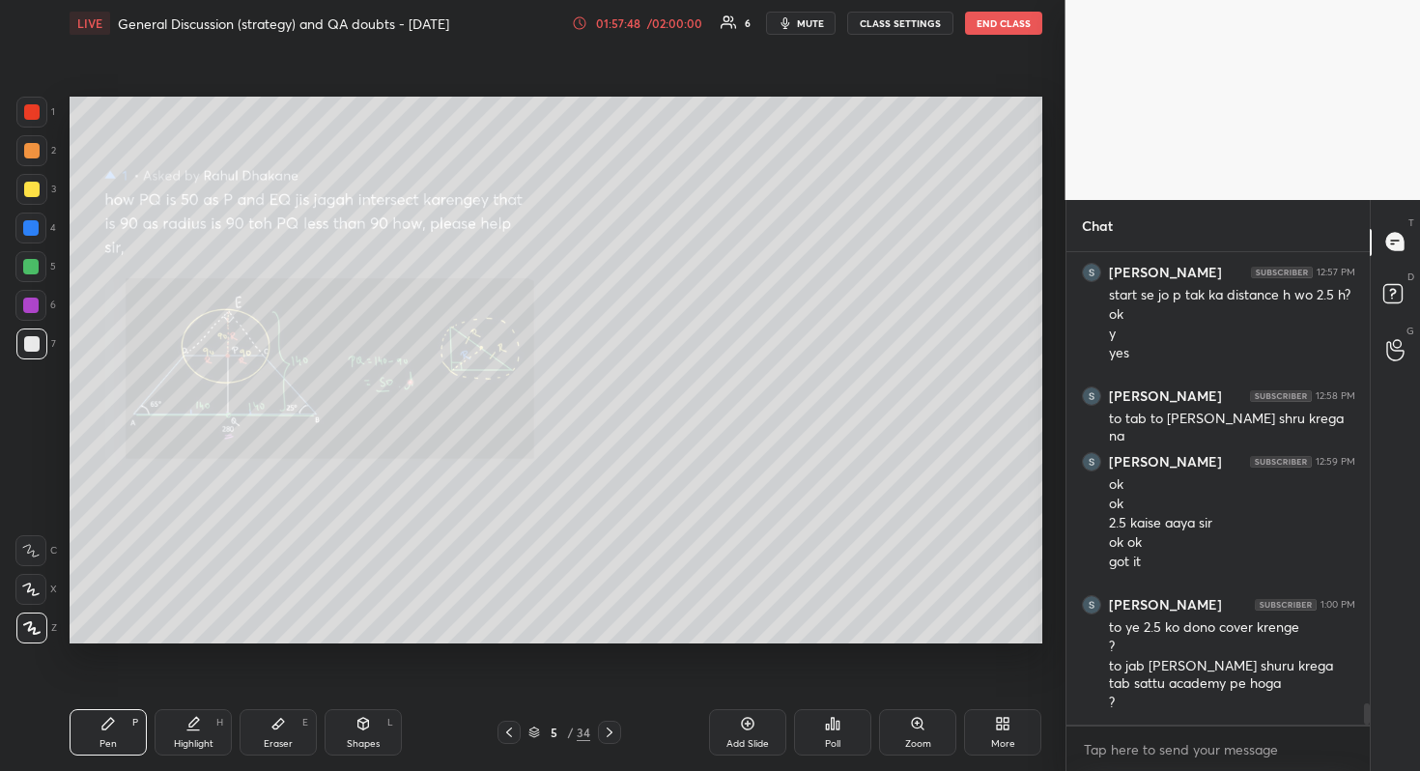
scroll to position [10232, 0]
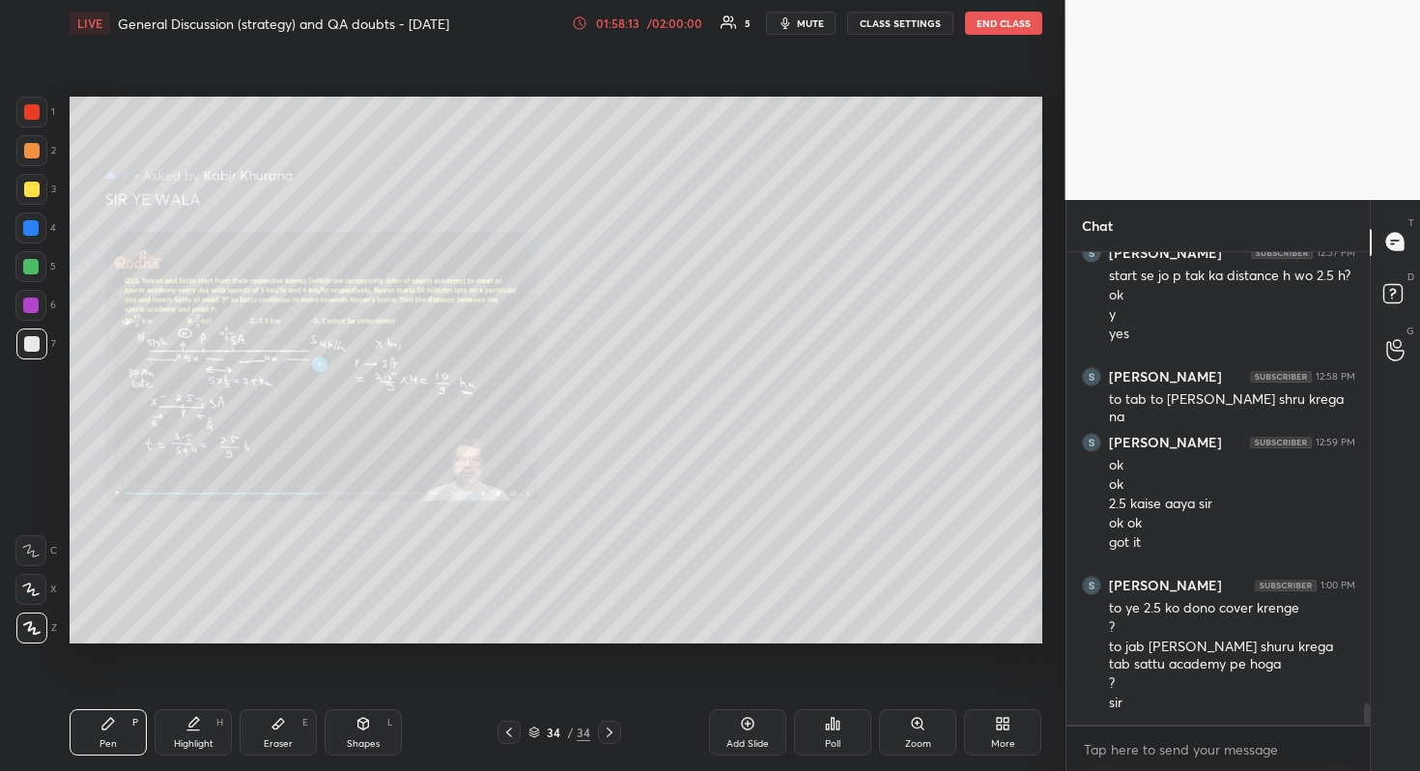
click at [920, 687] on div "Zoom" at bounding box center [917, 732] width 77 height 46
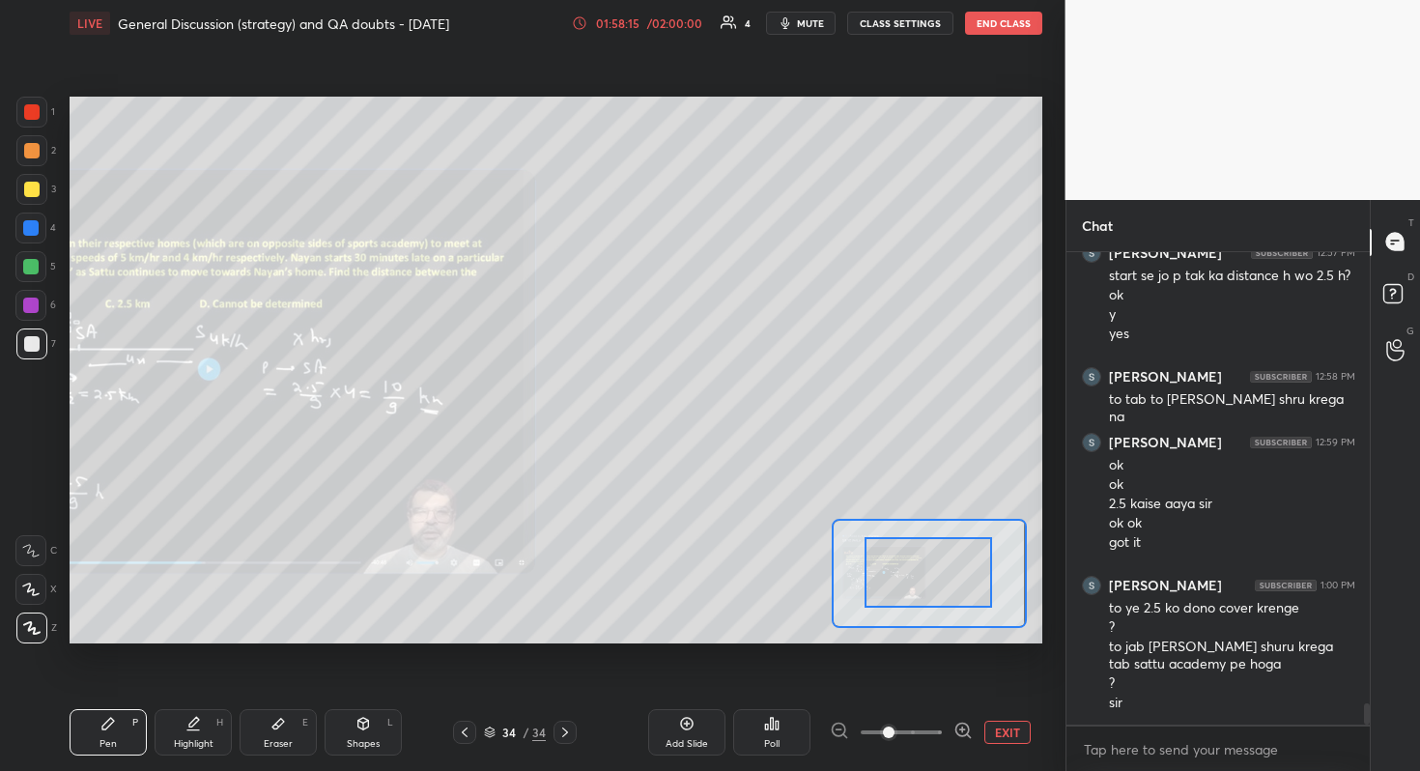
drag, startPoint x: 912, startPoint y: 584, endPoint x: 918, endPoint y: 596, distance: 13.4
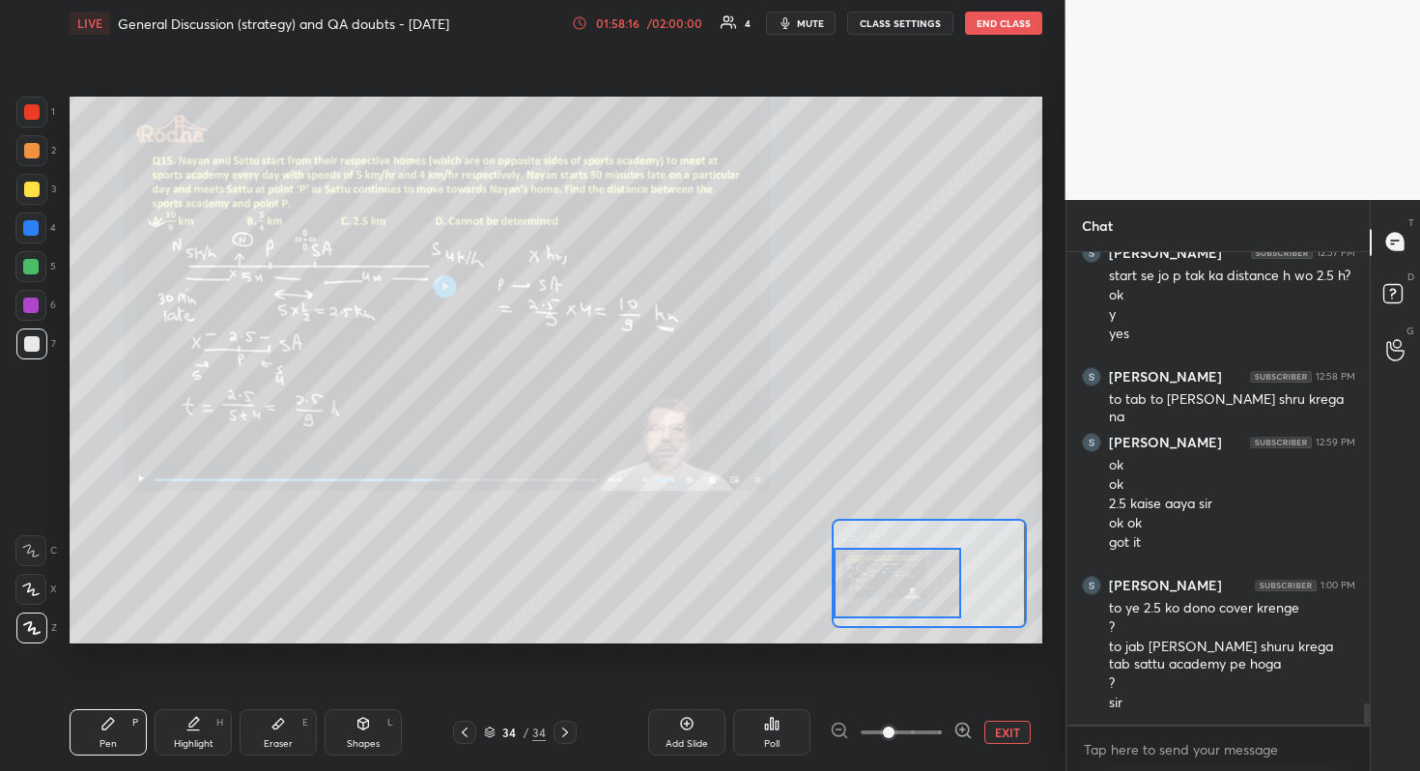
drag, startPoint x: 903, startPoint y: 586, endPoint x: 866, endPoint y: 594, distance: 37.5
click at [866, 598] on div at bounding box center [897, 583] width 127 height 71
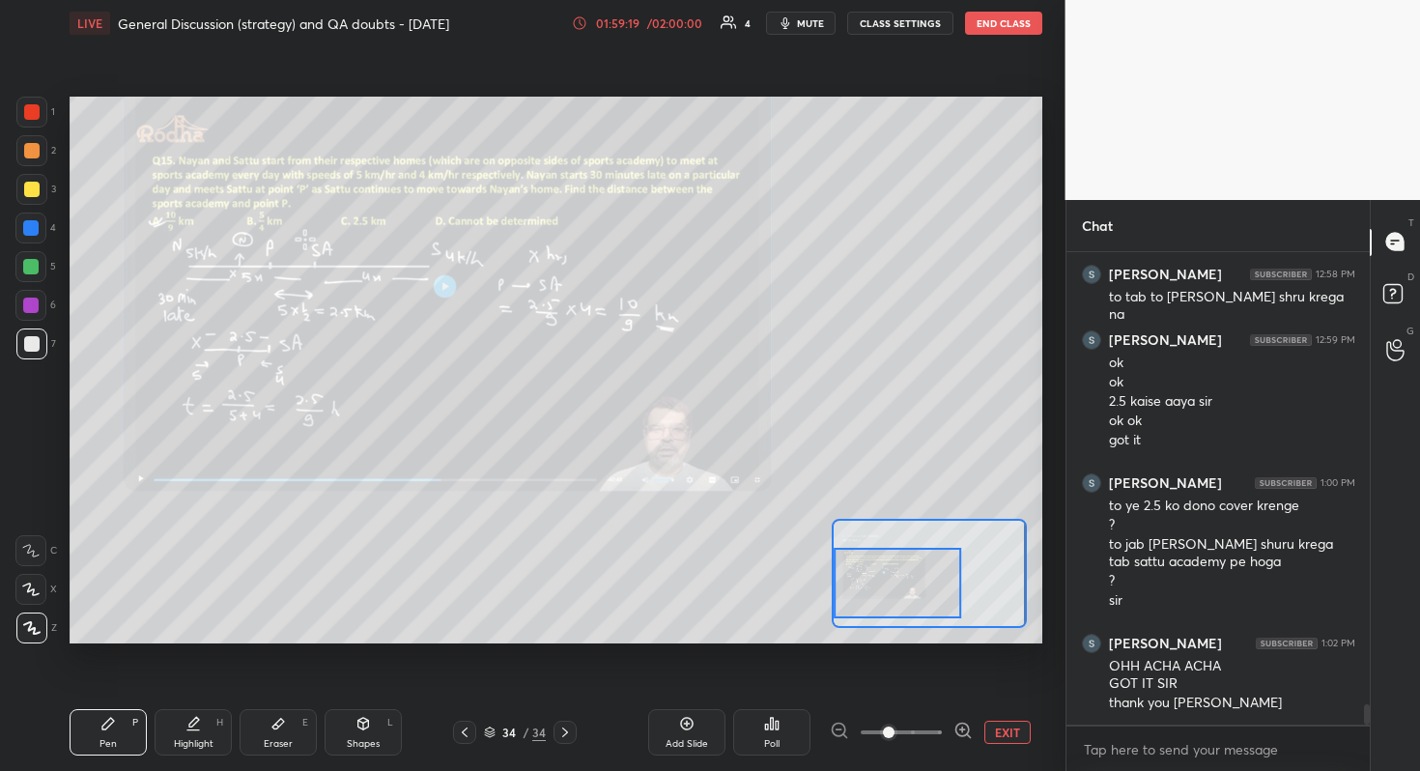
scroll to position [10626, 0]
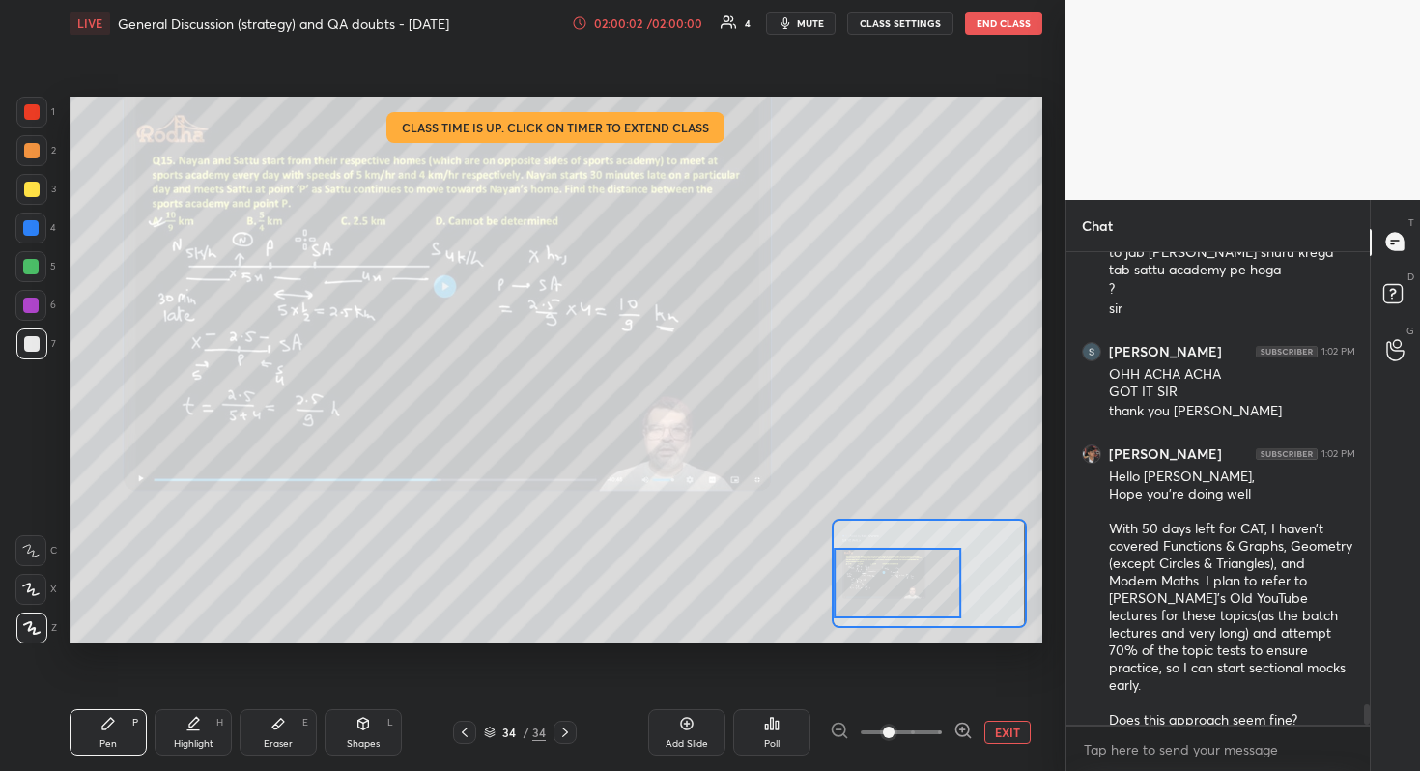
click at [639, 25] on div "02:00:02" at bounding box center [618, 23] width 54 height 12
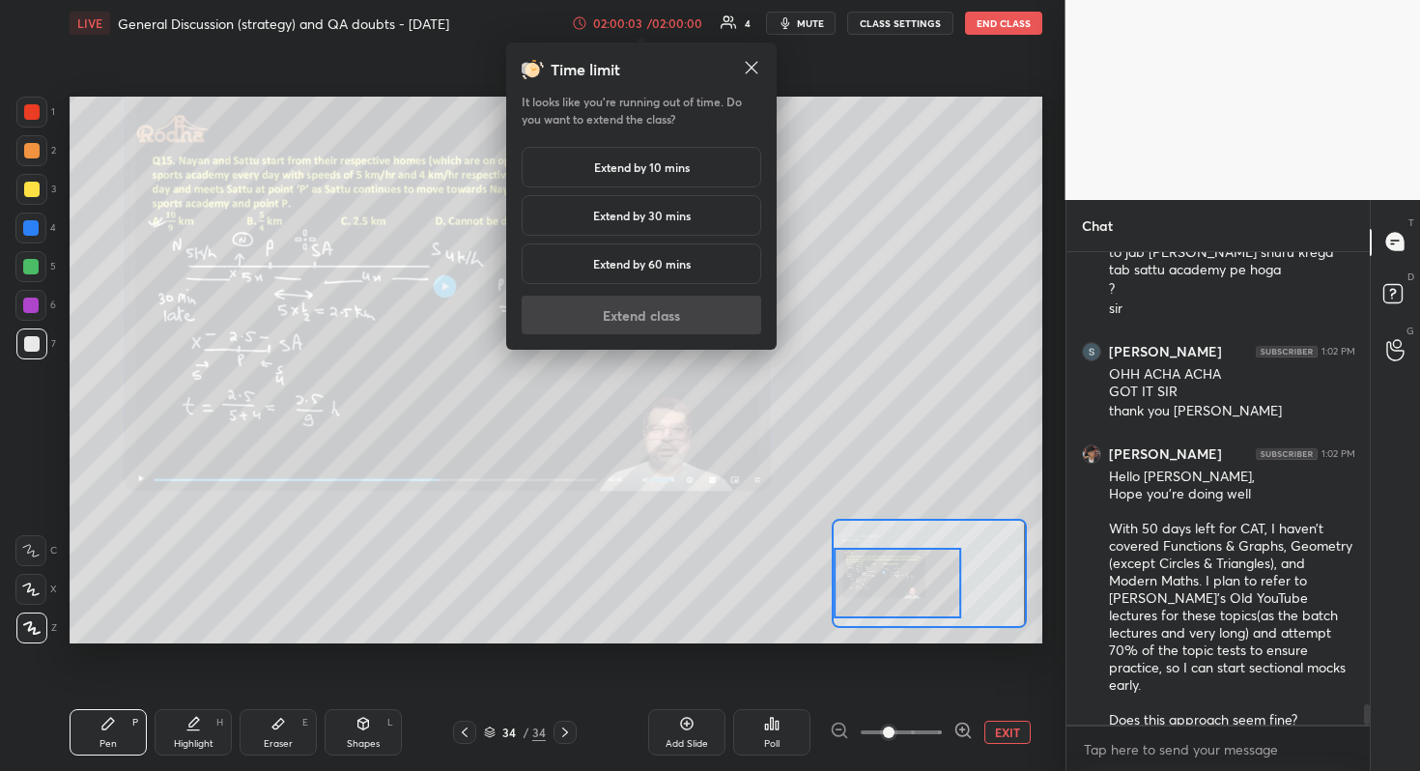
click at [635, 167] on h5 "Extend by 10 mins" at bounding box center [642, 166] width 96 height 17
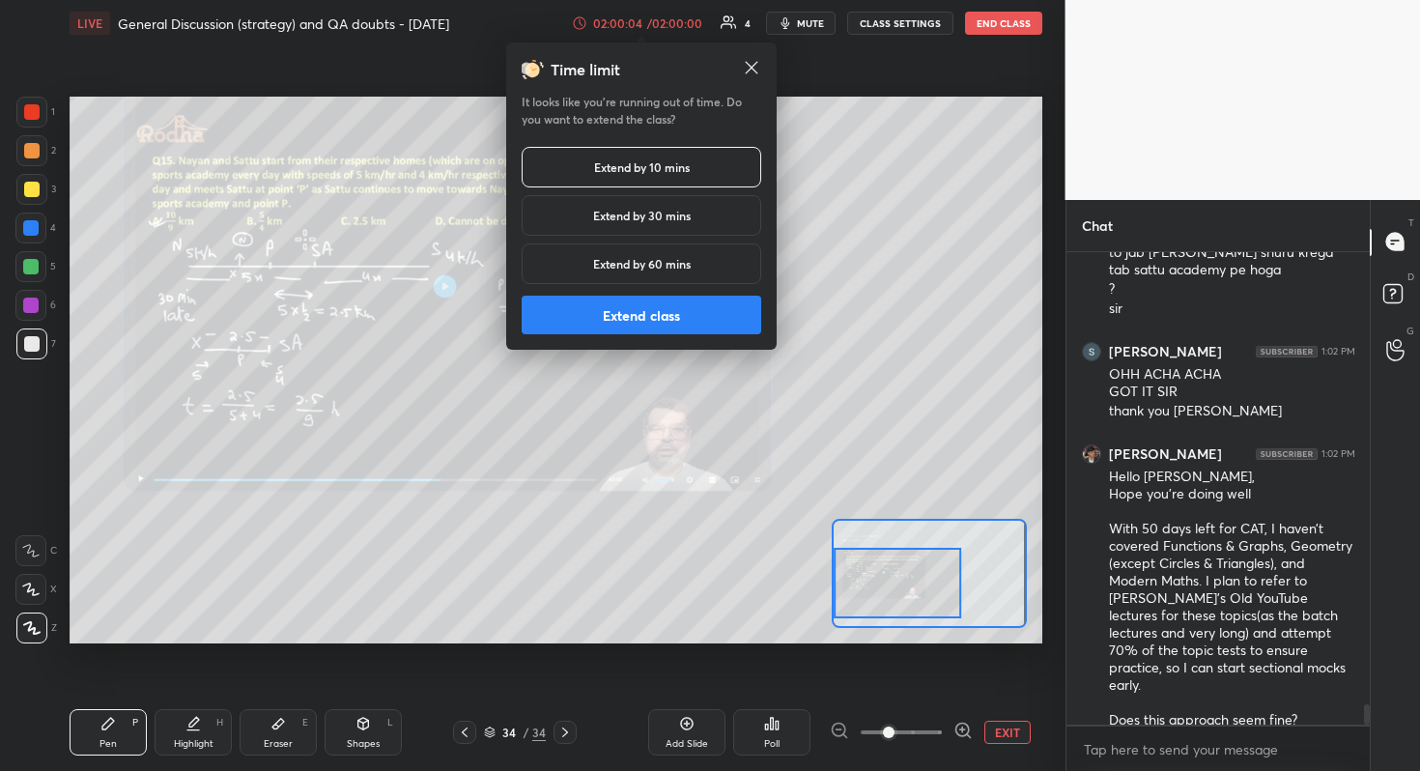
click at [679, 318] on button "Extend class" at bounding box center [642, 315] width 240 height 39
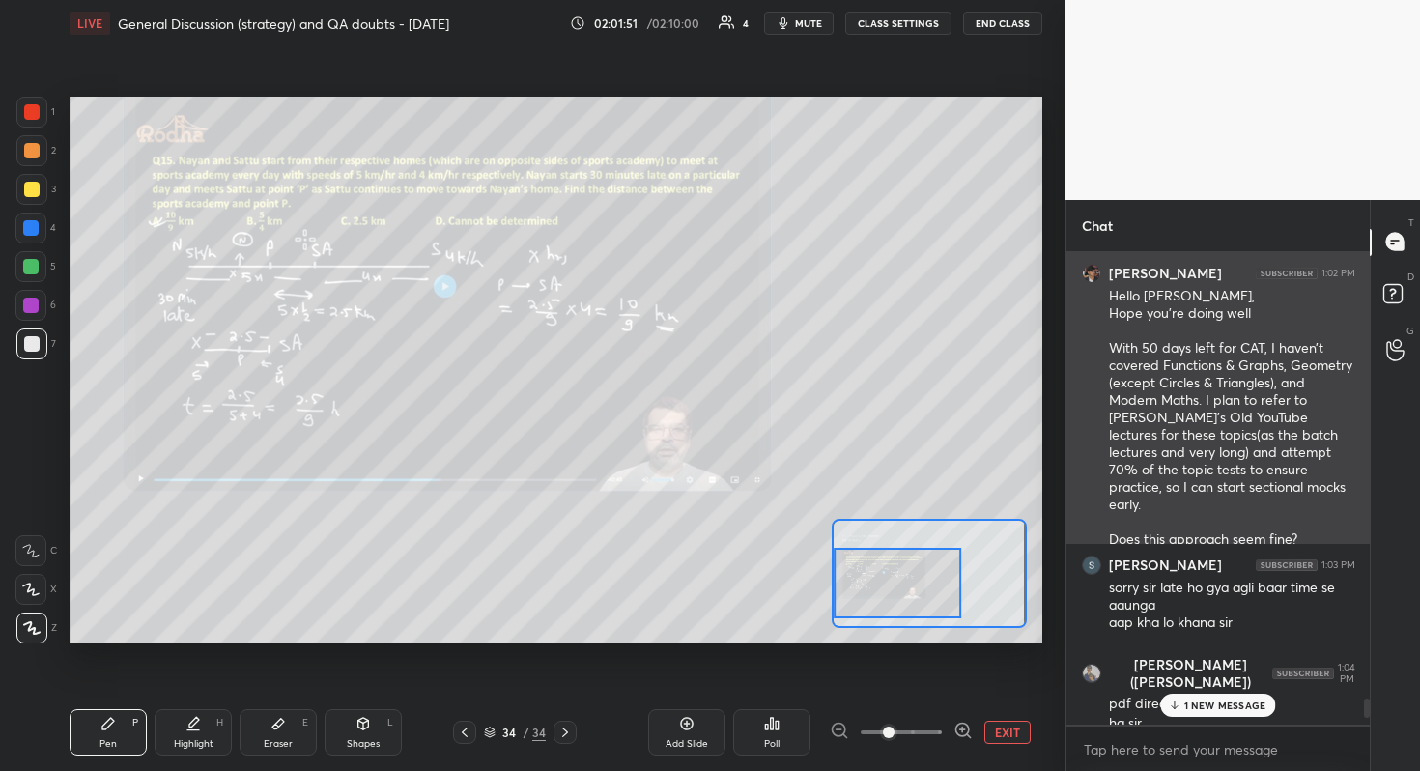
scroll to position [10806, 0]
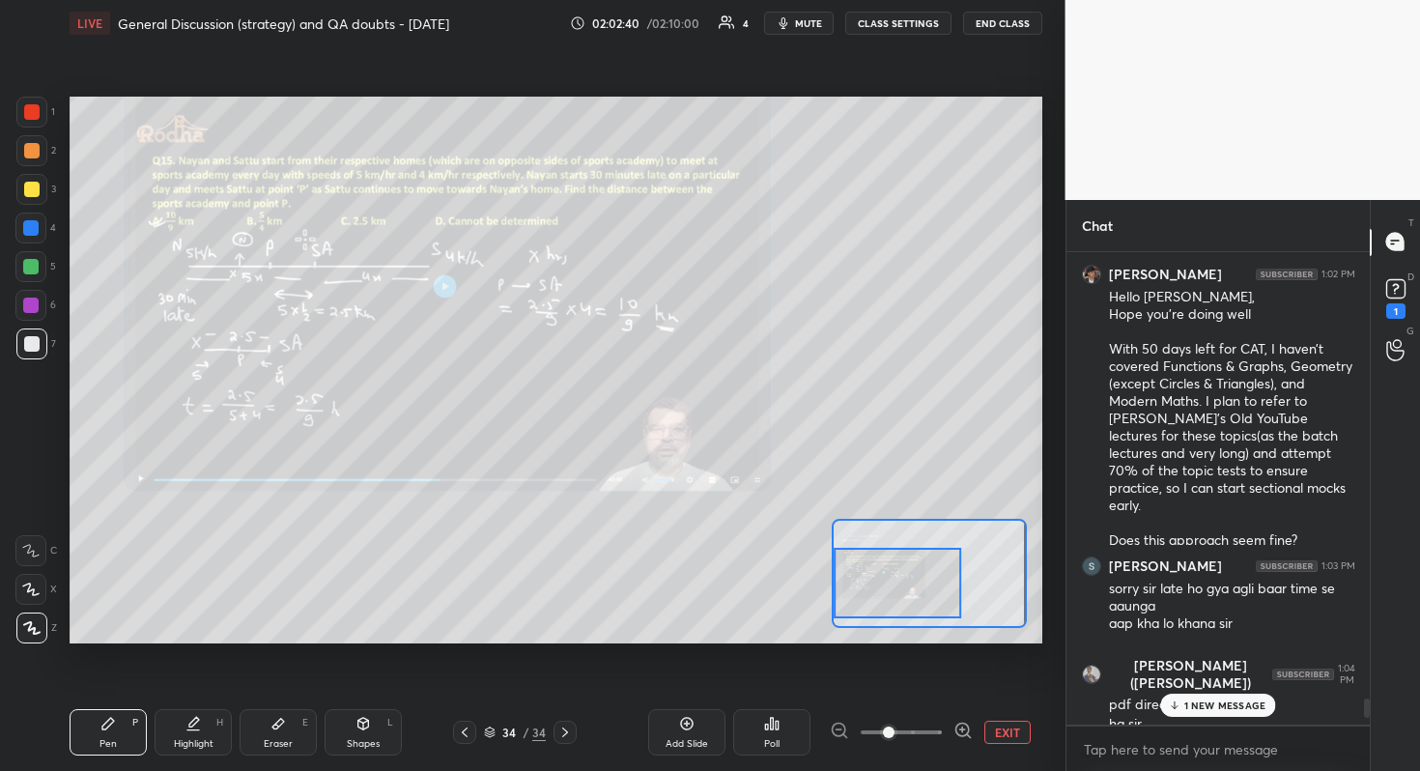
click at [1201, 687] on p "1 NEW MESSAGE" at bounding box center [1225, 705] width 82 height 12
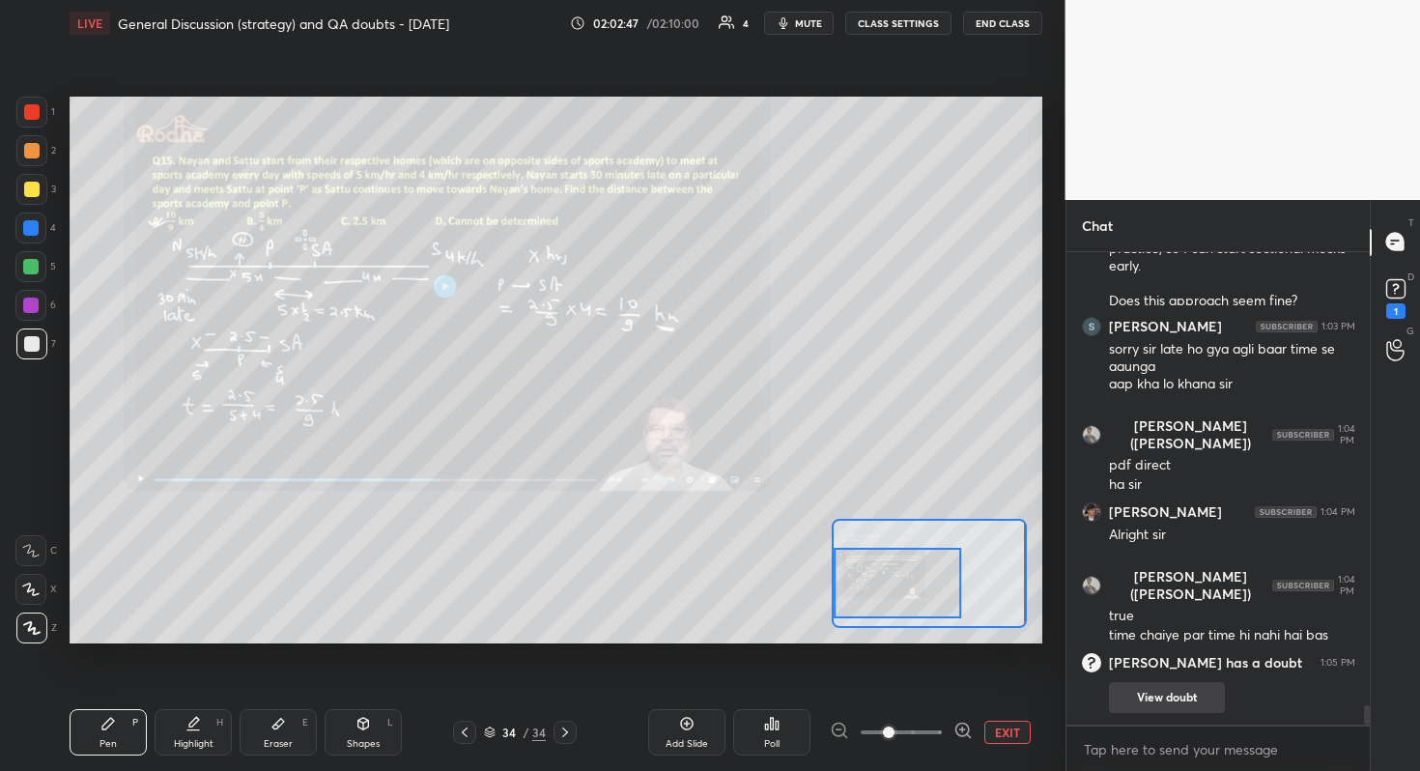
click at [1188, 687] on button "View doubt" at bounding box center [1167, 697] width 116 height 31
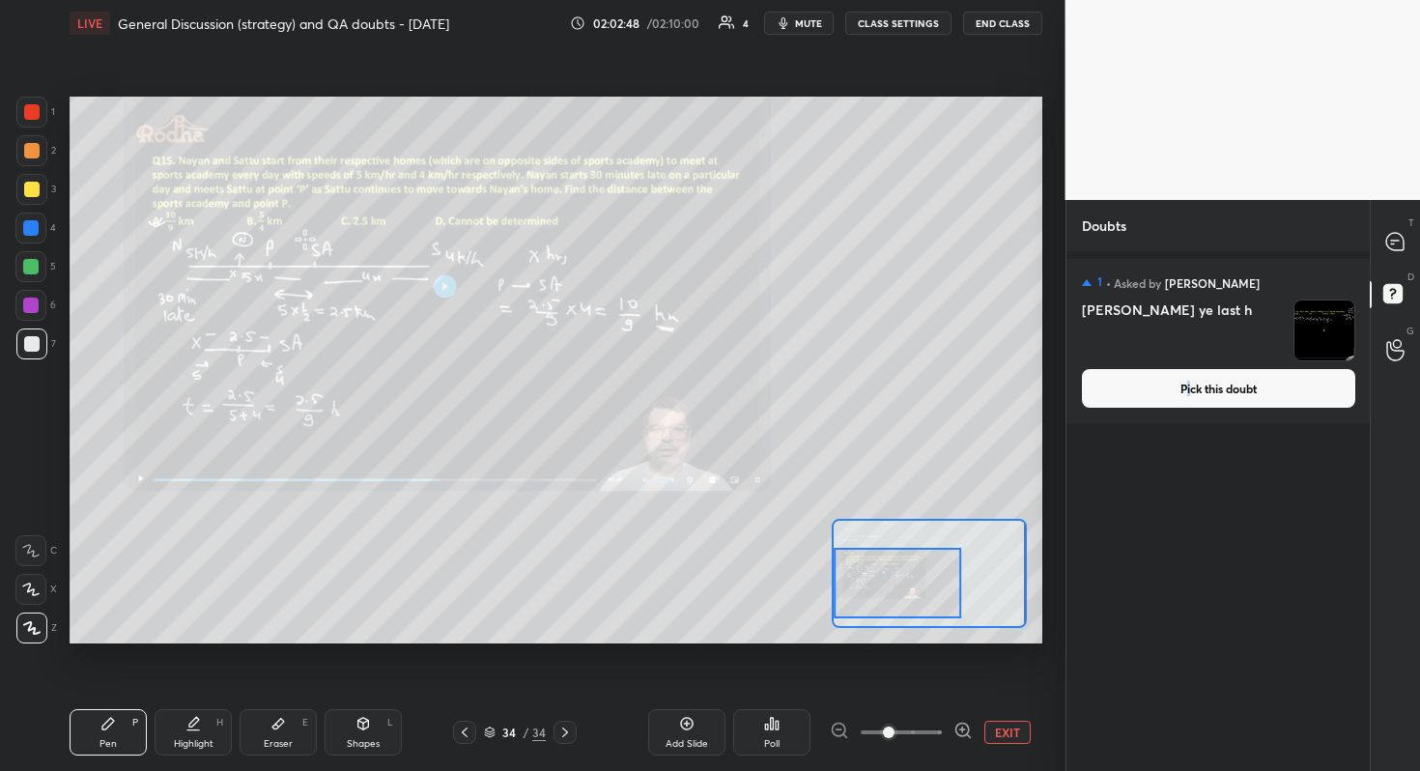
click at [1187, 389] on button "Pick this doubt" at bounding box center [1218, 388] width 273 height 39
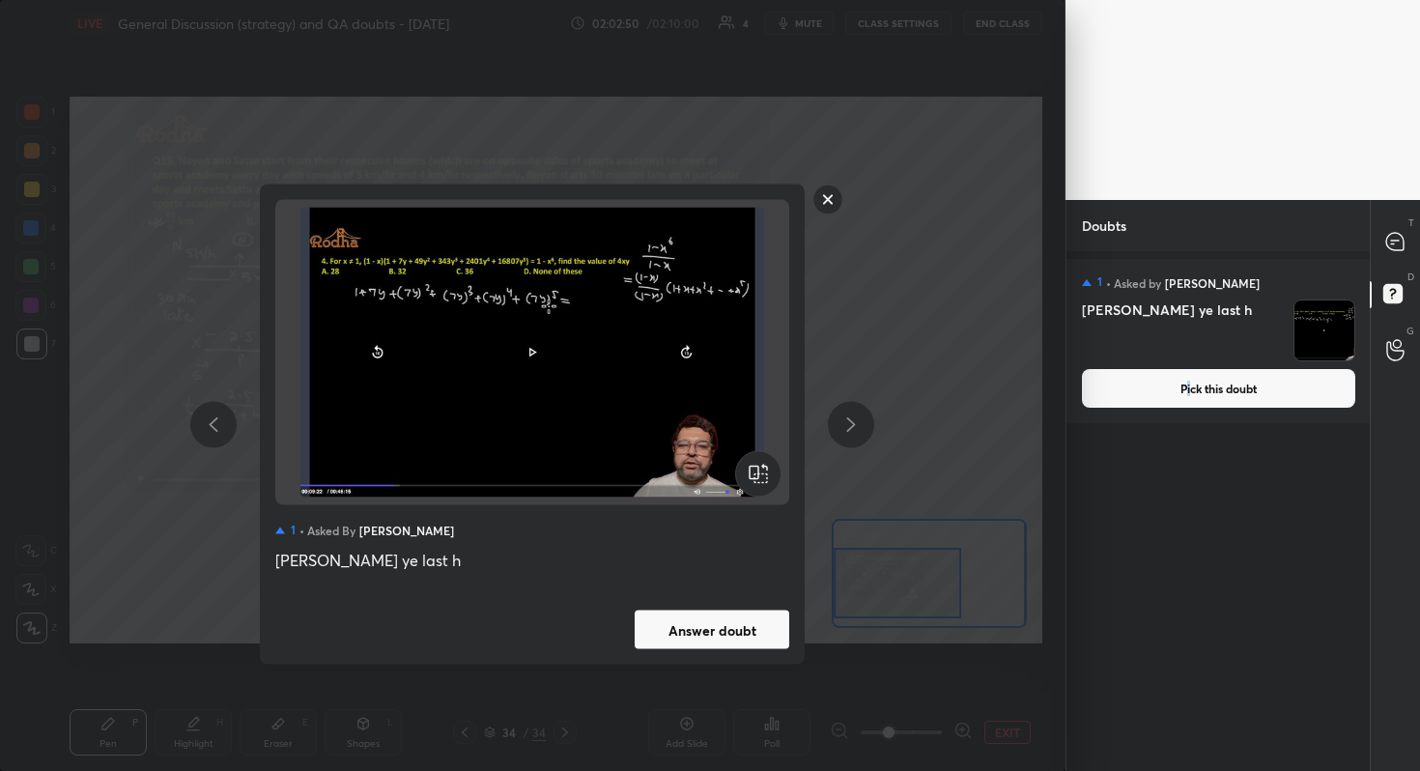
click at [762, 623] on button "Answer doubt" at bounding box center [712, 629] width 155 height 39
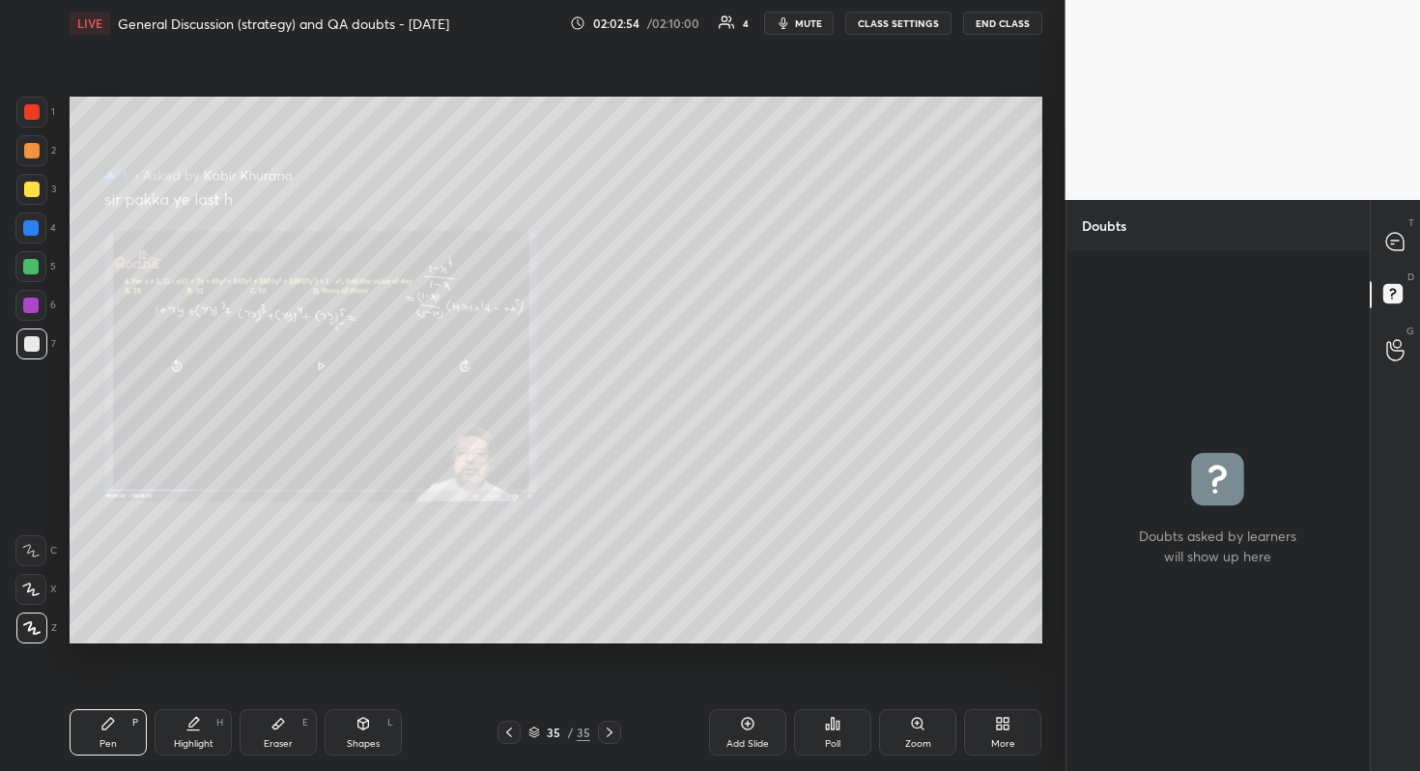
click at [899, 687] on div "Zoom" at bounding box center [917, 732] width 77 height 46
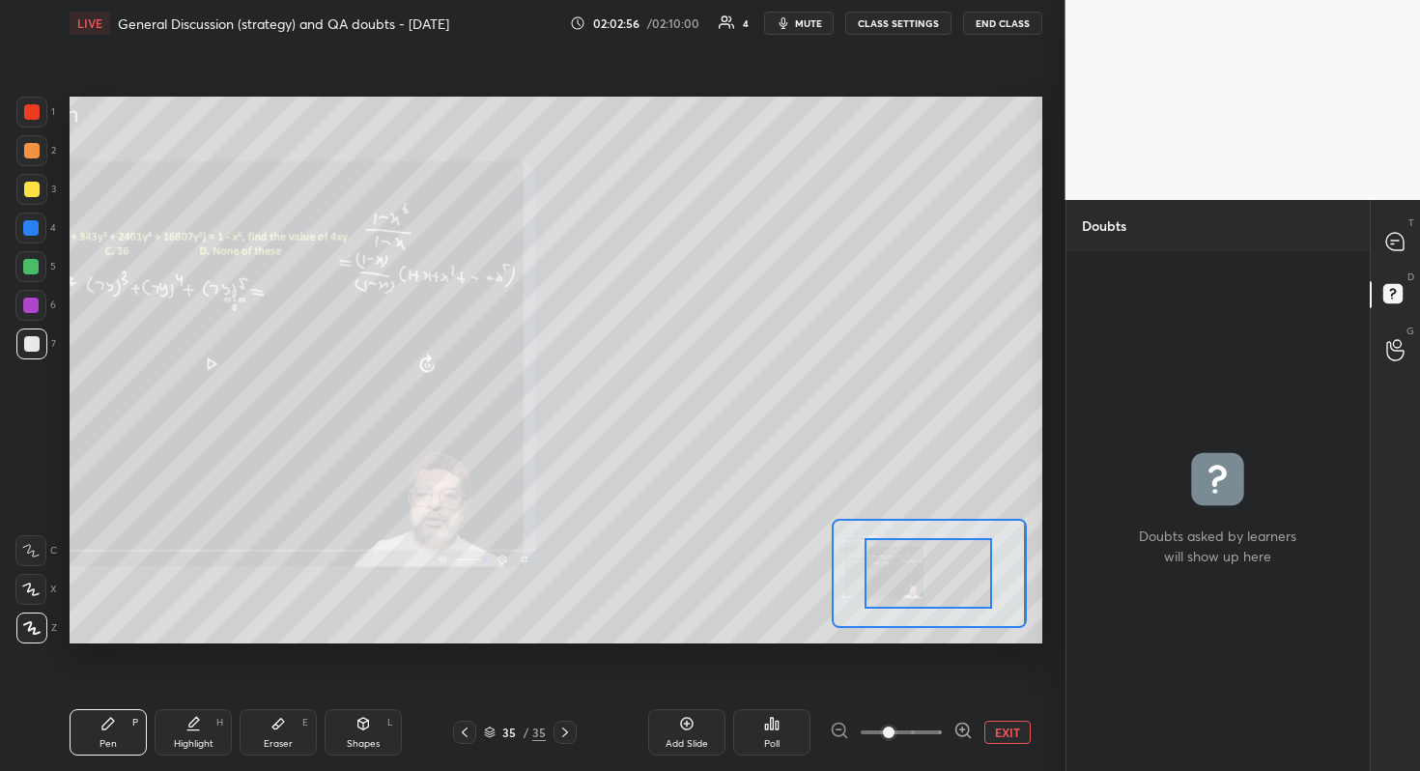
drag, startPoint x: 932, startPoint y: 568, endPoint x: 910, endPoint y: 556, distance: 25.1
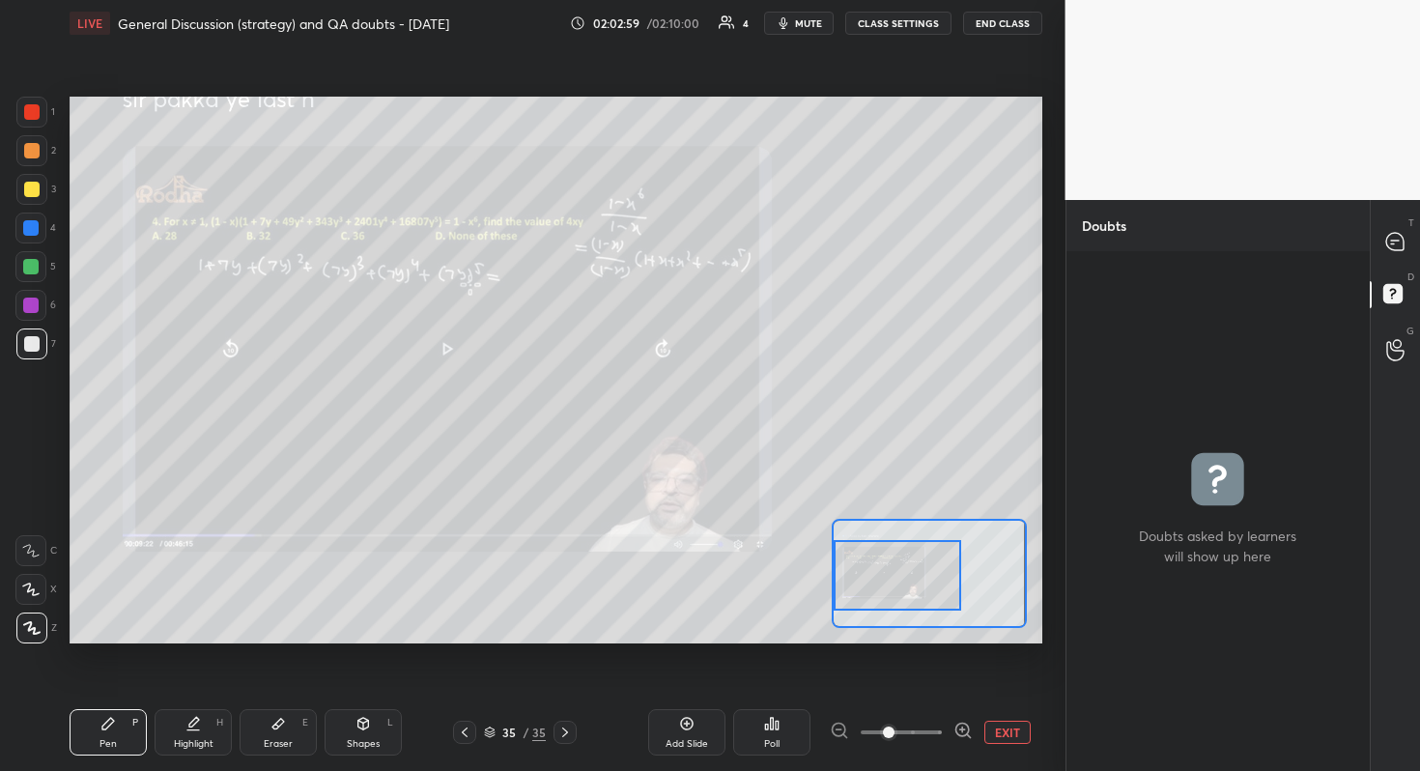
drag, startPoint x: 918, startPoint y: 555, endPoint x: 867, endPoint y: 557, distance: 50.3
click at [867, 557] on div at bounding box center [897, 575] width 127 height 71
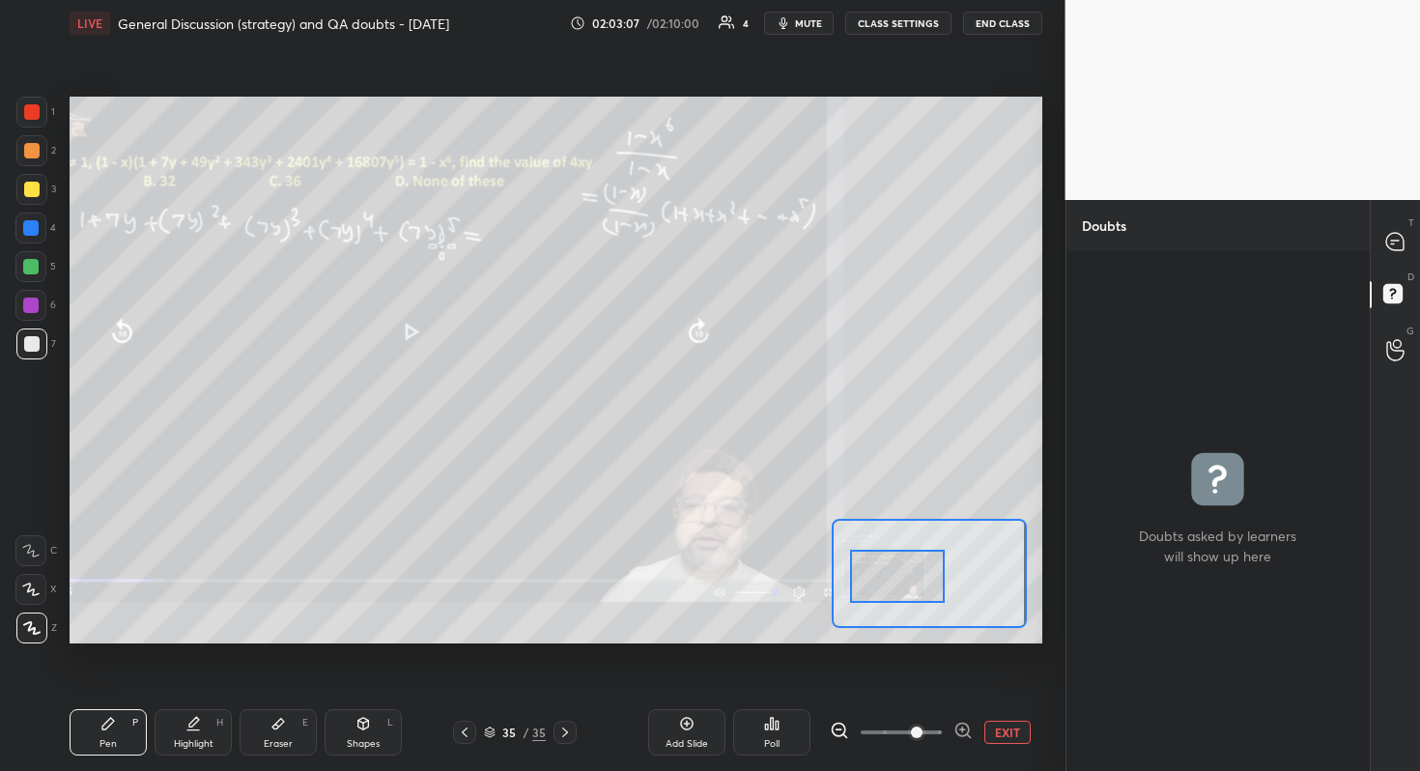
drag, startPoint x: 908, startPoint y: 729, endPoint x: 915, endPoint y: 714, distance: 16.9
click at [911, 687] on span at bounding box center [917, 732] width 12 height 12
drag, startPoint x: 1397, startPoint y: 243, endPoint x: 1379, endPoint y: 249, distance: 18.3
click at [1387, 245] on icon at bounding box center [1394, 241] width 17 height 17
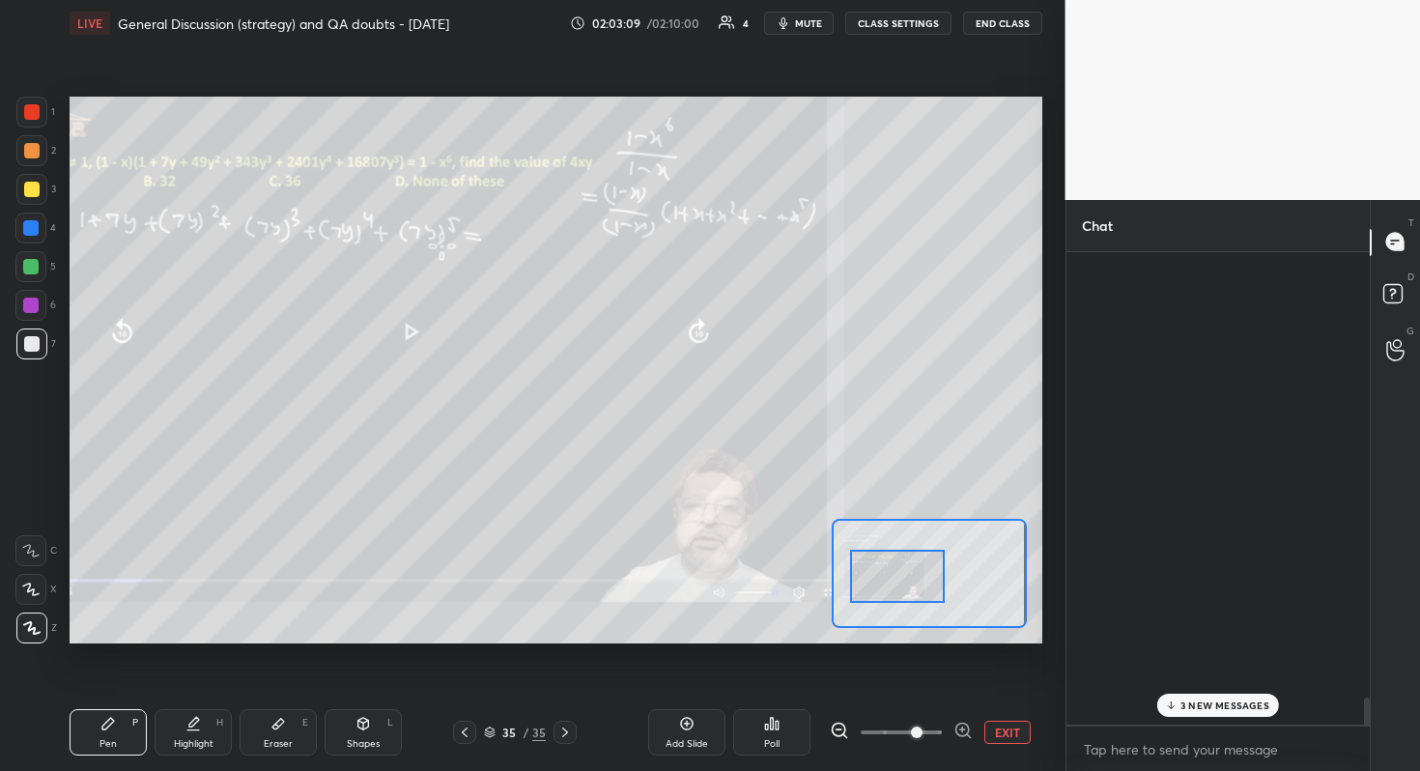
scroll to position [466, 297]
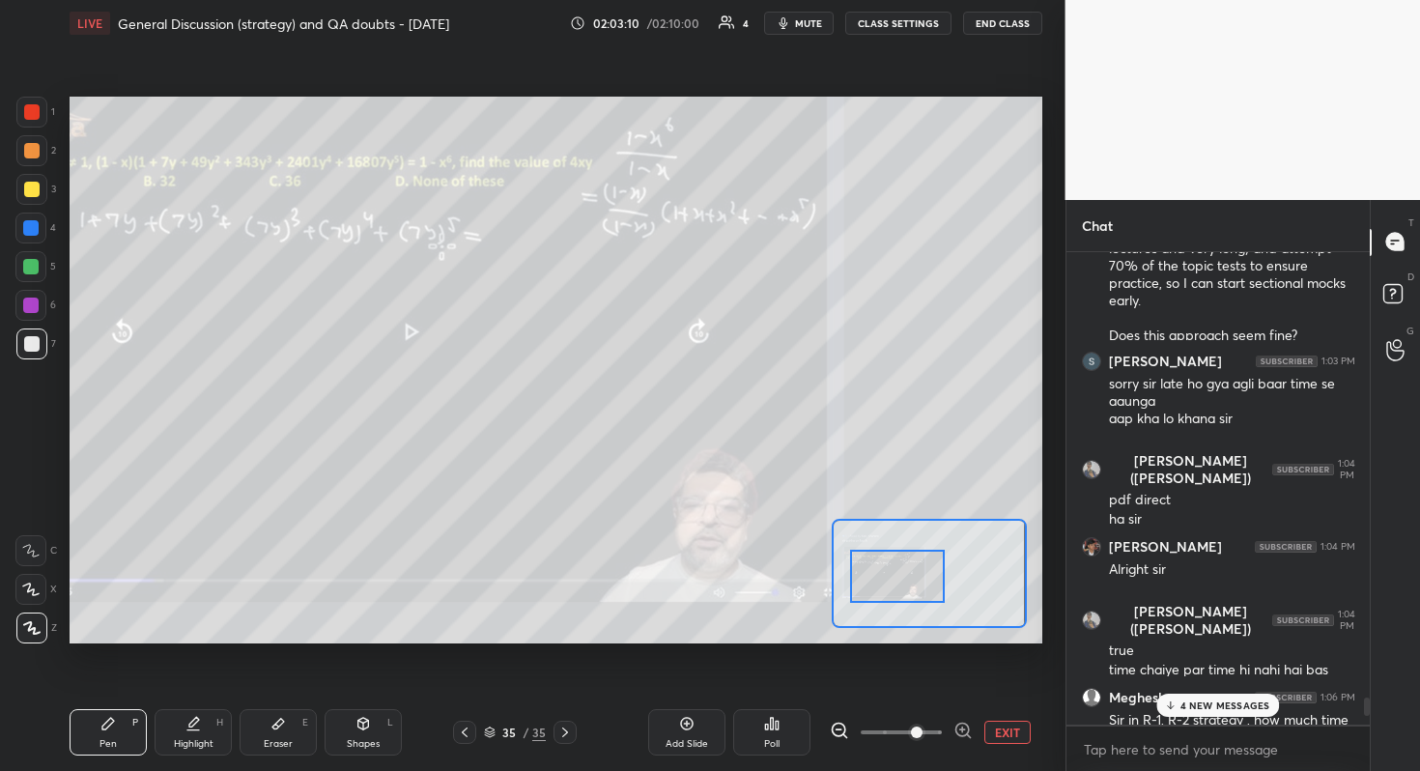
click at [1201, 687] on p "4 NEW MESSAGES" at bounding box center [1225, 705] width 90 height 12
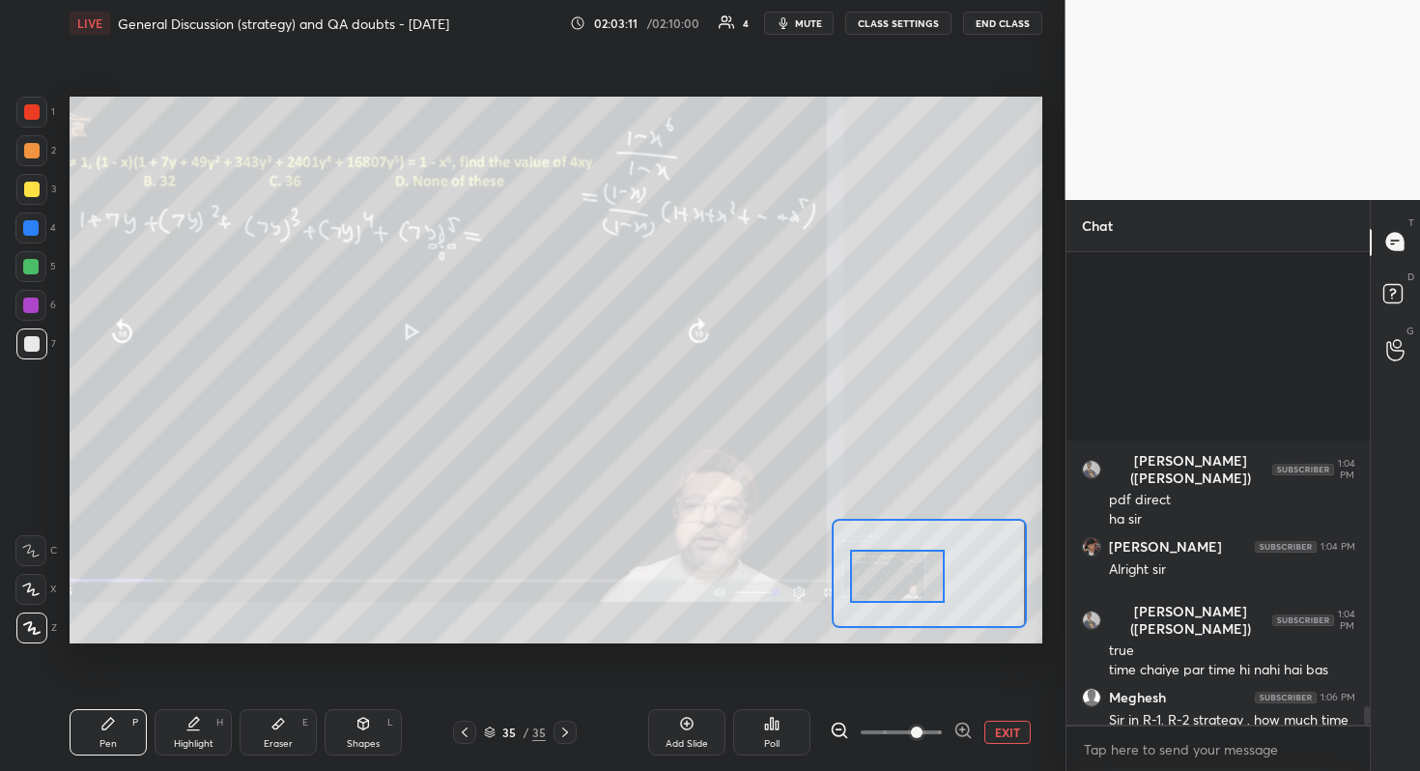
scroll to position [11766, 0]
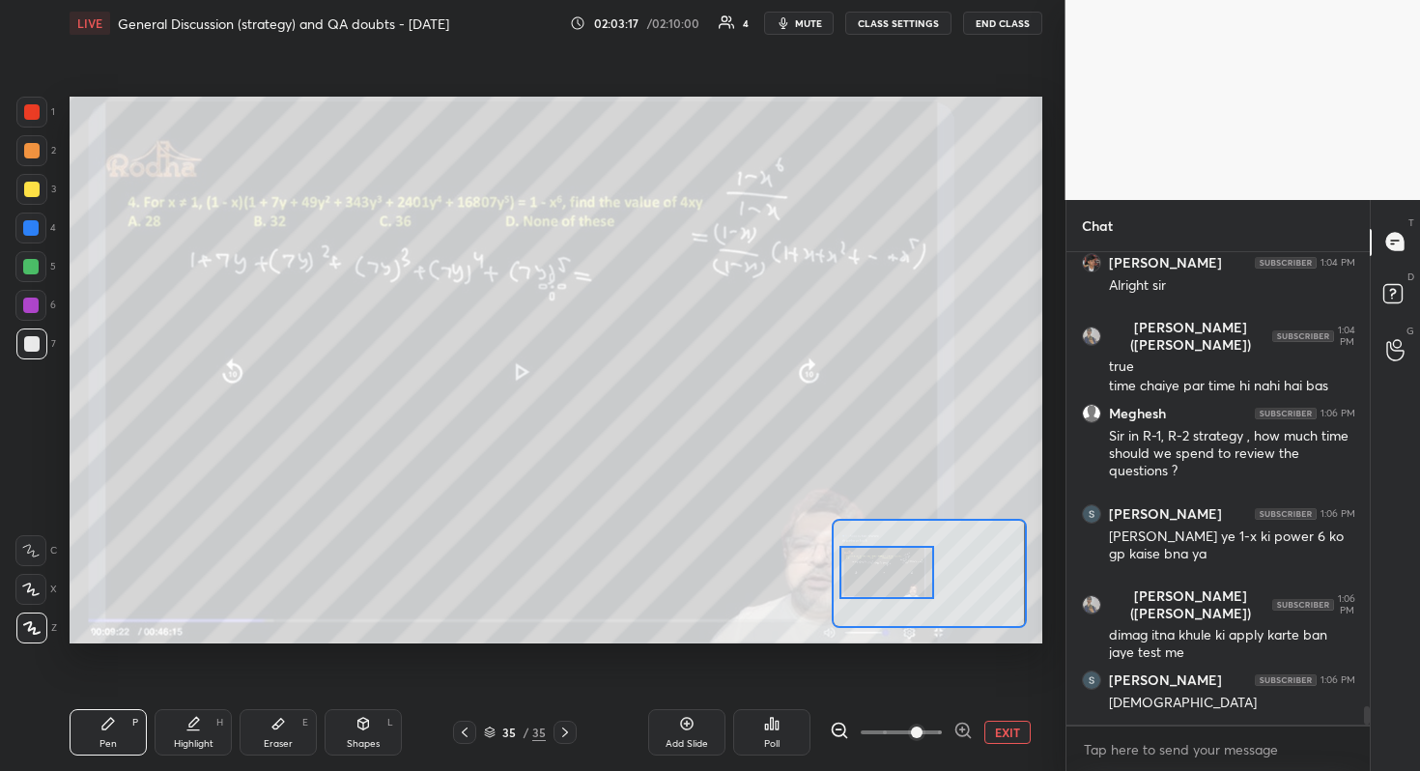
click at [872, 564] on div at bounding box center [887, 572] width 96 height 53
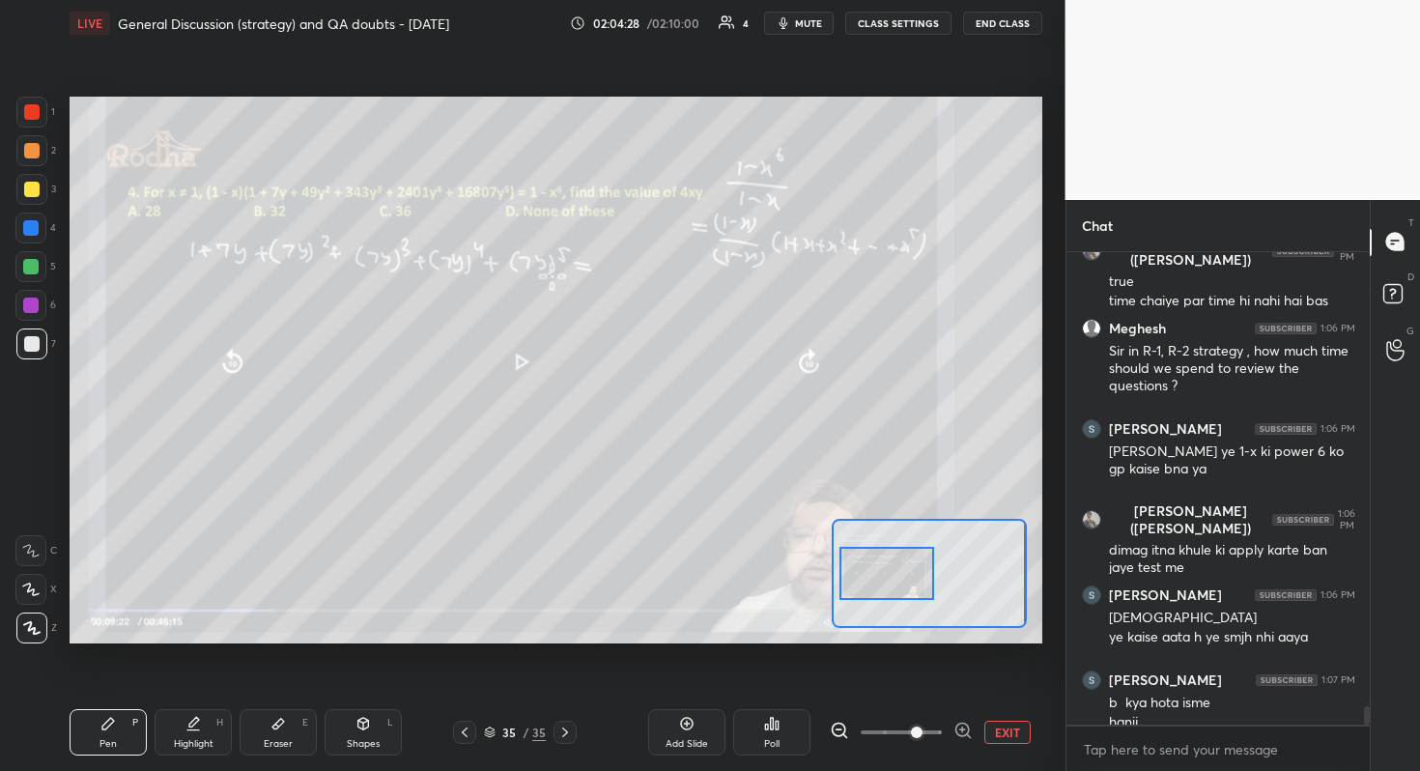
scroll to position [11870, 0]
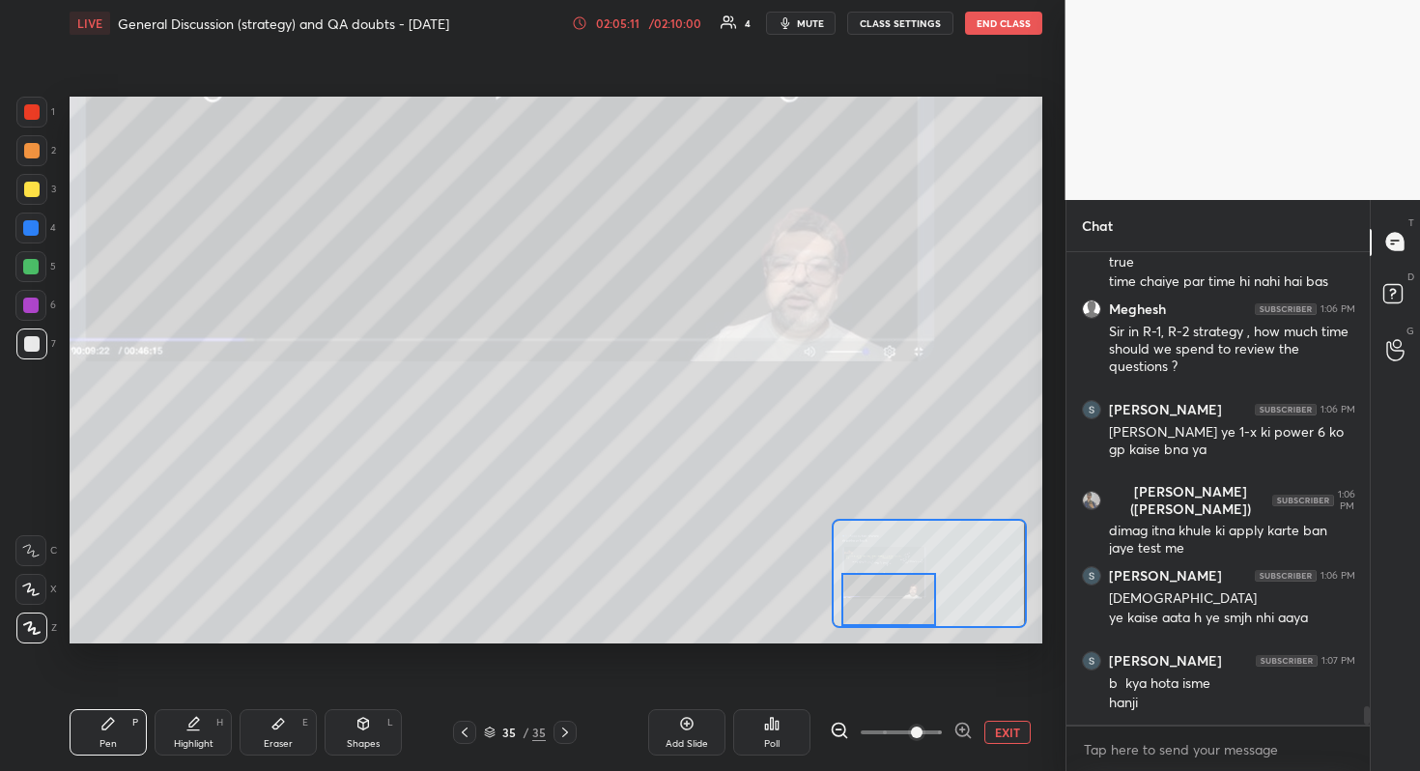
drag, startPoint x: 894, startPoint y: 585, endPoint x: 891, endPoint y: 607, distance: 21.4
click at [896, 611] on div at bounding box center [889, 599] width 96 height 53
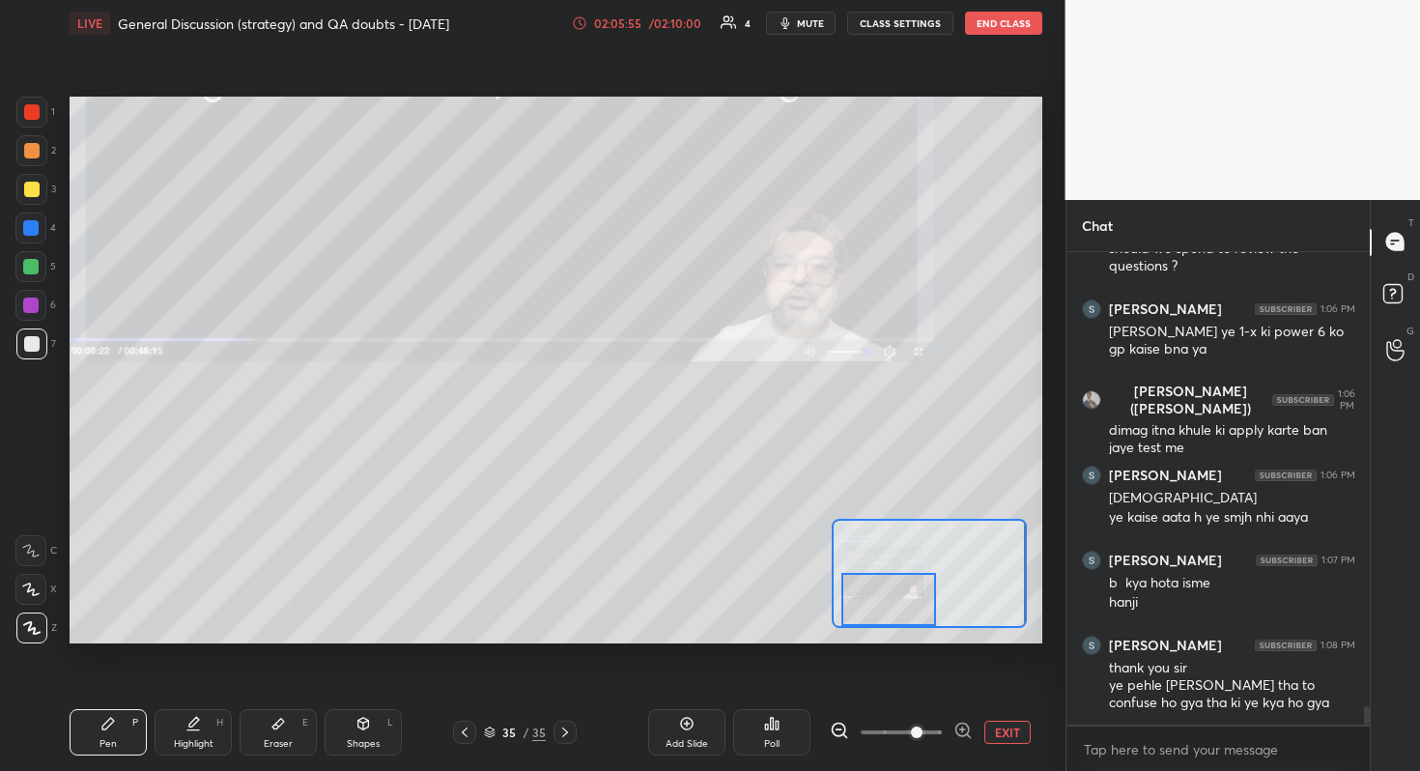
scroll to position [12036, 0]
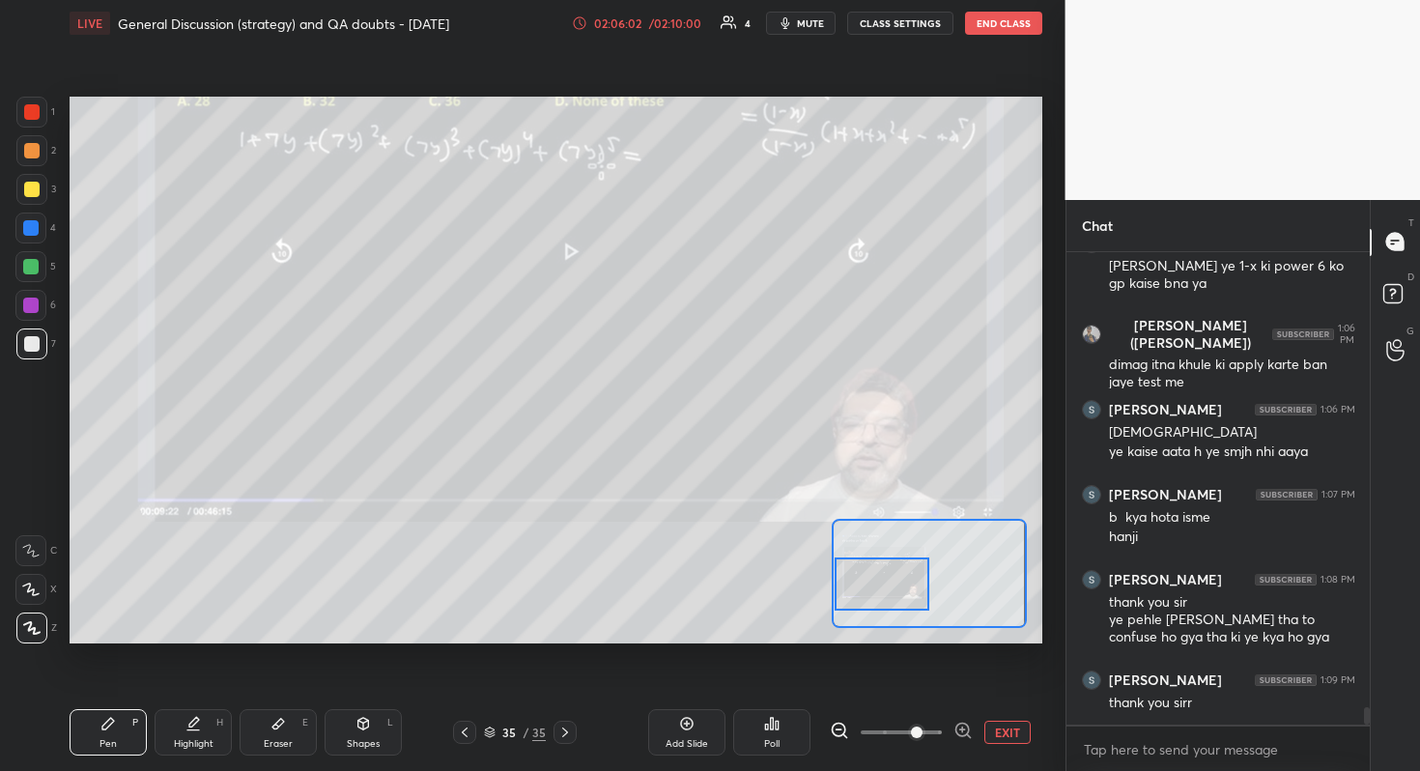
drag, startPoint x: 913, startPoint y: 590, endPoint x: 898, endPoint y: 558, distance: 35.0
click at [901, 575] on div at bounding box center [882, 583] width 96 height 53
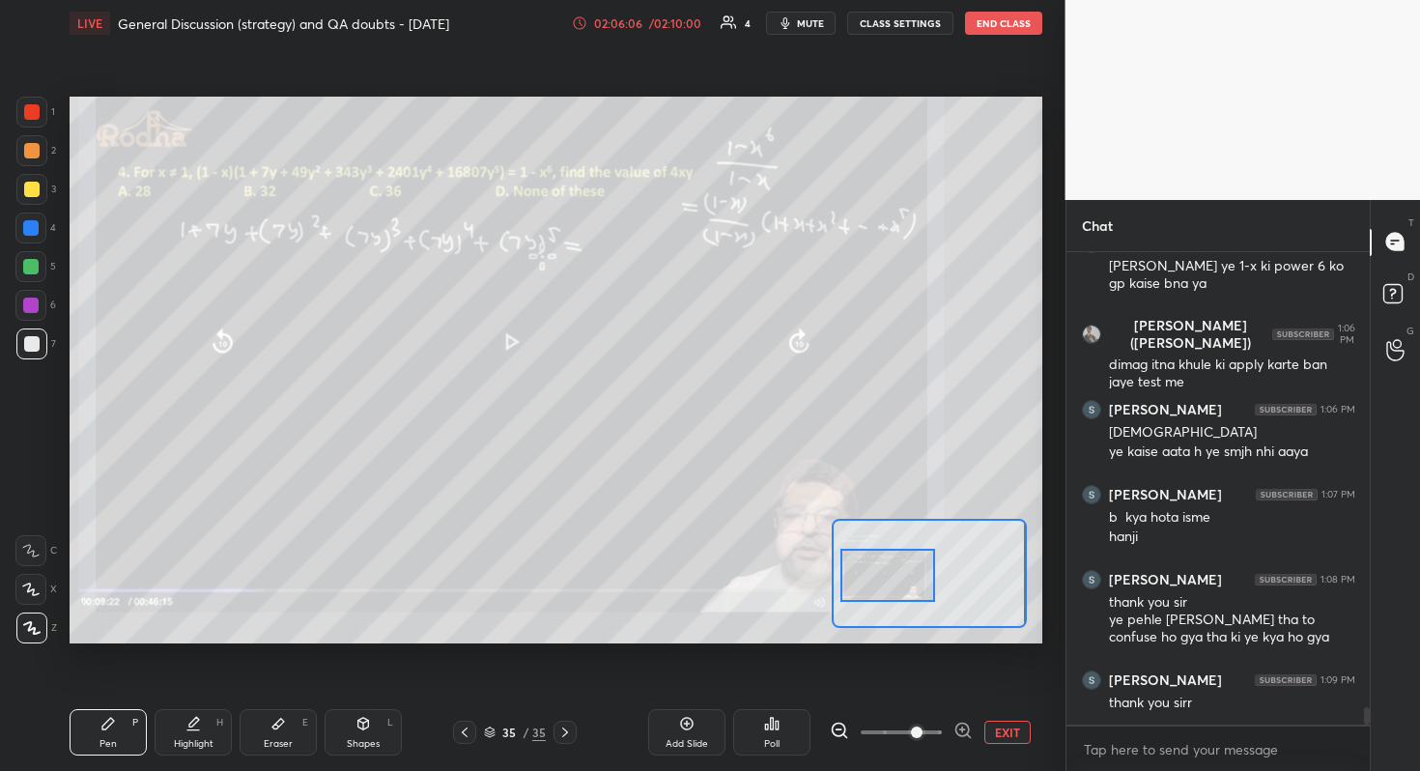
drag, startPoint x: 889, startPoint y: 598, endPoint x: 896, endPoint y: 590, distance: 10.9
click at [896, 590] on div at bounding box center [888, 575] width 96 height 53
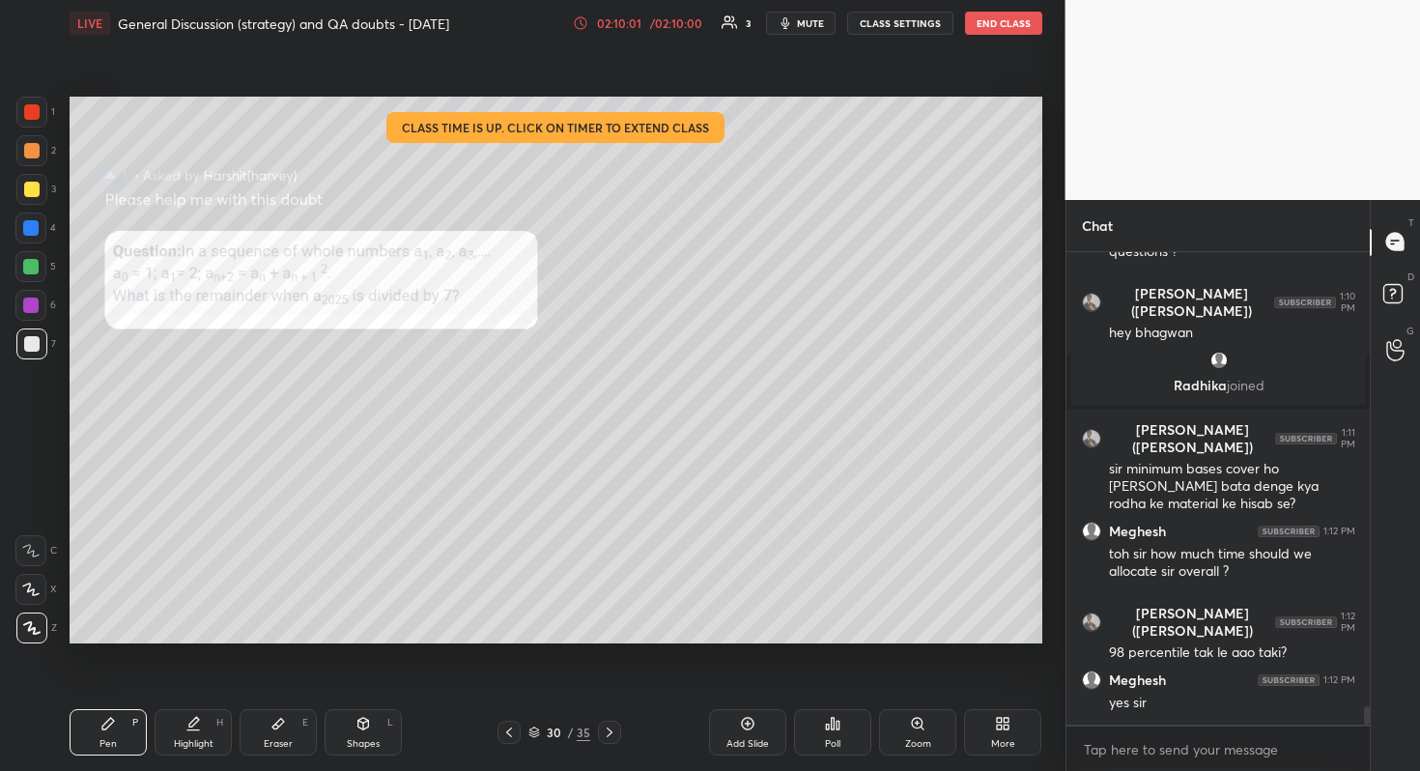
scroll to position [11576, 0]
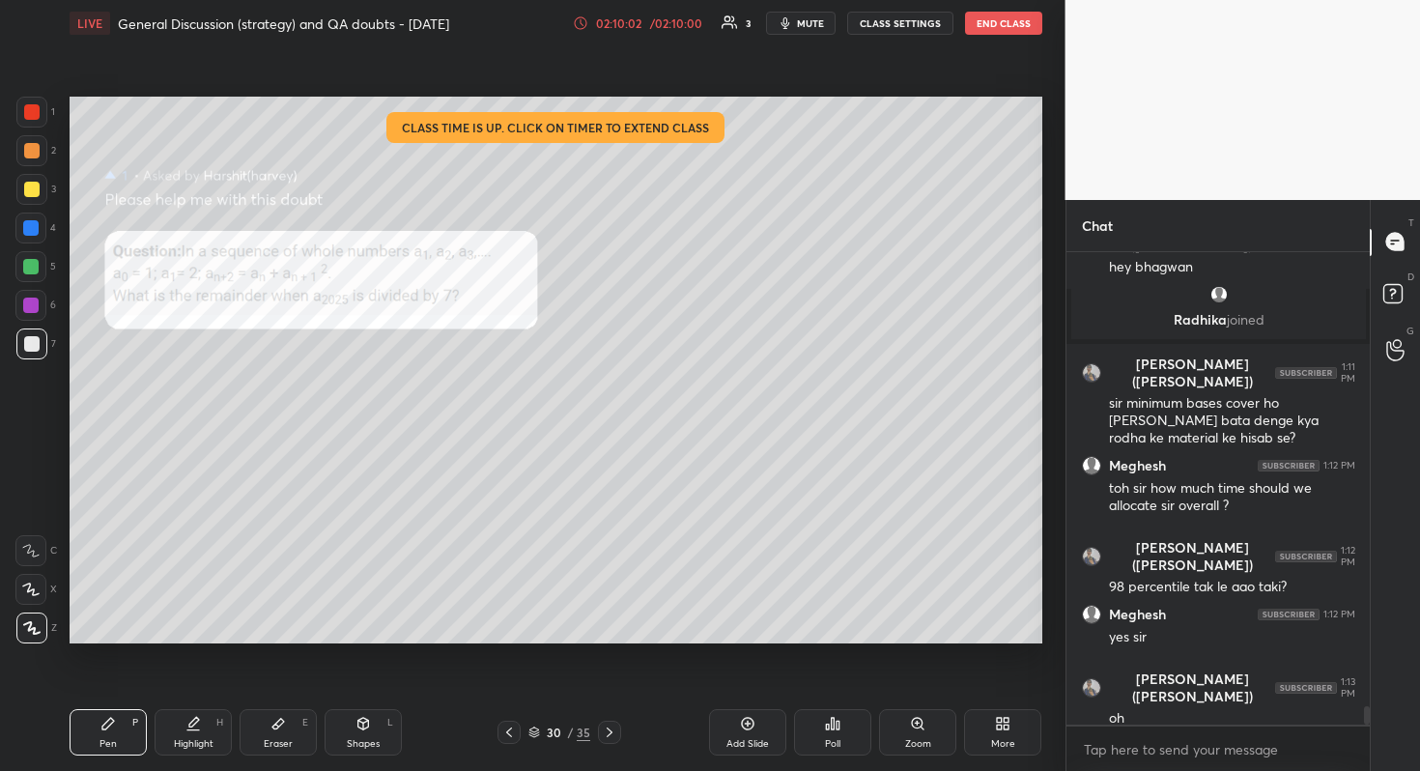
click at [608, 17] on div "02:10:02" at bounding box center [619, 23] width 54 height 12
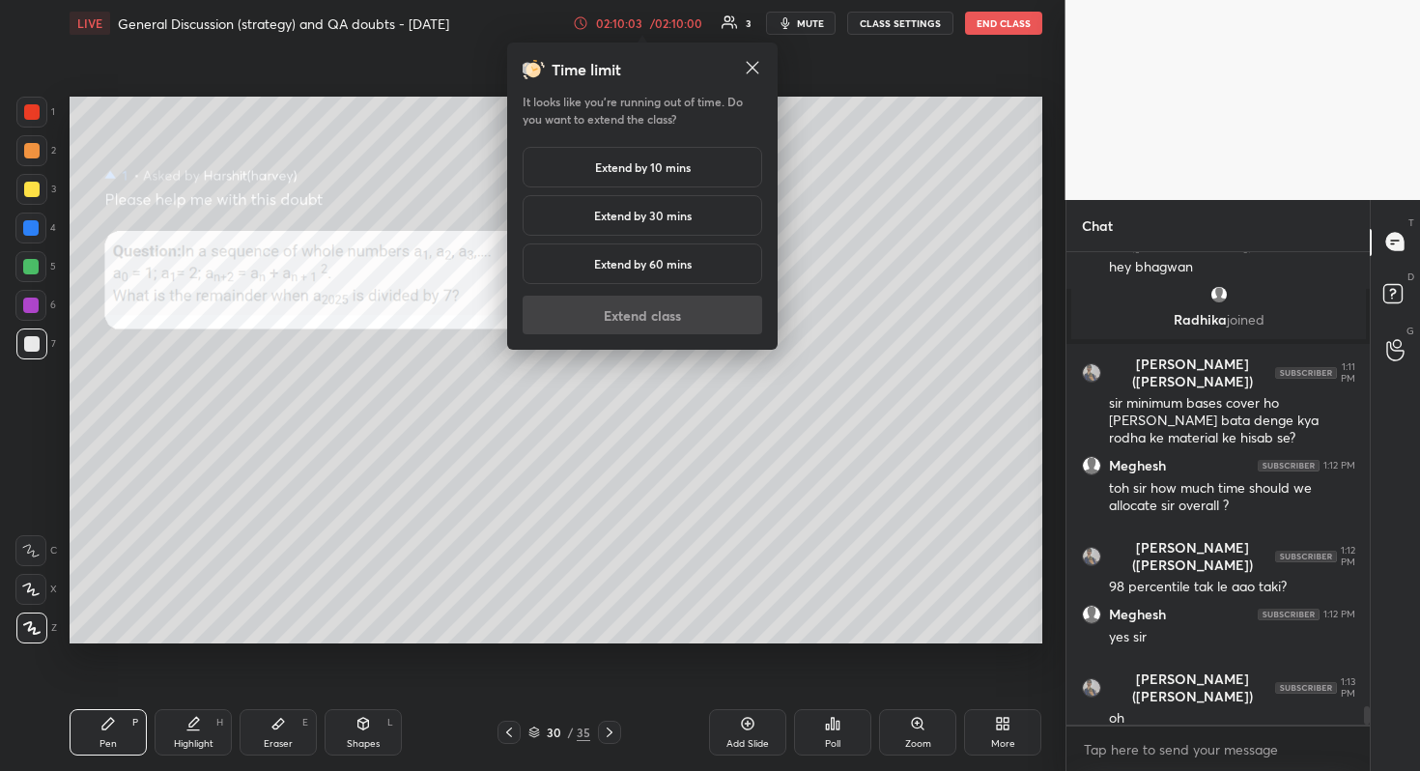
click at [664, 159] on h5 "Extend by 10 mins" at bounding box center [643, 166] width 96 height 17
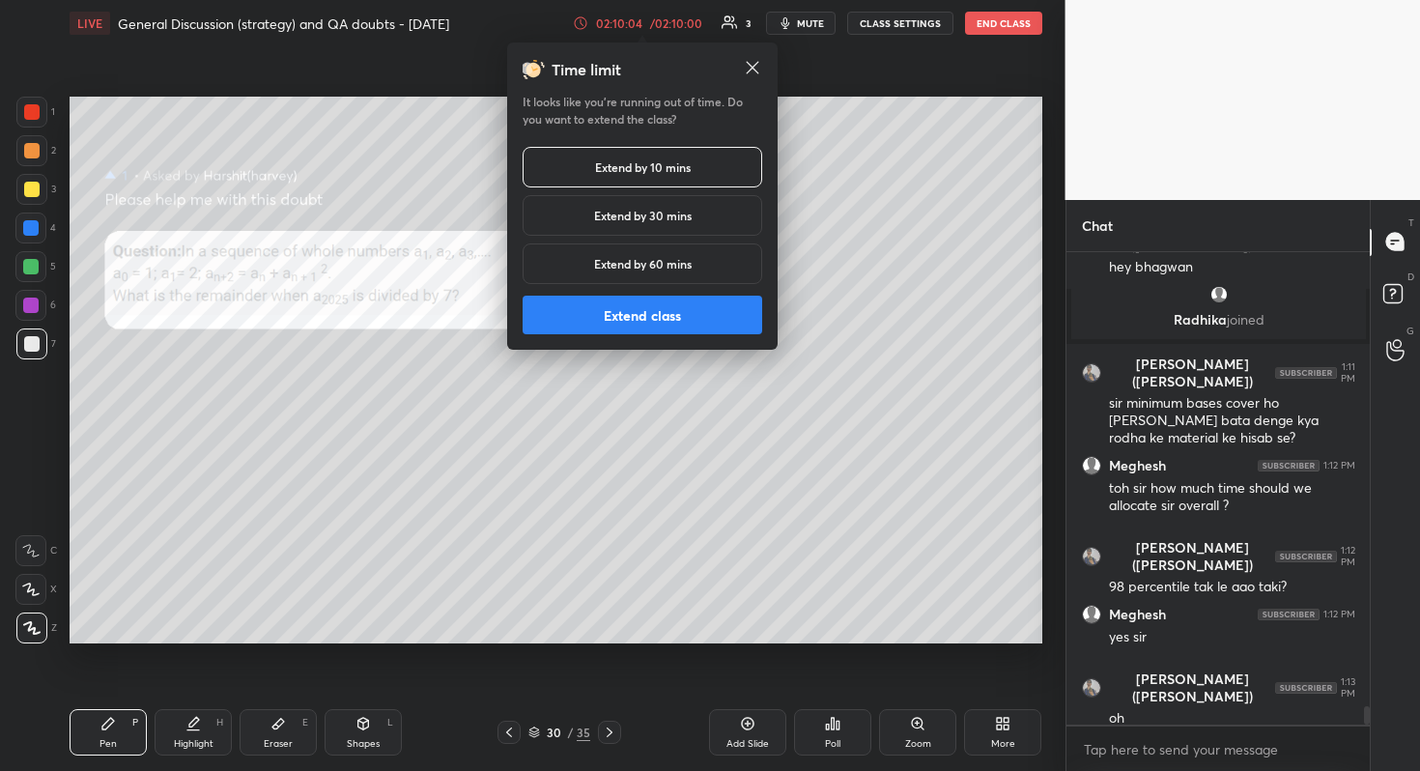
click at [678, 330] on button "Extend class" at bounding box center [643, 315] width 240 height 39
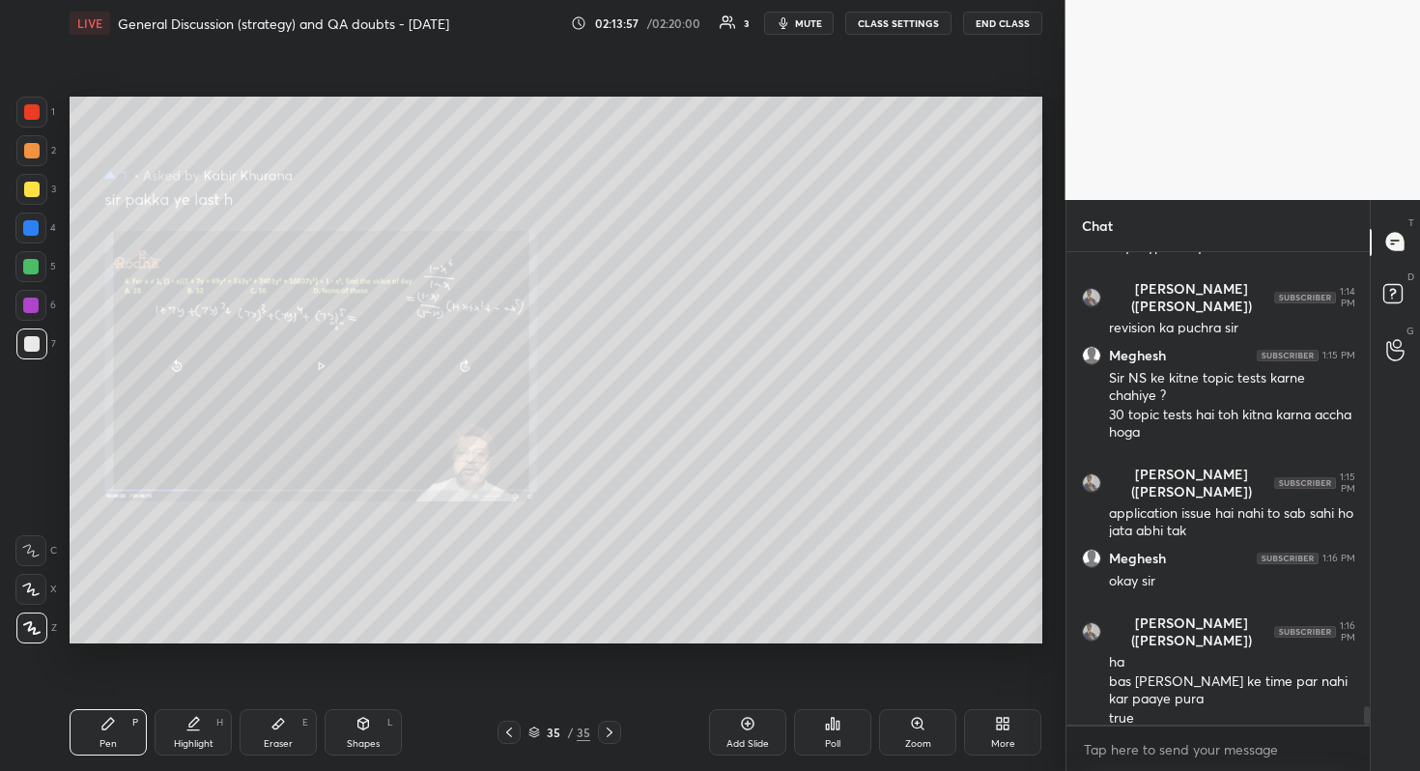
scroll to position [11424, 0]
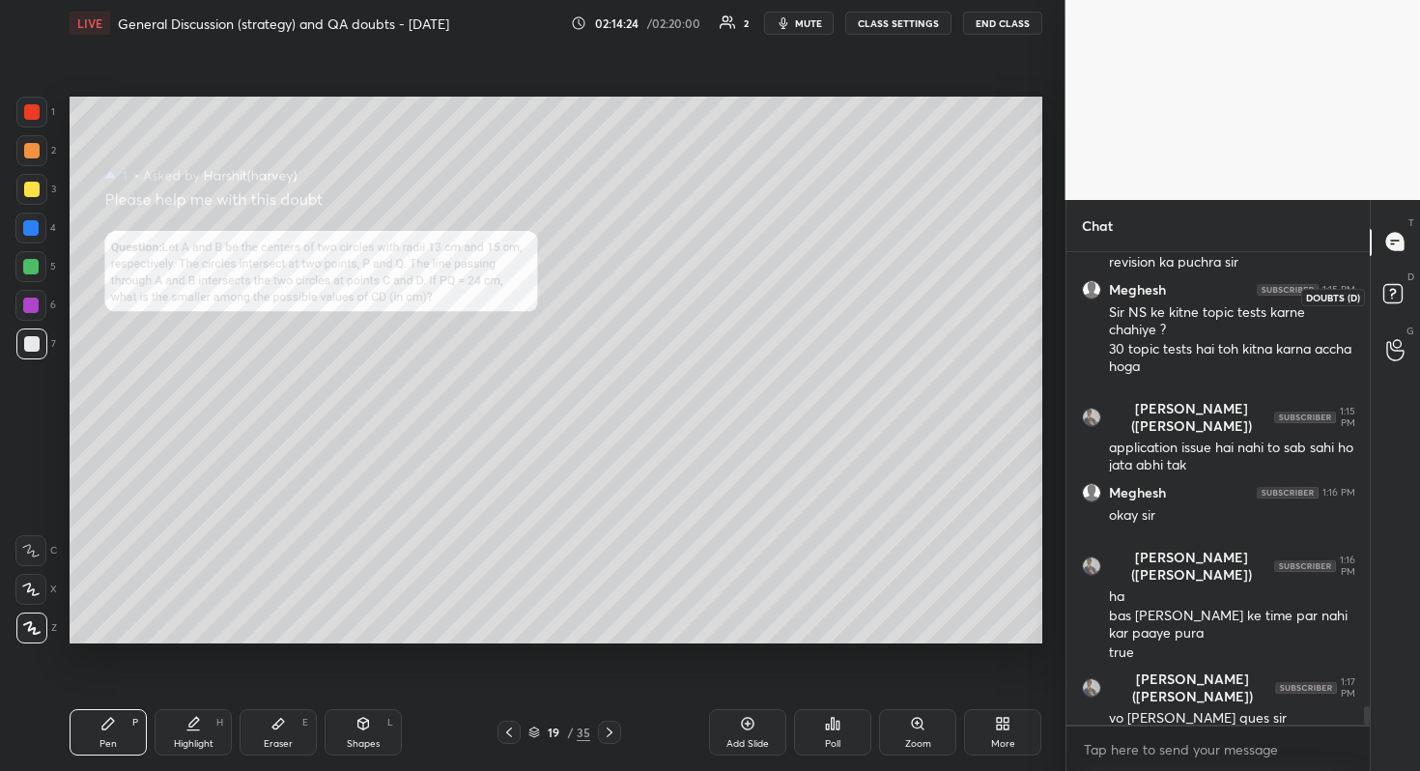
click at [1394, 295] on rect at bounding box center [1392, 293] width 18 height 18
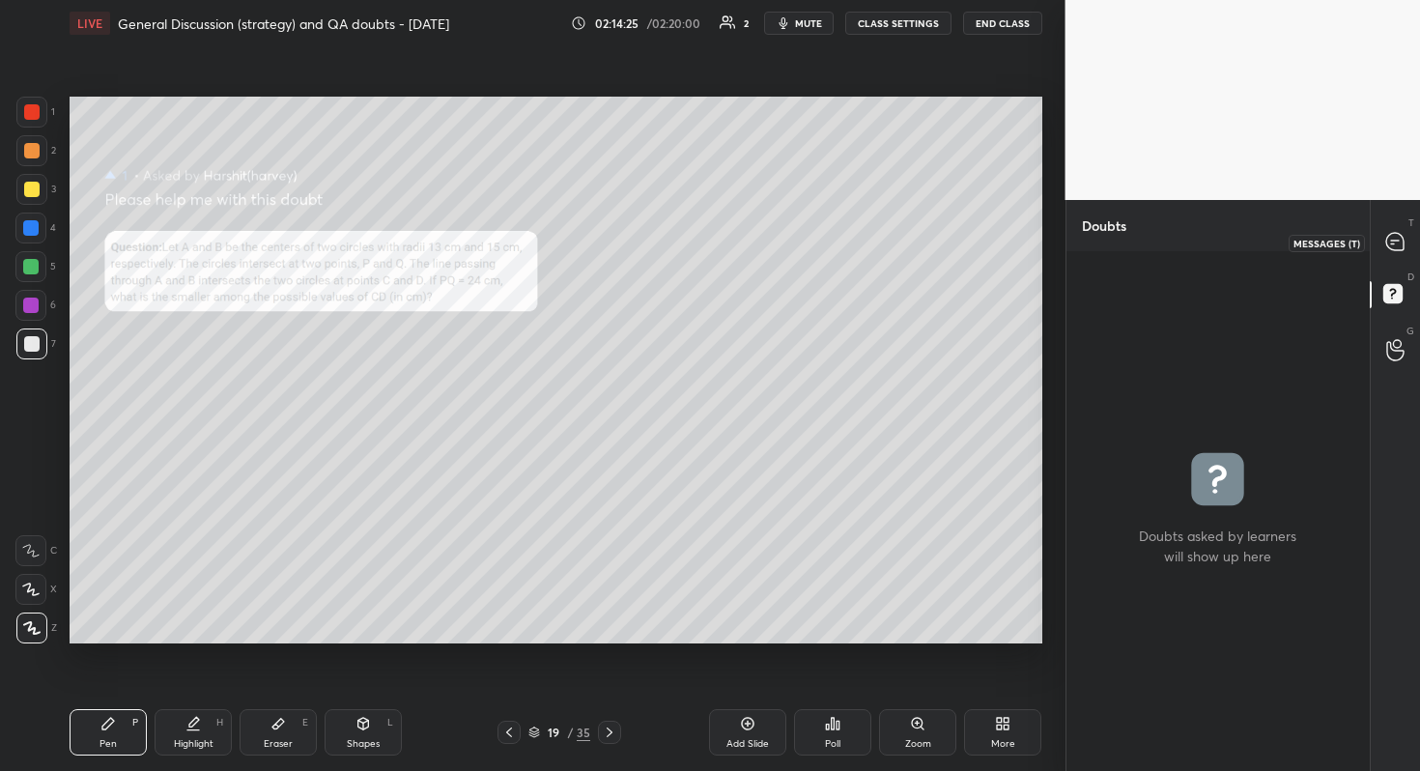
click at [1399, 252] on div at bounding box center [1395, 242] width 39 height 35
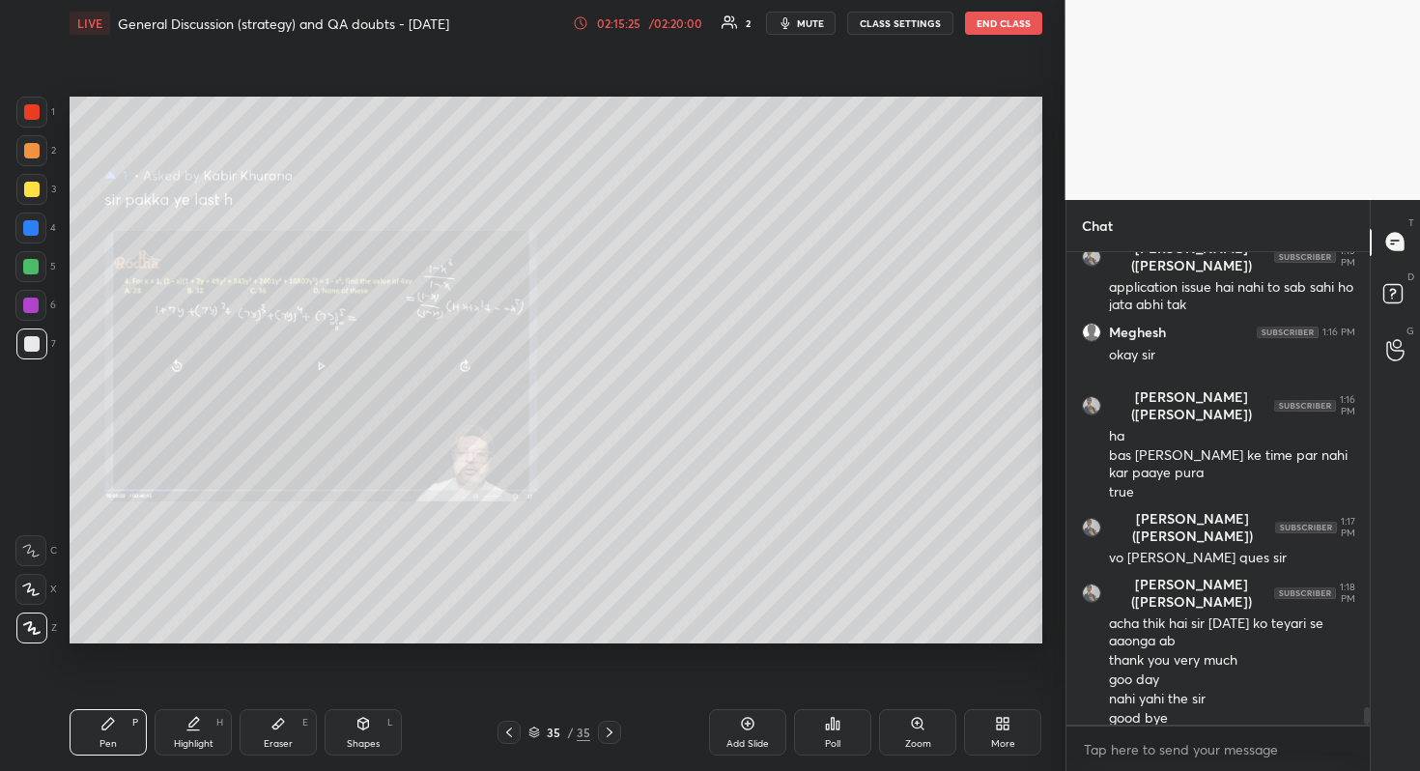
scroll to position [12075, 0]
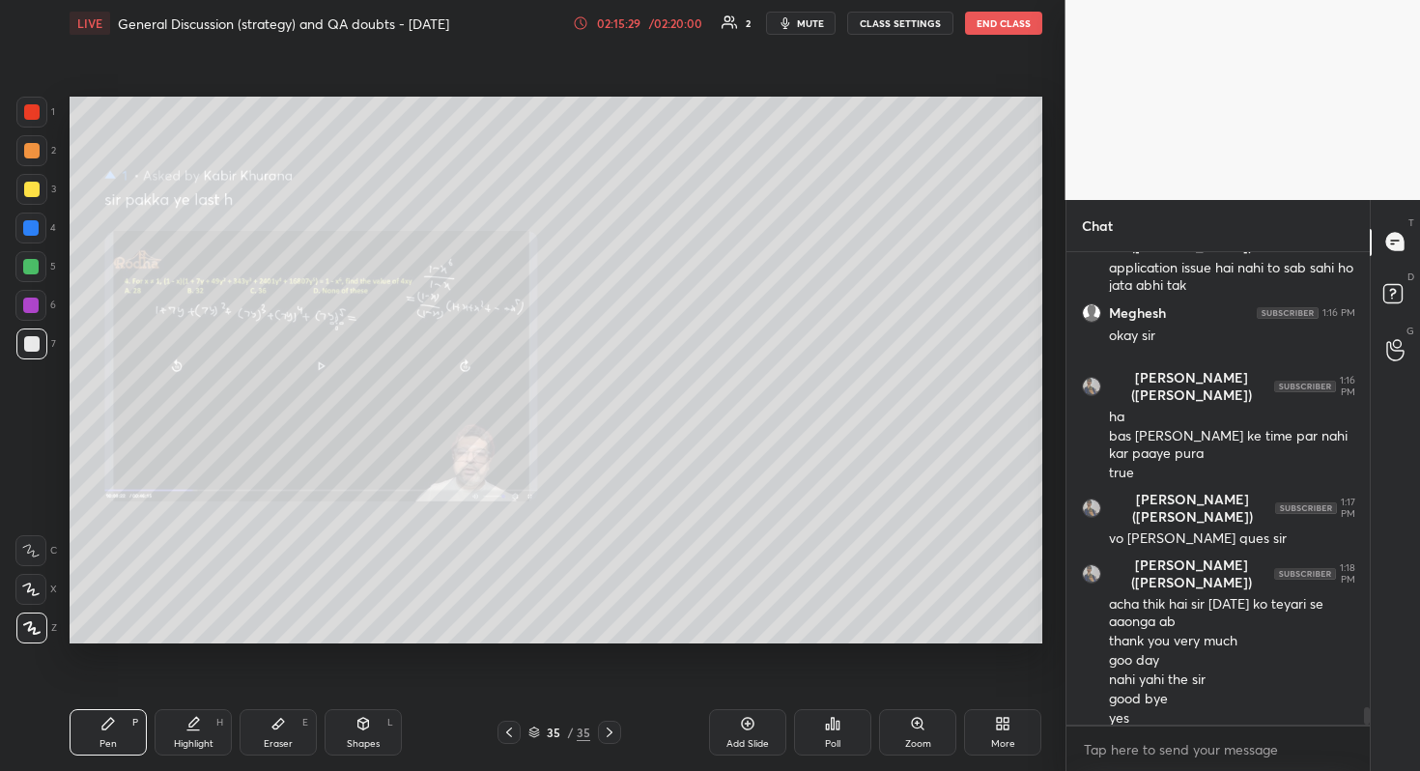
click at [1004, 21] on button "END CLASS" at bounding box center [1003, 23] width 77 height 23
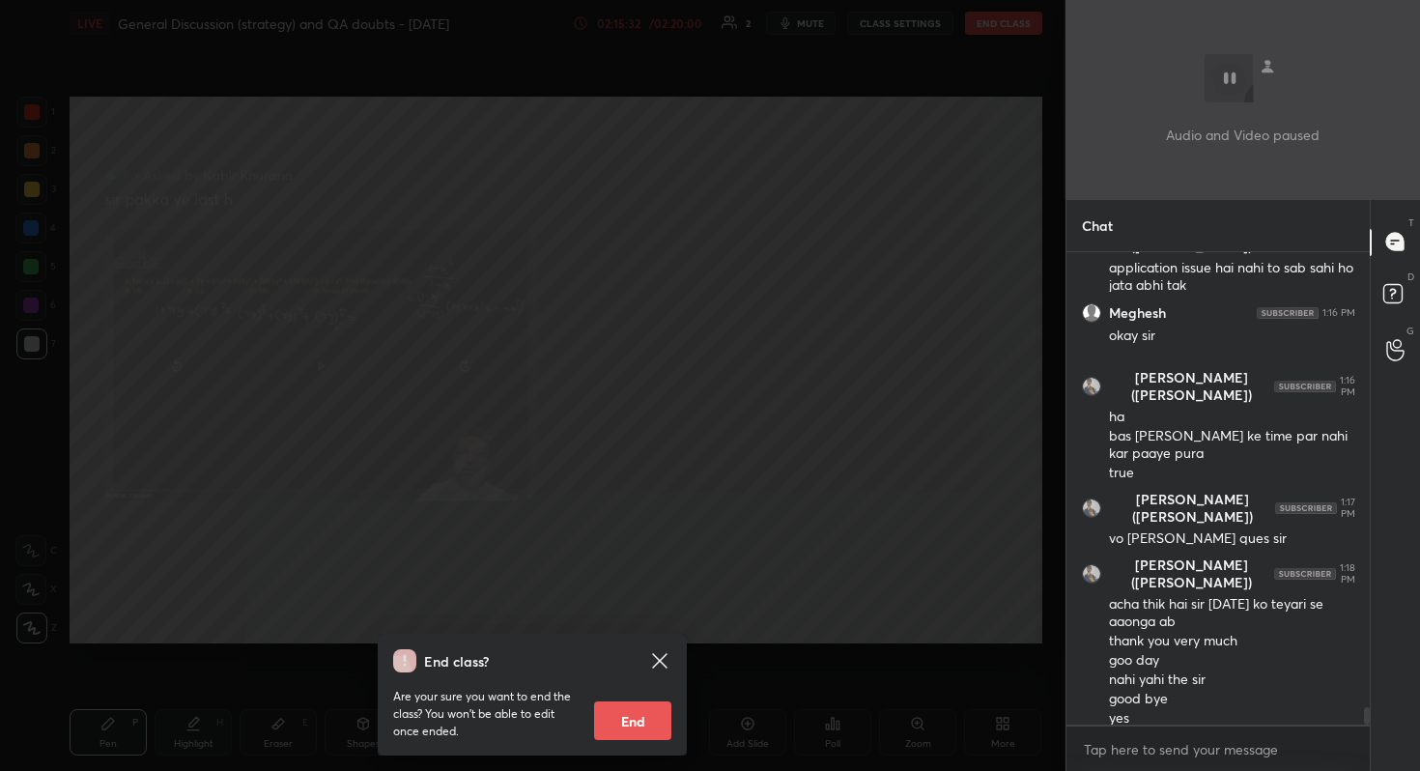
click at [648, 687] on button "End" at bounding box center [632, 720] width 77 height 39
type textarea "x"
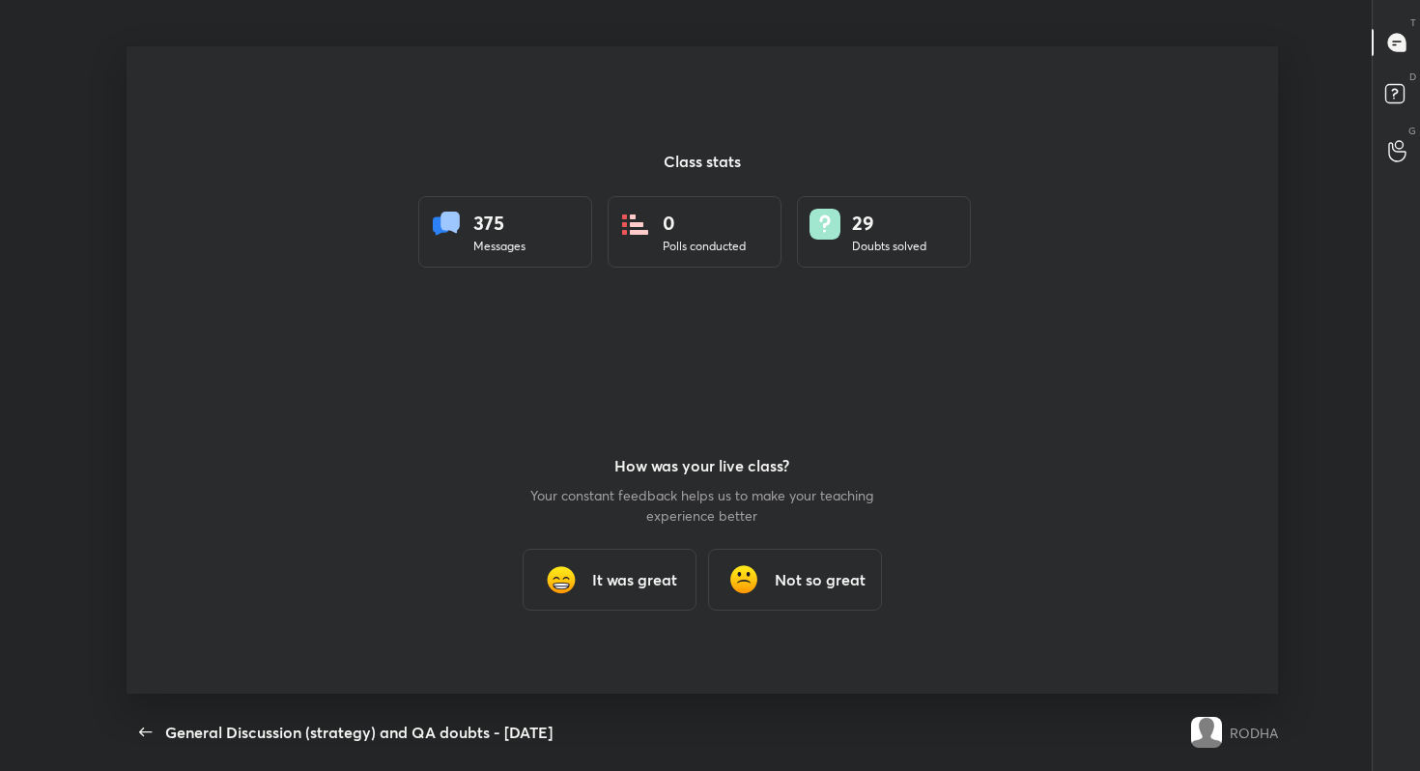
scroll to position [647, 1404]
